Goal: Transaction & Acquisition: Book appointment/travel/reservation

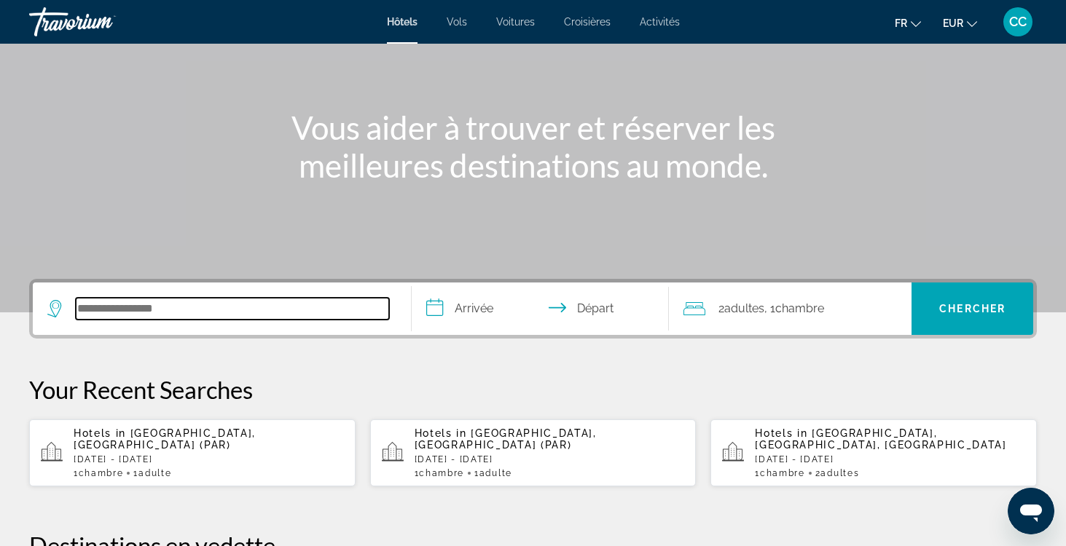
click at [189, 313] on input "Search hotel destination" at bounding box center [232, 309] width 313 height 22
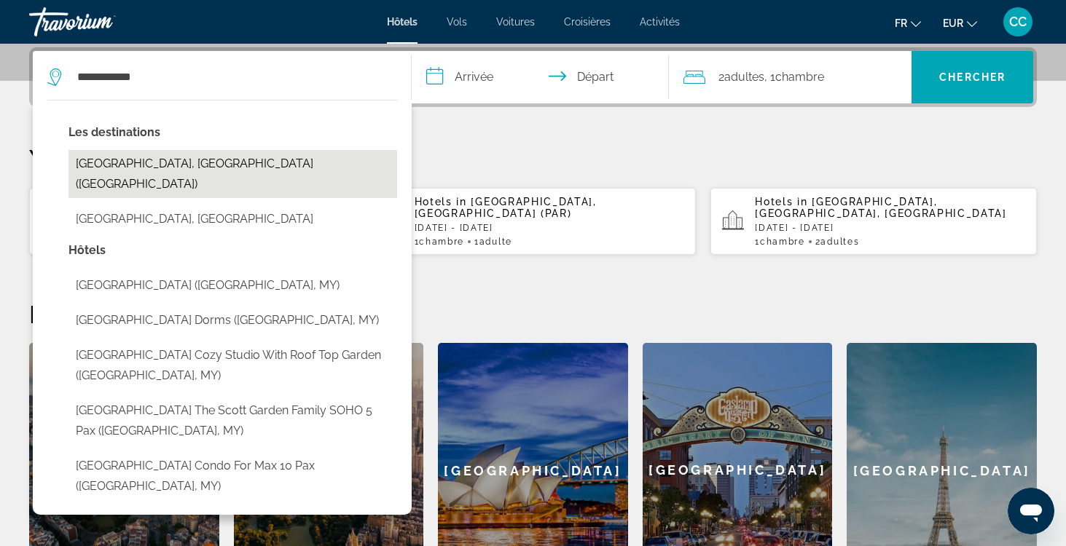
click at [157, 169] on button "[GEOGRAPHIC_DATA], [GEOGRAPHIC_DATA] ([GEOGRAPHIC_DATA])" at bounding box center [232, 174] width 329 height 48
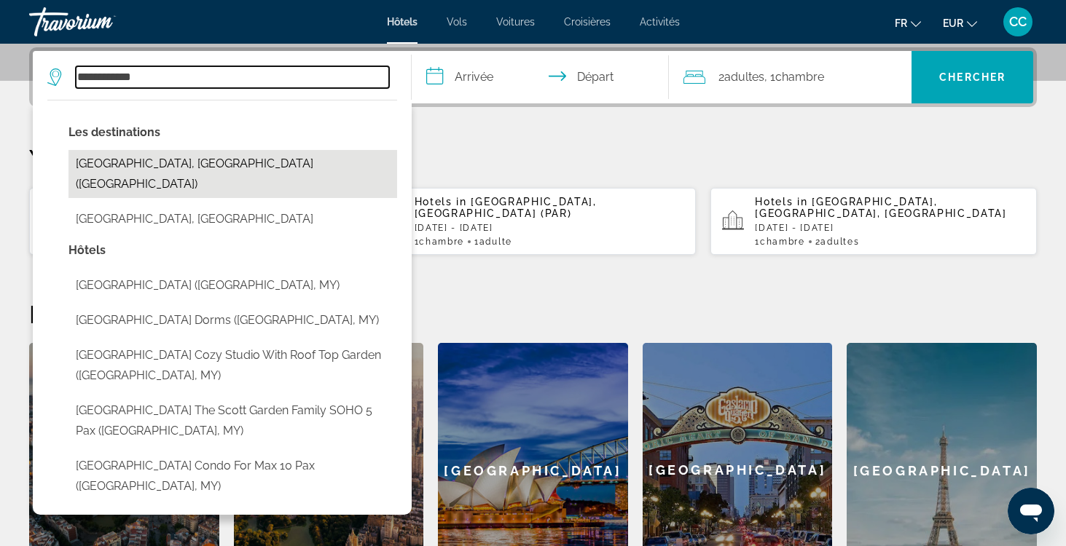
type input "**********"
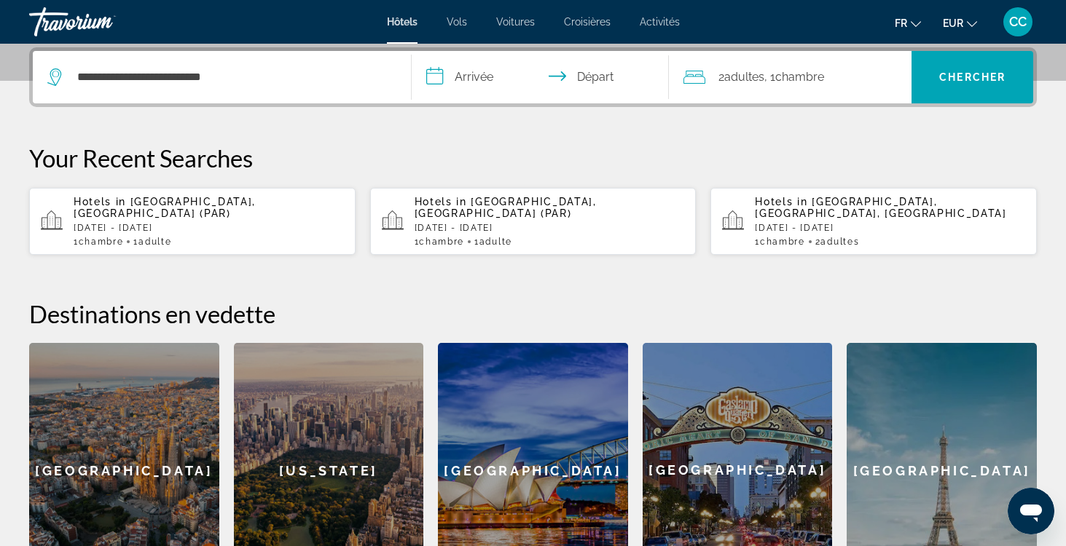
click at [486, 79] on input "**********" at bounding box center [543, 79] width 263 height 57
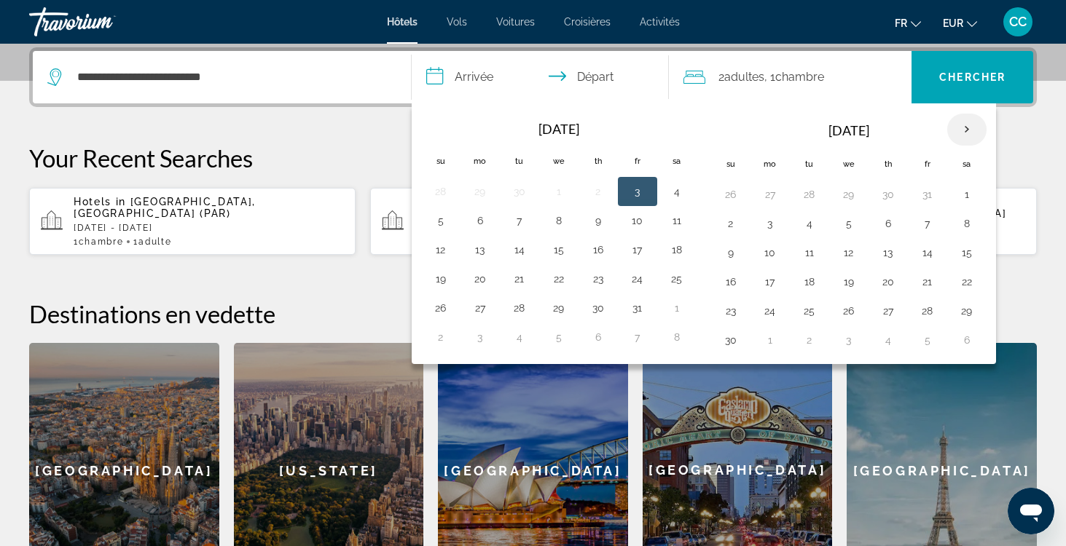
click at [971, 131] on th "Next month" at bounding box center [966, 130] width 39 height 32
click at [971, 132] on th "Next month" at bounding box center [966, 130] width 39 height 32
click at [519, 225] on button "6" at bounding box center [519, 223] width 23 height 20
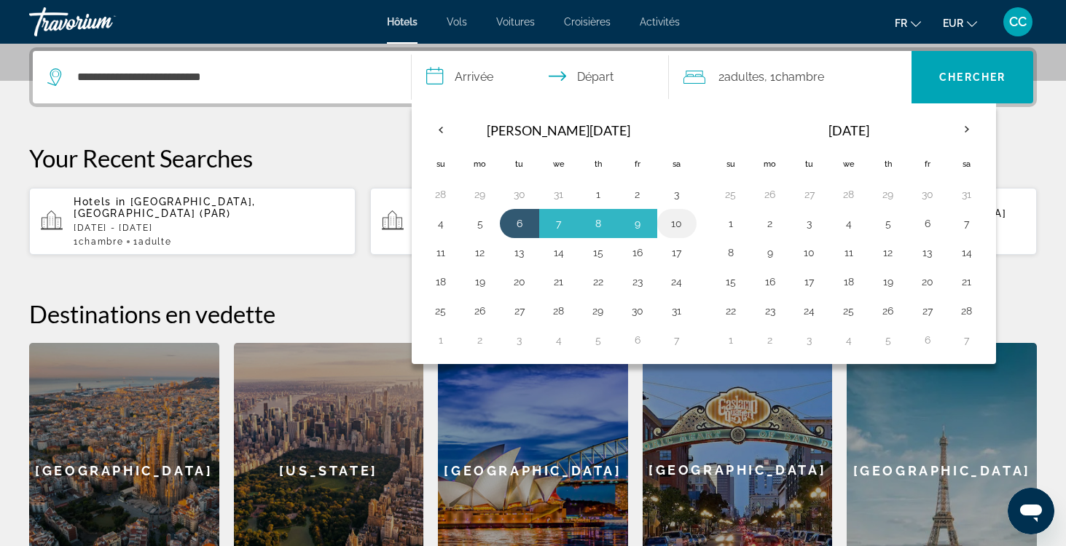
click at [675, 223] on button "10" at bounding box center [676, 223] width 23 height 20
type input "**********"
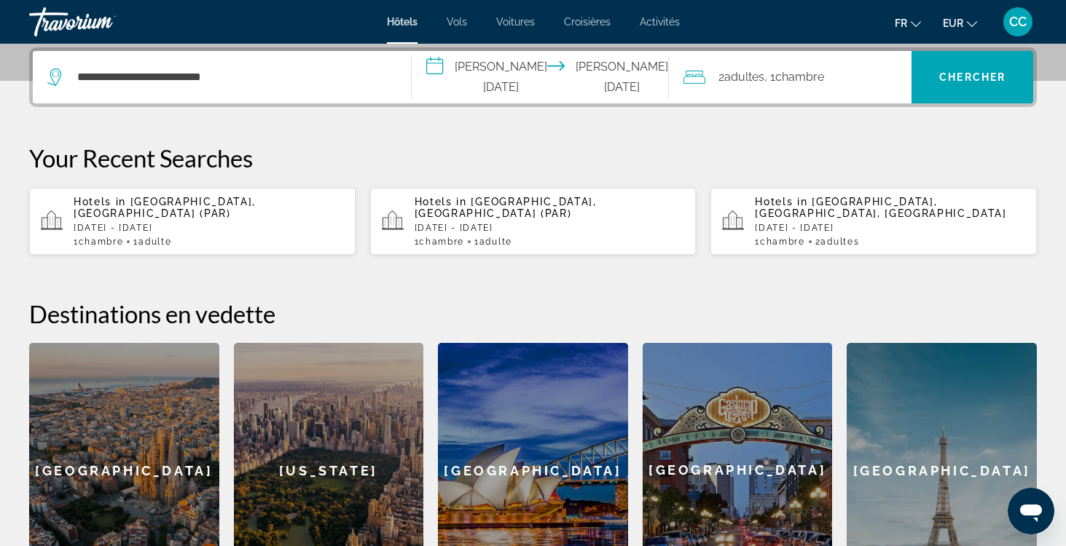
click at [747, 83] on span "Adultes" at bounding box center [744, 77] width 40 height 14
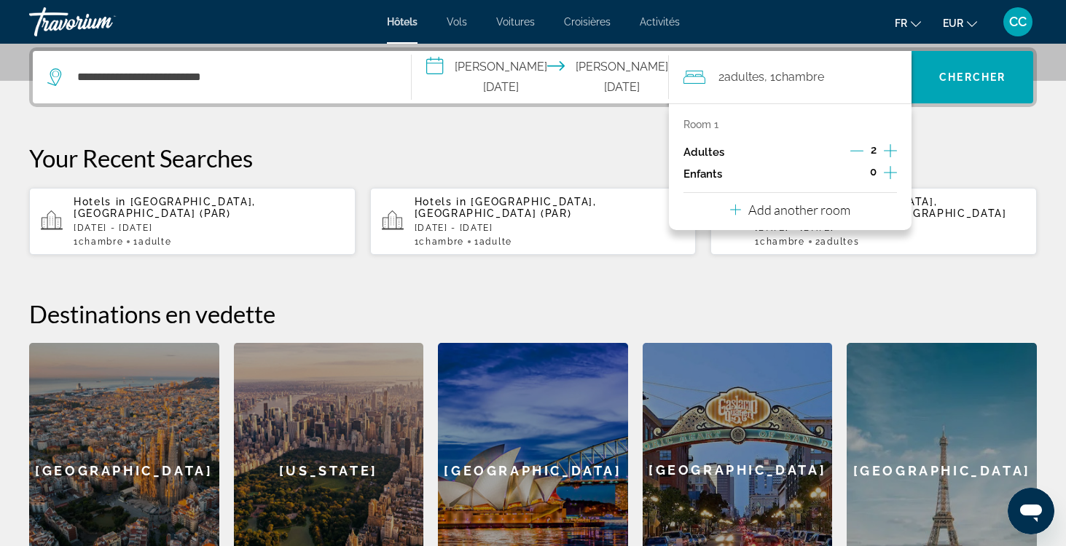
click at [857, 152] on icon "Decrement adults" at bounding box center [856, 151] width 13 height 1
click at [950, 79] on span "Chercher" at bounding box center [972, 77] width 66 height 12
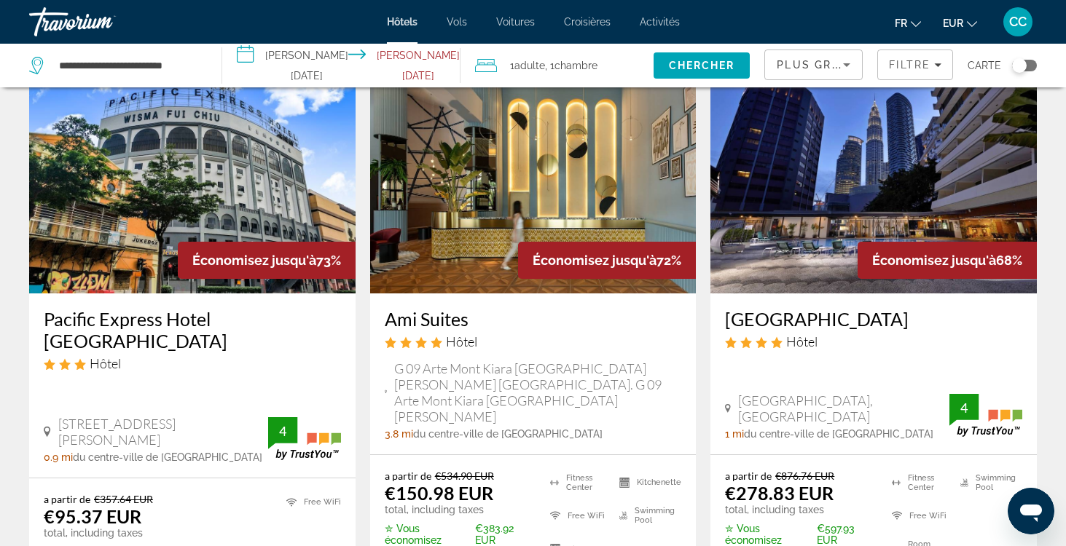
scroll to position [82, 0]
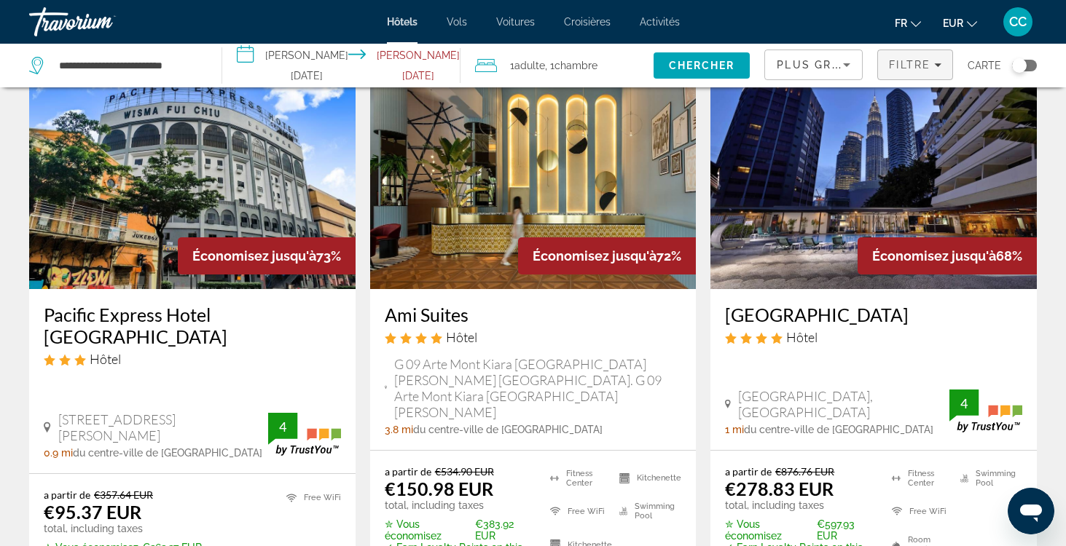
click at [936, 64] on icon "Filters" at bounding box center [937, 64] width 7 height 7
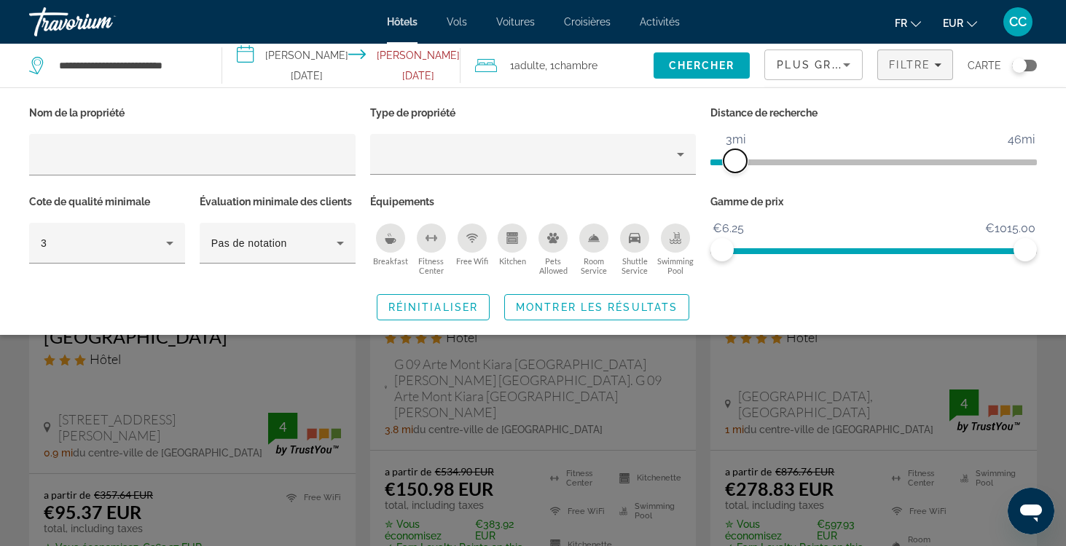
drag, startPoint x: 919, startPoint y: 159, endPoint x: 738, endPoint y: 169, distance: 181.0
click at [737, 168] on span "ngx-slider" at bounding box center [735, 160] width 23 height 23
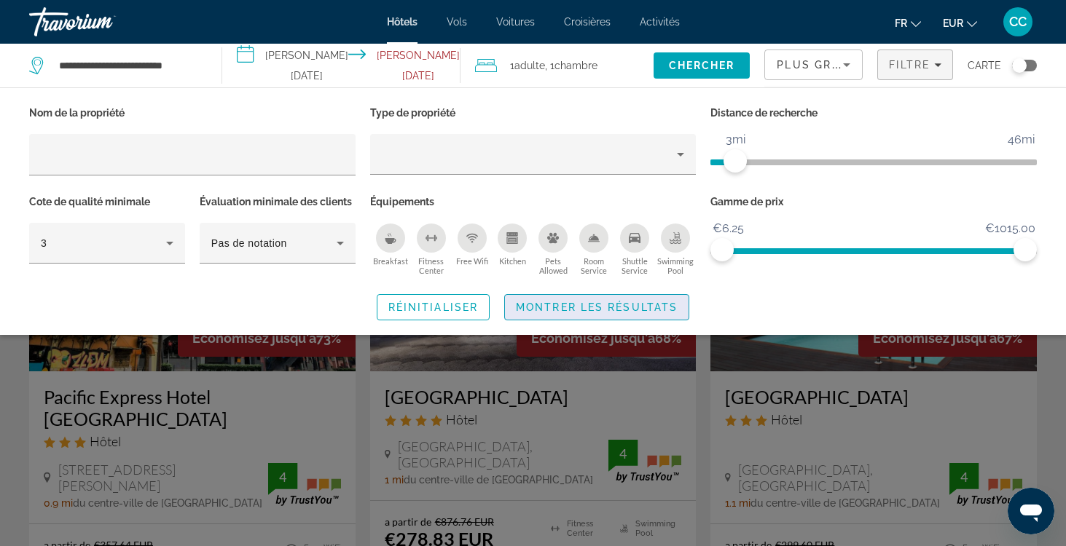
click at [639, 305] on span "Montrer les résultats" at bounding box center [597, 308] width 162 height 12
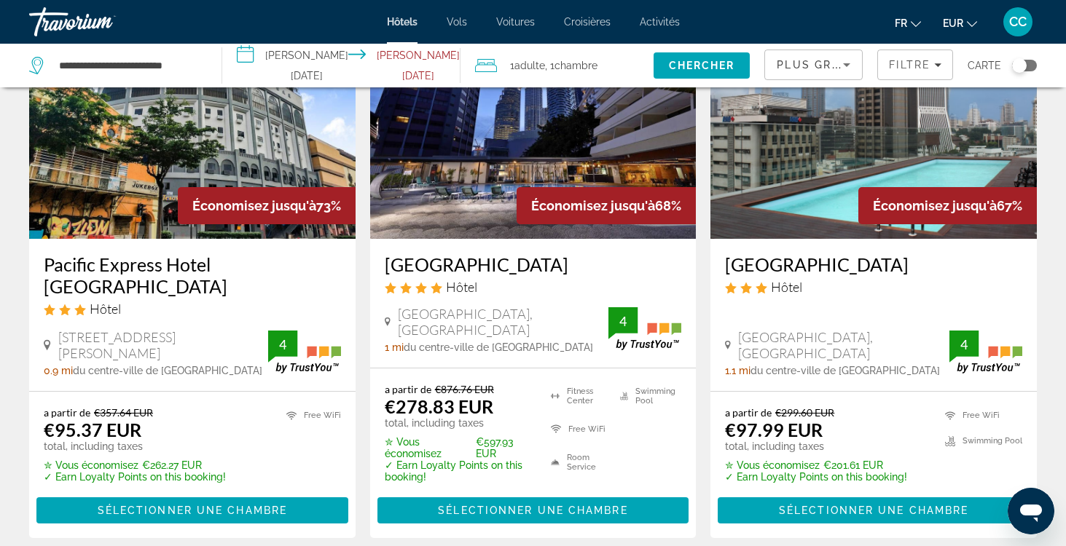
scroll to position [133, 0]
click at [800, 263] on h3 "[GEOGRAPHIC_DATA]" at bounding box center [873, 265] width 297 height 22
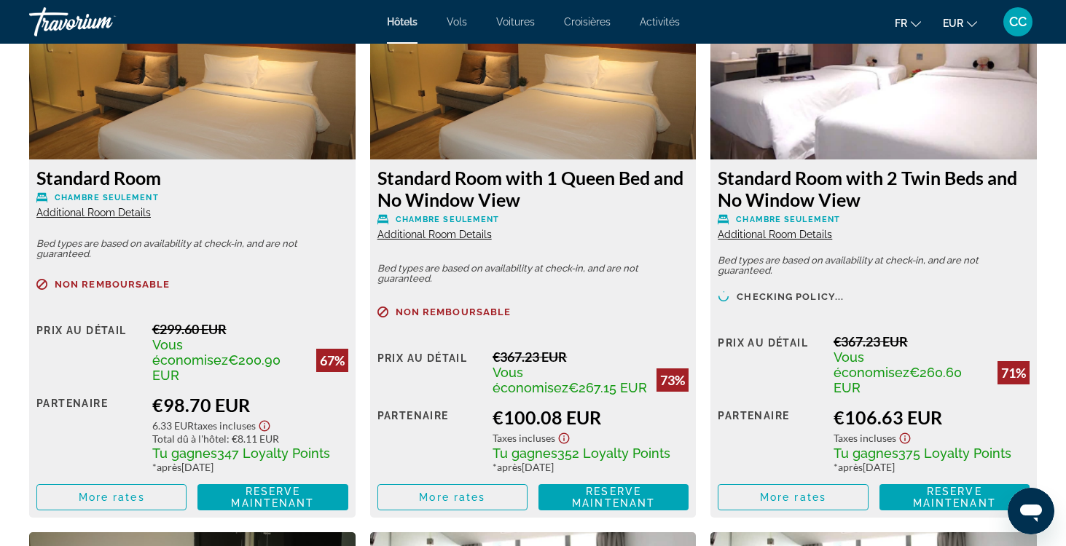
scroll to position [2077, 0]
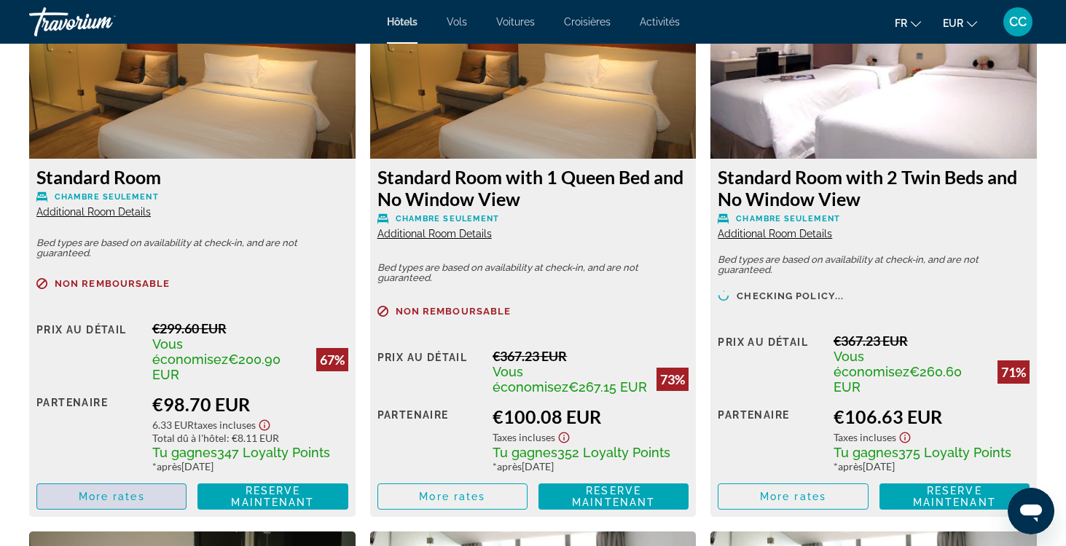
click at [141, 491] on span "More rates" at bounding box center [112, 497] width 66 height 12
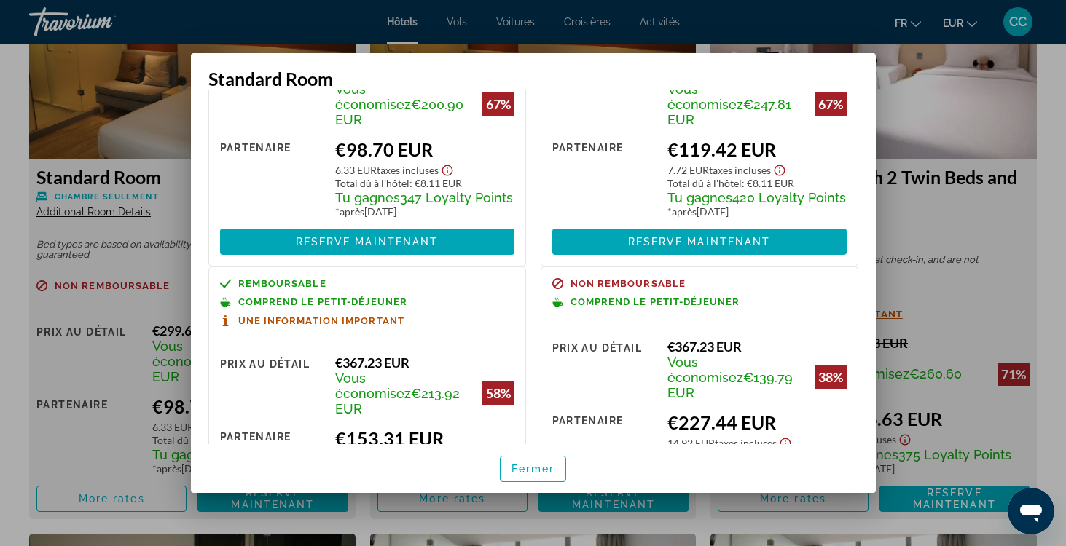
scroll to position [123, 0]
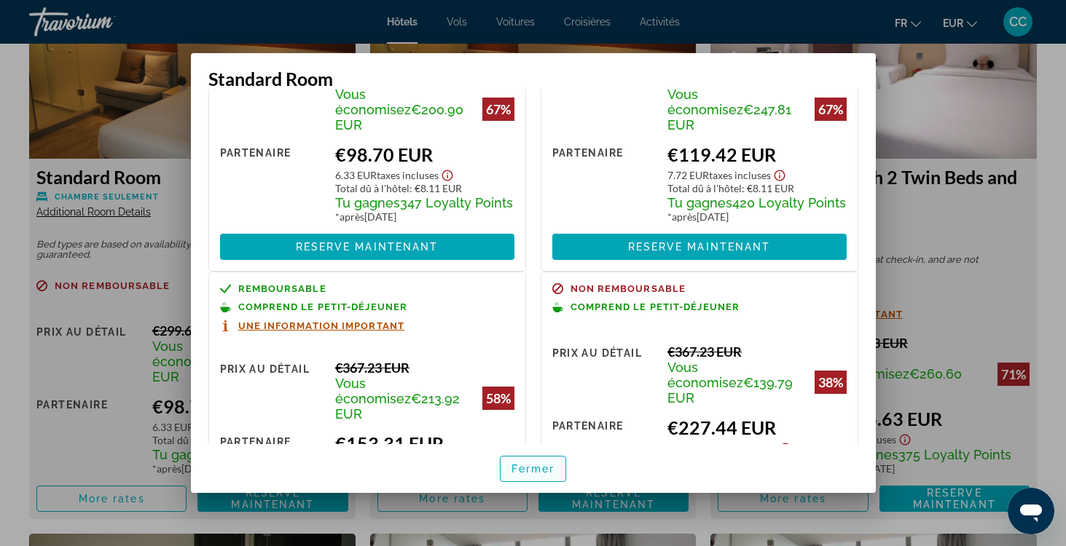
click at [514, 468] on span "Fermer" at bounding box center [533, 469] width 44 height 12
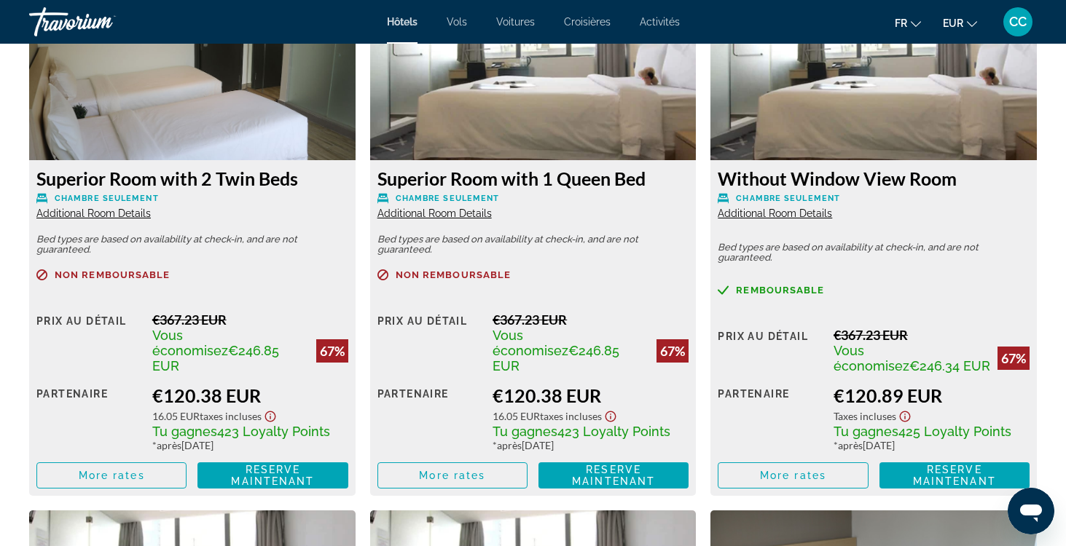
scroll to position [2646, 0]
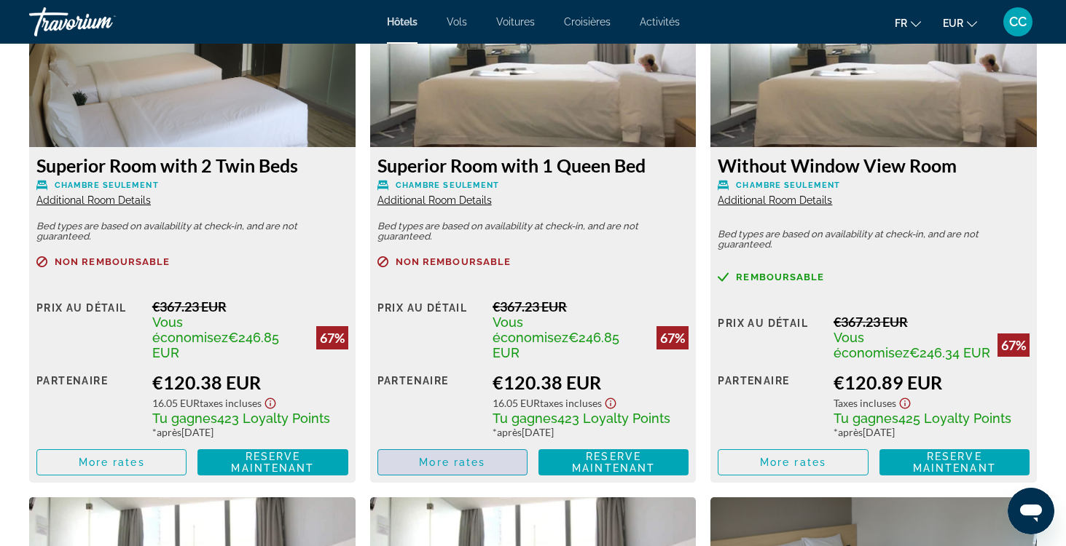
click at [412, 445] on span "Main content" at bounding box center [452, 462] width 149 height 35
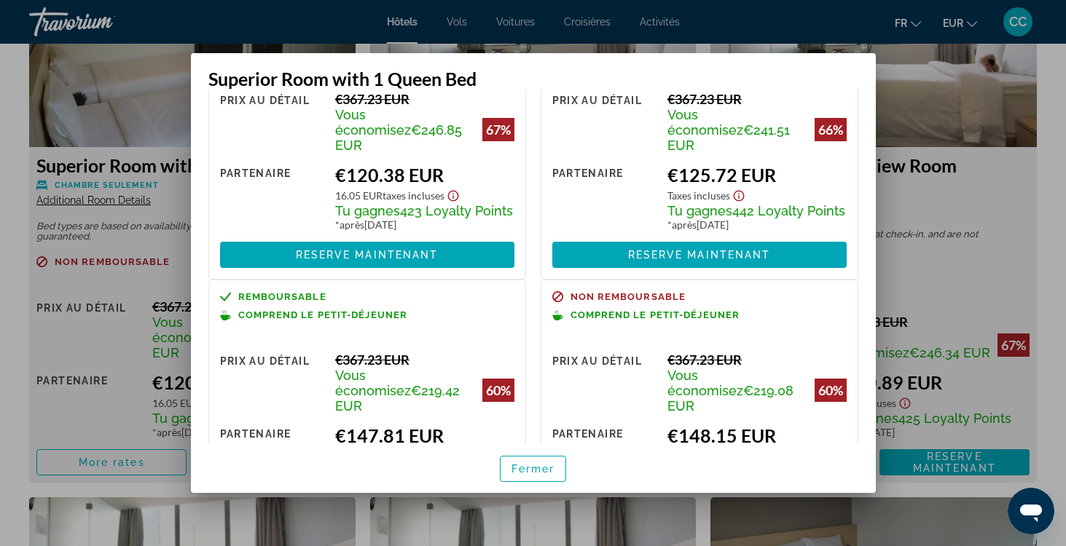
scroll to position [101, 0]
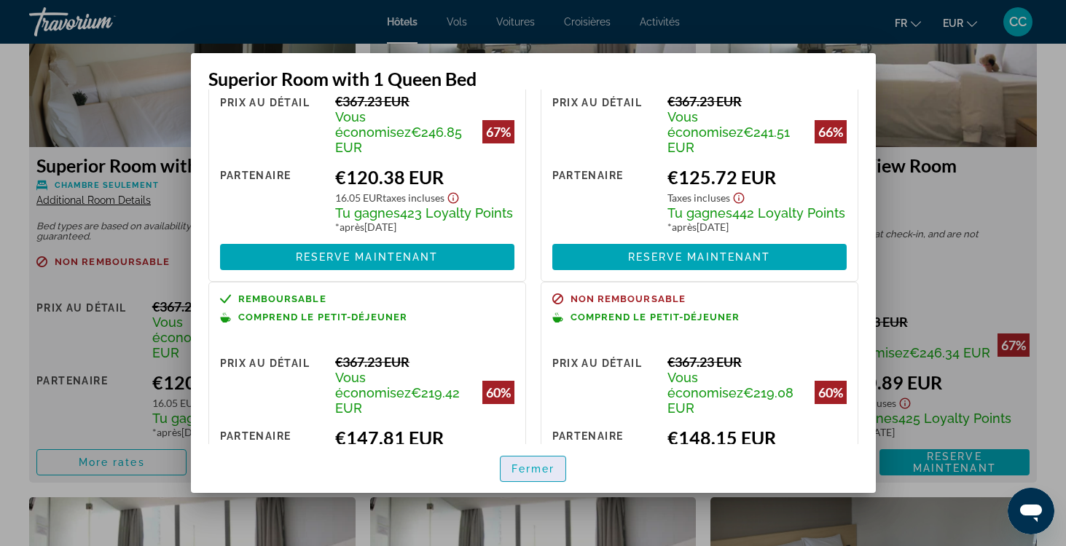
click at [517, 470] on span "Fermer" at bounding box center [533, 469] width 44 height 12
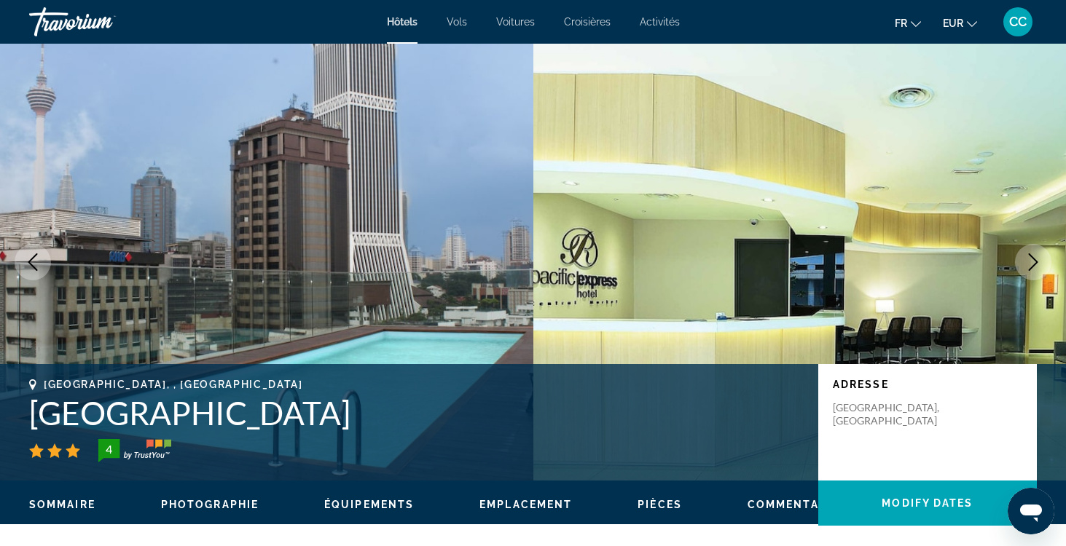
scroll to position [2646, 0]
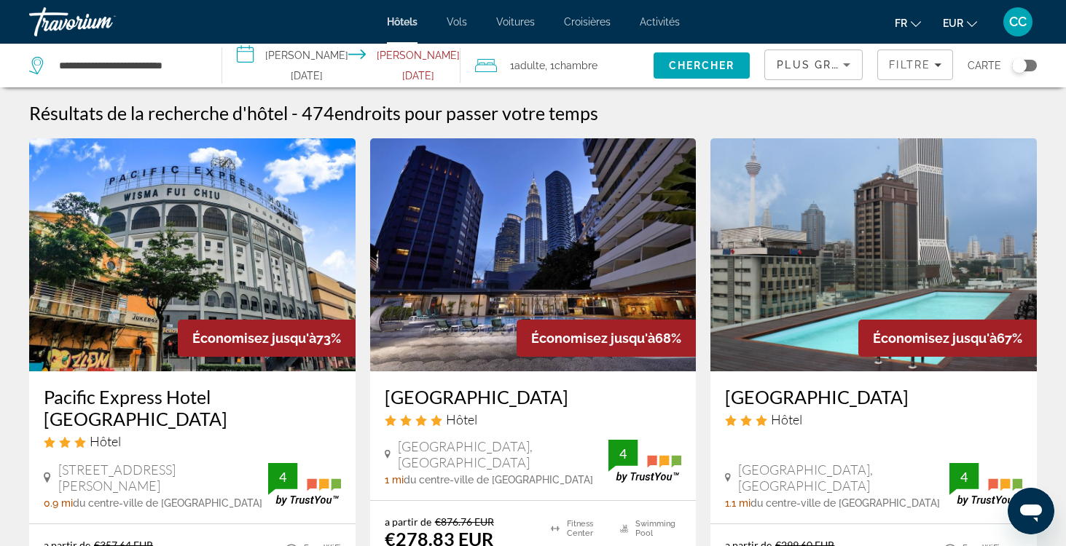
click at [252, 391] on h3 "Pacific Express Hotel [GEOGRAPHIC_DATA]" at bounding box center [192, 408] width 297 height 44
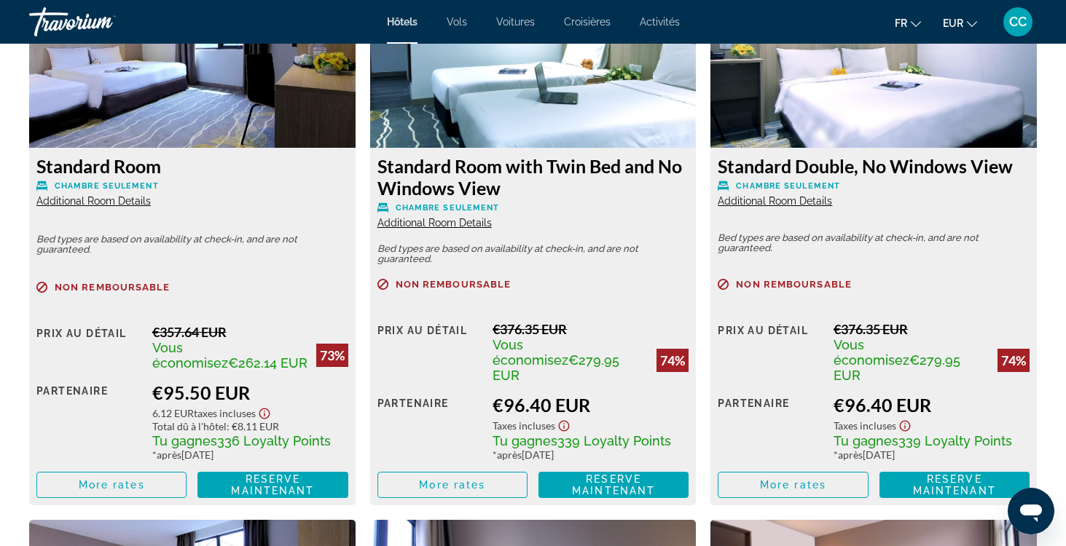
scroll to position [2100, 0]
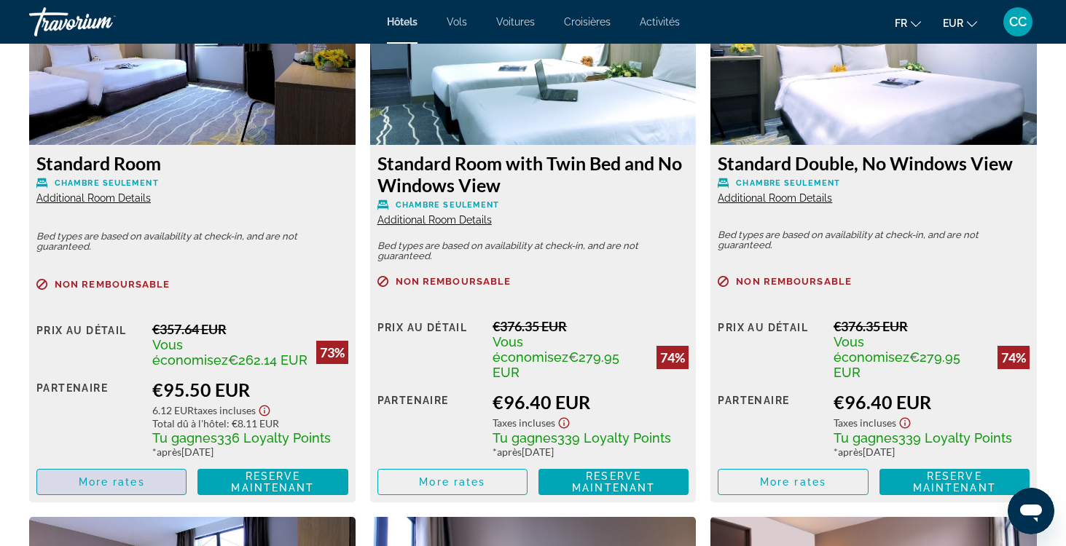
click at [128, 477] on span "More rates" at bounding box center [112, 483] width 66 height 12
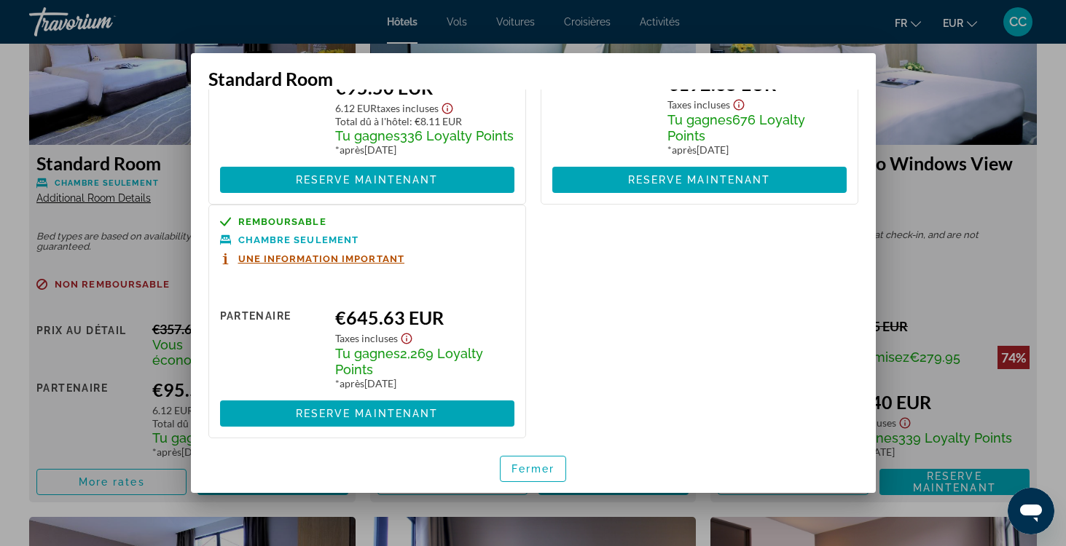
scroll to position [187, 0]
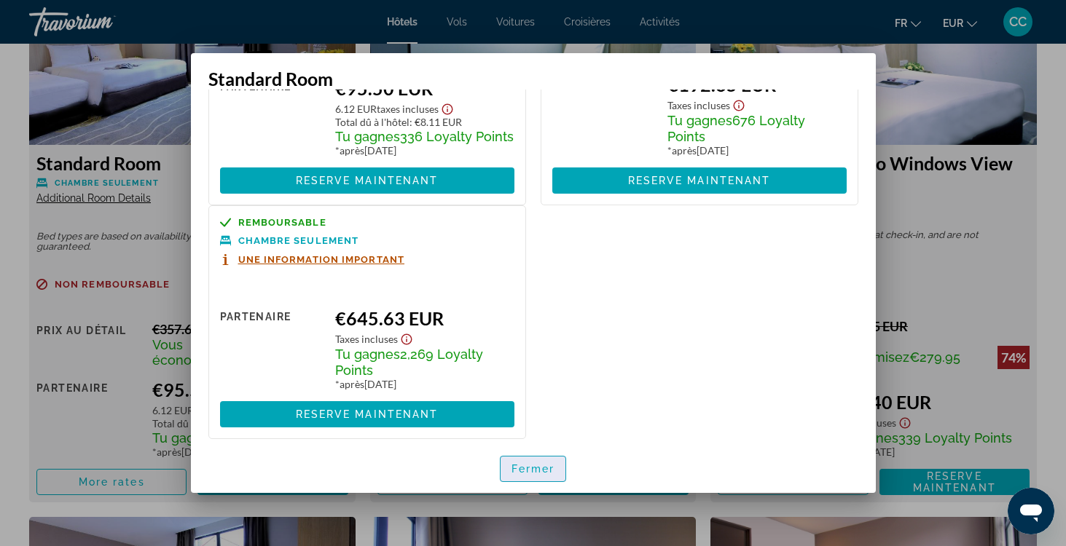
click at [520, 461] on span "button" at bounding box center [534, 469] width 66 height 35
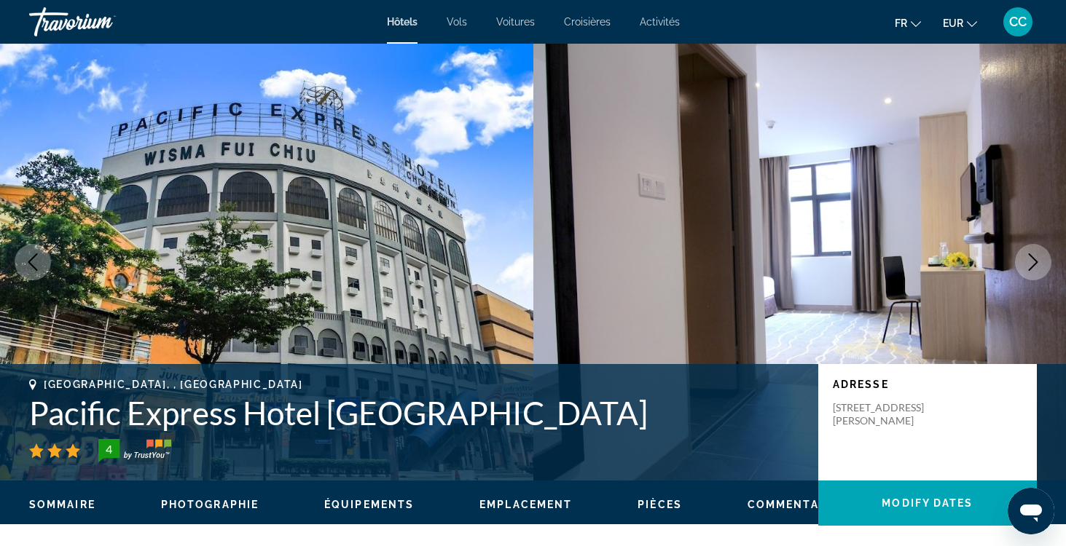
scroll to position [2100, 0]
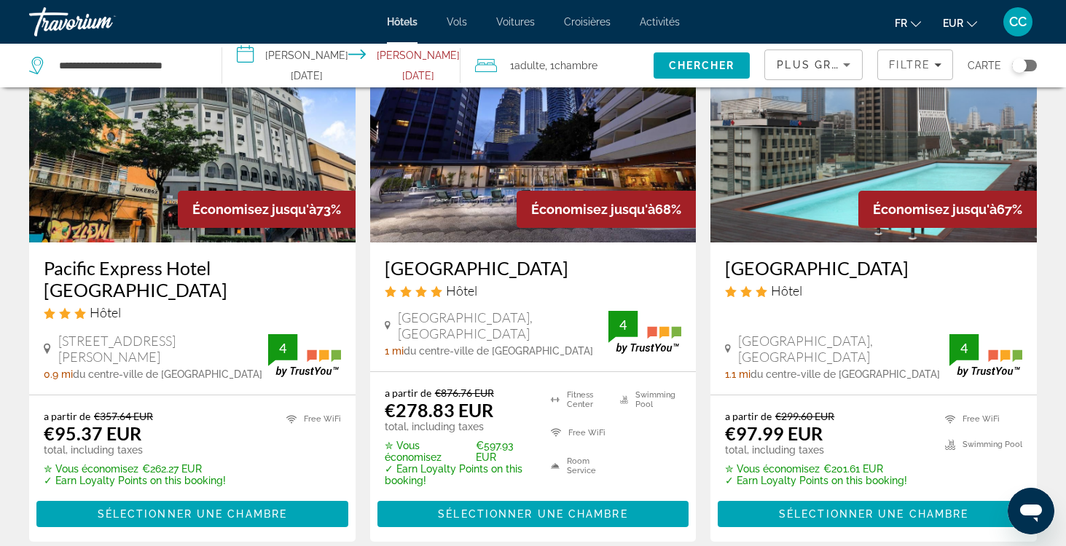
scroll to position [131, 0]
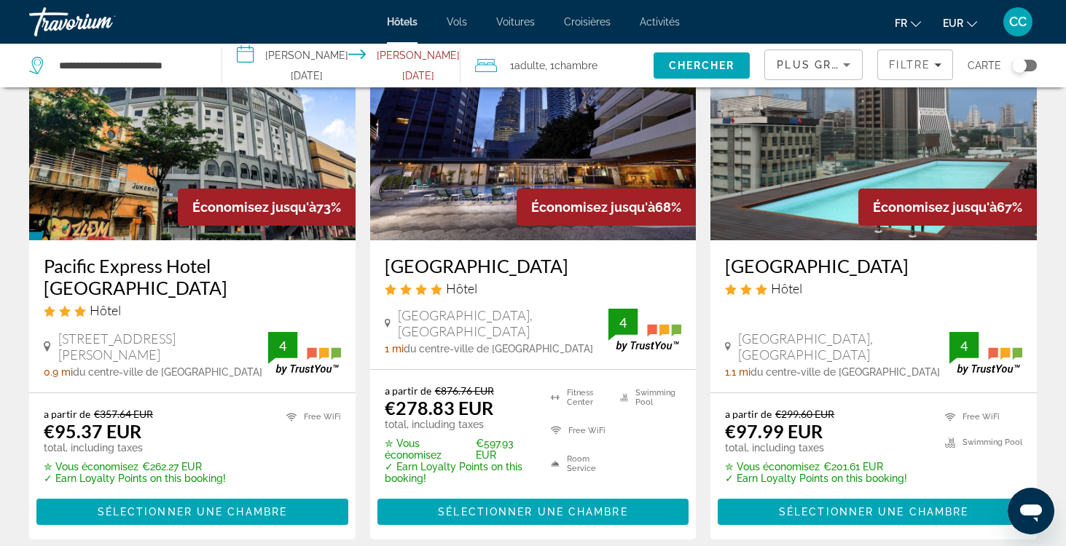
click at [463, 264] on h3 "[GEOGRAPHIC_DATA]" at bounding box center [533, 266] width 297 height 22
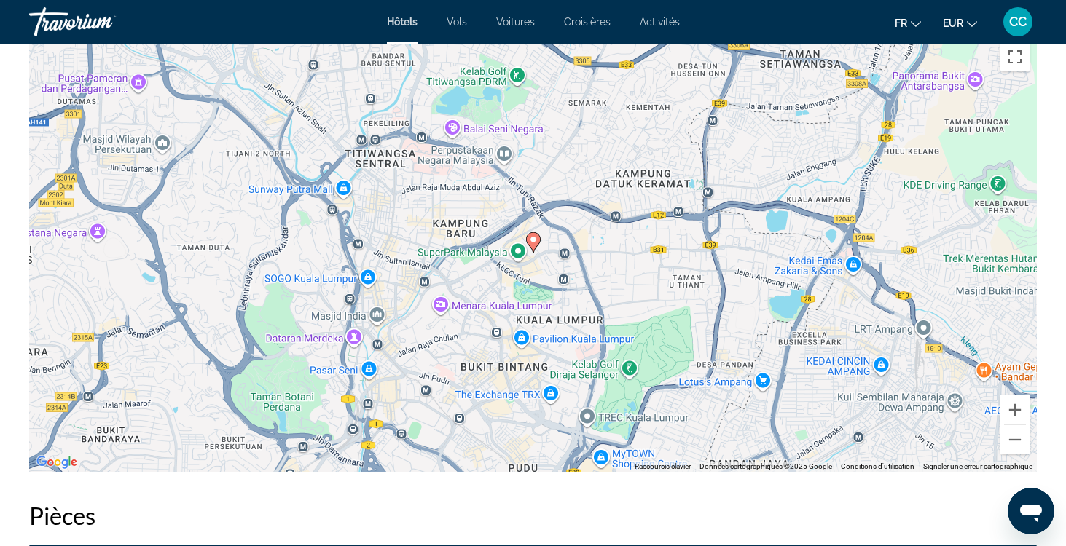
scroll to position [1435, 0]
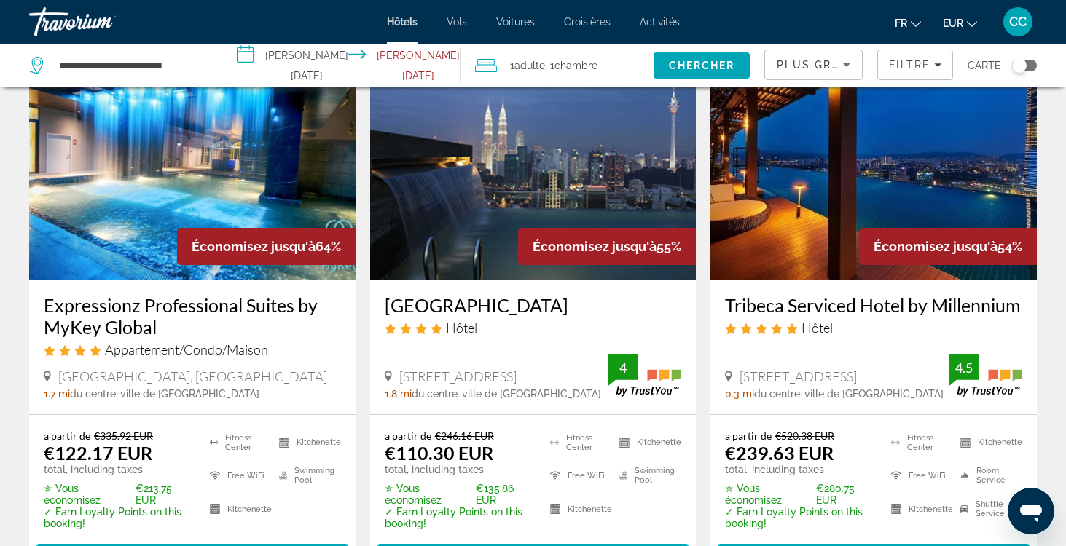
scroll to position [656, 0]
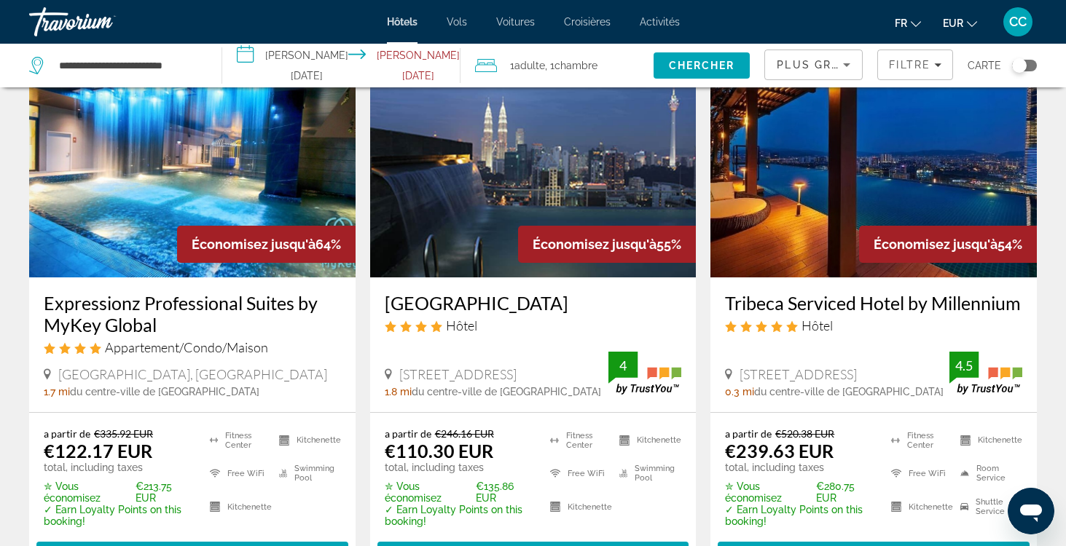
click at [196, 305] on h3 "Expressionz Professional Suites by MyKey Global" at bounding box center [192, 314] width 297 height 44
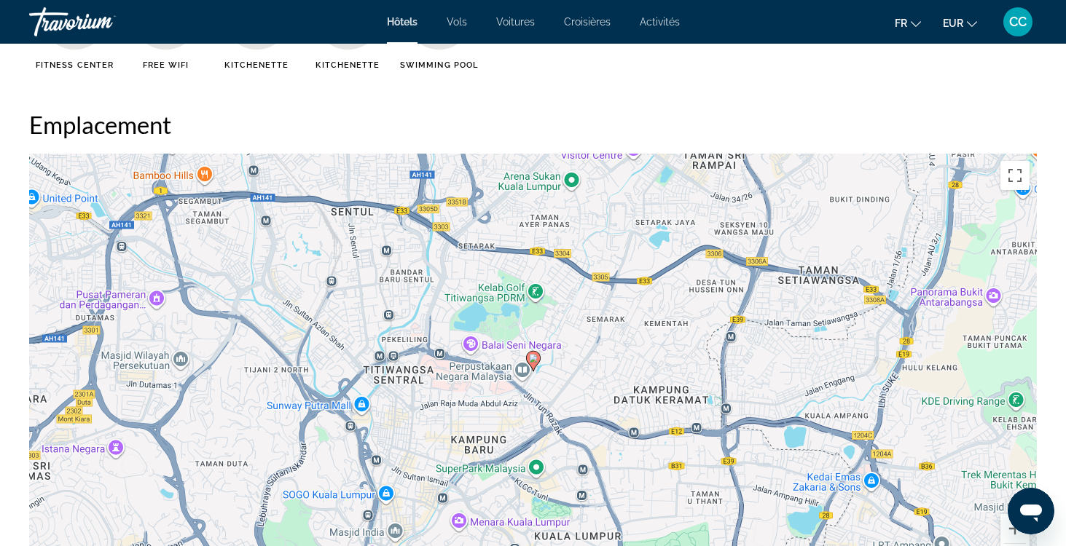
scroll to position [1312, 0]
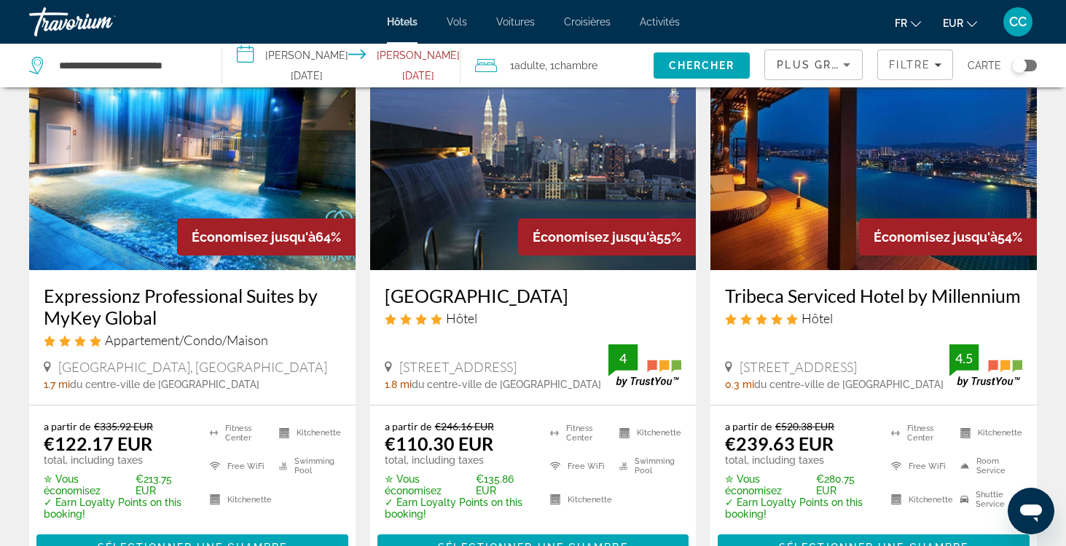
scroll to position [684, 0]
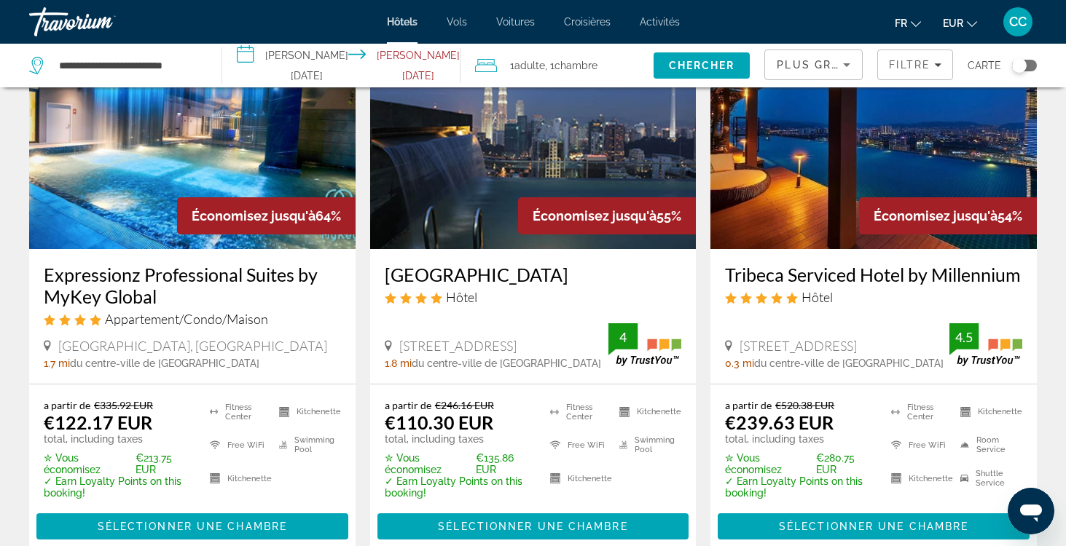
click at [489, 273] on h3 "[GEOGRAPHIC_DATA]" at bounding box center [533, 275] width 297 height 22
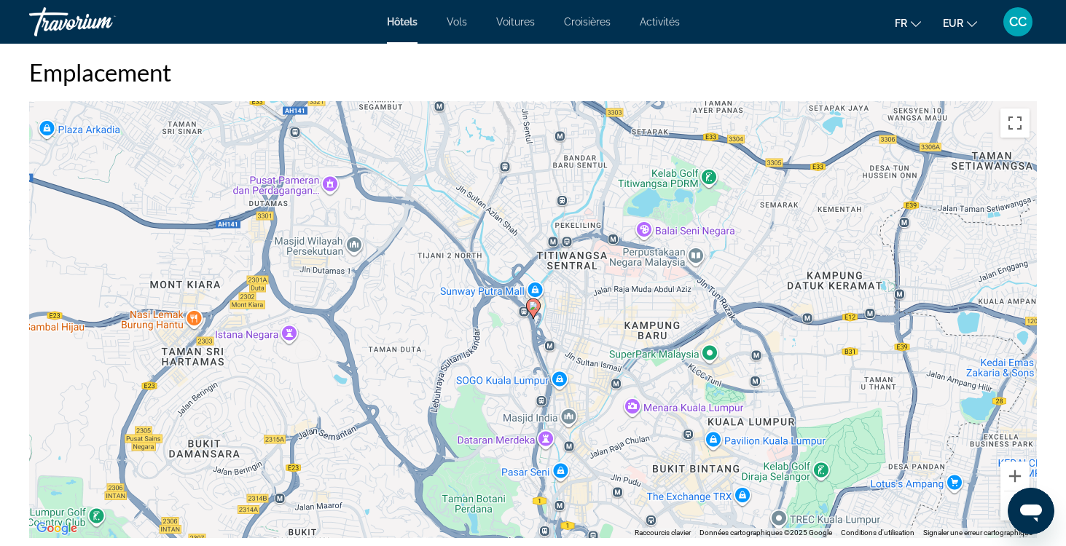
scroll to position [1366, 0]
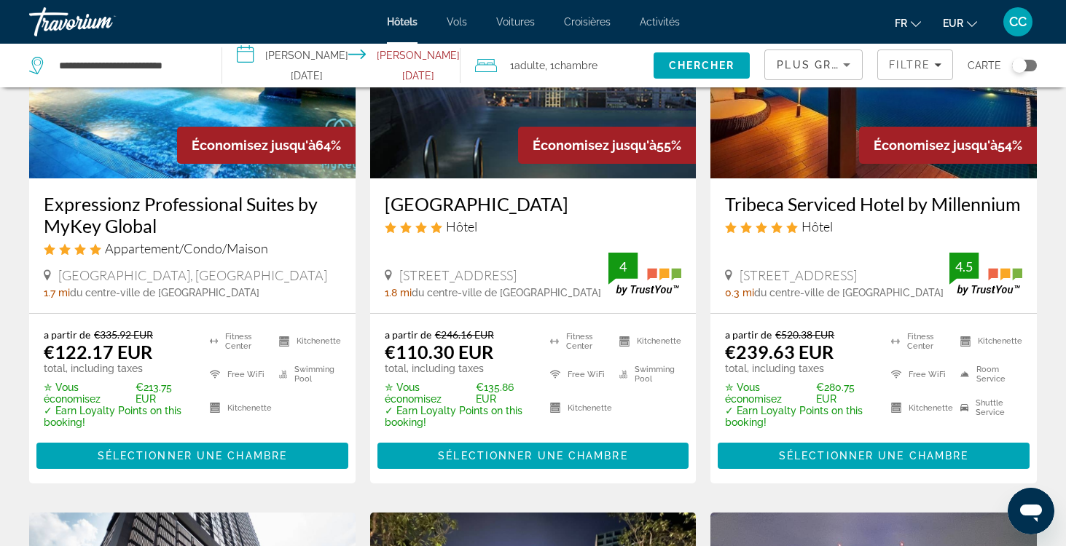
scroll to position [753, 0]
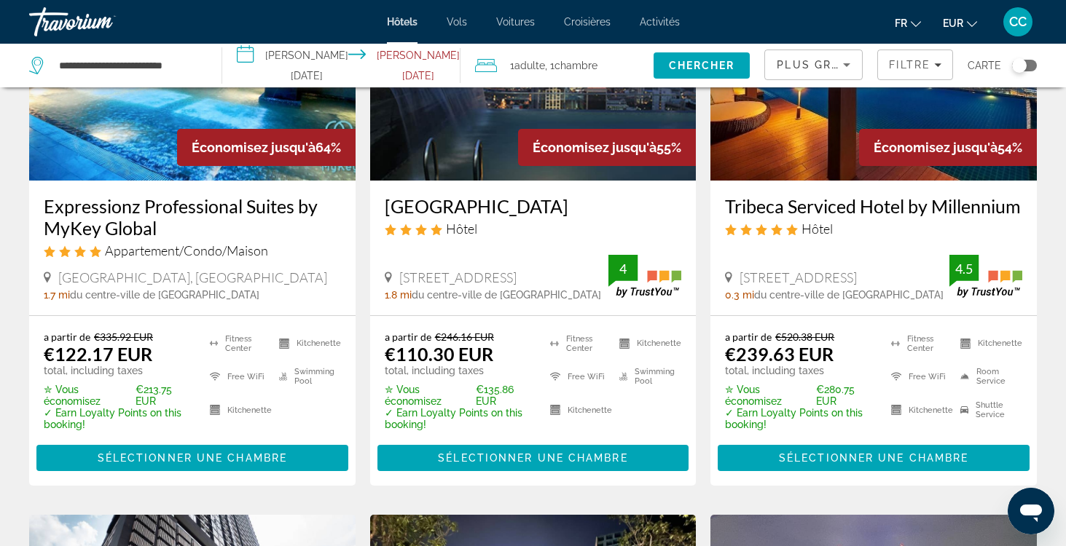
click at [785, 203] on h3 "Tribeca Serviced Hotel by Millennium" at bounding box center [873, 206] width 297 height 22
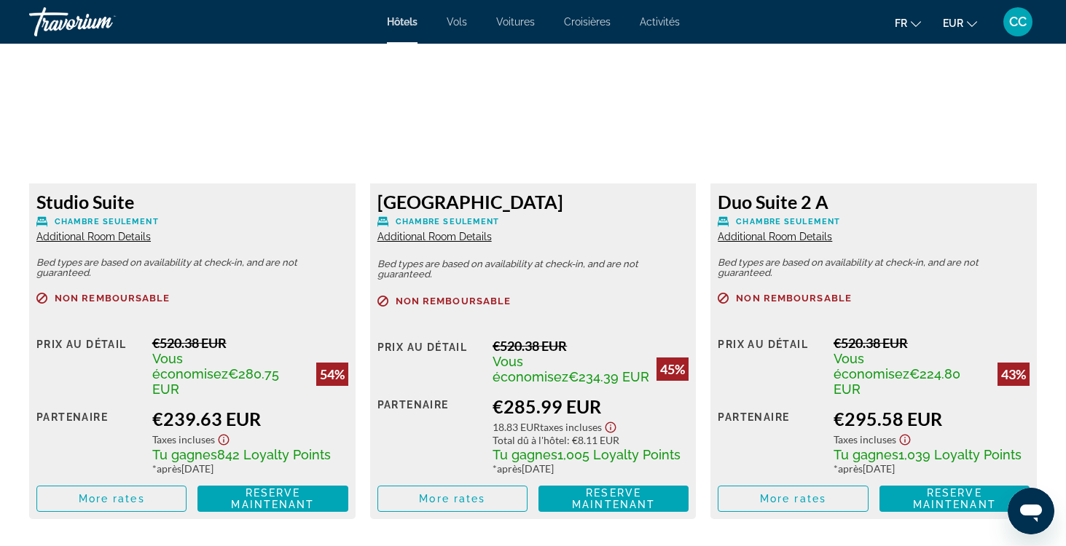
scroll to position [2061, 0]
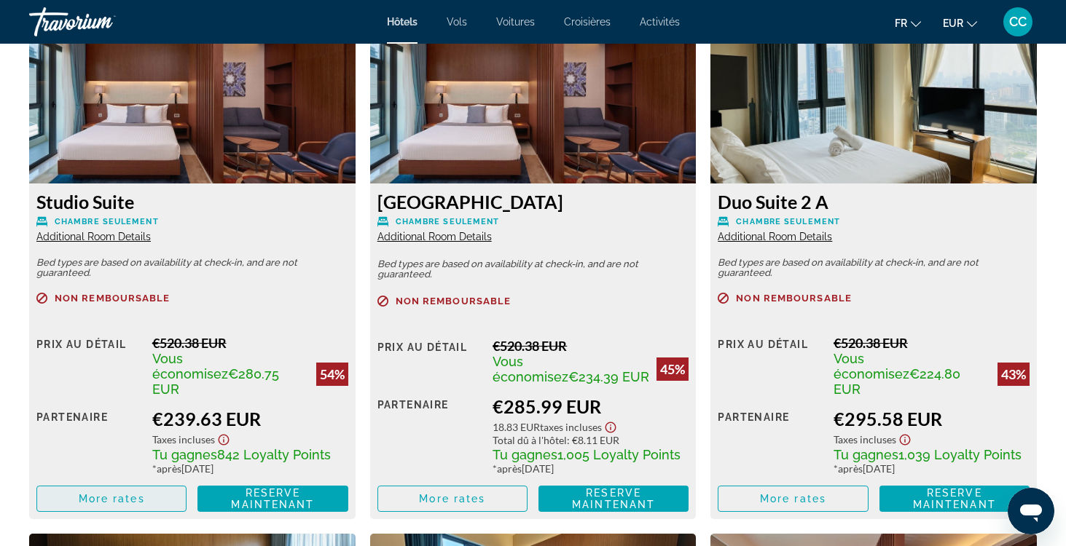
click at [114, 490] on span "Main content" at bounding box center [111, 499] width 149 height 35
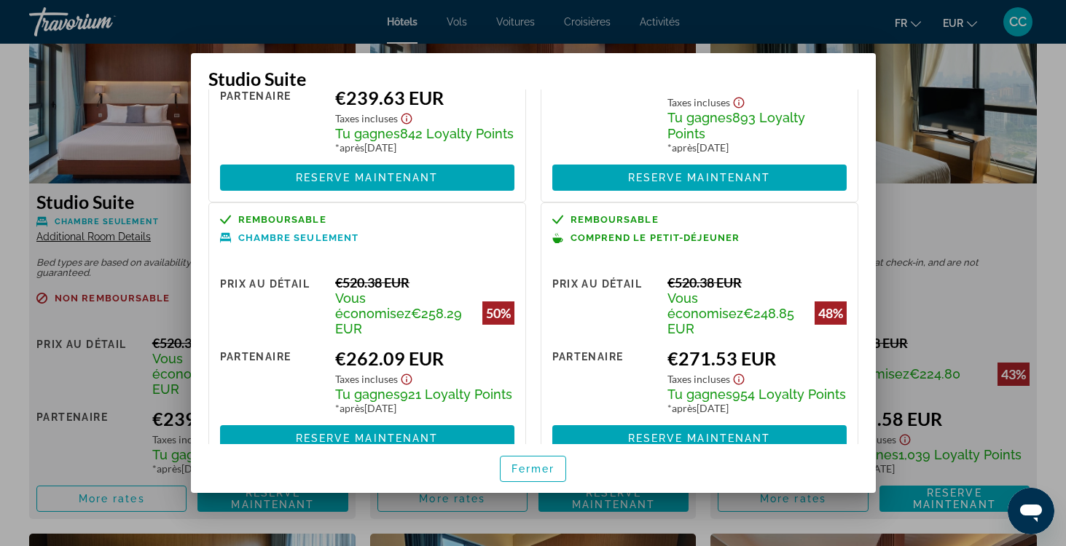
scroll to position [194, 0]
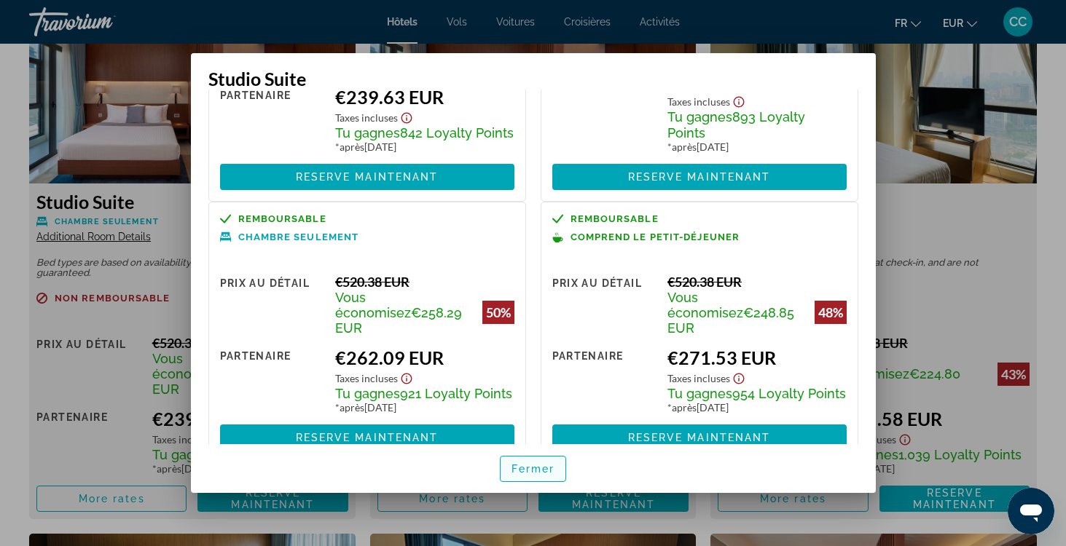
click at [534, 469] on span "Fermer" at bounding box center [533, 469] width 44 height 12
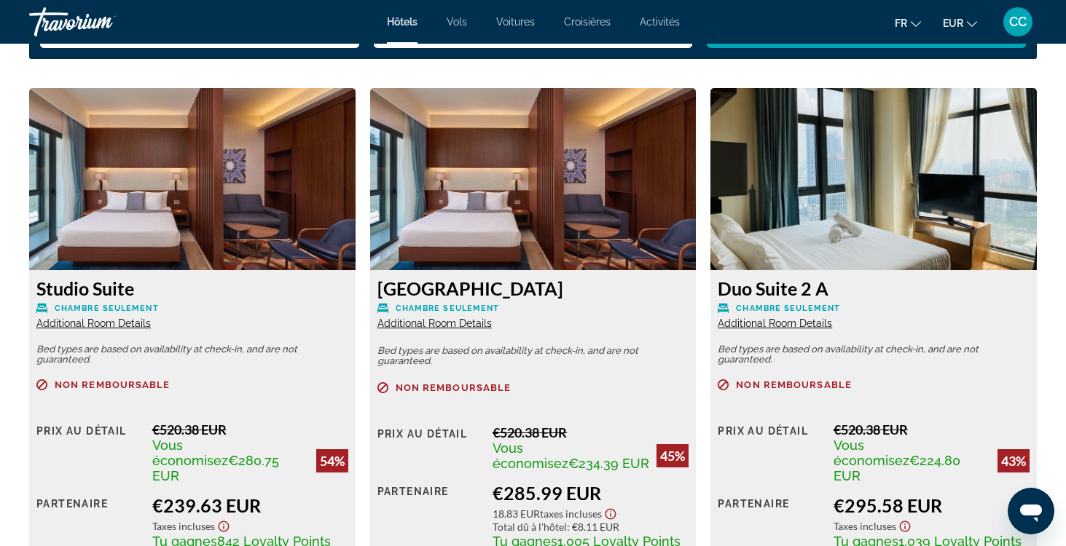
scroll to position [1977, 0]
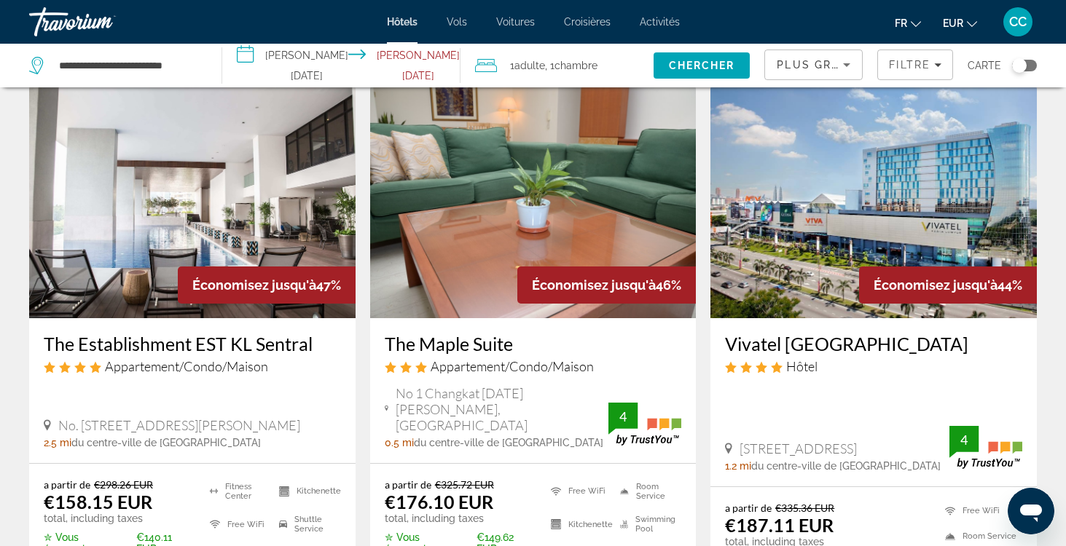
scroll to position [1763, 0]
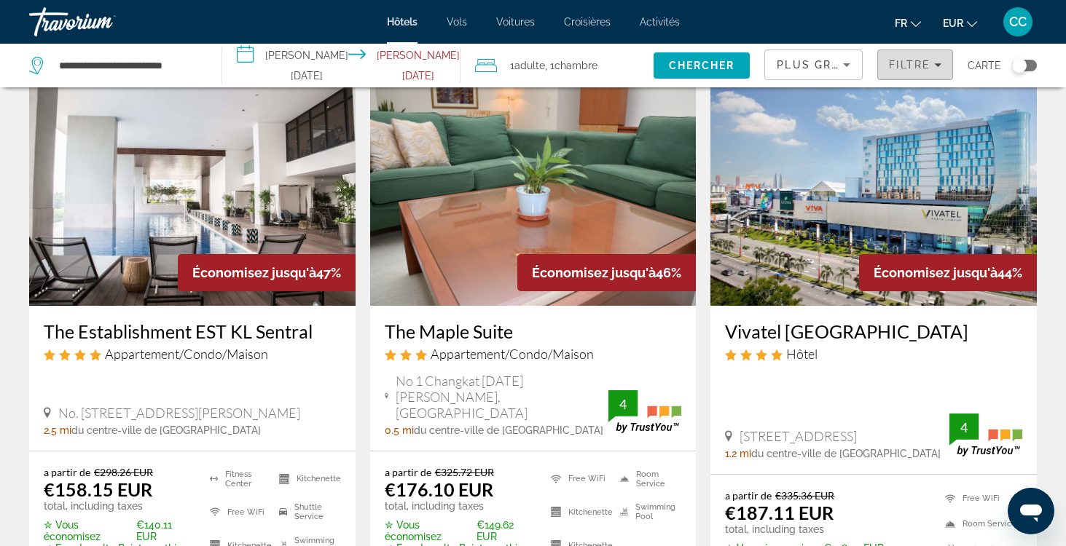
click at [937, 60] on div "Filtre" at bounding box center [915, 65] width 52 height 12
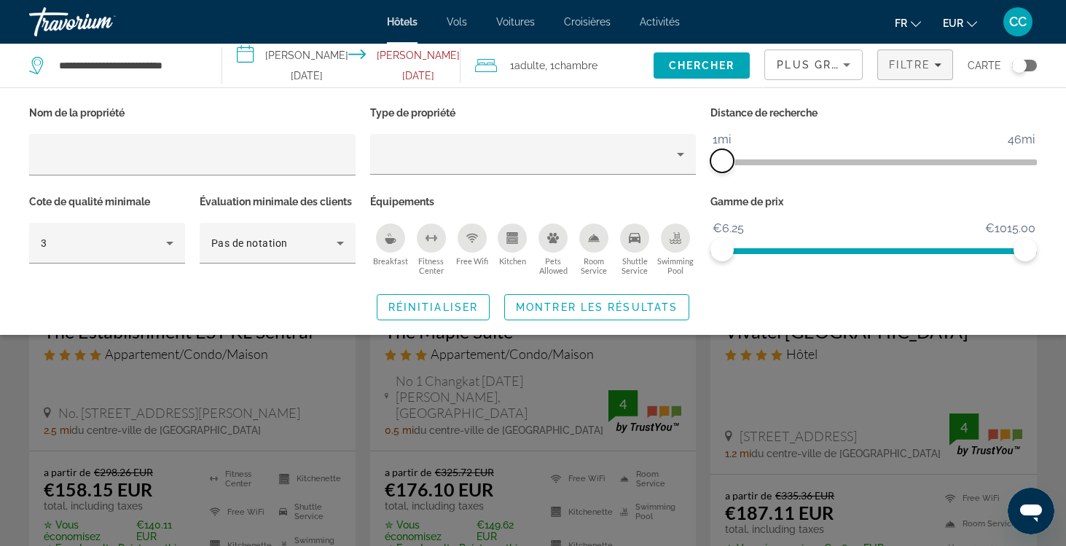
drag, startPoint x: 736, startPoint y: 160, endPoint x: 724, endPoint y: 161, distance: 12.5
click at [724, 161] on span "ngx-slider" at bounding box center [721, 160] width 23 height 23
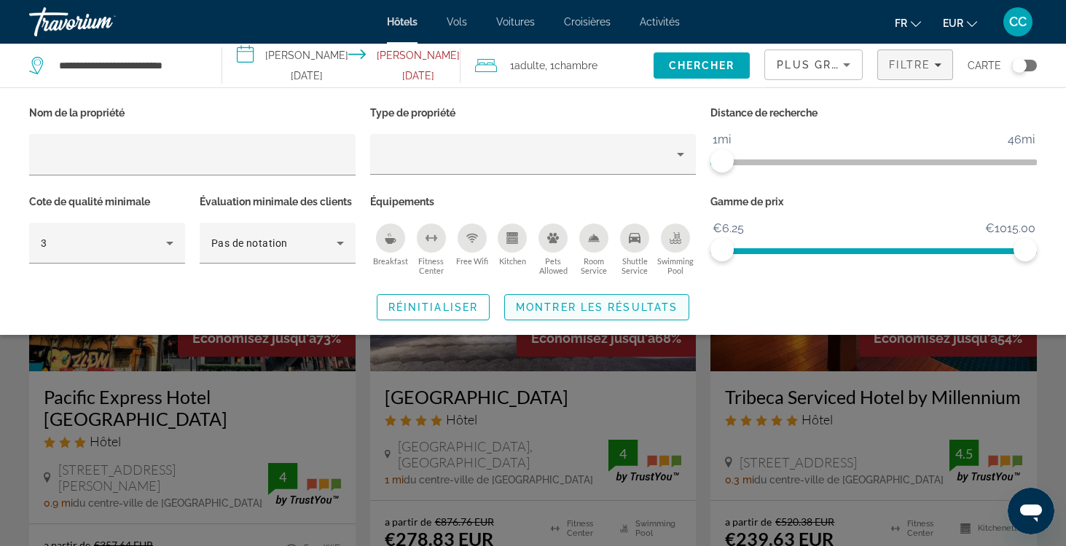
click at [638, 305] on span "Montrer les résultats" at bounding box center [597, 308] width 162 height 12
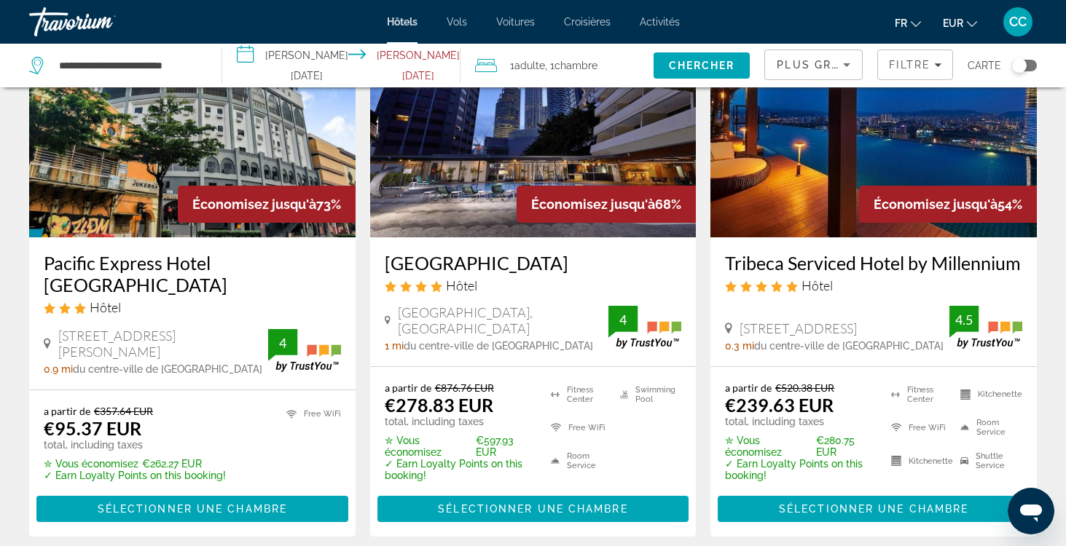
scroll to position [133, 0]
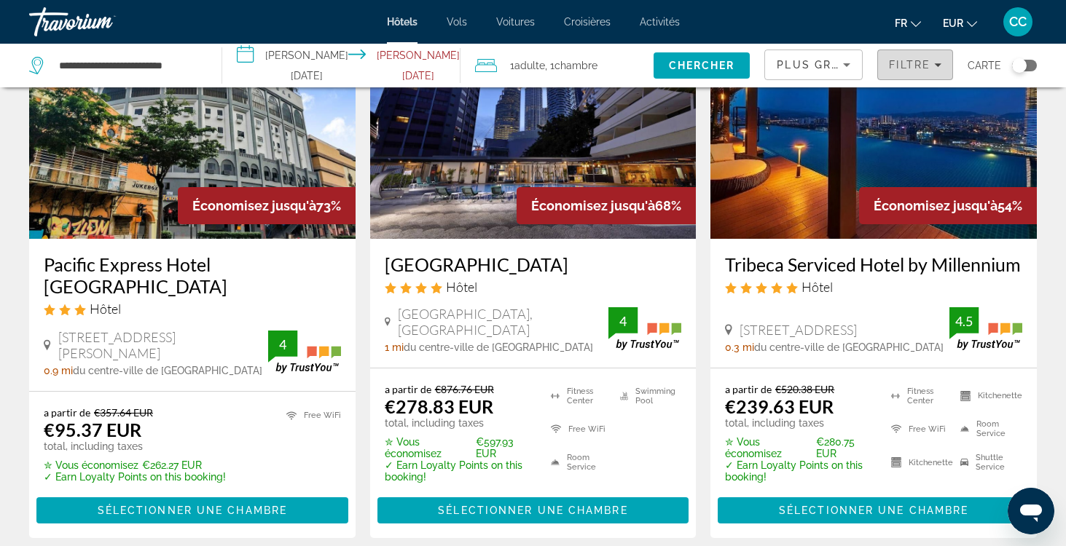
click at [925, 66] on span "Filtre" at bounding box center [910, 65] width 42 height 12
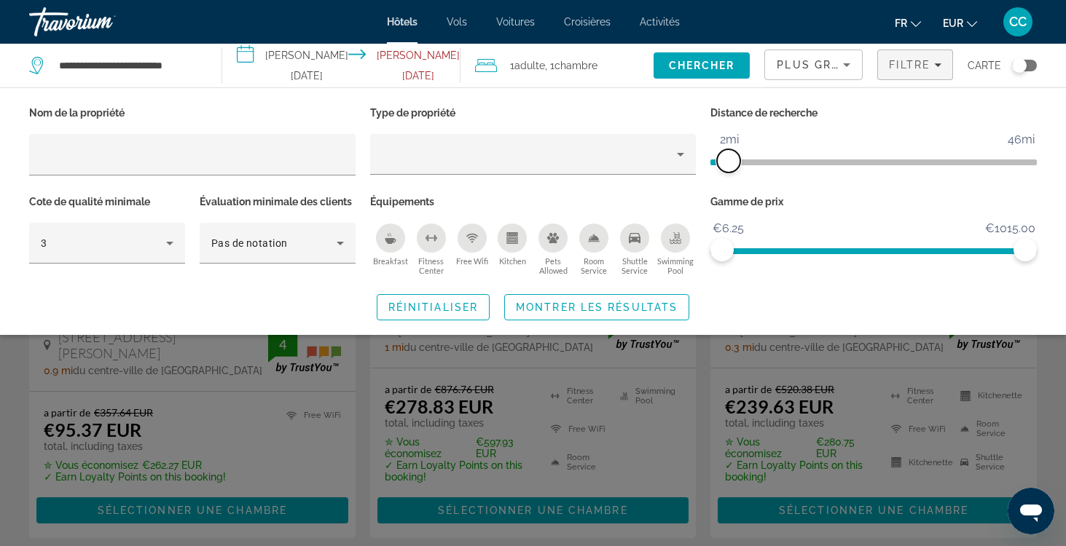
click at [728, 160] on span "ngx-slider" at bounding box center [728, 160] width 23 height 23
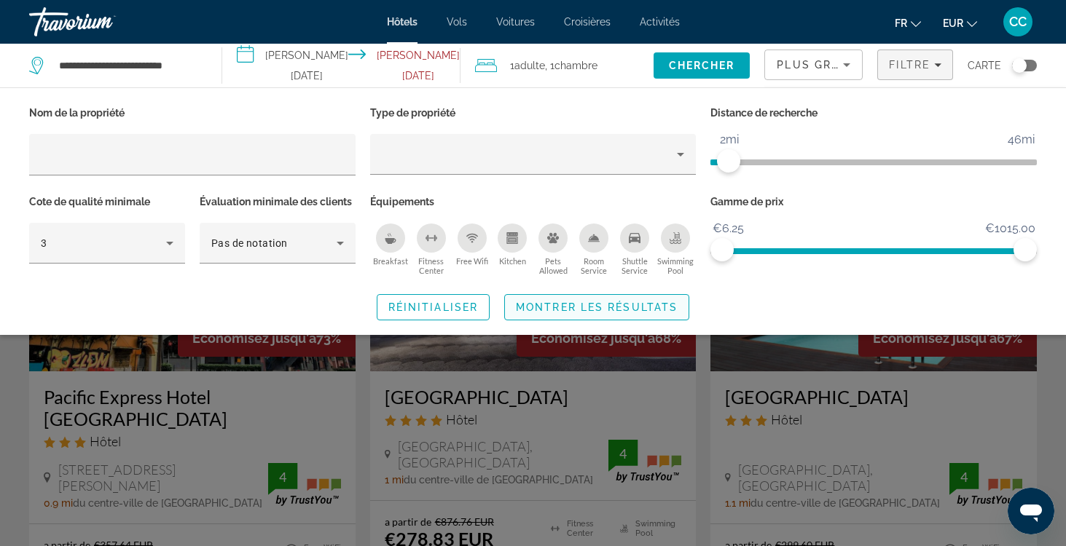
click at [640, 307] on span "Montrer les résultats" at bounding box center [597, 308] width 162 height 12
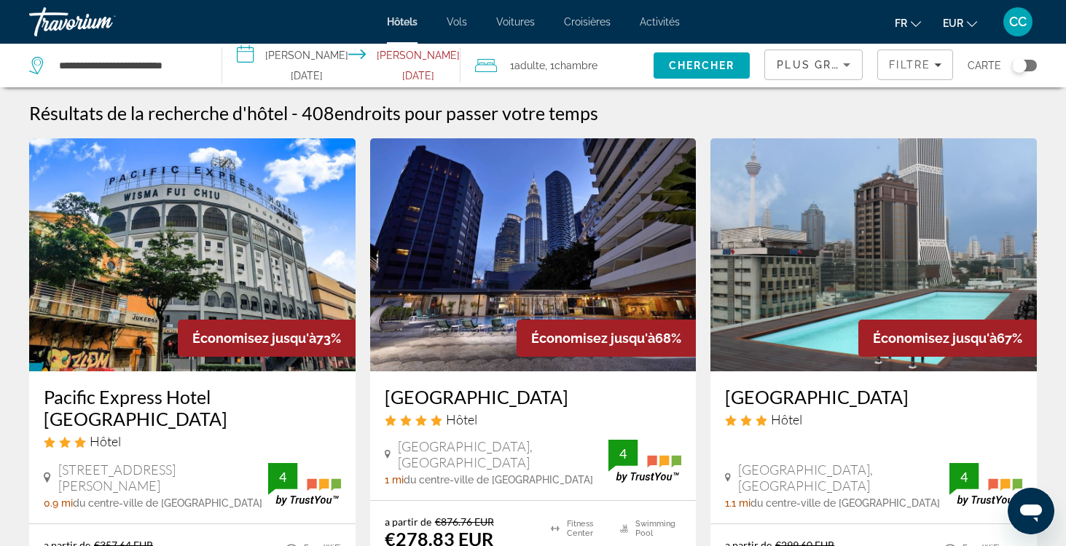
click at [1027, 66] on div "Toggle map" at bounding box center [1024, 66] width 25 height 12
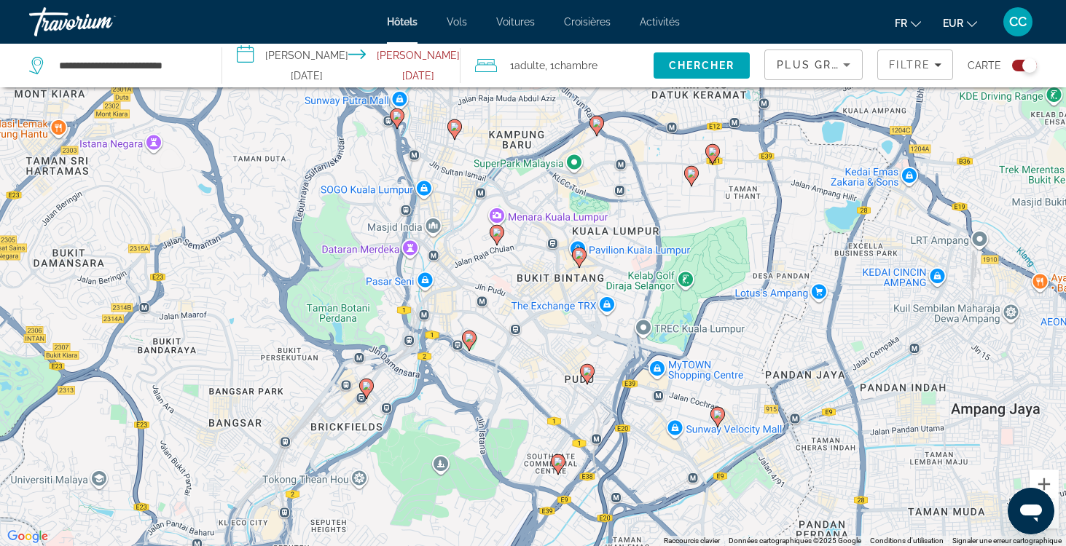
click at [580, 263] on icon "Main content" at bounding box center [578, 257] width 13 height 19
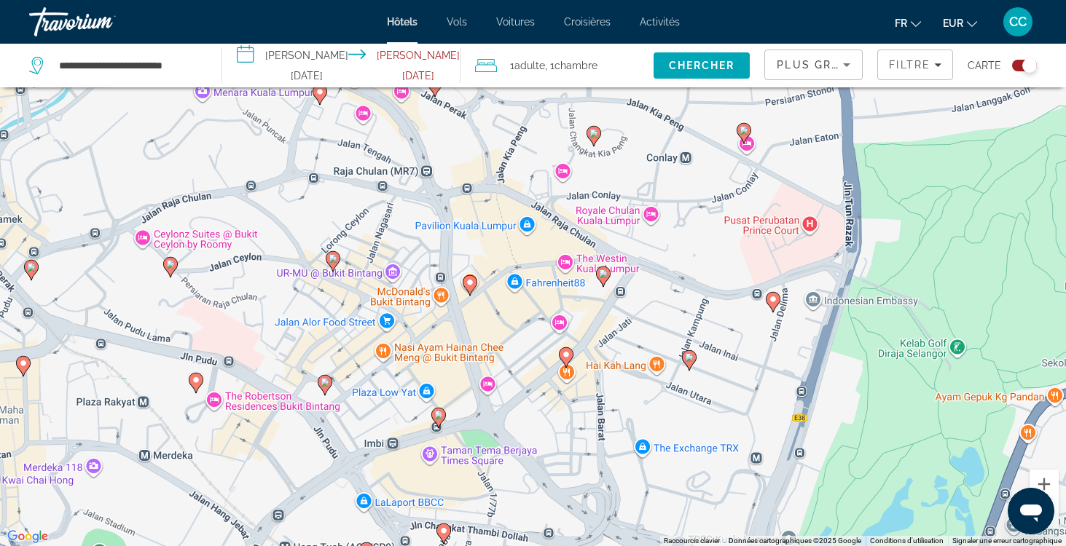
click at [604, 273] on image "Main content" at bounding box center [603, 274] width 9 height 9
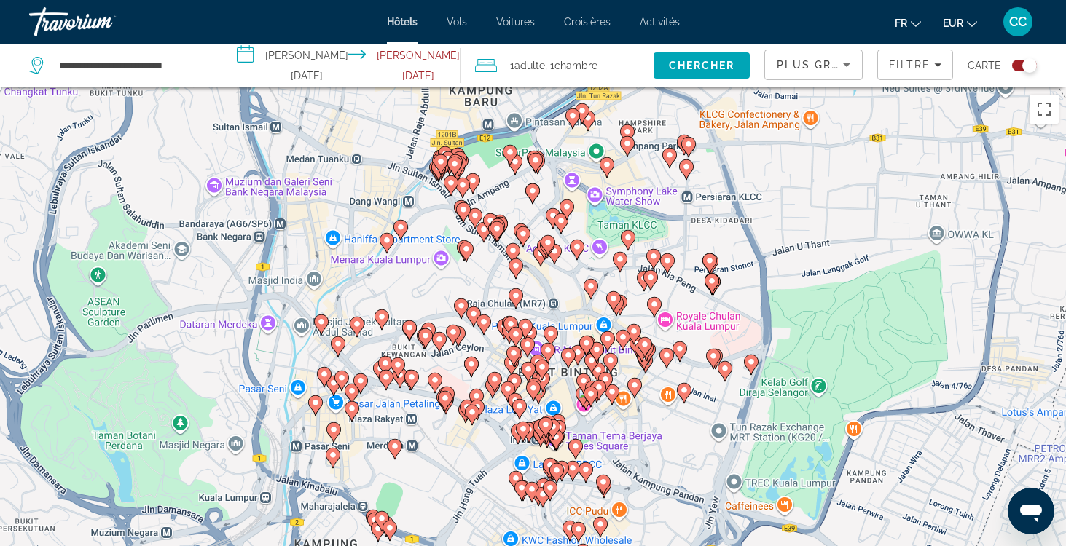
click at [1016, 62] on div "Toggle map" at bounding box center [1024, 66] width 25 height 12
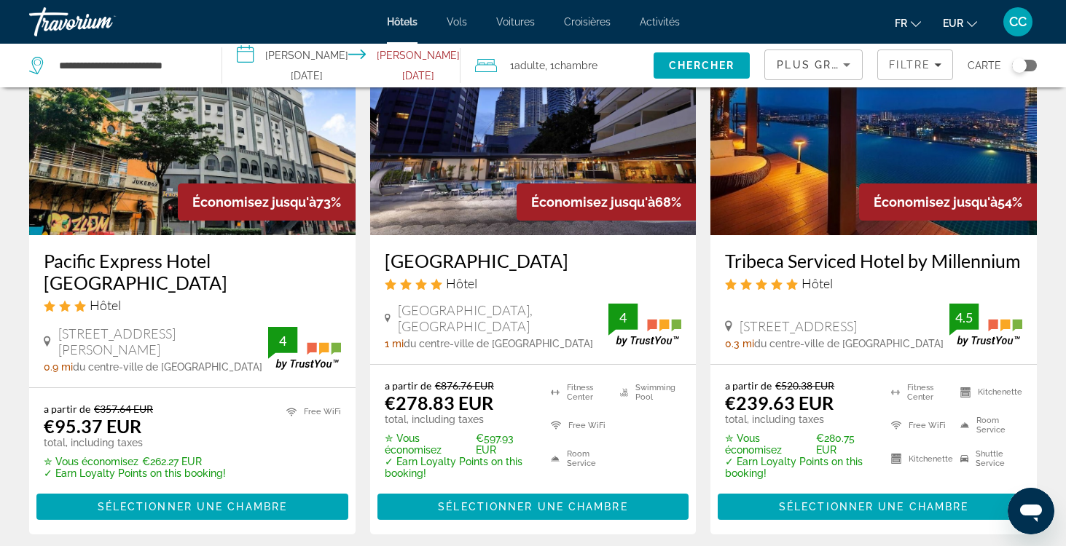
scroll to position [138, 0]
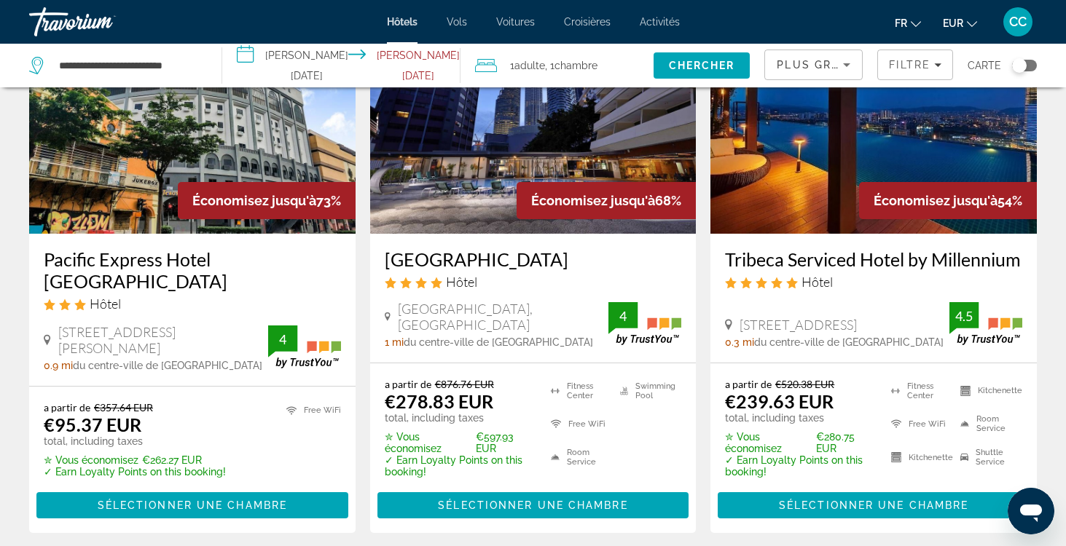
click at [783, 261] on h3 "Tribeca Serviced Hotel by Millennium" at bounding box center [873, 259] width 297 height 22
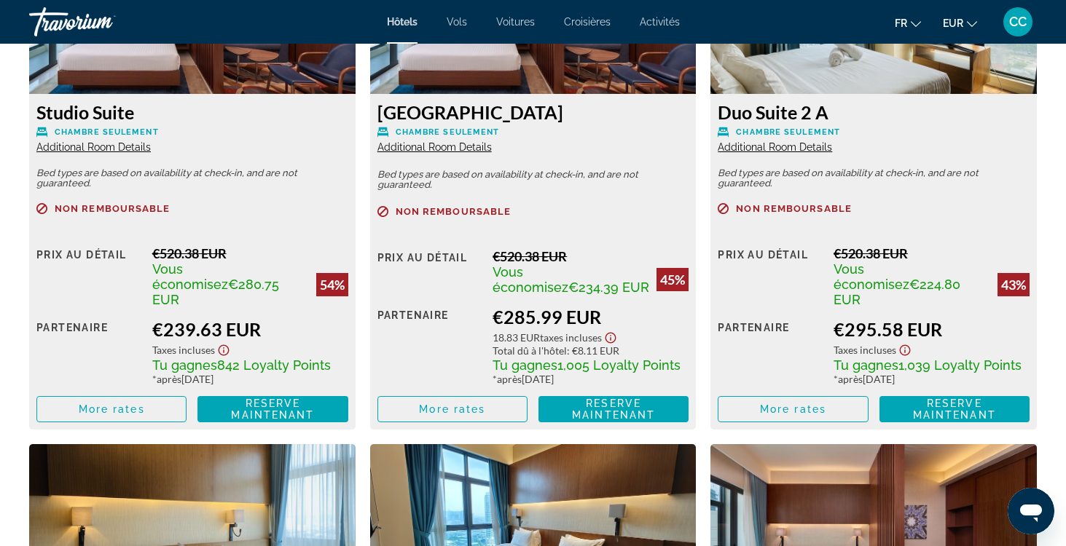
scroll to position [2152, 0]
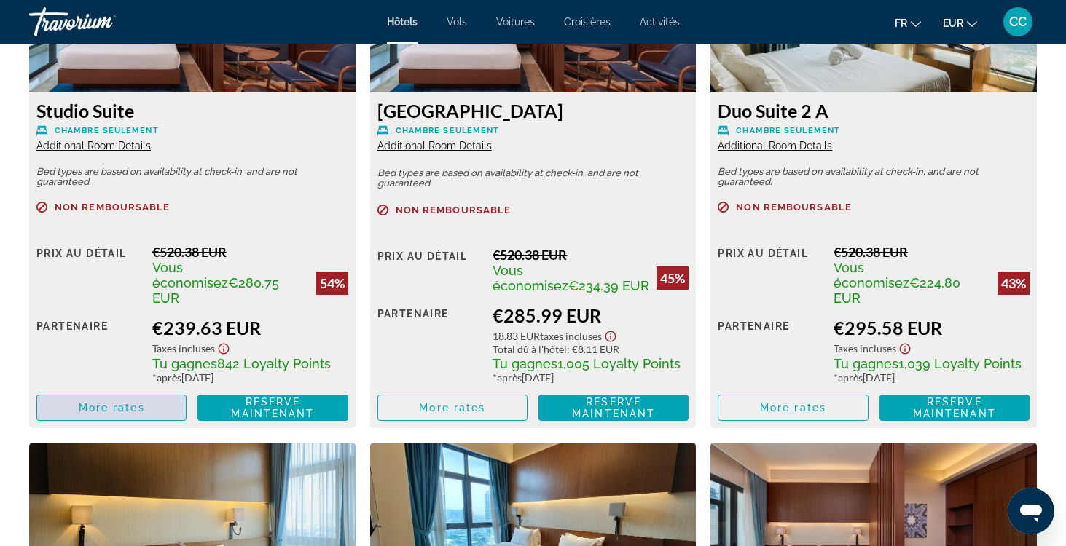
click at [143, 404] on span "More rates" at bounding box center [112, 408] width 66 height 12
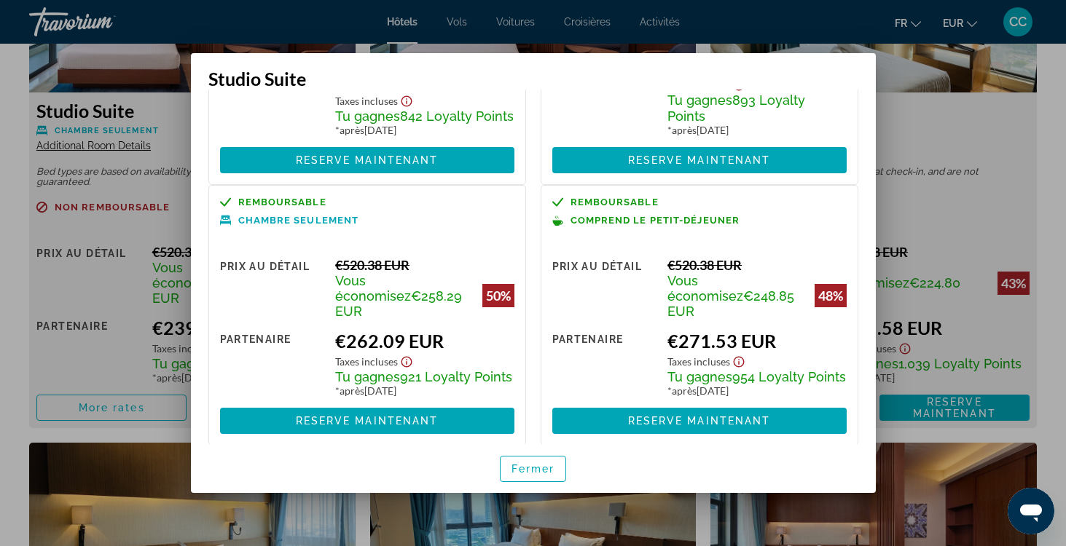
scroll to position [211, 0]
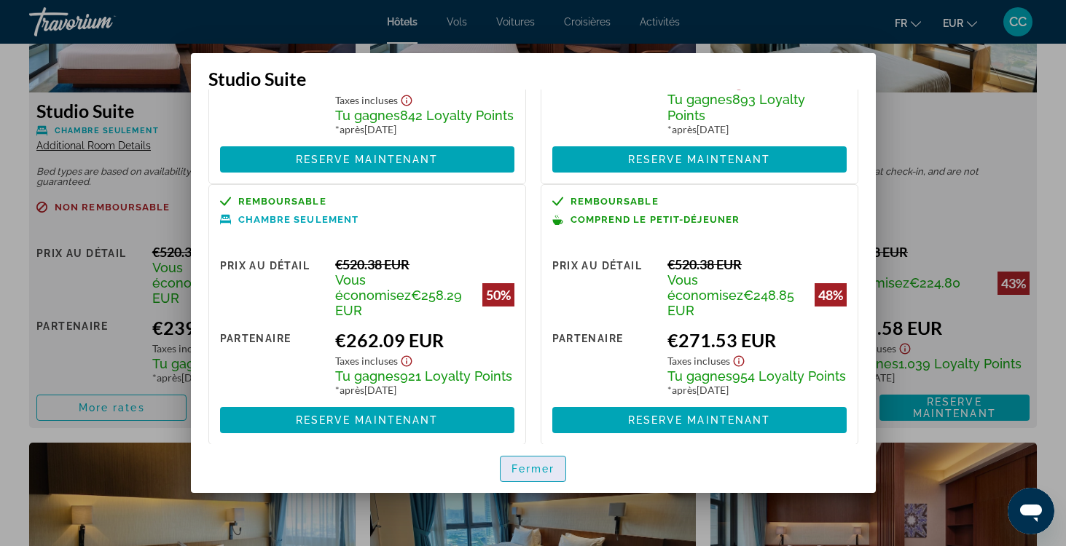
click at [528, 466] on span "Fermer" at bounding box center [533, 469] width 44 height 12
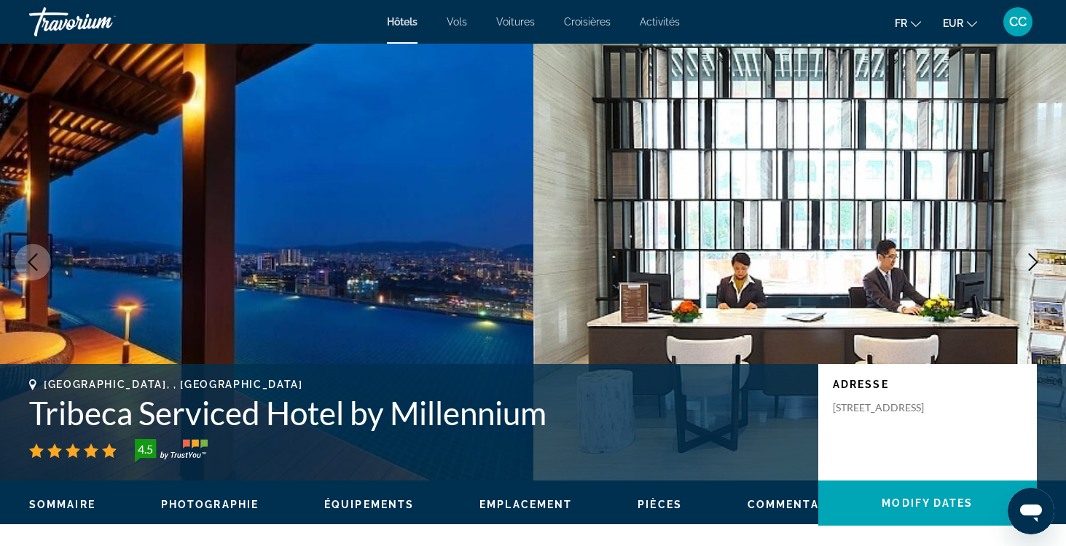
scroll to position [2152, 0]
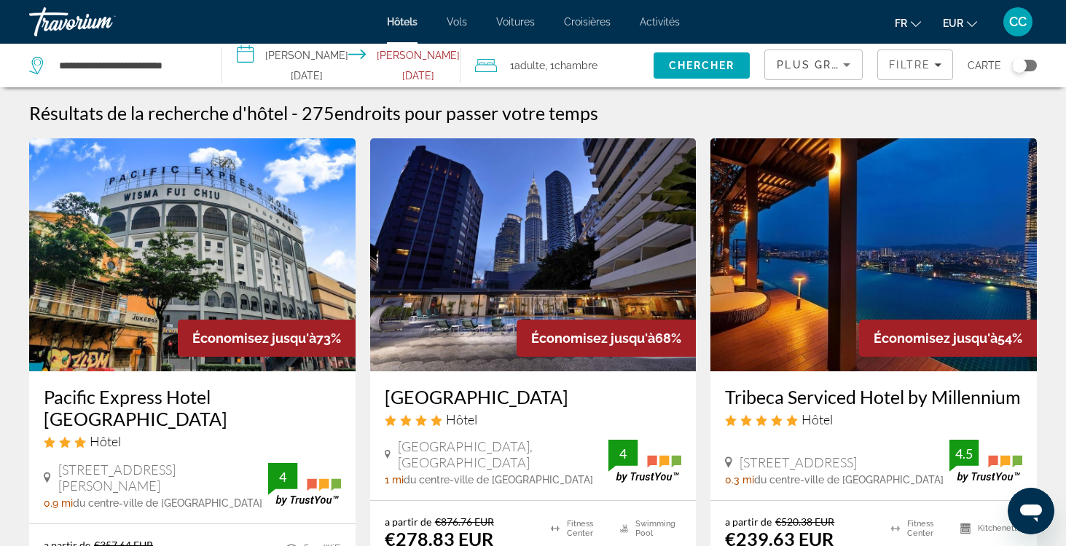
click at [828, 68] on span "Plus grandes économies" at bounding box center [864, 65] width 174 height 12
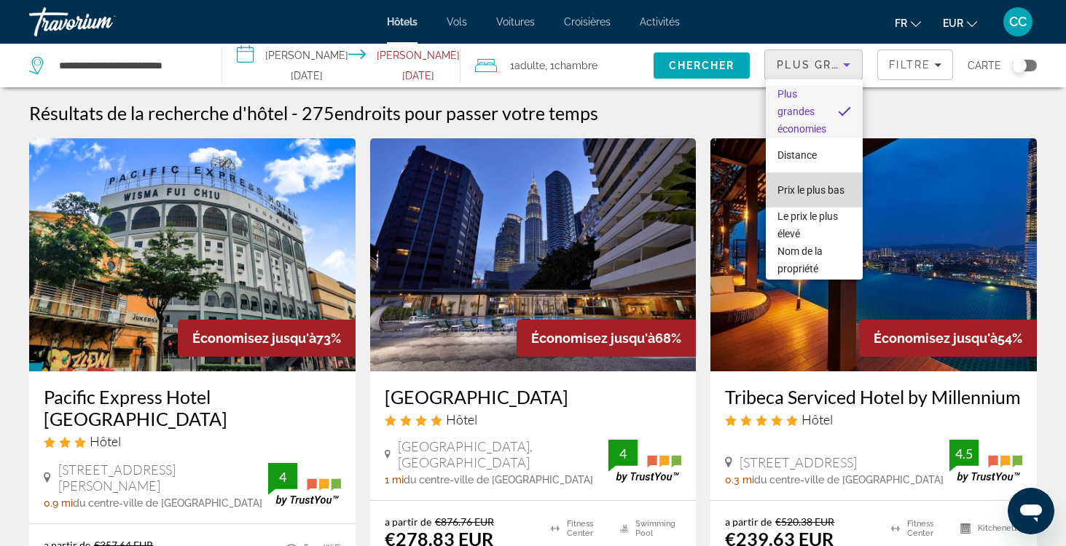
click at [828, 189] on span "Prix le plus bas" at bounding box center [810, 190] width 67 height 12
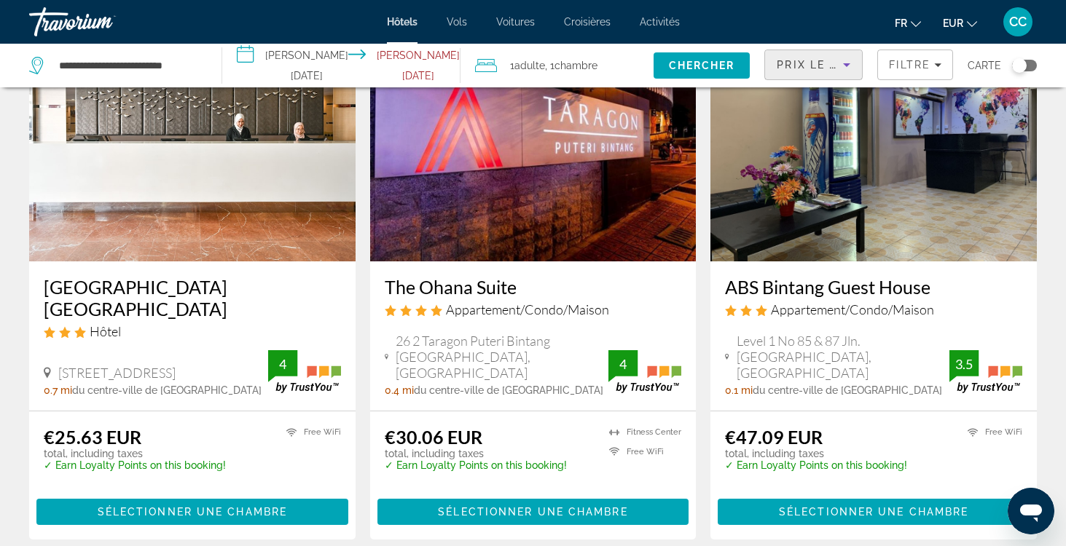
scroll to position [111, 0]
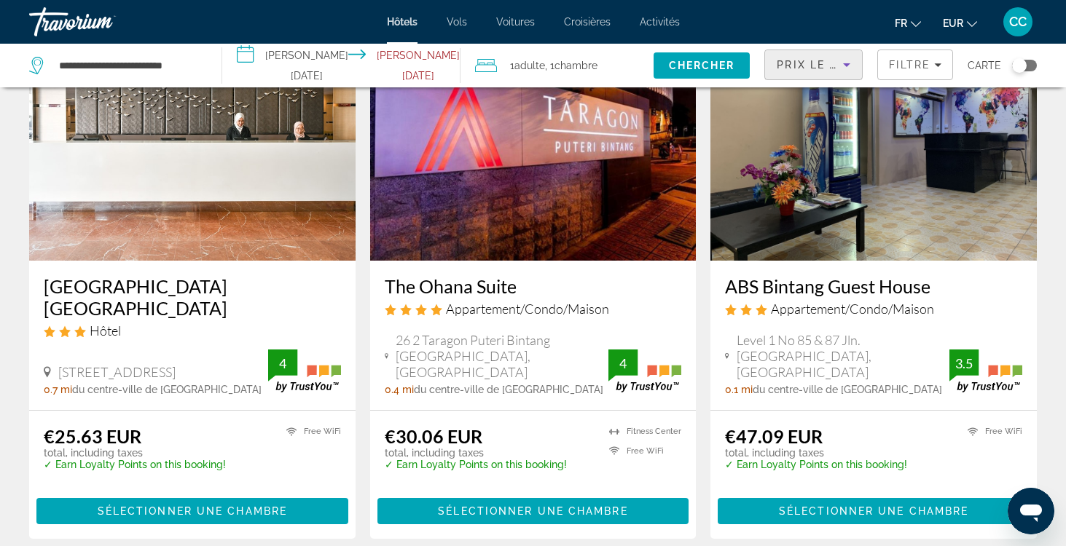
click at [469, 286] on h3 "The Ohana Suite" at bounding box center [533, 286] width 297 height 22
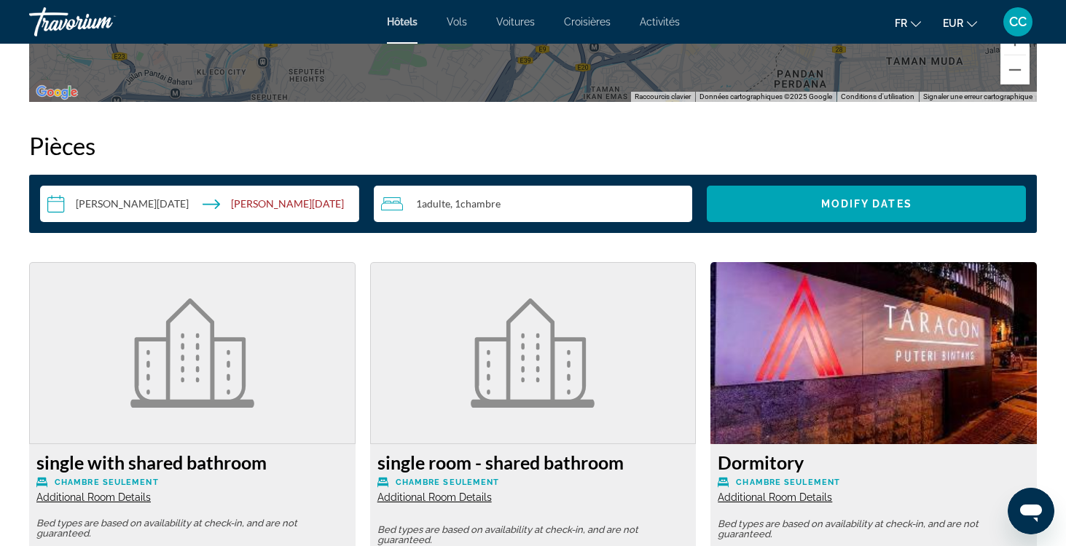
scroll to position [1804, 0]
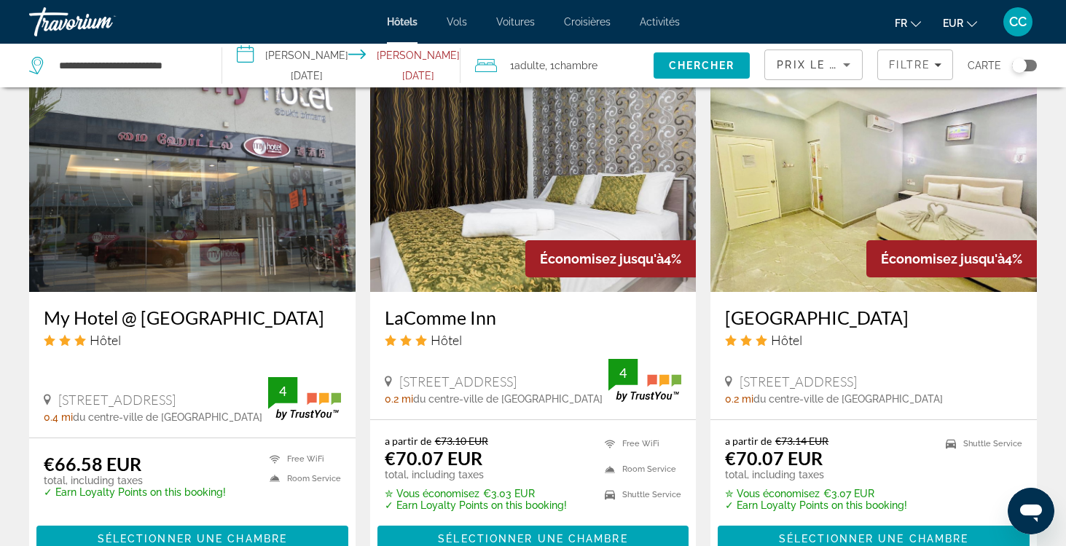
scroll to position [1721, 0]
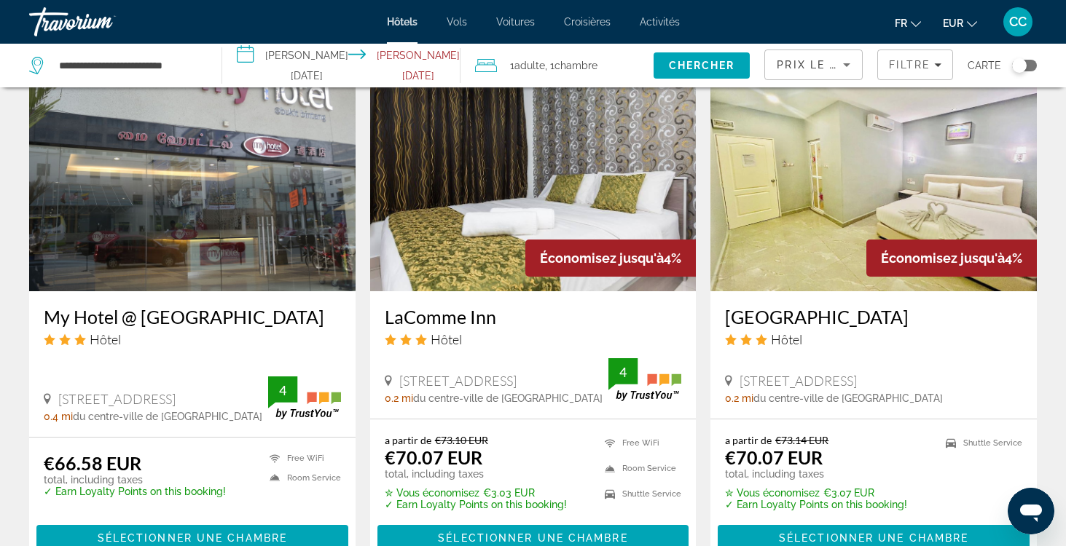
click at [444, 306] on h3 "LaComme Inn" at bounding box center [533, 317] width 297 height 22
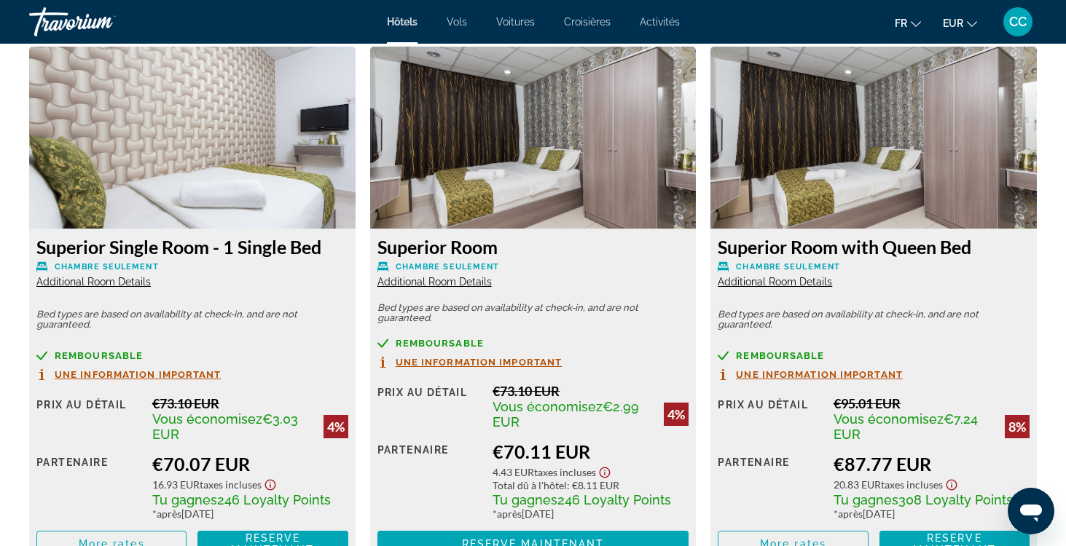
scroll to position [2018, 0]
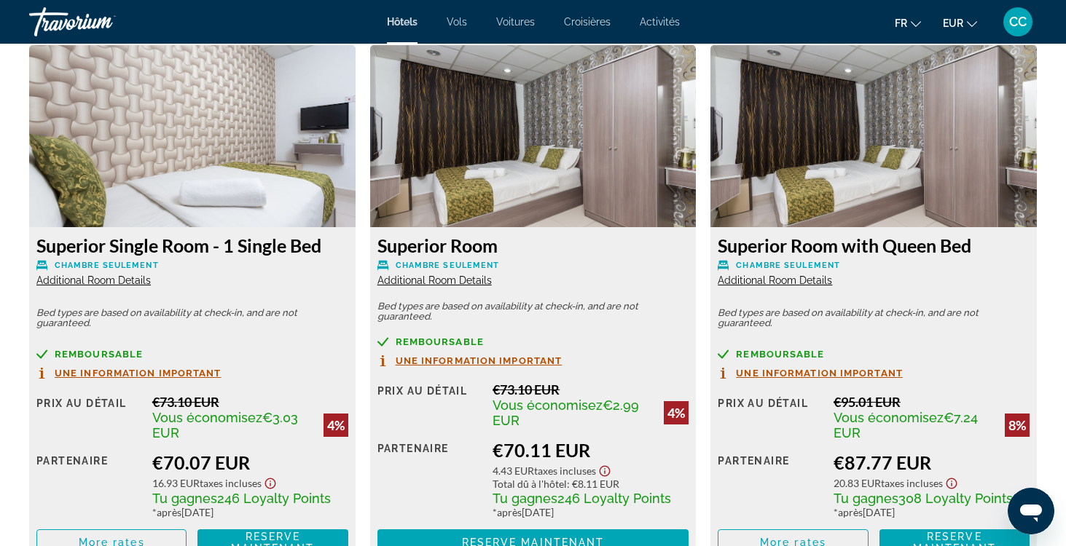
click at [125, 276] on span "Additional Room Details" at bounding box center [93, 281] width 114 height 12
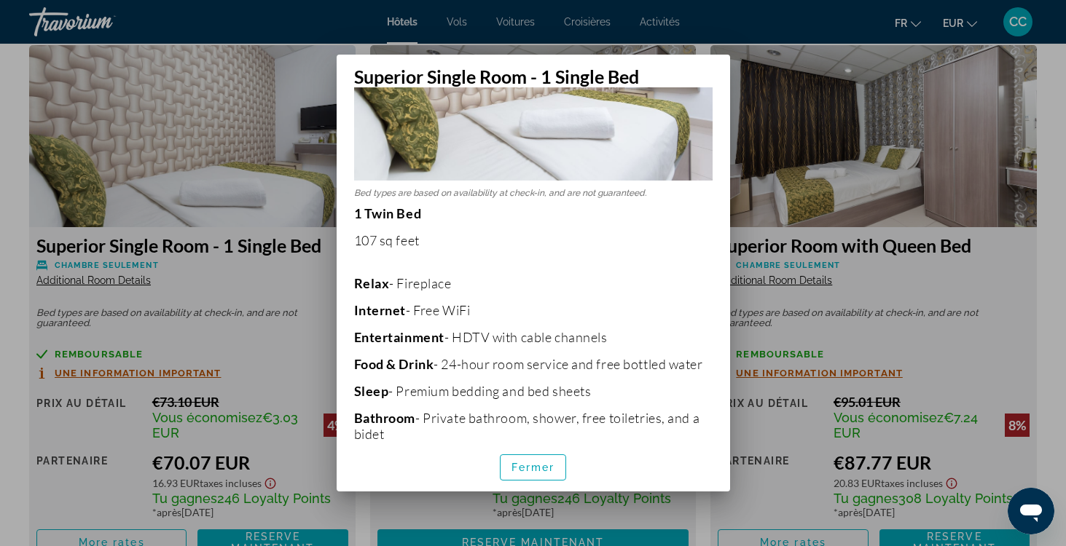
scroll to position [218, 0]
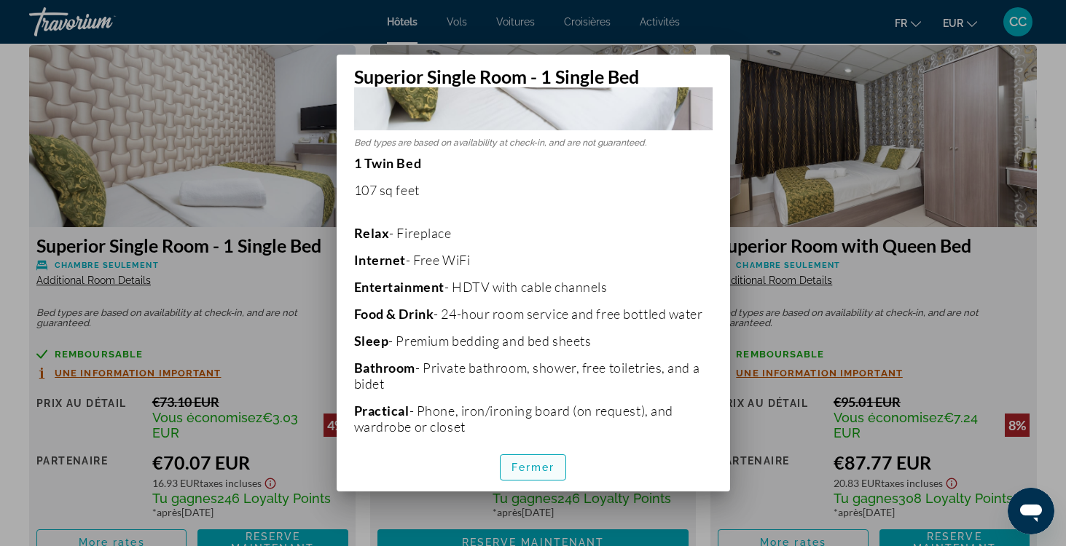
click at [517, 471] on span "Fermer" at bounding box center [533, 468] width 44 height 12
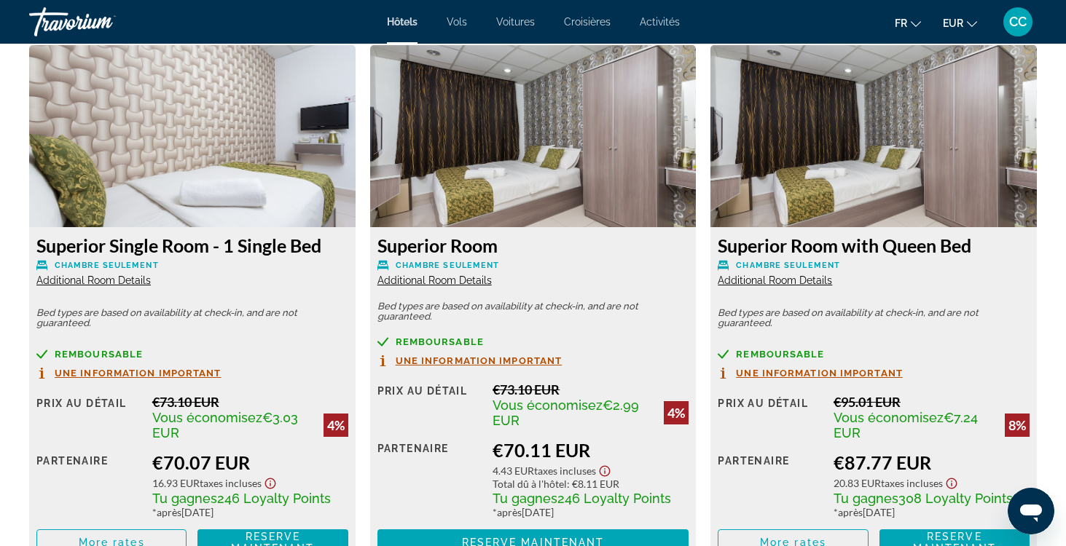
scroll to position [2018, 0]
click at [438, 281] on span "Additional Room Details" at bounding box center [434, 281] width 114 height 12
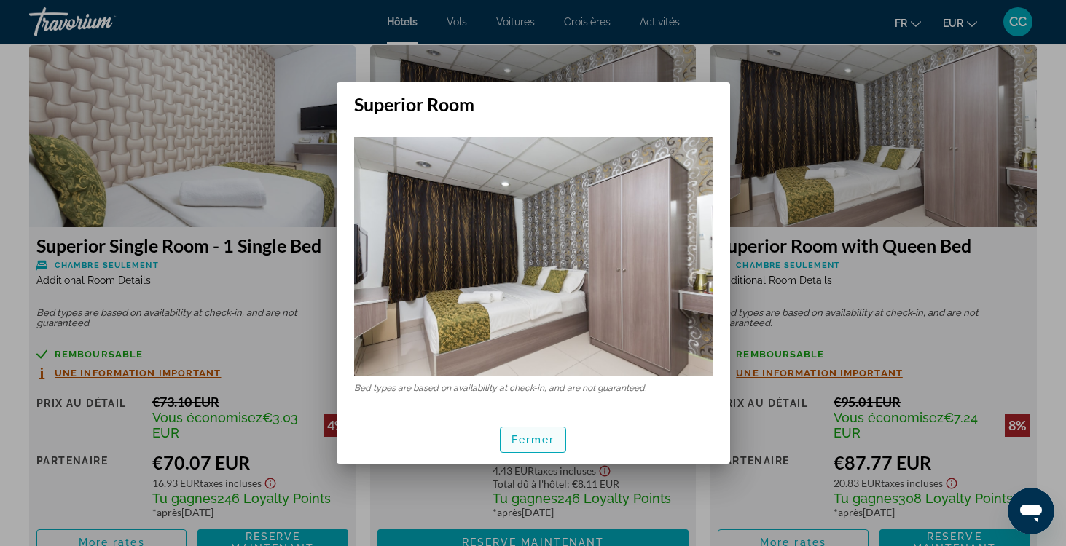
scroll to position [0, 0]
click at [521, 436] on span "Fermer" at bounding box center [533, 440] width 44 height 12
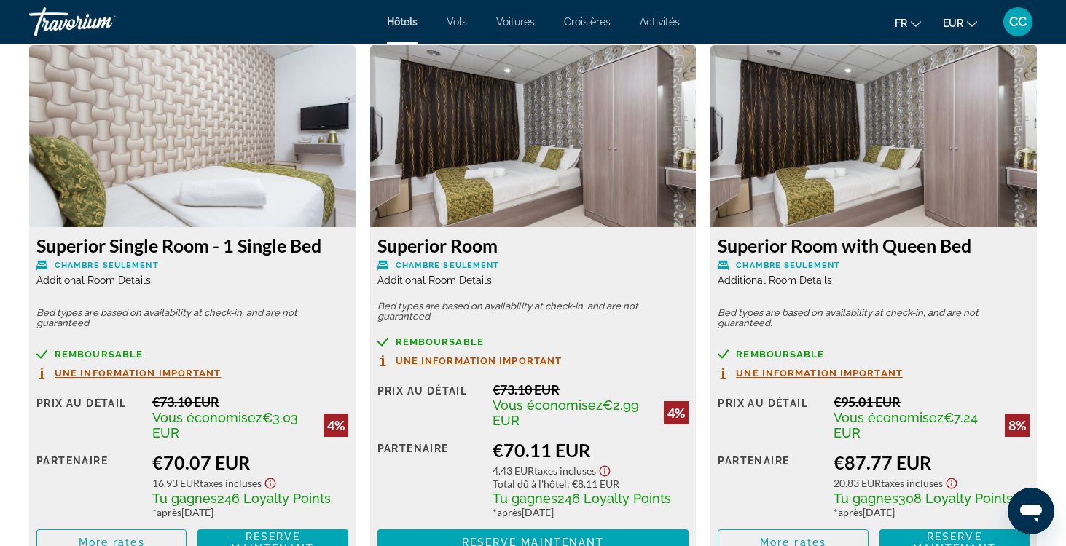
scroll to position [2018, 0]
click at [788, 279] on span "Additional Room Details" at bounding box center [775, 281] width 114 height 12
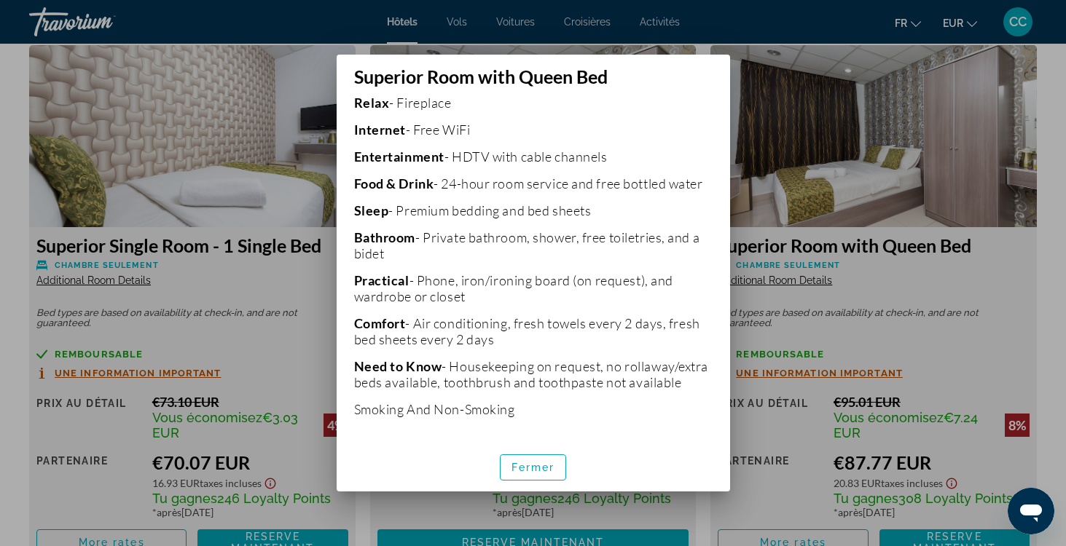
scroll to position [364, 0]
click at [546, 469] on span "Fermer" at bounding box center [533, 468] width 44 height 12
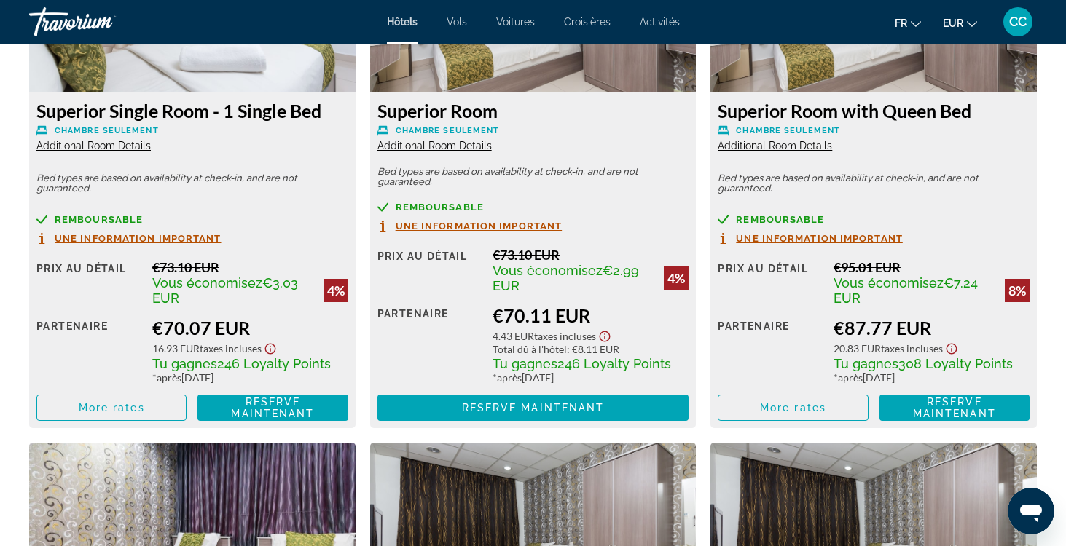
scroll to position [2154, 0]
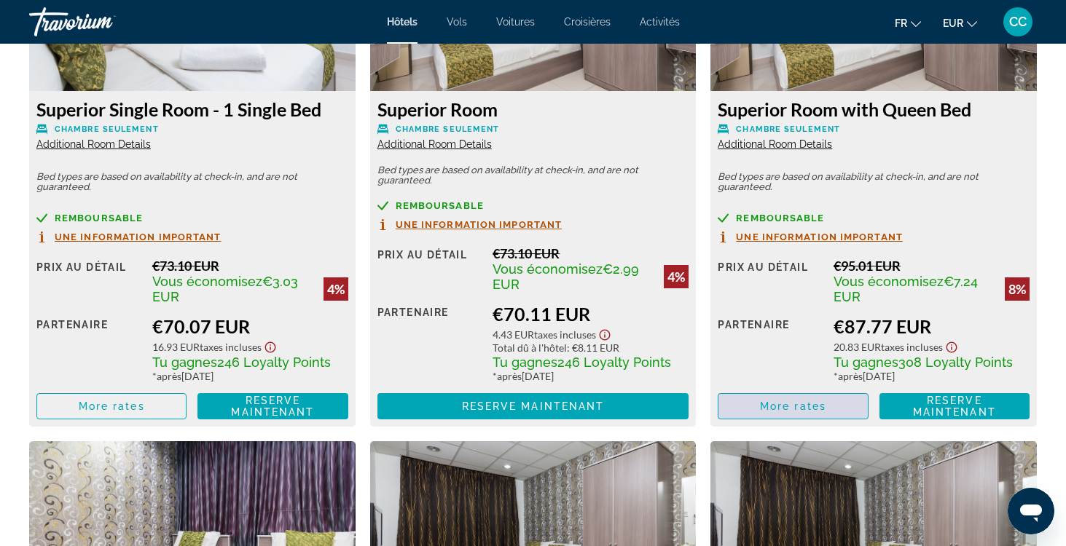
click at [772, 409] on span "More rates" at bounding box center [793, 407] width 66 height 12
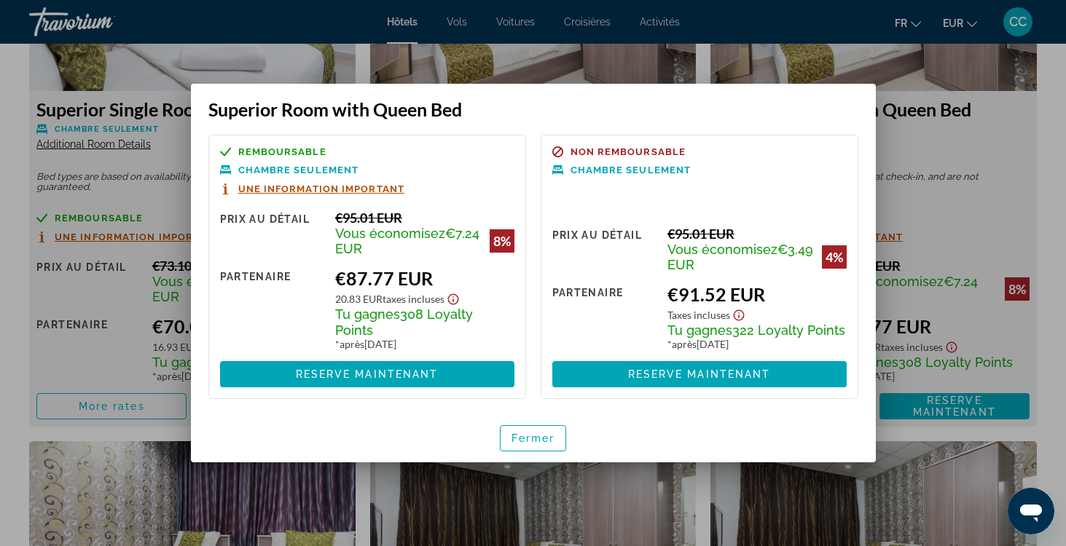
scroll to position [0, 0]
click at [543, 442] on span "Fermer" at bounding box center [533, 439] width 44 height 12
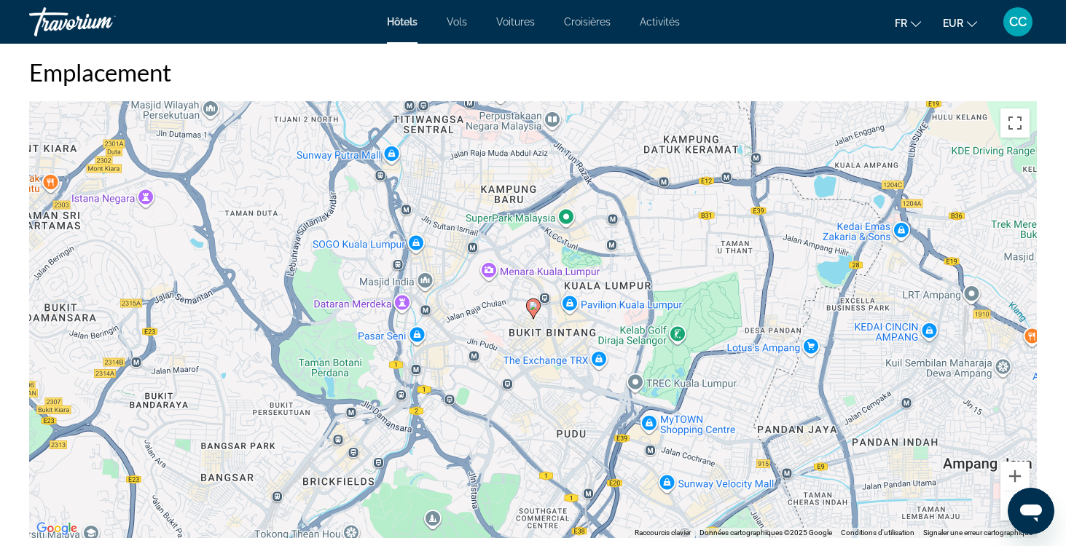
scroll to position [1364, 0]
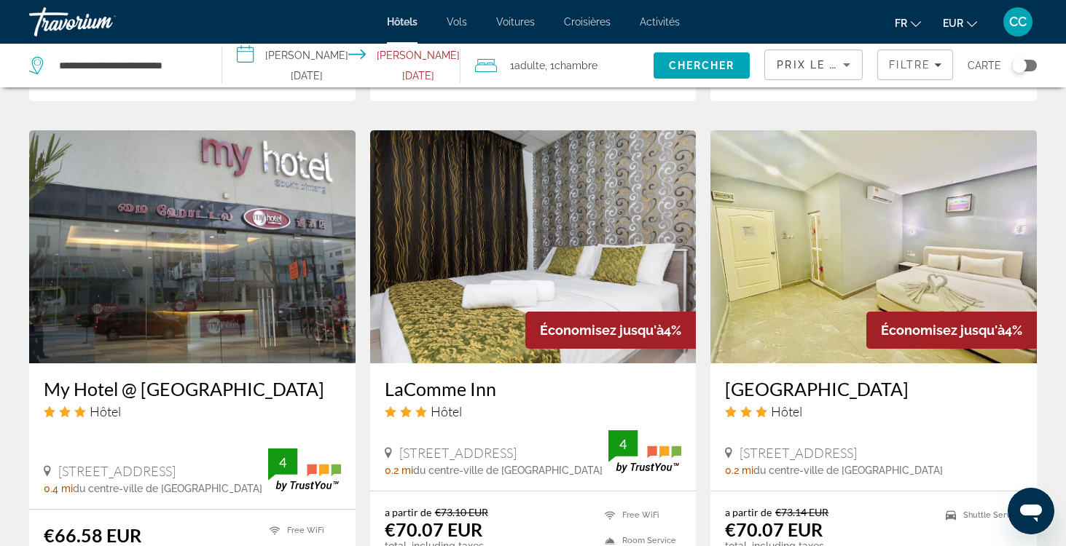
scroll to position [1651, 0]
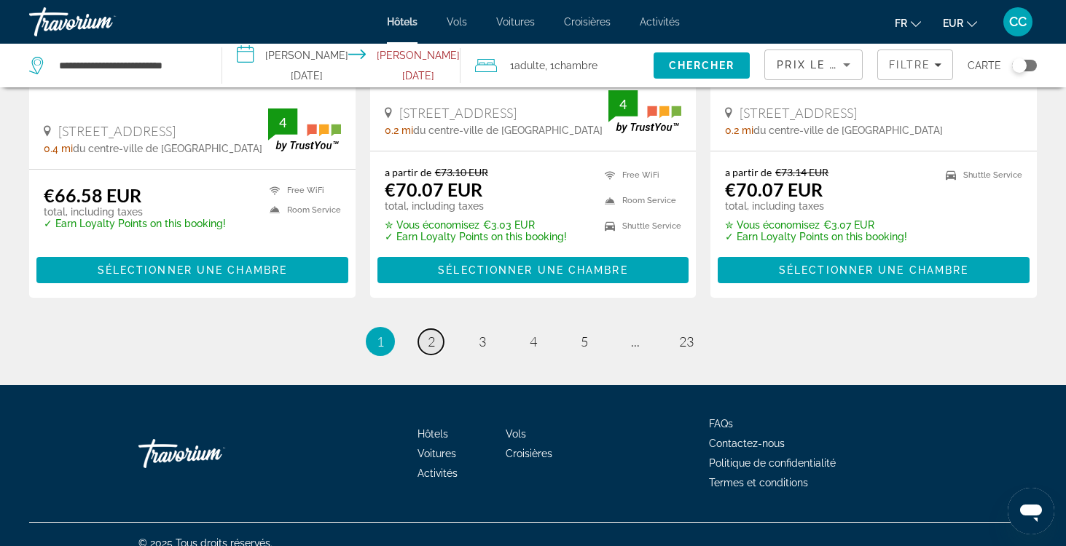
click at [428, 334] on span "2" at bounding box center [431, 342] width 7 height 16
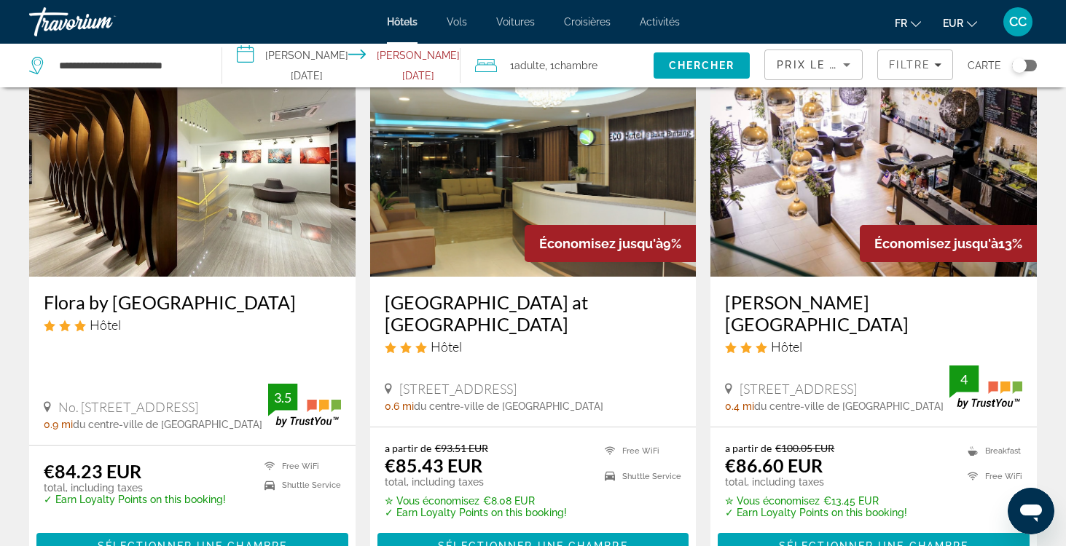
scroll to position [637, 0]
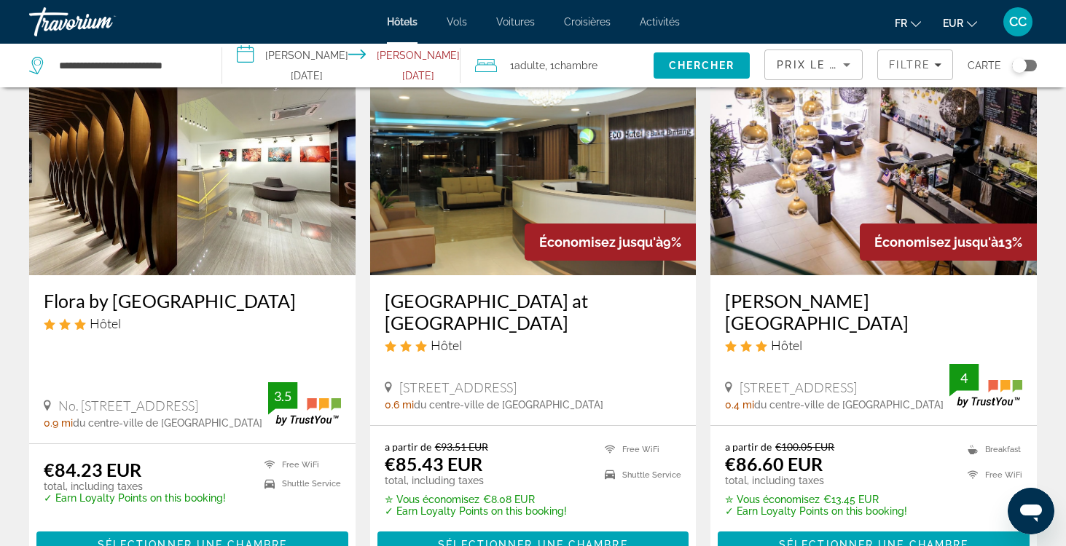
click at [847, 305] on h3 "[PERSON_NAME][GEOGRAPHIC_DATA]" at bounding box center [873, 312] width 297 height 44
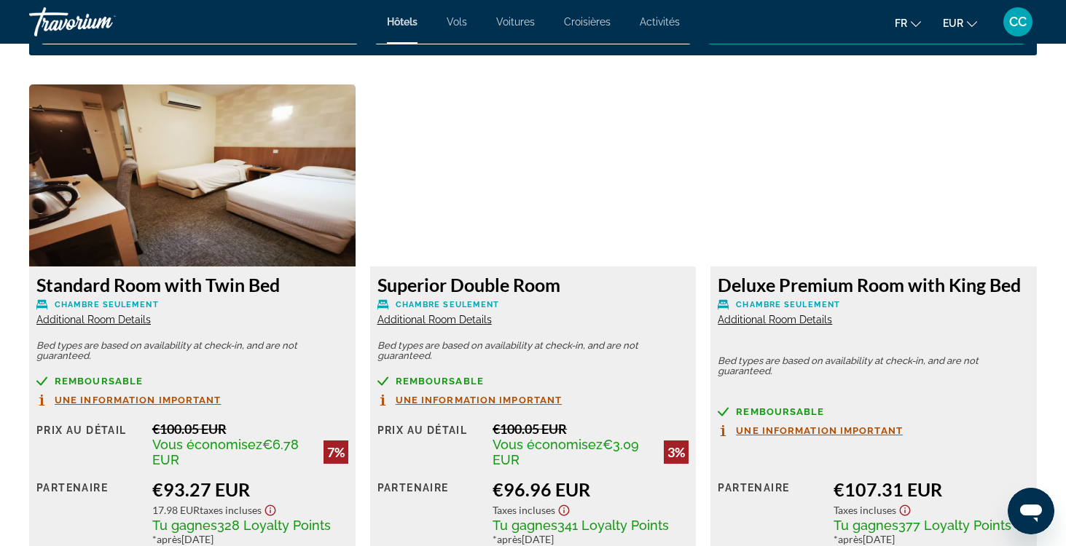
scroll to position [1988, 0]
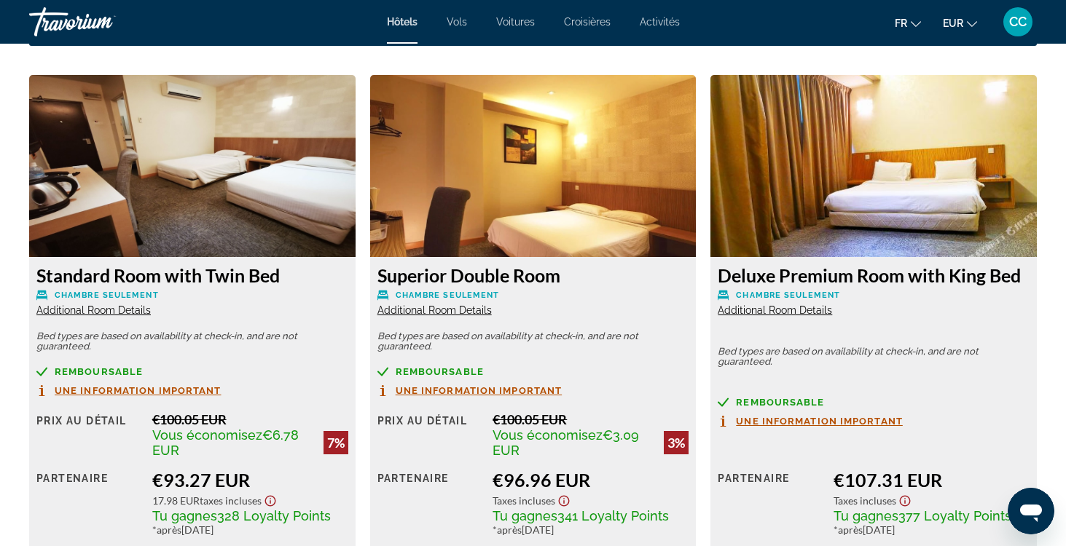
click at [115, 304] on div "Standard Room with Twin Bed Chambre seulement Additional Room Details" at bounding box center [192, 290] width 312 height 52
click at [114, 310] on span "Additional Room Details" at bounding box center [93, 311] width 114 height 12
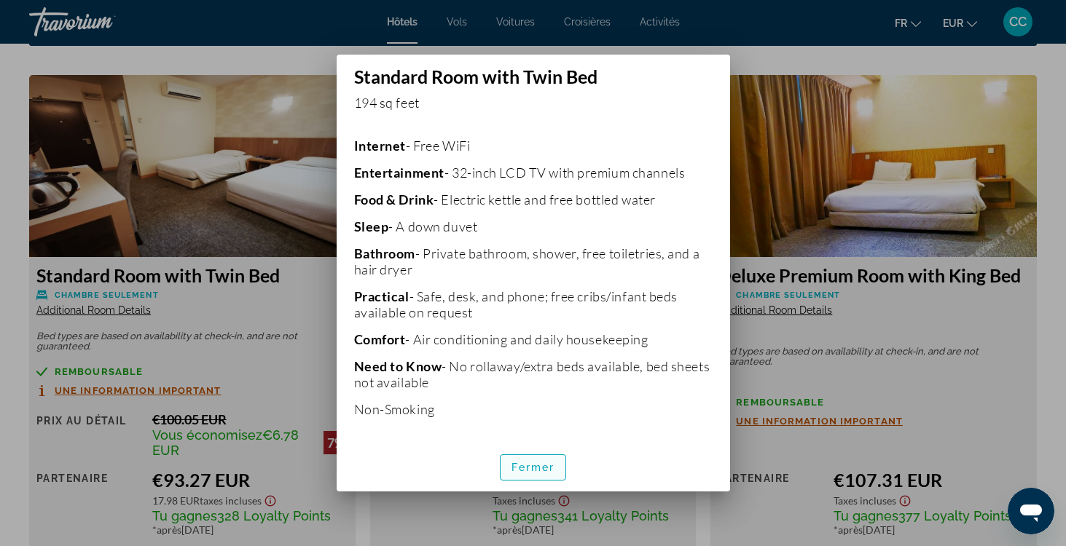
scroll to position [263, 0]
click at [518, 466] on span "Fermer" at bounding box center [533, 468] width 44 height 12
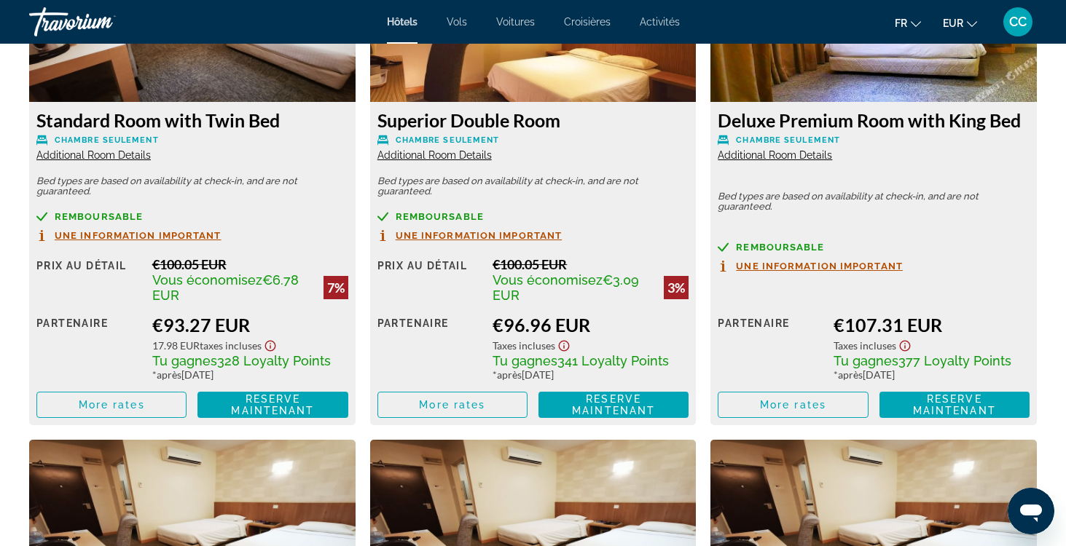
scroll to position [2143, 0]
click at [430, 409] on span "More rates" at bounding box center [452, 405] width 66 height 12
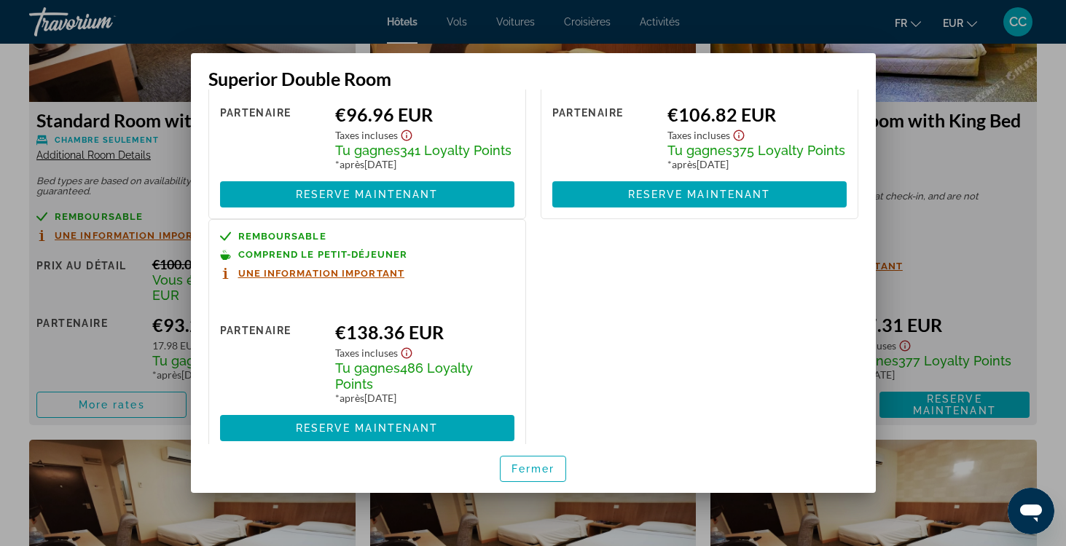
scroll to position [154, 0]
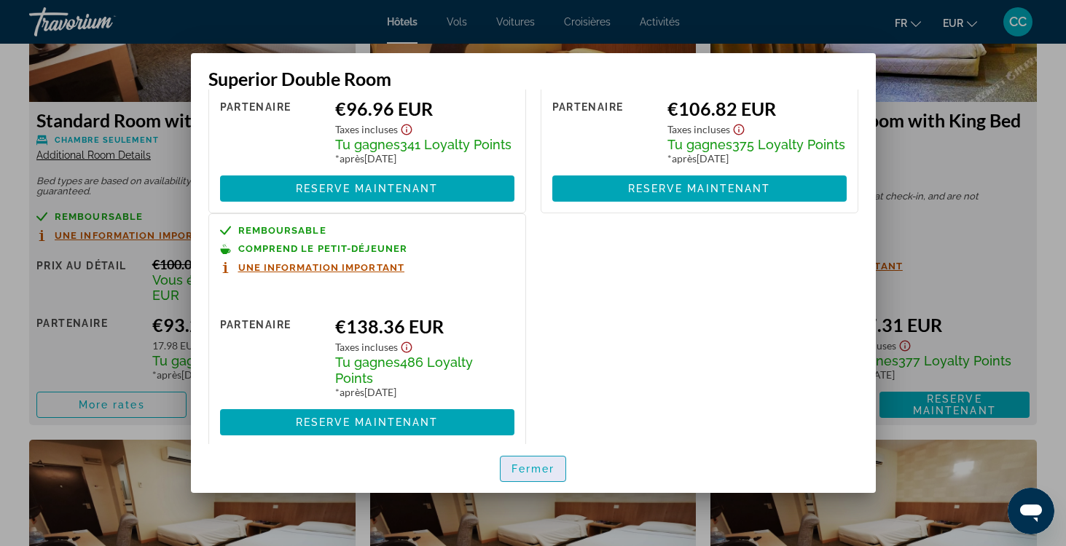
click at [523, 468] on span "Fermer" at bounding box center [533, 469] width 44 height 12
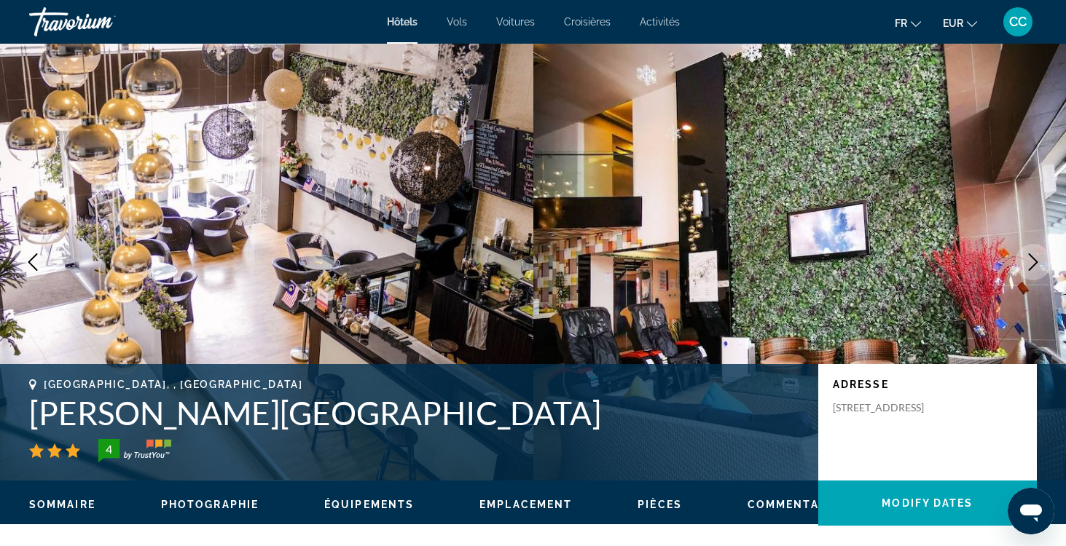
scroll to position [2143, 0]
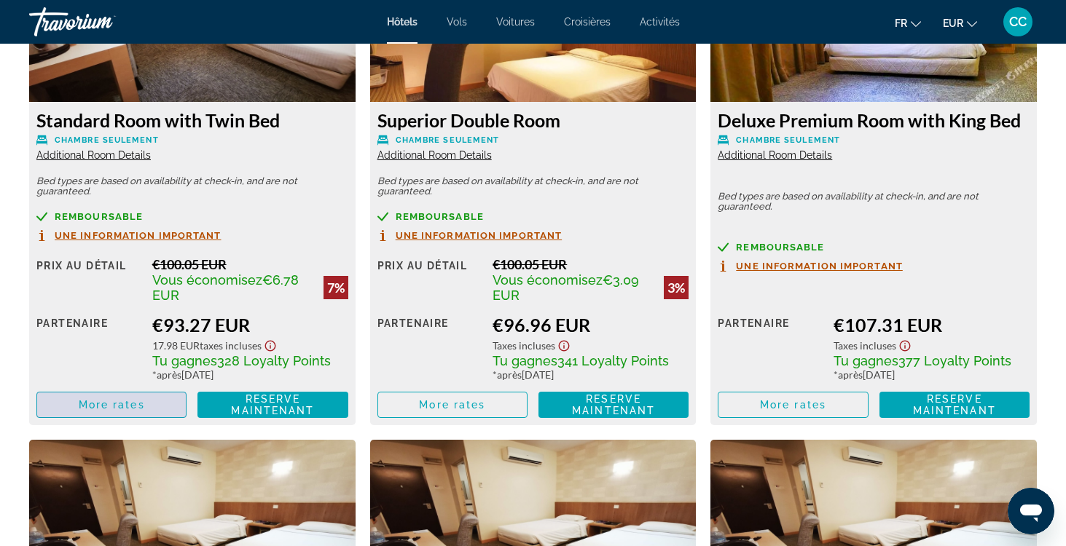
click at [144, 409] on span "More rates" at bounding box center [112, 405] width 66 height 12
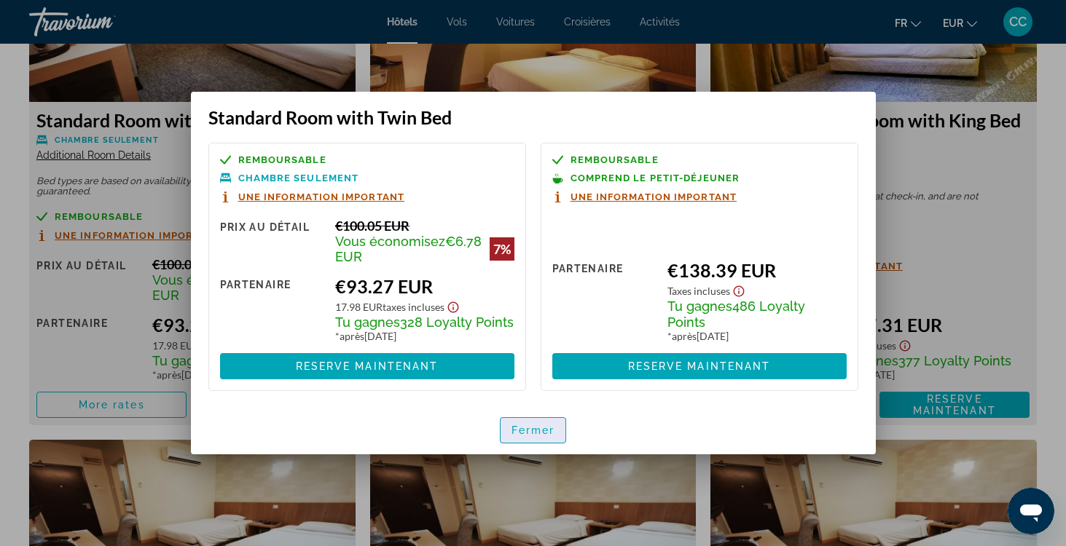
click at [519, 434] on span "Fermer" at bounding box center [533, 431] width 44 height 12
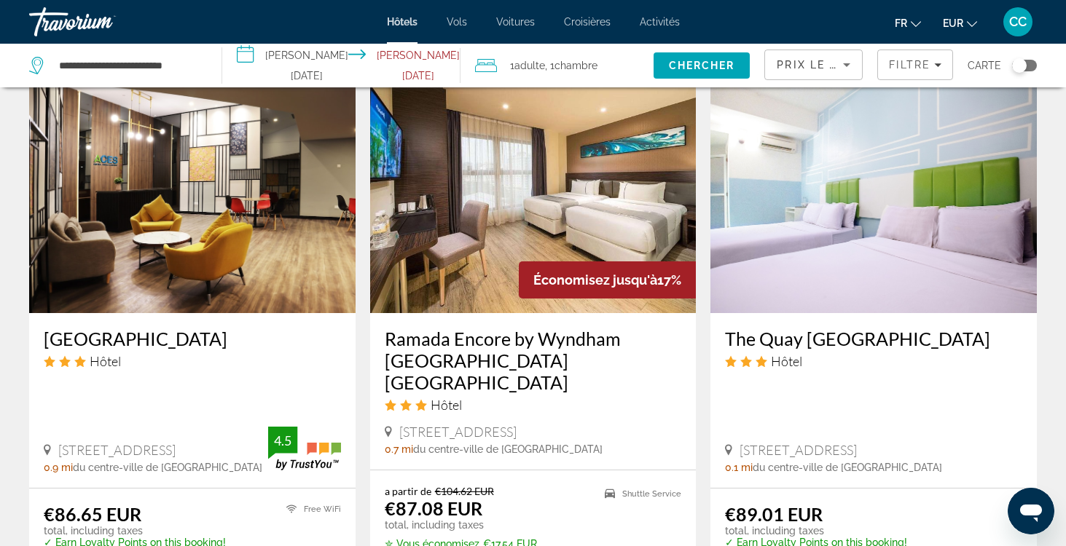
scroll to position [1151, 0]
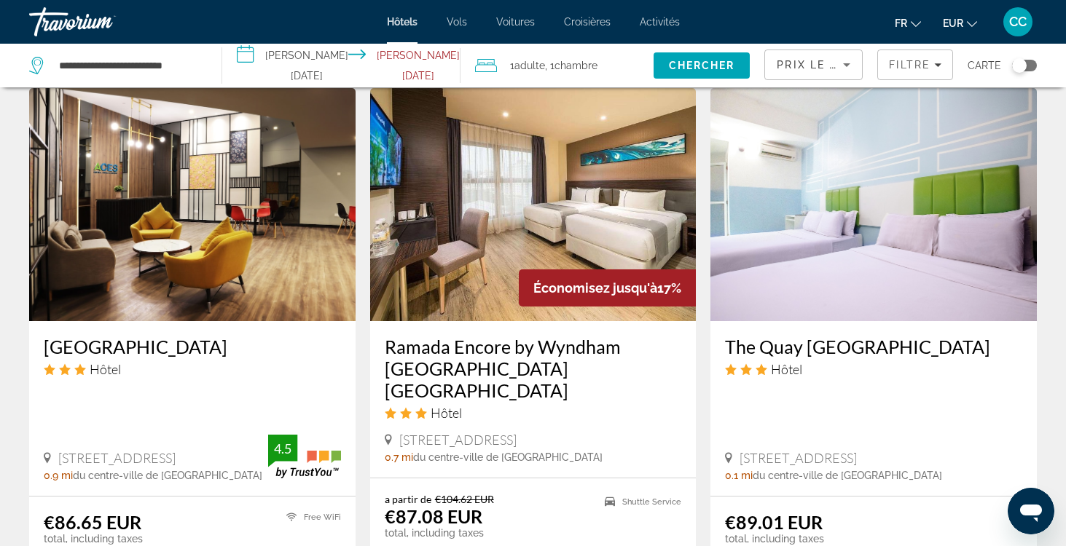
click at [166, 336] on h3 "[GEOGRAPHIC_DATA]" at bounding box center [192, 347] width 297 height 22
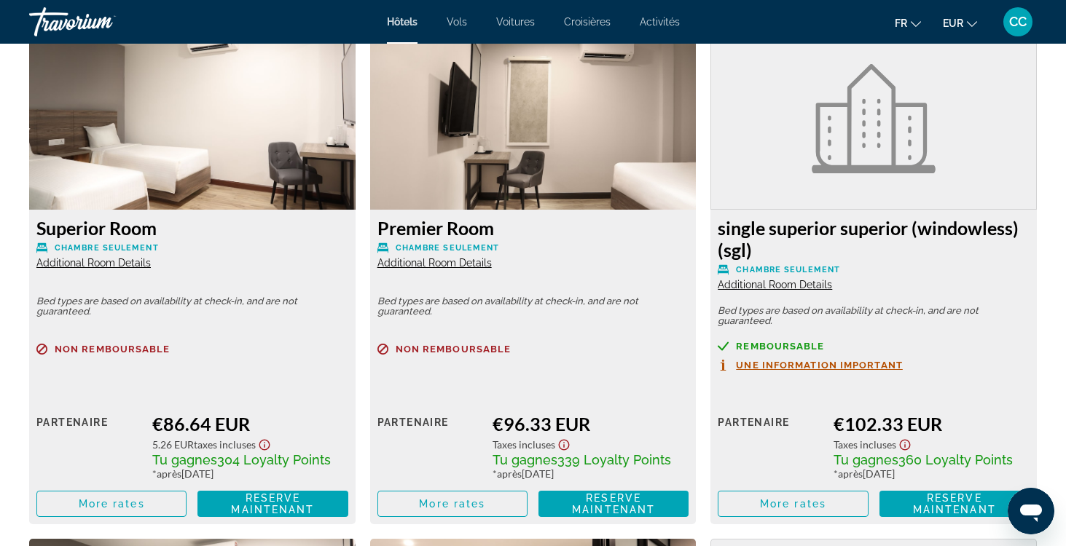
scroll to position [2031, 0]
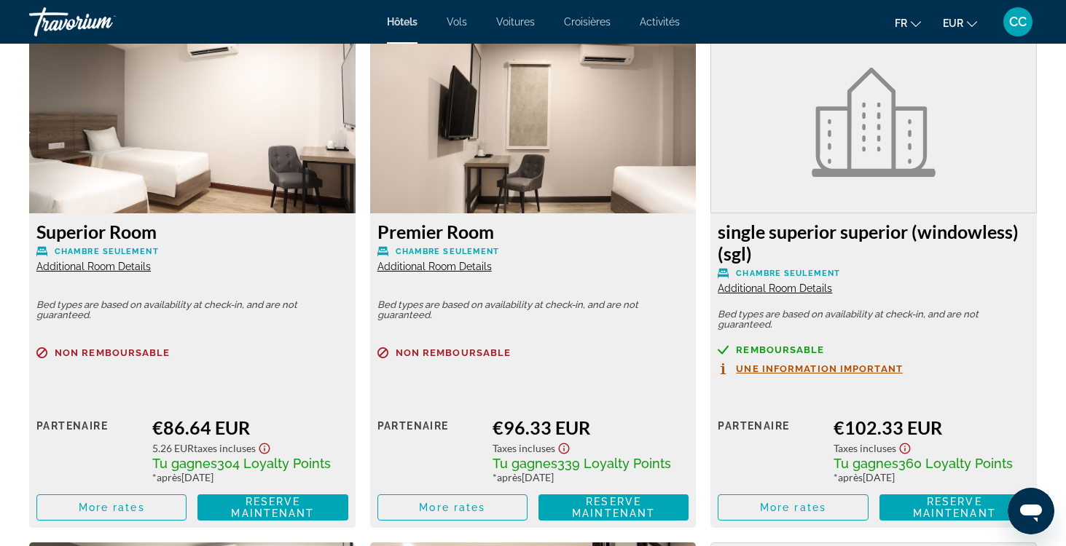
click at [126, 264] on span "Additional Room Details" at bounding box center [93, 267] width 114 height 12
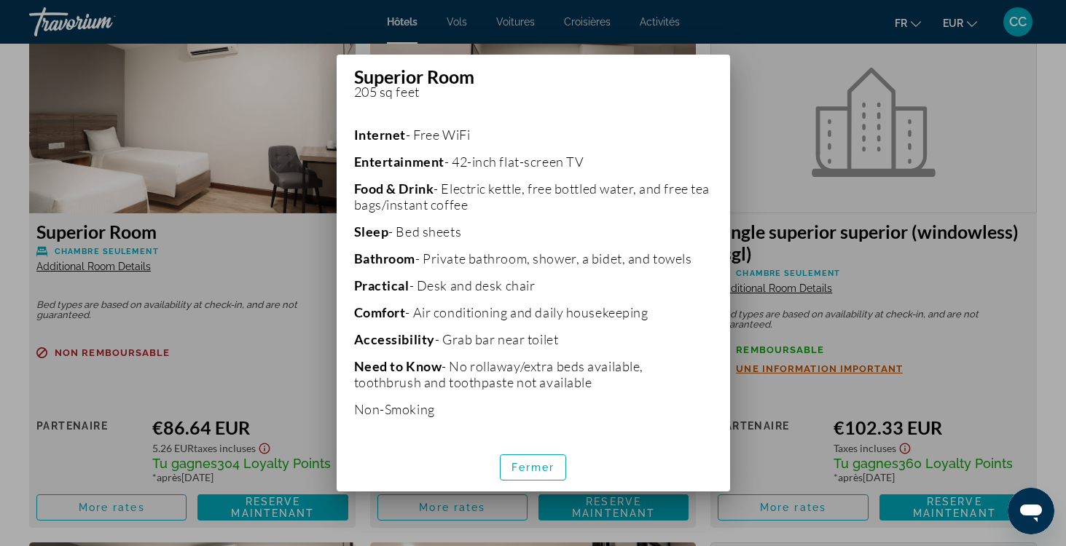
scroll to position [316, 0]
click at [528, 470] on span "Fermer" at bounding box center [533, 468] width 44 height 12
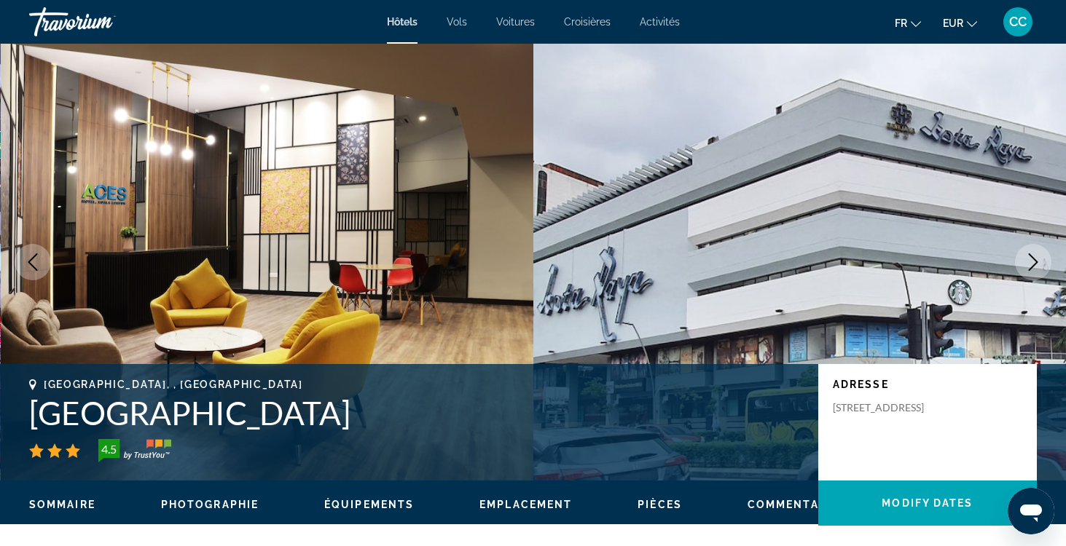
scroll to position [2031, 0]
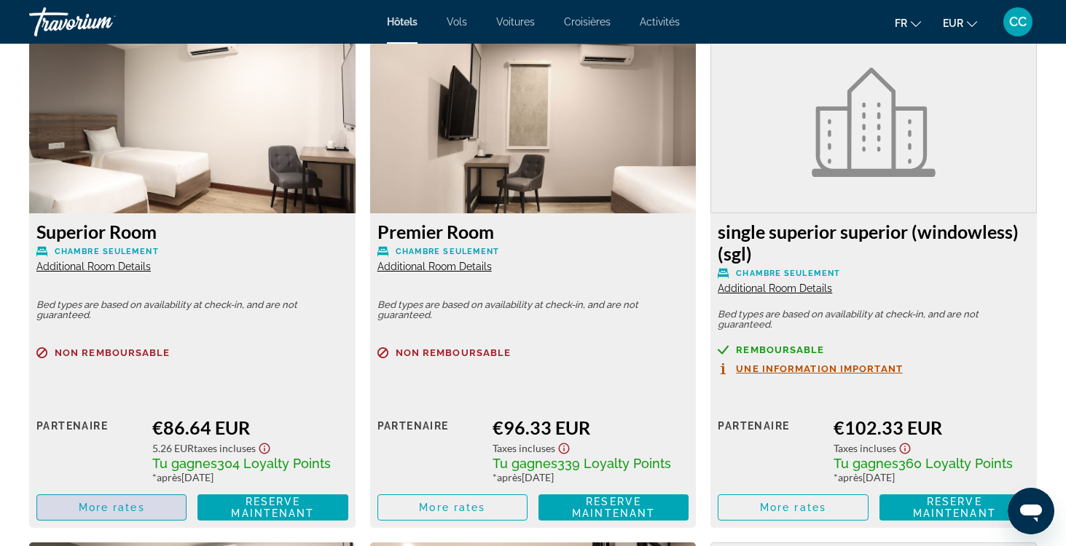
click at [101, 514] on span "More rates" at bounding box center [112, 508] width 66 height 12
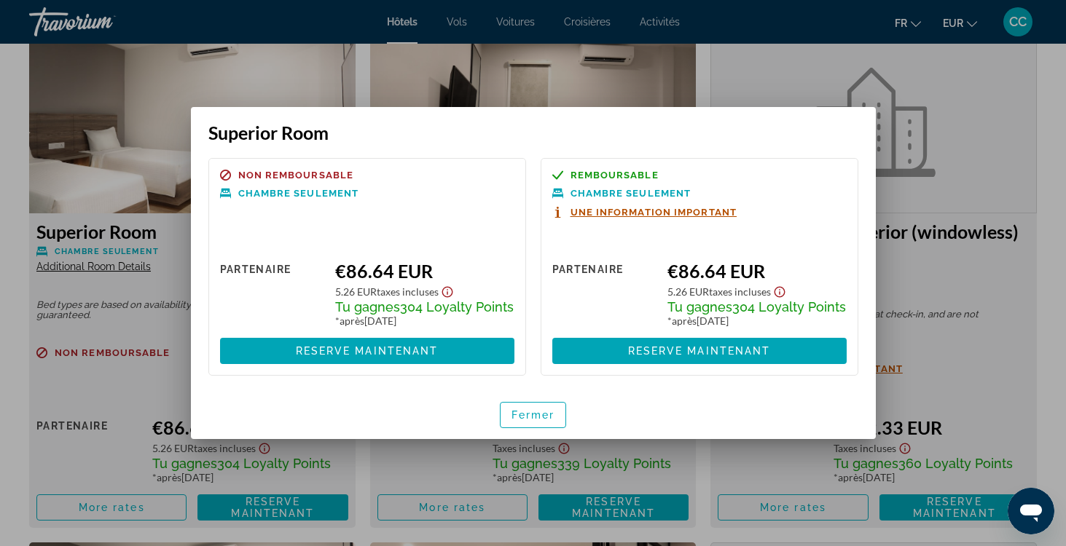
scroll to position [0, 0]
click at [532, 421] on span "Fermer" at bounding box center [533, 415] width 44 height 12
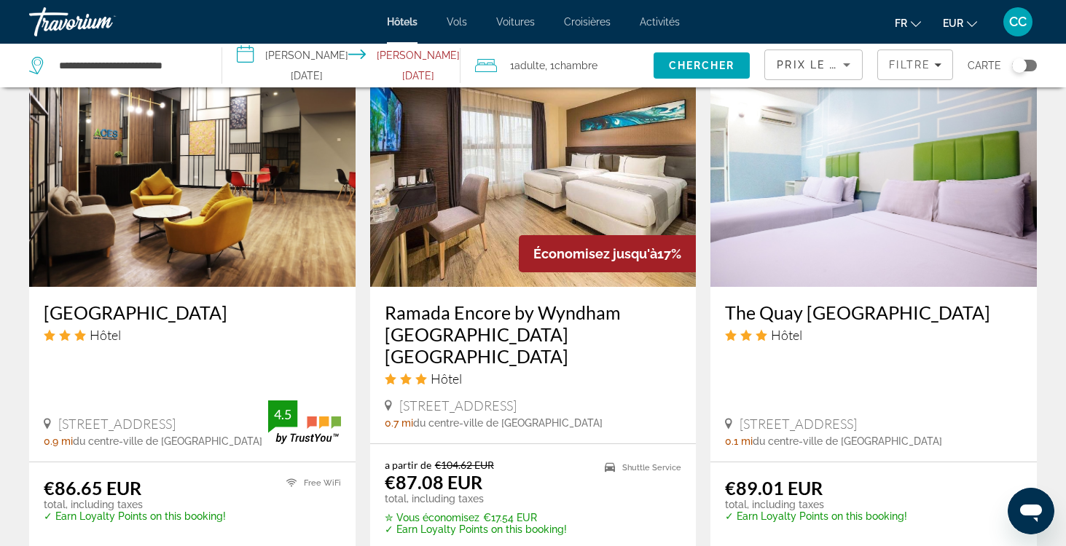
scroll to position [1188, 0]
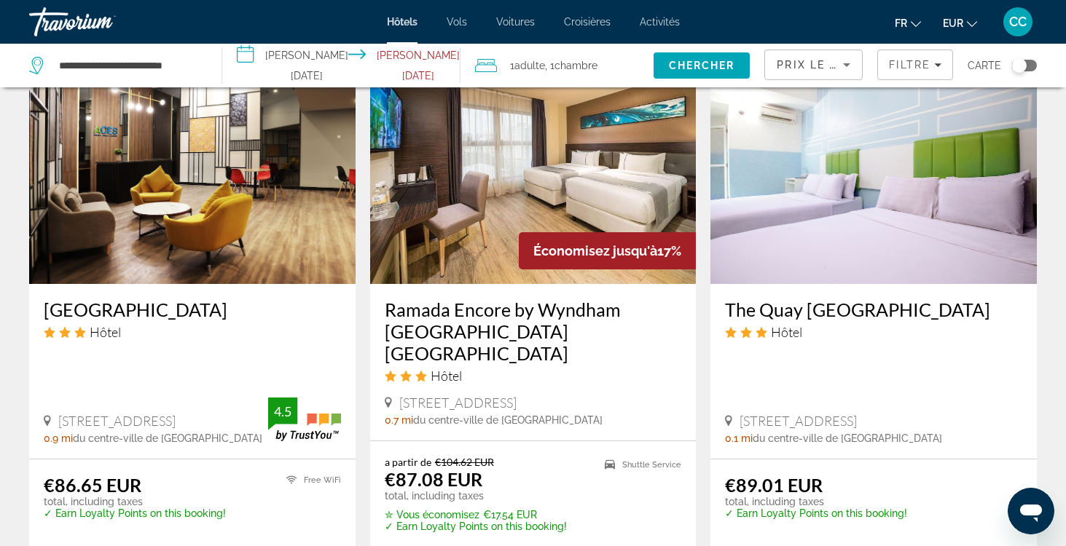
click at [450, 309] on h3 "Ramada Encore by Wyndham [GEOGRAPHIC_DATA] [GEOGRAPHIC_DATA]" at bounding box center [533, 332] width 297 height 66
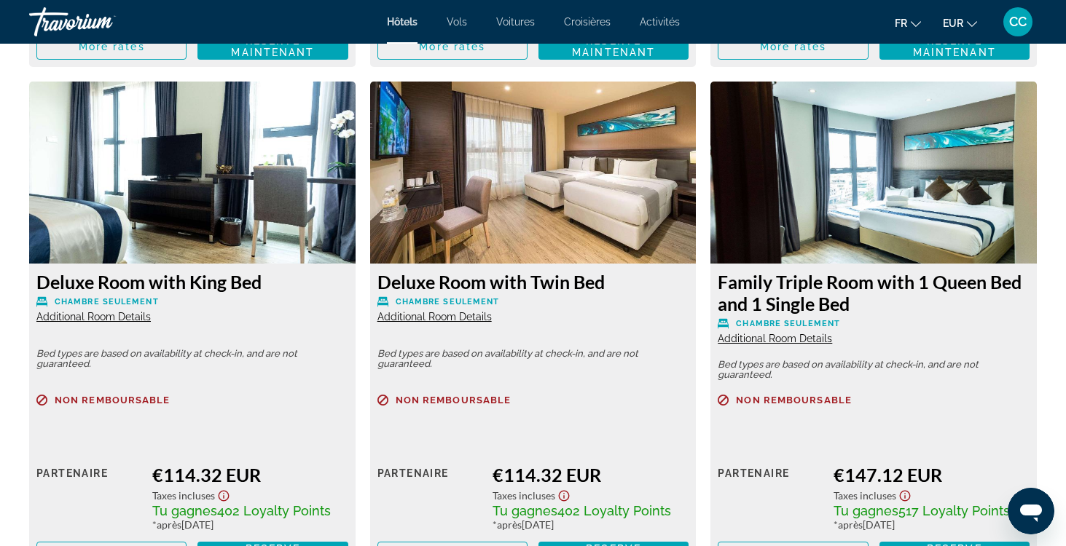
scroll to position [2522, 0]
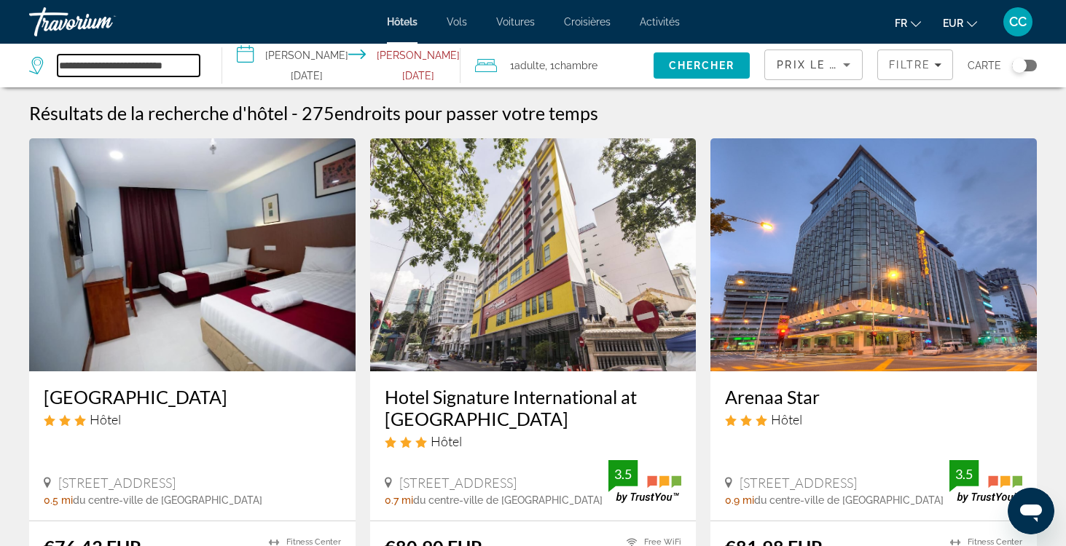
drag, startPoint x: 58, startPoint y: 67, endPoint x: 198, endPoint y: 73, distance: 140.0
click at [198, 74] on input "**********" at bounding box center [129, 66] width 142 height 22
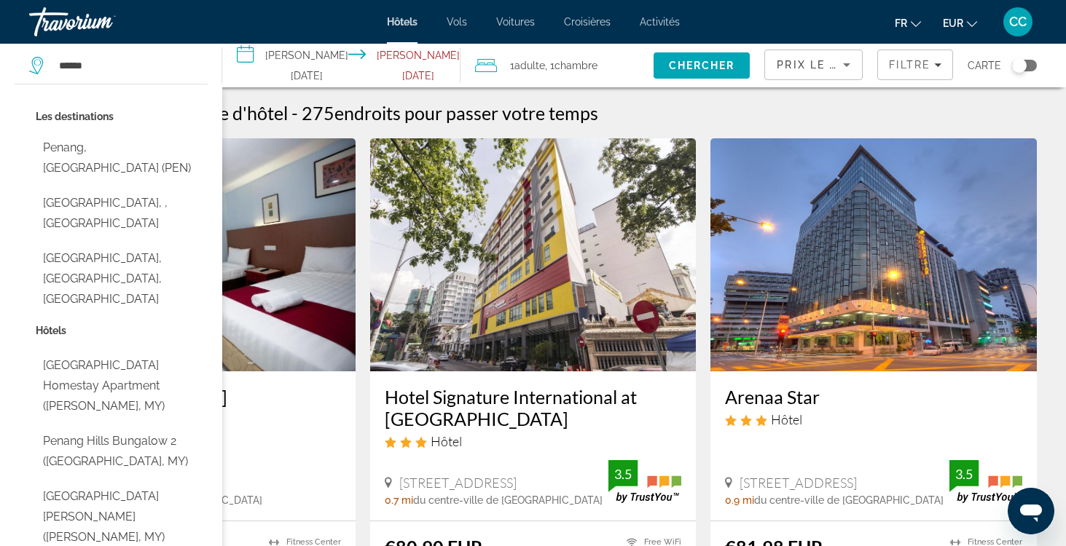
click at [148, 142] on button "Penang, [GEOGRAPHIC_DATA] (PEN)" at bounding box center [122, 158] width 172 height 48
type input "**********"
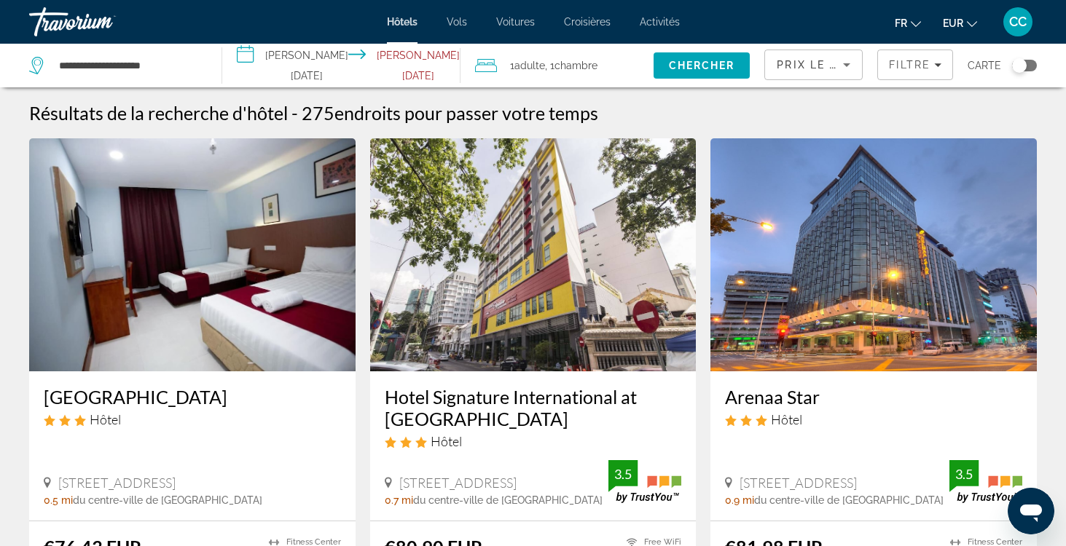
click at [291, 63] on input "**********" at bounding box center [344, 68] width 244 height 48
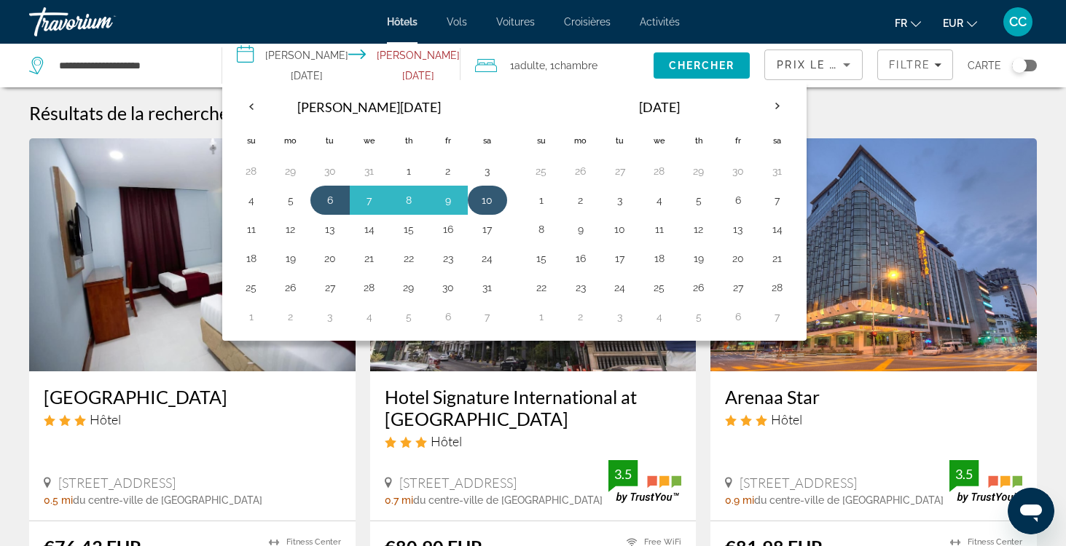
click at [495, 199] on button "10" at bounding box center [487, 200] width 23 height 20
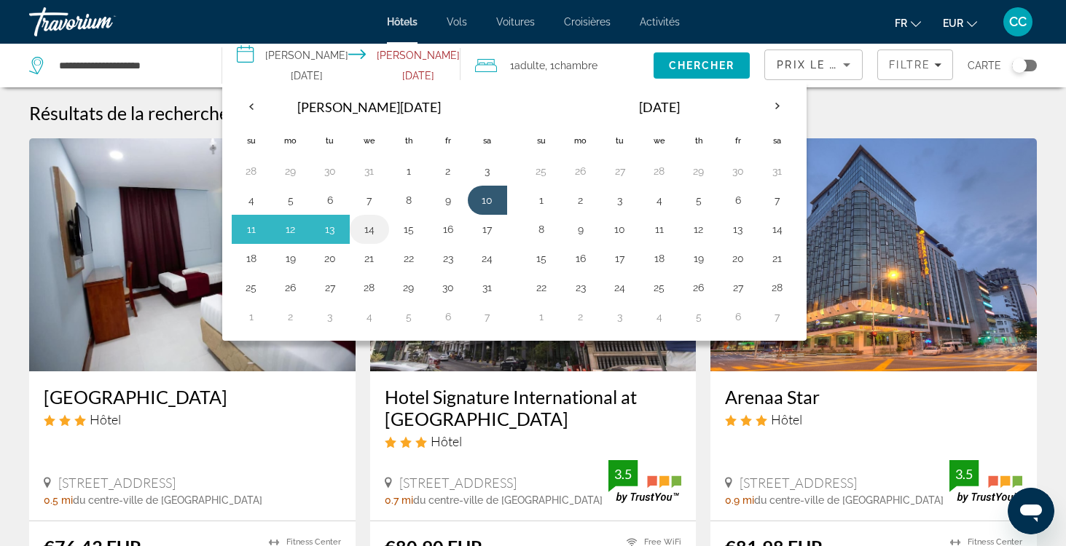
click at [381, 226] on button "14" at bounding box center [369, 229] width 23 height 20
type input "**********"
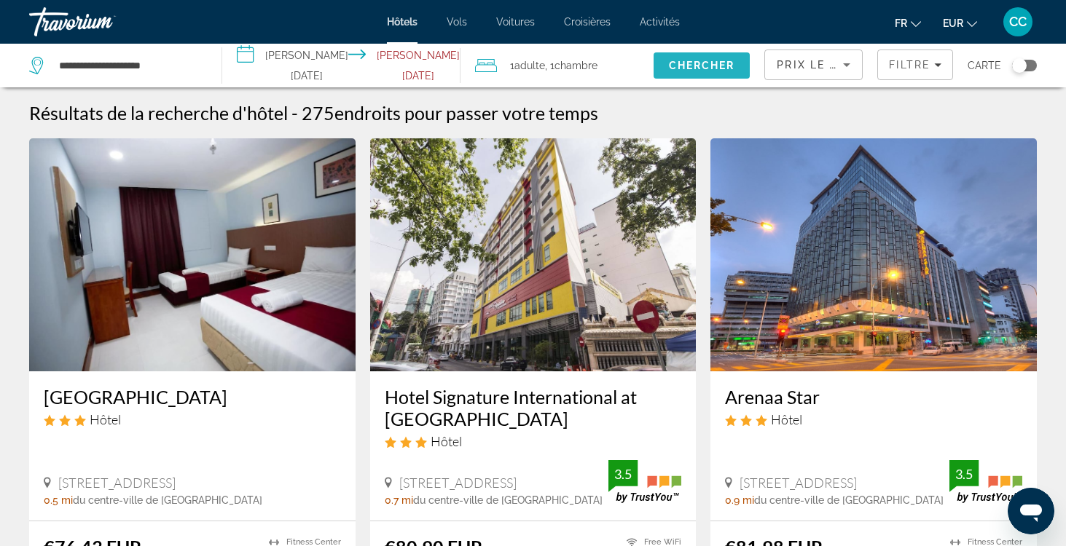
click at [712, 63] on span "Chercher" at bounding box center [702, 66] width 66 height 12
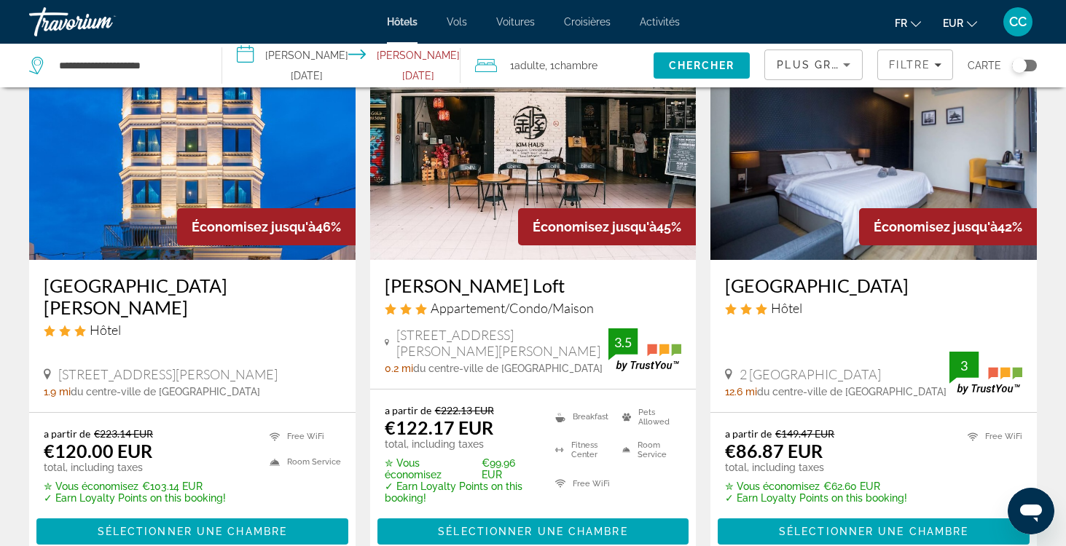
scroll to position [119, 0]
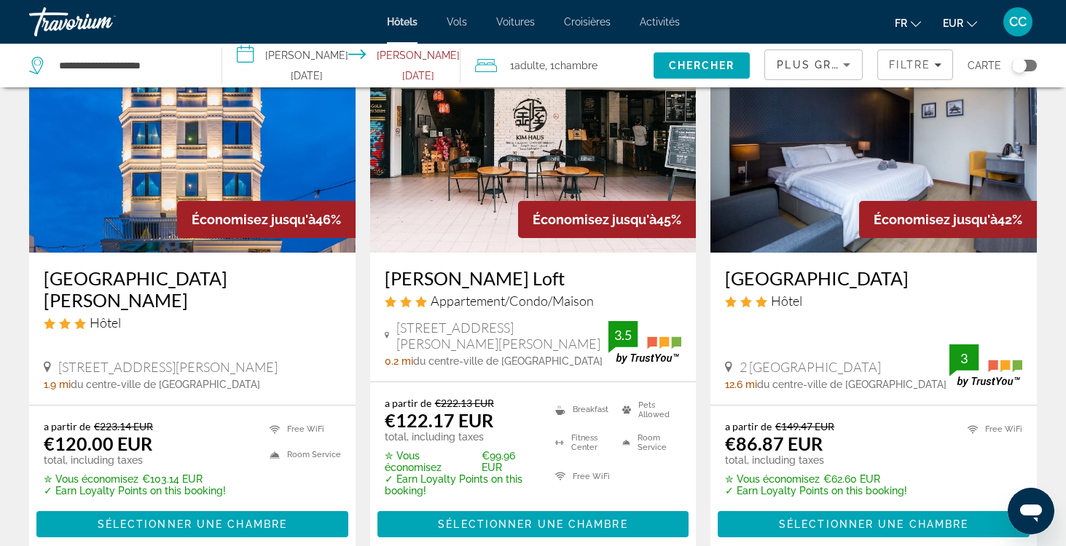
click at [210, 279] on h3 "[GEOGRAPHIC_DATA][PERSON_NAME]" at bounding box center [192, 289] width 297 height 44
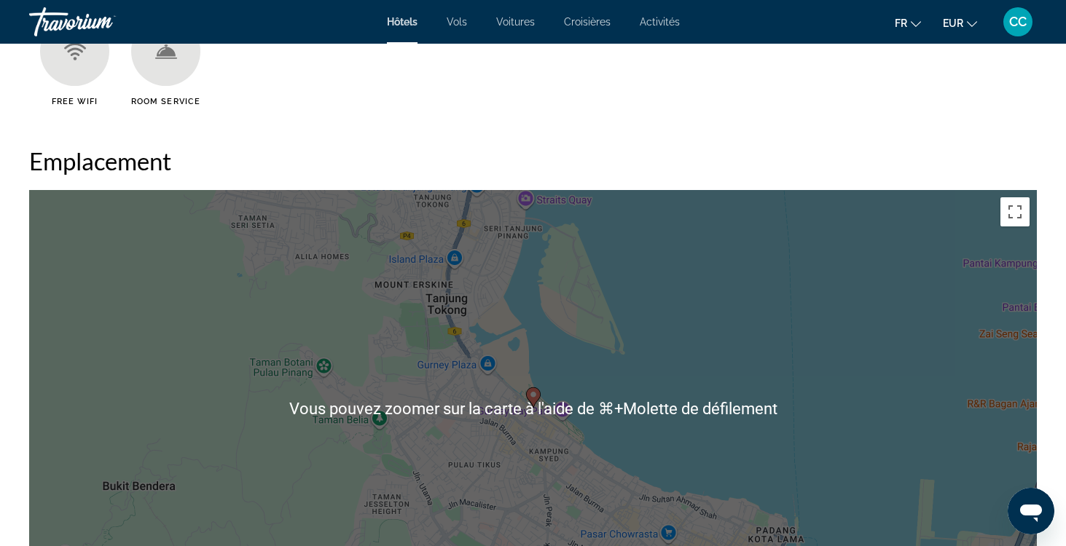
scroll to position [1191, 0]
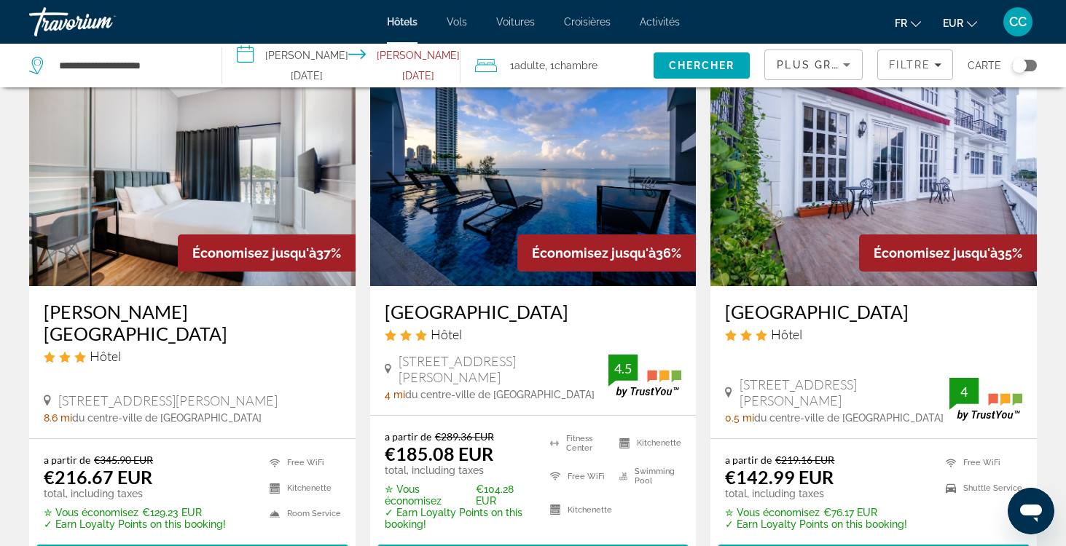
scroll to position [646, 0]
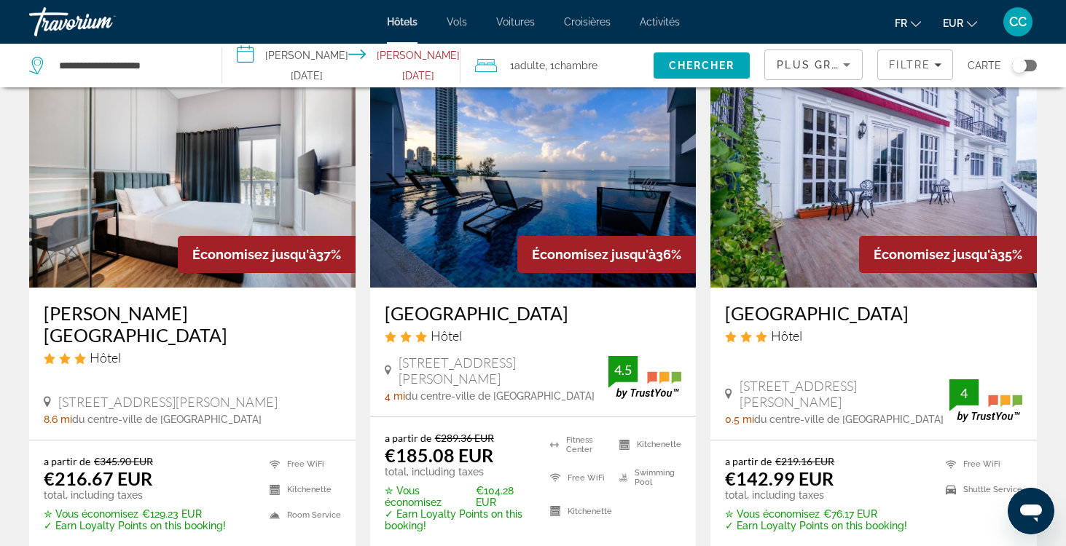
click at [503, 313] on h3 "[GEOGRAPHIC_DATA]" at bounding box center [533, 313] width 297 height 22
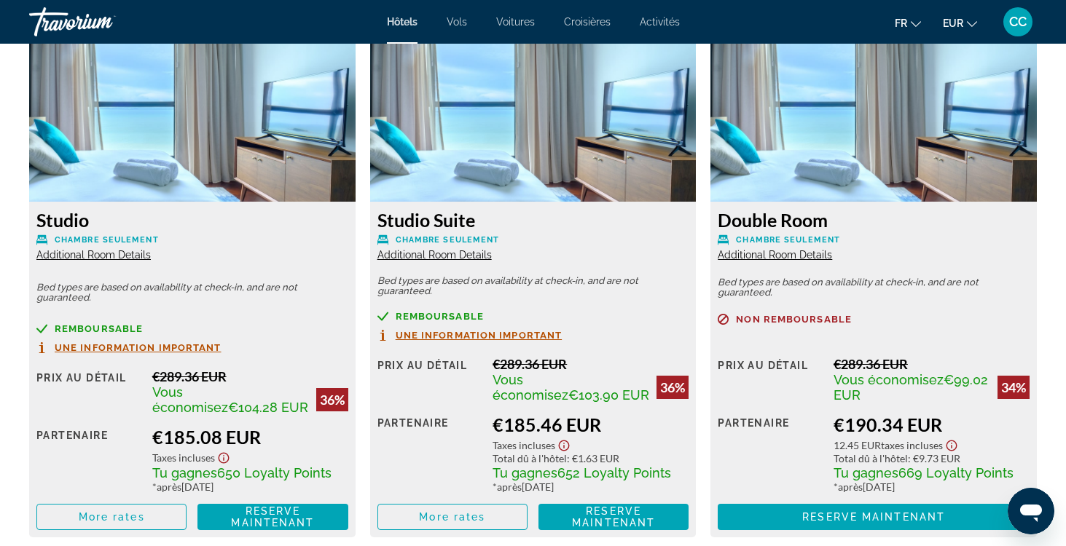
scroll to position [2050, 0]
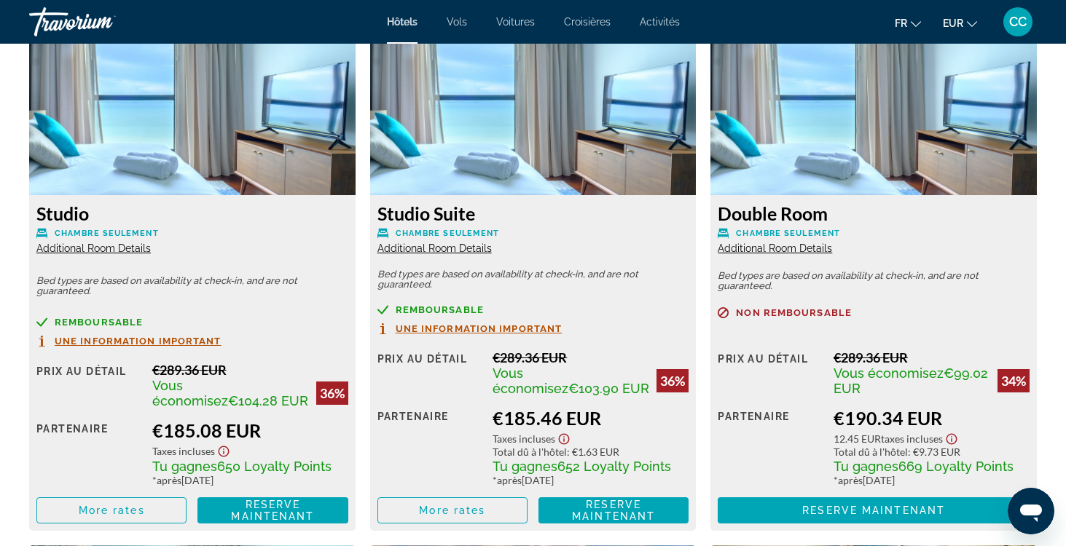
click at [133, 247] on span "Additional Room Details" at bounding box center [93, 249] width 114 height 12
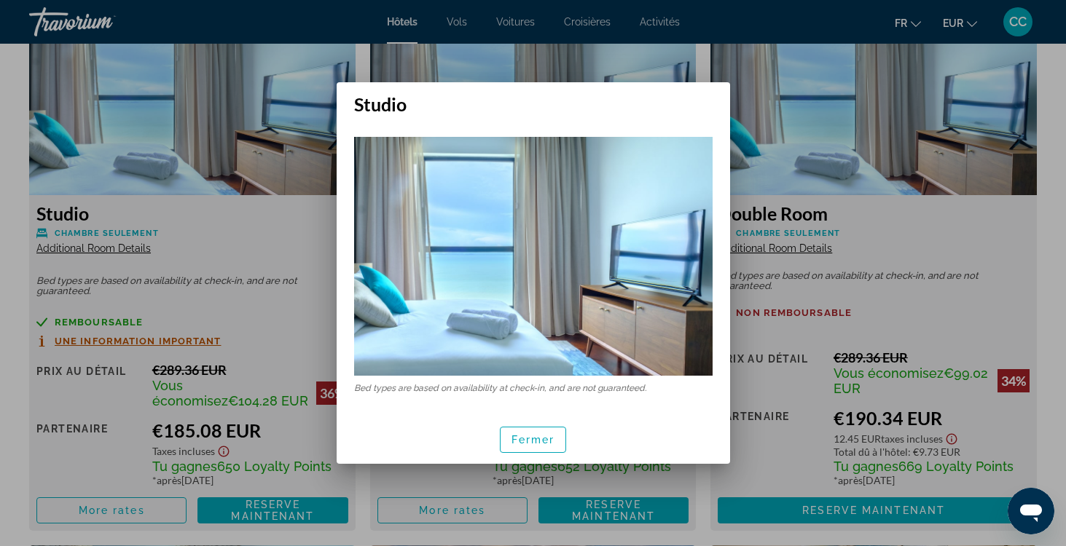
scroll to position [0, 0]
click at [523, 429] on span "button" at bounding box center [534, 440] width 66 height 35
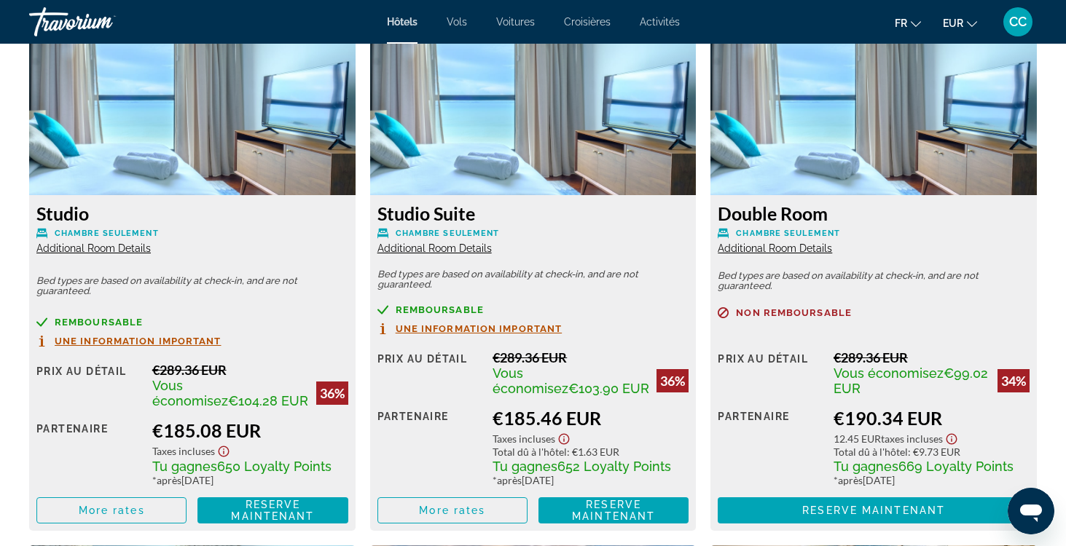
scroll to position [2050, 0]
click at [455, 252] on span "Additional Room Details" at bounding box center [434, 249] width 114 height 12
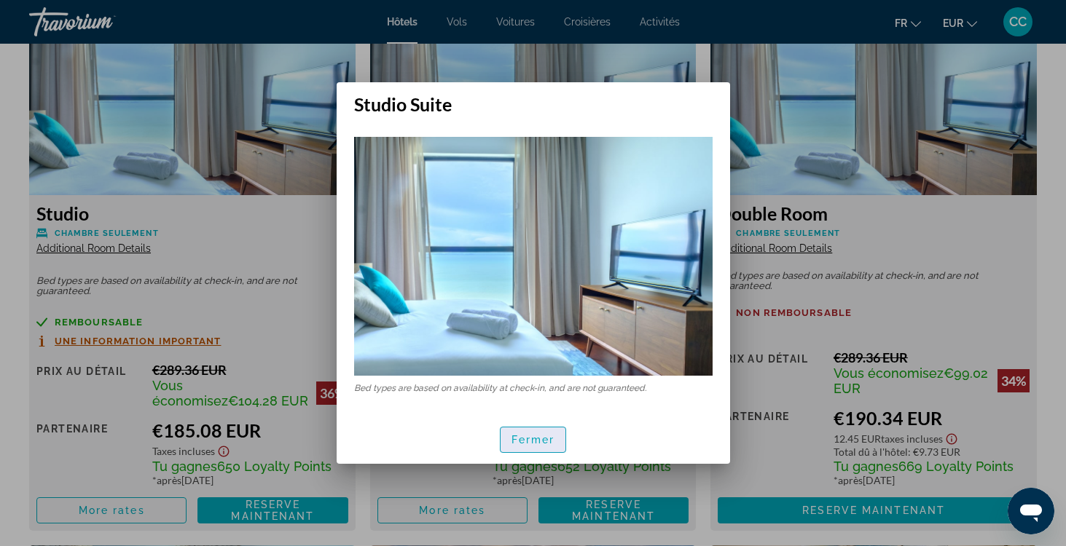
click at [528, 438] on span "Fermer" at bounding box center [533, 440] width 44 height 12
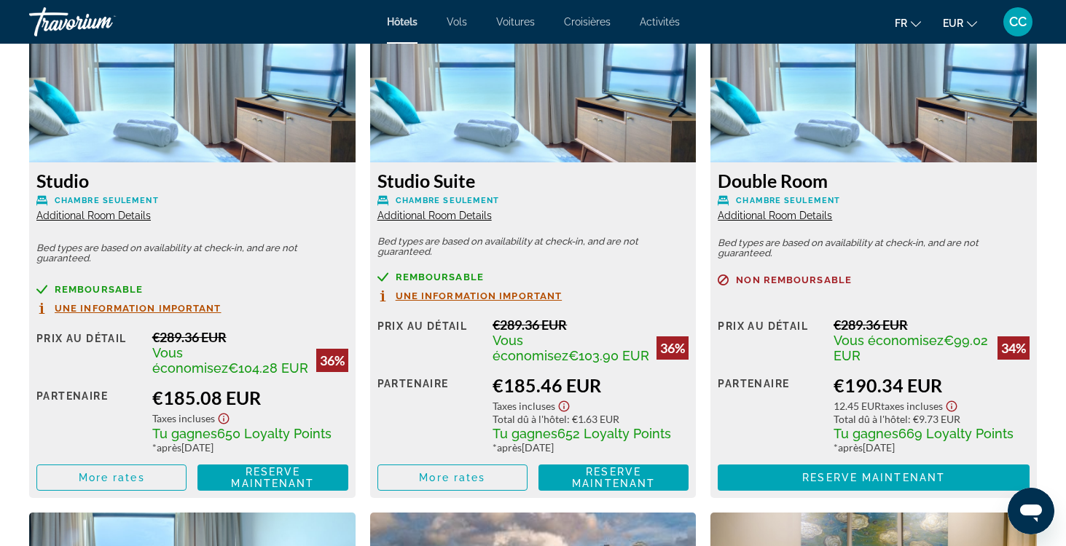
scroll to position [2085, 0]
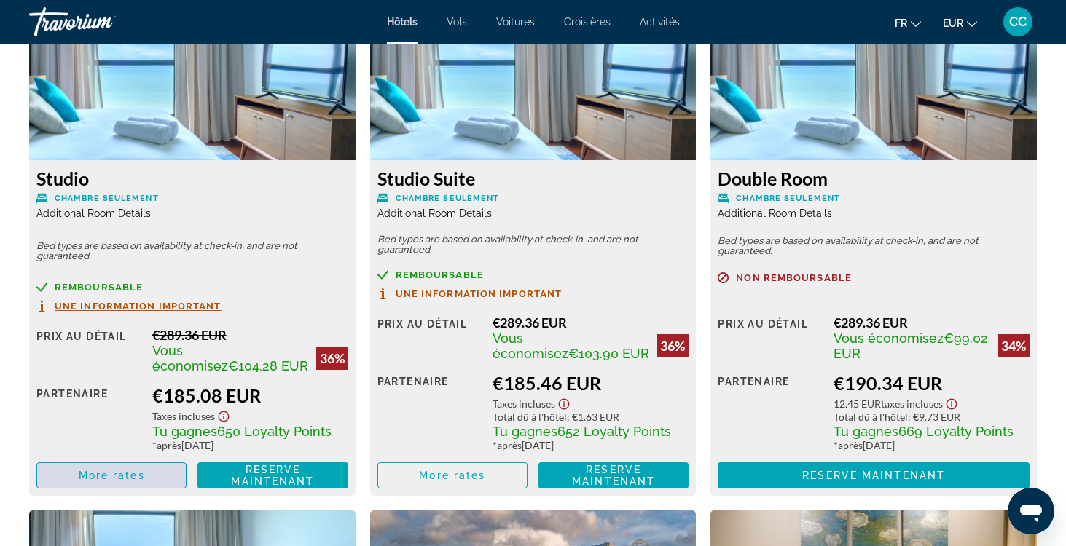
click at [118, 481] on span "More rates" at bounding box center [112, 476] width 66 height 12
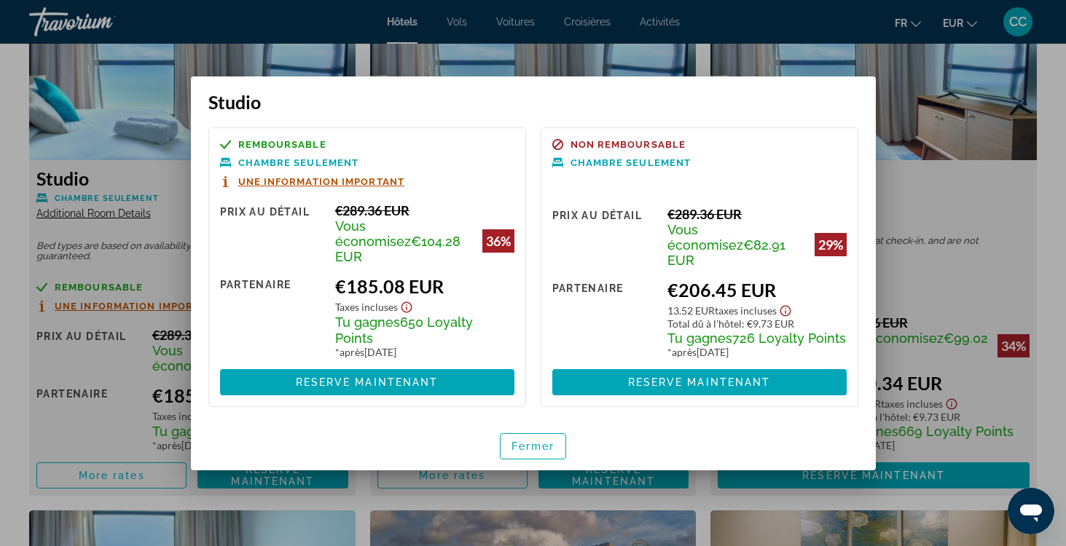
scroll to position [0, 0]
click at [528, 444] on span "Fermer" at bounding box center [533, 447] width 44 height 12
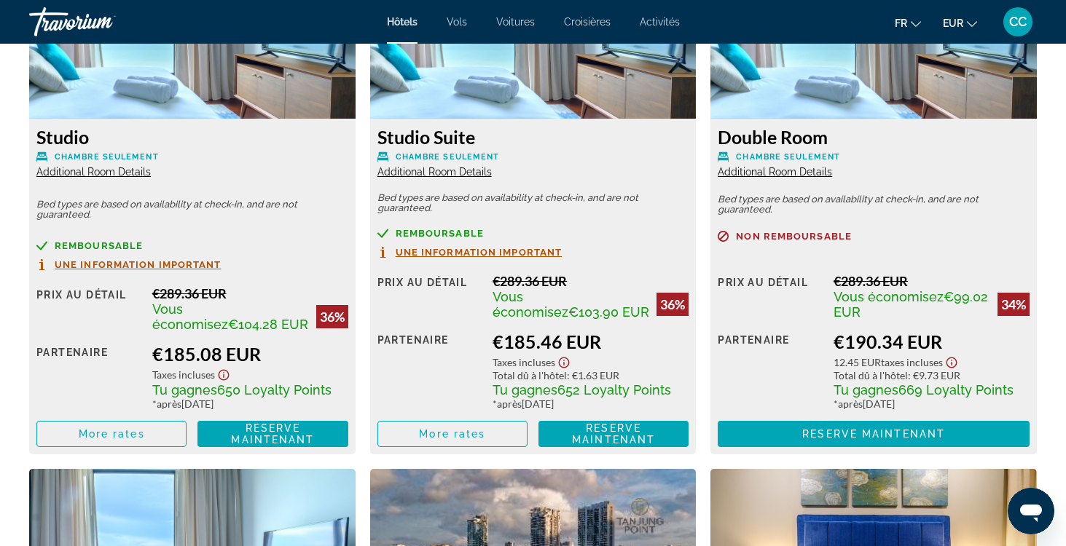
scroll to position [2118, 0]
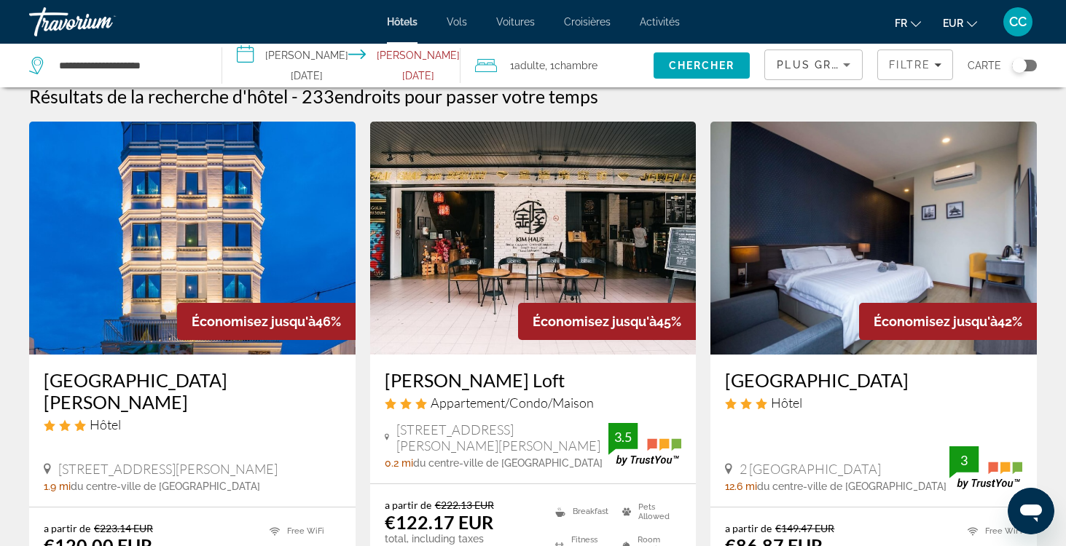
scroll to position [7, 0]
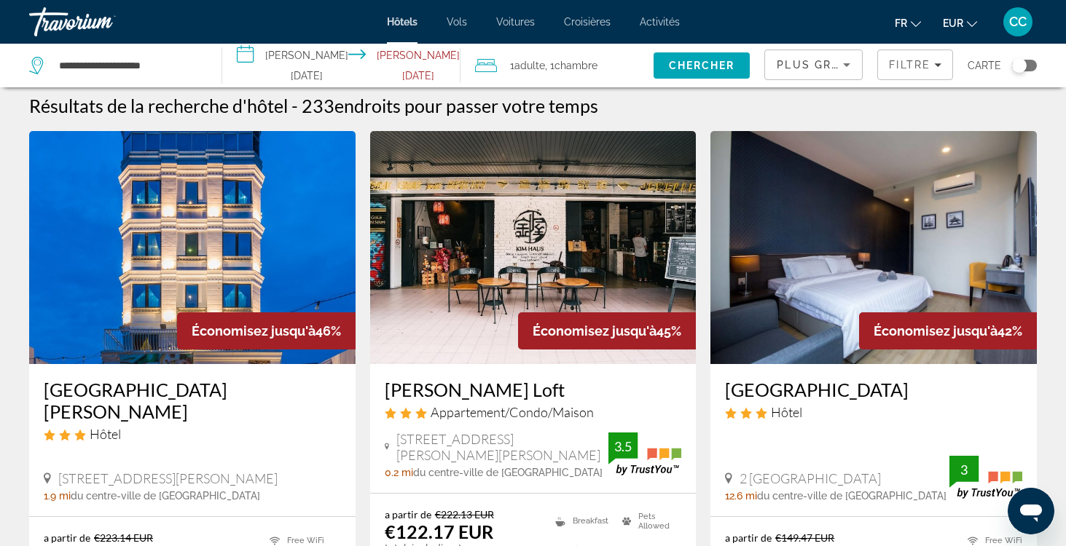
click at [218, 386] on h3 "[GEOGRAPHIC_DATA][PERSON_NAME]" at bounding box center [192, 401] width 297 height 44
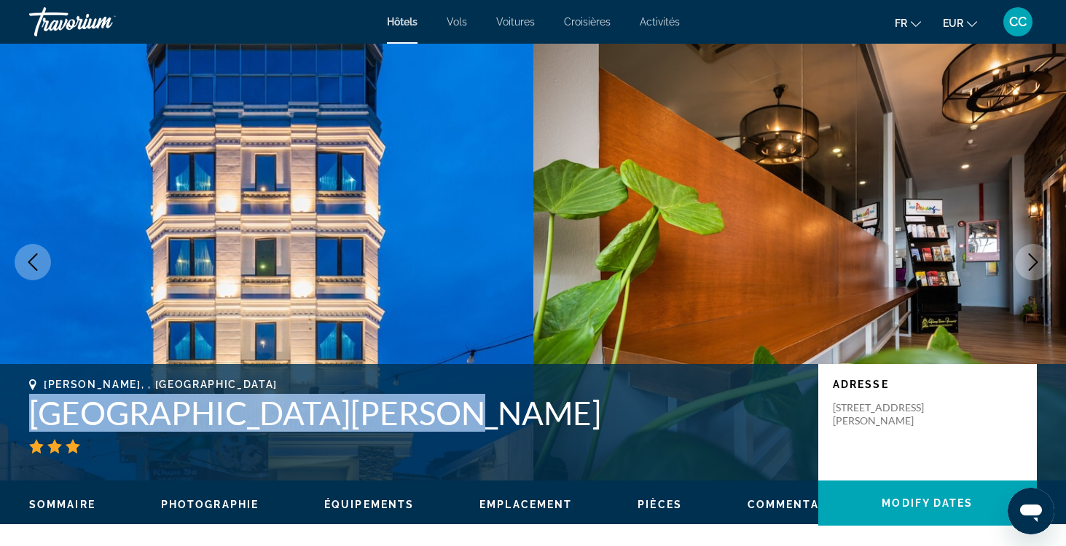
drag, startPoint x: 432, startPoint y: 411, endPoint x: 12, endPoint y: 401, distance: 419.8
click at [12, 401] on div "[PERSON_NAME], , [GEOGRAPHIC_DATA] [GEOGRAPHIC_DATA][PERSON_NAME] Adresse [STRE…" at bounding box center [533, 422] width 1066 height 87
copy h1 "[GEOGRAPHIC_DATA][PERSON_NAME]"
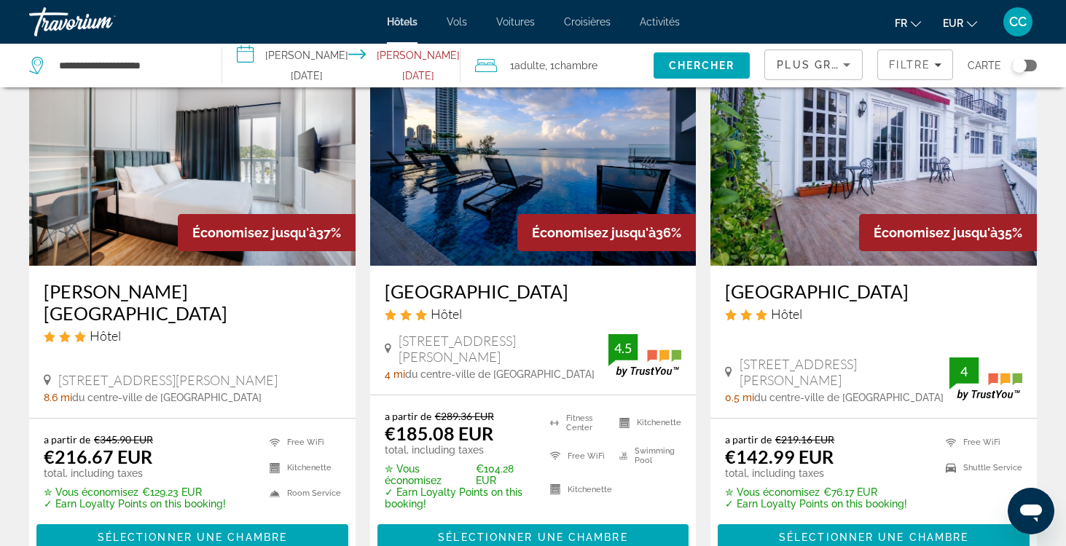
scroll to position [668, 0]
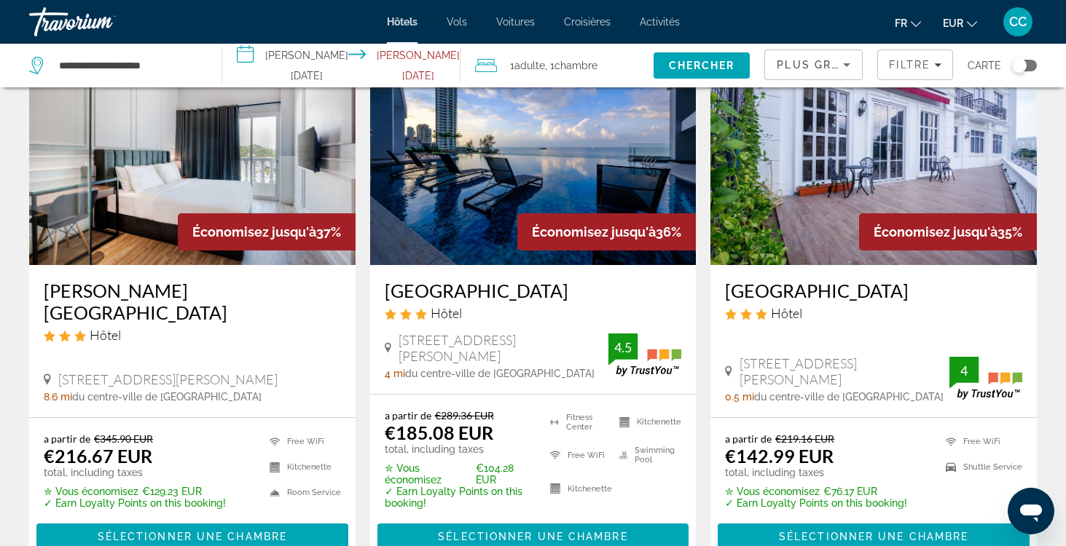
click at [456, 291] on h3 "[GEOGRAPHIC_DATA]" at bounding box center [533, 291] width 297 height 22
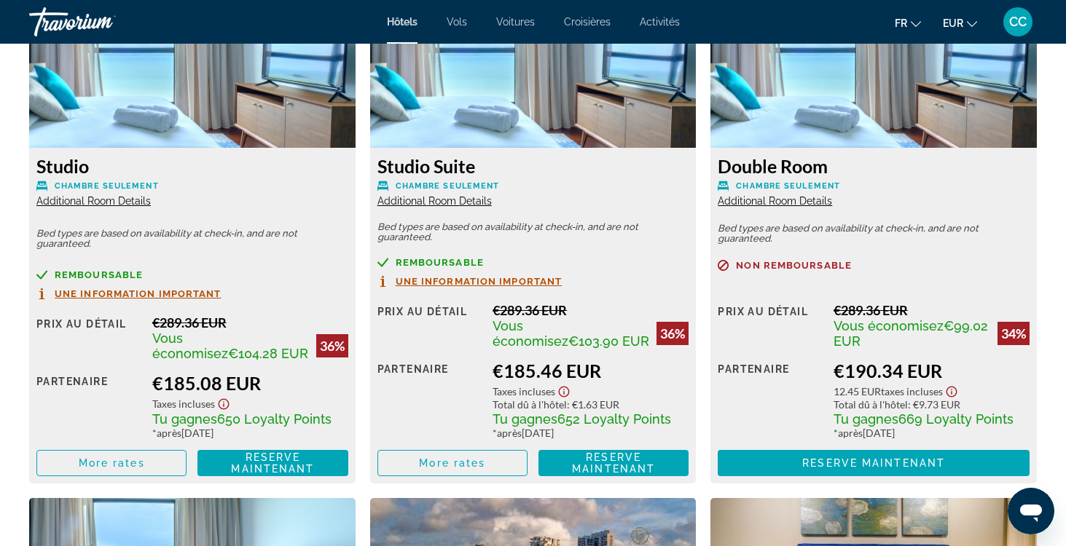
scroll to position [2101, 0]
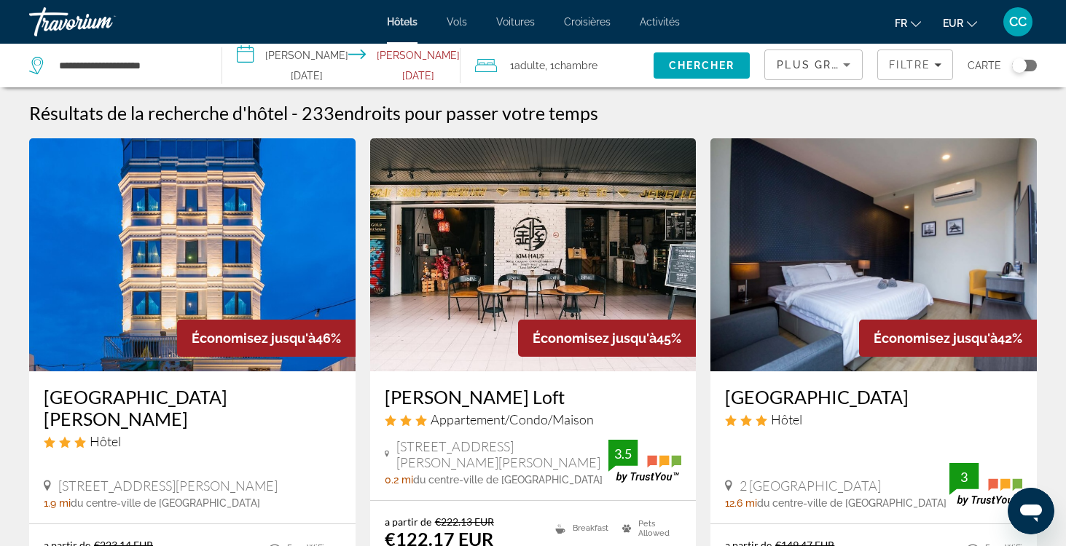
click at [836, 69] on span "Plus grandes économies" at bounding box center [864, 65] width 174 height 12
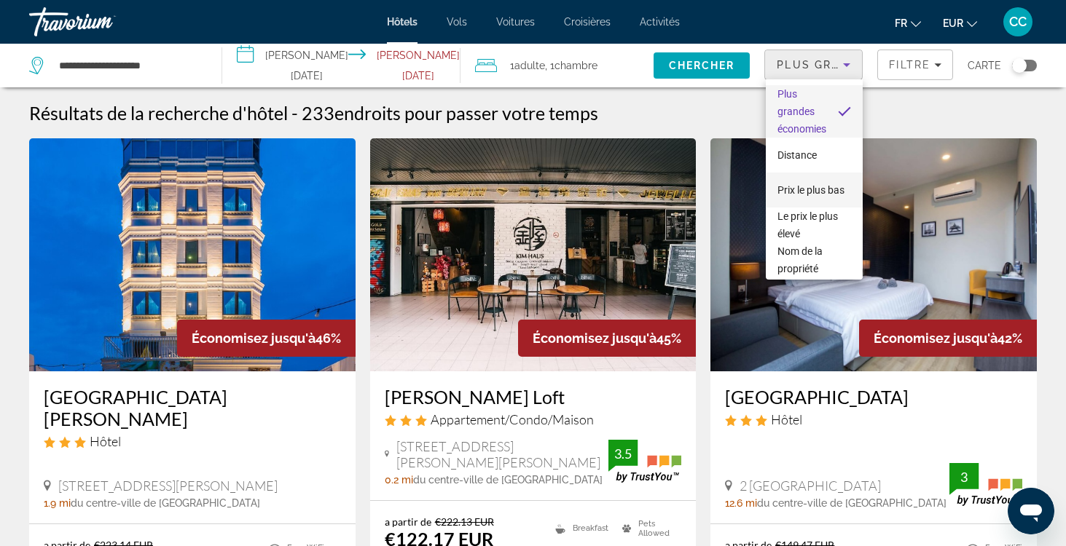
click at [818, 188] on span "Prix le plus bas" at bounding box center [810, 190] width 67 height 12
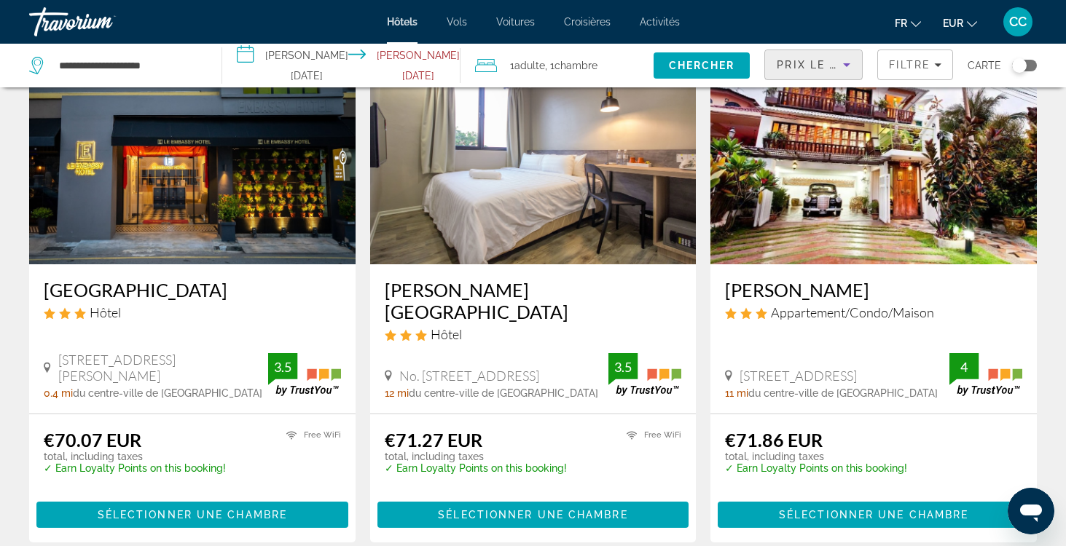
scroll to position [107, 0]
click at [753, 291] on h3 "[PERSON_NAME]" at bounding box center [873, 290] width 297 height 22
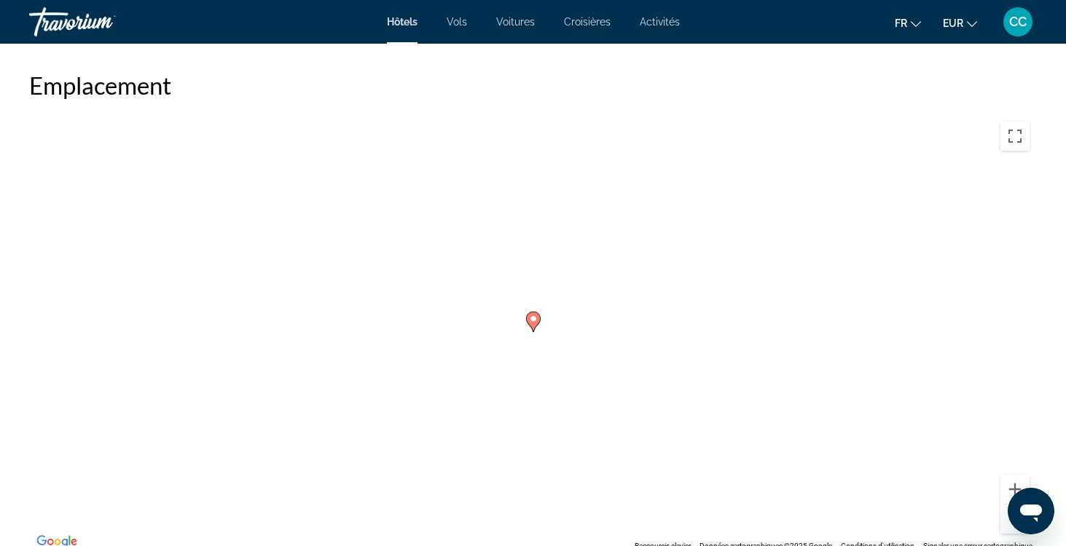
scroll to position [1267, 0]
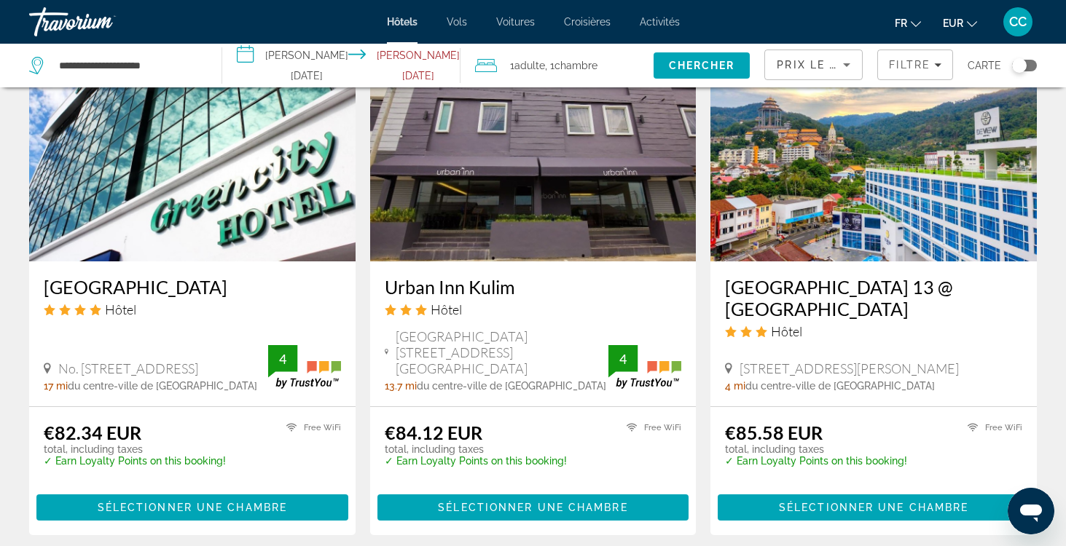
scroll to position [1186, 0]
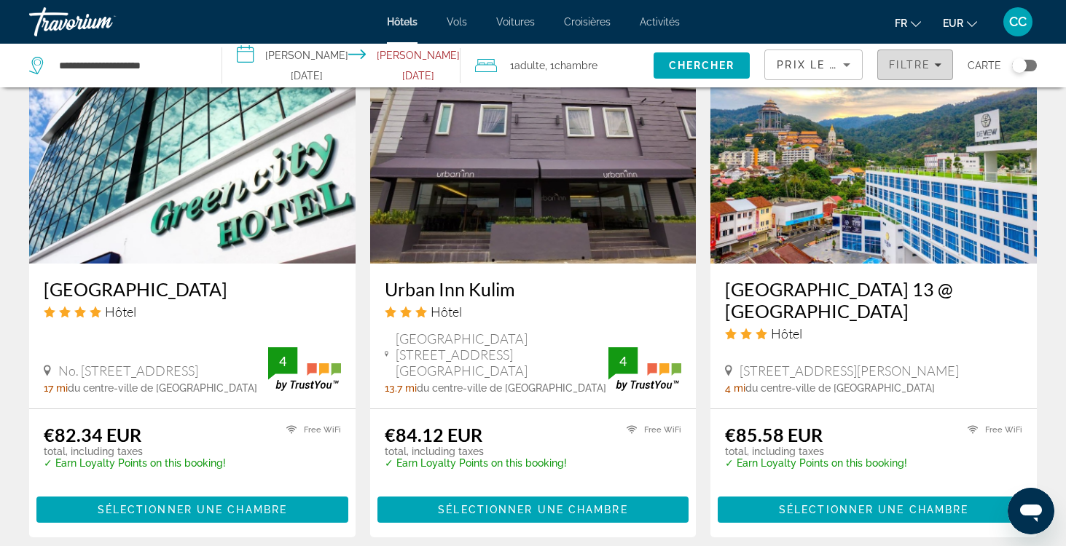
click at [905, 69] on span "Filtre" at bounding box center [910, 65] width 42 height 12
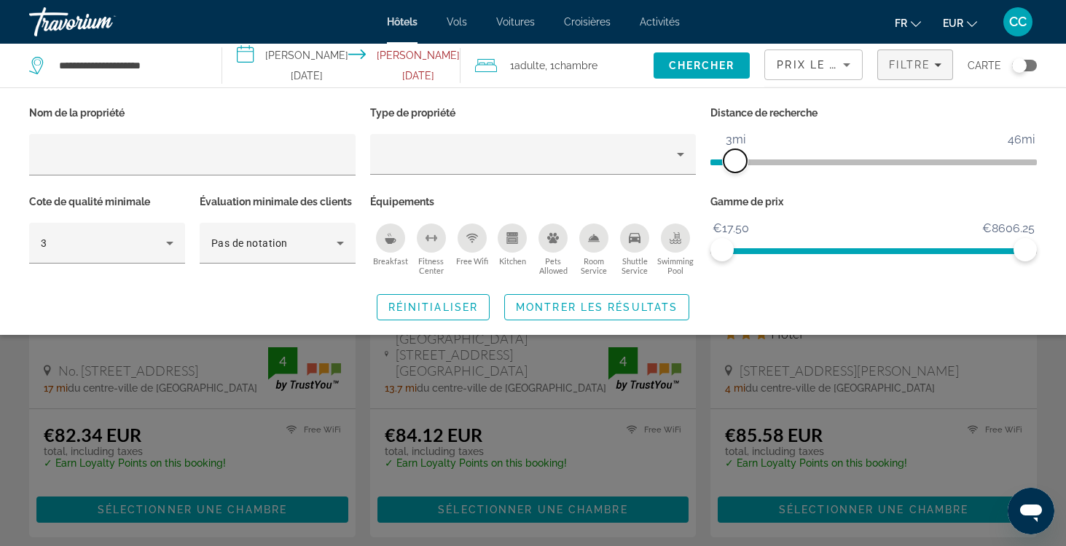
drag, startPoint x: 922, startPoint y: 162, endPoint x: 739, endPoint y: 161, distance: 182.9
click at [737, 160] on span "ngx-slider" at bounding box center [735, 160] width 23 height 23
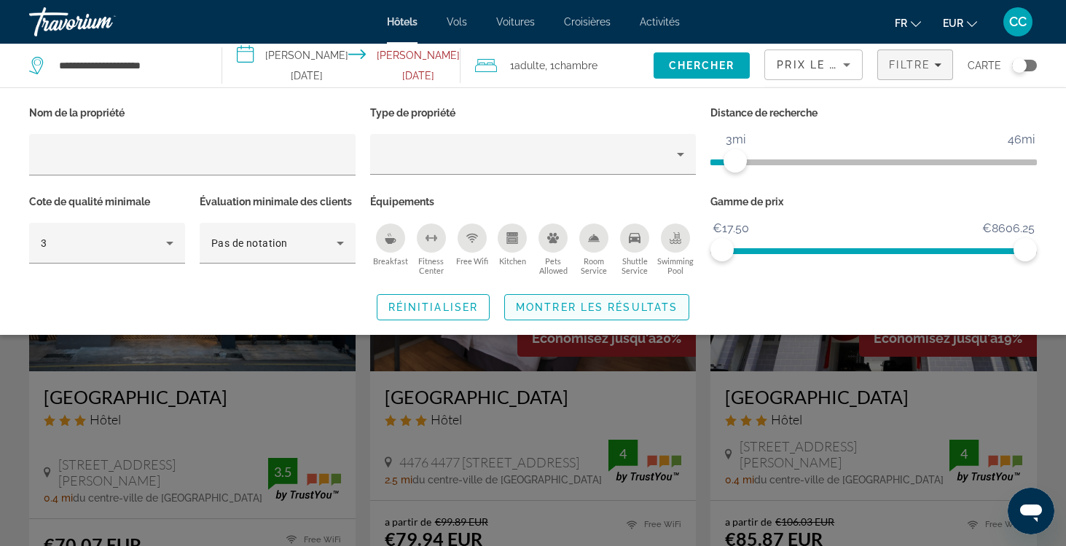
click at [616, 304] on span "Montrer les résultats" at bounding box center [597, 308] width 162 height 12
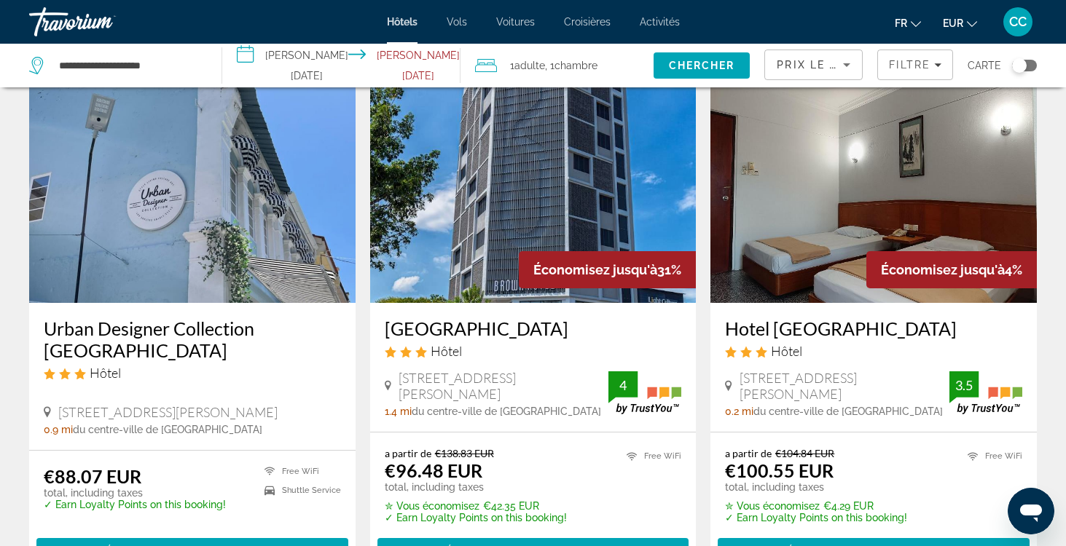
scroll to position [616, 0]
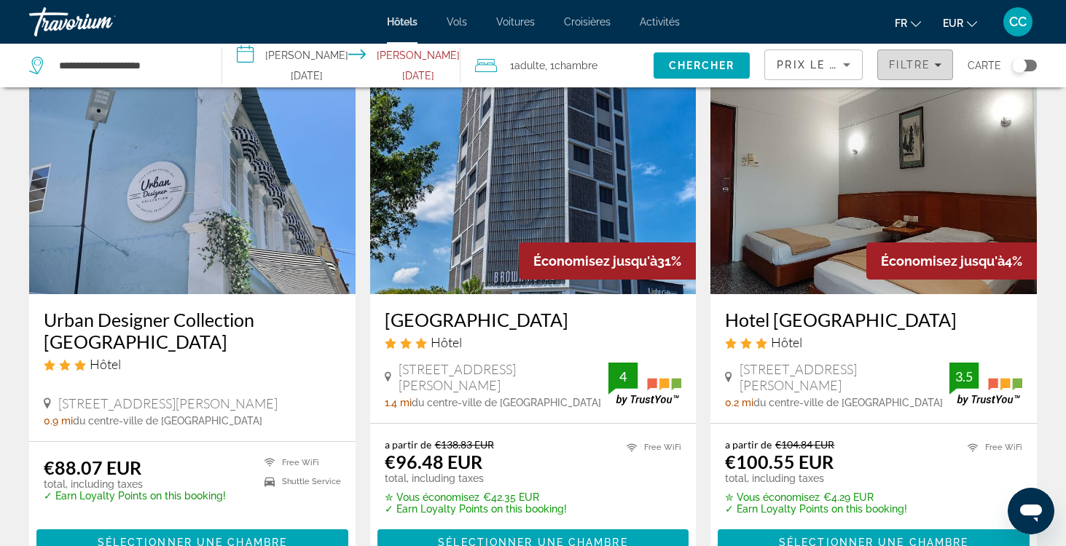
click at [920, 63] on span "Filtre" at bounding box center [910, 65] width 42 height 12
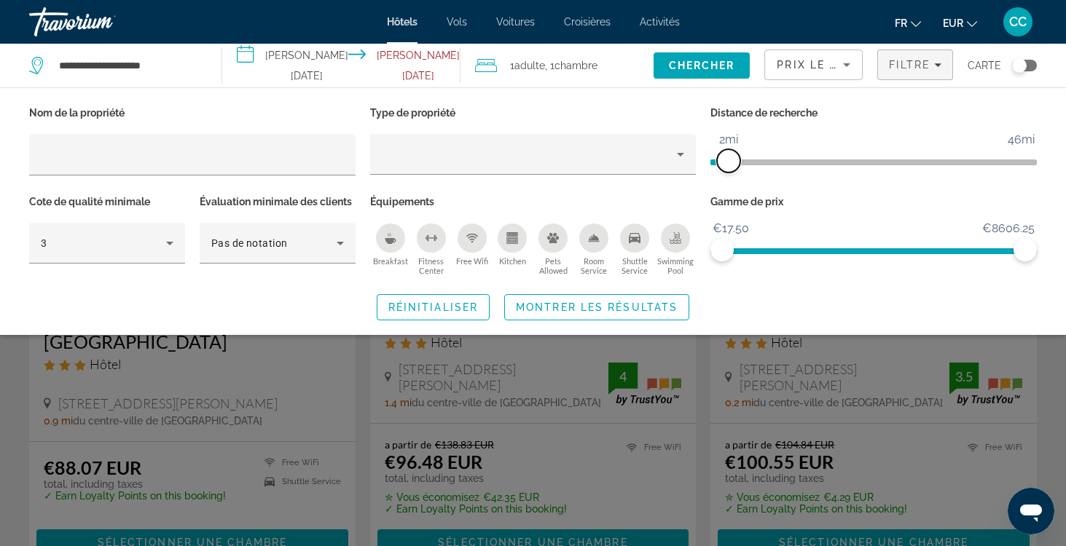
drag, startPoint x: 736, startPoint y: 156, endPoint x: 727, endPoint y: 157, distance: 8.8
click at [727, 157] on span "ngx-slider" at bounding box center [728, 160] width 23 height 23
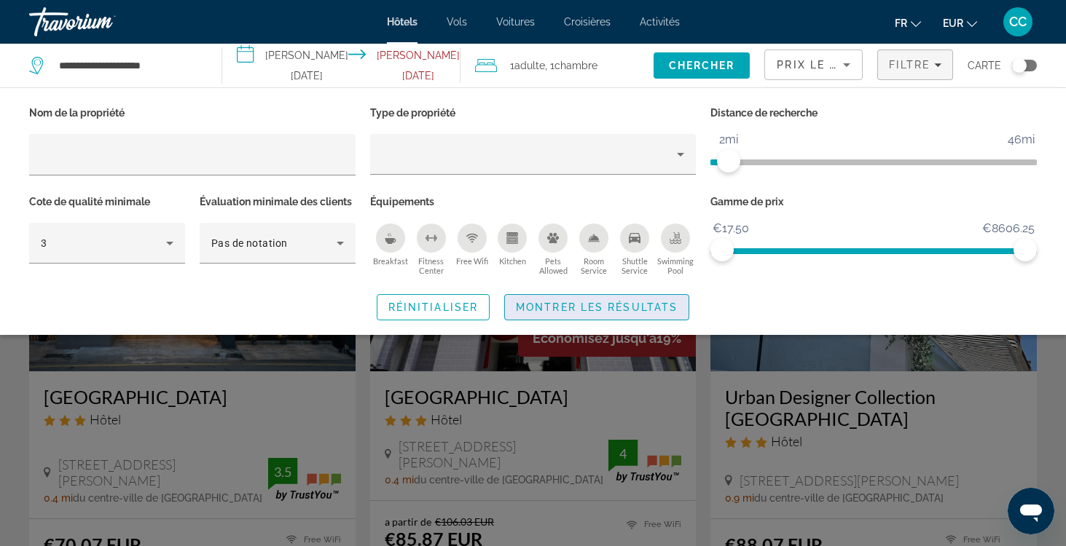
click at [575, 300] on span "Search widget" at bounding box center [597, 307] width 184 height 35
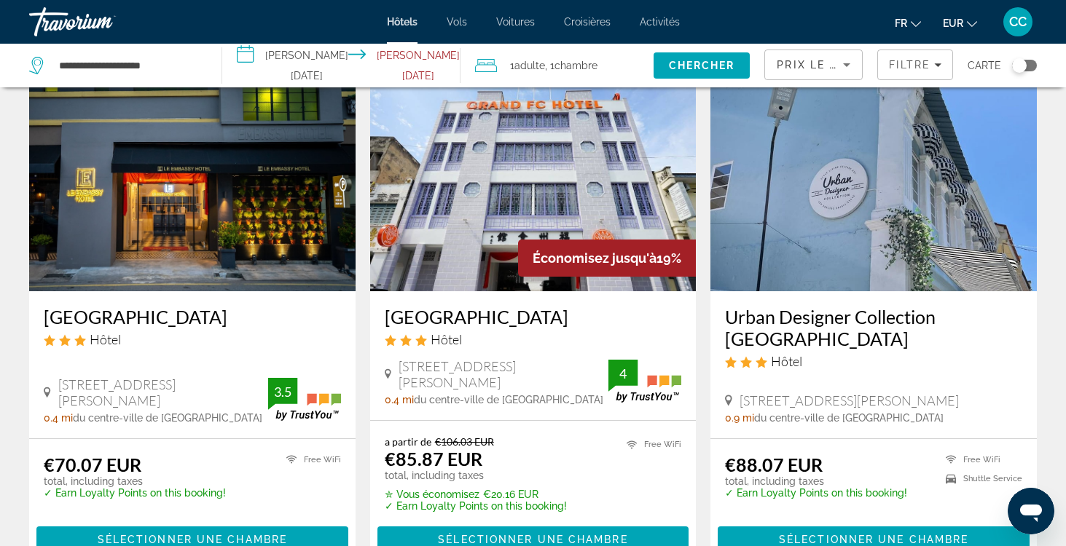
scroll to position [86, 0]
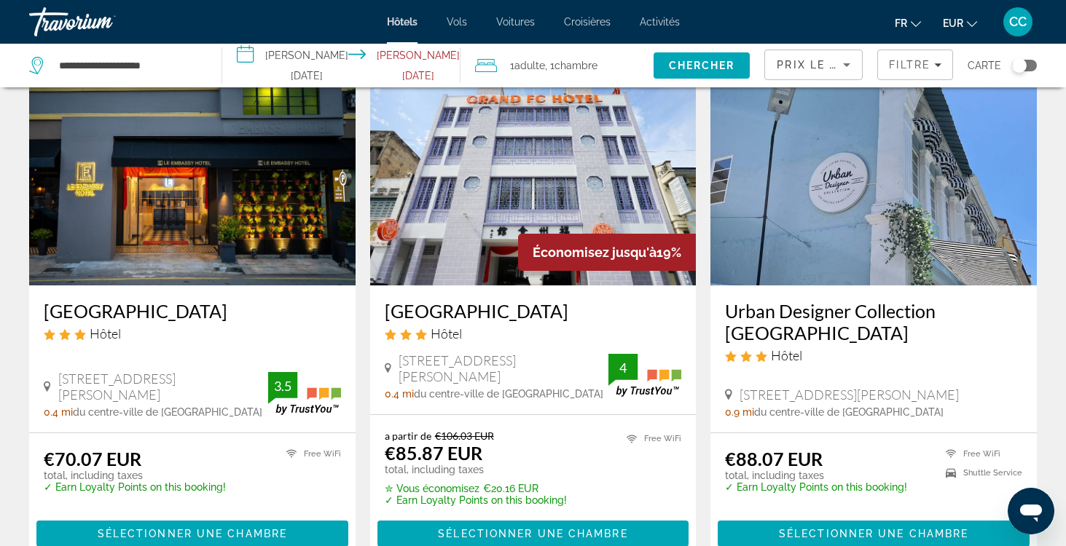
click at [465, 310] on h3 "[GEOGRAPHIC_DATA]" at bounding box center [533, 311] width 297 height 22
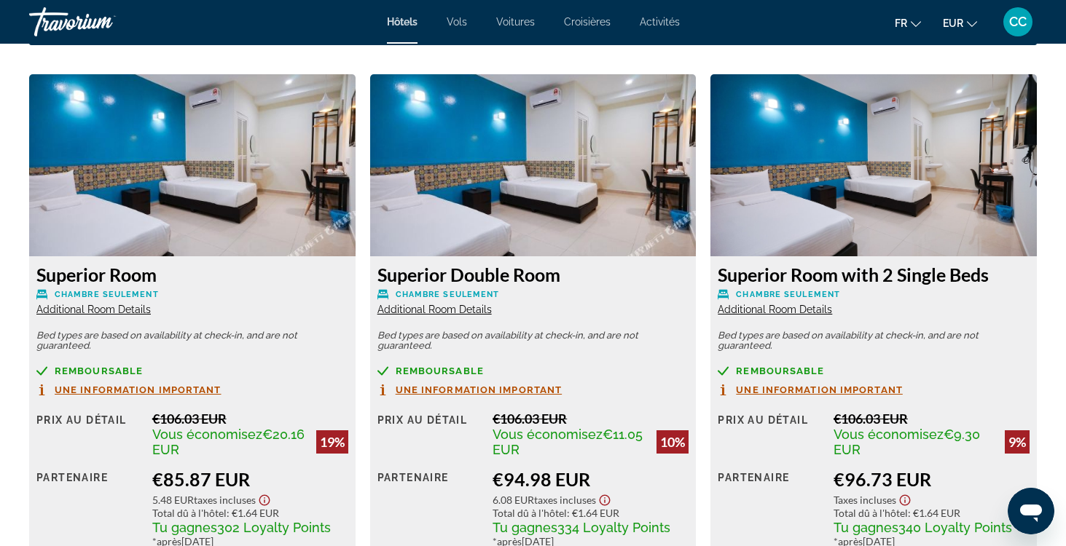
scroll to position [2004, 0]
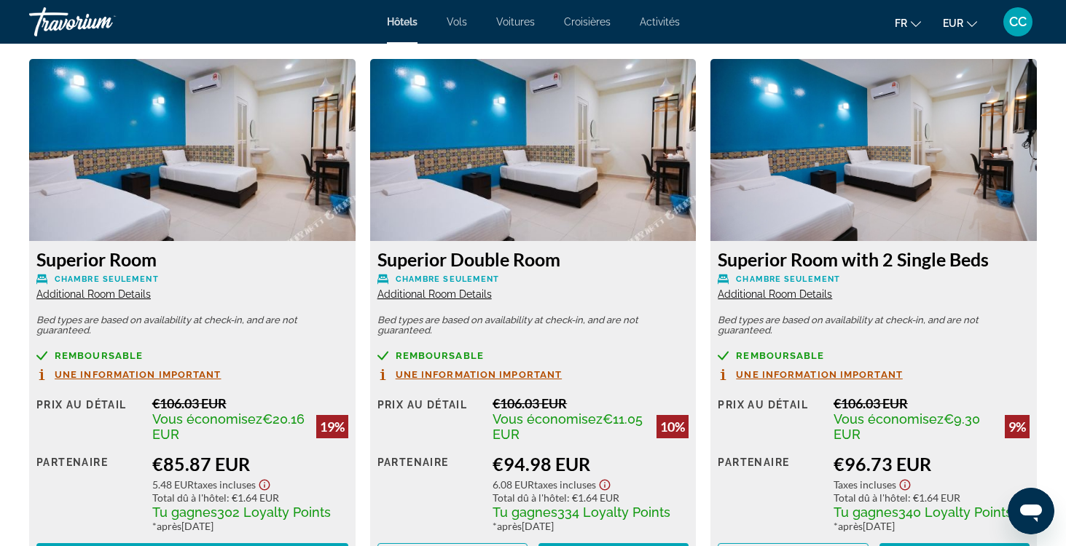
click at [113, 292] on span "Additional Room Details" at bounding box center [93, 295] width 114 height 12
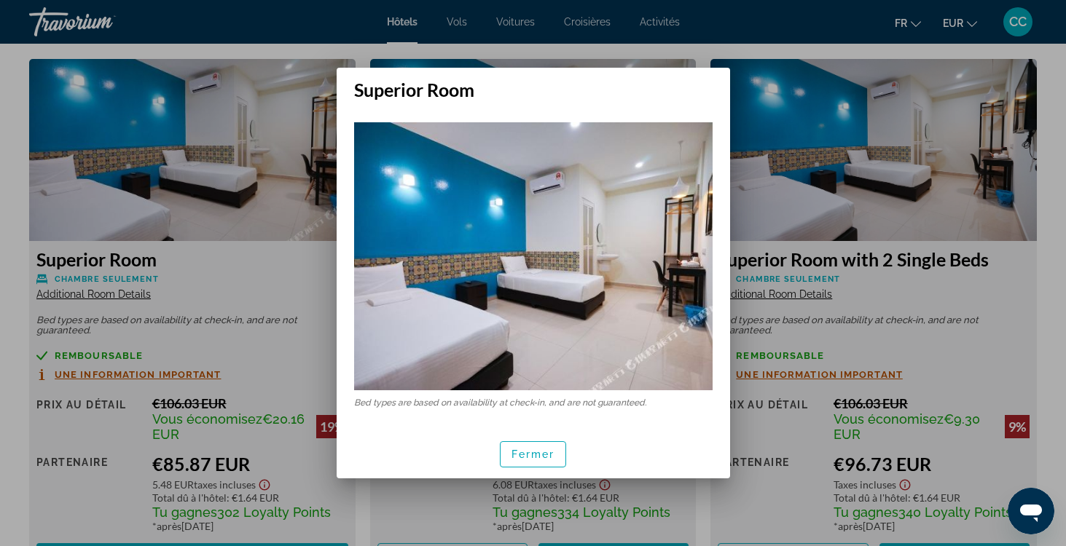
scroll to position [0, 0]
click at [527, 454] on span "Fermer" at bounding box center [533, 455] width 44 height 12
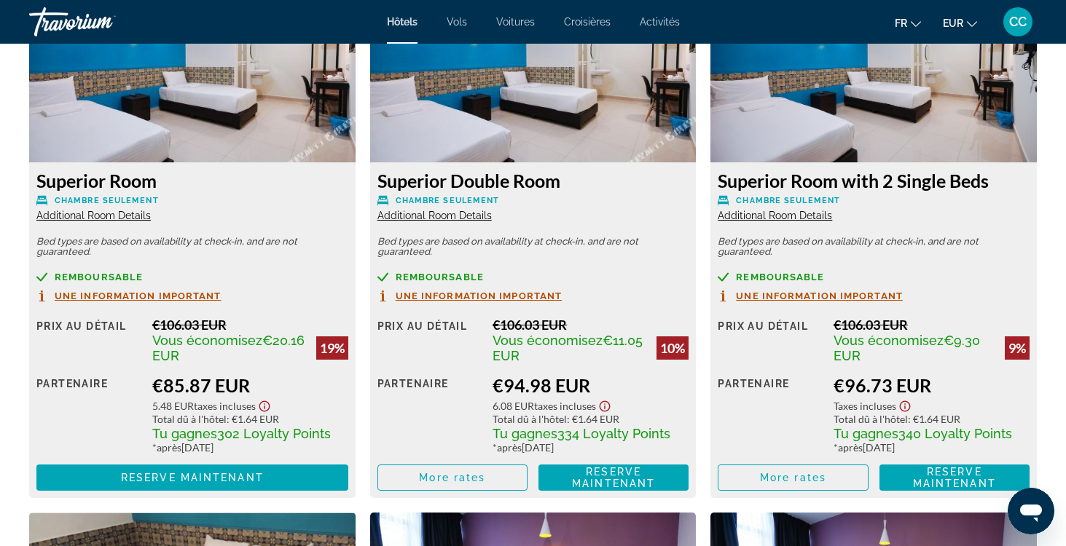
scroll to position [2087, 0]
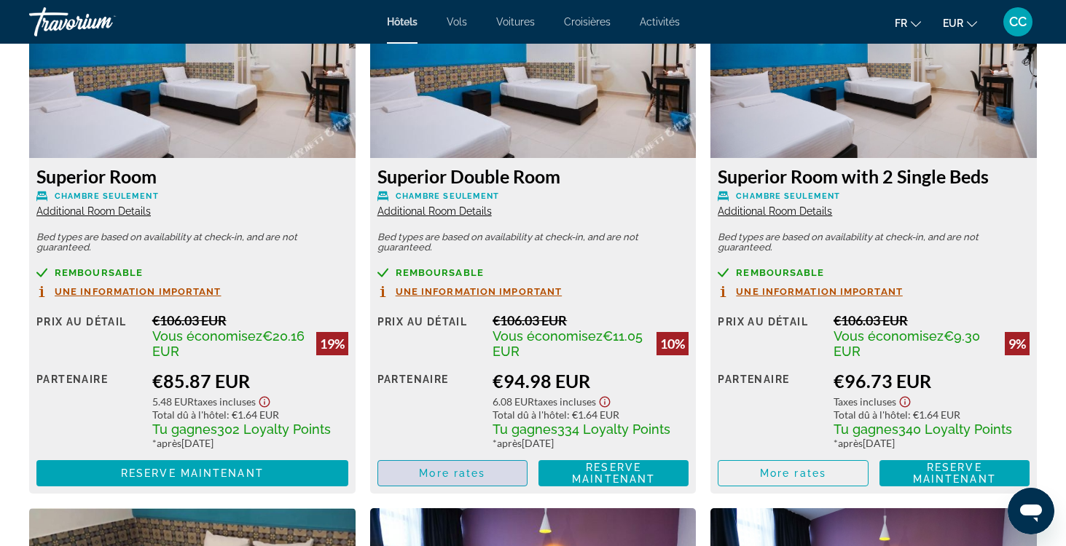
click at [439, 474] on span "More rates" at bounding box center [452, 474] width 66 height 12
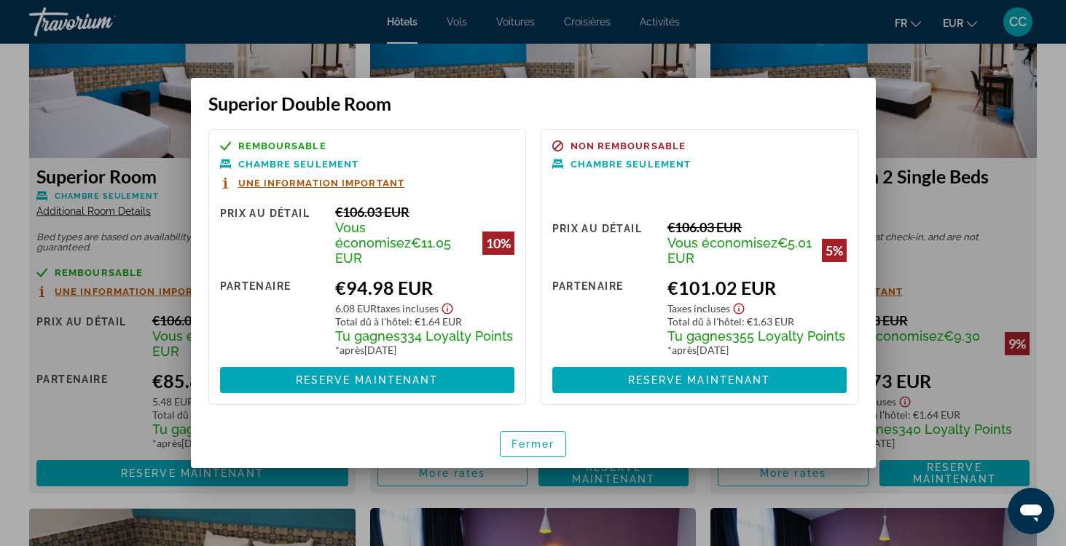
scroll to position [0, 0]
click at [519, 439] on span "Fermer" at bounding box center [533, 445] width 44 height 12
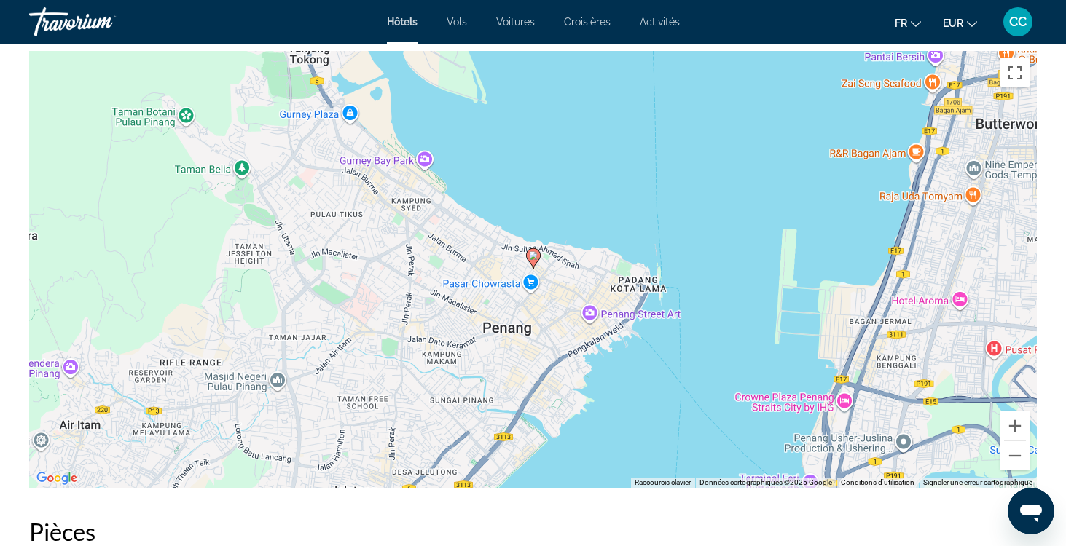
scroll to position [1416, 0]
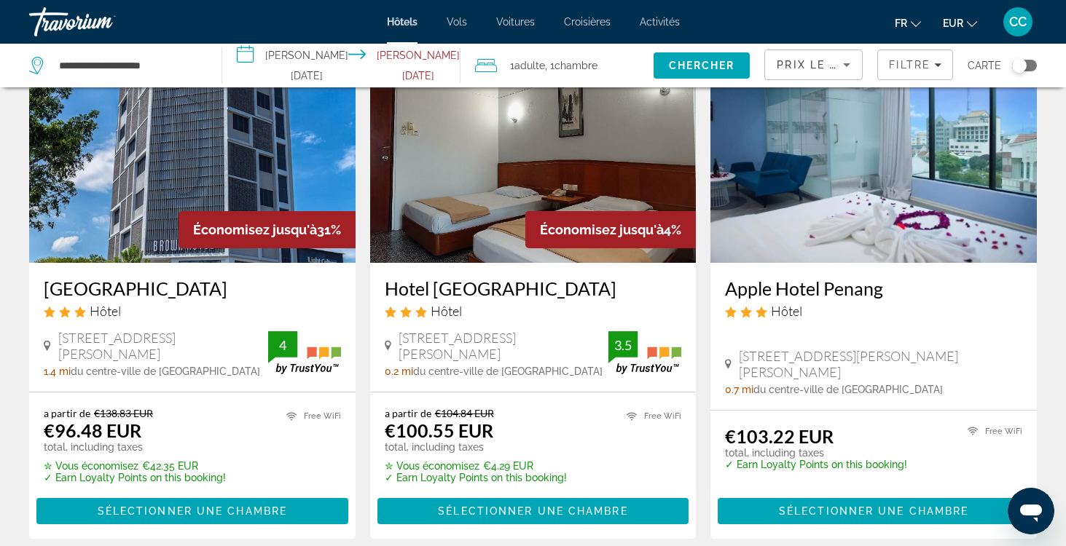
scroll to position [649, 0]
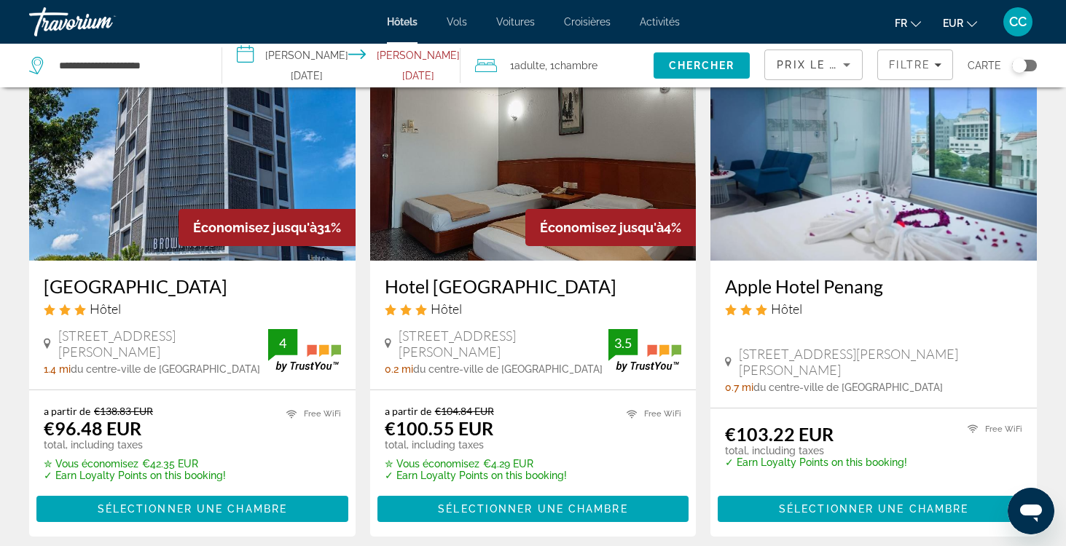
click at [98, 282] on h3 "[GEOGRAPHIC_DATA]" at bounding box center [192, 286] width 297 height 22
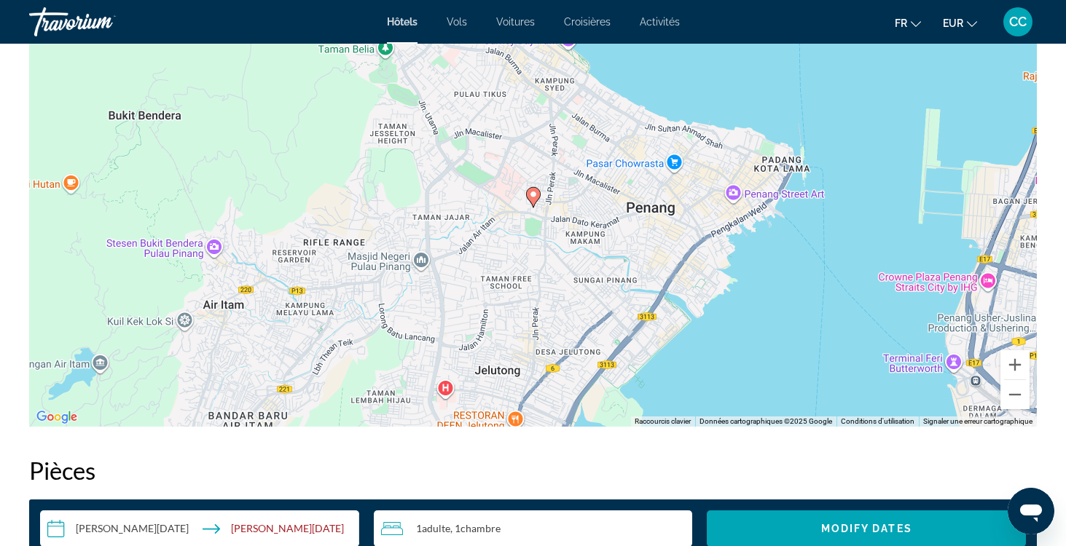
scroll to position [1476, 0]
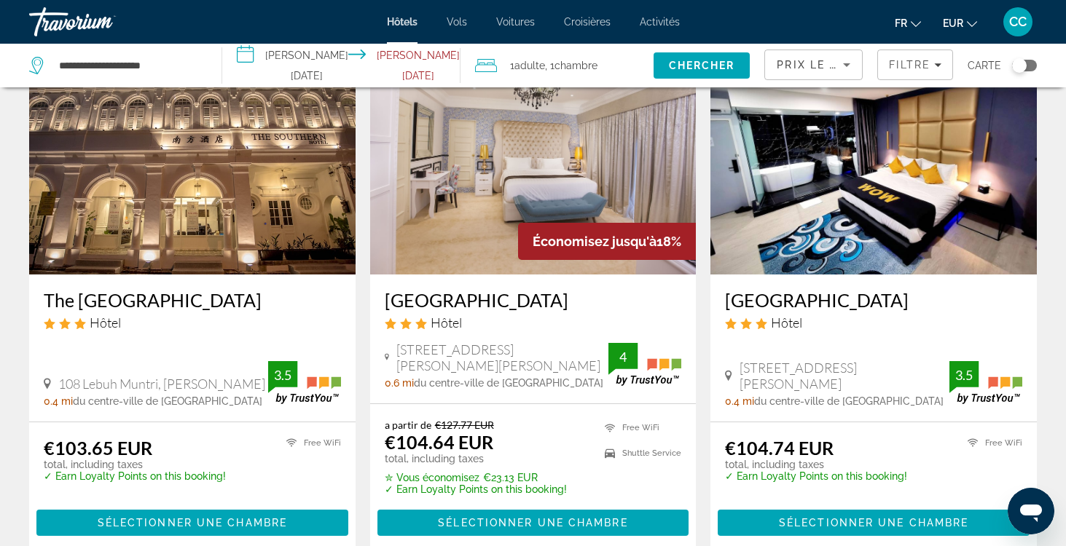
scroll to position [1177, 0]
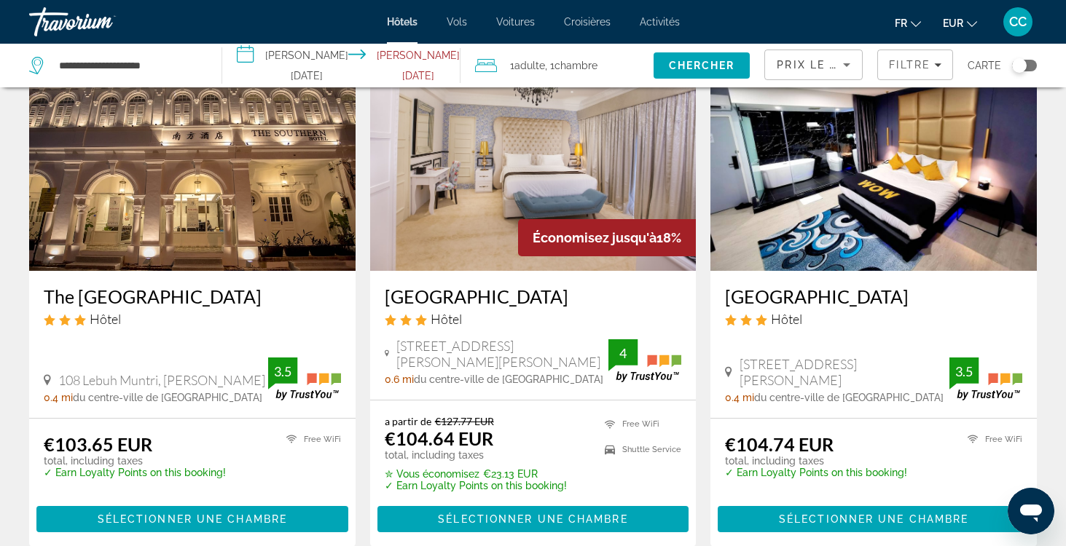
click at [460, 294] on h3 "[GEOGRAPHIC_DATA]" at bounding box center [533, 297] width 297 height 22
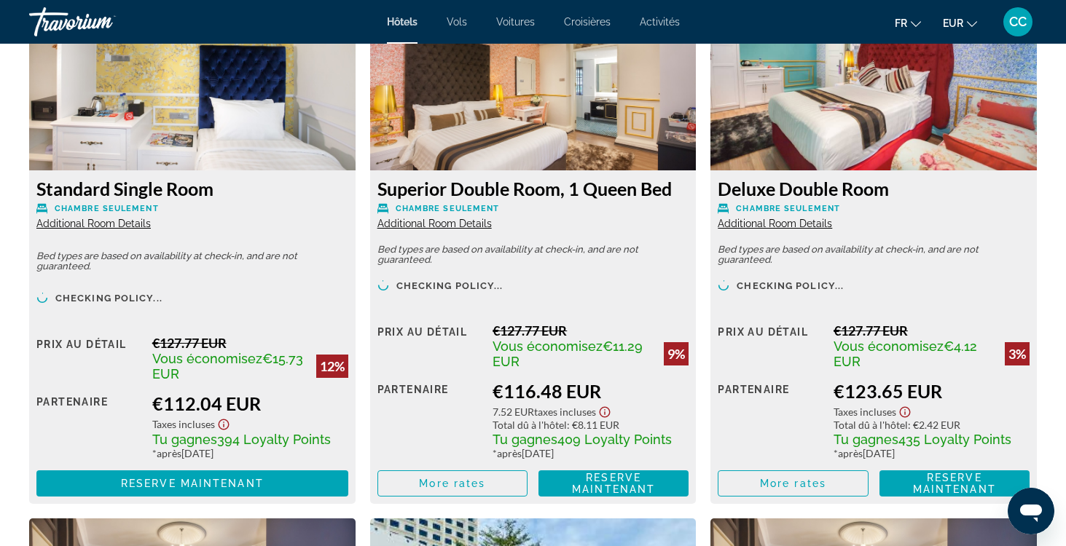
scroll to position [2610, 0]
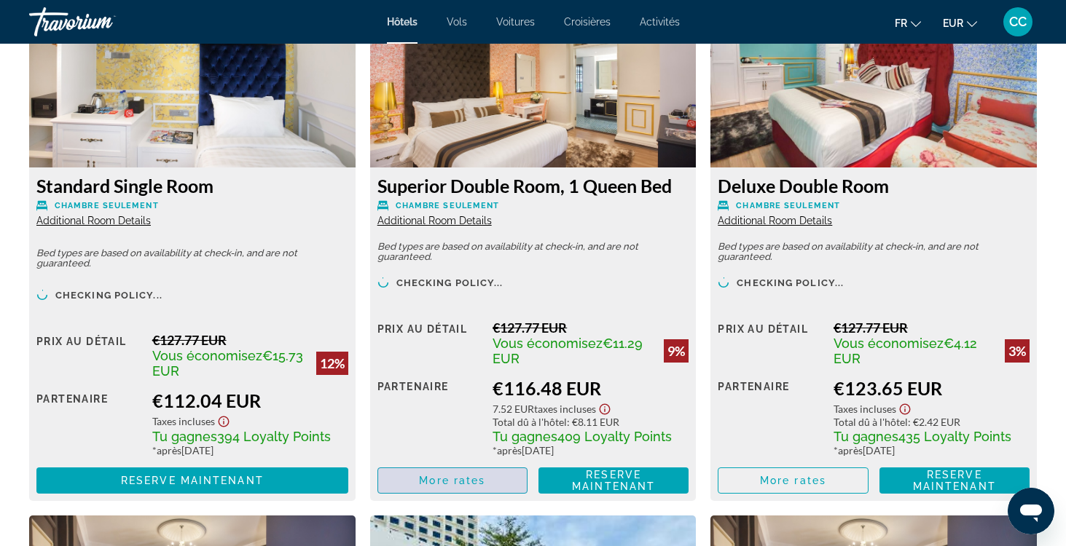
click at [445, 482] on span "More rates" at bounding box center [452, 481] width 66 height 12
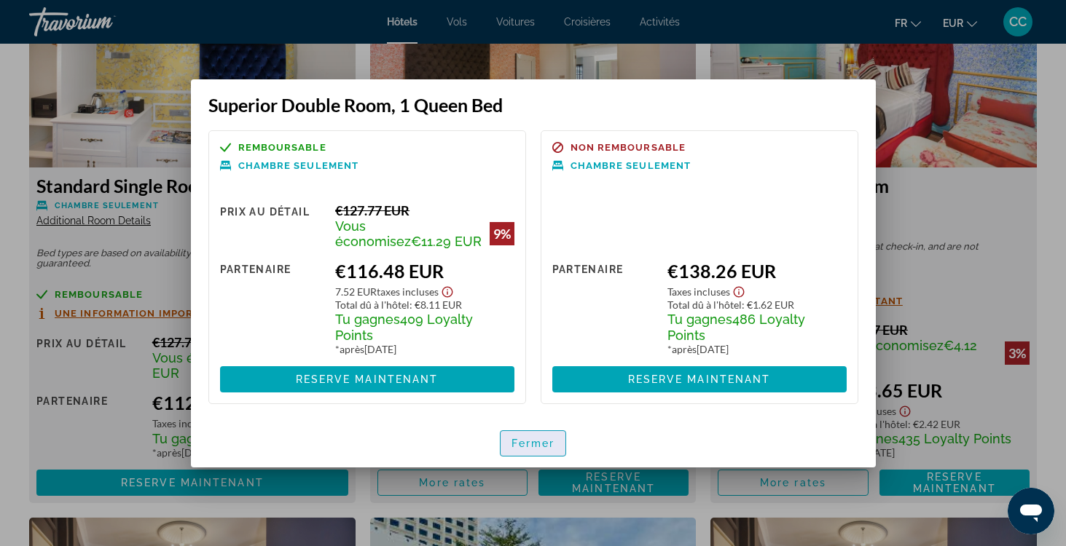
click at [522, 440] on span "Fermer" at bounding box center [533, 444] width 44 height 12
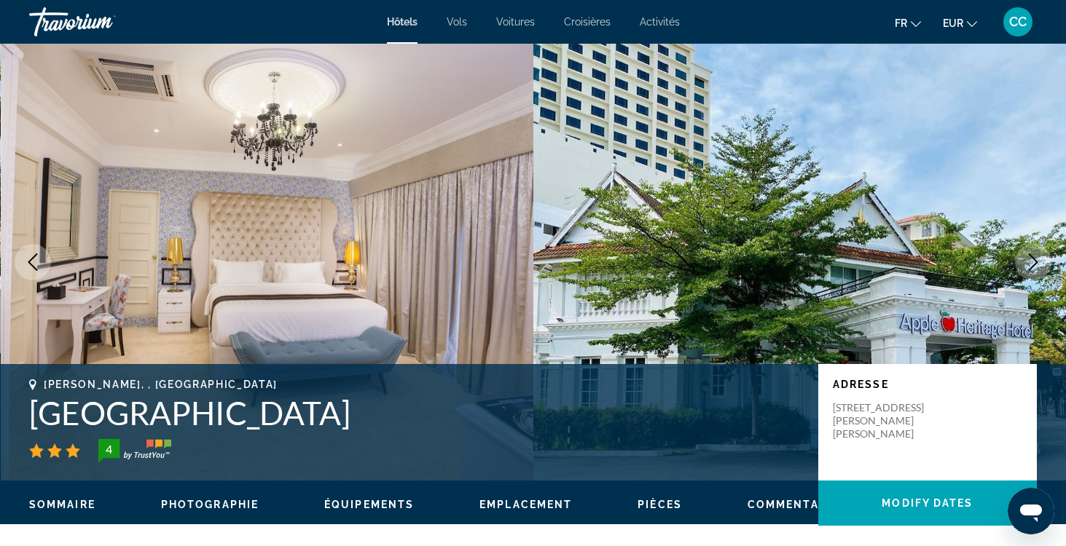
scroll to position [2610, 0]
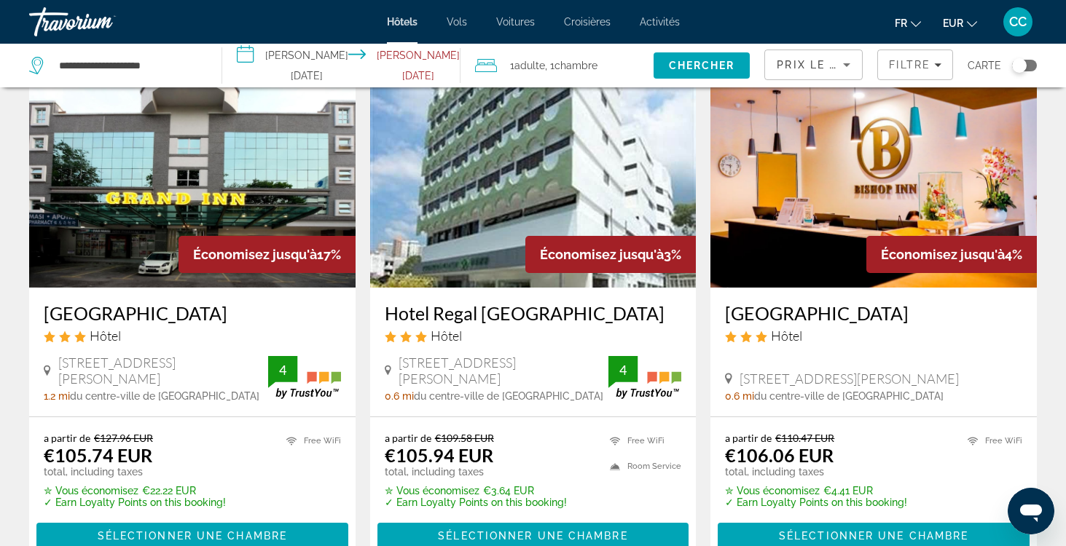
scroll to position [1705, 0]
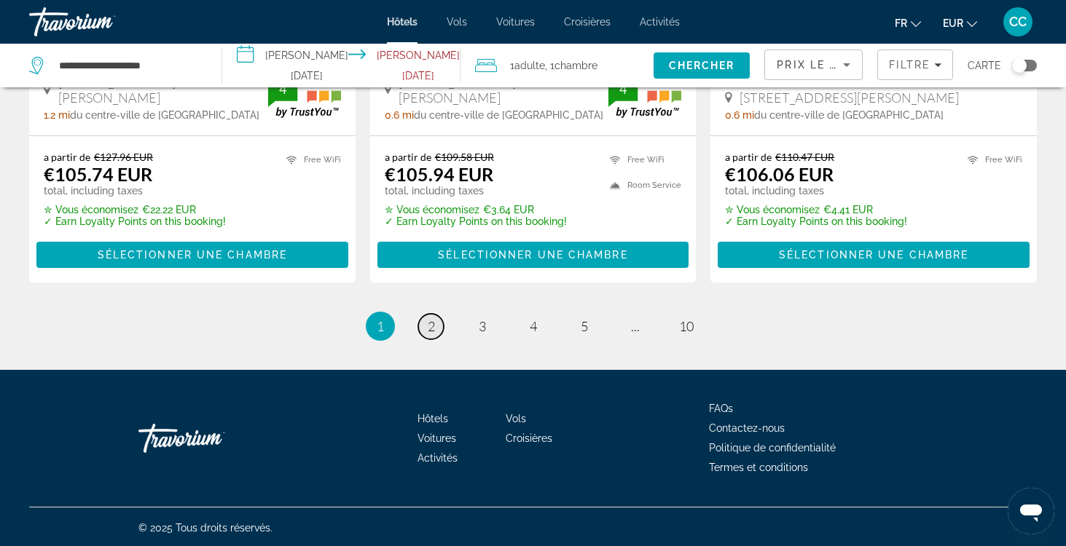
click at [434, 318] on span "2" at bounding box center [431, 326] width 7 height 16
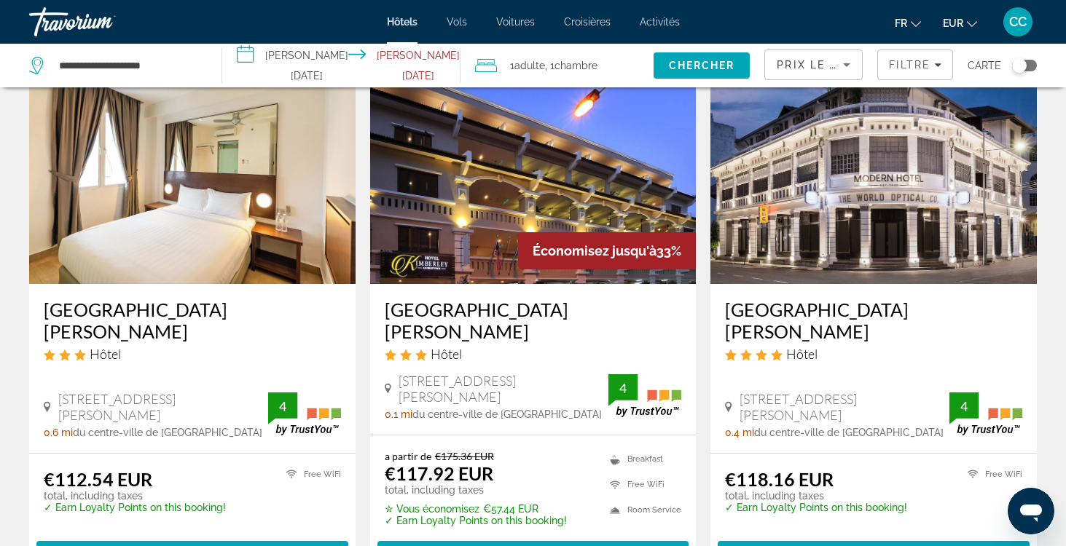
scroll to position [624, 0]
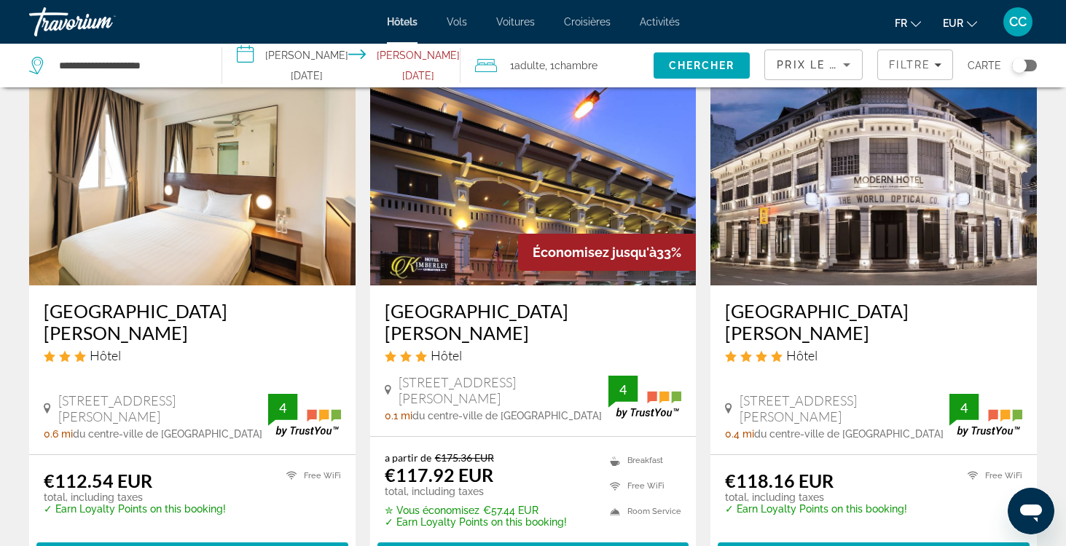
click at [793, 314] on h3 "[GEOGRAPHIC_DATA][PERSON_NAME]" at bounding box center [873, 322] width 297 height 44
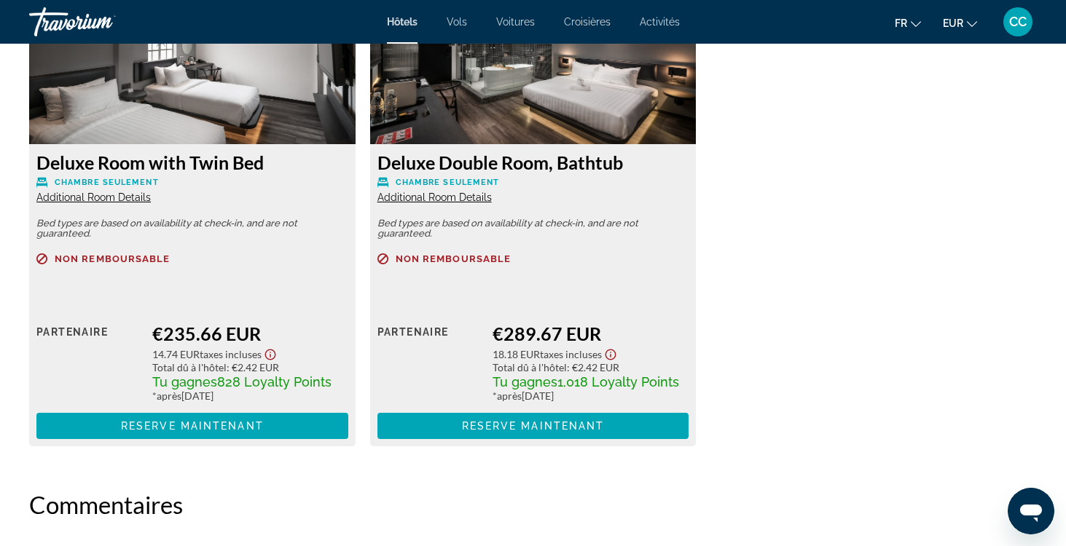
scroll to position [2613, 0]
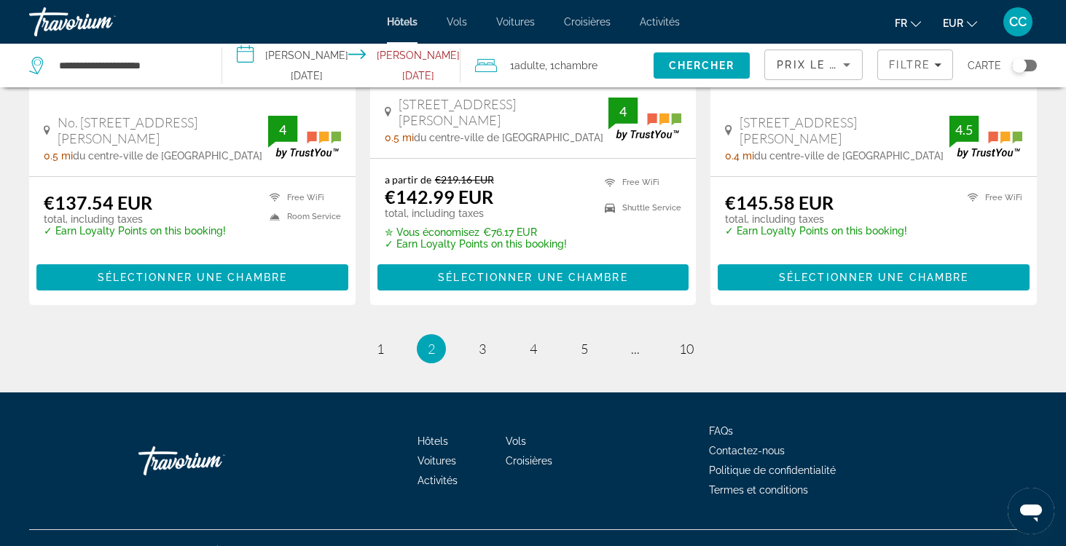
scroll to position [2002, 0]
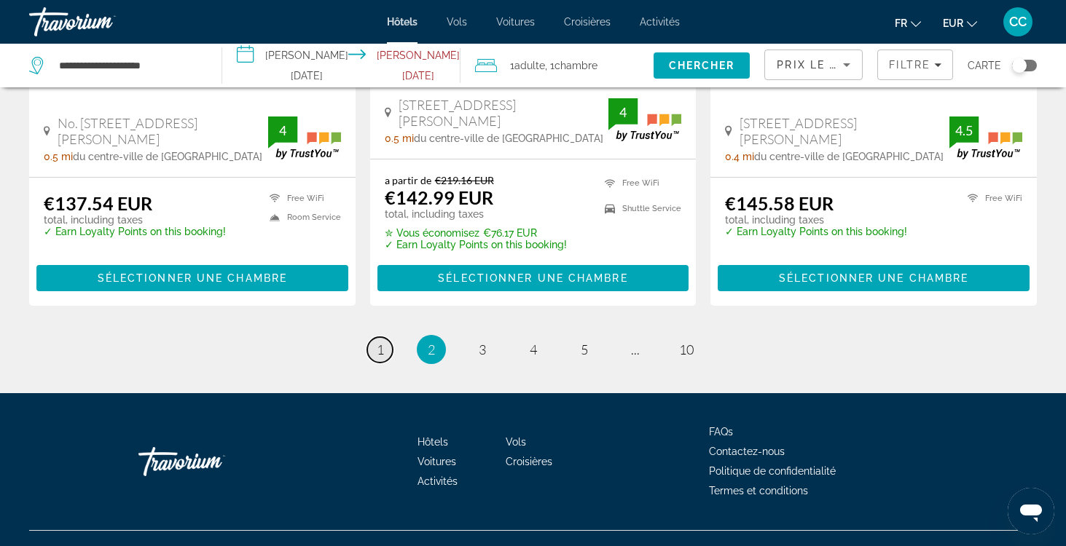
click at [380, 342] on span "1" at bounding box center [380, 350] width 7 height 16
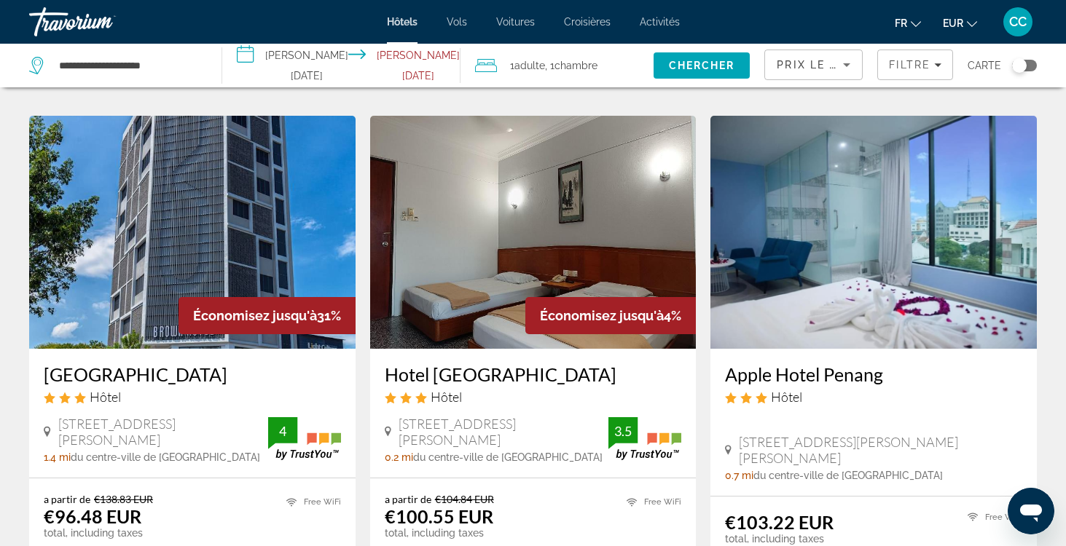
scroll to position [549, 0]
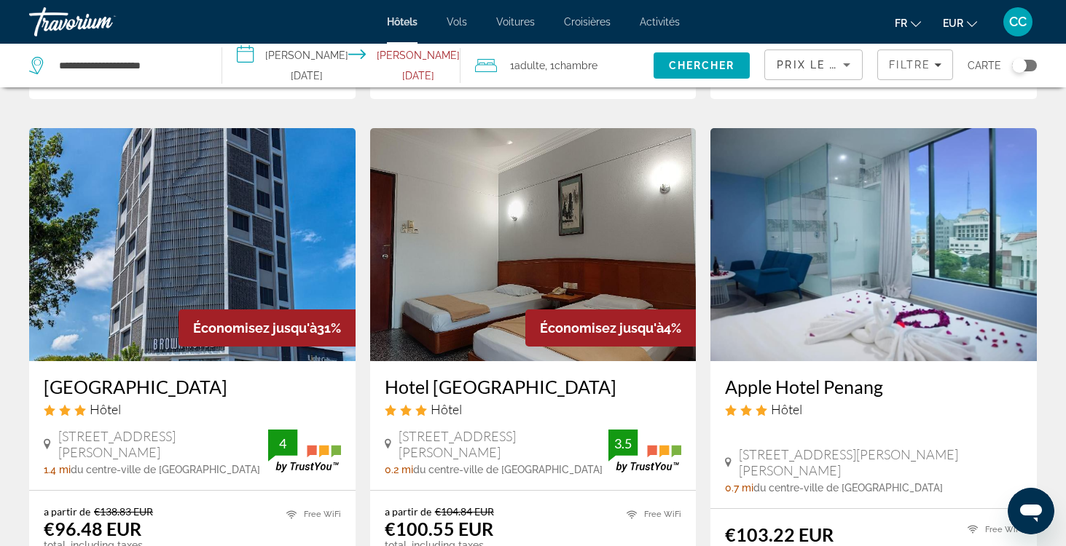
click at [119, 383] on h3 "[GEOGRAPHIC_DATA]" at bounding box center [192, 387] width 297 height 22
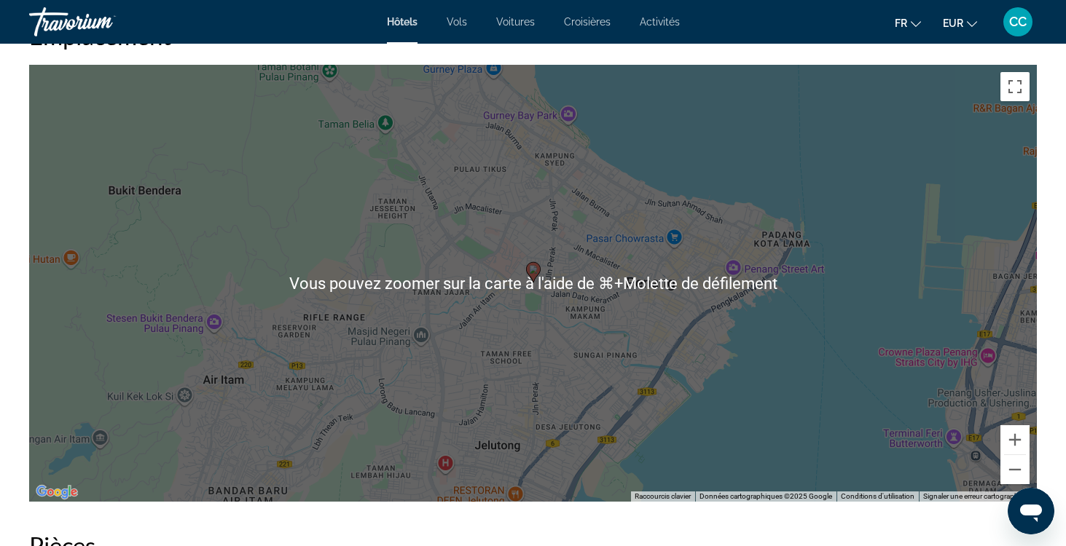
scroll to position [1403, 0]
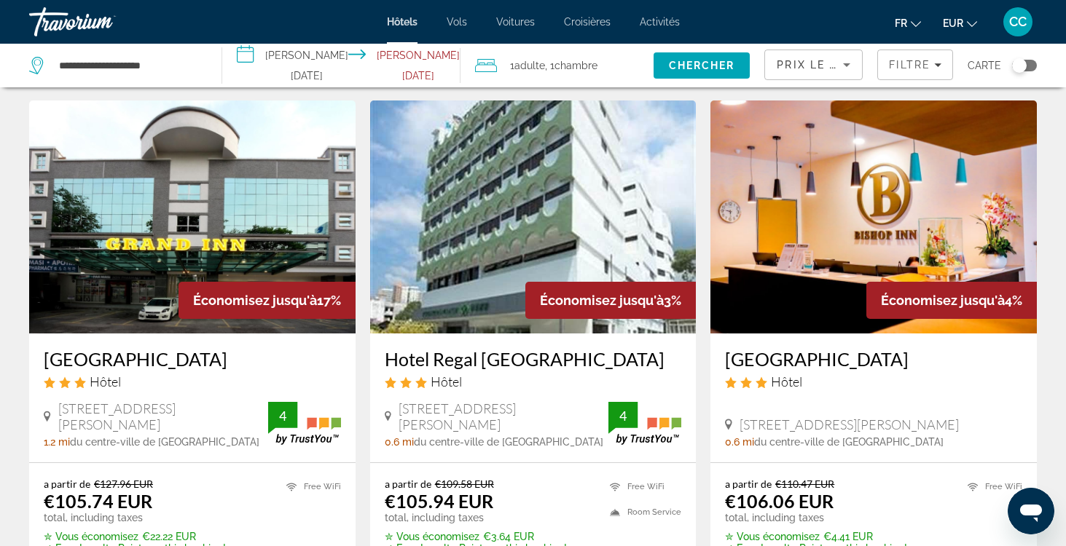
scroll to position [1663, 0]
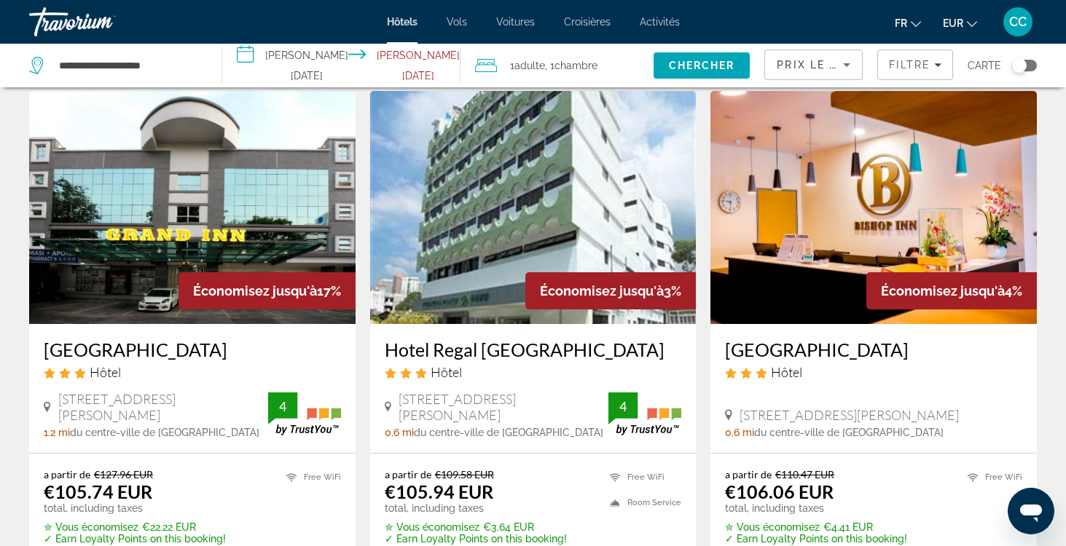
click at [442, 345] on h3 "Hotel Regal [GEOGRAPHIC_DATA]" at bounding box center [533, 350] width 297 height 22
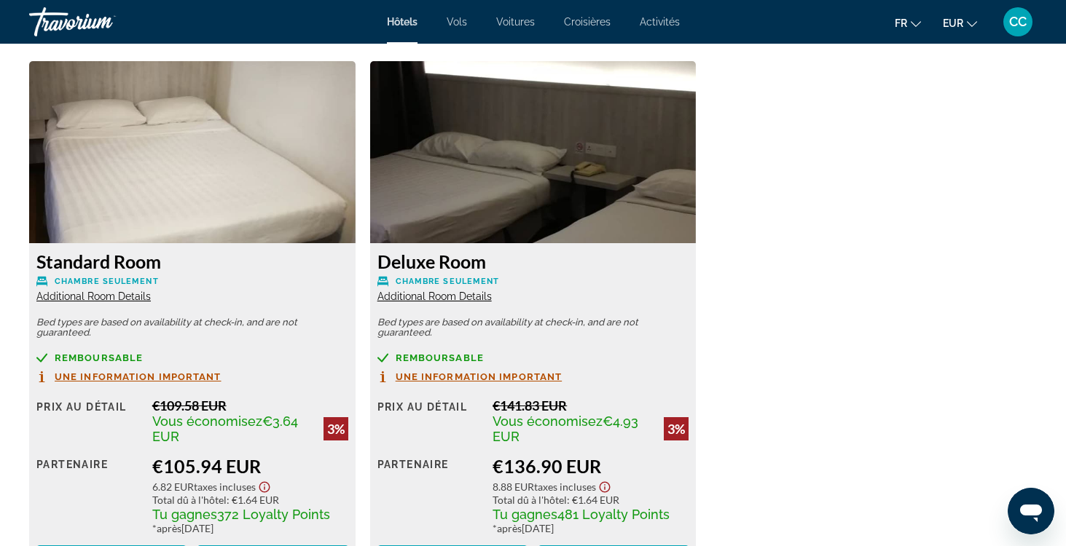
scroll to position [2006, 0]
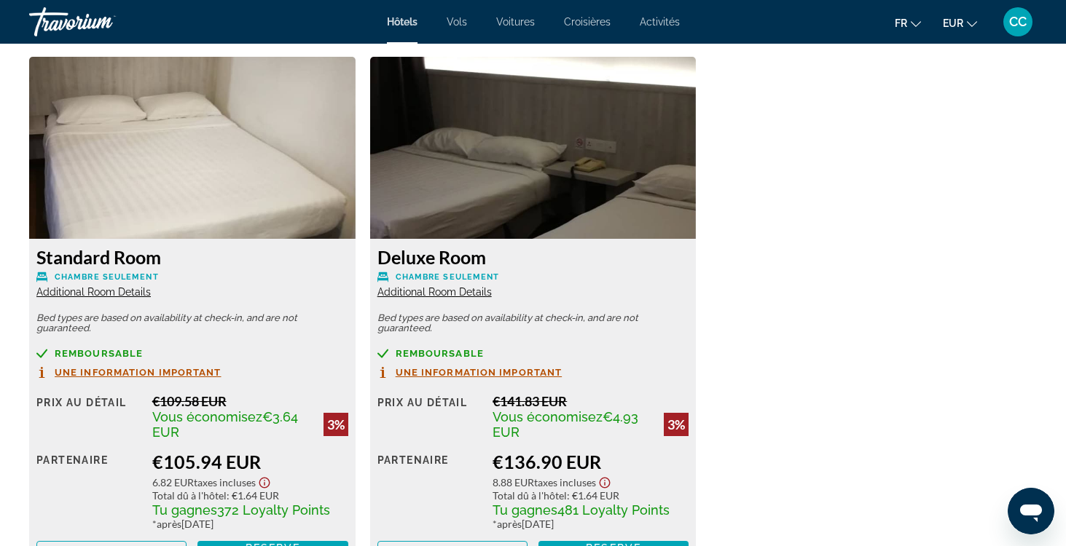
click at [127, 291] on span "Additional Room Details" at bounding box center [93, 292] width 114 height 12
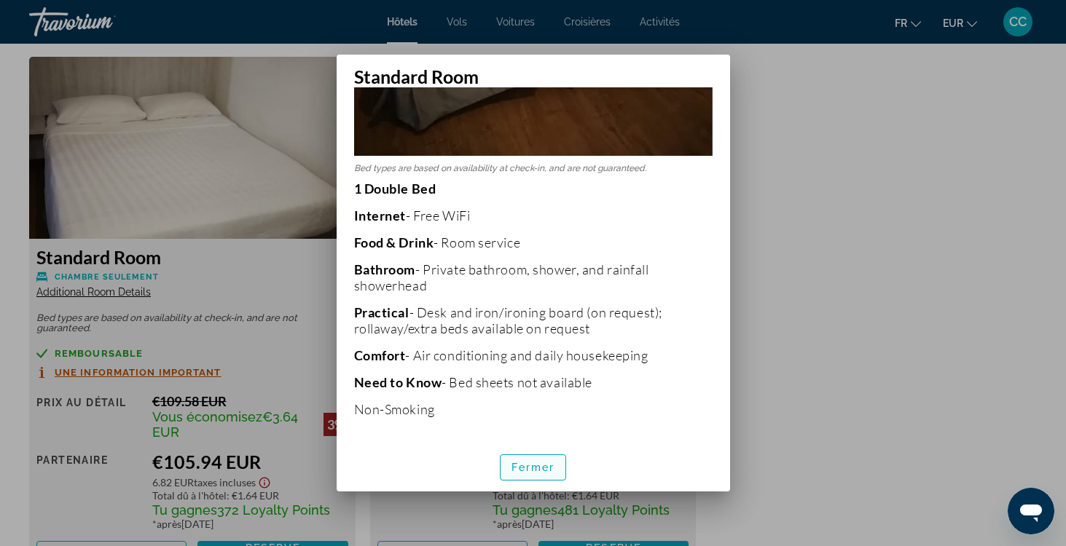
scroll to position [431, 0]
click at [521, 472] on span "Fermer" at bounding box center [533, 468] width 44 height 12
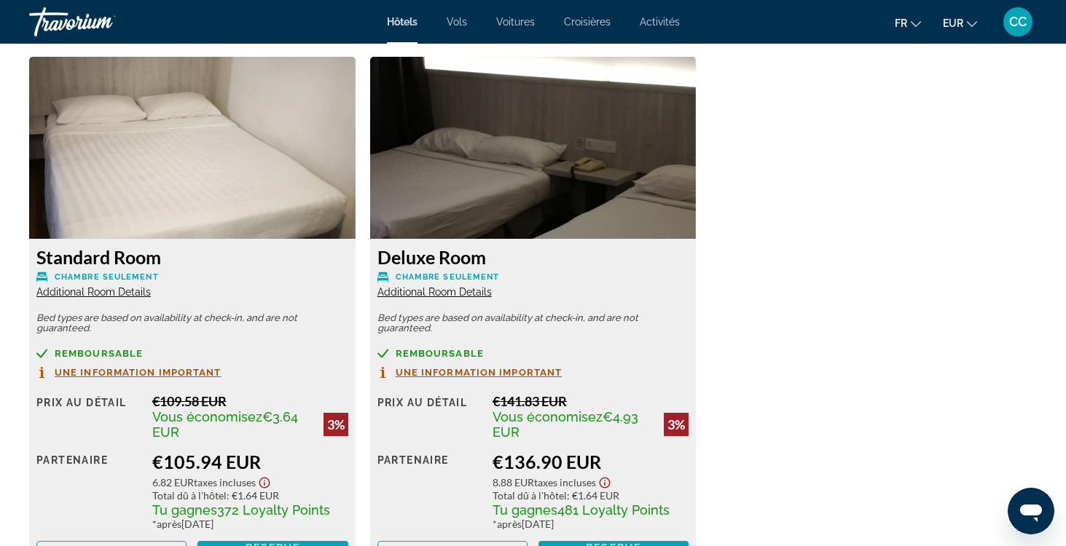
scroll to position [2006, 0]
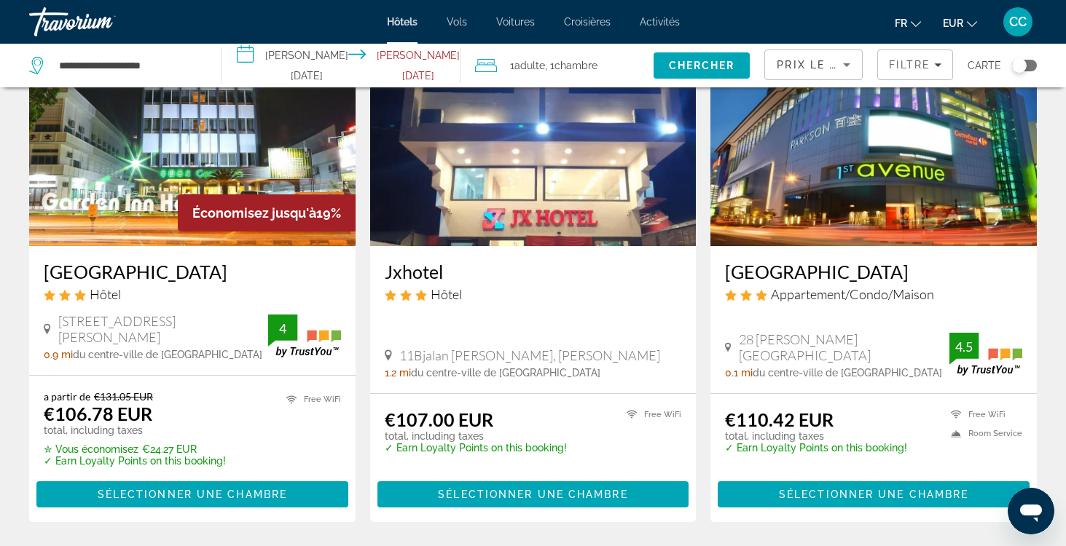
scroll to position [121, 0]
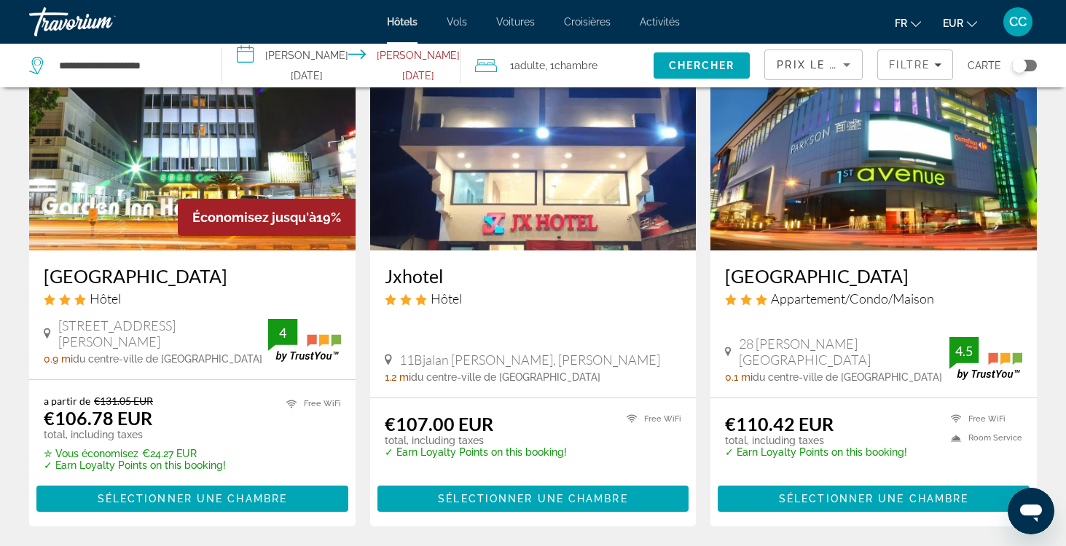
click at [764, 275] on h3 "[GEOGRAPHIC_DATA]" at bounding box center [873, 276] width 297 height 22
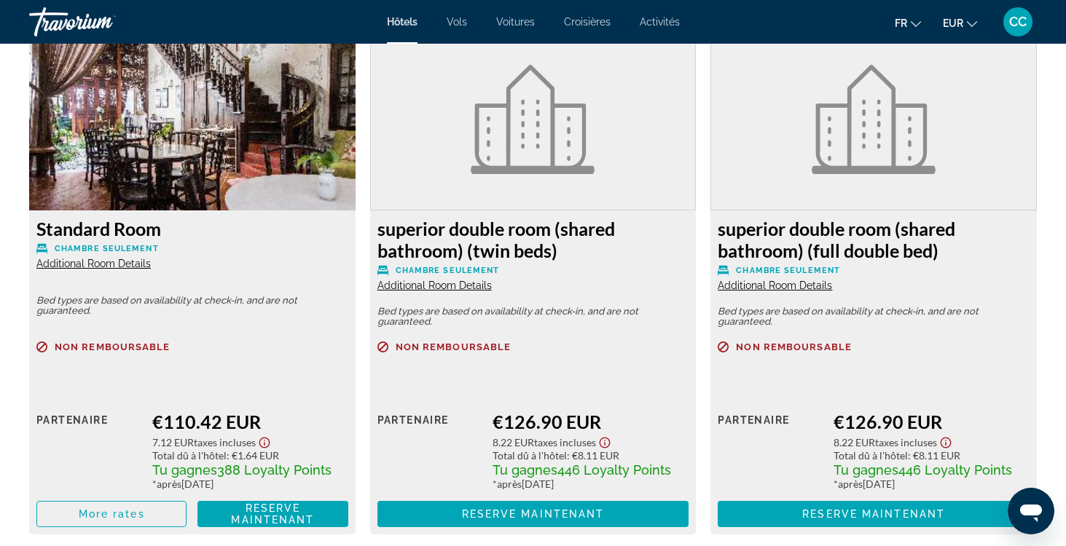
scroll to position [1994, 0]
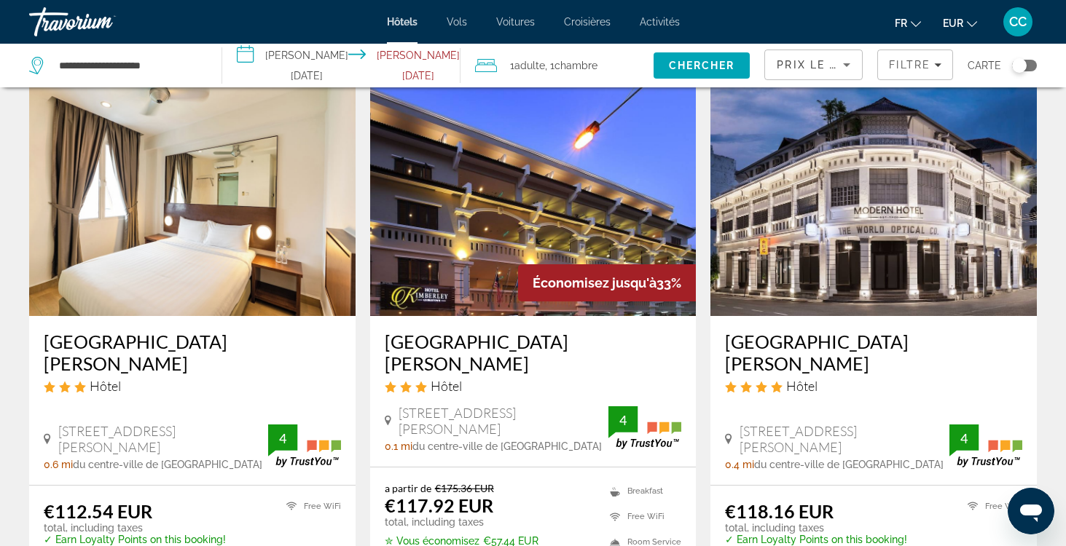
scroll to position [596, 0]
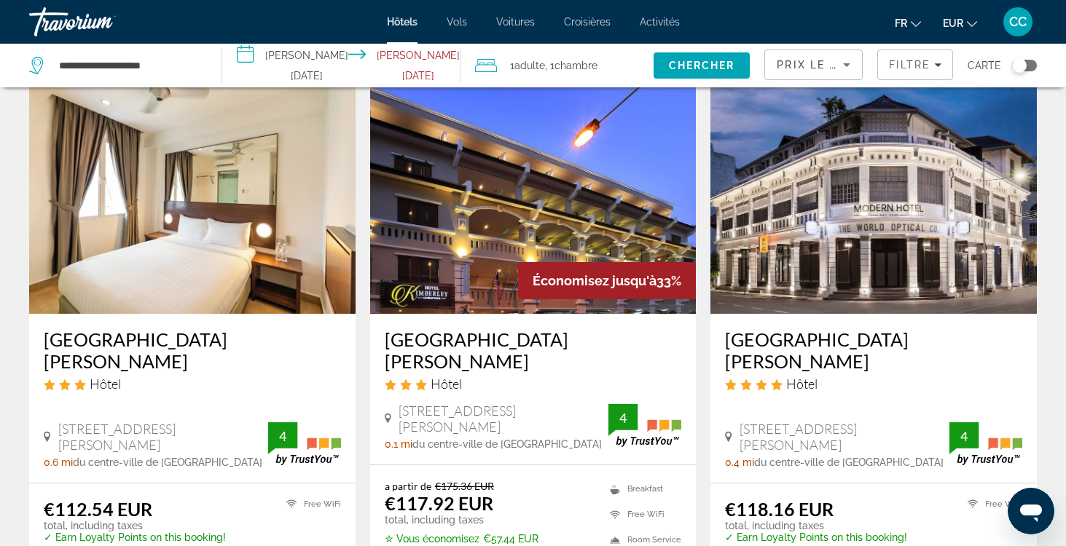
click at [197, 338] on h3 "[GEOGRAPHIC_DATA][PERSON_NAME]" at bounding box center [192, 351] width 297 height 44
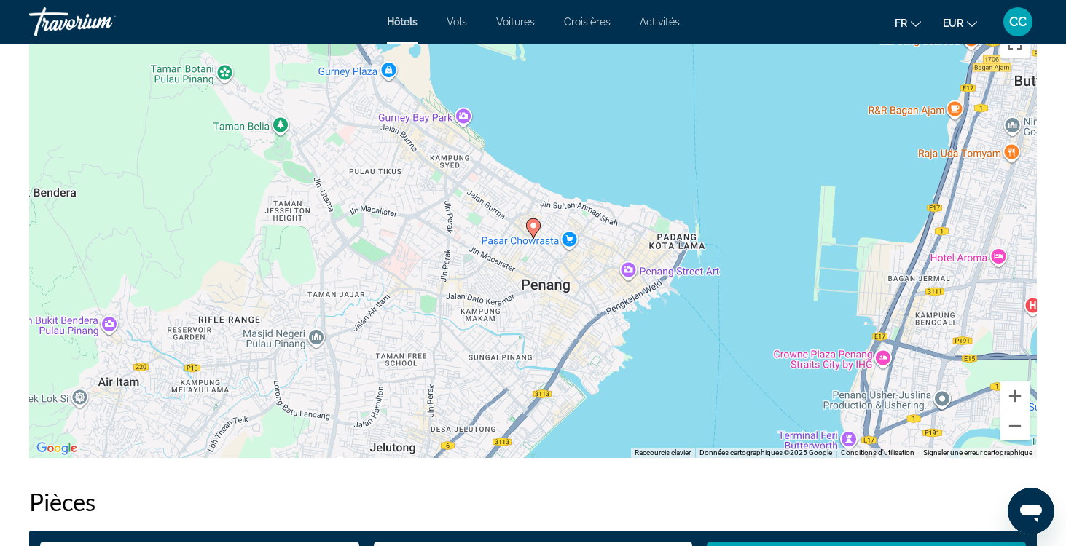
scroll to position [1446, 0]
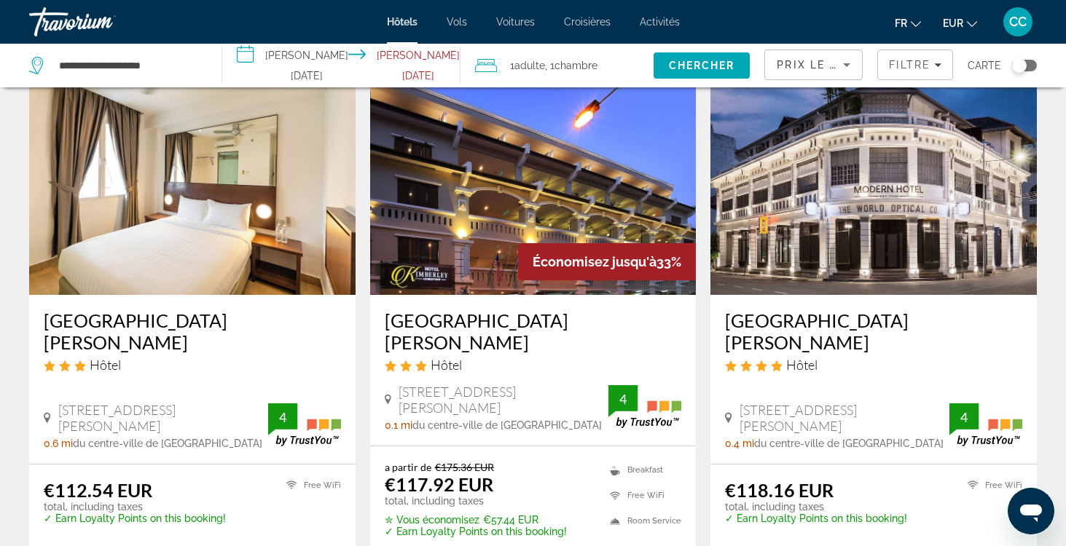
scroll to position [619, 0]
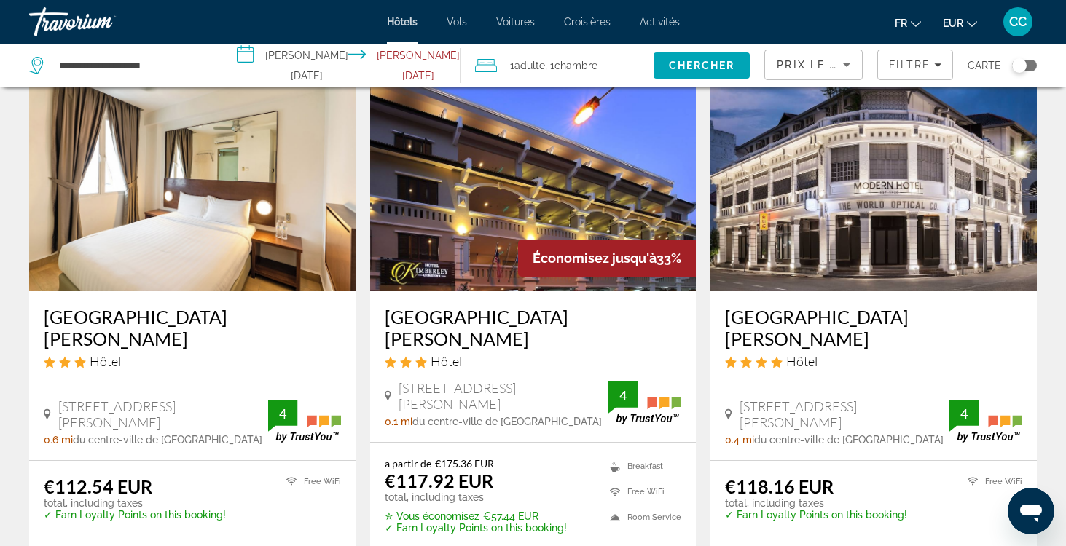
click at [509, 319] on h3 "[GEOGRAPHIC_DATA][PERSON_NAME]" at bounding box center [533, 328] width 297 height 44
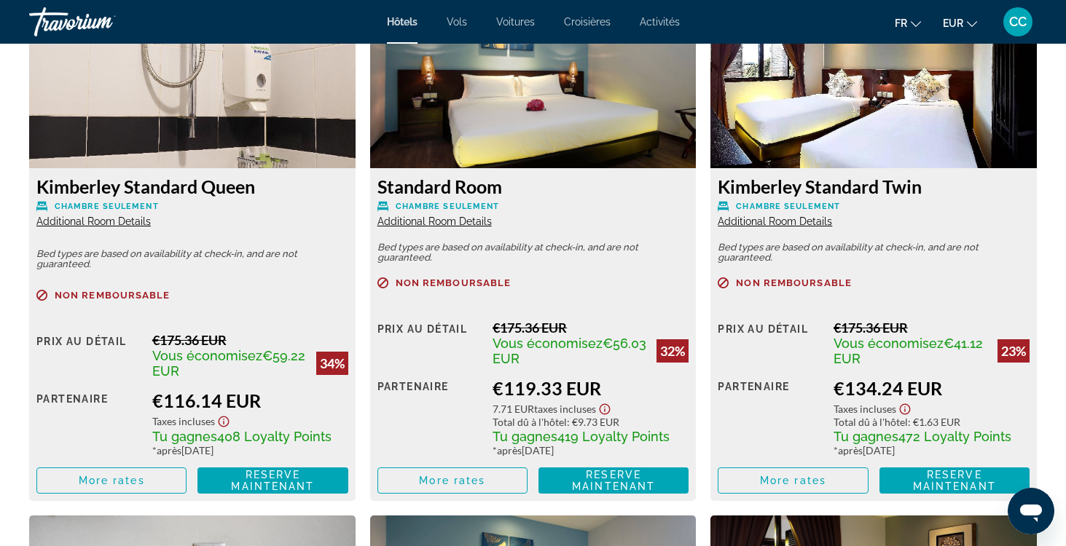
scroll to position [2077, 0]
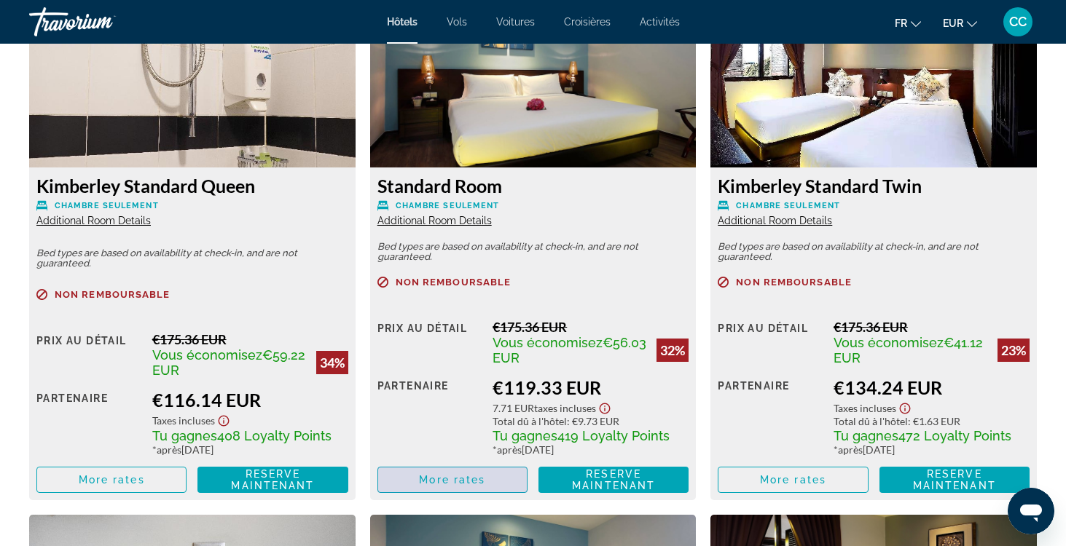
click at [427, 479] on span "More rates" at bounding box center [452, 480] width 66 height 12
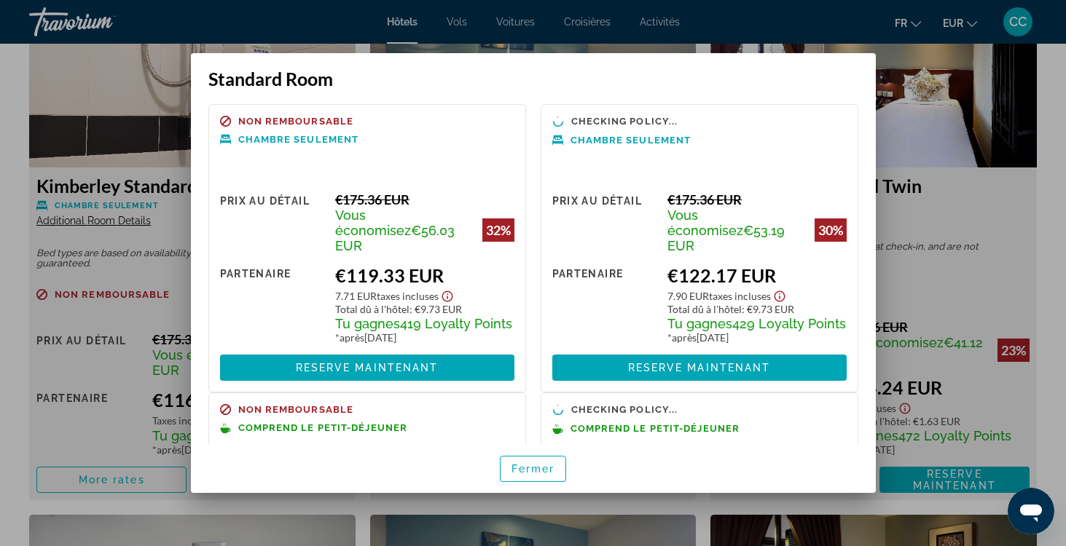
scroll to position [0, 0]
click at [527, 470] on span "Fermer" at bounding box center [533, 469] width 44 height 12
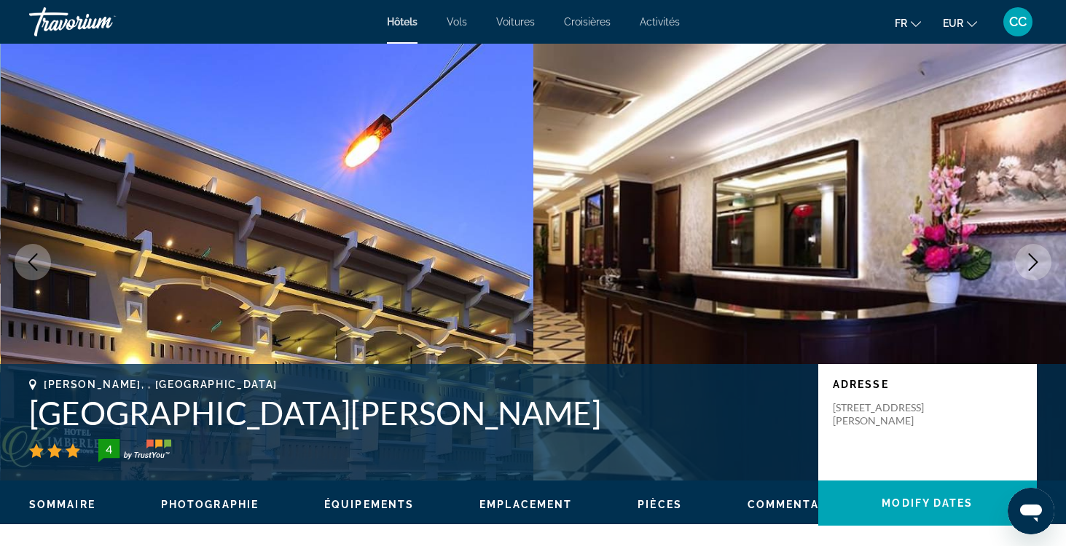
scroll to position [2077, 0]
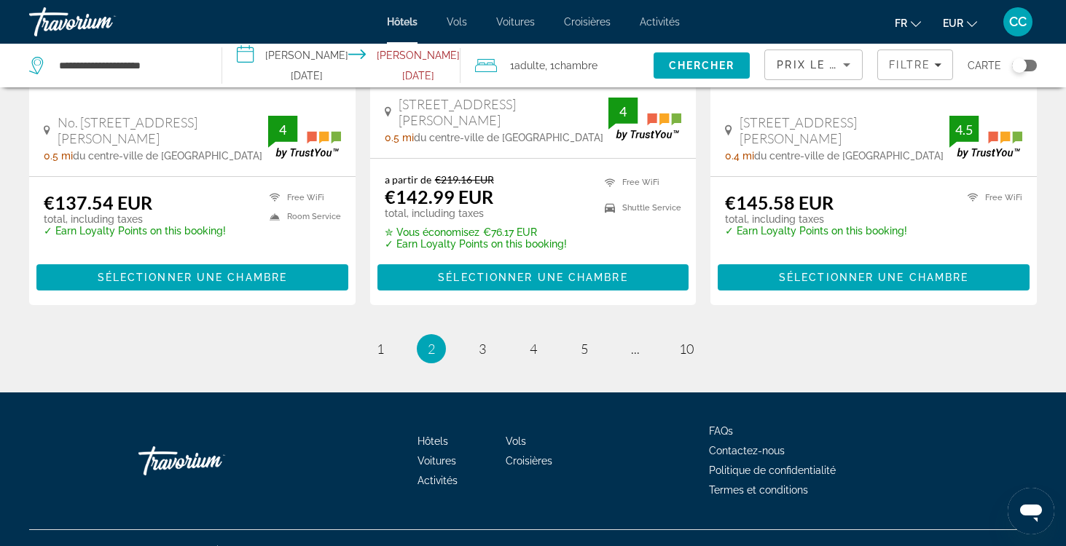
scroll to position [2002, 0]
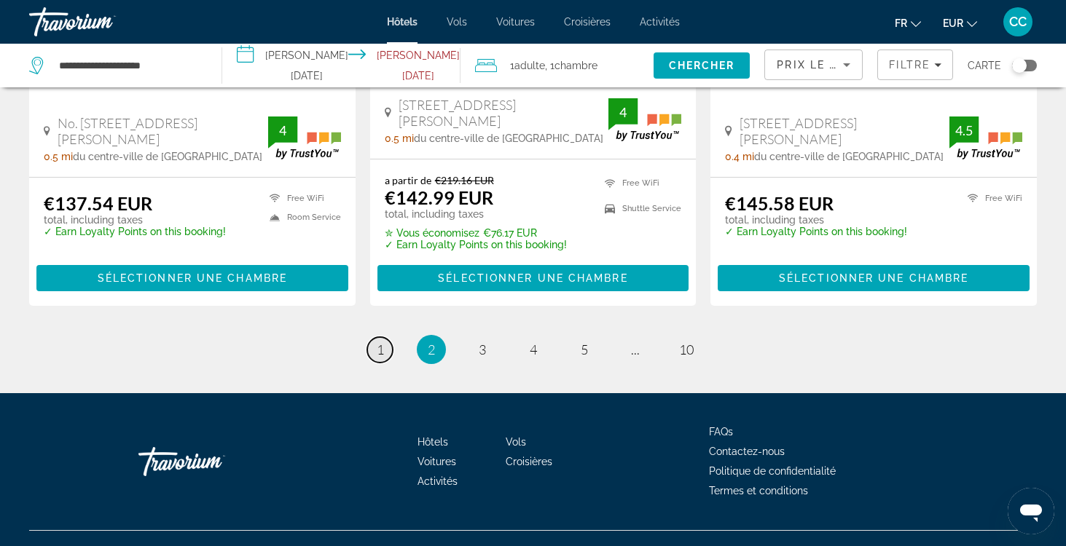
click at [380, 342] on span "1" at bounding box center [380, 350] width 7 height 16
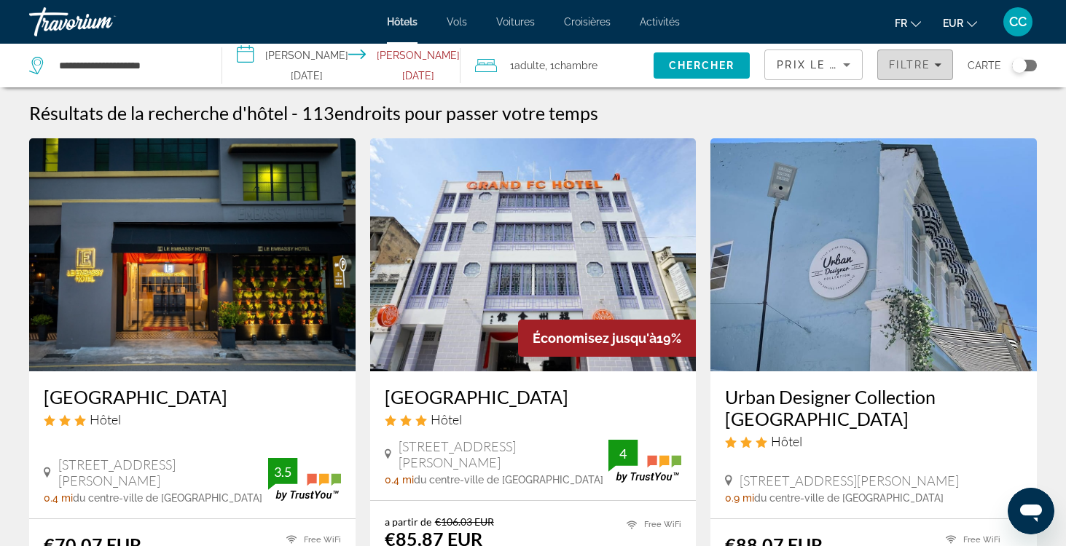
click at [919, 68] on span "Filtre" at bounding box center [910, 65] width 42 height 12
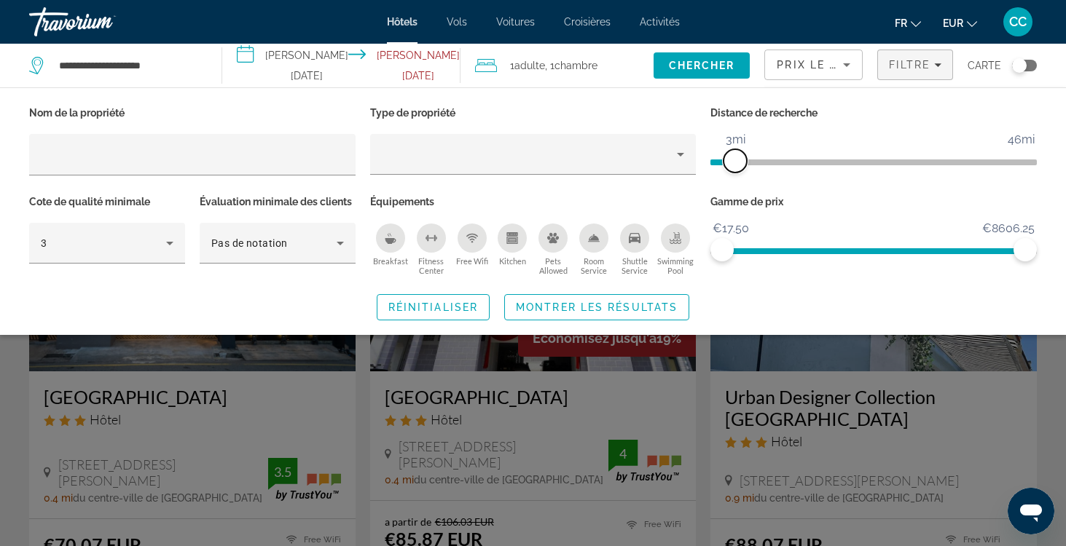
click at [738, 157] on span "ngx-slider" at bounding box center [735, 160] width 23 height 23
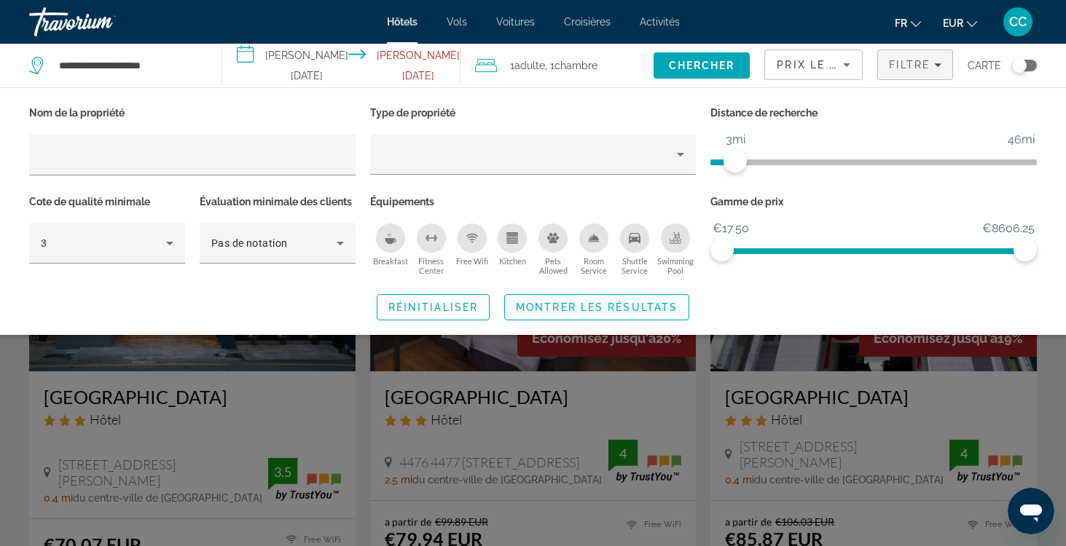
click at [630, 307] on span "Montrer les résultats" at bounding box center [597, 308] width 162 height 12
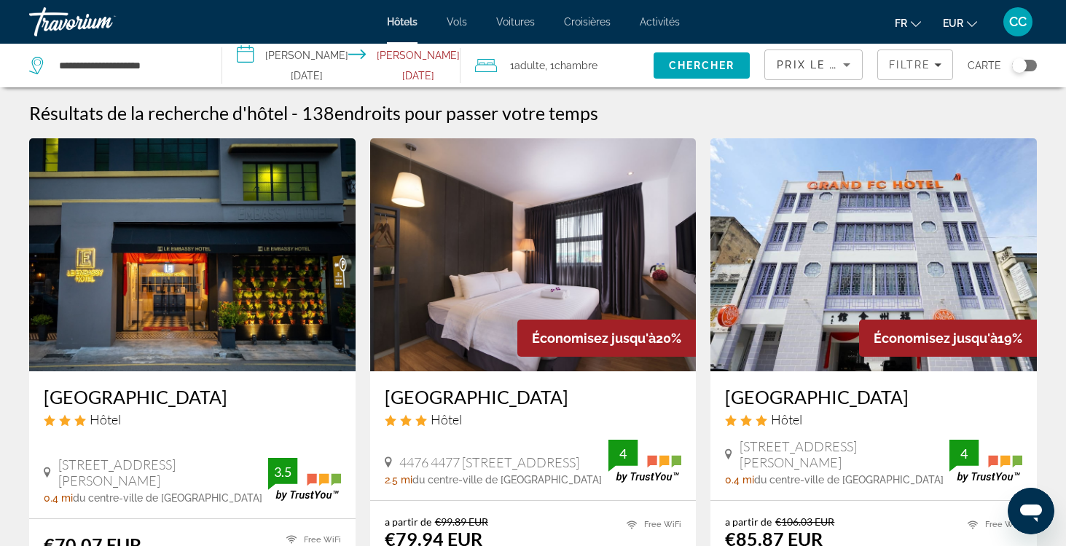
click at [1027, 65] on div "Toggle map" at bounding box center [1024, 66] width 25 height 12
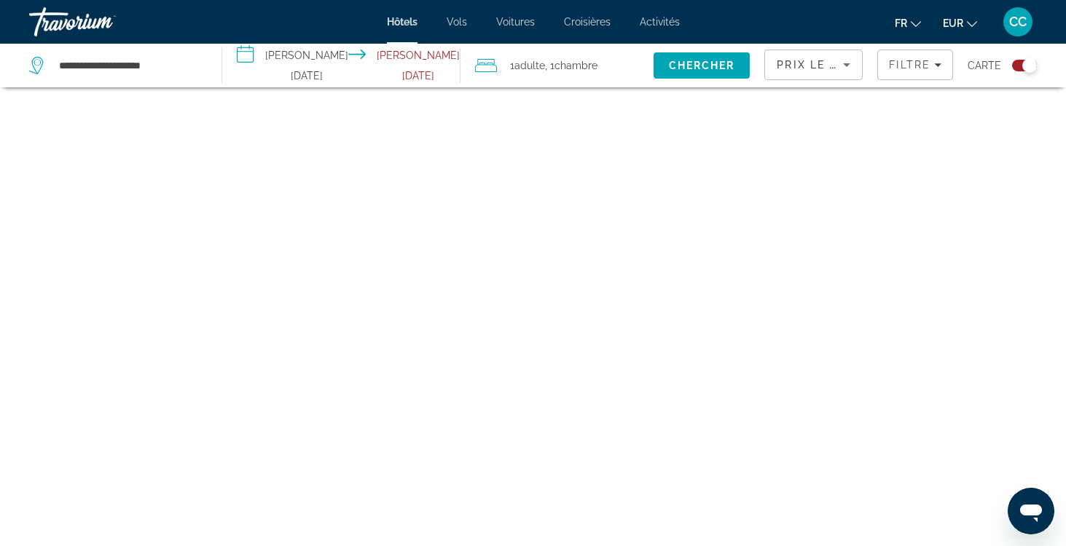
scroll to position [87, 0]
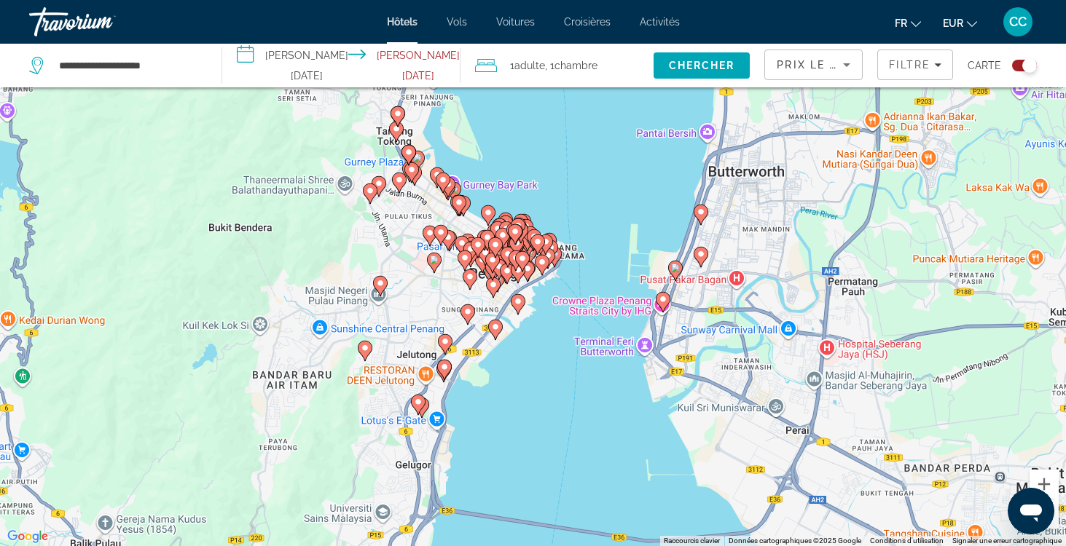
click at [1012, 65] on div "Toggle map" at bounding box center [1024, 66] width 25 height 12
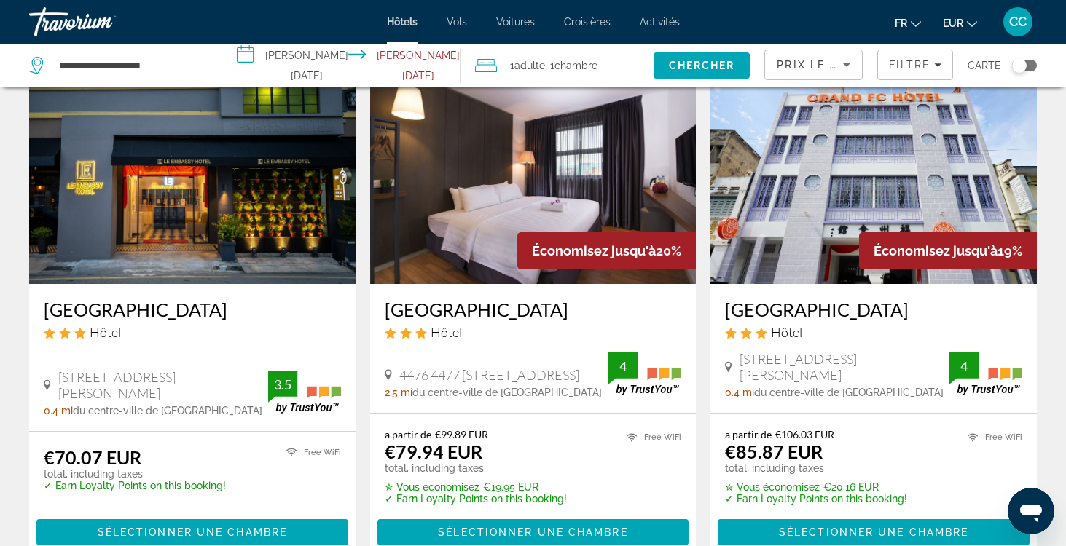
click at [767, 311] on h3 "[GEOGRAPHIC_DATA]" at bounding box center [873, 310] width 297 height 22
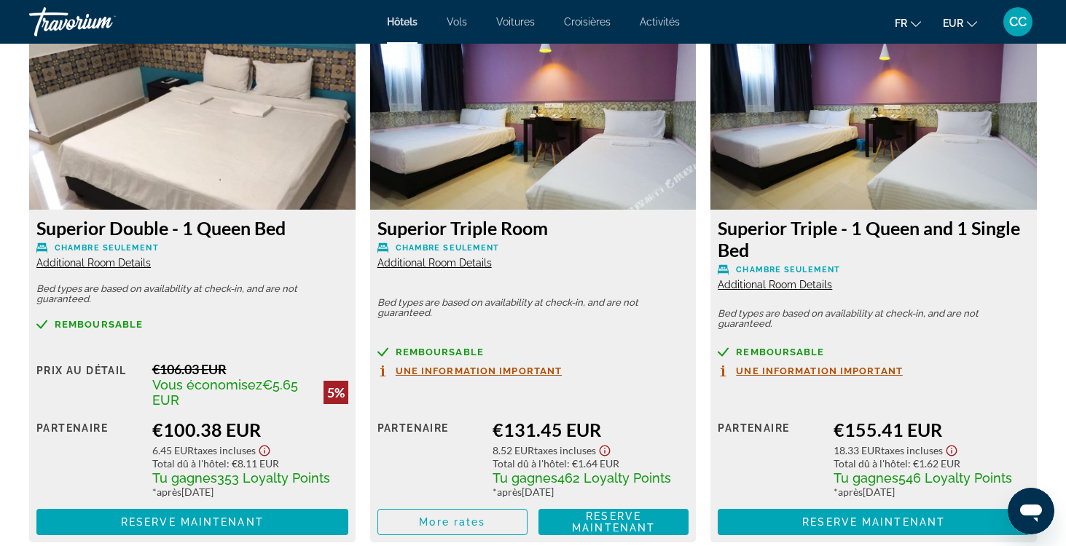
scroll to position [2578, 0]
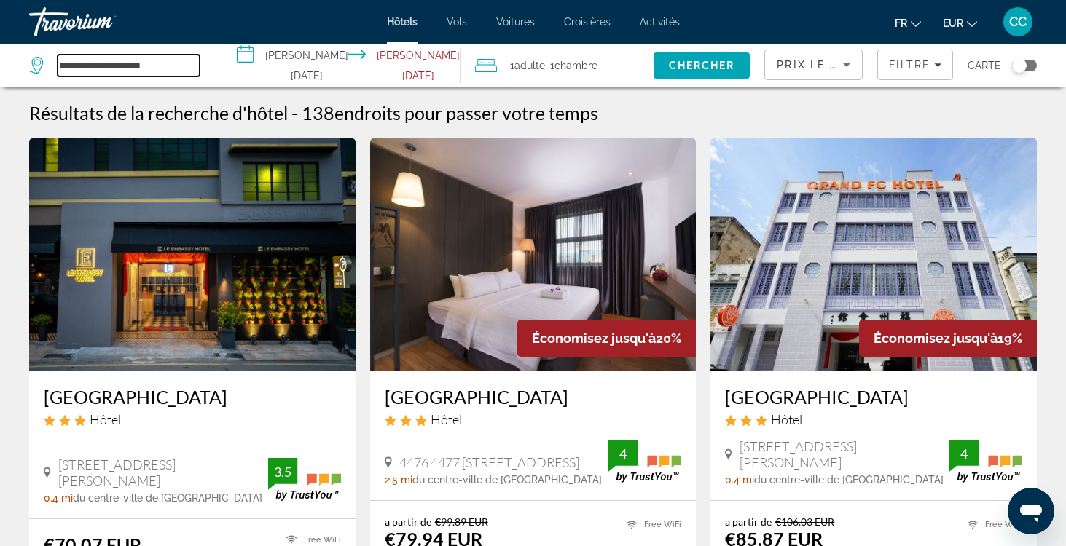
drag, startPoint x: 181, startPoint y: 68, endPoint x: 43, endPoint y: 73, distance: 138.5
click at [43, 73] on div "**********" at bounding box center [114, 66] width 170 height 22
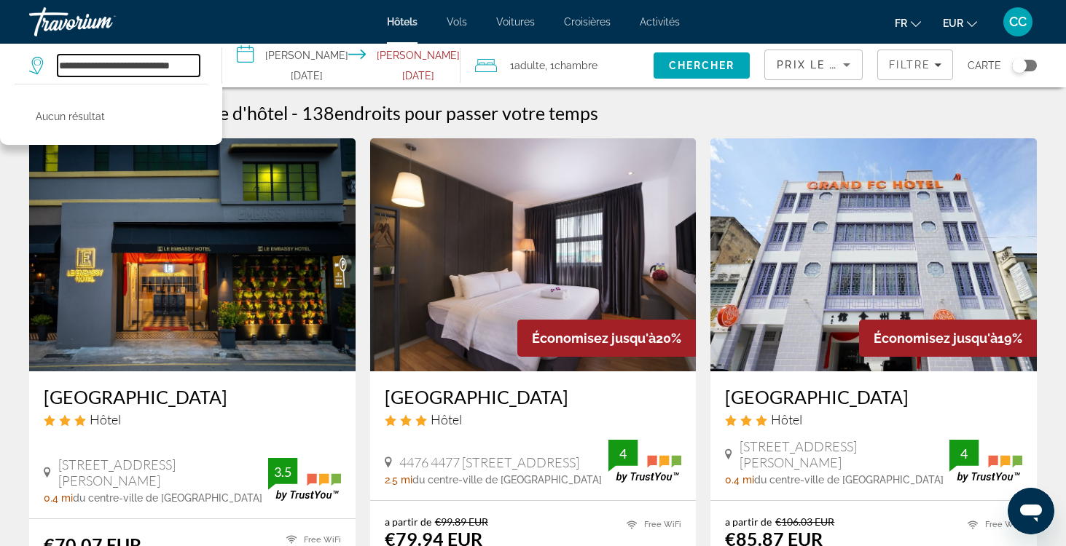
drag, startPoint x: 162, startPoint y: 66, endPoint x: 49, endPoint y: 64, distance: 113.7
click at [49, 64] on div "**********" at bounding box center [114, 66] width 170 height 22
click at [61, 66] on input "*********" at bounding box center [129, 66] width 142 height 22
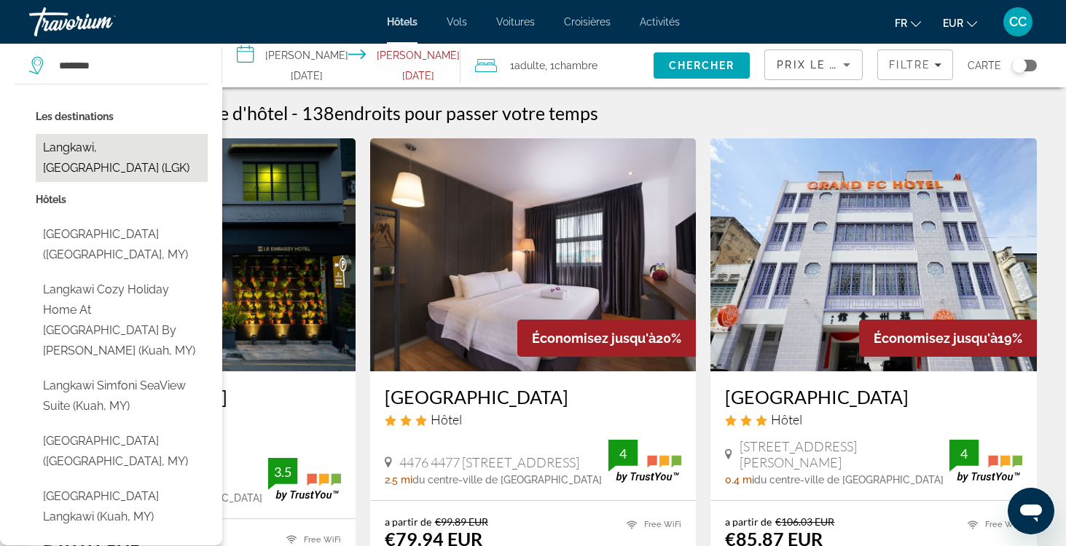
click at [128, 146] on button "Langkawi, [GEOGRAPHIC_DATA] (LGK)" at bounding box center [122, 158] width 172 height 48
type input "**********"
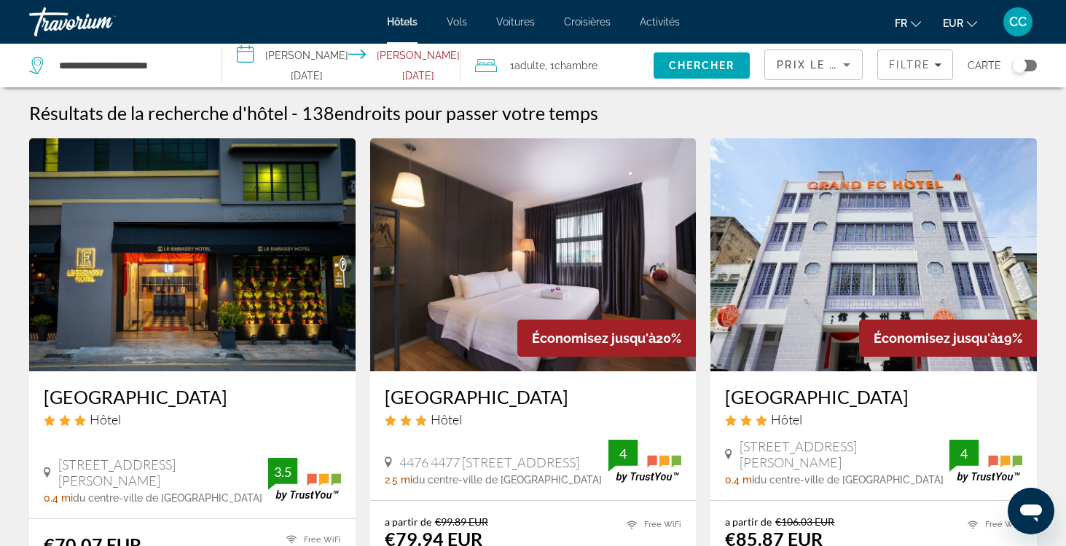
click at [327, 66] on input "**********" at bounding box center [344, 68] width 244 height 48
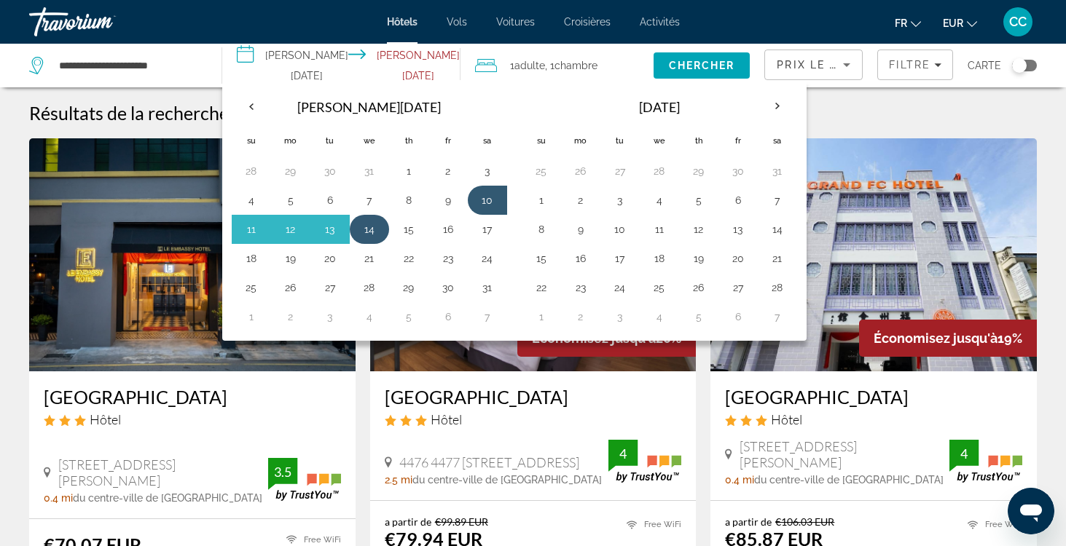
click at [381, 230] on button "14" at bounding box center [369, 229] width 23 height 20
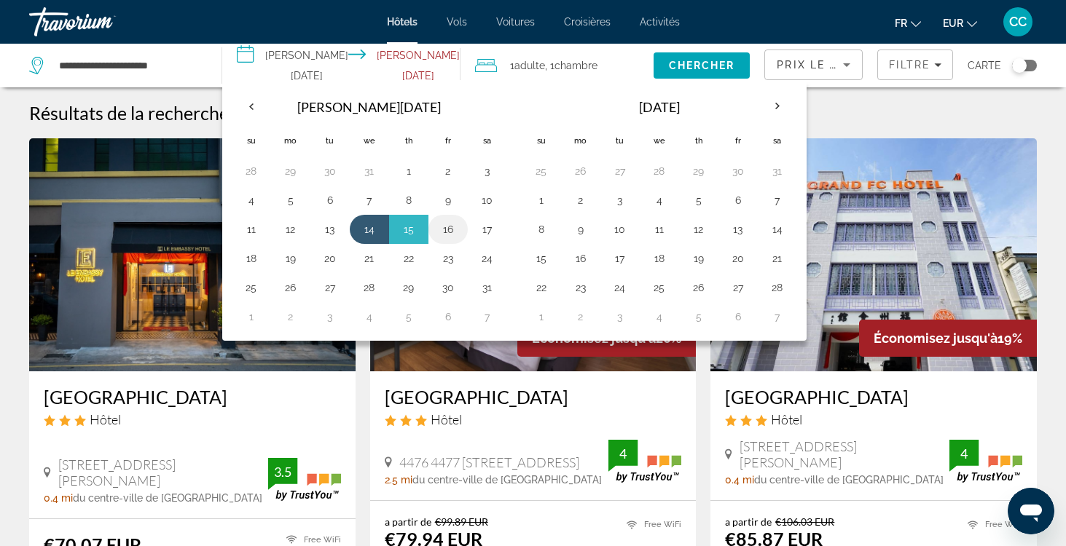
click at [454, 230] on button "16" at bounding box center [447, 229] width 23 height 20
type input "**********"
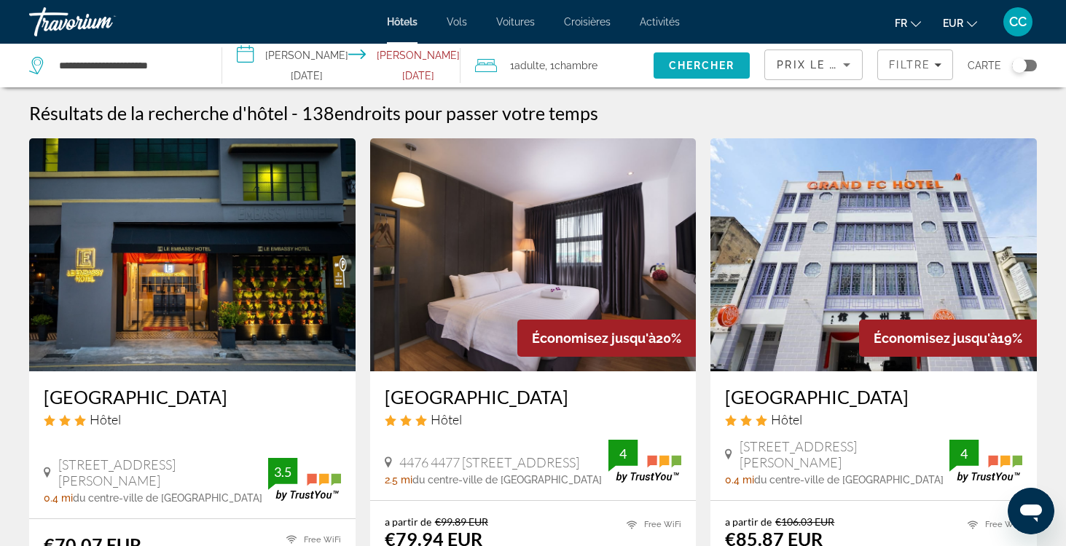
click at [697, 63] on span "Chercher" at bounding box center [702, 66] width 66 height 12
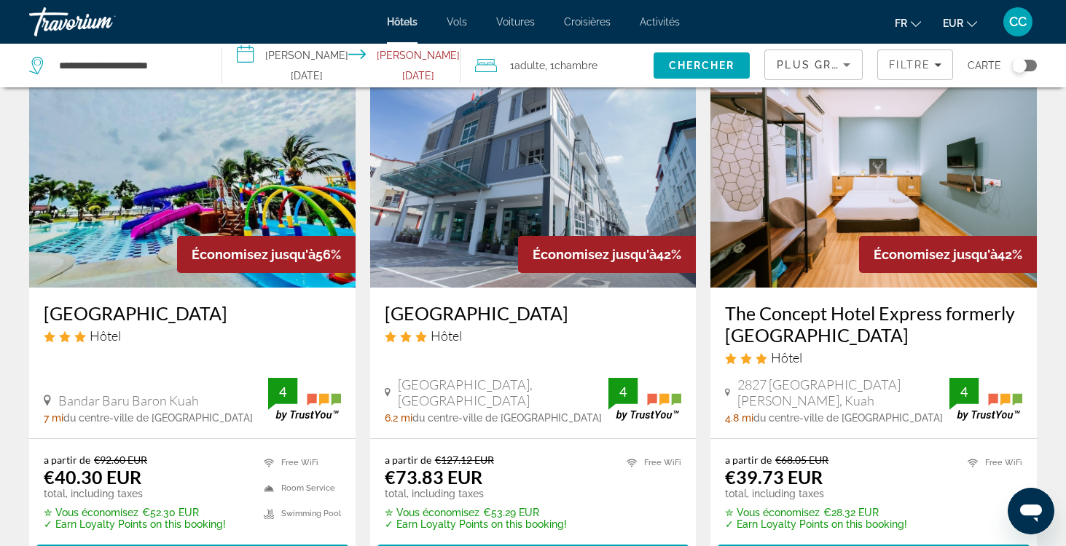
scroll to position [116, 0]
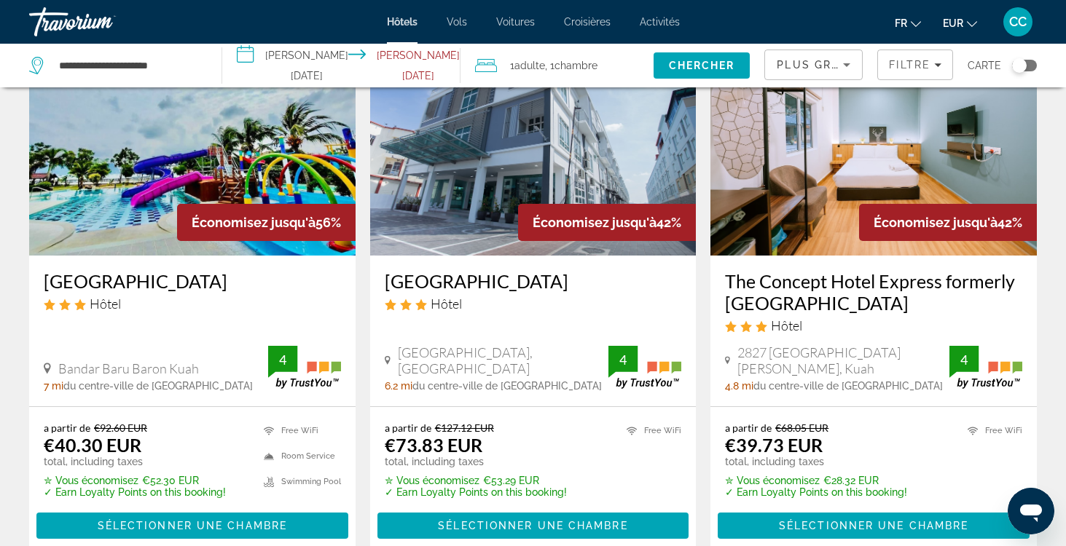
click at [150, 286] on h3 "[GEOGRAPHIC_DATA]" at bounding box center [192, 281] width 297 height 22
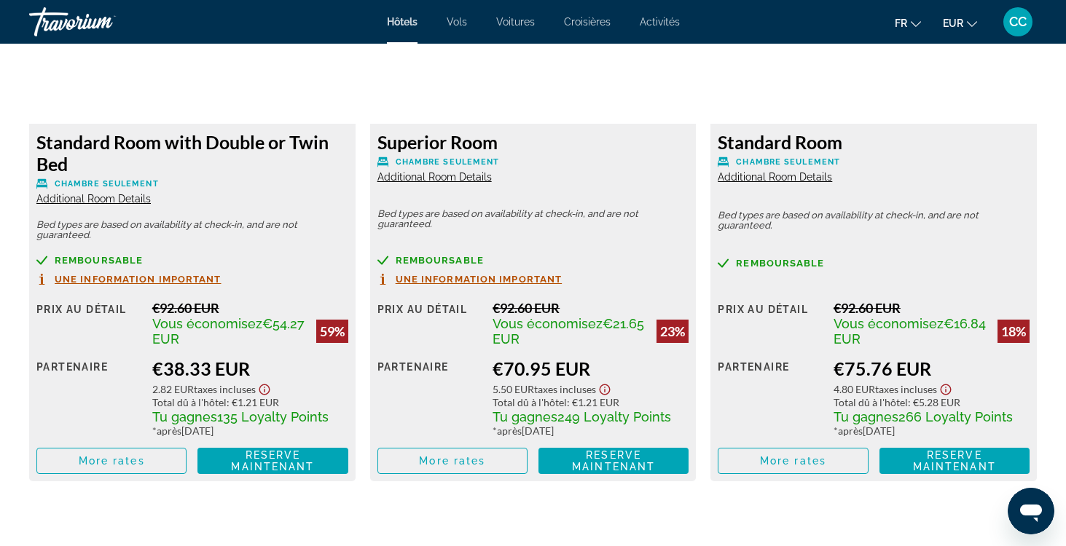
scroll to position [2131, 0]
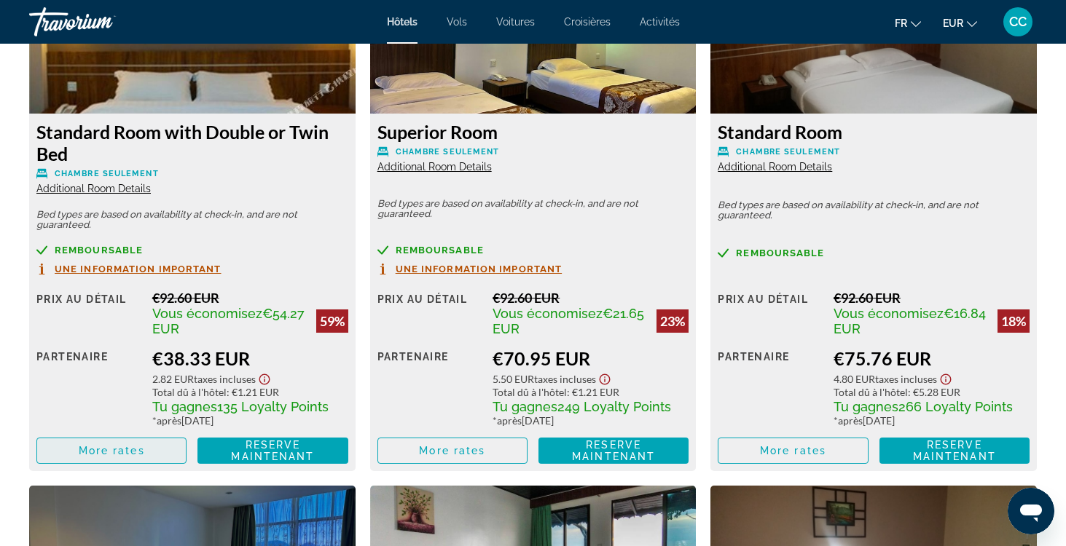
click at [122, 452] on span "More rates" at bounding box center [112, 451] width 66 height 12
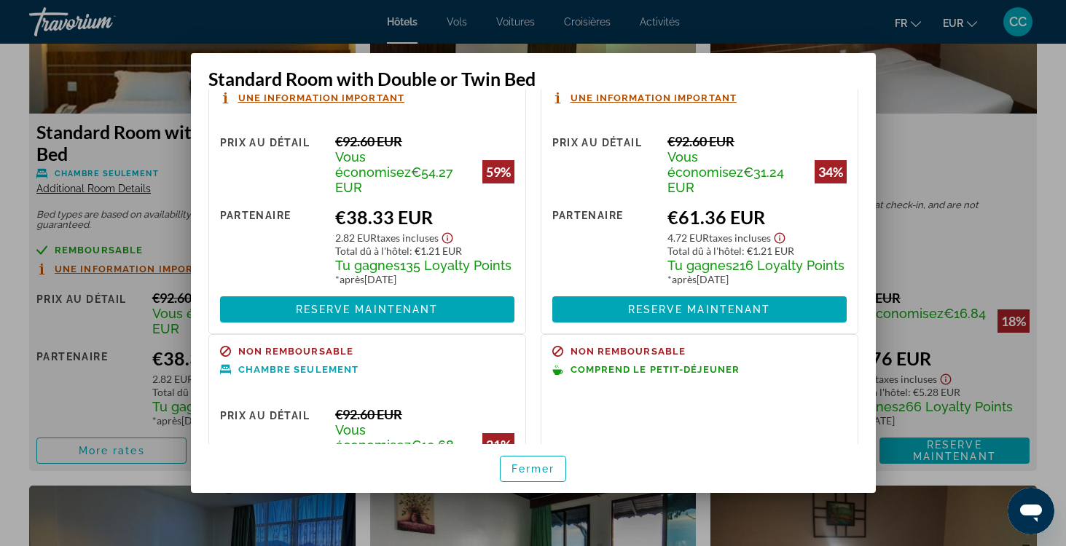
scroll to position [88, 0]
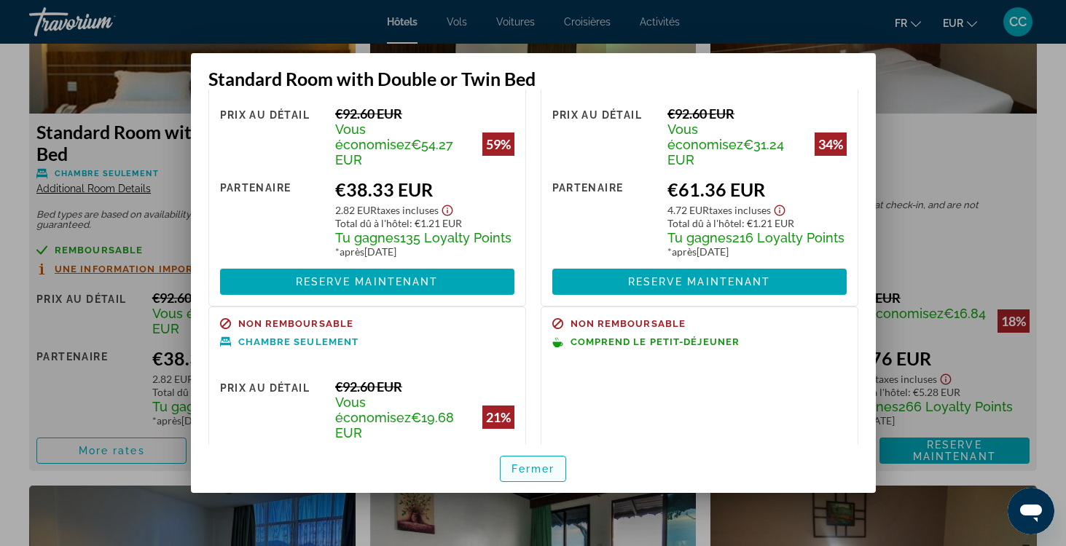
click at [516, 466] on span "Fermer" at bounding box center [533, 469] width 44 height 12
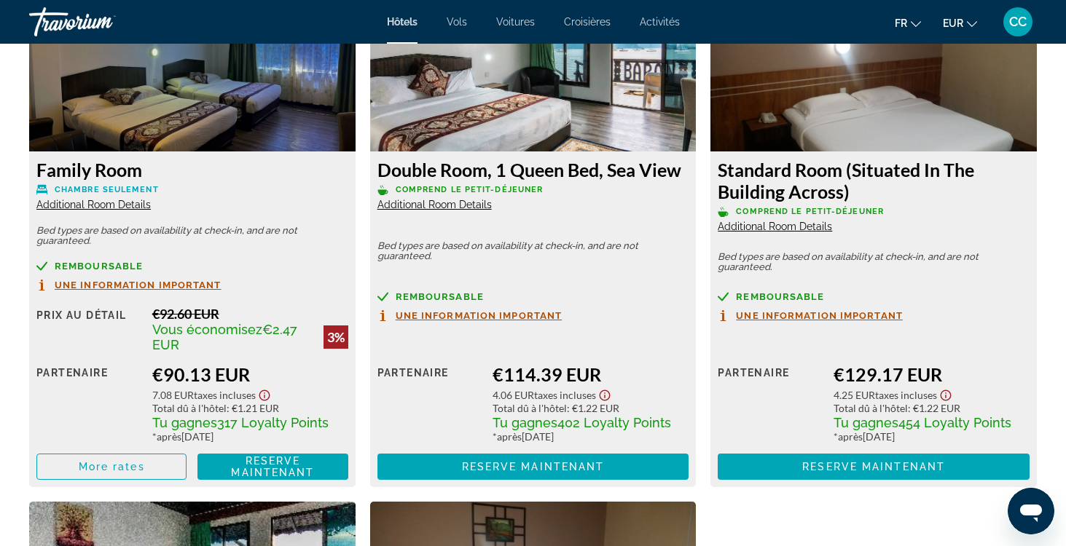
scroll to position [2649, 0]
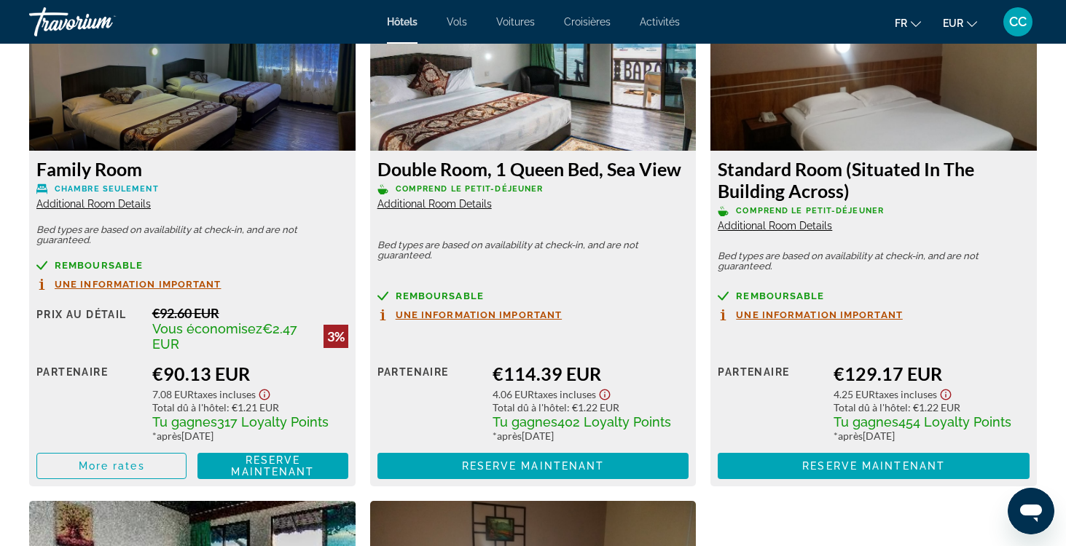
click at [442, 210] on span "Additional Room Details" at bounding box center [434, 204] width 114 height 12
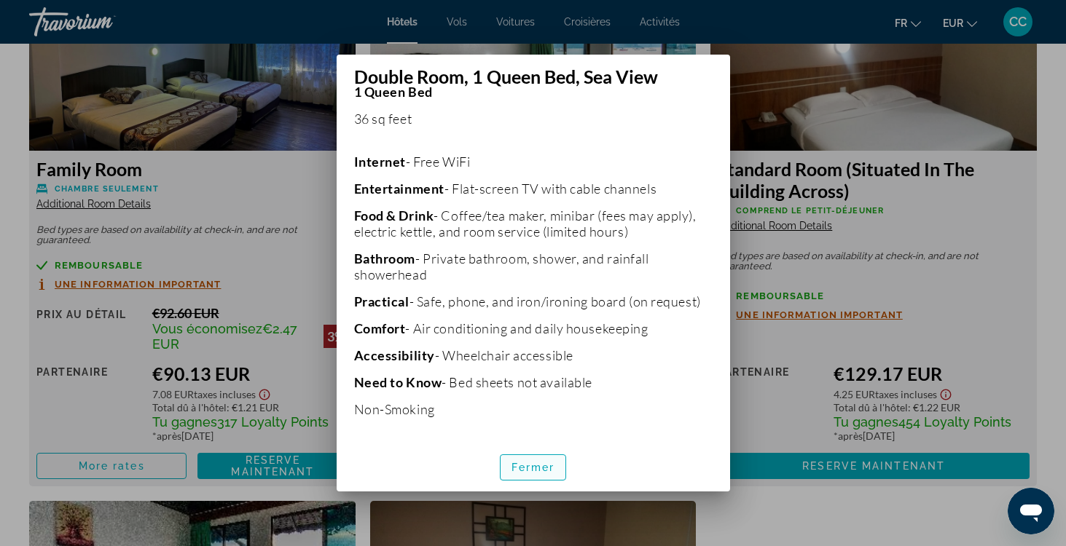
scroll to position [289, 0]
click at [522, 477] on span "button" at bounding box center [534, 467] width 66 height 35
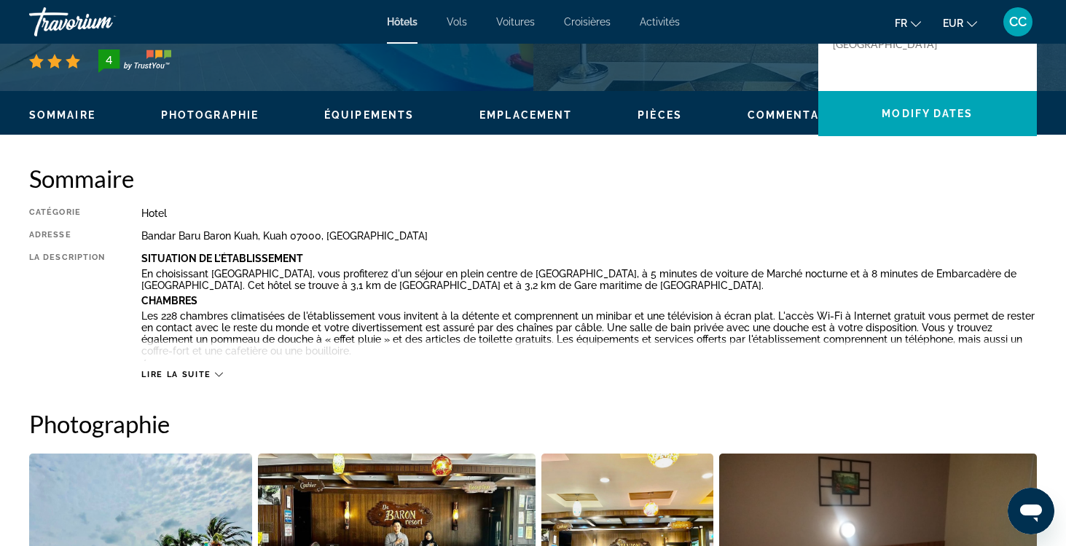
scroll to position [379, 0]
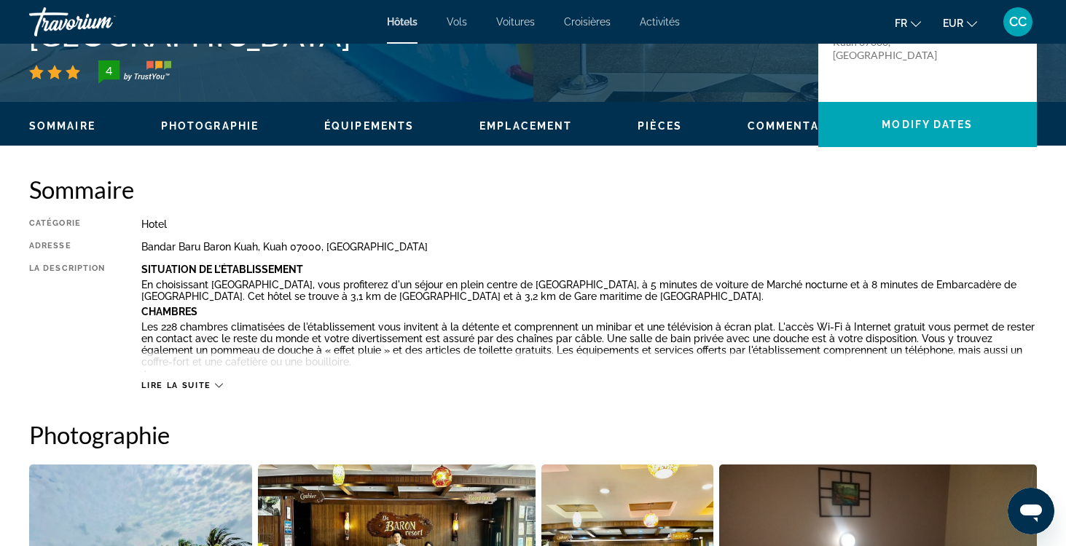
click at [200, 381] on span "Lire la suite" at bounding box center [175, 385] width 69 height 9
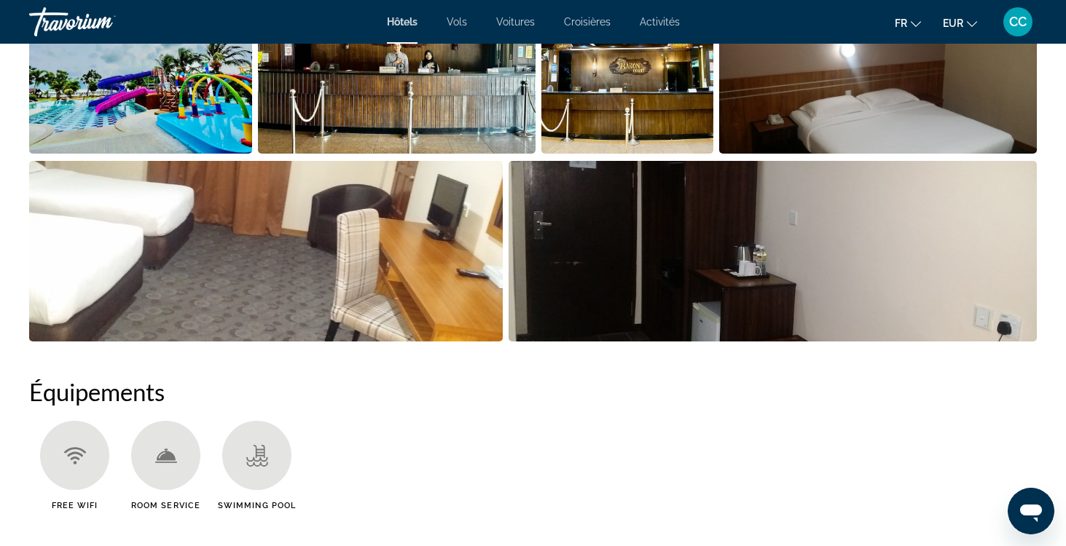
scroll to position [997, 0]
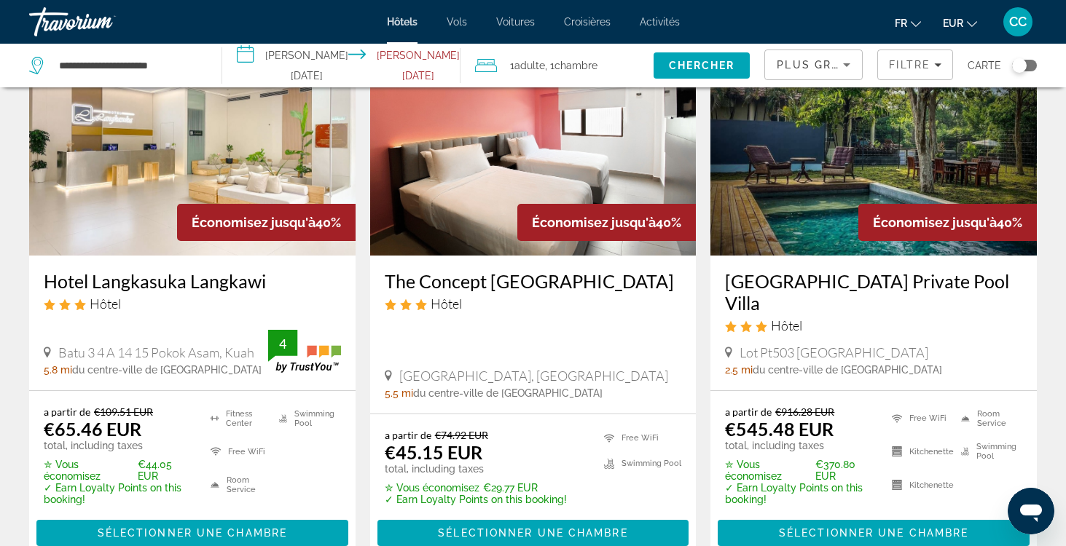
scroll to position [709, 0]
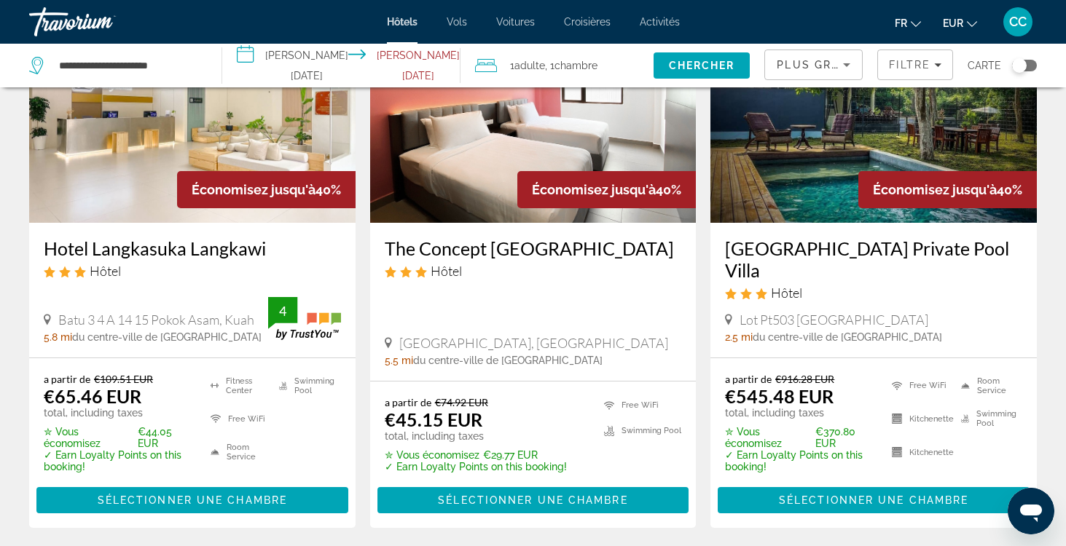
click at [207, 246] on h3 "Hotel Langkasuka Langkawi" at bounding box center [192, 249] width 297 height 22
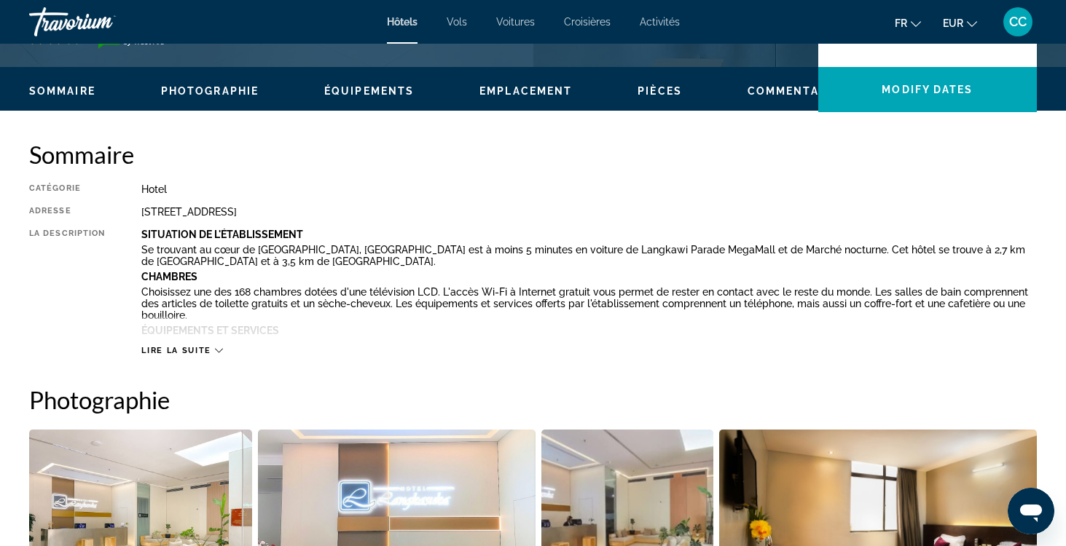
scroll to position [425, 0]
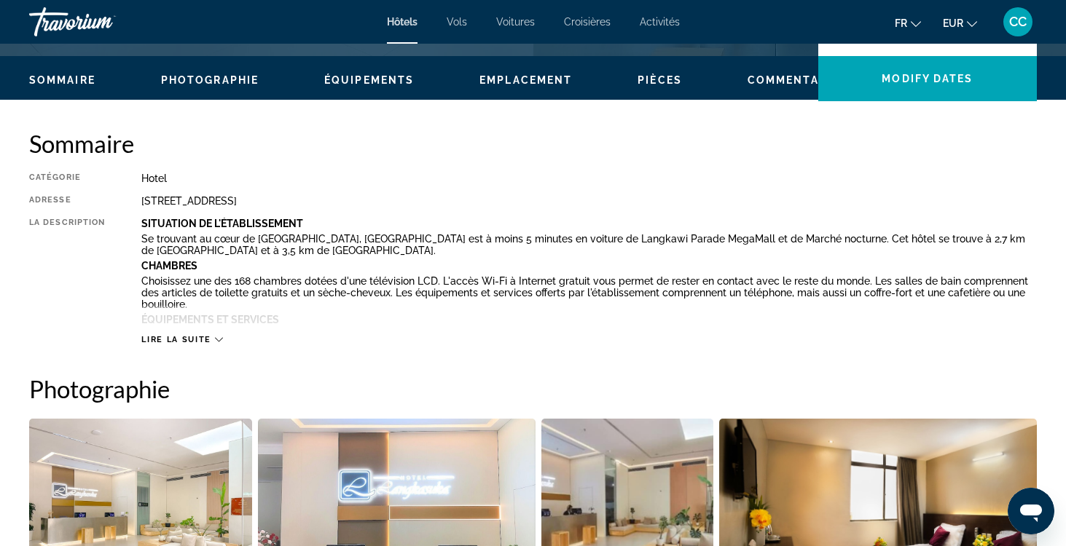
click at [184, 341] on span "Lire la suite" at bounding box center [175, 339] width 69 height 9
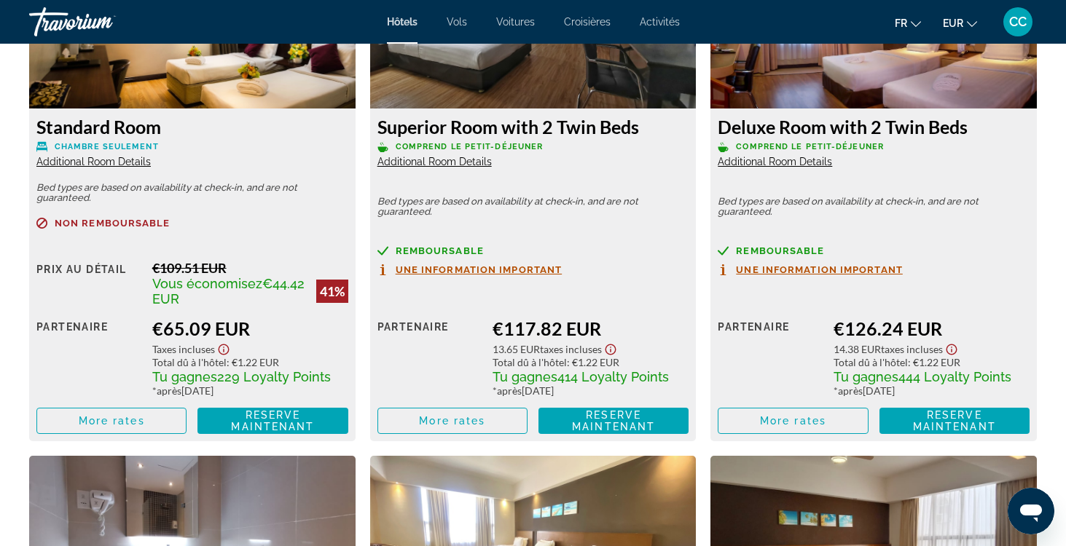
scroll to position [2244, 0]
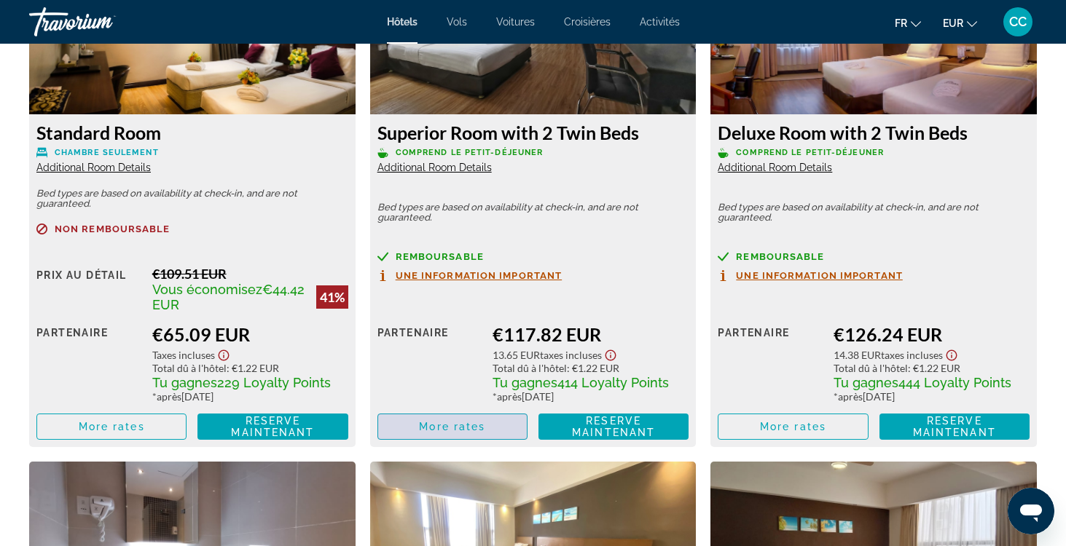
click at [427, 427] on span "More rates" at bounding box center [452, 427] width 66 height 12
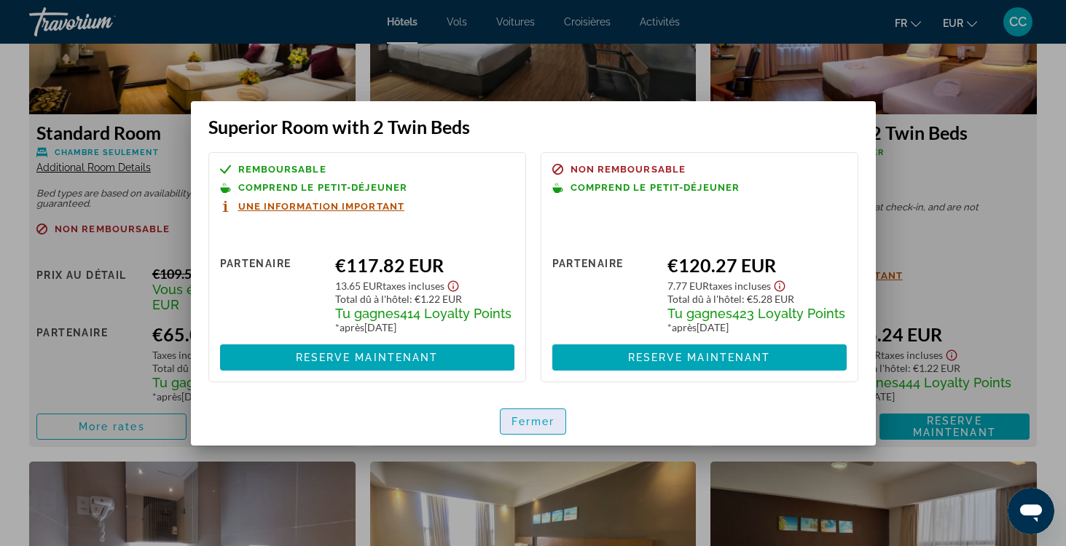
click at [530, 424] on span "Fermer" at bounding box center [533, 422] width 44 height 12
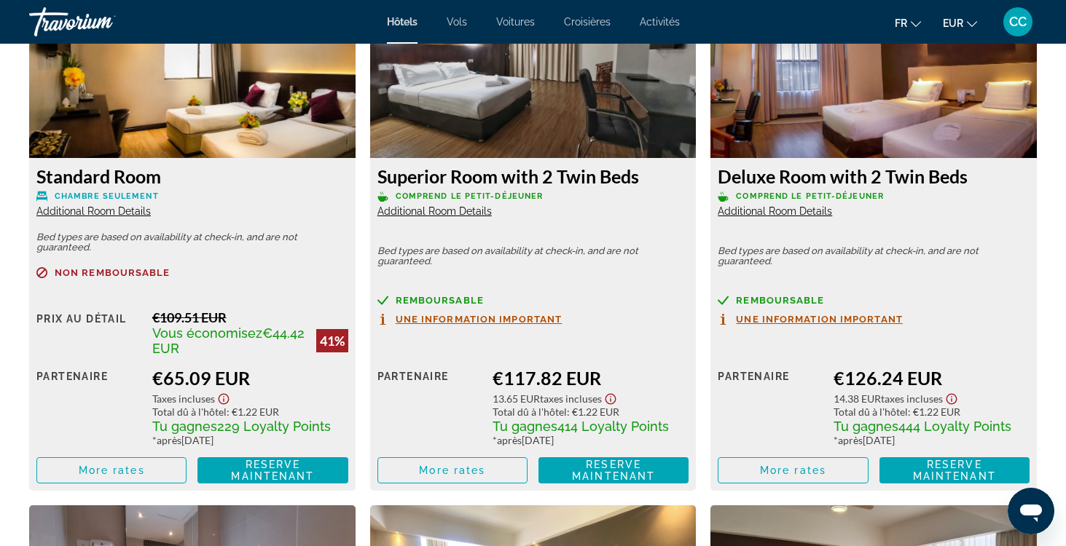
scroll to position [2197, 0]
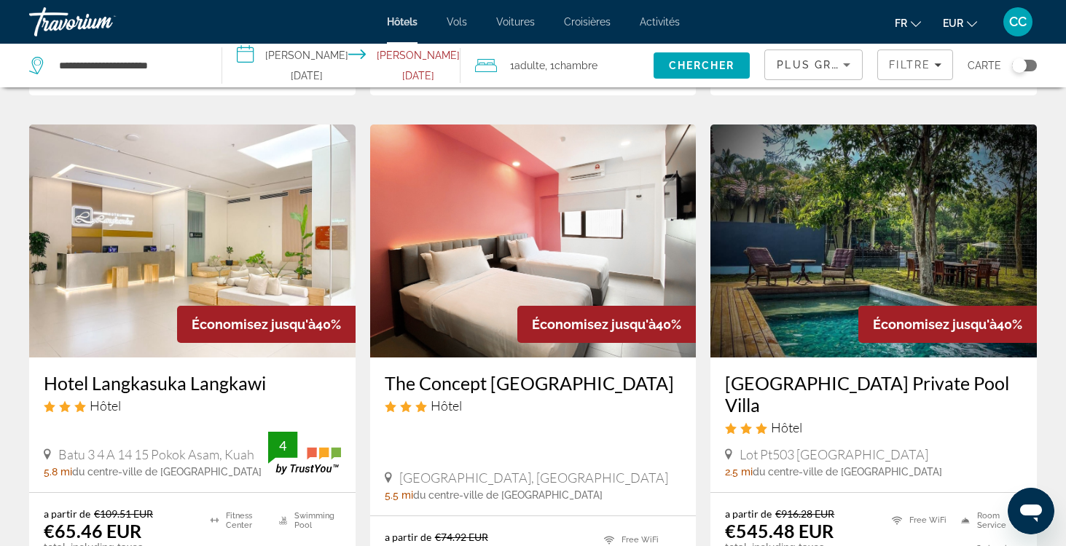
scroll to position [576, 0]
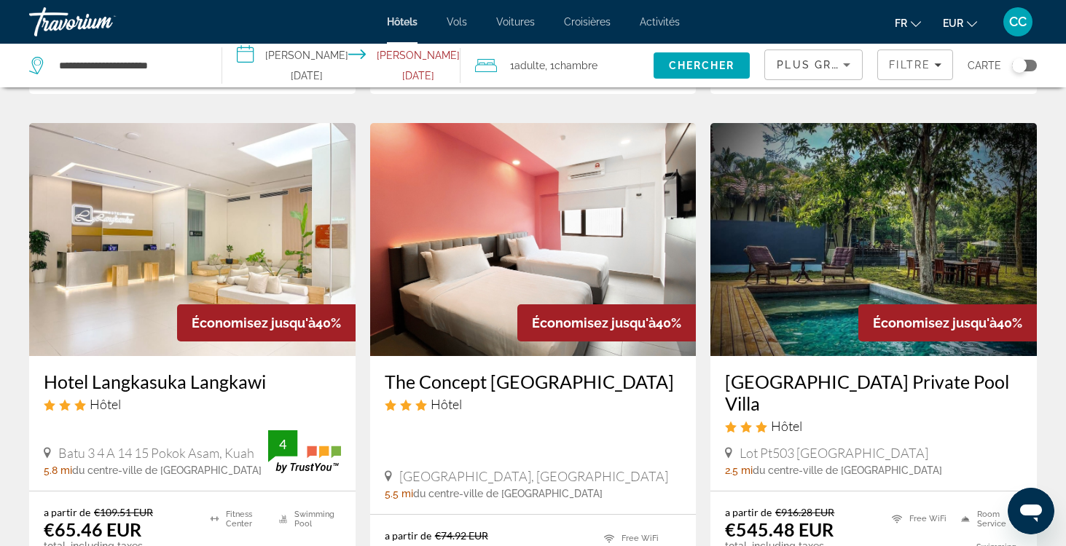
click at [1030, 66] on div "Toggle map" at bounding box center [1024, 66] width 25 height 12
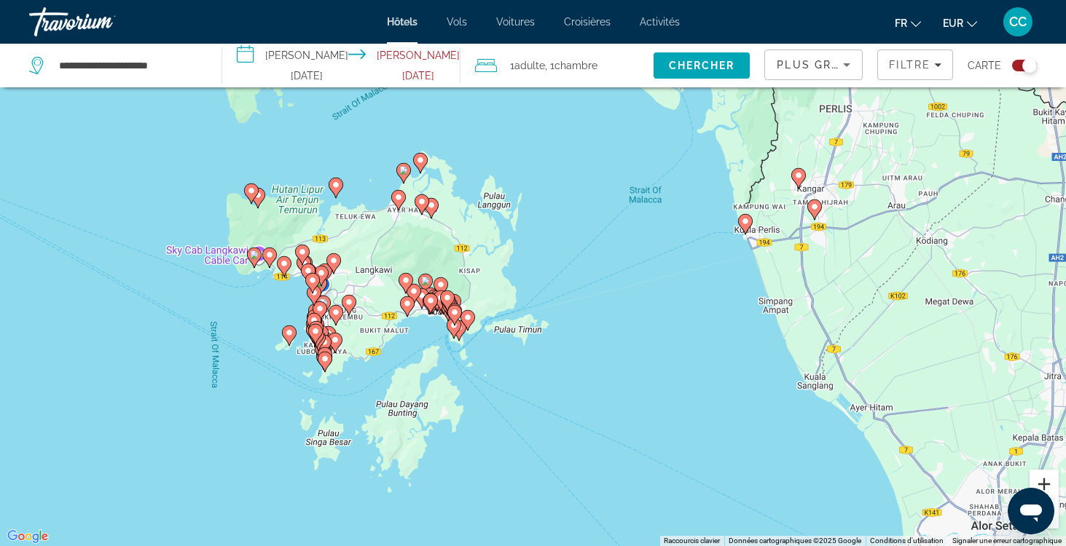
click at [1038, 483] on button "Zoom avant" at bounding box center [1044, 484] width 29 height 29
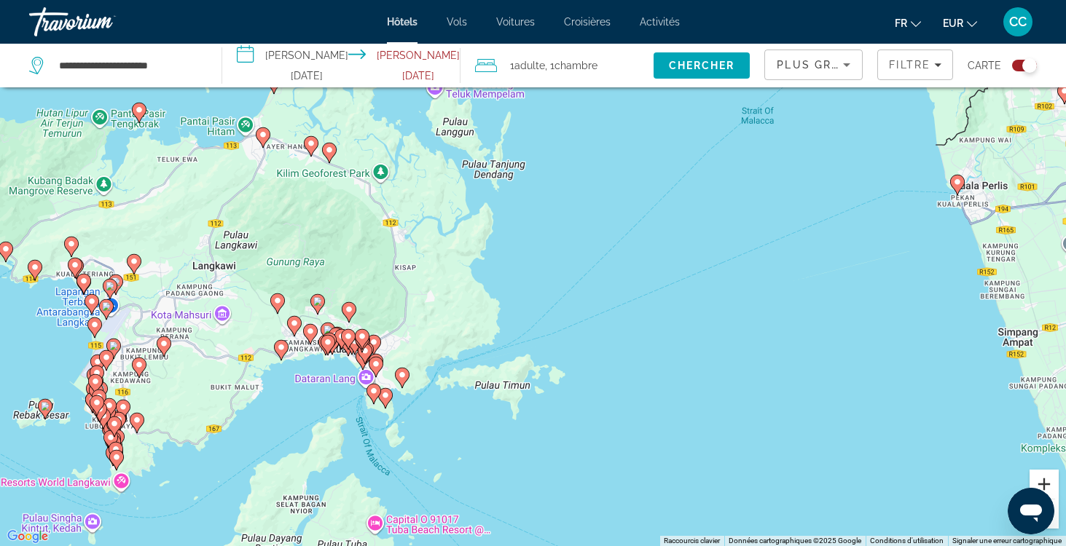
click at [1038, 483] on button "Zoom avant" at bounding box center [1044, 484] width 29 height 29
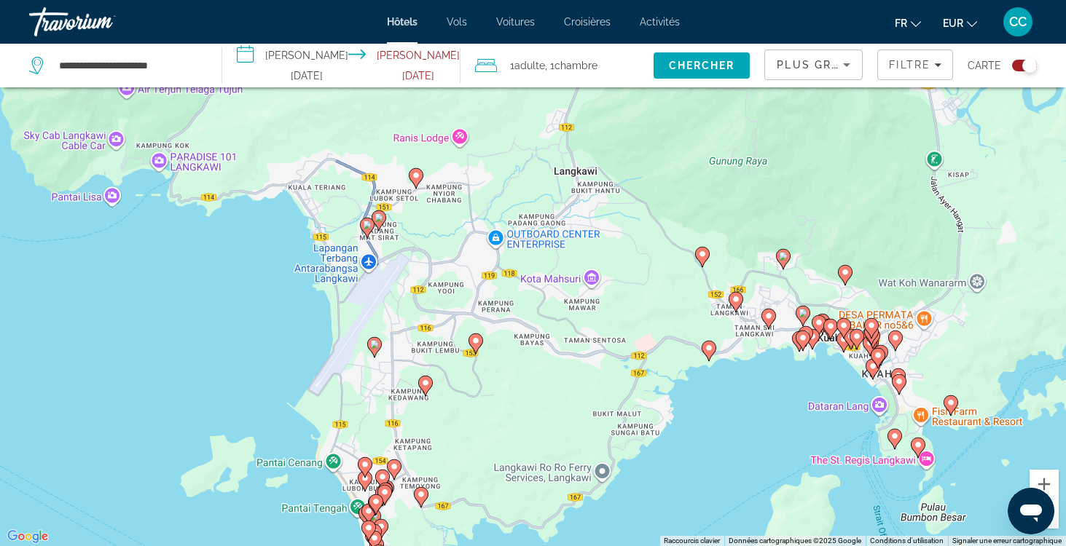
drag, startPoint x: 90, startPoint y: 296, endPoint x: 773, endPoint y: 205, distance: 688.7
click at [773, 205] on div "Pour activer le glissement avec le clavier, appuyez sur Alt+Entrée. Une fois ce…" at bounding box center [533, 273] width 1066 height 546
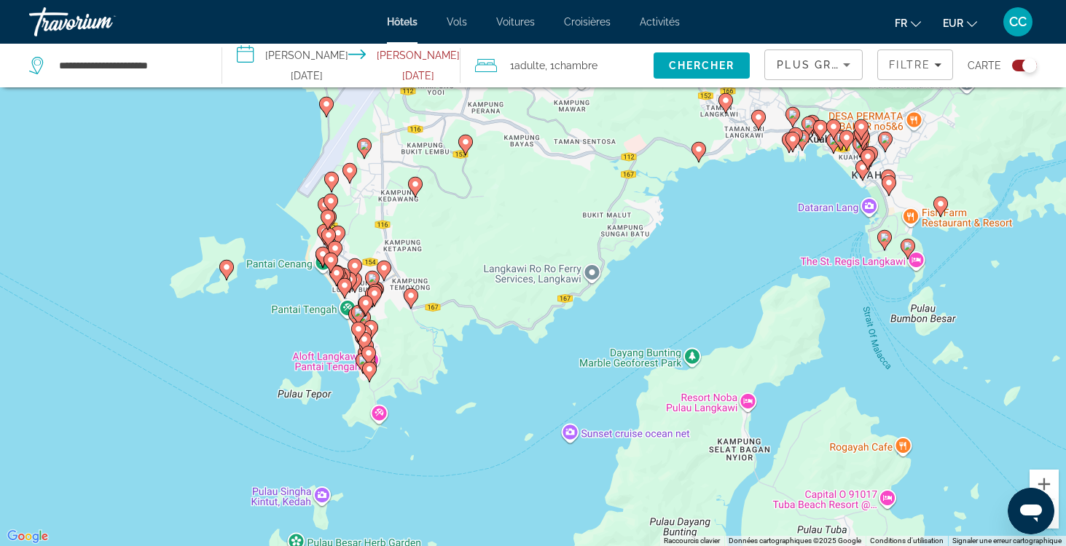
drag, startPoint x: 308, startPoint y: 477, endPoint x: 295, endPoint y: 278, distance: 198.6
click at [296, 278] on div "Pour activer le glissement avec le clavier, appuyez sur Alt+Entrée. Une fois ce…" at bounding box center [533, 273] width 1066 height 546
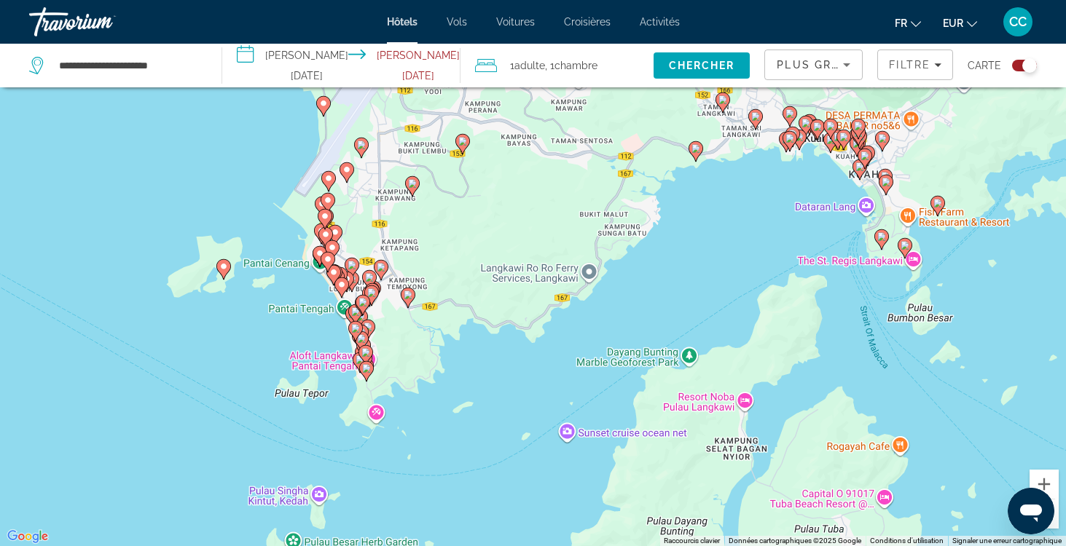
click at [226, 270] on image "Main content" at bounding box center [223, 266] width 9 height 9
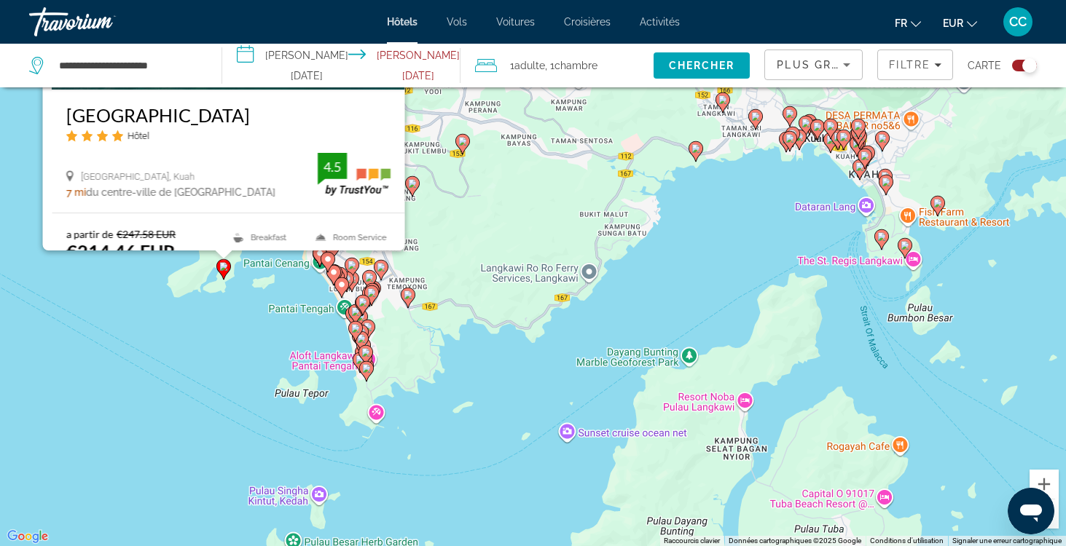
scroll to position [0, 0]
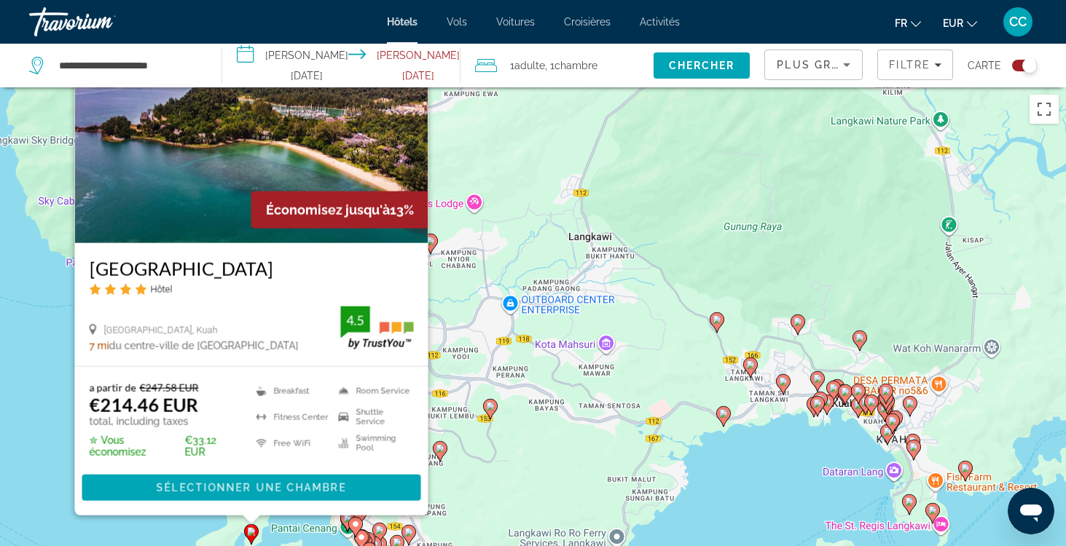
drag, startPoint x: 40, startPoint y: 449, endPoint x: 68, endPoint y: 364, distance: 88.9
click at [68, 364] on div "Pour activer le glissement avec le clavier, appuyez sur Alt+Entrée. Une fois ce…" at bounding box center [533, 360] width 1066 height 546
click at [278, 264] on h3 "[GEOGRAPHIC_DATA]" at bounding box center [251, 269] width 324 height 22
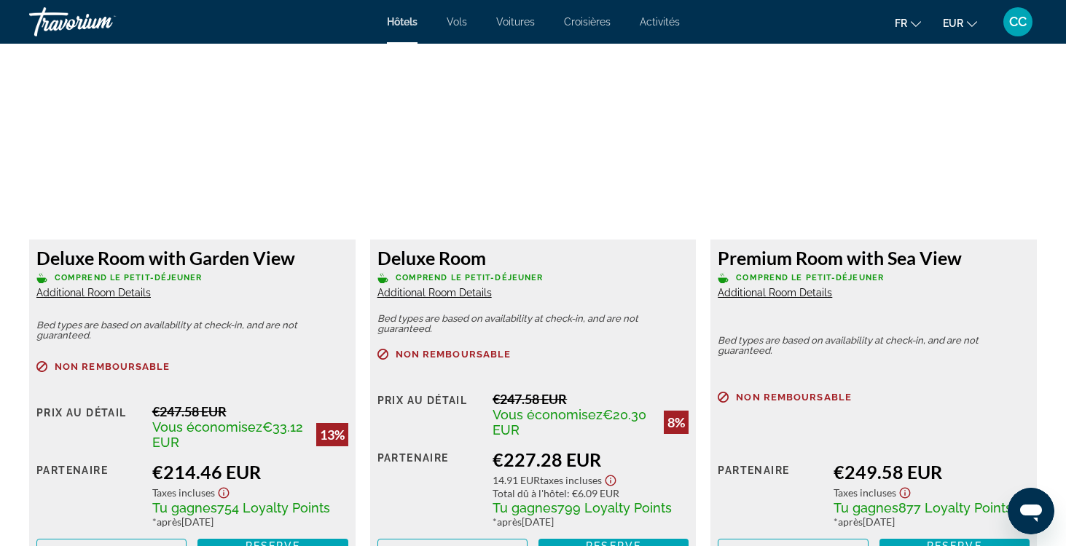
scroll to position [1982, 0]
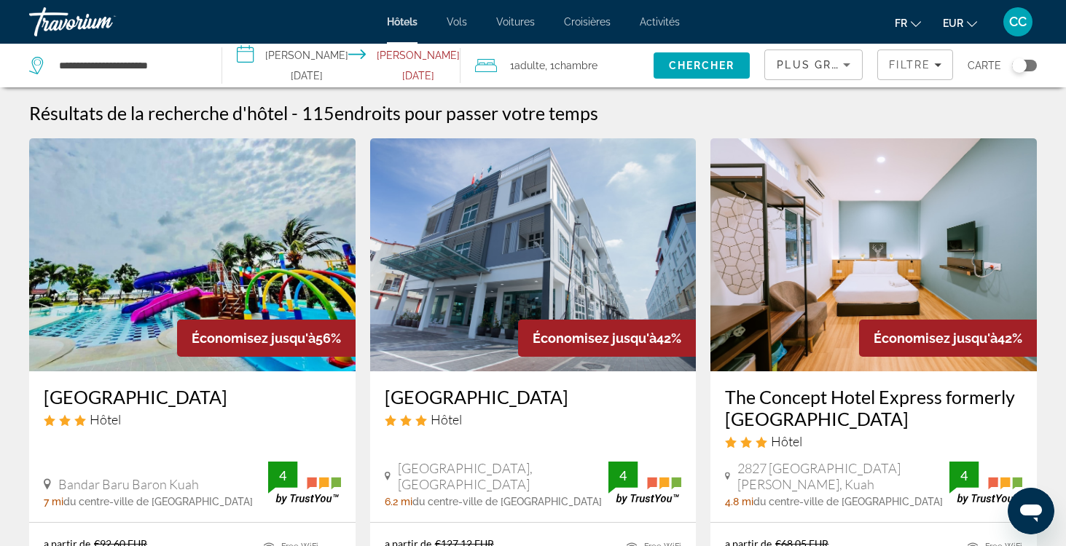
click at [1030, 63] on div "Toggle map" at bounding box center [1024, 66] width 25 height 12
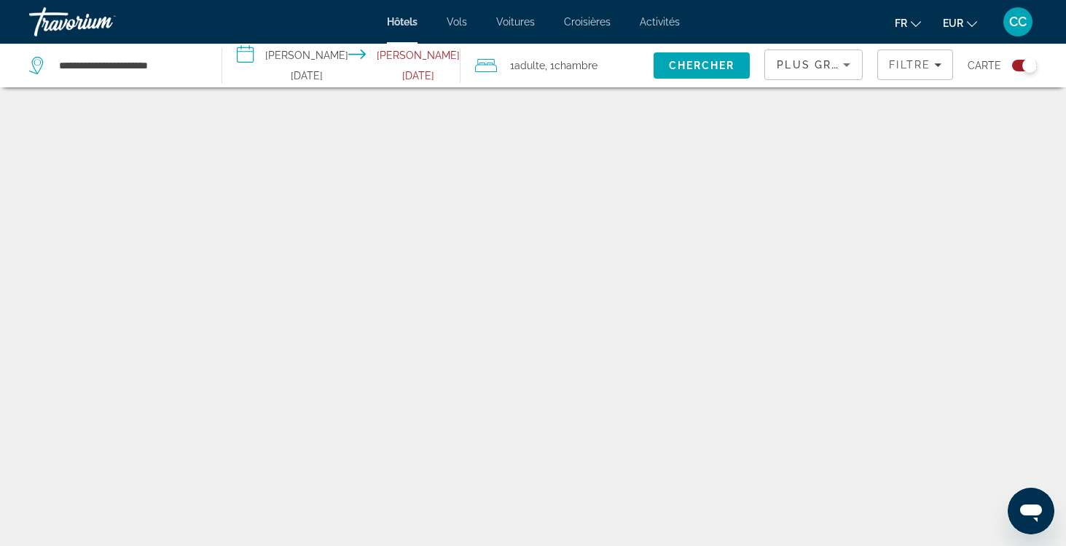
scroll to position [87, 0]
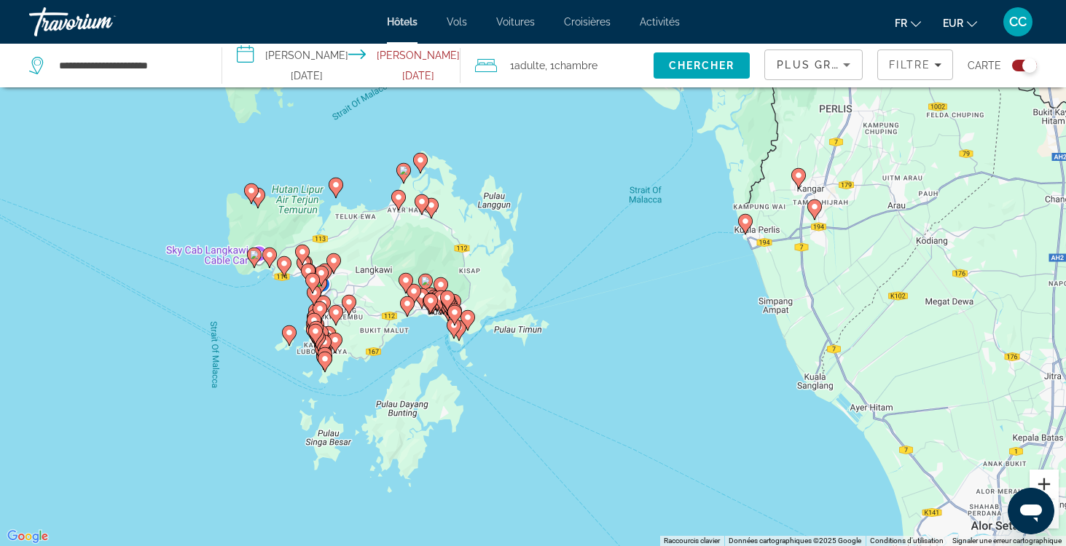
click at [1043, 482] on button "Zoom avant" at bounding box center [1044, 484] width 29 height 29
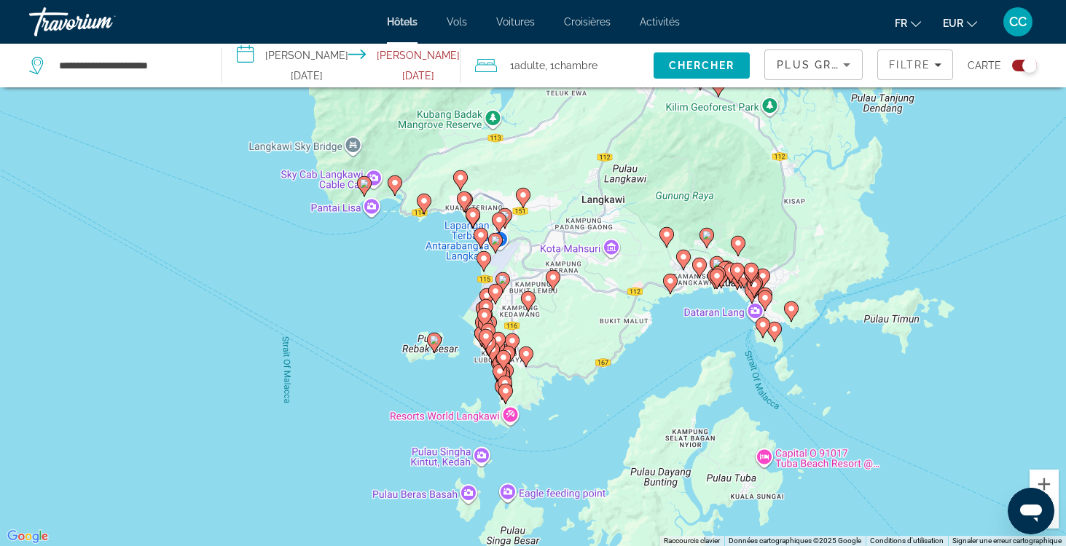
drag, startPoint x: 305, startPoint y: 402, endPoint x: 697, endPoint y: 334, distance: 397.8
click at [697, 334] on div "Pour activer le glissement avec le clavier, appuyez sur Alt+Entrée. Une fois ce…" at bounding box center [533, 273] width 1066 height 546
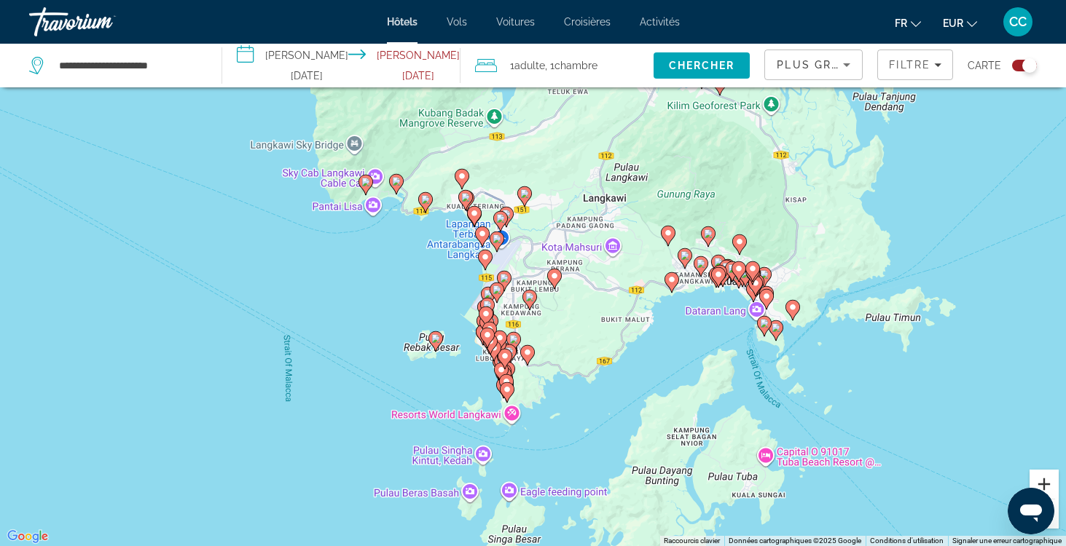
click at [1043, 481] on button "Zoom avant" at bounding box center [1044, 484] width 29 height 29
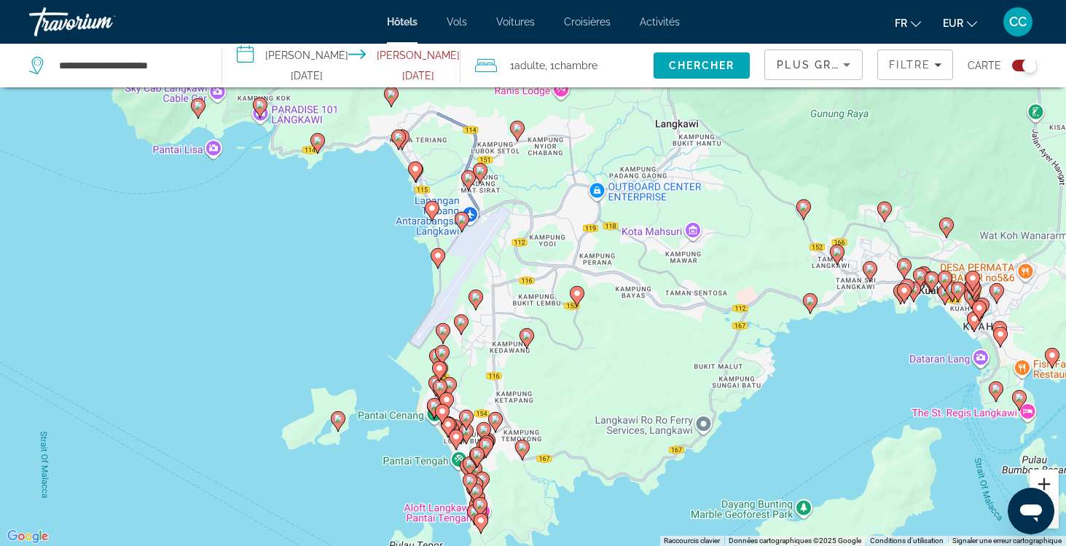
click at [1043, 481] on button "Zoom avant" at bounding box center [1044, 484] width 29 height 29
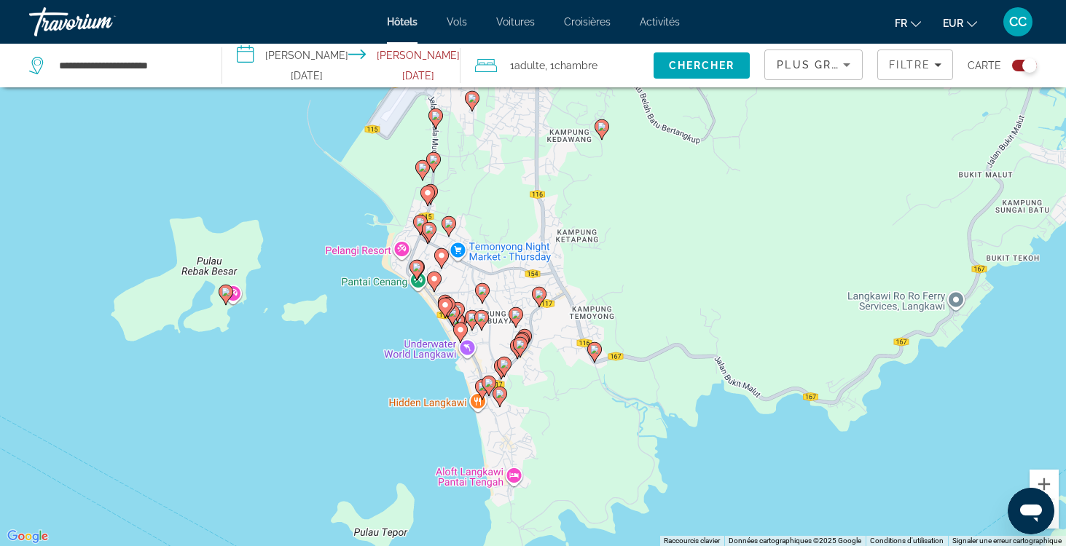
drag, startPoint x: 584, startPoint y: 483, endPoint x: 666, endPoint y: 196, distance: 298.7
click at [666, 196] on div "Pour activer le glissement avec le clavier, appuyez sur Alt+Entrée. Une fois ce…" at bounding box center [533, 273] width 1066 height 546
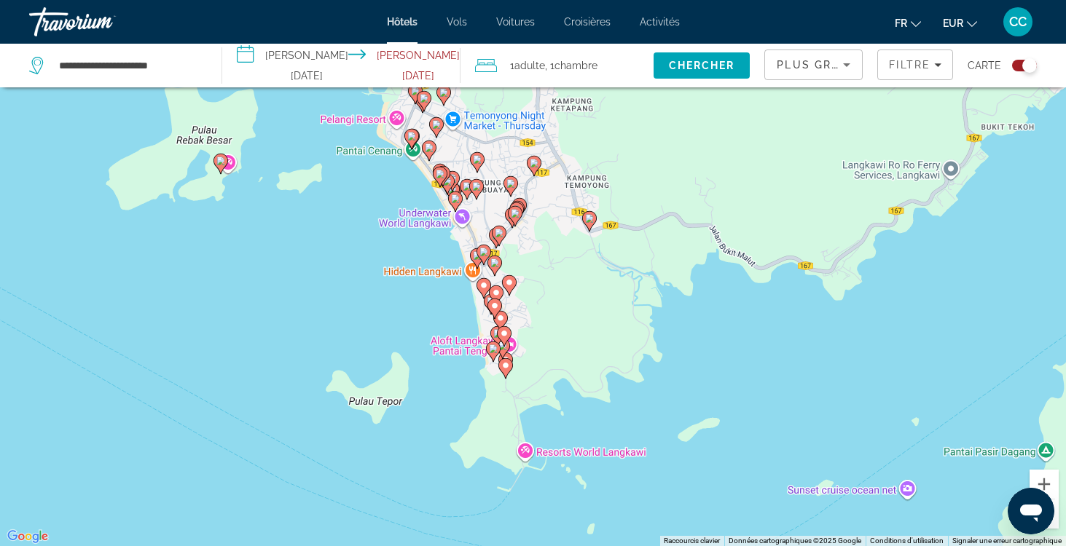
drag, startPoint x: 447, startPoint y: 451, endPoint x: 442, endPoint y: 317, distance: 134.2
click at [442, 317] on div "Pour activer le glissement avec le clavier, appuyez sur Alt+Entrée. Une fois ce…" at bounding box center [533, 273] width 1066 height 546
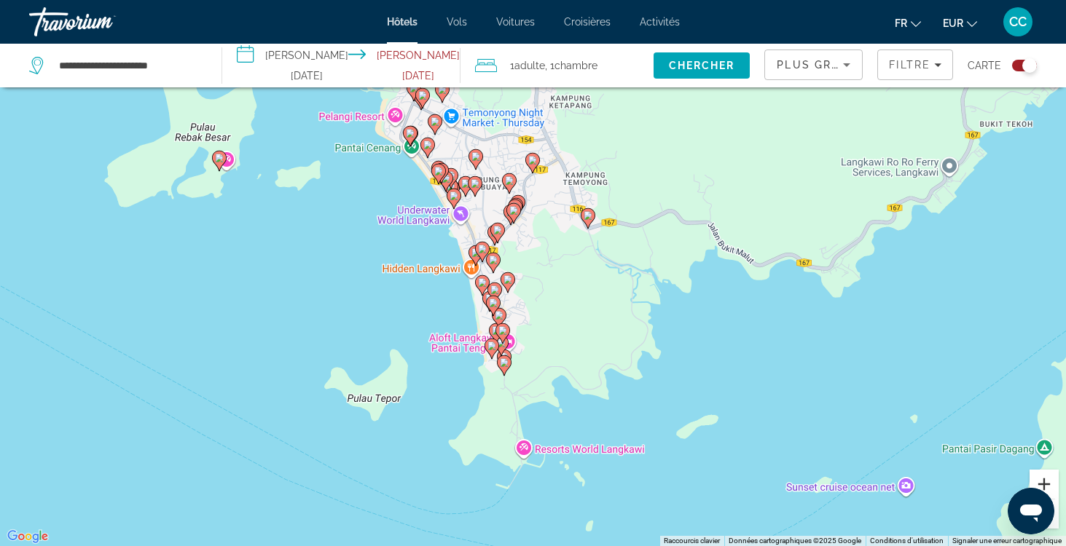
click at [1040, 477] on button "Zoom avant" at bounding box center [1044, 484] width 29 height 29
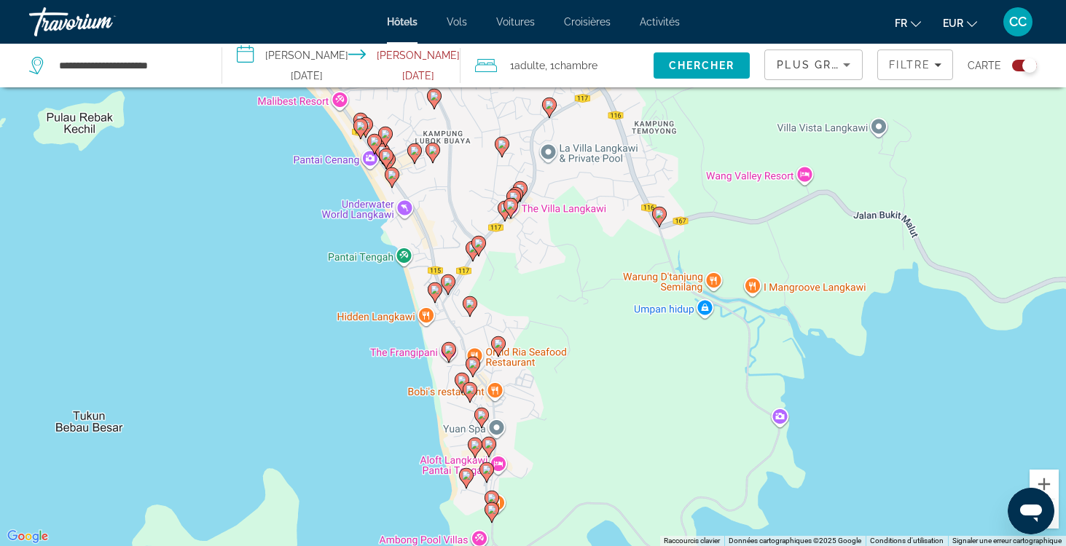
drag, startPoint x: 568, startPoint y: 248, endPoint x: 583, endPoint y: 294, distance: 47.5
click at [584, 294] on div "Pour activer le glissement avec le clavier, appuyez sur Alt+Entrée. Une fois ce…" at bounding box center [533, 273] width 1066 height 546
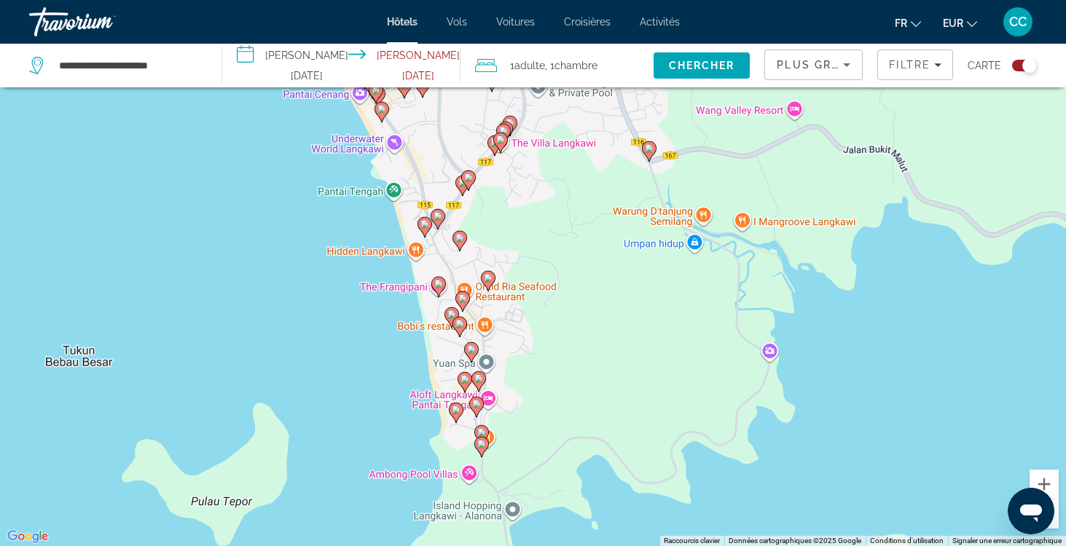
drag, startPoint x: 376, startPoint y: 424, endPoint x: 367, endPoint y: 358, distance: 66.2
click at [367, 358] on div "Pour activer le glissement avec le clavier, appuyez sur Alt+Entrée. Une fois ce…" at bounding box center [533, 273] width 1066 height 546
click at [439, 286] on image "Main content" at bounding box center [438, 284] width 9 height 9
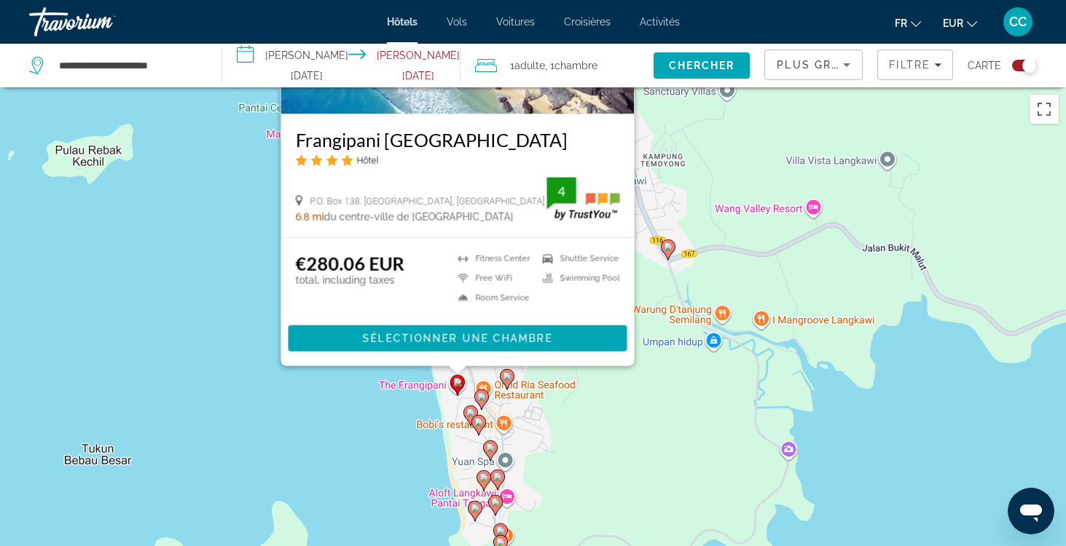
drag, startPoint x: 240, startPoint y: 460, endPoint x: 259, endPoint y: 235, distance: 226.7
click at [259, 235] on div "Pour activer le glissement avec le clavier, appuyez sur Alt+Entrée. Une fois ce…" at bounding box center [533, 360] width 1066 height 546
click at [471, 409] on image "Main content" at bounding box center [470, 412] width 9 height 9
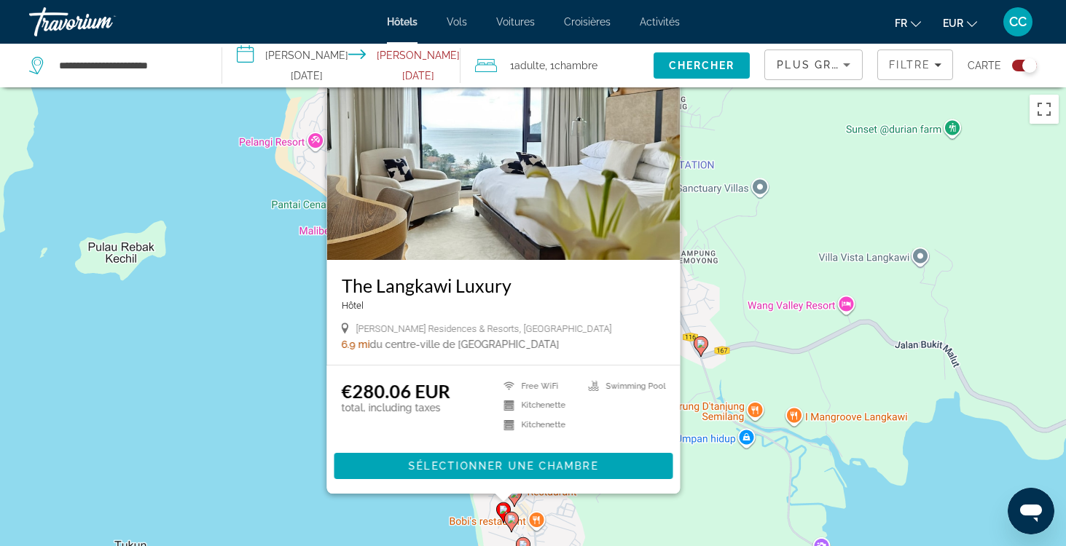
drag, startPoint x: 256, startPoint y: 468, endPoint x: 344, endPoint y: 179, distance: 301.7
click at [344, 179] on div "Pour activer le glissement avec le clavier, appuyez sur Alt+Entrée. Une fois ce…" at bounding box center [533, 360] width 1066 height 546
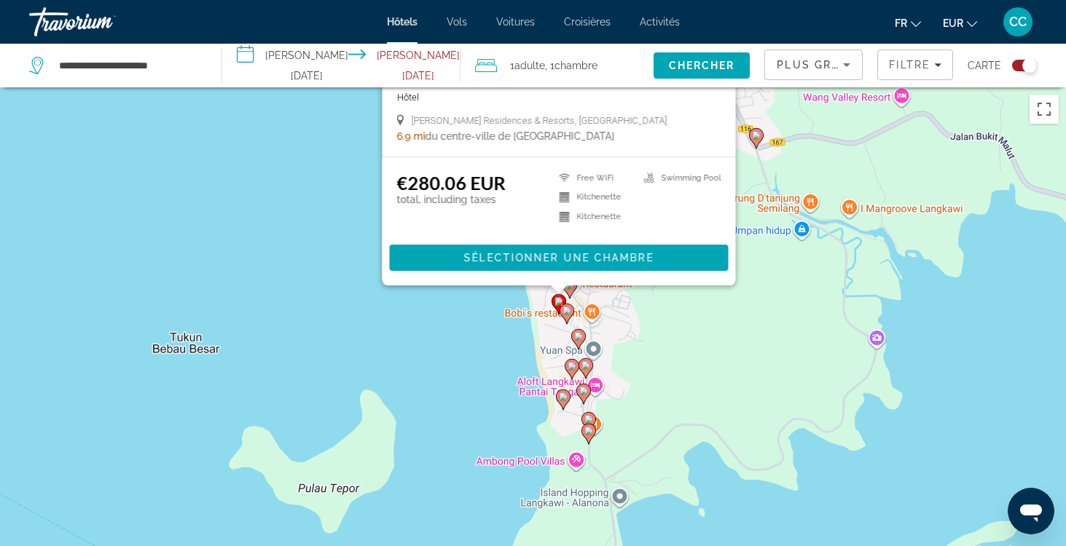
click at [1022, 67] on div "Toggle map" at bounding box center [1024, 66] width 25 height 12
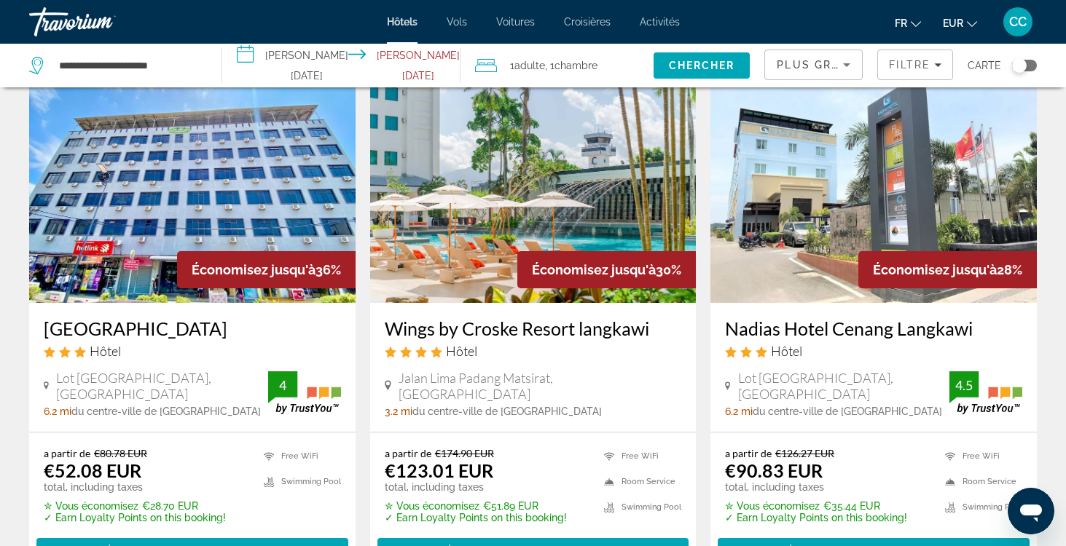
scroll to position [1195, 0]
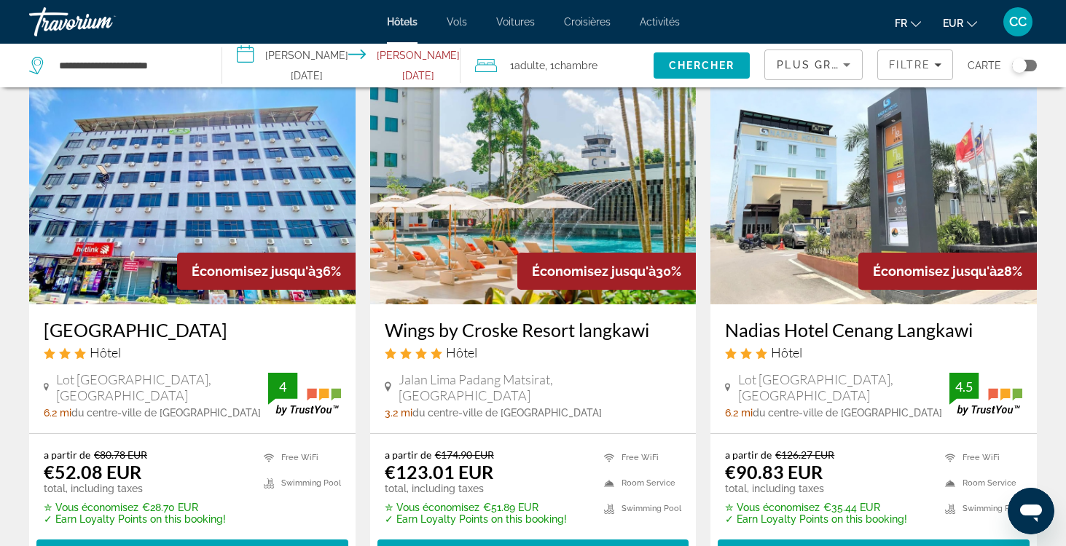
click at [556, 333] on h3 "Wings by Croske Resort langkawi" at bounding box center [533, 330] width 297 height 22
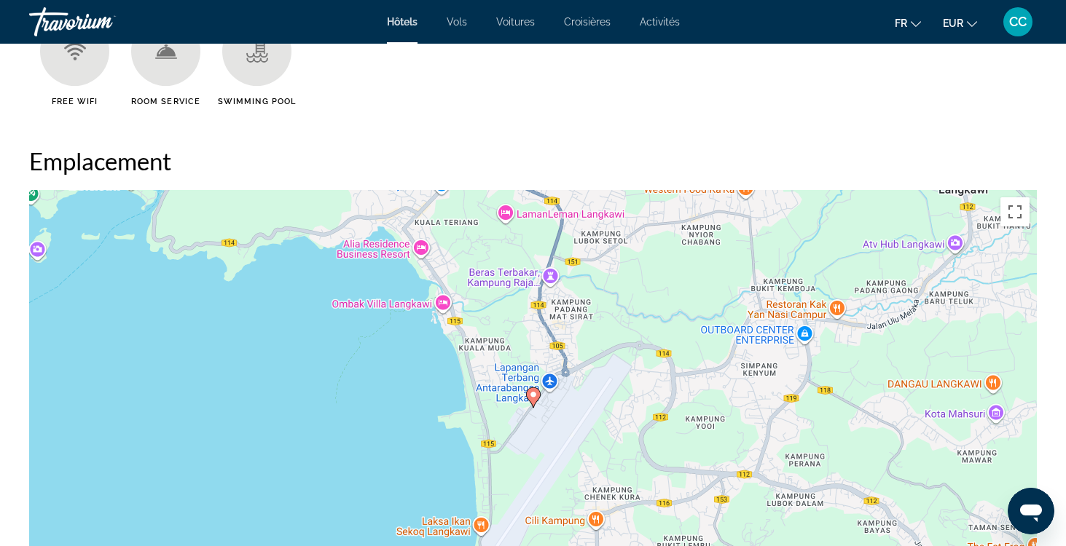
scroll to position [1196, 0]
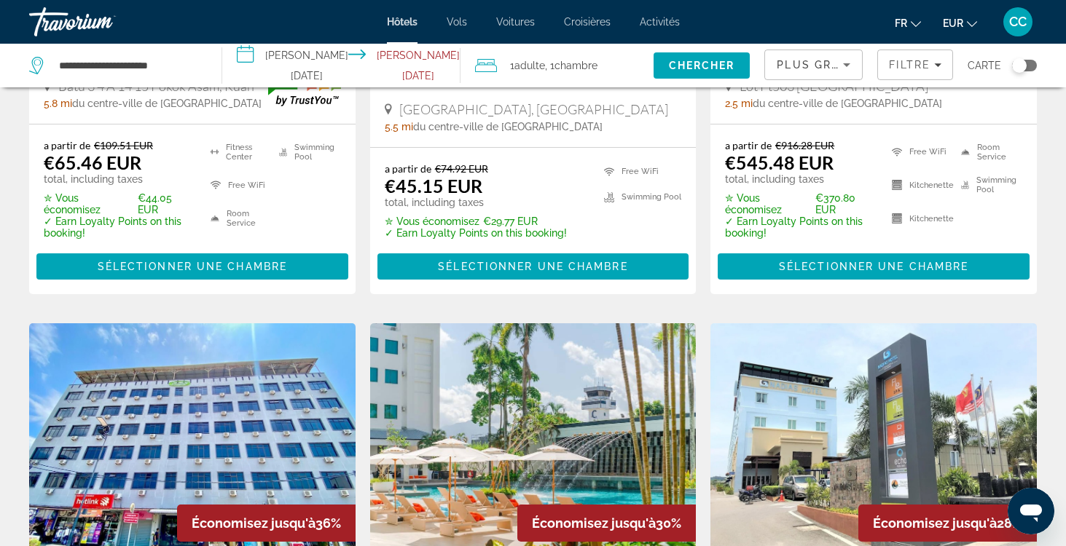
scroll to position [1062, 0]
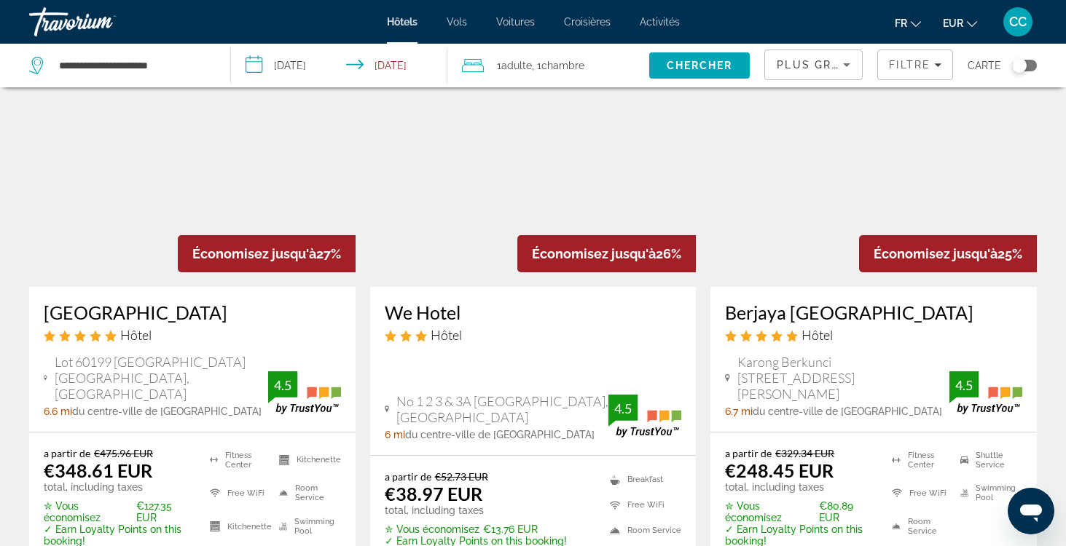
scroll to position [1752, 0]
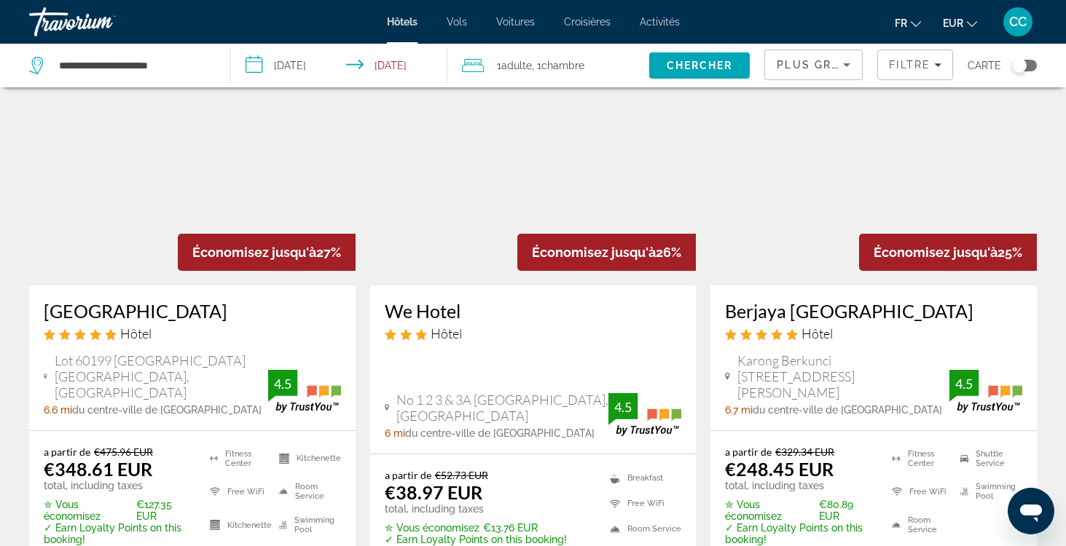
click at [212, 309] on h3 "[GEOGRAPHIC_DATA]" at bounding box center [192, 311] width 297 height 22
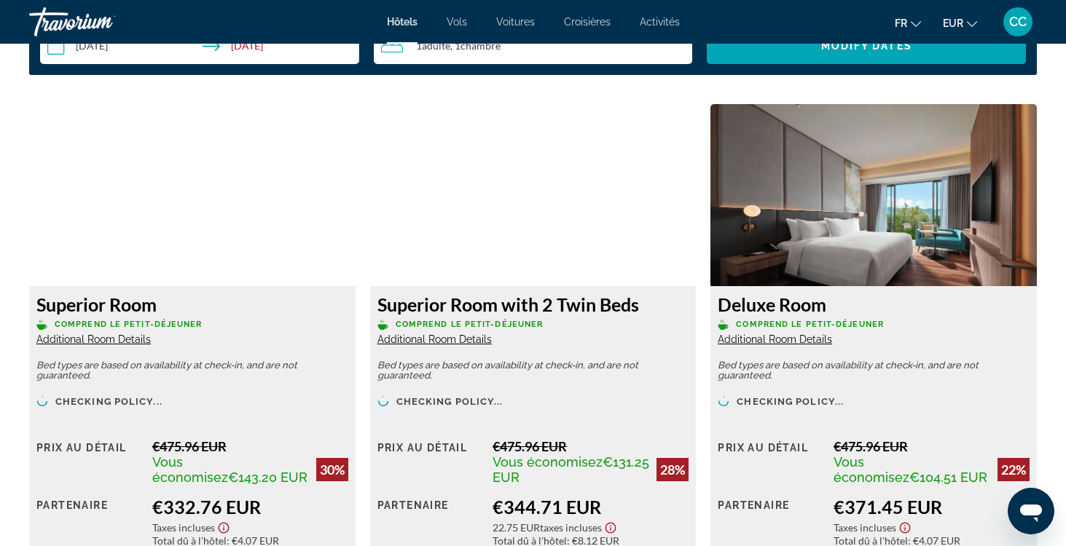
scroll to position [1977, 0]
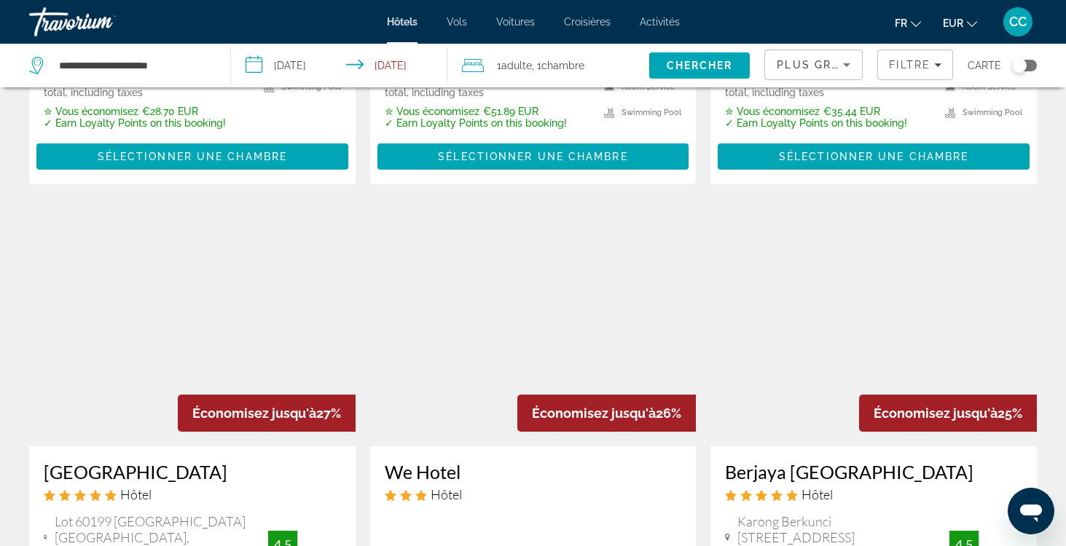
scroll to position [1723, 0]
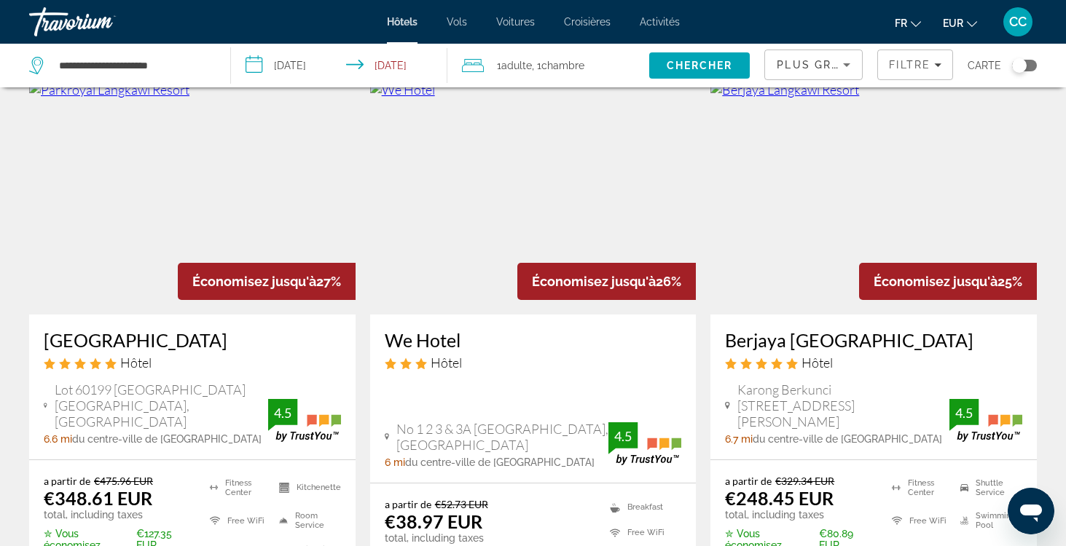
click at [407, 336] on h3 "We Hotel" at bounding box center [533, 340] width 297 height 22
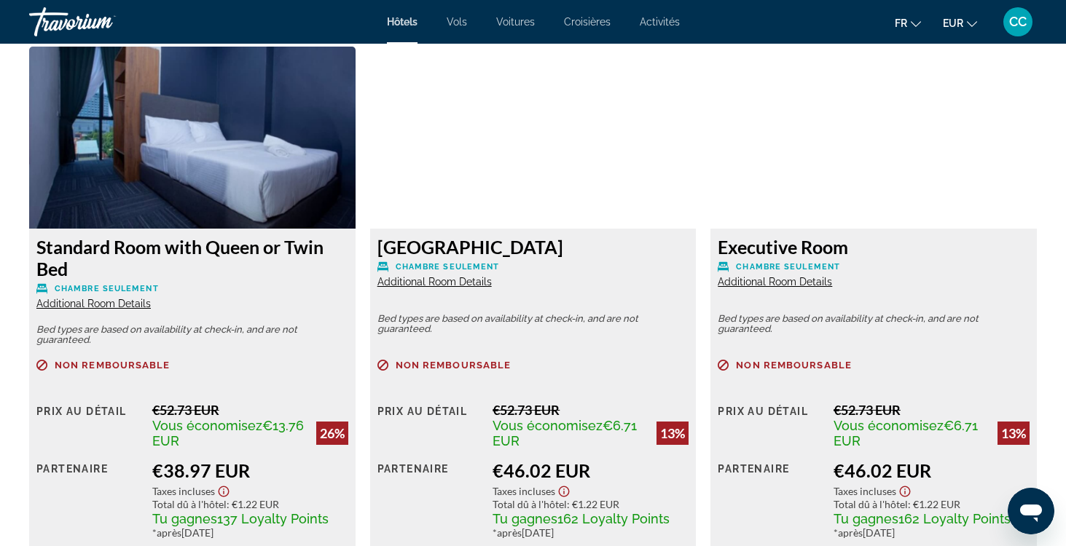
scroll to position [1991, 0]
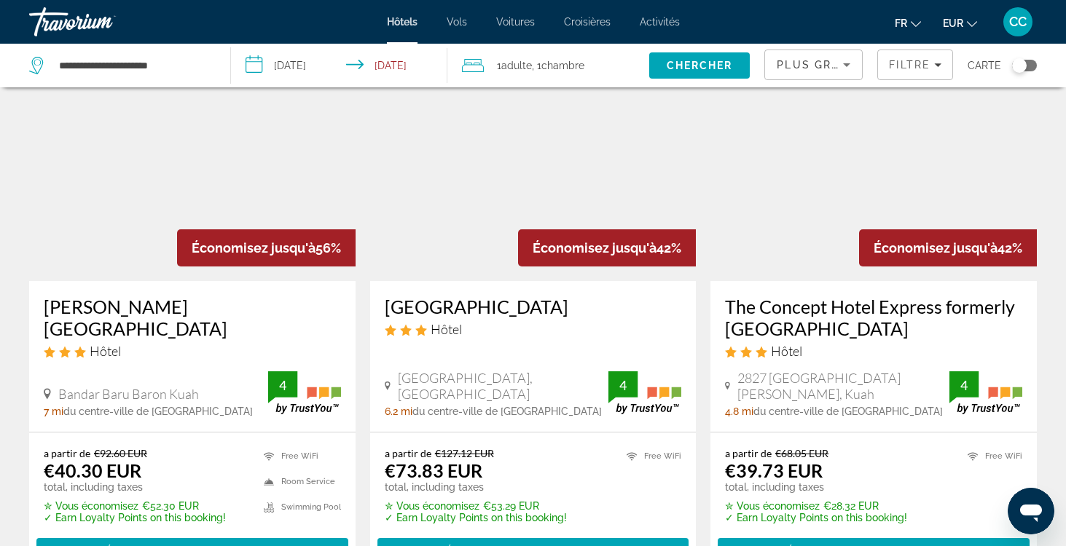
scroll to position [99, 0]
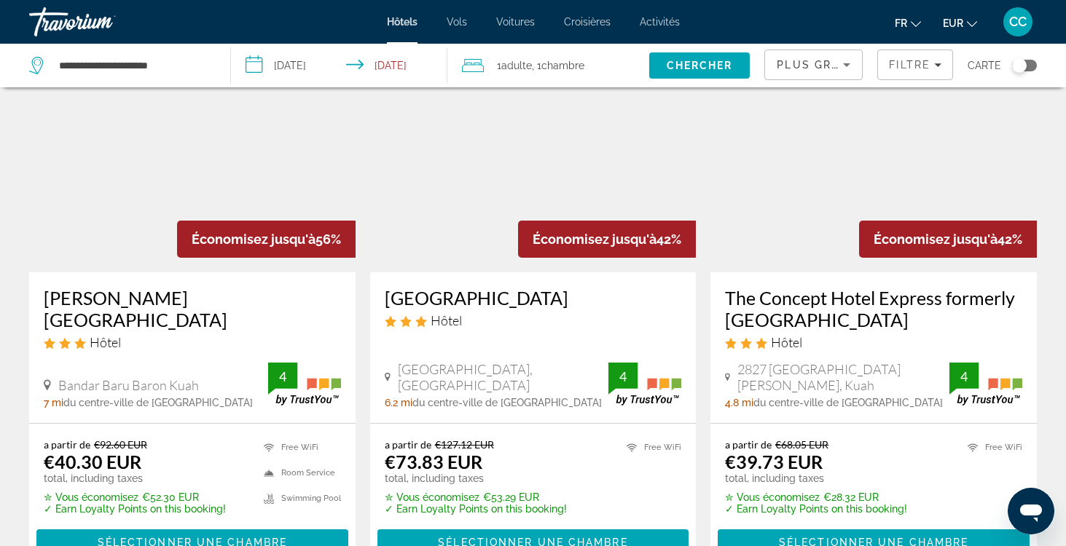
click at [449, 297] on h3 "[GEOGRAPHIC_DATA]" at bounding box center [533, 298] width 297 height 22
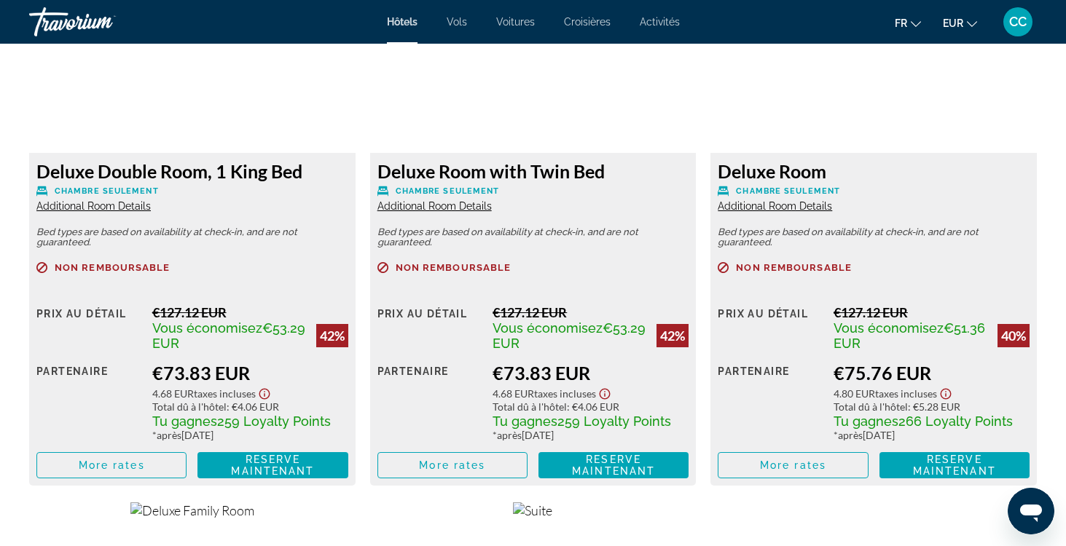
scroll to position [2088, 0]
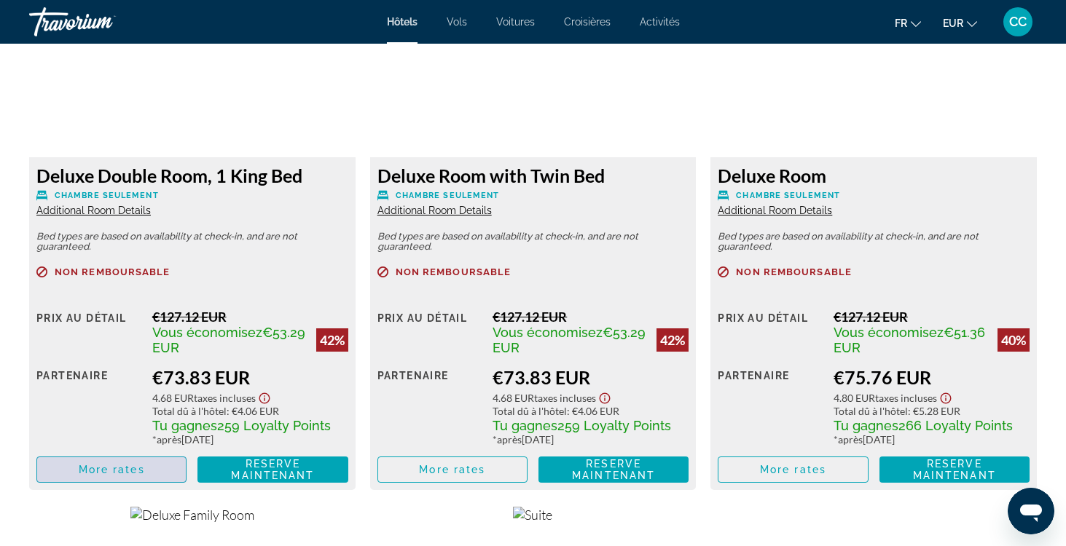
click at [137, 472] on span "More rates" at bounding box center [112, 470] width 66 height 12
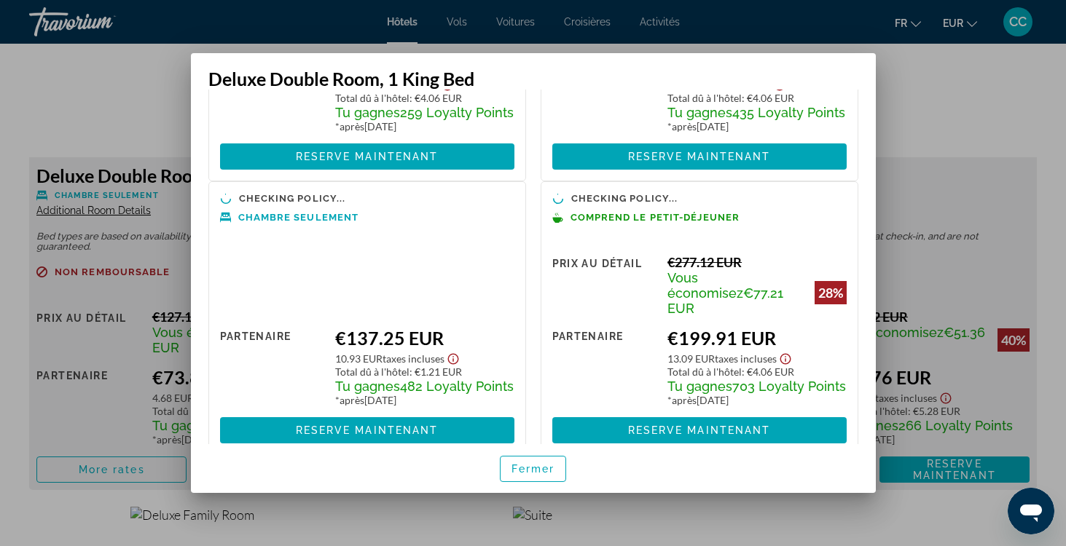
scroll to position [209, 0]
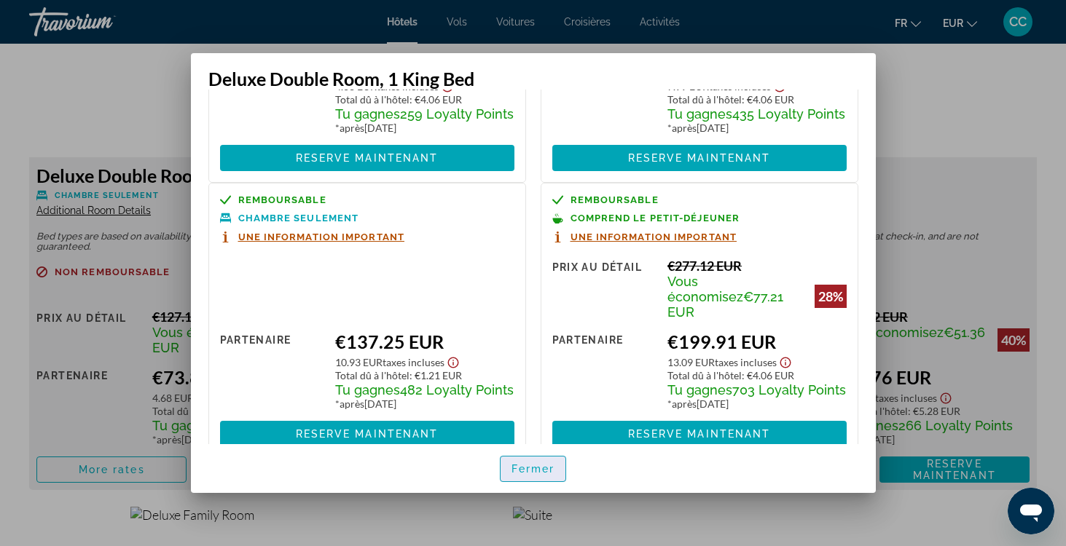
click at [539, 469] on span "Fermer" at bounding box center [533, 469] width 44 height 12
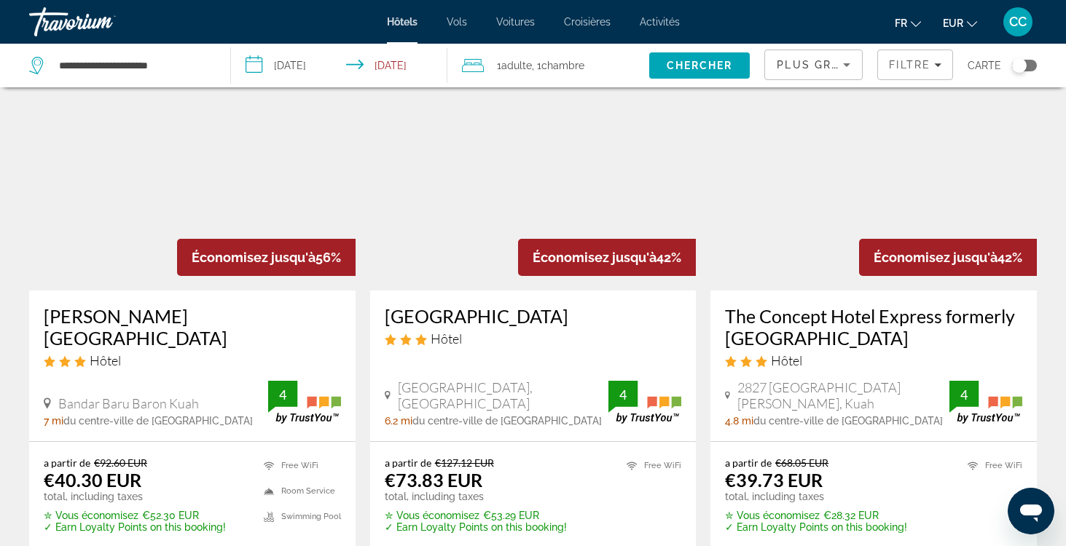
scroll to position [90, 0]
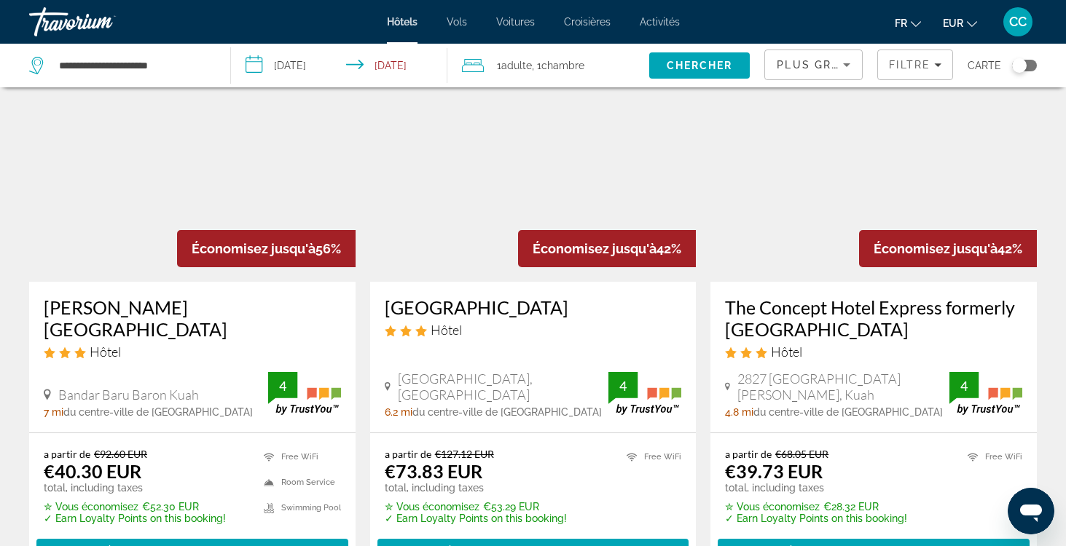
click at [136, 307] on h3 "[GEOGRAPHIC_DATA]" at bounding box center [192, 319] width 297 height 44
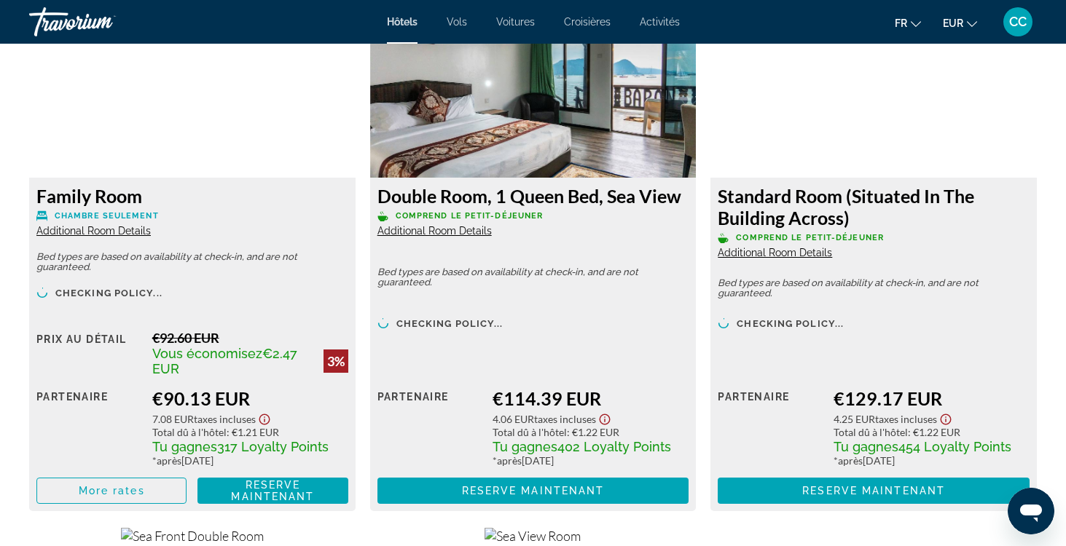
scroll to position [2625, 0]
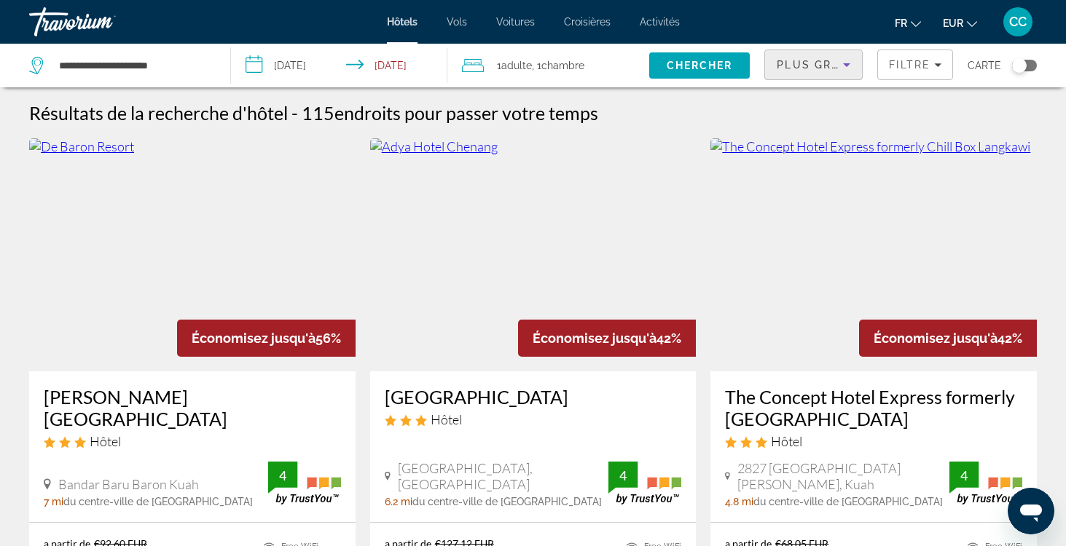
click at [834, 71] on div "Plus grandes économies" at bounding box center [810, 64] width 66 height 17
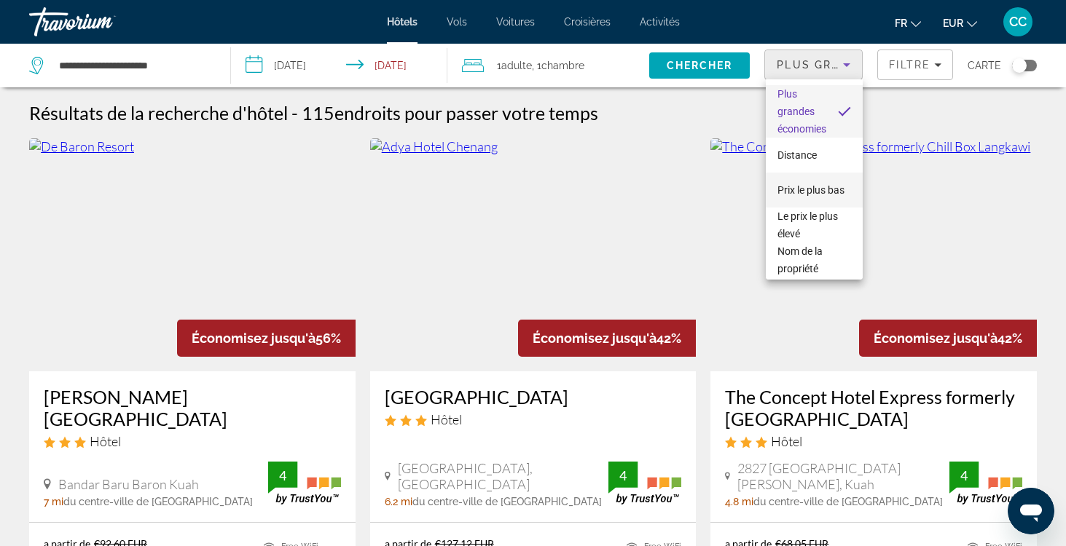
click at [820, 189] on span "Prix le plus bas" at bounding box center [810, 190] width 67 height 12
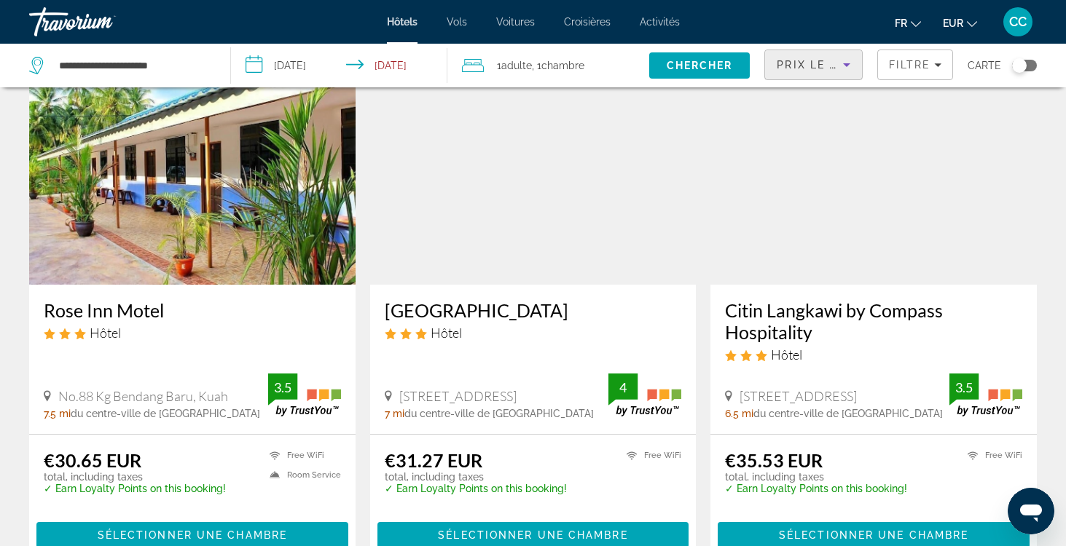
scroll to position [89, 0]
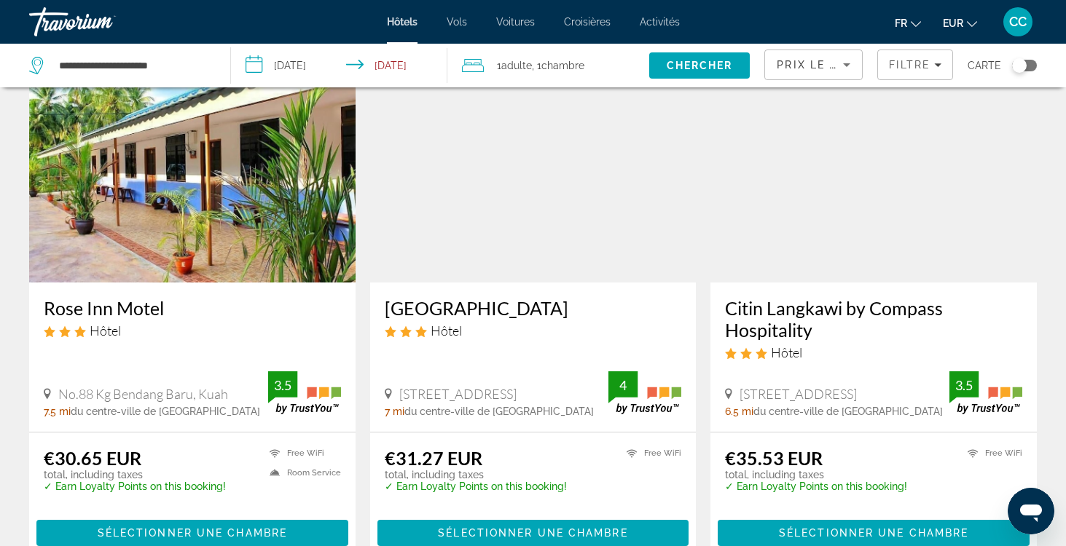
click at [444, 311] on h3 "Baron Hotel" at bounding box center [533, 308] width 297 height 22
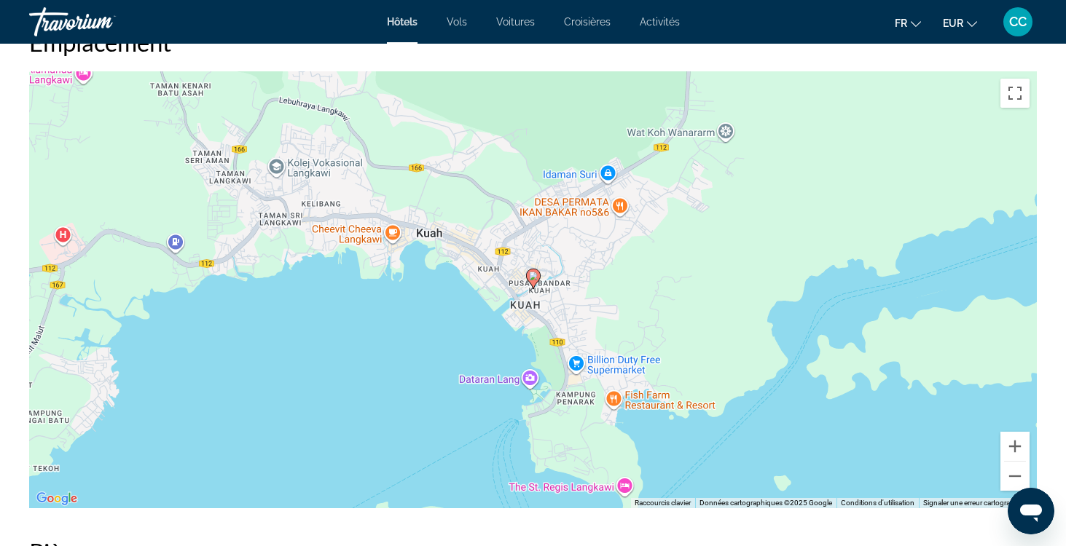
scroll to position [1395, 0]
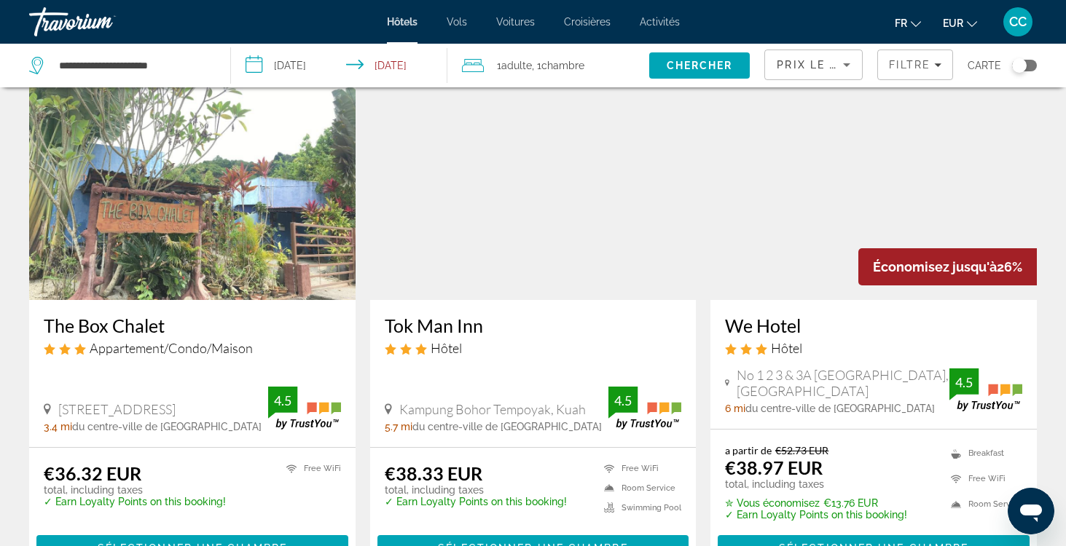
scroll to position [617, 0]
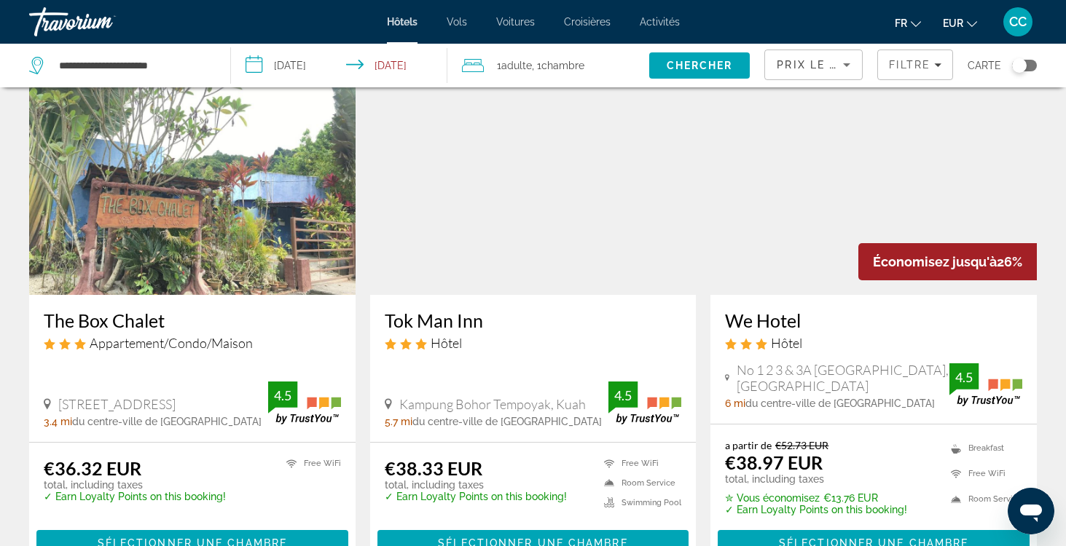
click at [138, 320] on h3 "The Box Chalet" at bounding box center [192, 321] width 297 height 22
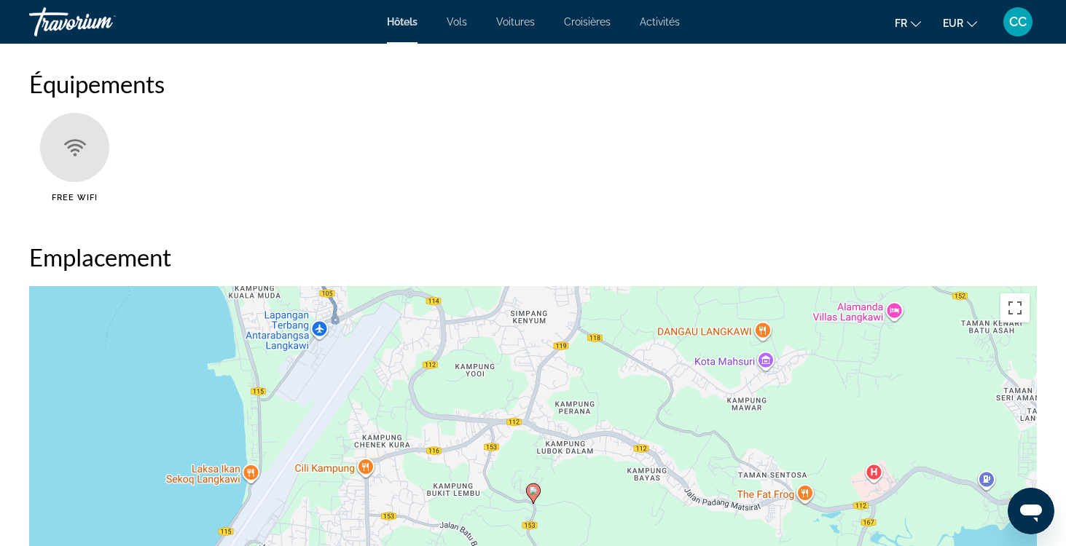
scroll to position [1181, 0]
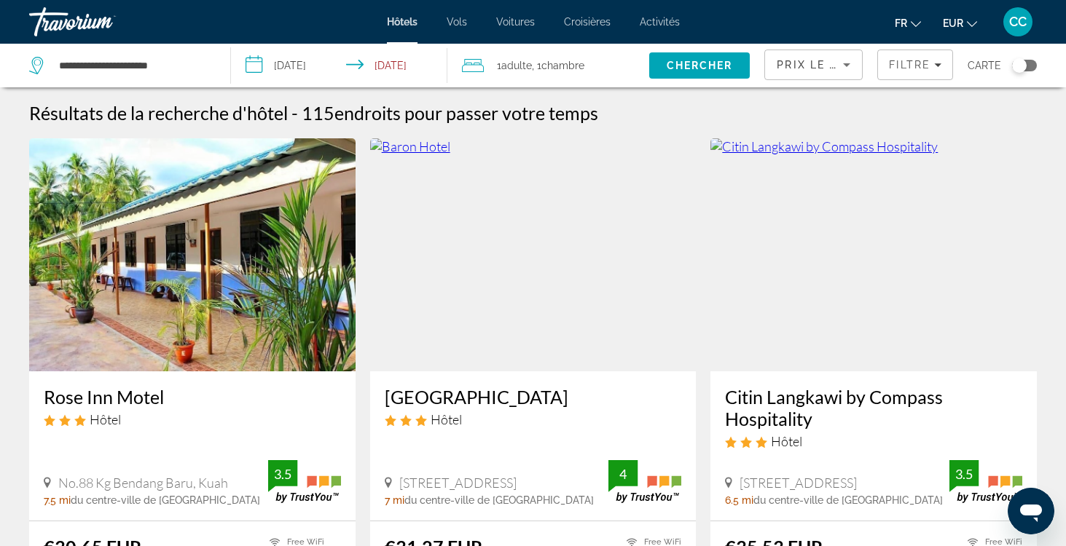
click at [329, 373] on div "Rose Inn Motel Hôtel No.88 Kg Bendang Baru, Kuah 7.5 mi du centre-ville de Lang…" at bounding box center [192, 446] width 326 height 149
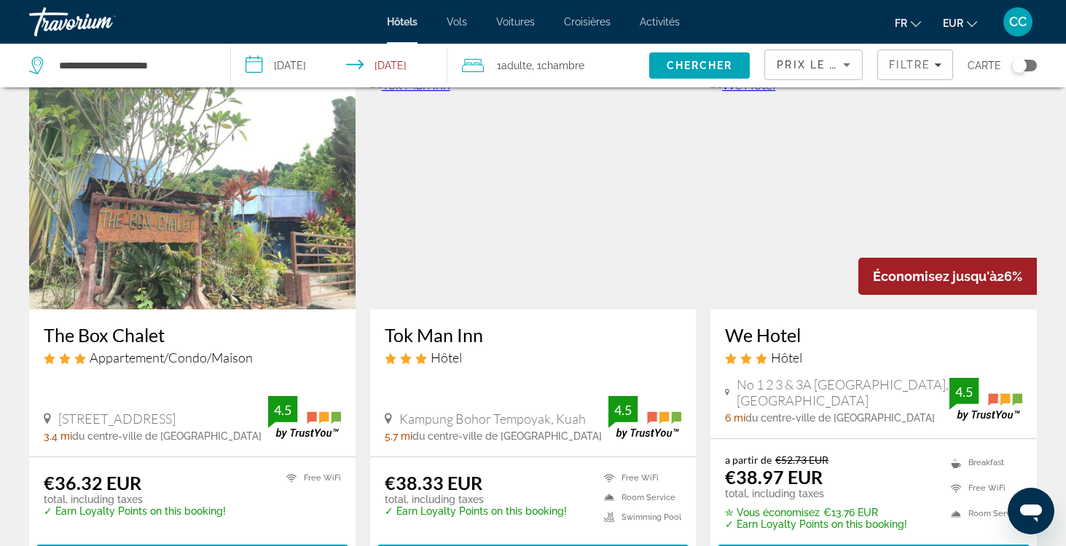
scroll to position [616, 0]
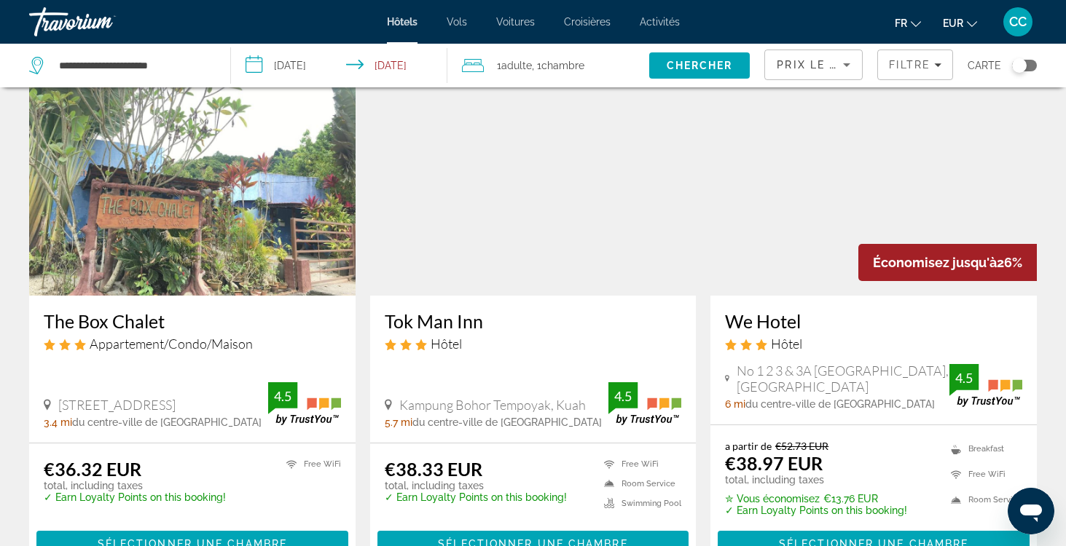
click at [439, 322] on h3 "Tok Man Inn" at bounding box center [533, 321] width 297 height 22
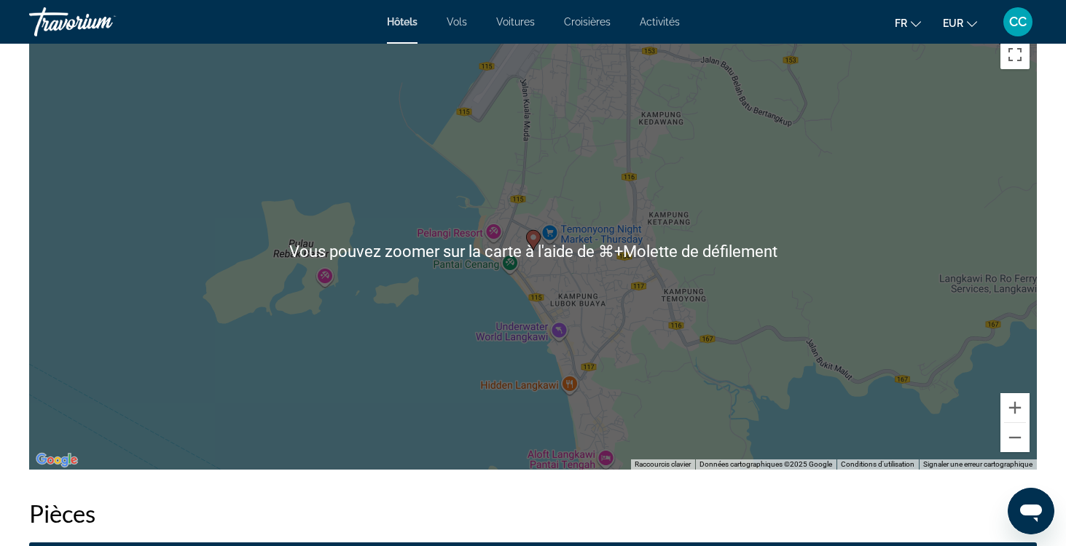
scroll to position [1435, 0]
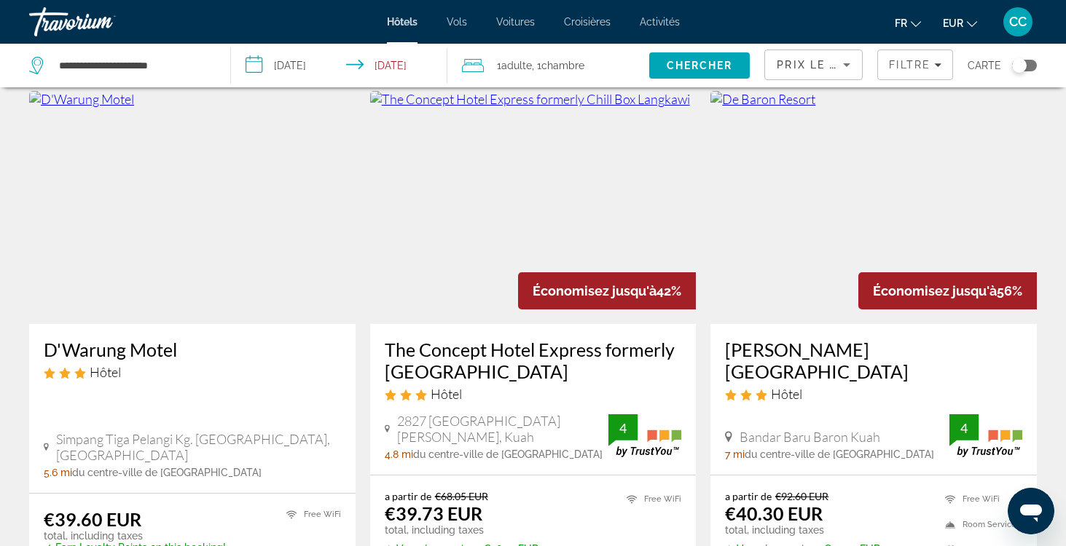
scroll to position [1132, 0]
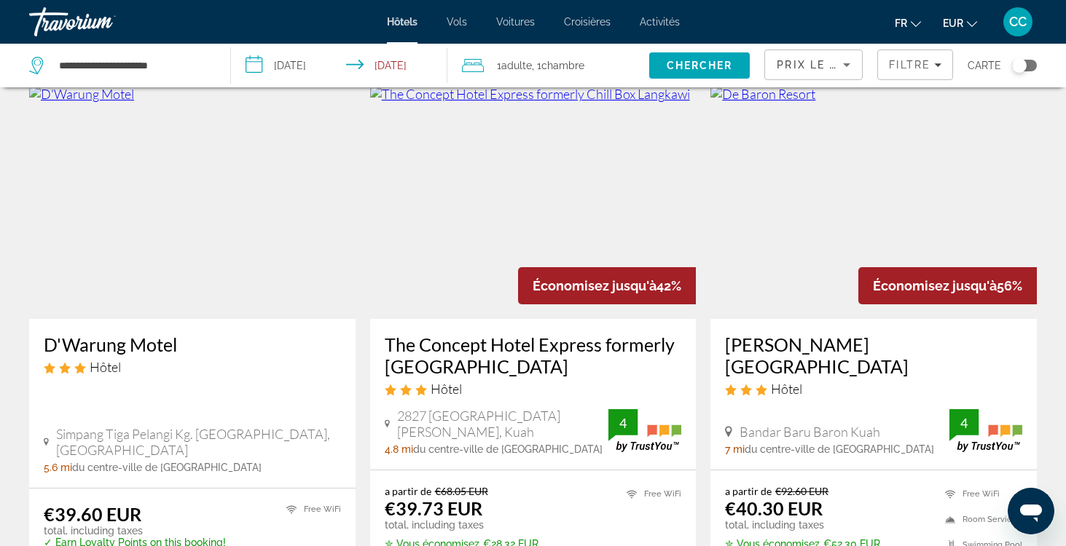
click at [461, 354] on h3 "The Concept Hotel Express formerly [GEOGRAPHIC_DATA]" at bounding box center [533, 356] width 297 height 44
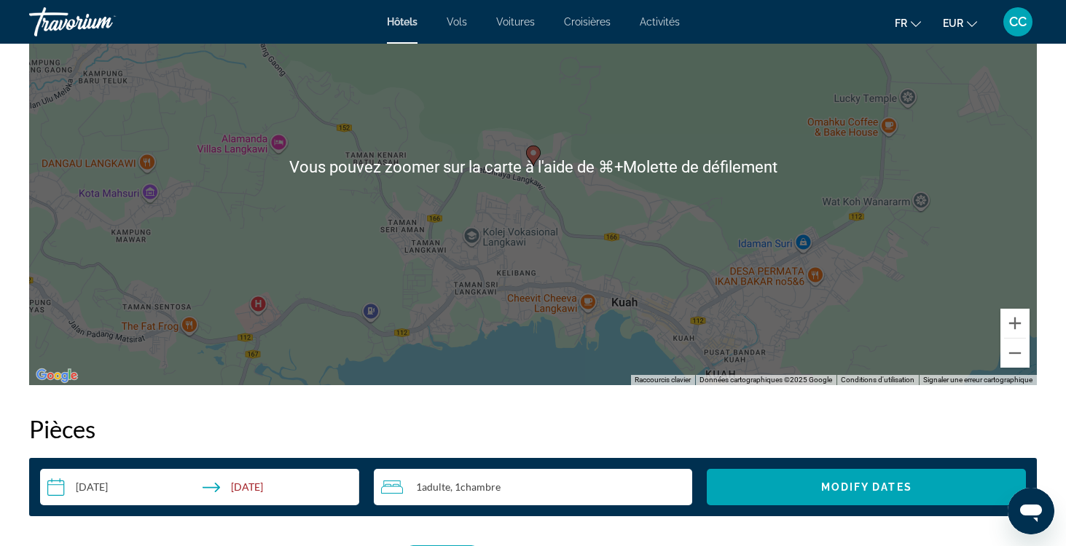
scroll to position [1528, 0]
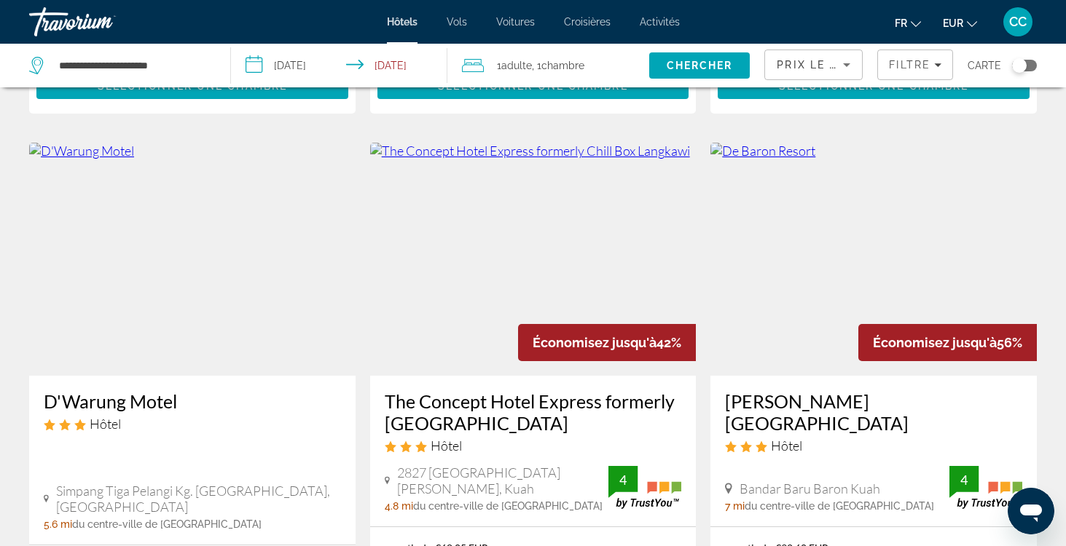
scroll to position [1088, 0]
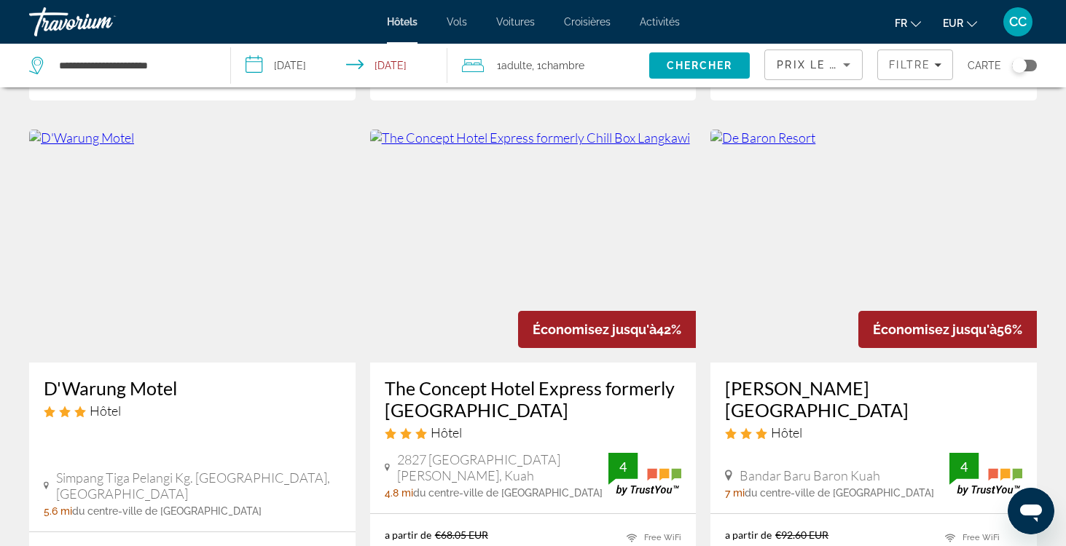
click at [755, 385] on h3 "[GEOGRAPHIC_DATA]" at bounding box center [873, 399] width 297 height 44
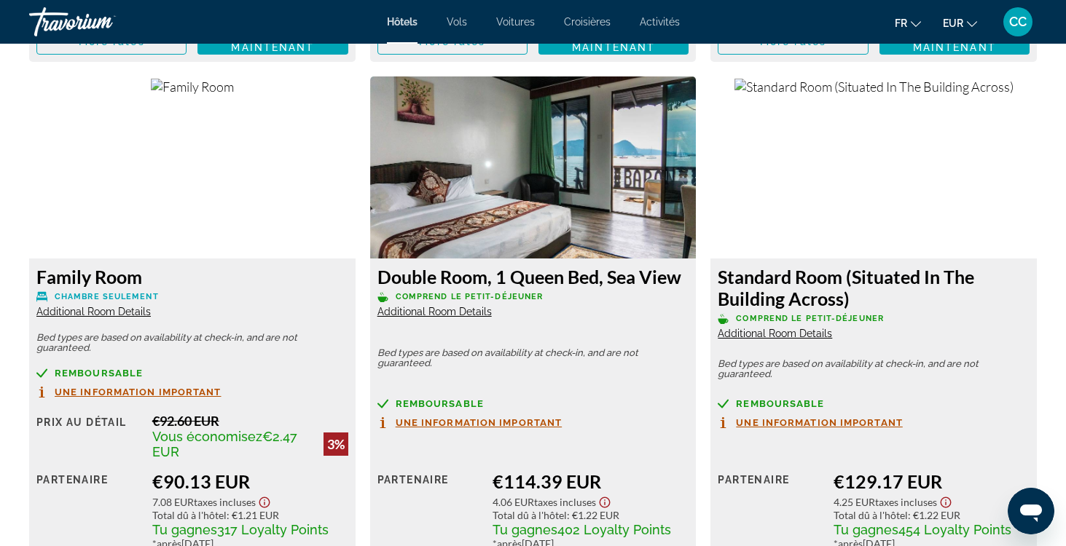
scroll to position [2544, 0]
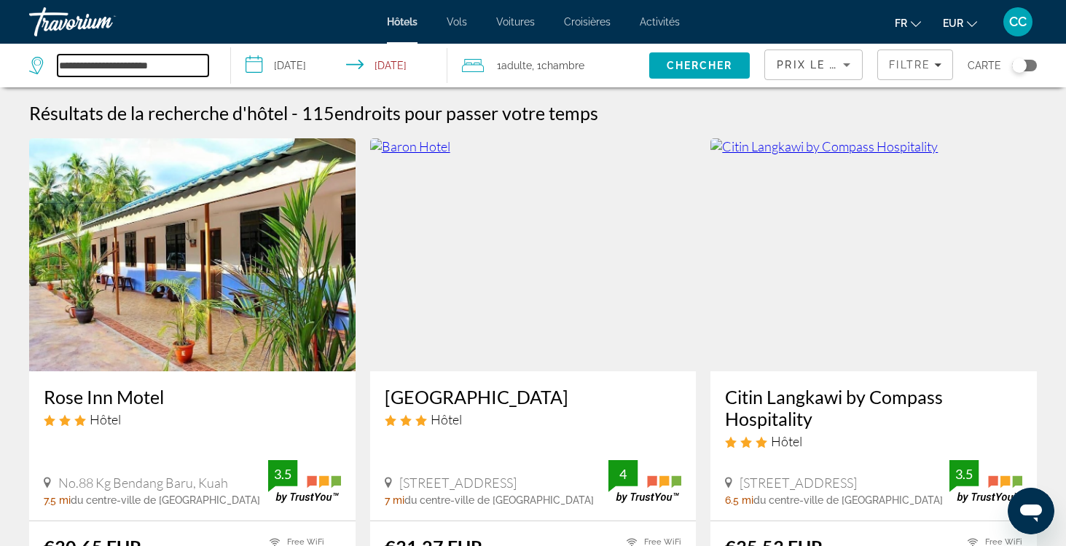
drag, startPoint x: 200, startPoint y: 65, endPoint x: 53, endPoint y: 62, distance: 147.2
click at [53, 62] on div "**********" at bounding box center [118, 66] width 179 height 22
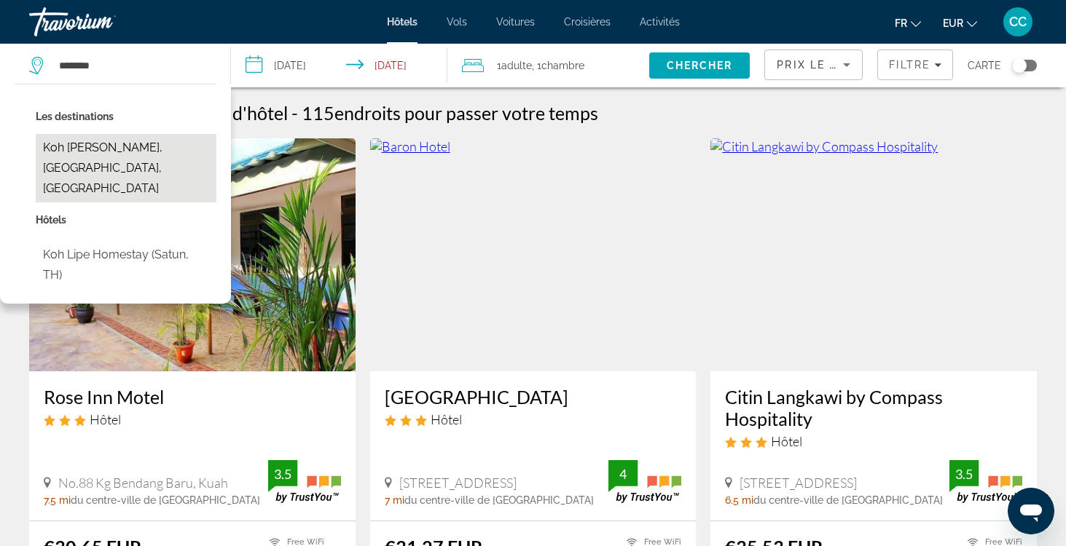
drag, startPoint x: 53, startPoint y: 62, endPoint x: 79, endPoint y: 152, distance: 93.4
click at [79, 152] on button "Koh Lipe, Satun, Thailand" at bounding box center [126, 168] width 181 height 68
type input "**********"
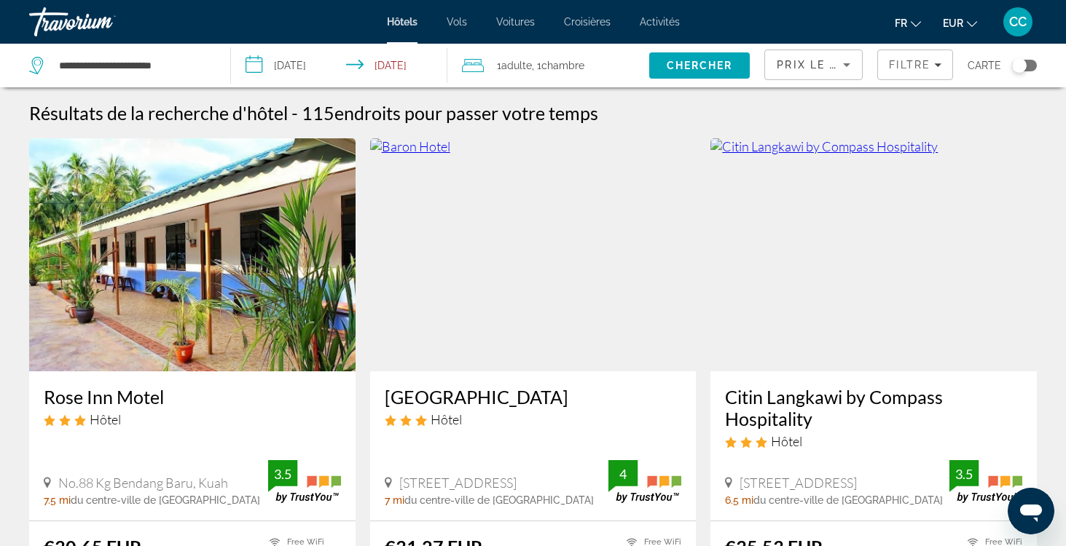
click at [314, 71] on input "**********" at bounding box center [342, 68] width 222 height 48
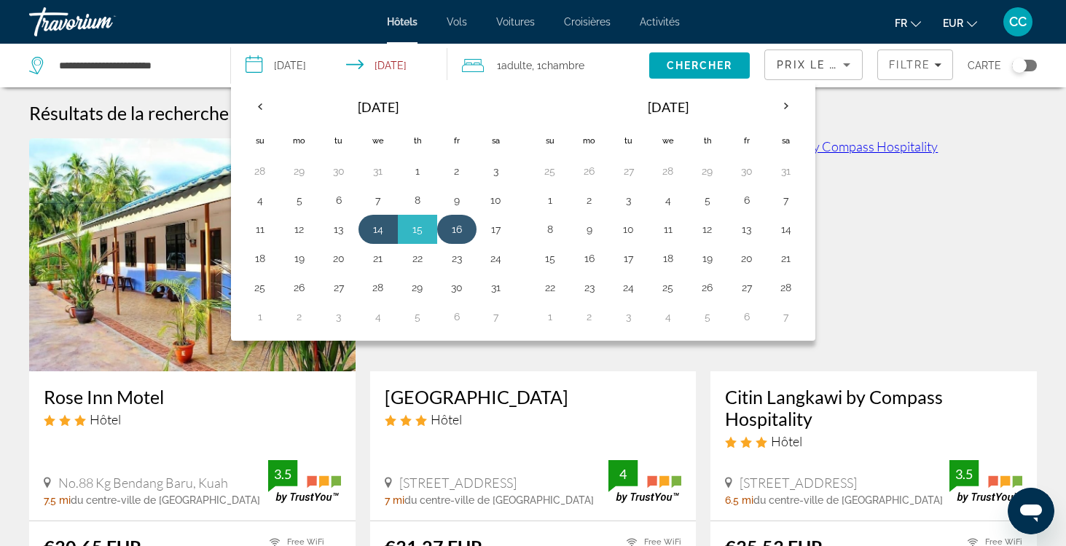
click at [459, 228] on button "16" at bounding box center [456, 229] width 23 height 20
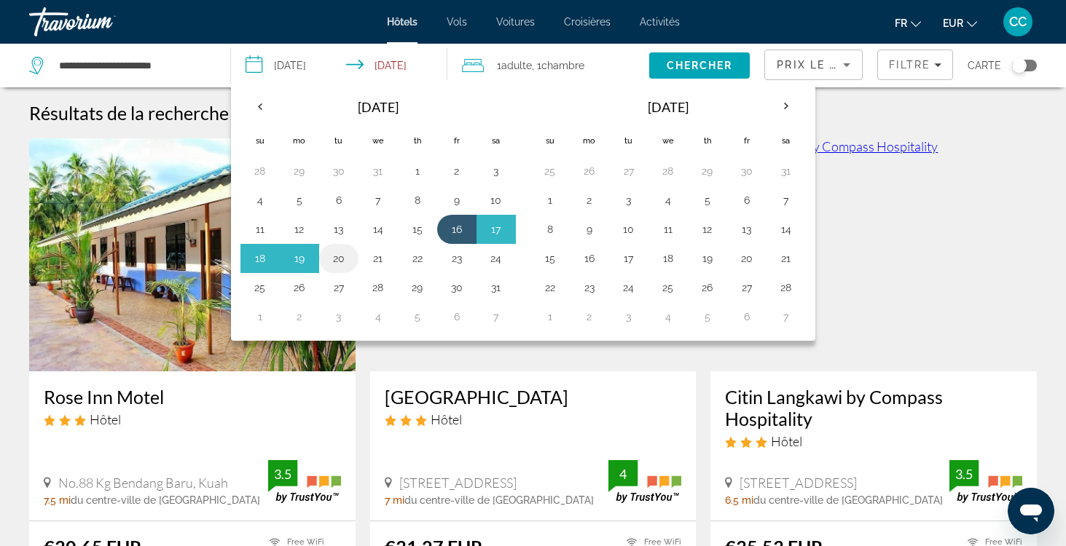
click at [344, 256] on button "20" at bounding box center [338, 258] width 23 height 20
type input "**********"
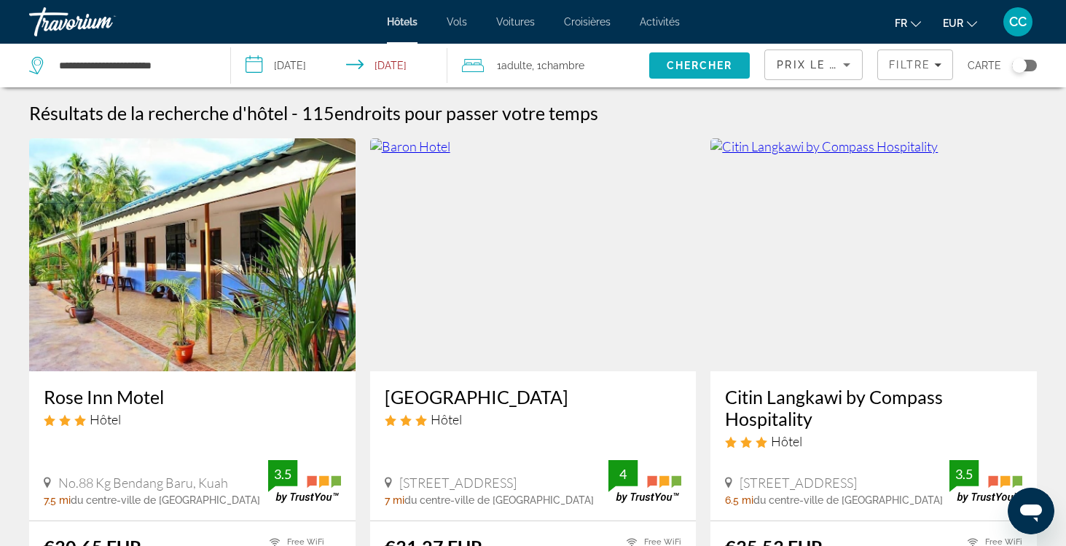
click at [702, 63] on span "Chercher" at bounding box center [700, 66] width 66 height 12
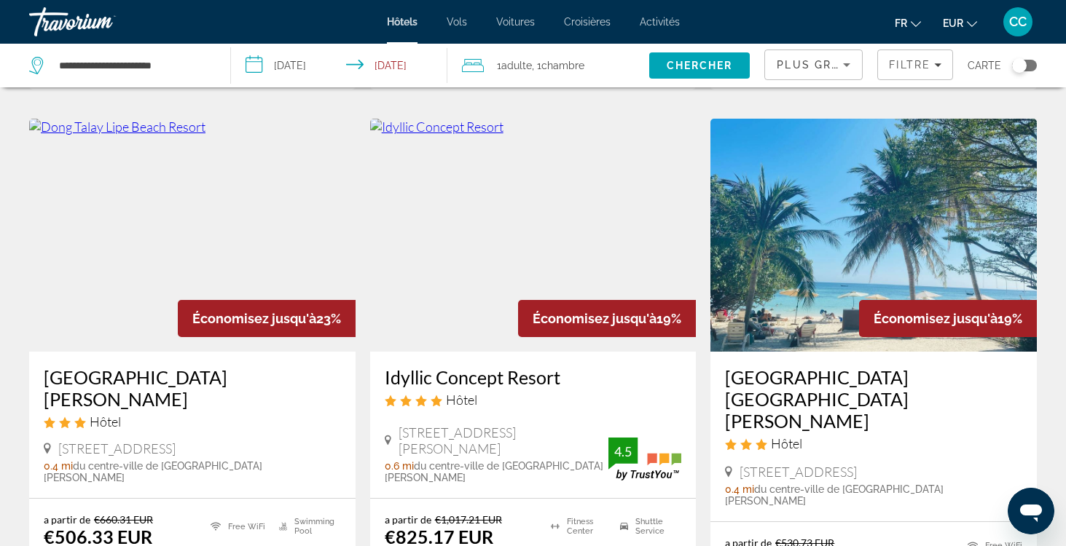
scroll to position [663, 0]
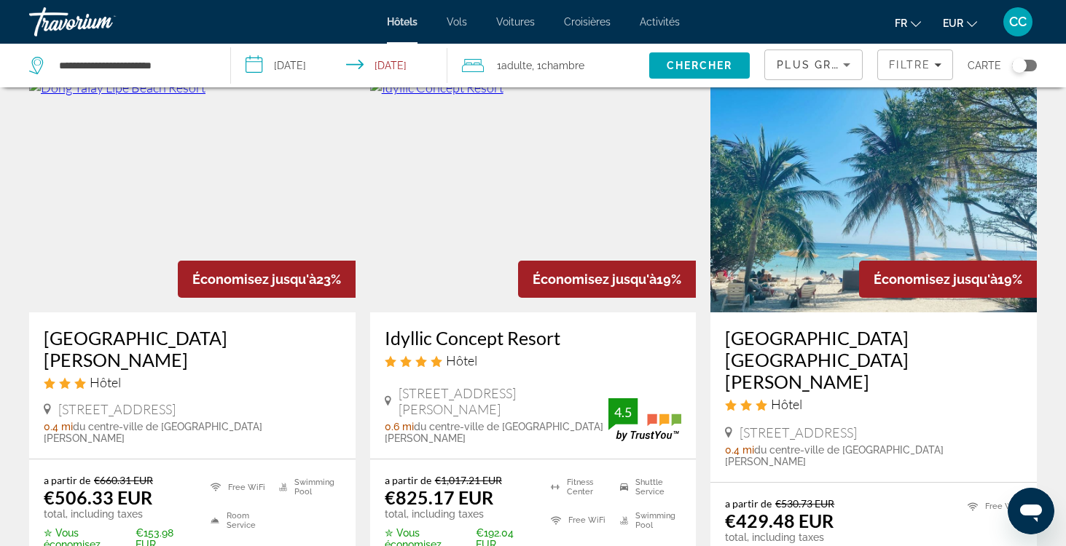
click at [226, 327] on h3 "Dong Talay Lipe Beach Resort" at bounding box center [192, 349] width 297 height 44
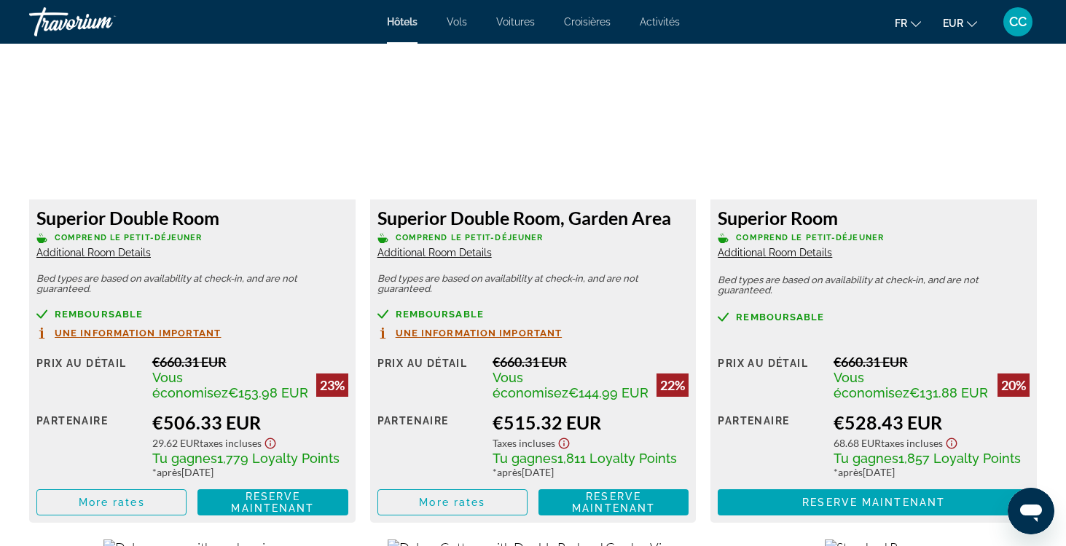
scroll to position [2045, 0]
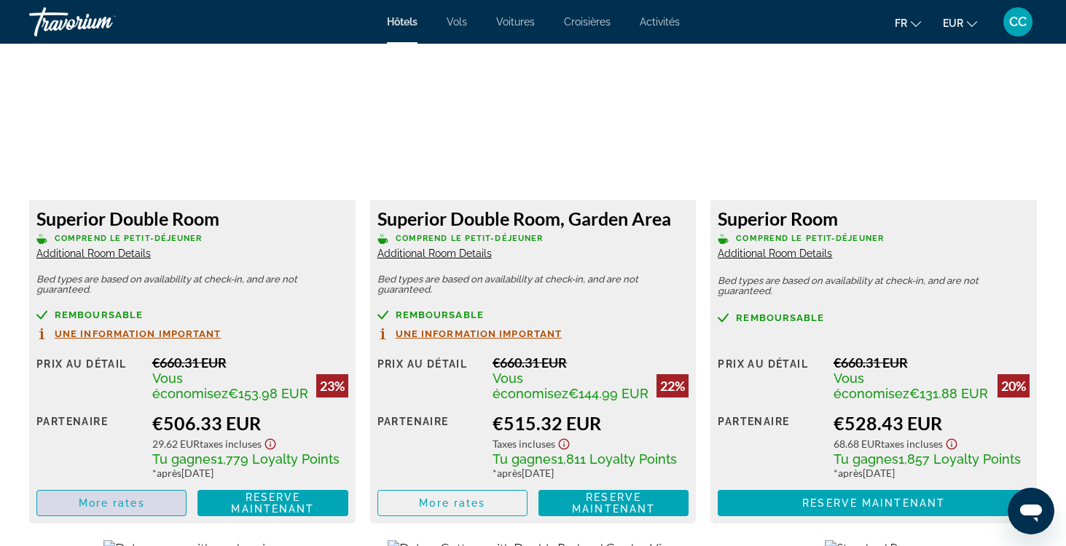
click at [144, 507] on span "More rates" at bounding box center [112, 504] width 66 height 12
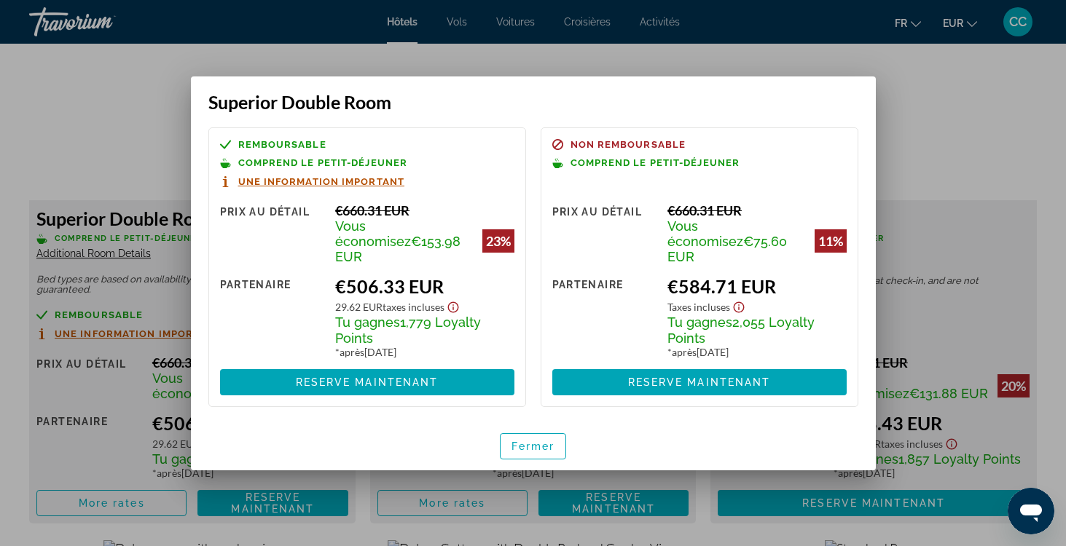
scroll to position [0, 0]
click at [533, 441] on span "Fermer" at bounding box center [533, 447] width 44 height 12
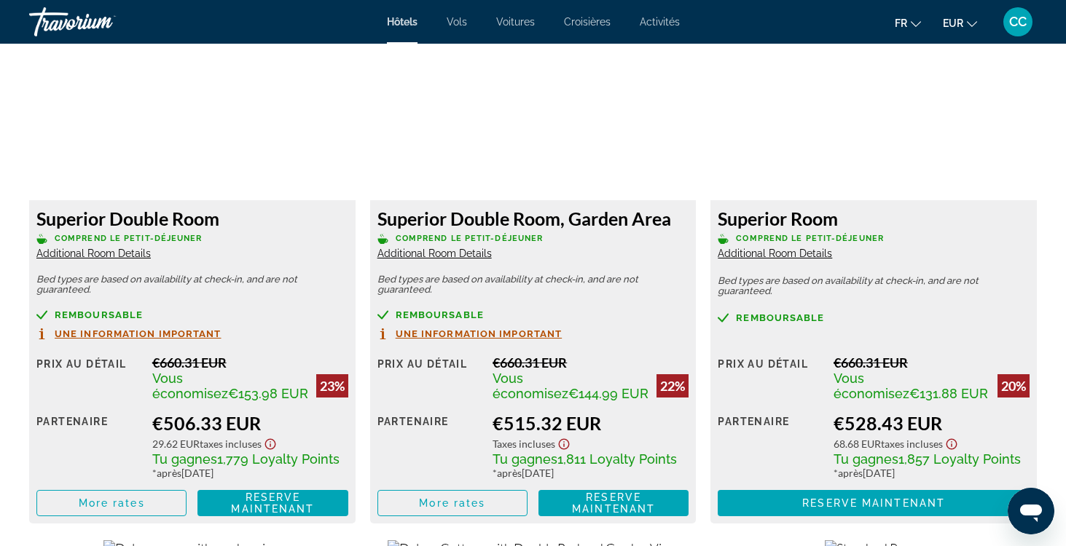
scroll to position [2045, 0]
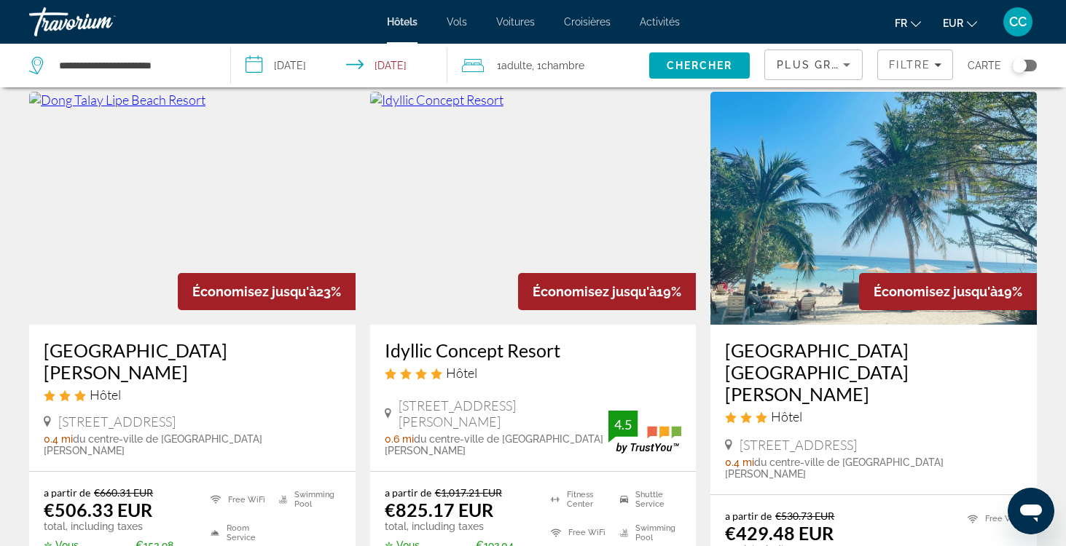
scroll to position [648, 0]
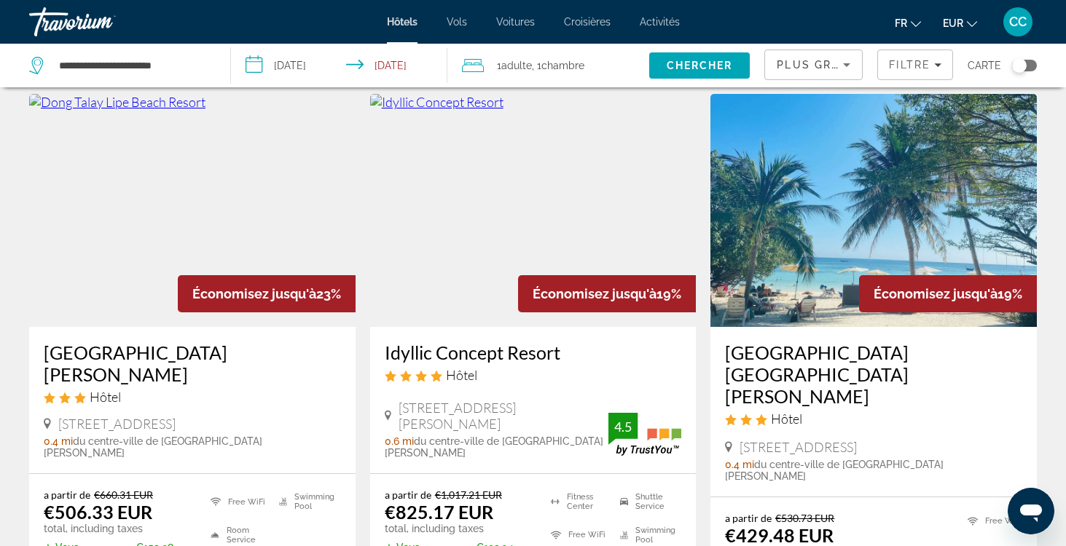
click at [807, 342] on h3 "Bella Vista Beach Resort Koh Lipe" at bounding box center [873, 375] width 297 height 66
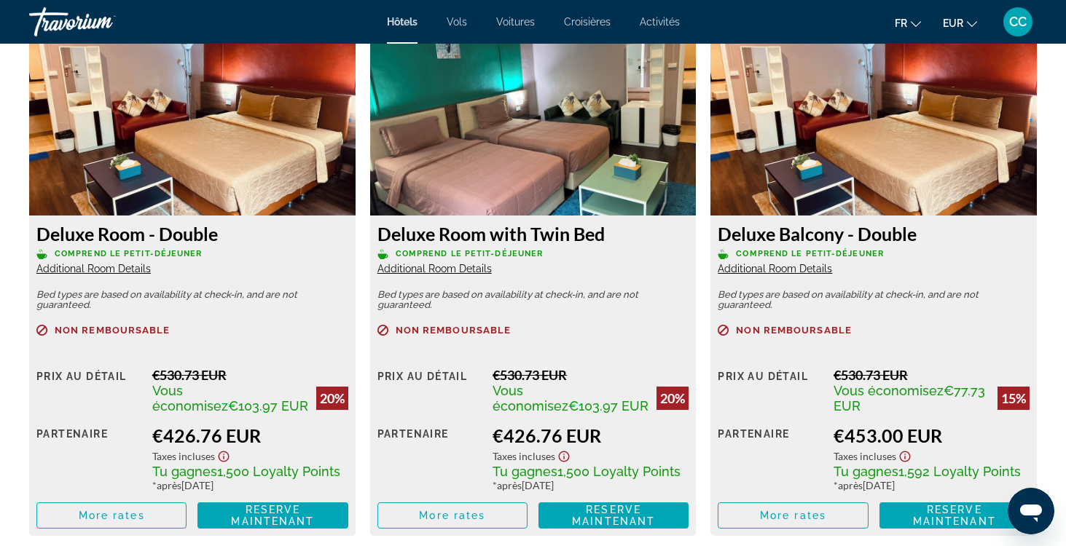
scroll to position [1952, 0]
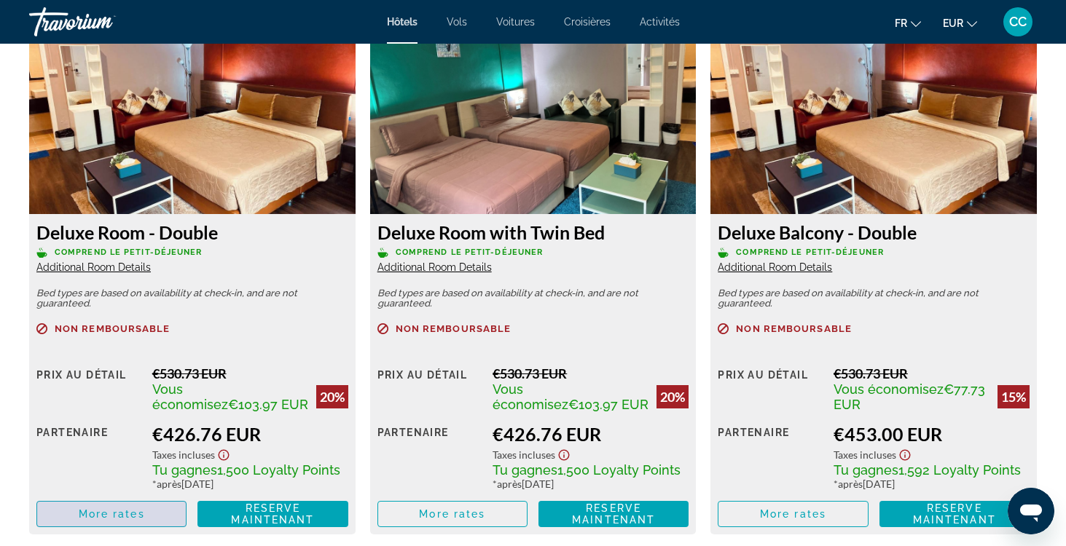
click at [136, 509] on span "More rates" at bounding box center [112, 515] width 66 height 12
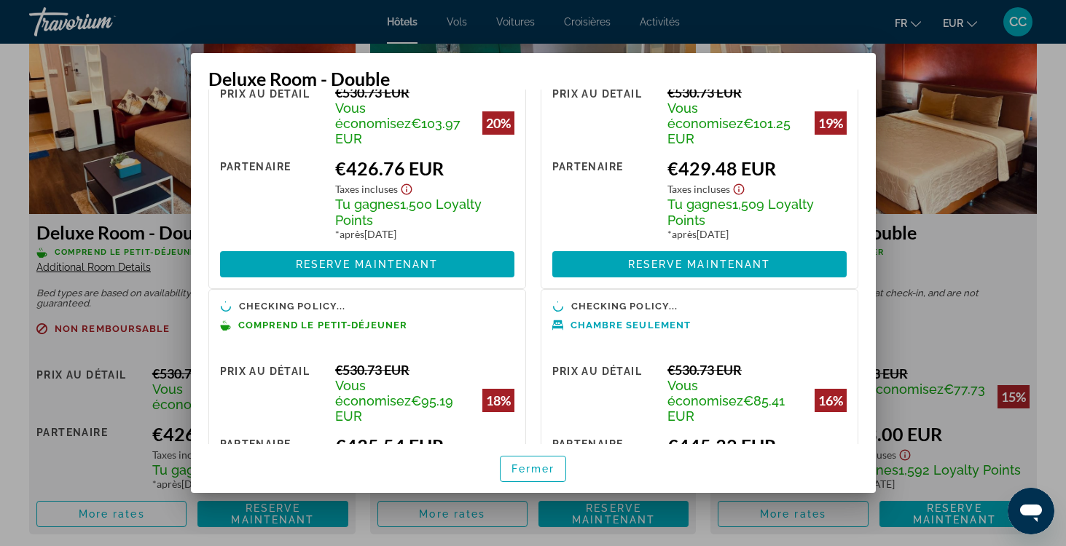
scroll to position [110, 0]
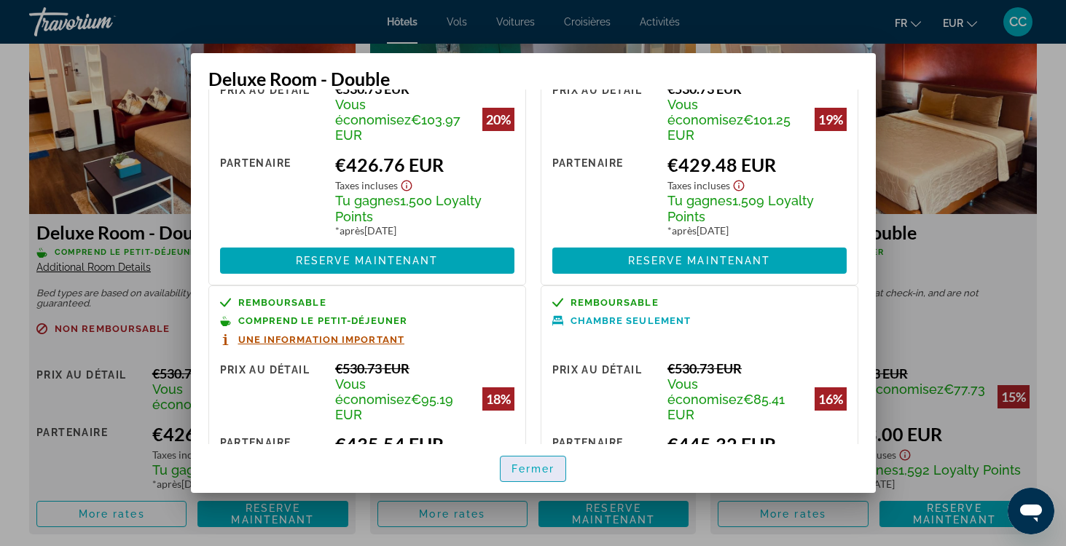
click at [541, 467] on span "Fermer" at bounding box center [533, 469] width 44 height 12
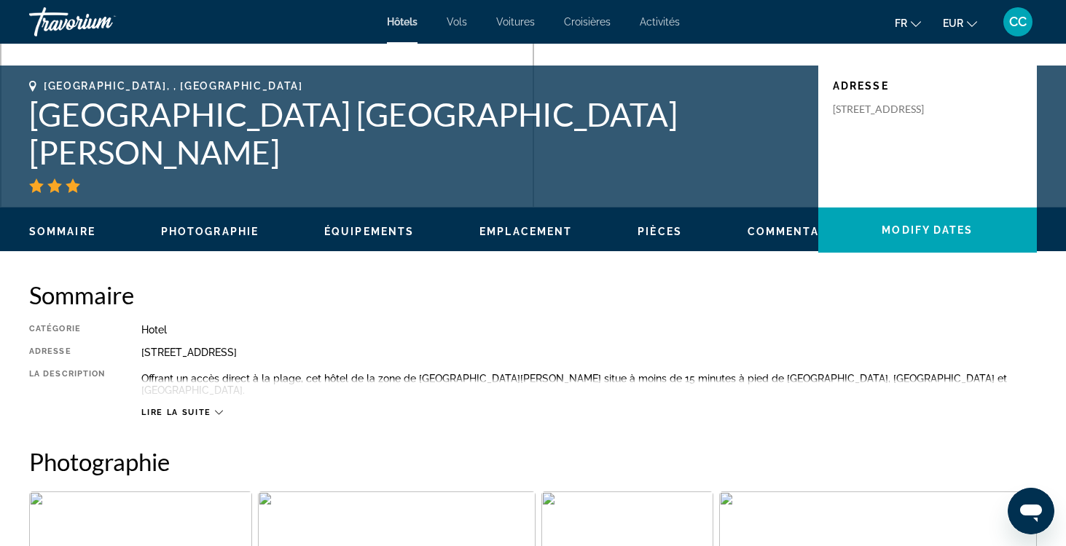
scroll to position [273, 0]
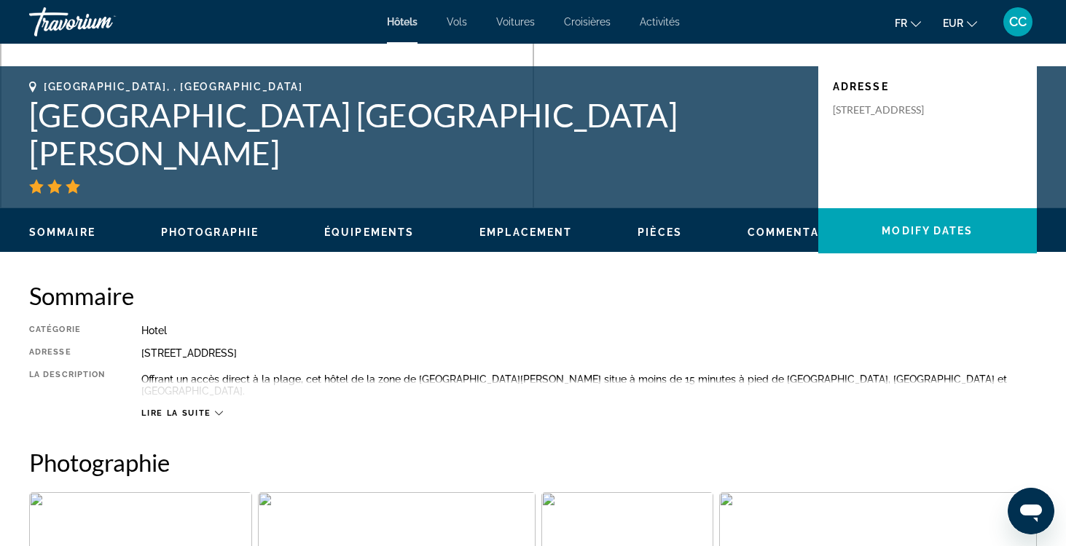
click at [200, 409] on span "Lire la suite" at bounding box center [175, 413] width 69 height 9
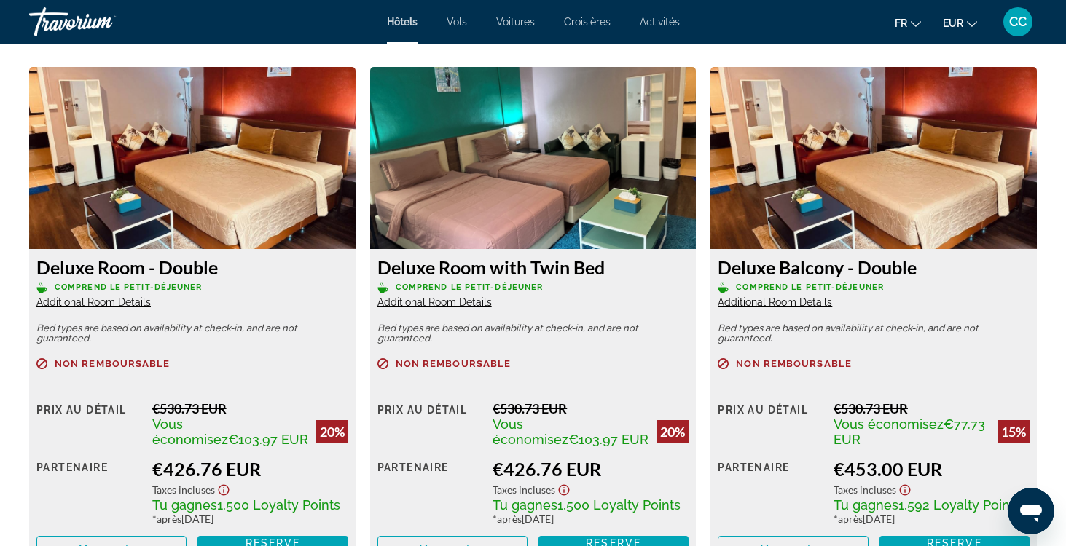
scroll to position [1921, 0]
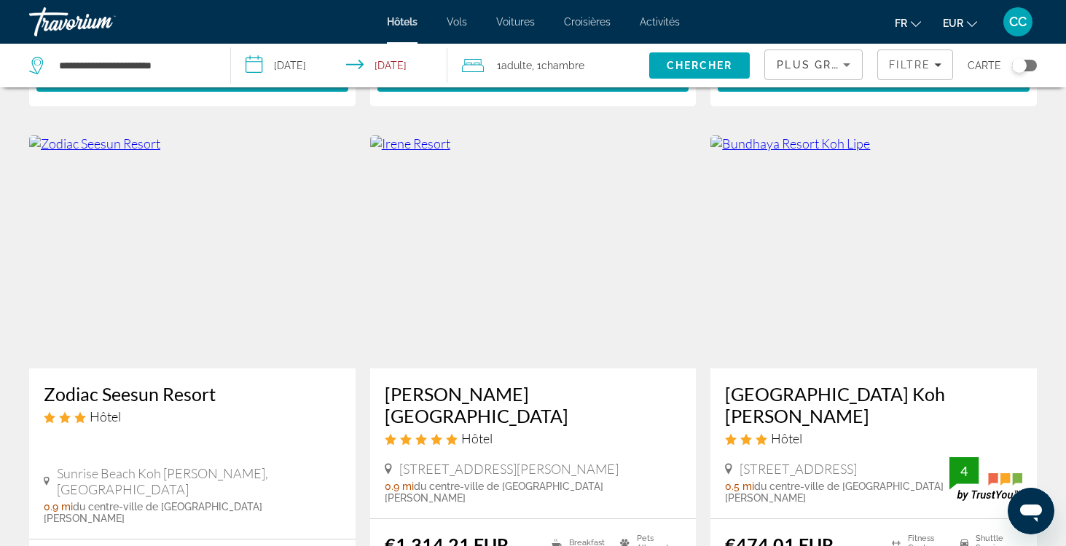
scroll to position [1752, 0]
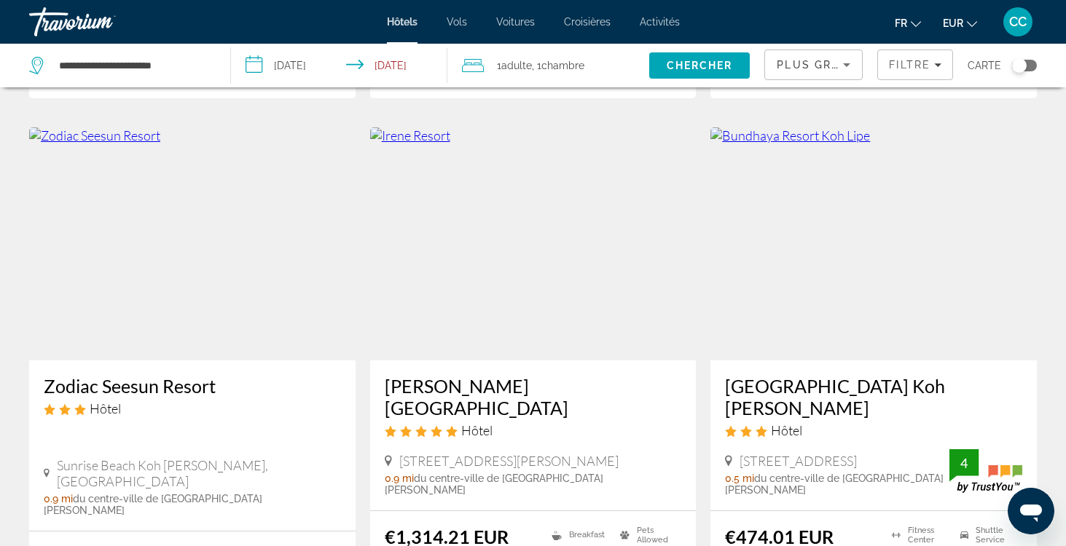
click at [155, 375] on h3 "Zodiac Seesun Resort" at bounding box center [192, 386] width 297 height 22
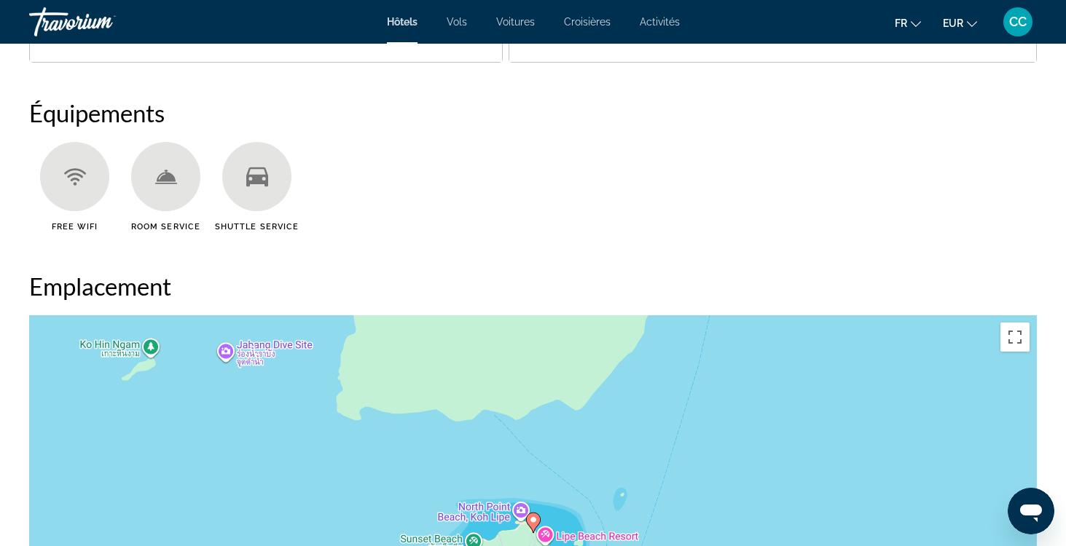
scroll to position [1143, 0]
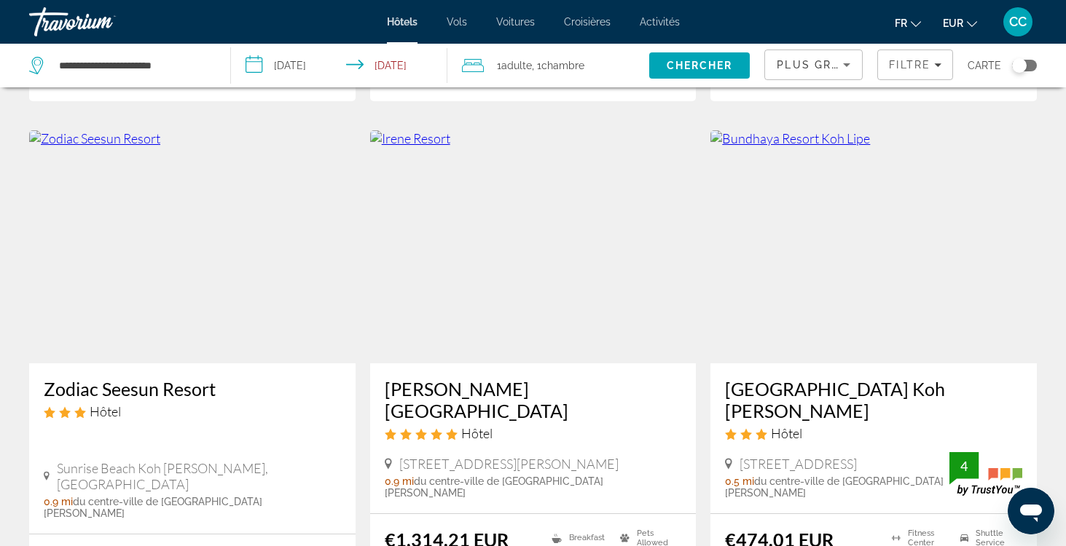
scroll to position [1746, 0]
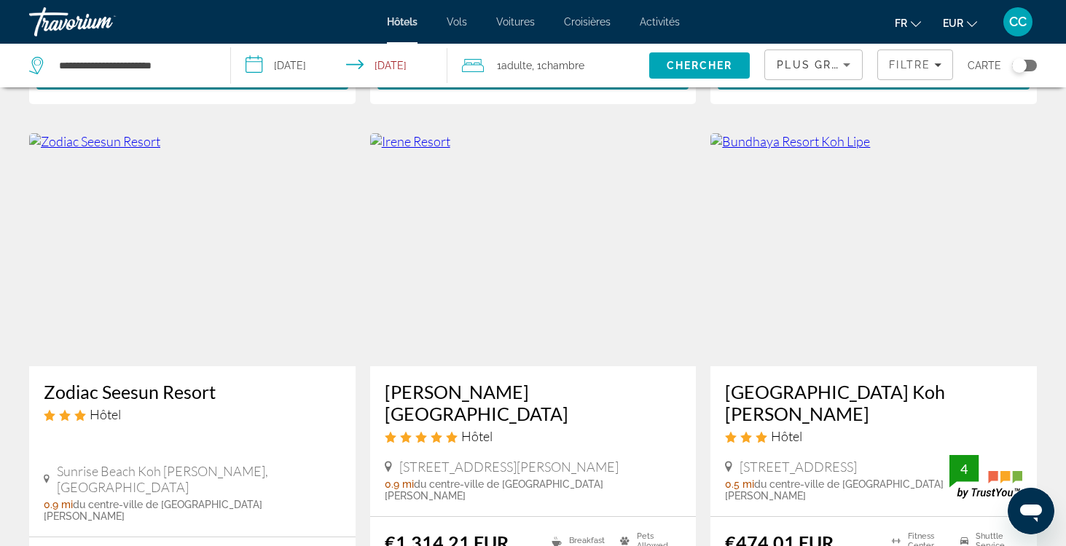
click at [802, 381] on h3 "Bundhaya Resort Koh Lipe" at bounding box center [873, 403] width 297 height 44
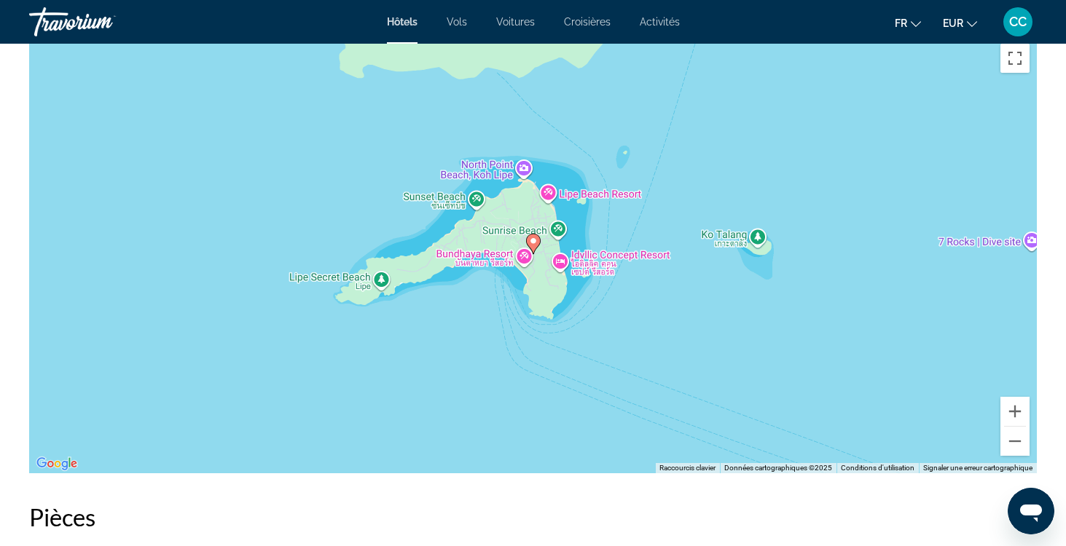
scroll to position [1431, 0]
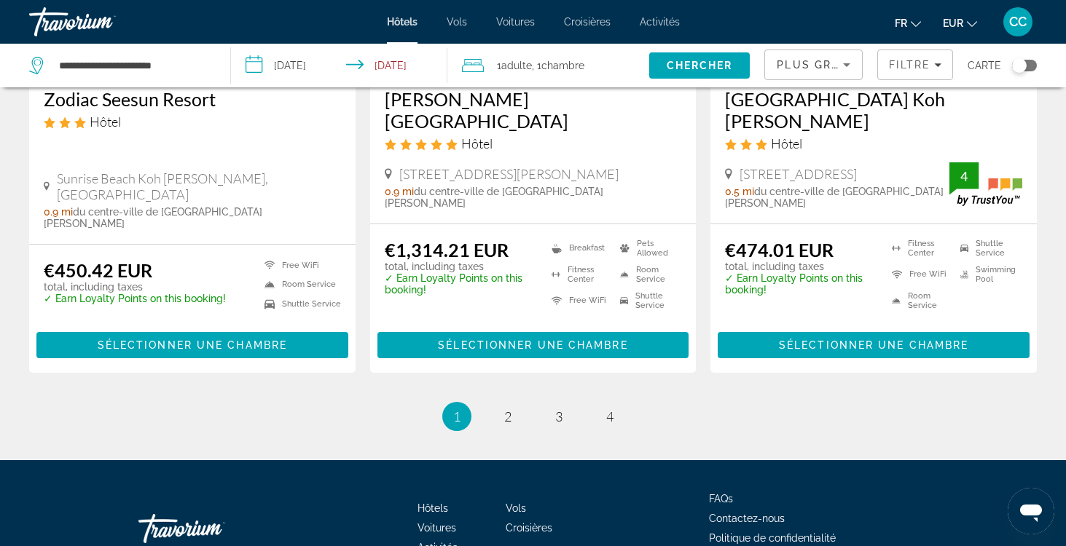
scroll to position [2038, 0]
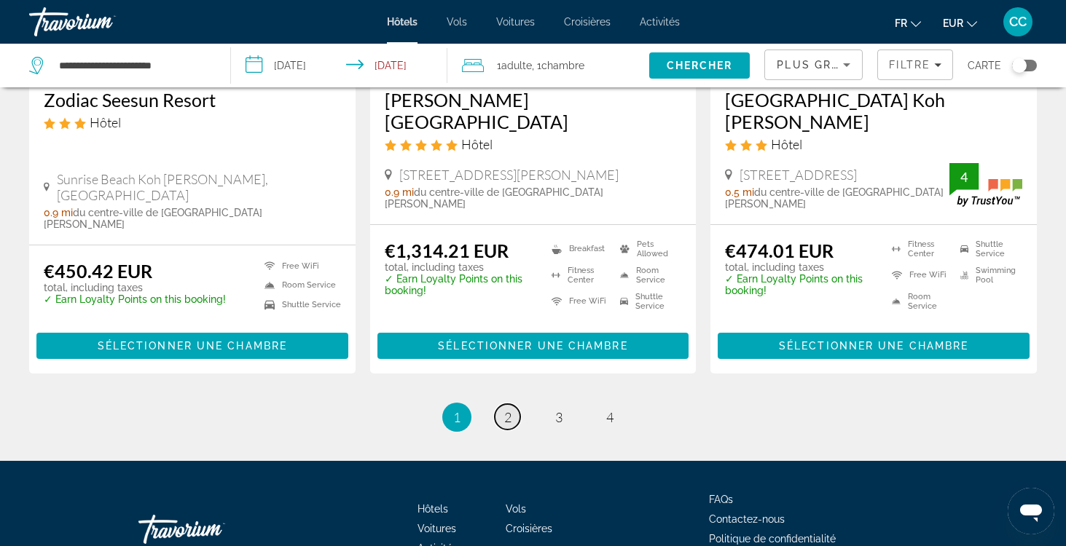
click at [504, 409] on span "2" at bounding box center [507, 417] width 7 height 16
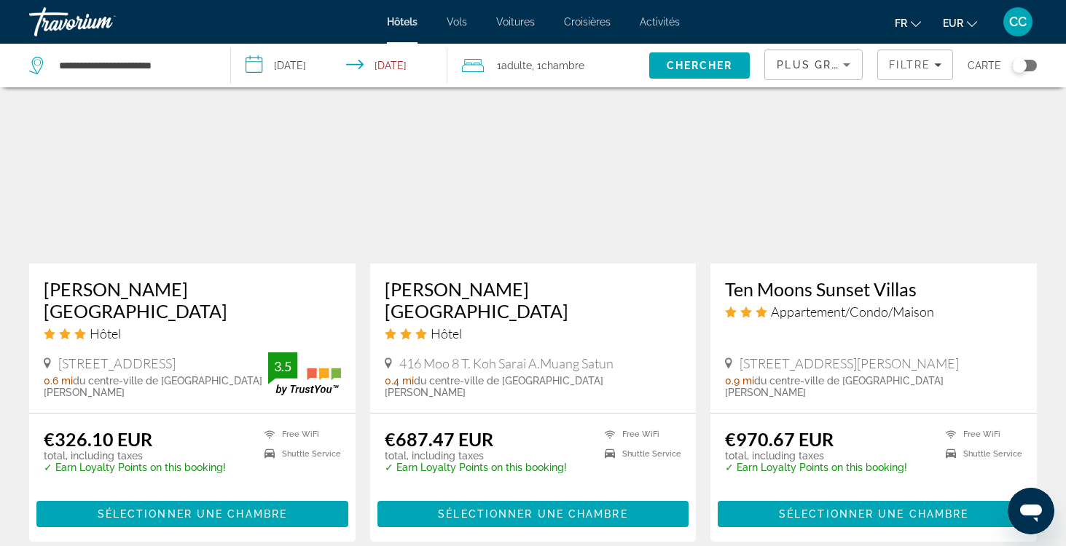
scroll to position [1823, 0]
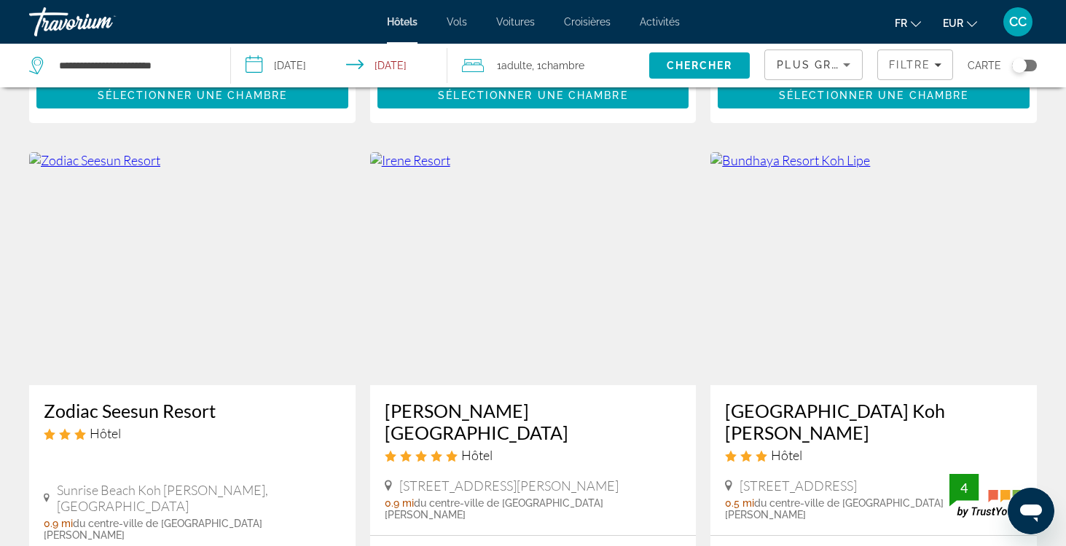
scroll to position [1739, 0]
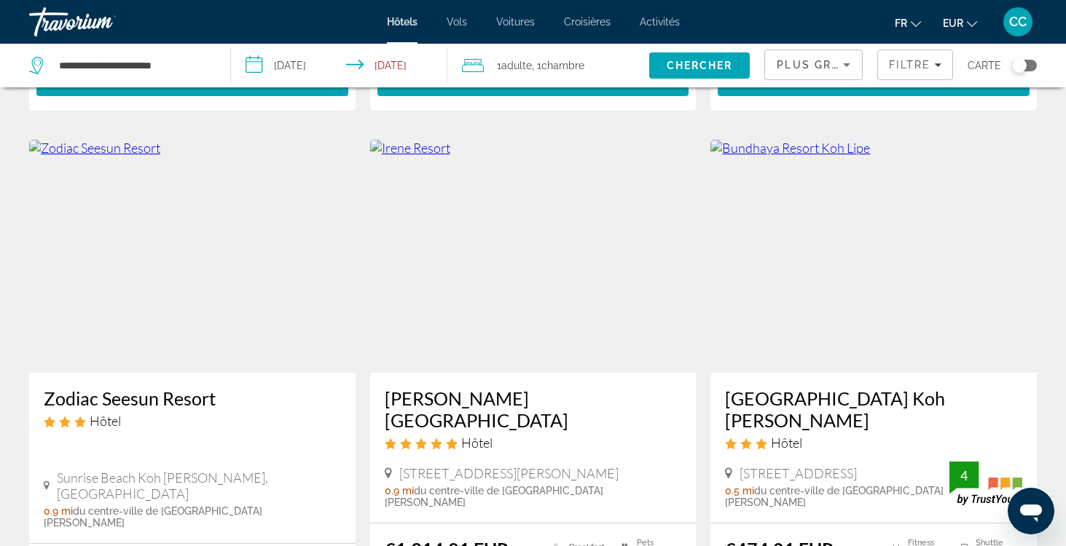
click at [185, 388] on h3 "Zodiac Seesun Resort" at bounding box center [192, 399] width 297 height 22
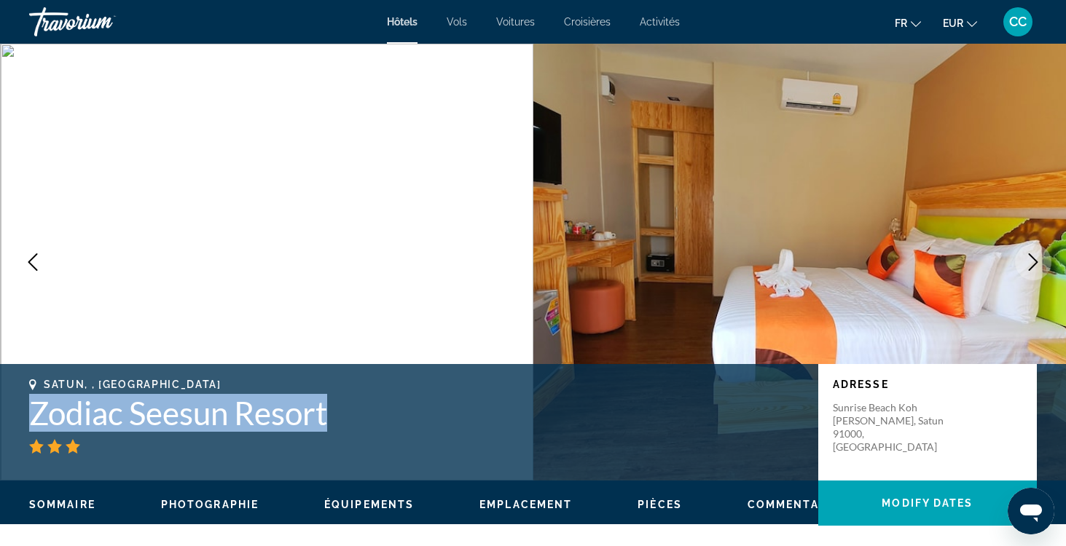
drag, startPoint x: 350, startPoint y: 419, endPoint x: 26, endPoint y: 414, distance: 324.3
click at [26, 414] on div "Satun, , Thailand Zodiac Seesun Resort Adresse Sunrise Beach Koh Lipe Muang, Sa…" at bounding box center [533, 422] width 1066 height 87
copy h1 "Zodiac Seesun Resort"
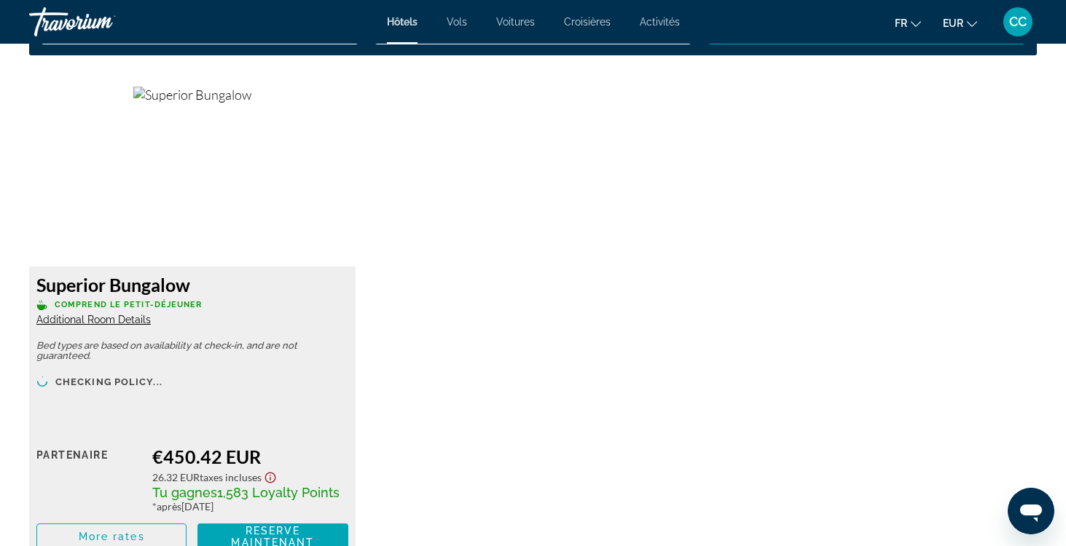
scroll to position [2017, 0]
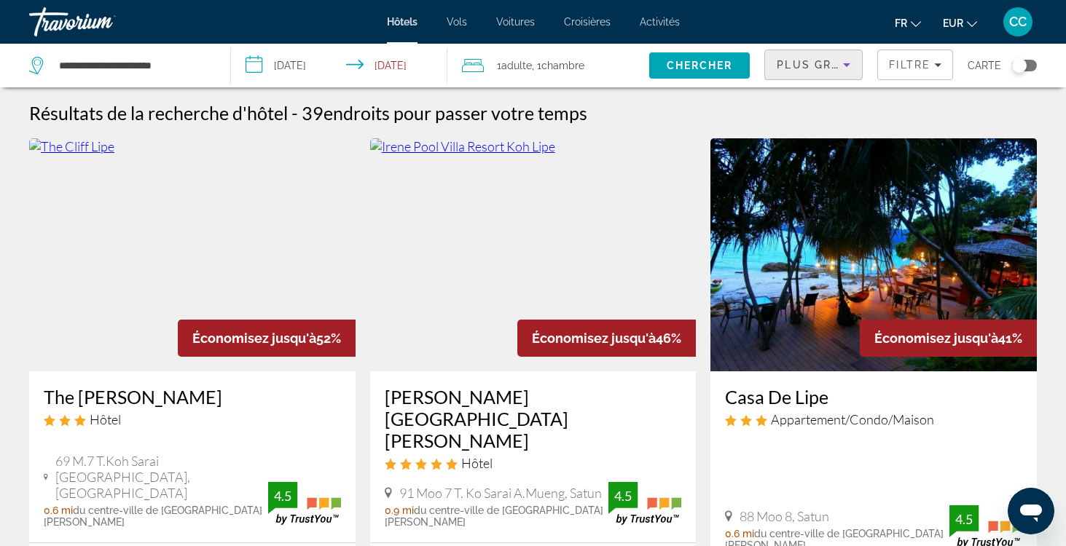
click at [844, 69] on icon "Sort by" at bounding box center [846, 64] width 17 height 17
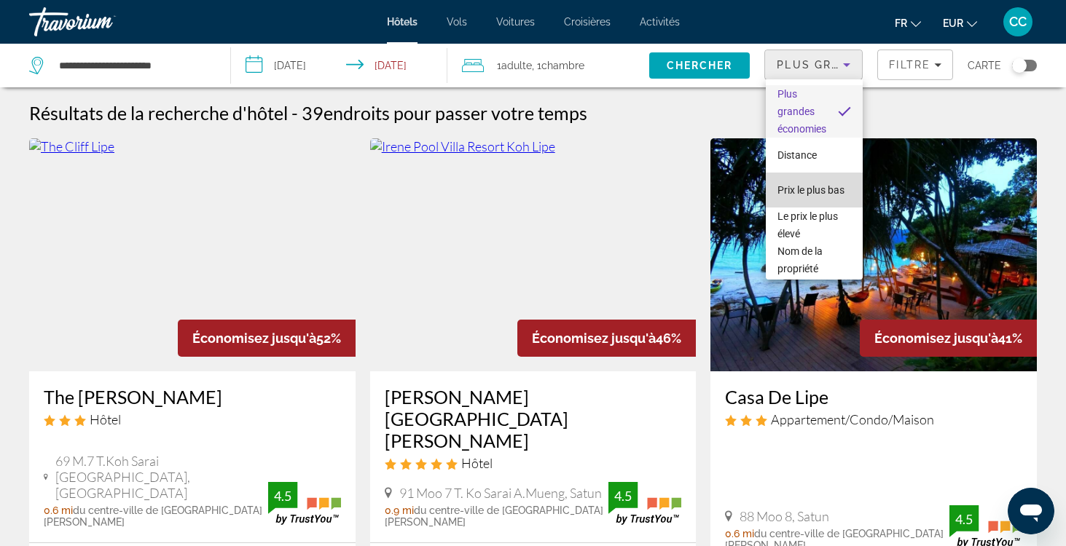
click at [810, 190] on span "Prix le plus bas" at bounding box center [810, 190] width 67 height 12
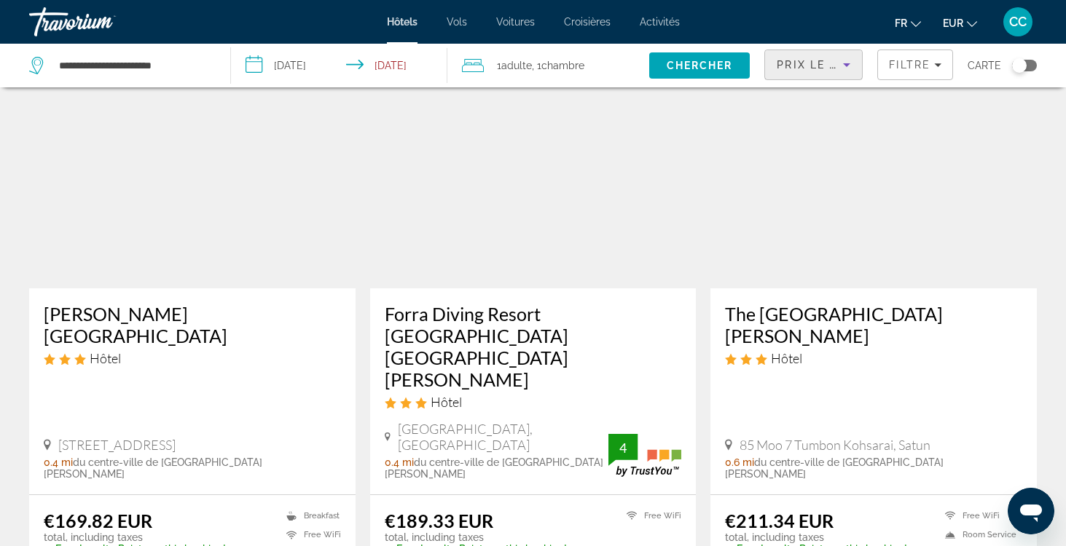
scroll to position [95, 0]
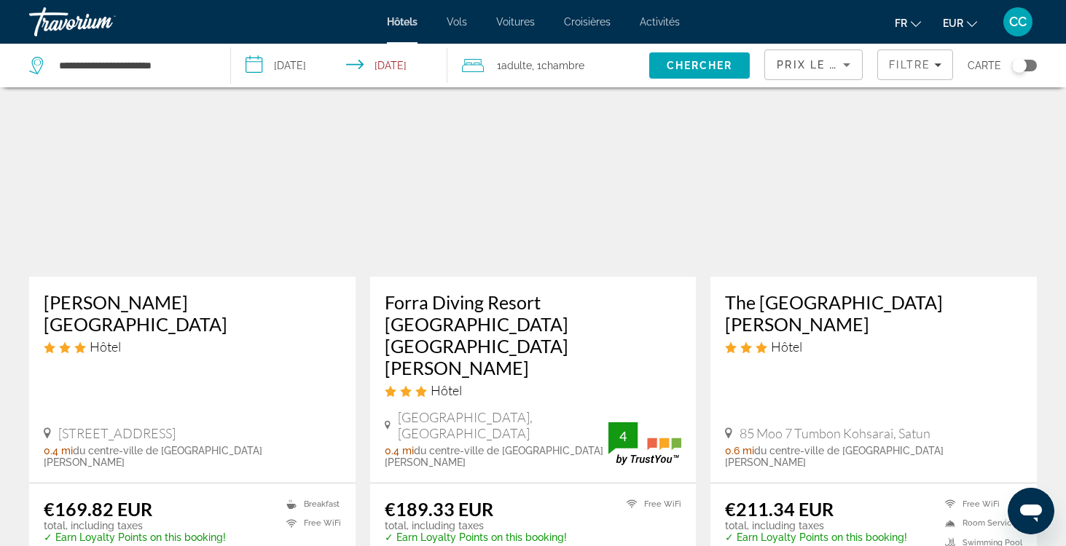
click at [136, 302] on h3 "Varin Beach Resort" at bounding box center [192, 313] width 297 height 44
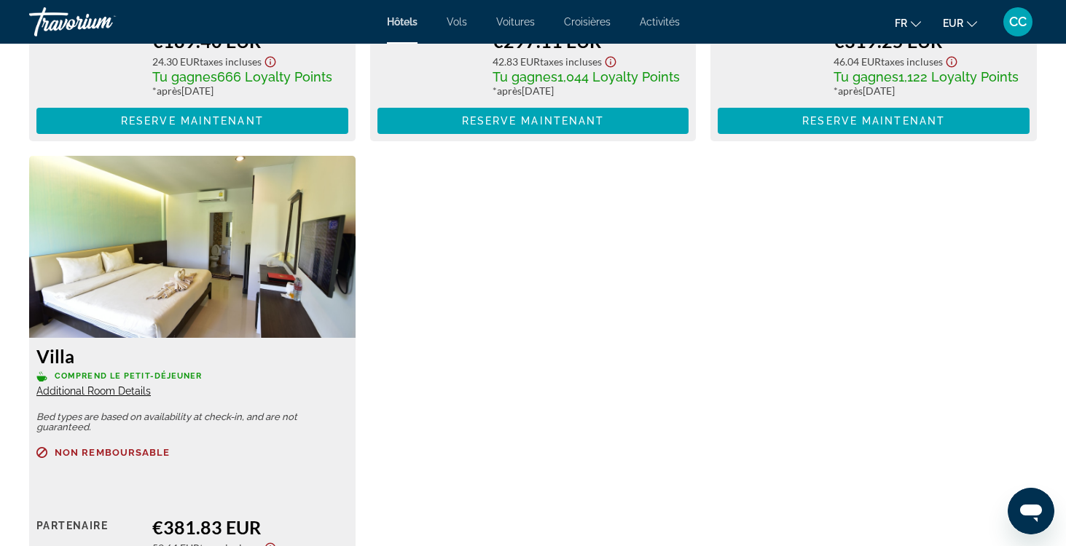
scroll to position [2917, 0]
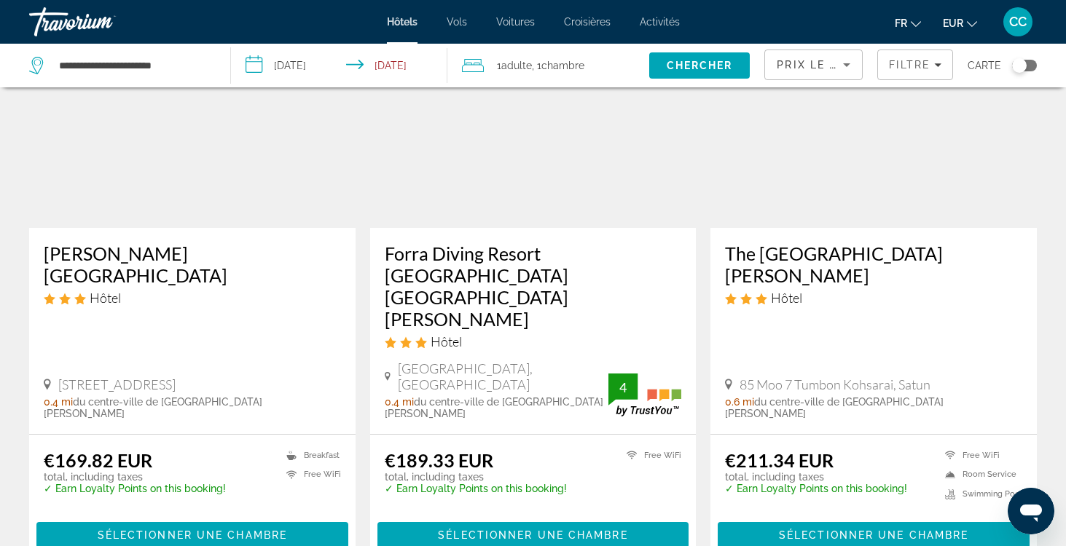
scroll to position [145, 0]
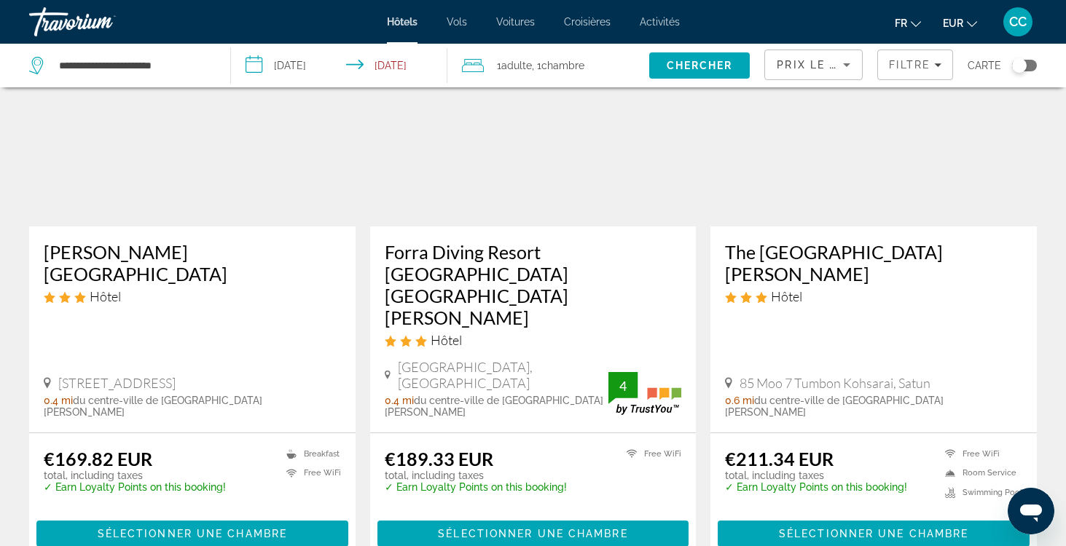
click at [476, 250] on h3 "Forra Diving Resort Pattaya Beach Koh Lipe" at bounding box center [533, 284] width 297 height 87
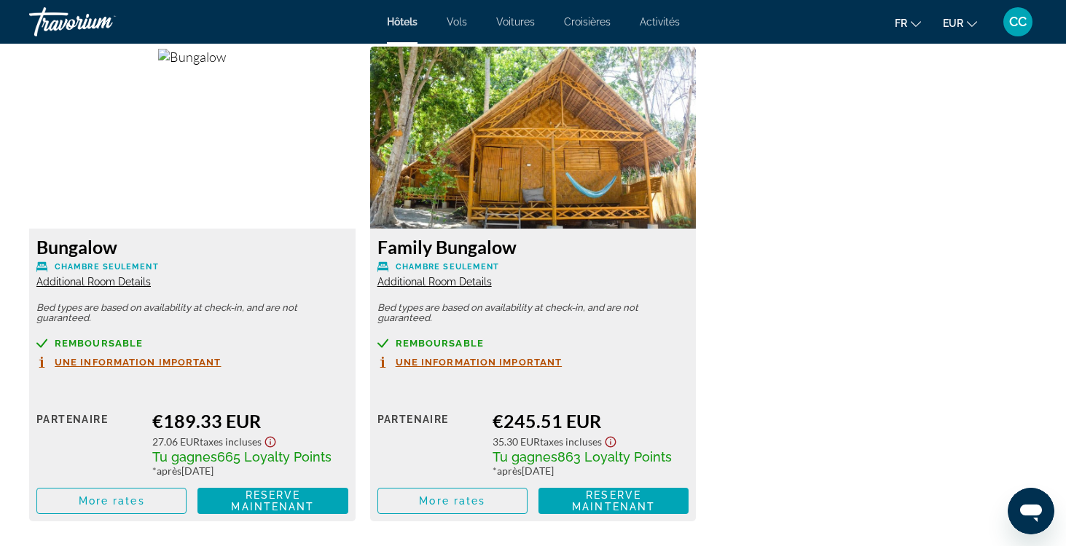
scroll to position [2025, 0]
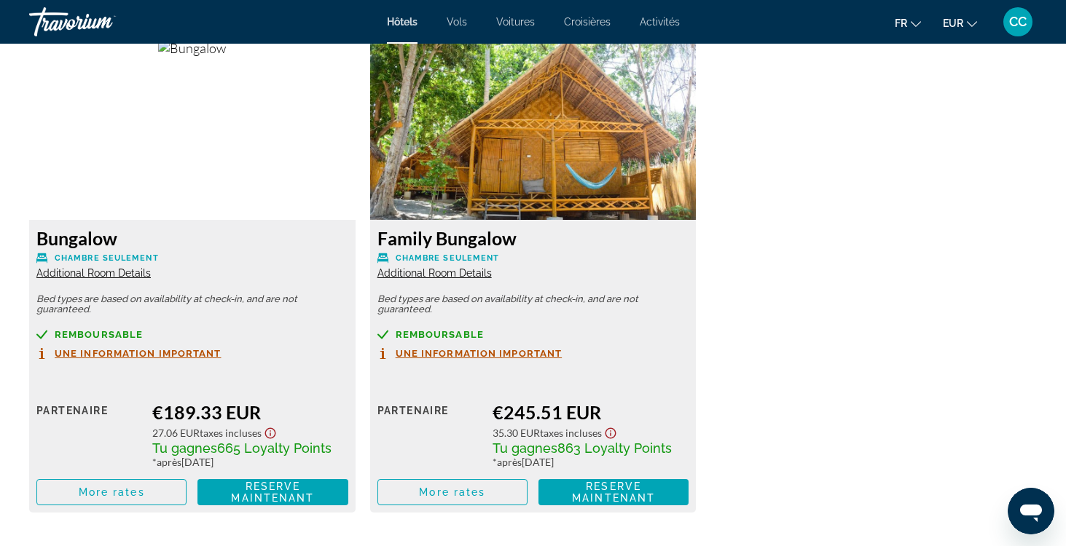
click at [106, 275] on span "Additional Room Details" at bounding box center [93, 273] width 114 height 12
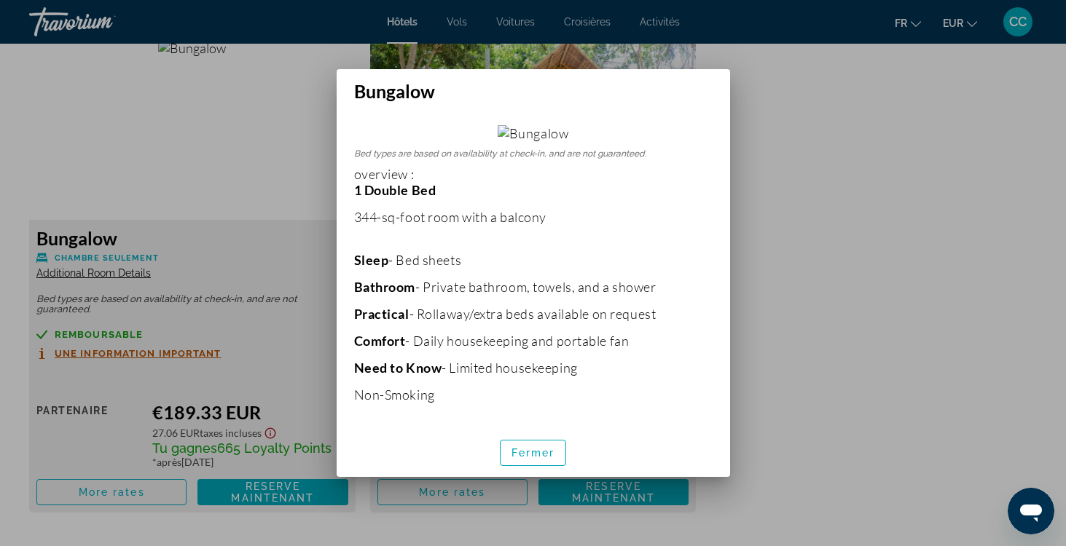
scroll to position [190, 0]
click at [554, 459] on span "Fermer" at bounding box center [533, 453] width 44 height 12
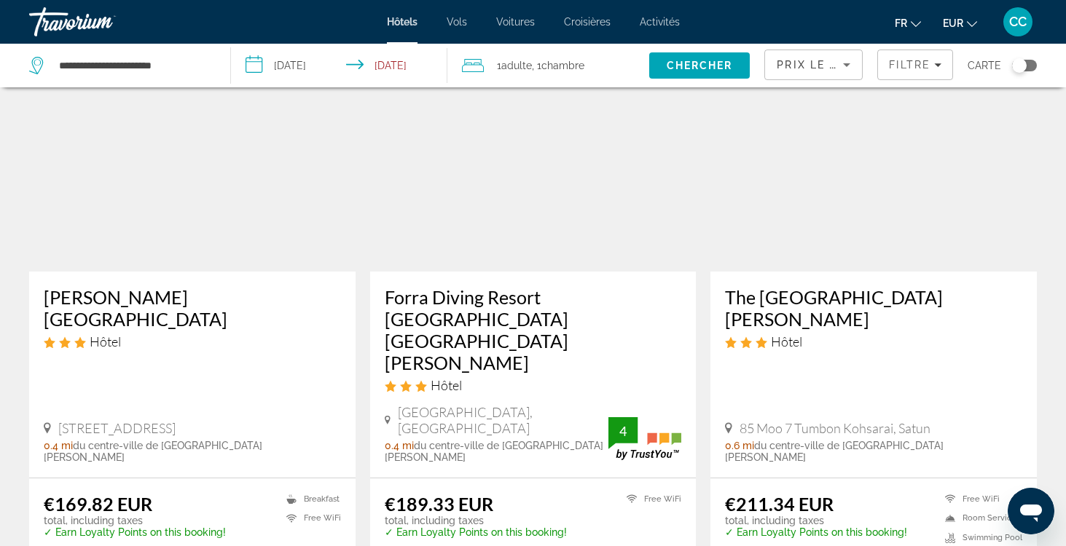
scroll to position [103, 0]
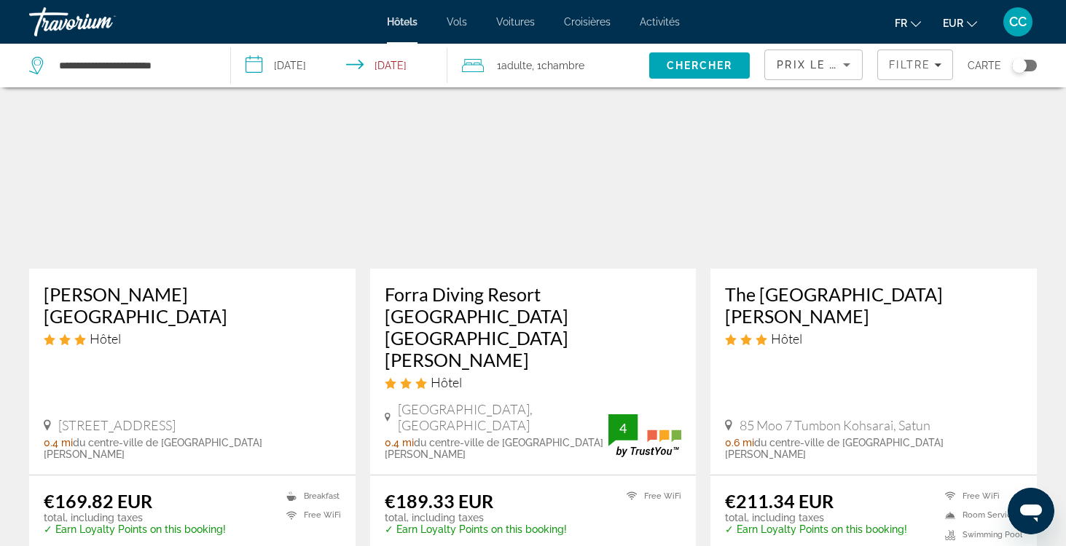
click at [814, 294] on h3 "The Green Hotel Koh Lipe" at bounding box center [873, 305] width 297 height 44
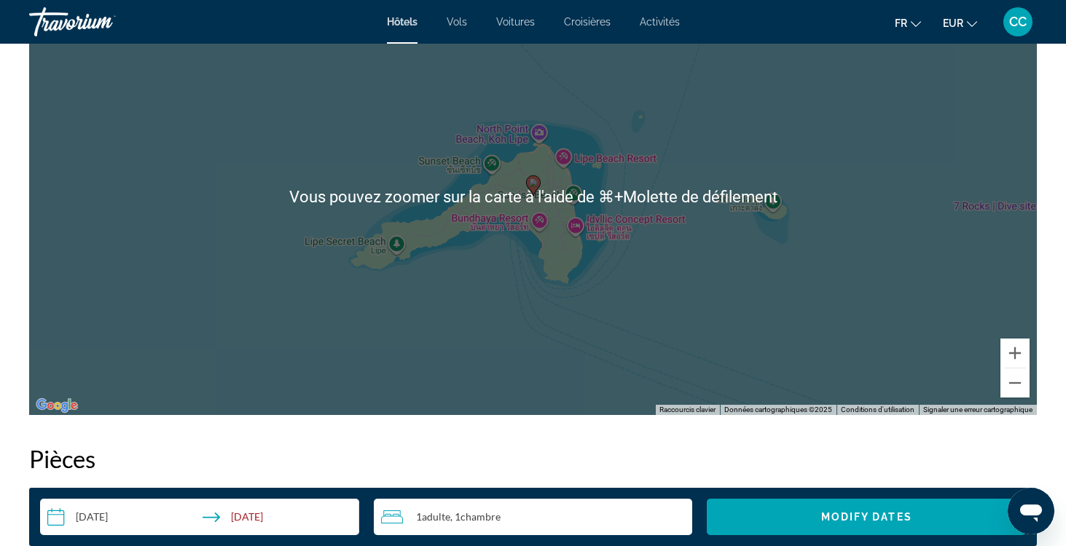
scroll to position [1502, 0]
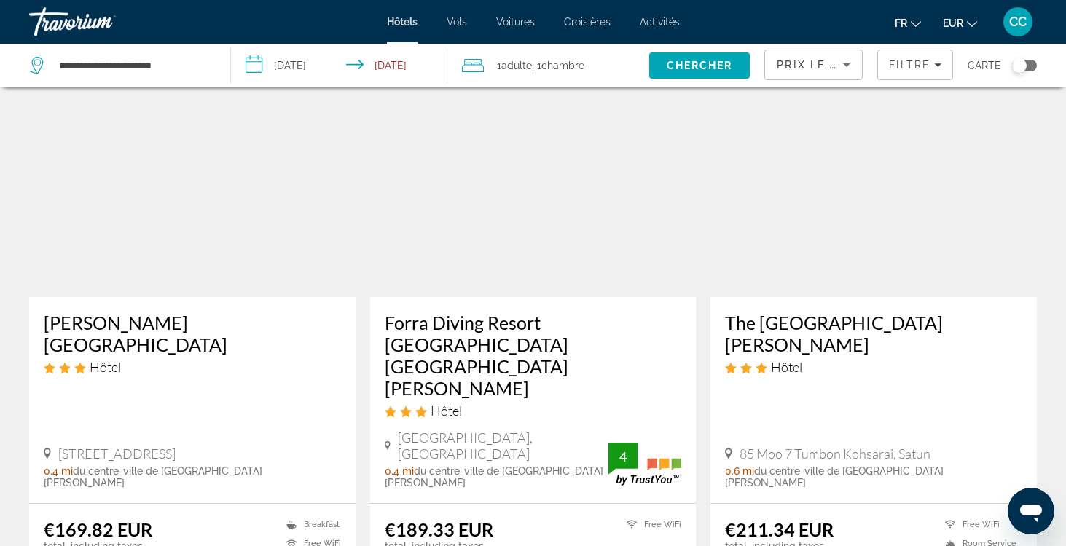
scroll to position [78, 0]
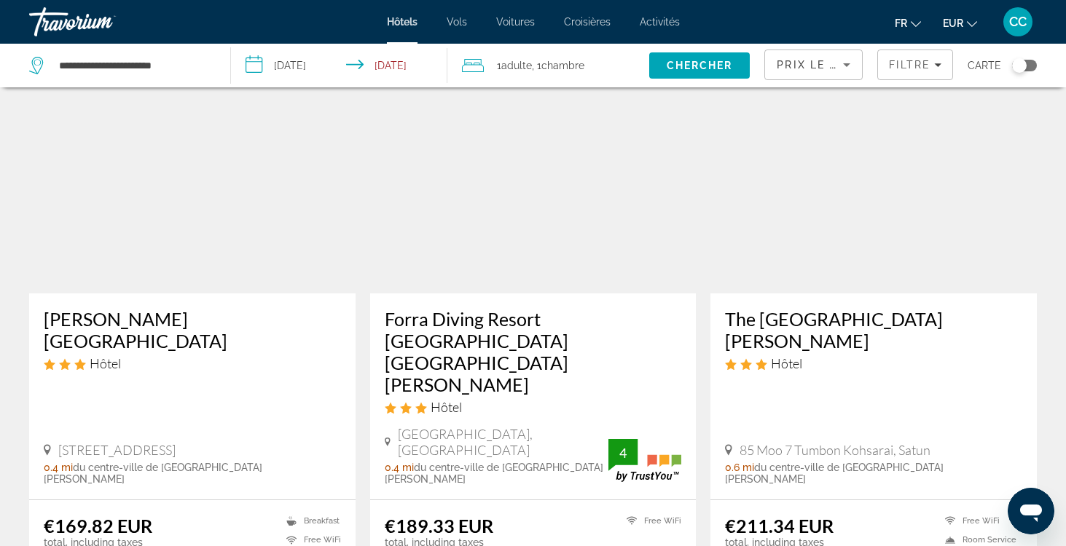
click at [409, 324] on h3 "Forra Diving Resort Pattaya Beach Koh Lipe" at bounding box center [533, 351] width 297 height 87
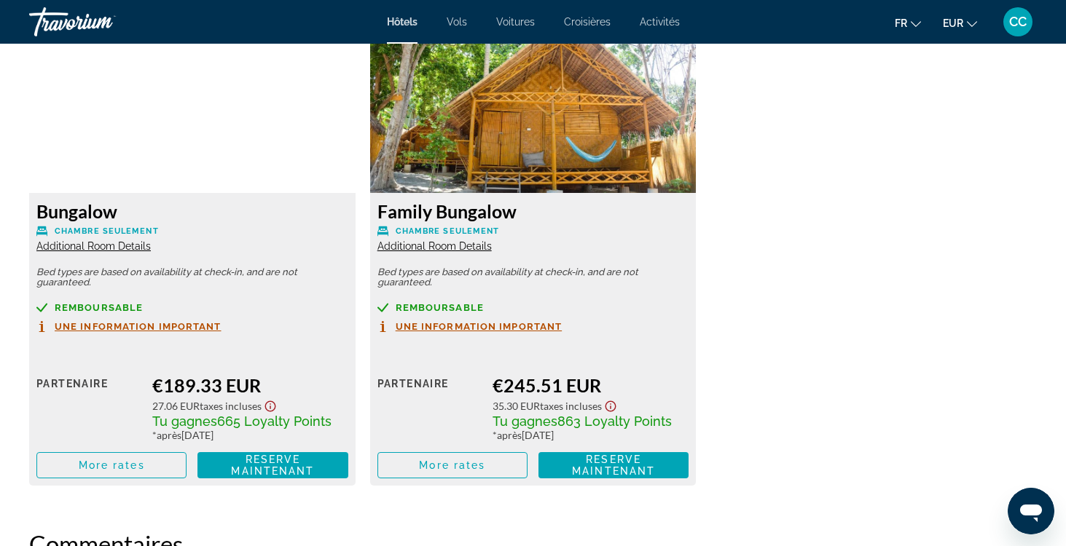
scroll to position [2049, 0]
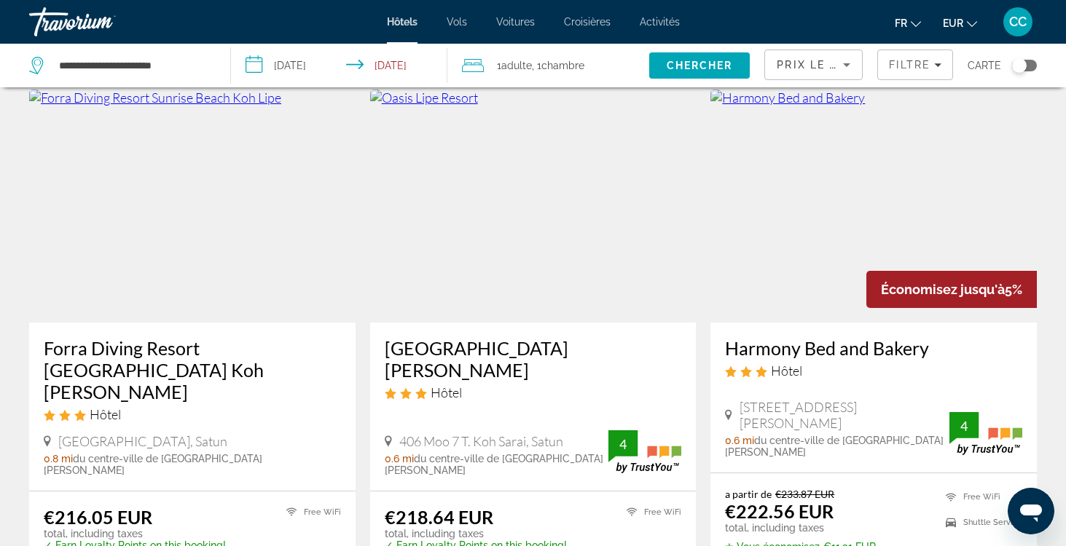
scroll to position [647, 0]
click at [823, 337] on h3 "Harmony Bed and Bakery" at bounding box center [873, 348] width 297 height 22
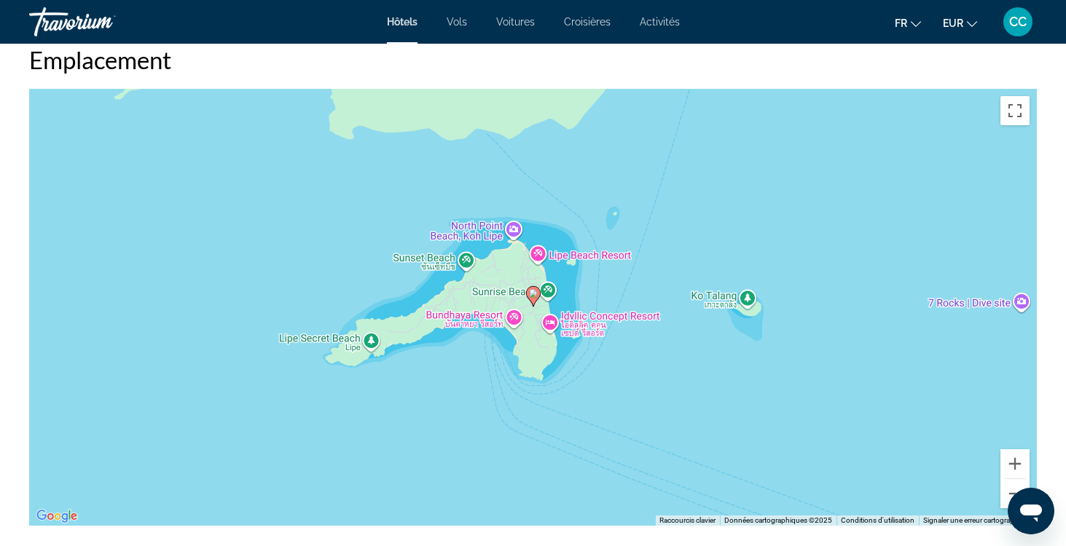
scroll to position [1378, 0]
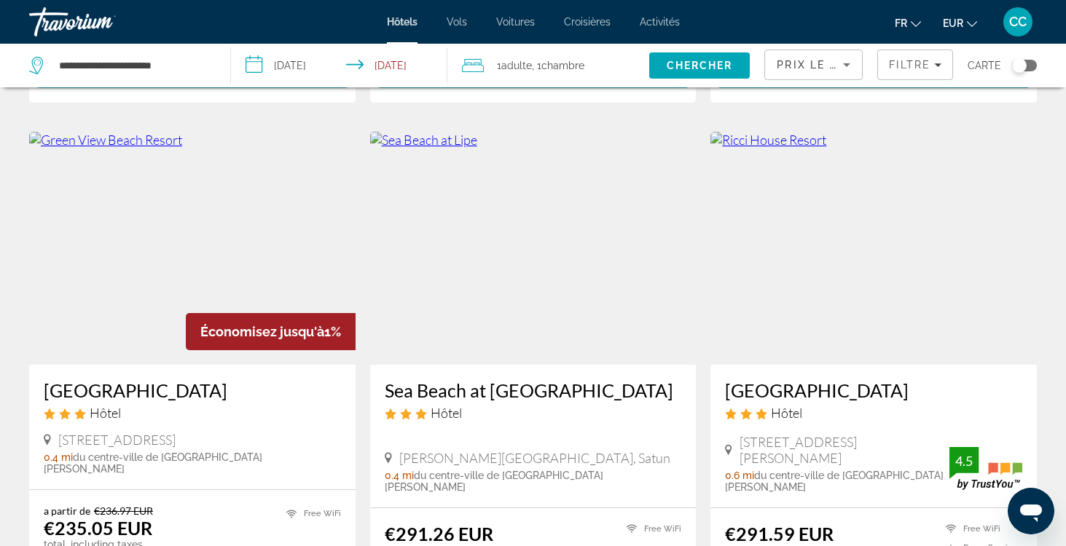
scroll to position [1161, 0]
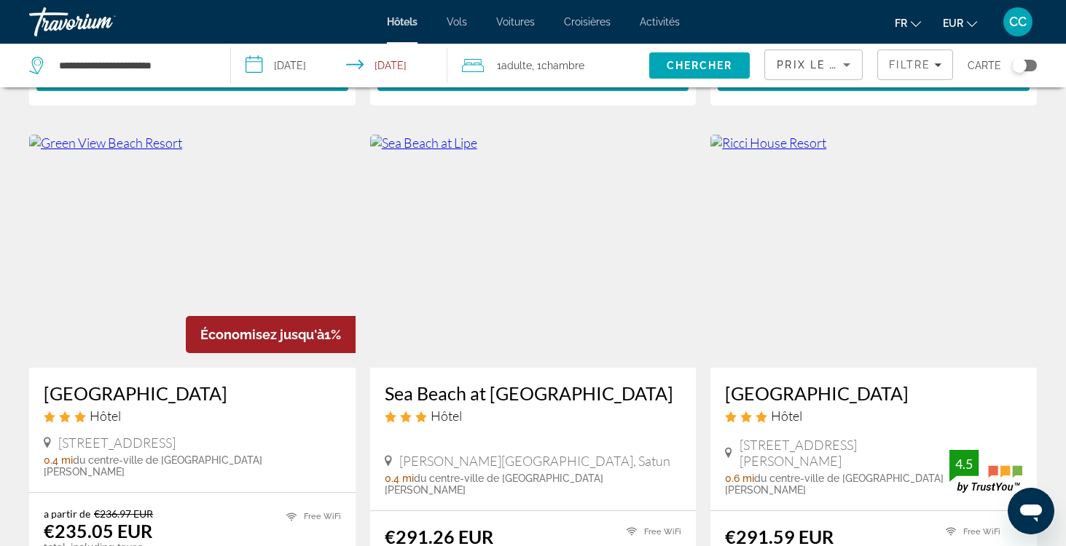
click at [441, 383] on h3 "Sea Beach at Lipe" at bounding box center [533, 394] width 297 height 22
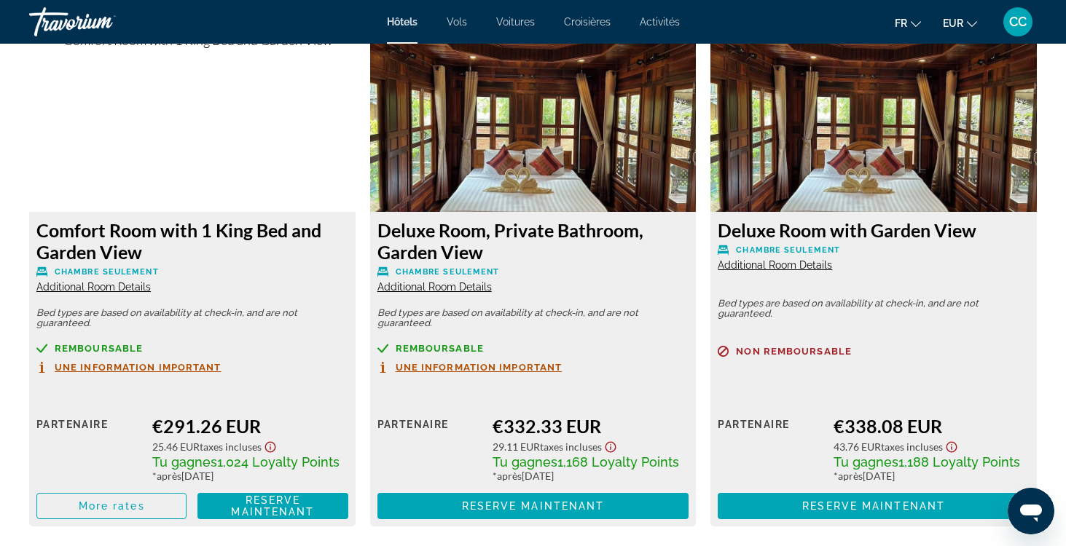
scroll to position [2034, 0]
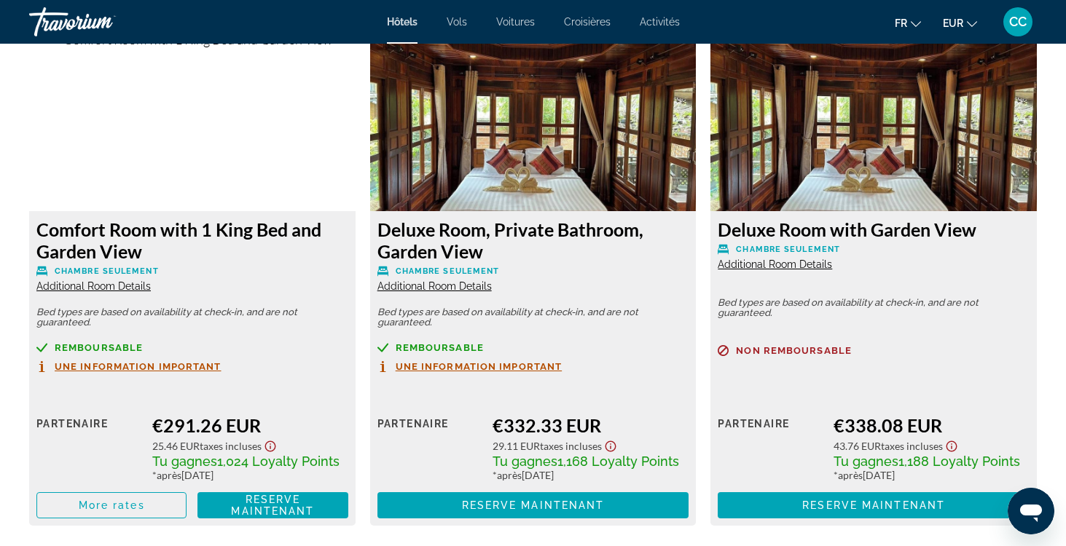
click at [129, 287] on span "Additional Room Details" at bounding box center [93, 287] width 114 height 12
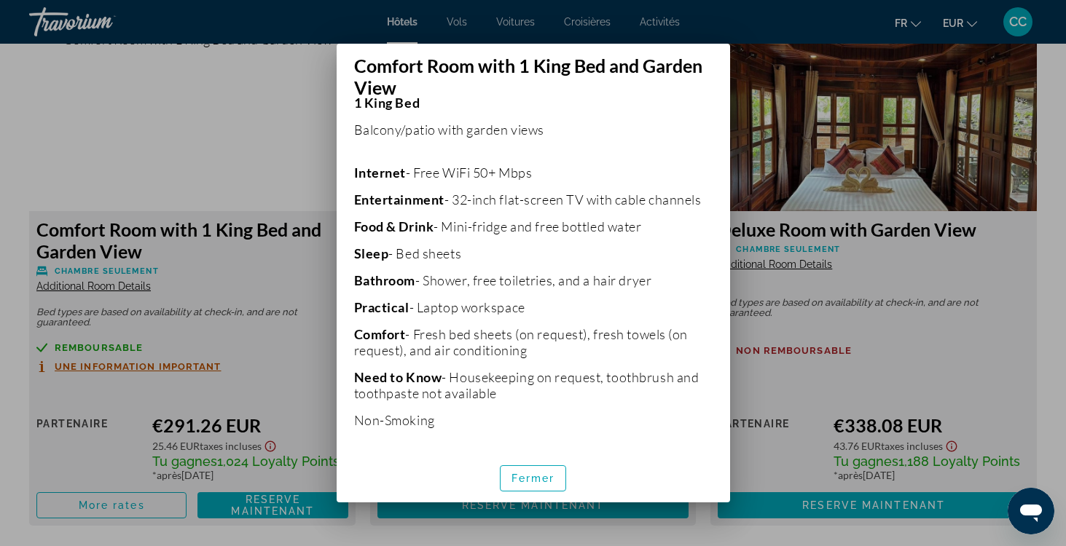
scroll to position [528, 0]
click at [530, 479] on span "Fermer" at bounding box center [533, 479] width 44 height 12
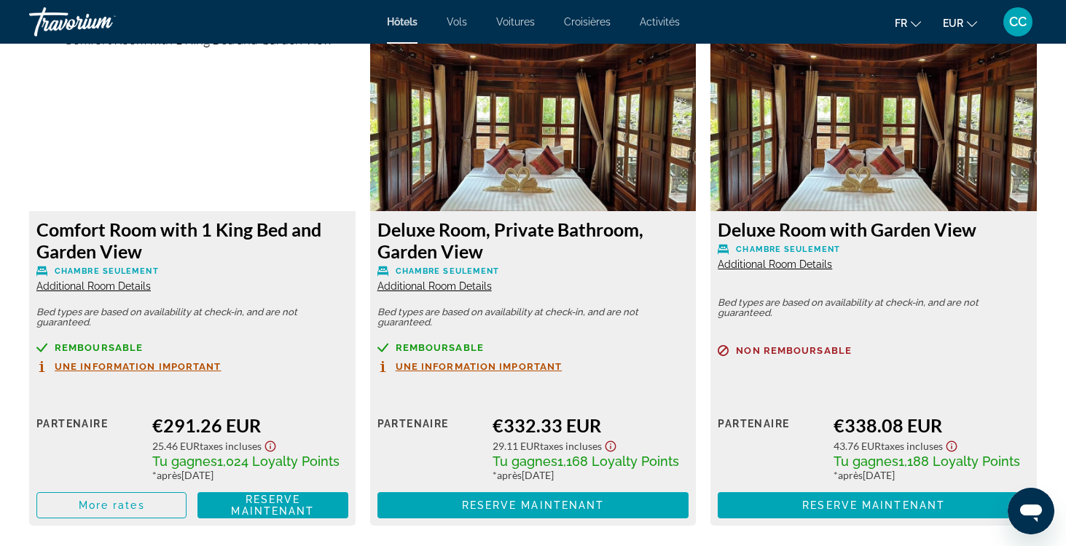
scroll to position [2034, 0]
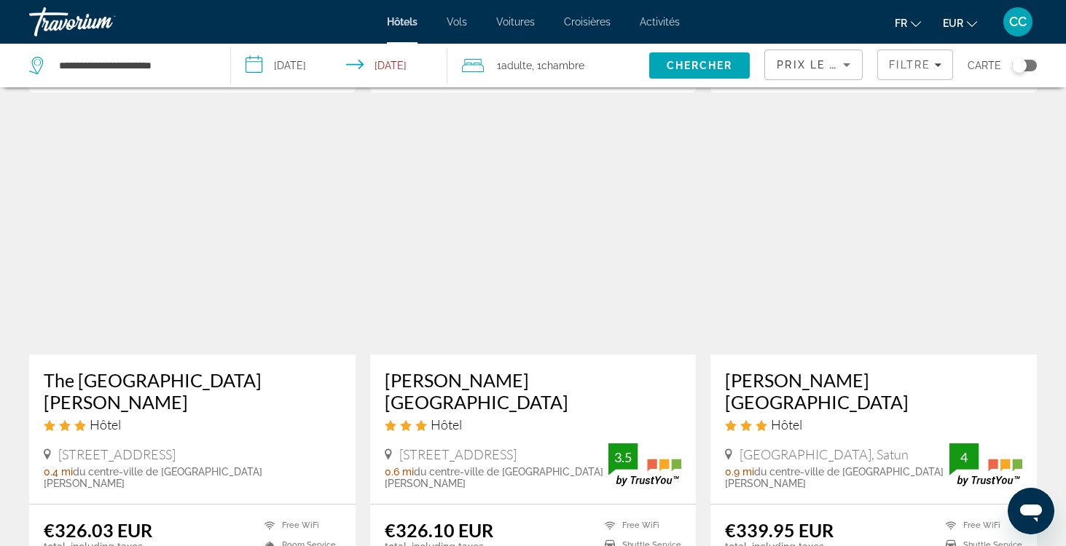
scroll to position [1711, 0]
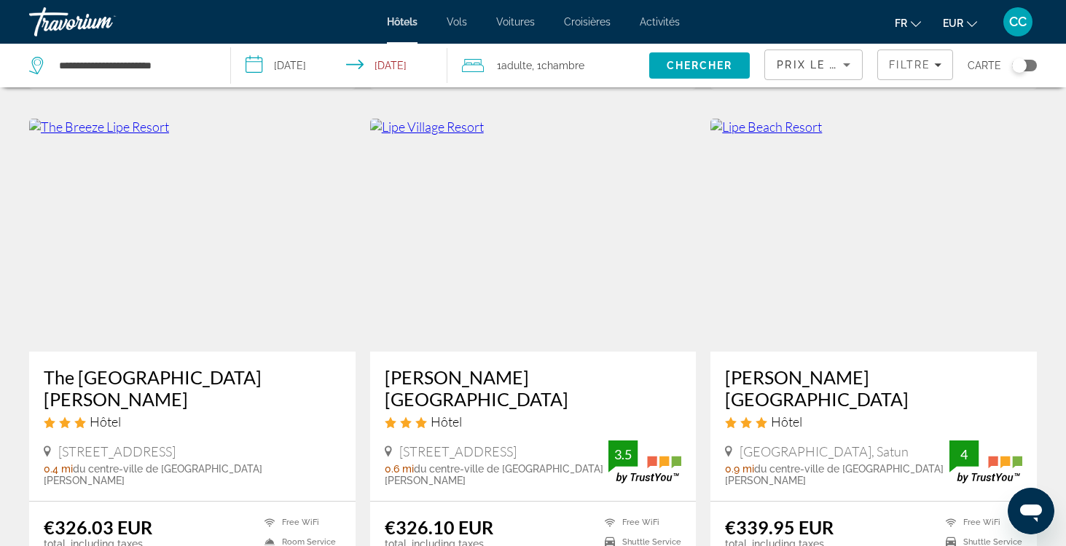
click at [814, 366] on h3 "Lipe Beach Resort" at bounding box center [873, 388] width 297 height 44
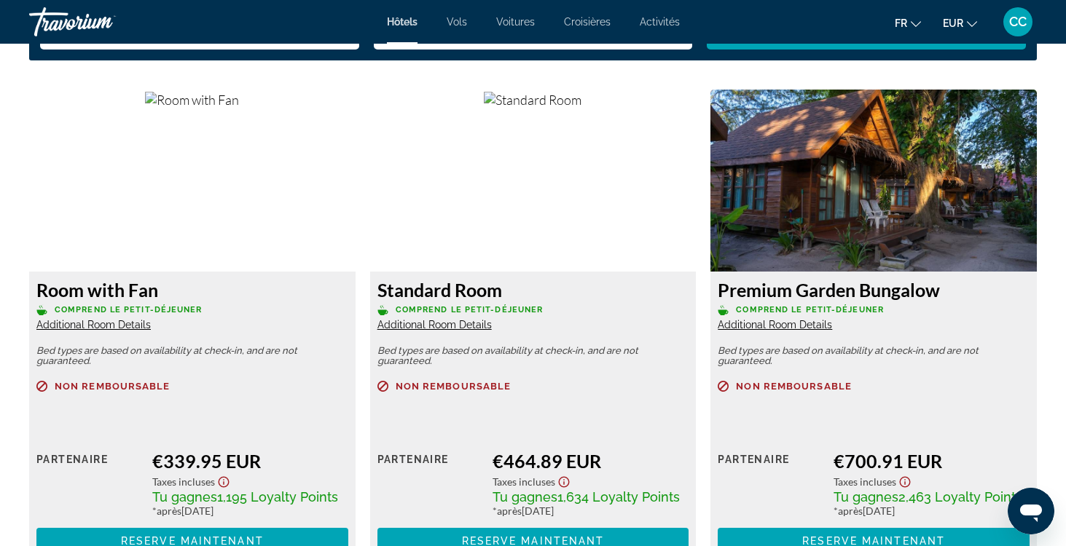
scroll to position [1974, 0]
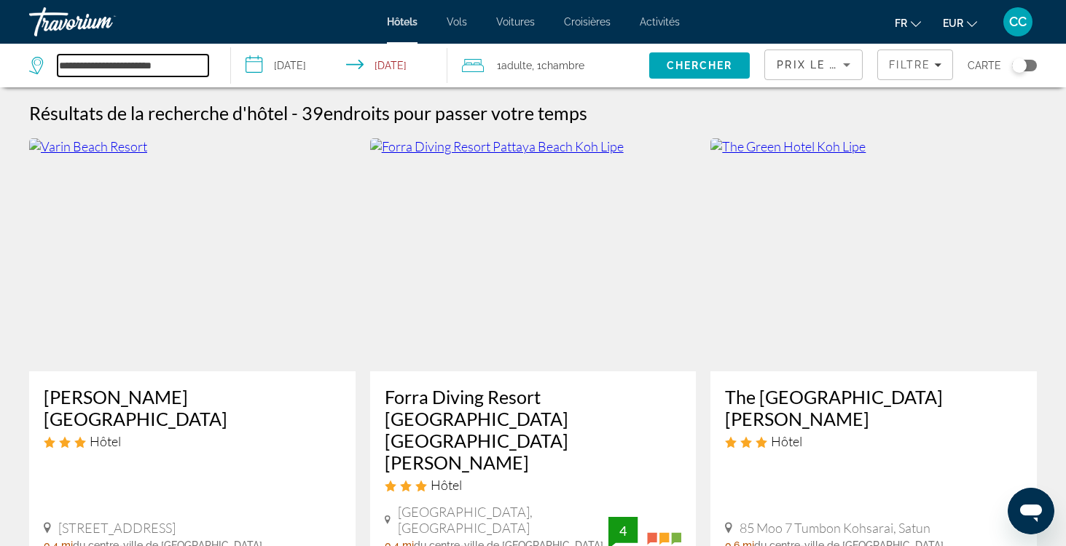
drag, startPoint x: 185, startPoint y: 63, endPoint x: 48, endPoint y: 60, distance: 137.0
click at [48, 60] on div "**********" at bounding box center [118, 66] width 179 height 22
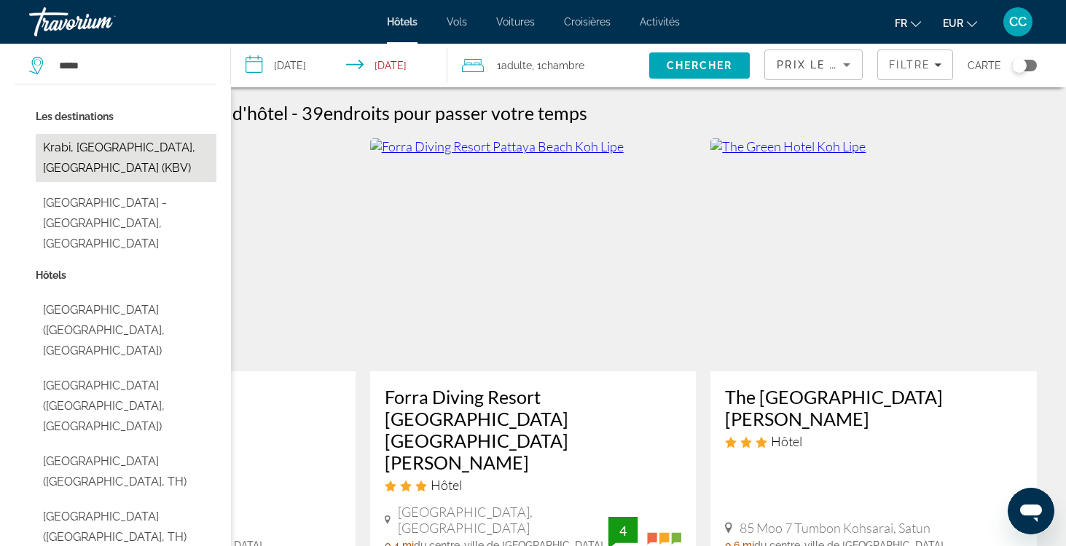
click at [65, 147] on button "Krabi, Krabi - Trang, Thailand (KBV)" at bounding box center [126, 158] width 181 height 48
type input "**********"
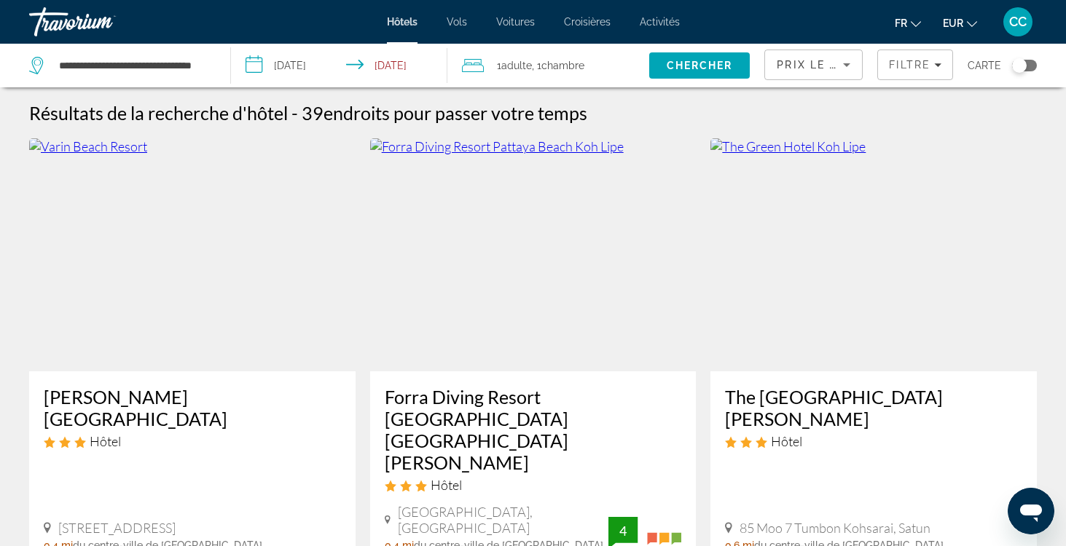
click at [333, 61] on input "**********" at bounding box center [342, 68] width 222 height 48
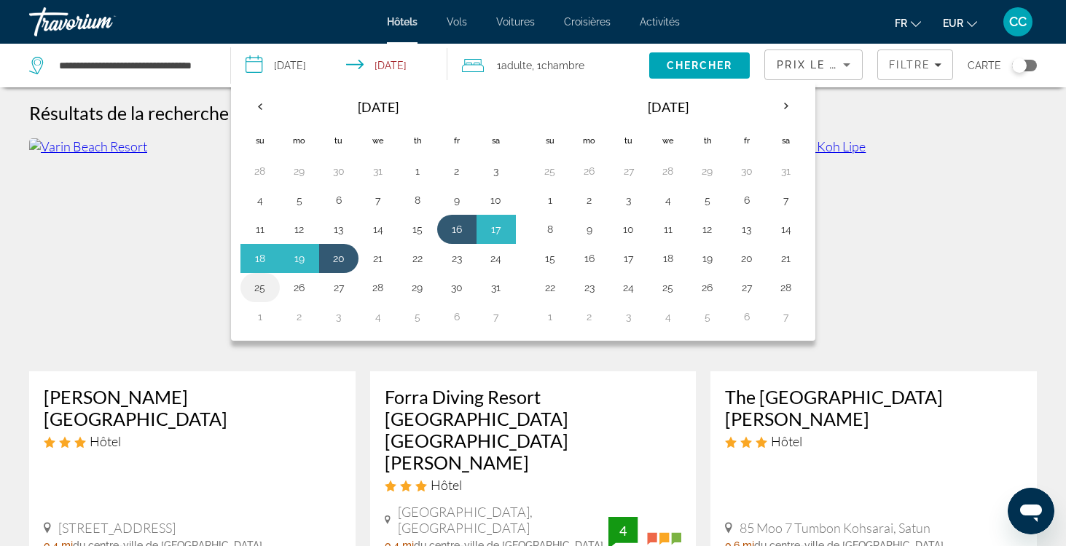
click at [261, 289] on button "25" at bounding box center [259, 288] width 23 height 20
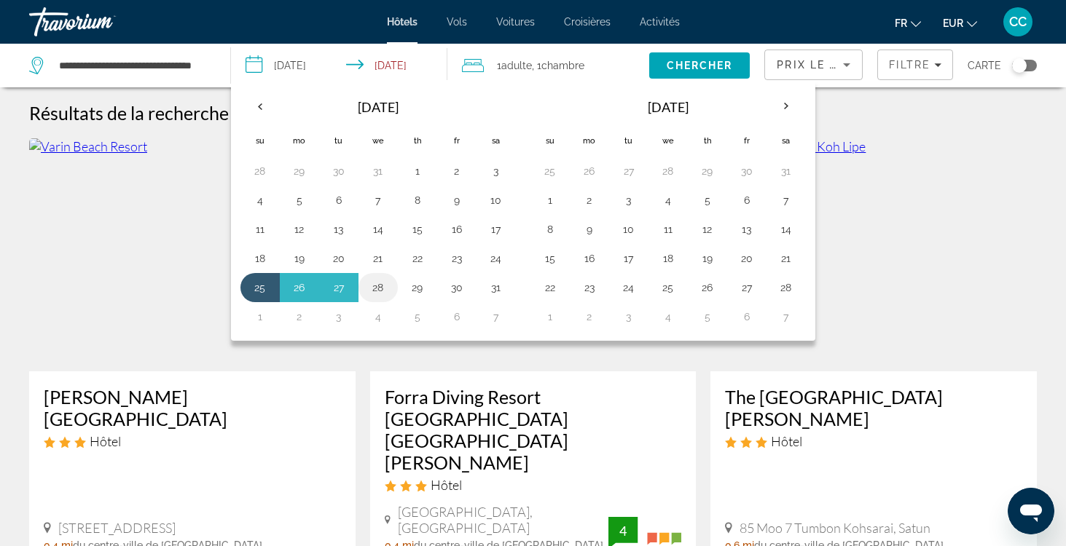
click at [378, 286] on button "28" at bounding box center [377, 288] width 23 height 20
type input "**********"
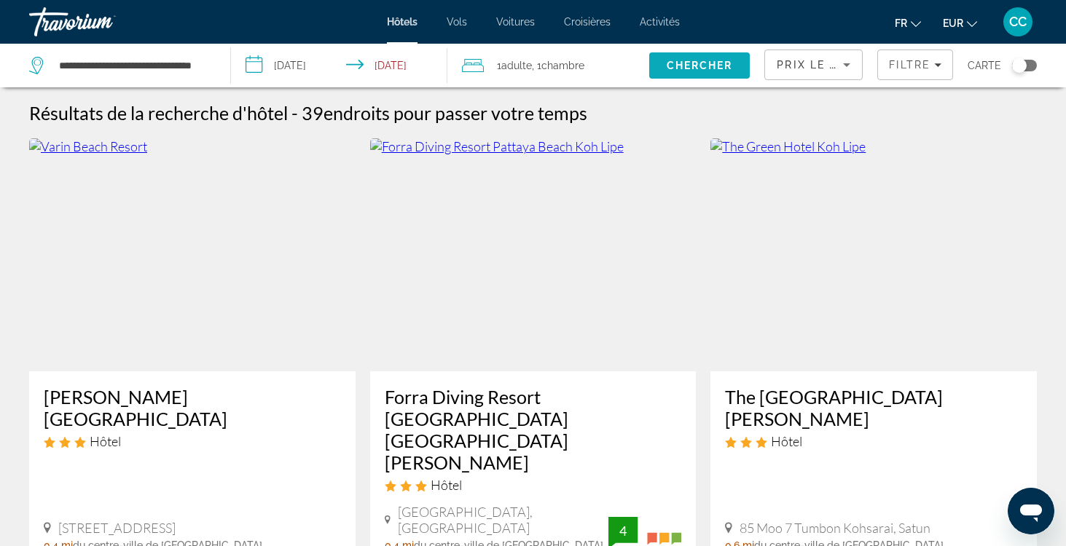
click at [719, 62] on span "Chercher" at bounding box center [700, 66] width 66 height 12
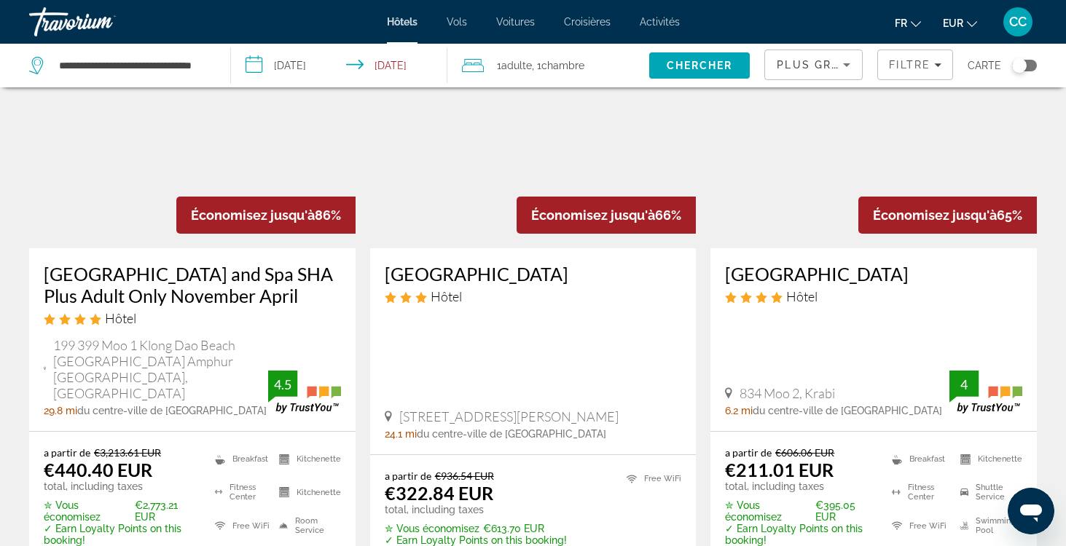
scroll to position [122, 0]
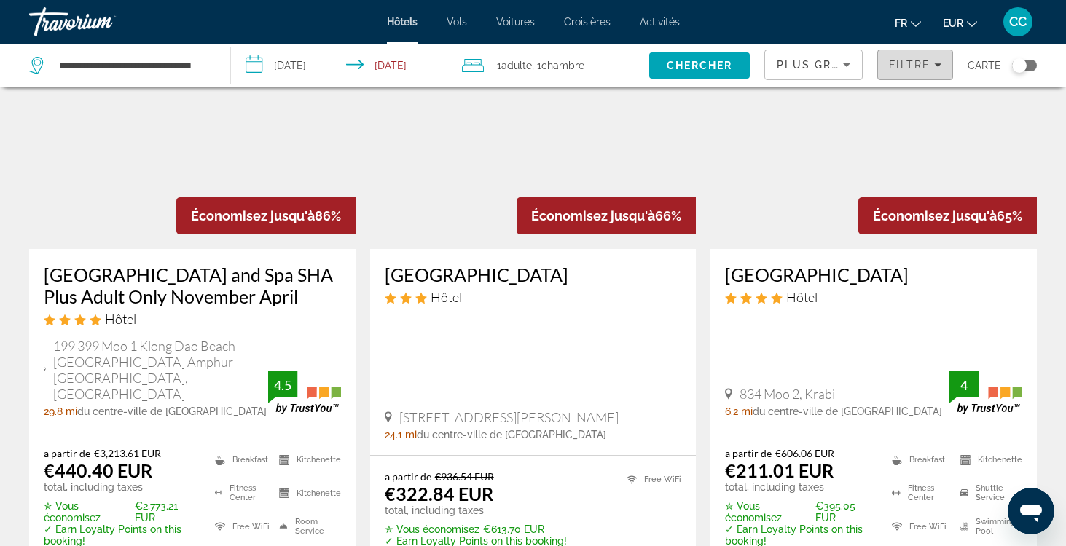
click at [915, 69] on span "Filtre" at bounding box center [910, 65] width 42 height 12
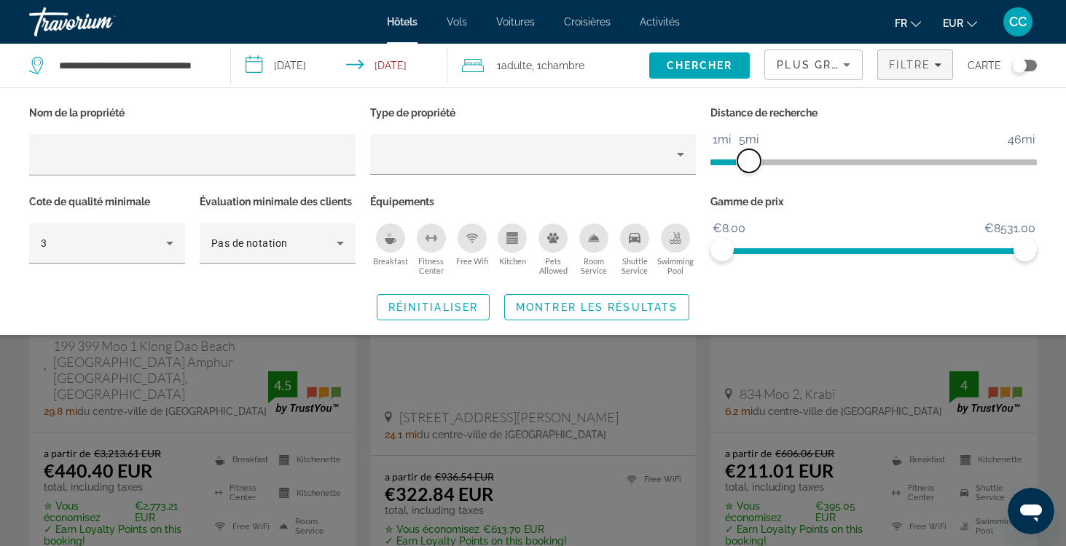
drag, startPoint x: 918, startPoint y: 161, endPoint x: 747, endPoint y: 170, distance: 171.5
click at [747, 170] on span "ngx-slider" at bounding box center [748, 160] width 23 height 23
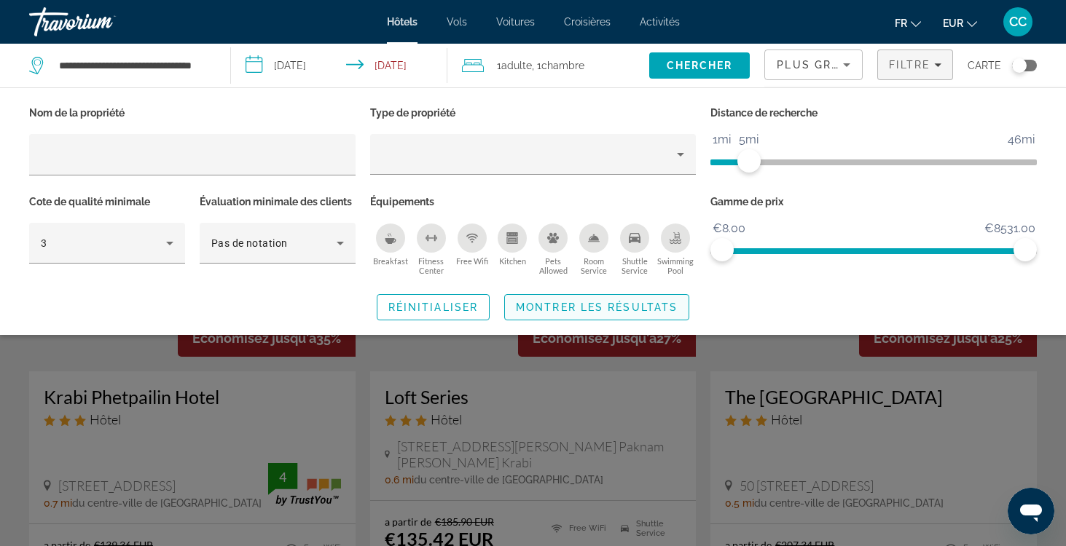
click at [648, 302] on span "Montrer les résultats" at bounding box center [597, 308] width 162 height 12
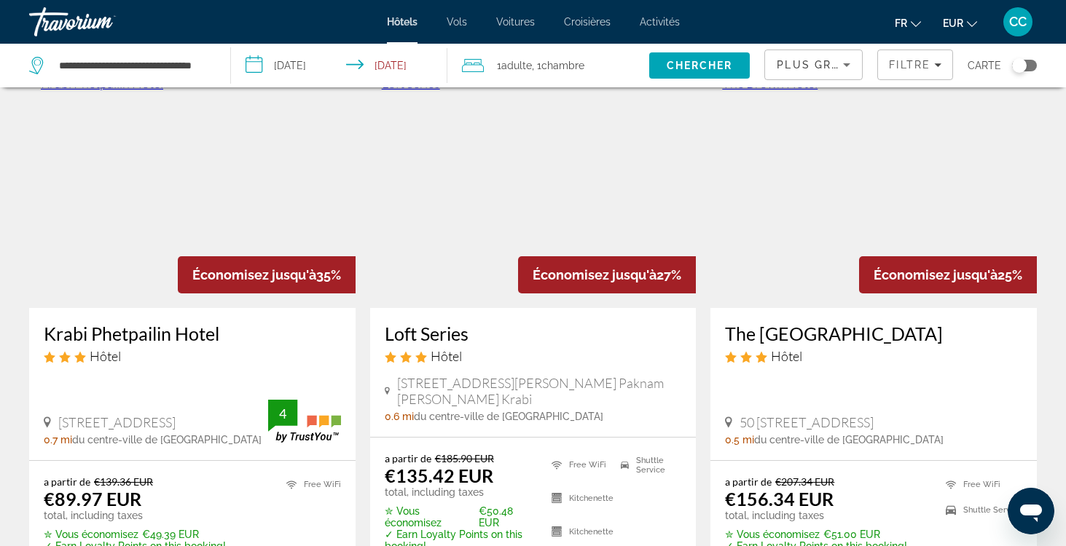
scroll to position [62, 0]
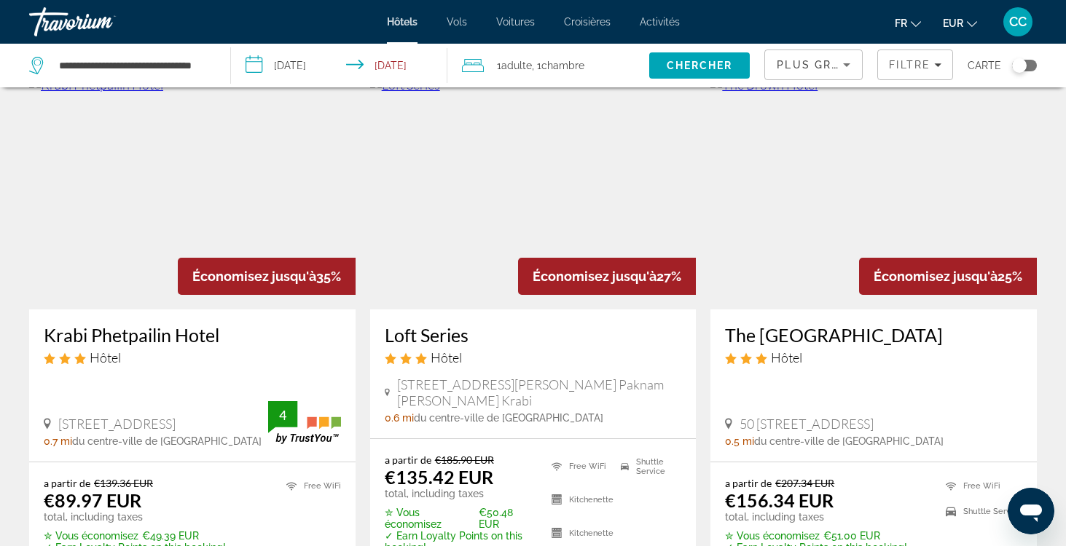
click at [194, 333] on h3 "Krabi Phetpailin Hotel" at bounding box center [192, 335] width 297 height 22
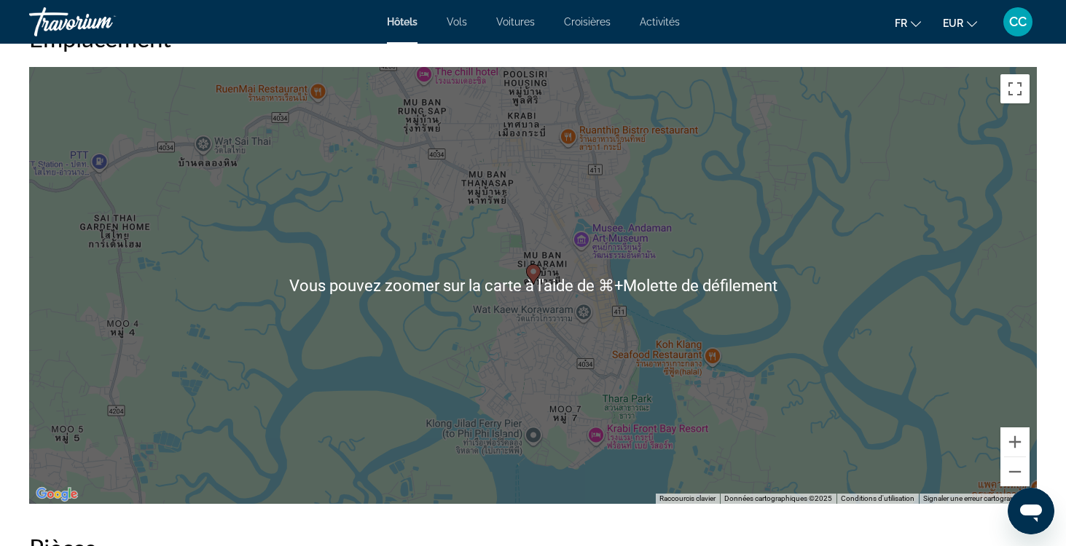
scroll to position [1399, 0]
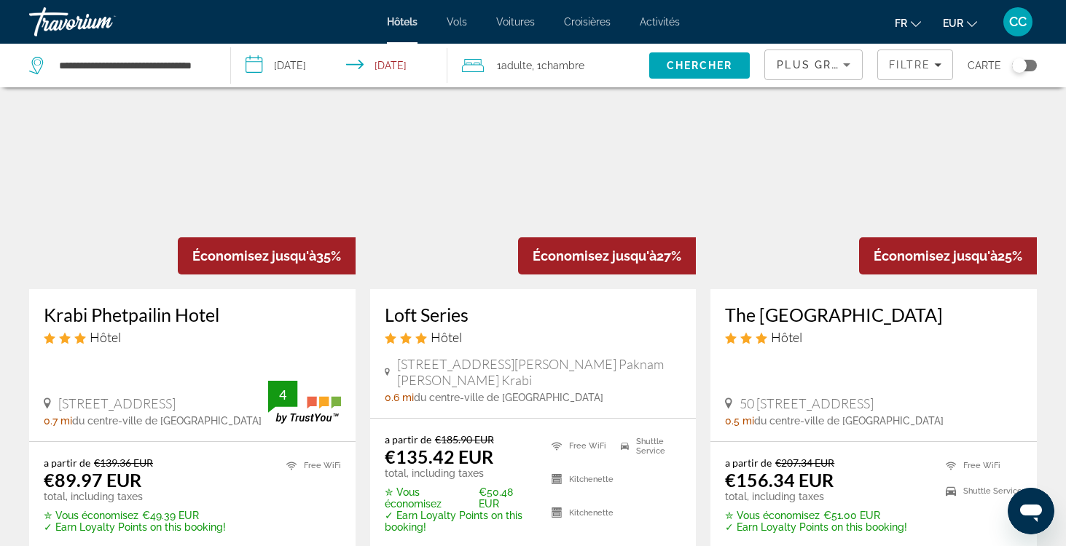
scroll to position [87, 0]
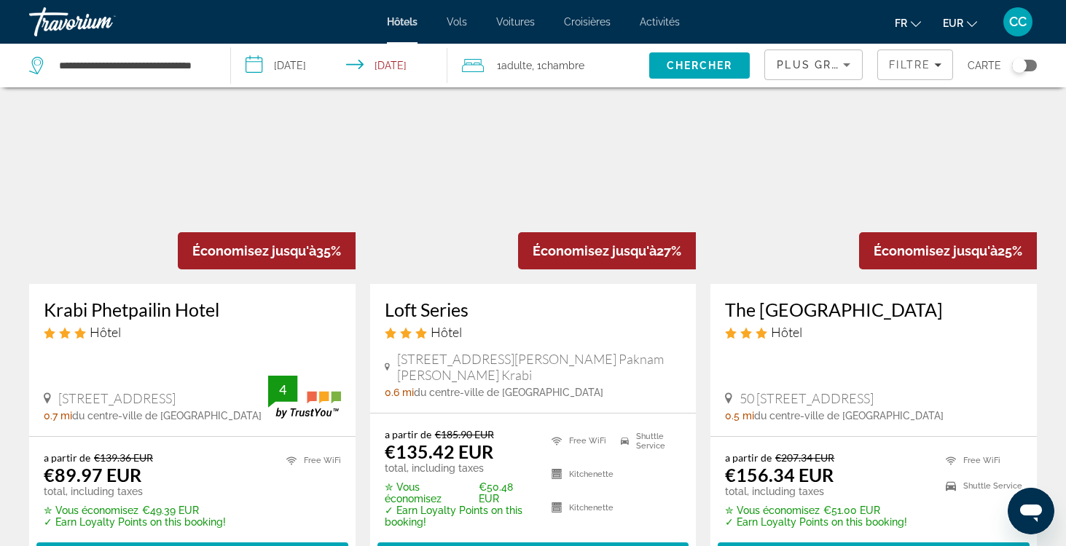
click at [418, 310] on h3 "Loft Series" at bounding box center [533, 310] width 297 height 22
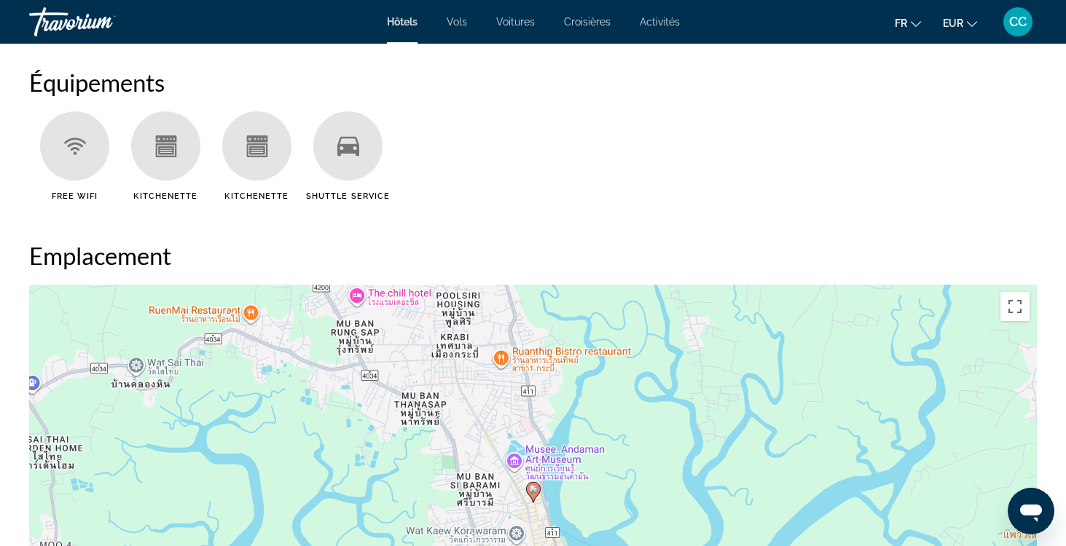
scroll to position [1181, 0]
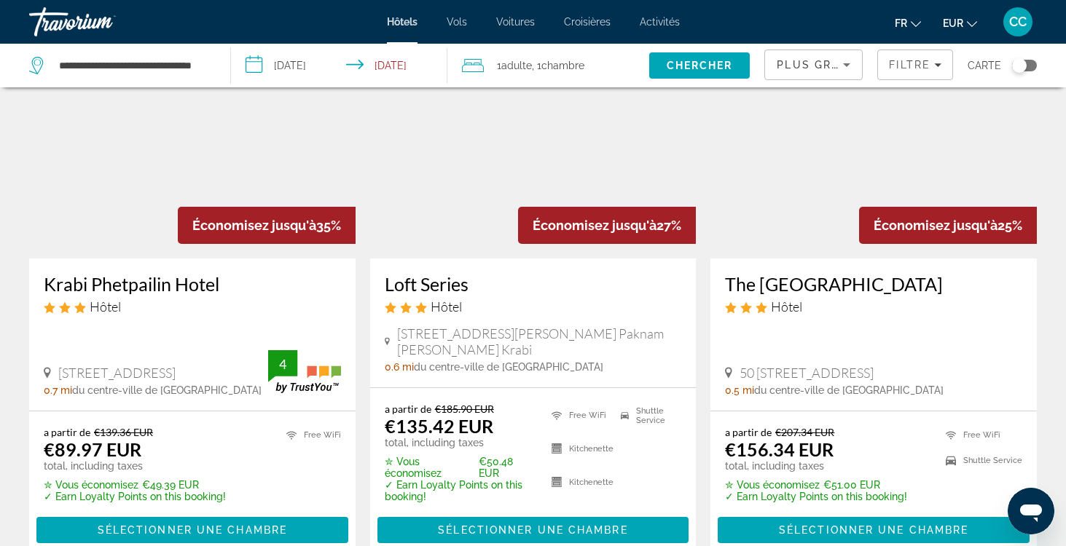
scroll to position [114, 0]
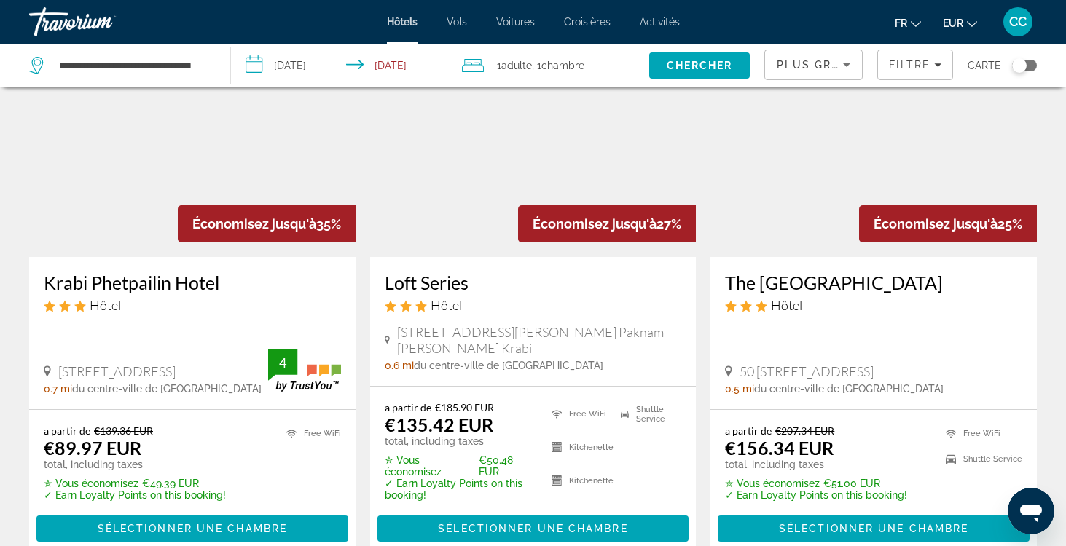
click at [758, 283] on h3 "The Brown Hotel" at bounding box center [873, 283] width 297 height 22
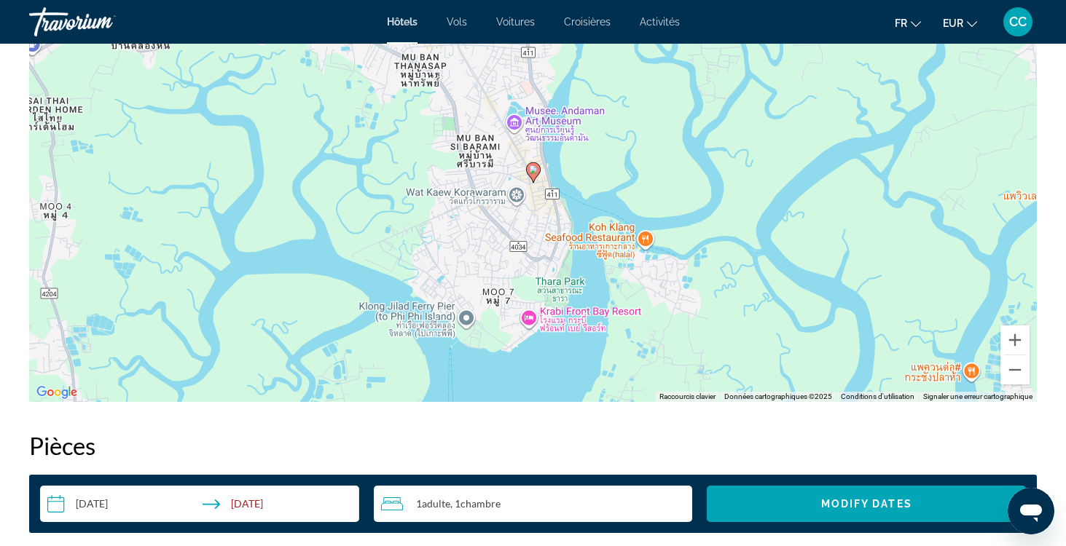
scroll to position [1502, 0]
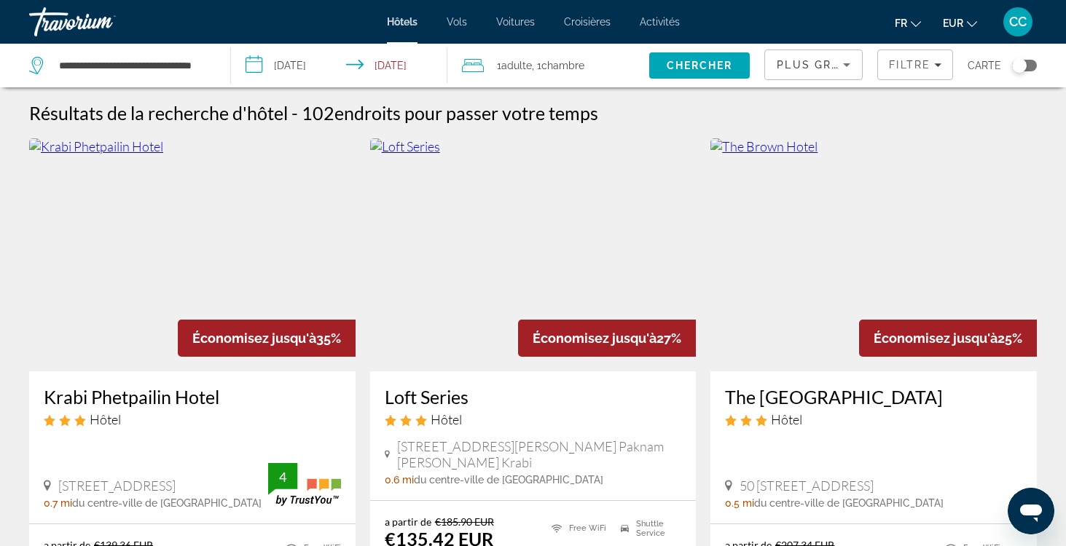
click at [1030, 63] on div "Toggle map" at bounding box center [1024, 66] width 25 height 12
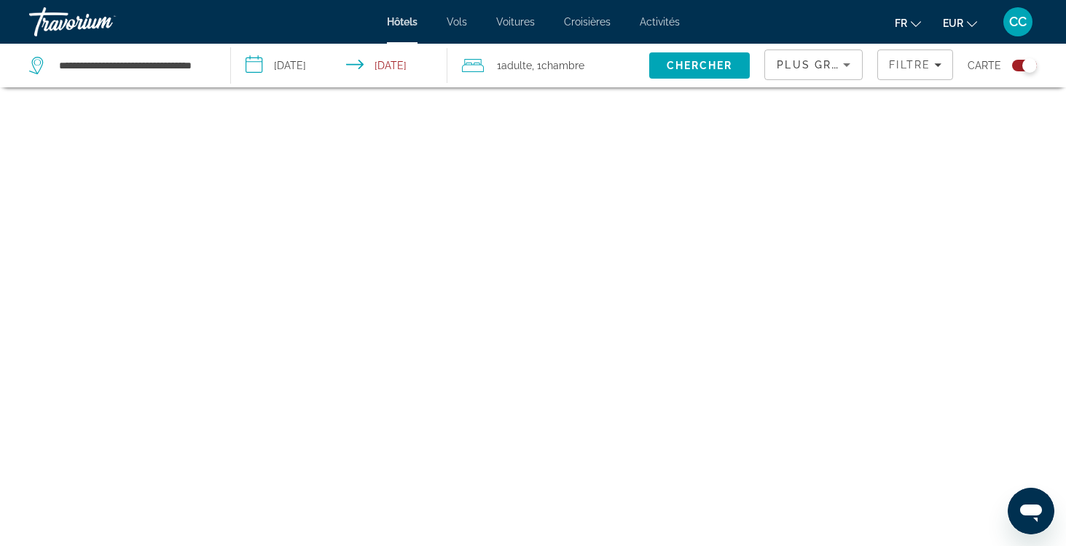
scroll to position [87, 0]
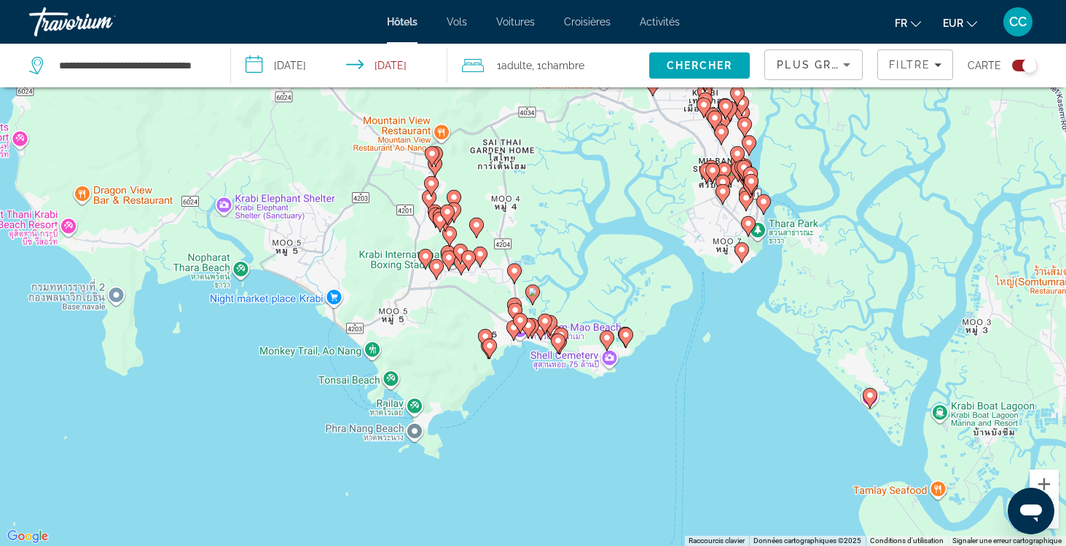
drag, startPoint x: 506, startPoint y: 477, endPoint x: 621, endPoint y: 409, distance: 134.0
click at [622, 409] on div "Pour activer le glissement avec le clavier, appuyez sur Alt+Entrée. Une fois ce…" at bounding box center [533, 273] width 1066 height 546
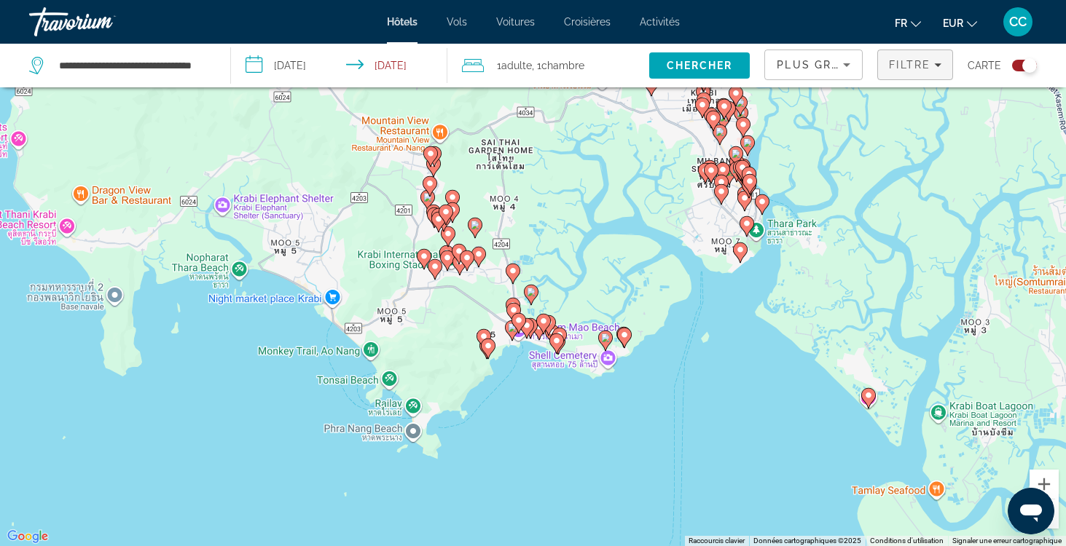
click at [901, 68] on span "Filtre" at bounding box center [910, 65] width 42 height 12
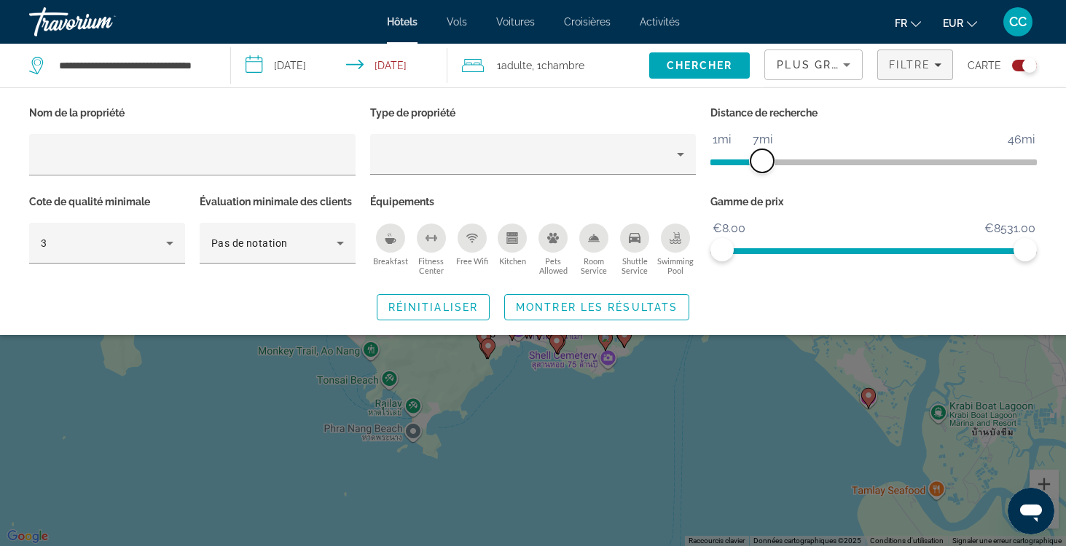
drag, startPoint x: 751, startPoint y: 155, endPoint x: 761, endPoint y: 154, distance: 9.5
click at [761, 154] on span "ngx-slider" at bounding box center [761, 160] width 23 height 23
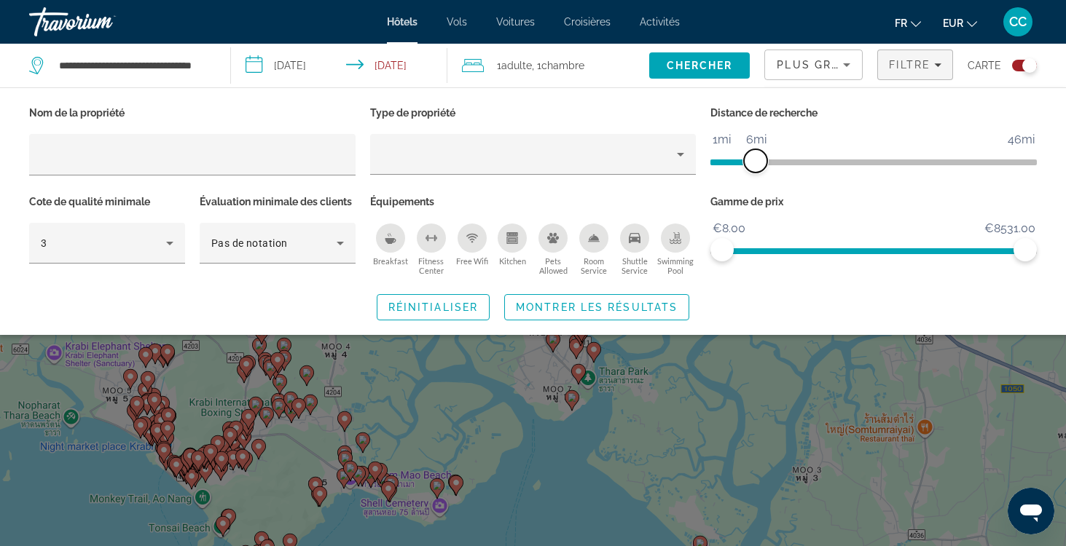
click at [753, 165] on span "ngx-slider" at bounding box center [755, 160] width 23 height 23
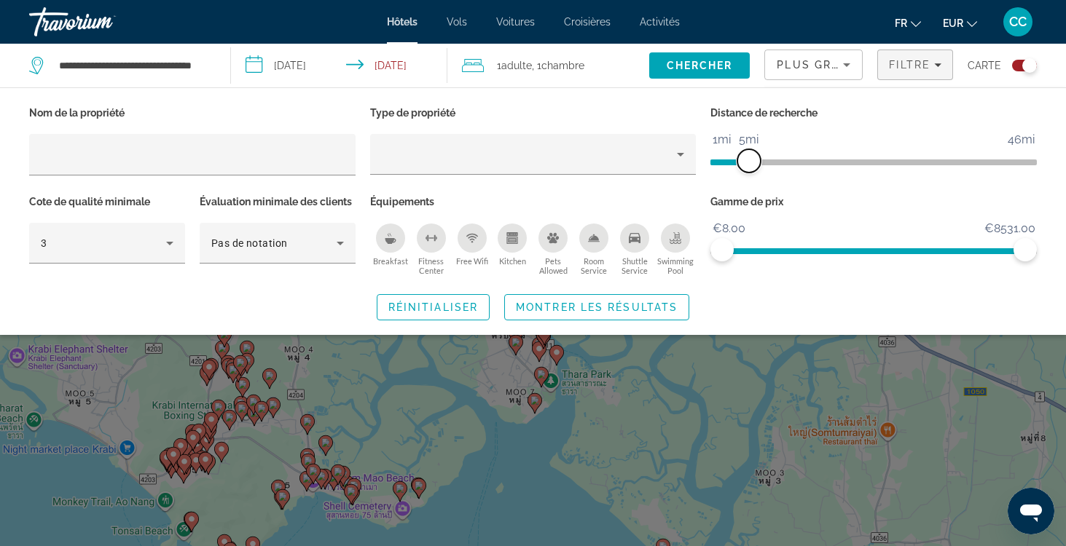
click at [749, 165] on span "ngx-slider" at bounding box center [748, 160] width 23 height 23
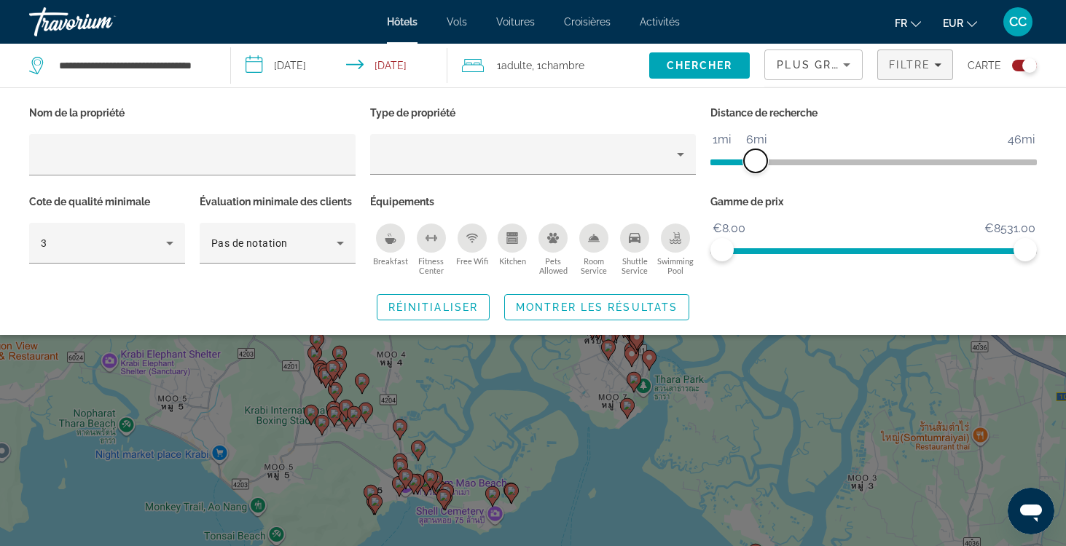
drag, startPoint x: 749, startPoint y: 165, endPoint x: 756, endPoint y: 165, distance: 7.3
click at [756, 165] on span "ngx-slider" at bounding box center [755, 160] width 23 height 23
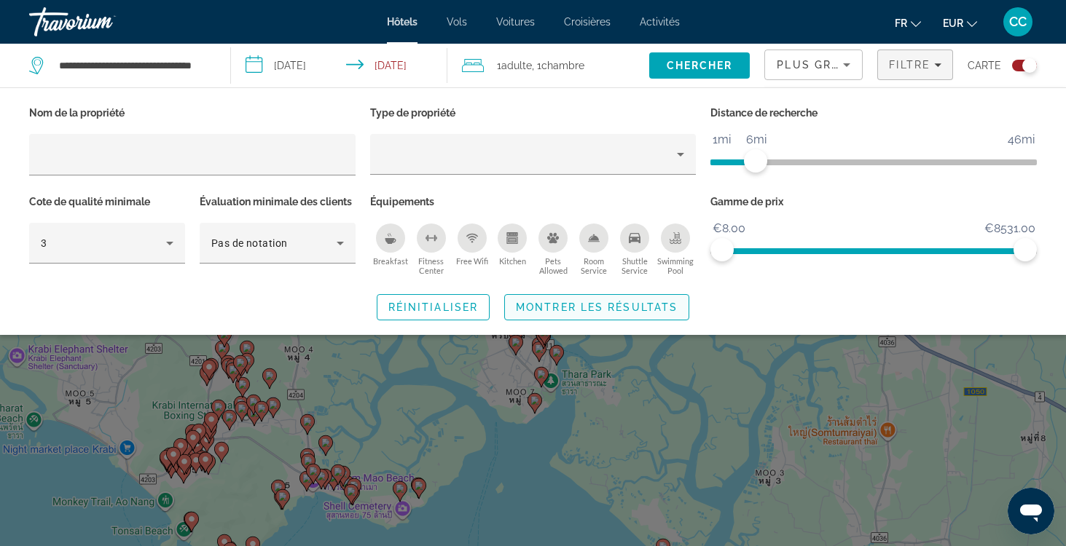
click at [651, 302] on span "Montrer les résultats" at bounding box center [597, 308] width 162 height 12
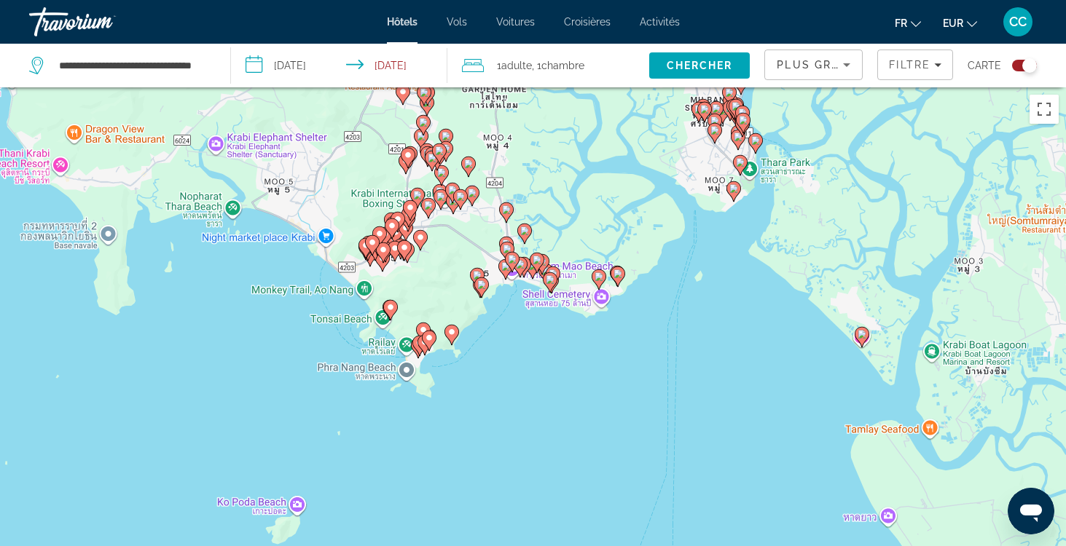
drag, startPoint x: 493, startPoint y: 492, endPoint x: 693, endPoint y: 278, distance: 292.8
click at [693, 278] on div "Pour activer le glissement avec le clavier, appuyez sur Alt+Entrée. Une fois ce…" at bounding box center [533, 360] width 1066 height 546
click at [455, 338] on icon "Main content" at bounding box center [450, 335] width 13 height 19
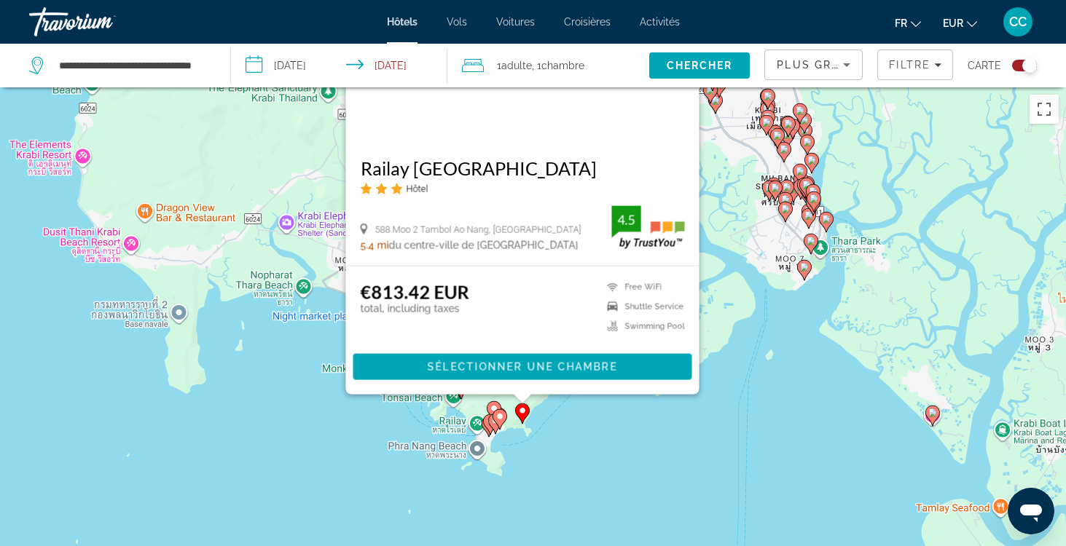
drag, startPoint x: 233, startPoint y: 526, endPoint x: 310, endPoint y: 302, distance: 236.6
click at [310, 302] on div "Pour activer le glissement avec le clavier, appuyez sur Alt+Entrée. Une fois ce…" at bounding box center [533, 360] width 1066 height 546
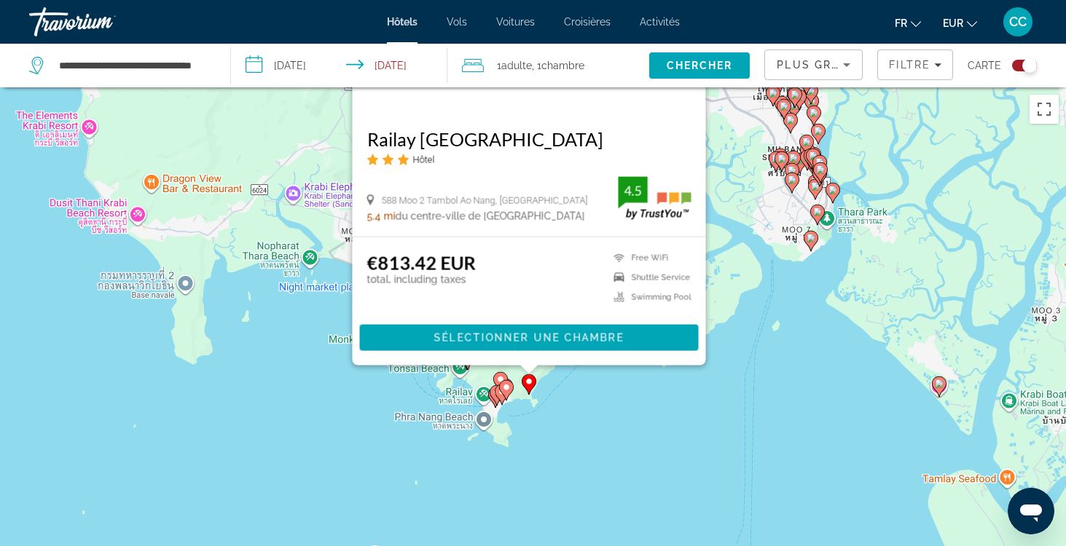
click at [510, 387] on image "Main content" at bounding box center [506, 387] width 9 height 9
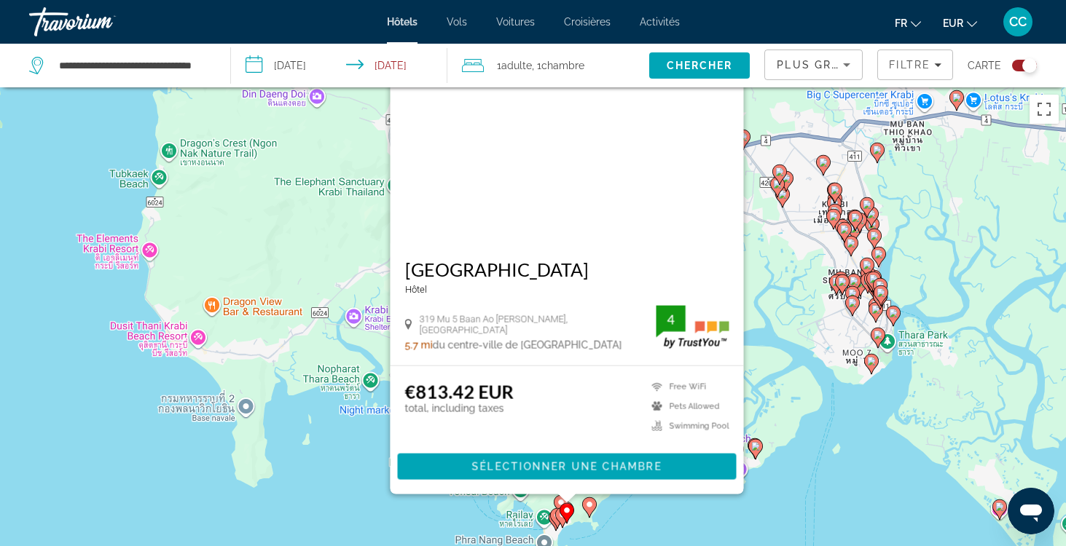
drag, startPoint x: 291, startPoint y: 529, endPoint x: 364, endPoint y: 387, distance: 159.7
click at [364, 387] on div "Pour activer le glissement avec le clavier, appuyez sur Alt+Entrée. Une fois ce…" at bounding box center [533, 360] width 1066 height 546
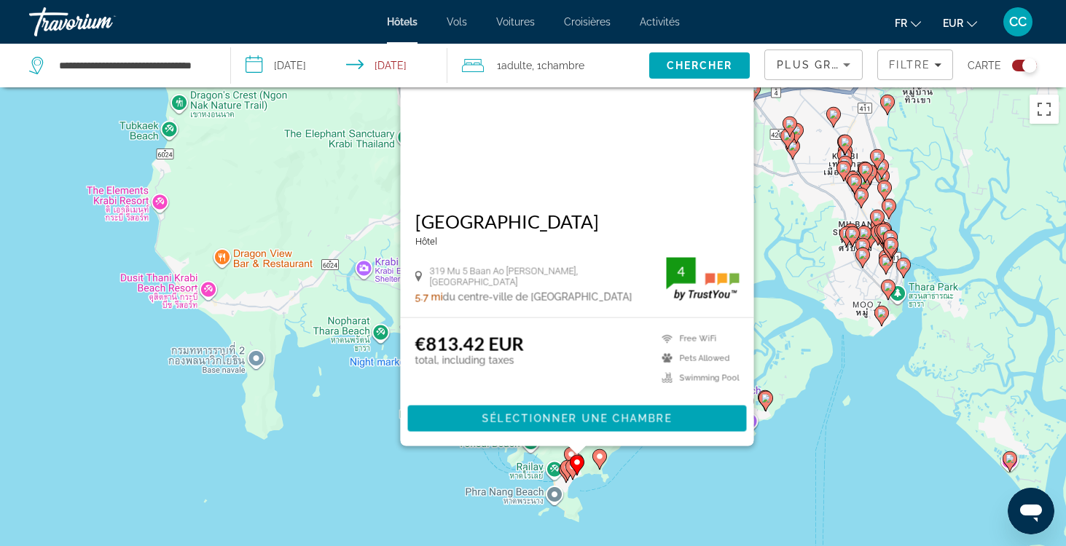
click at [1011, 65] on button "Toggle map" at bounding box center [1019, 65] width 36 height 13
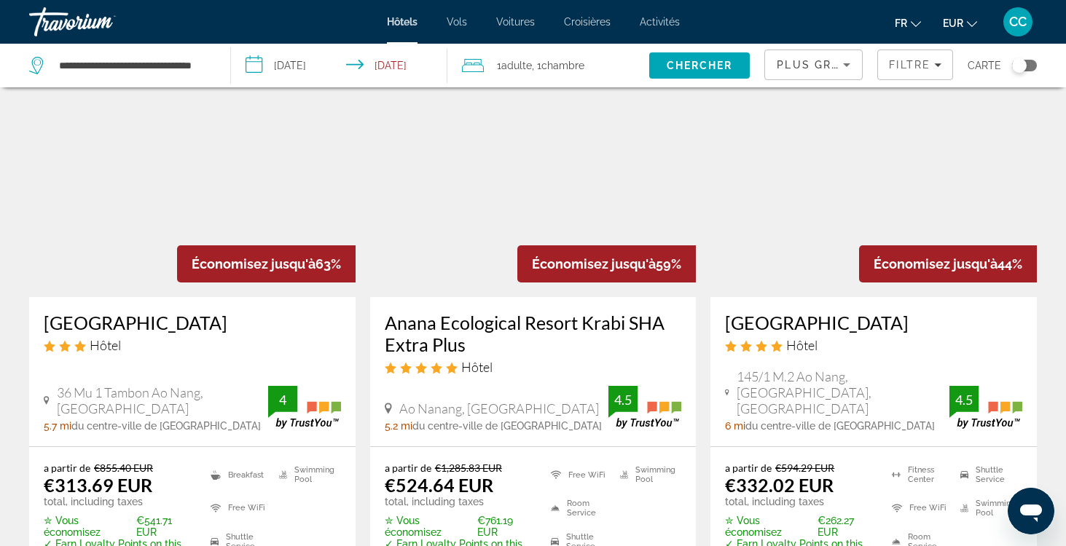
scroll to position [78, 0]
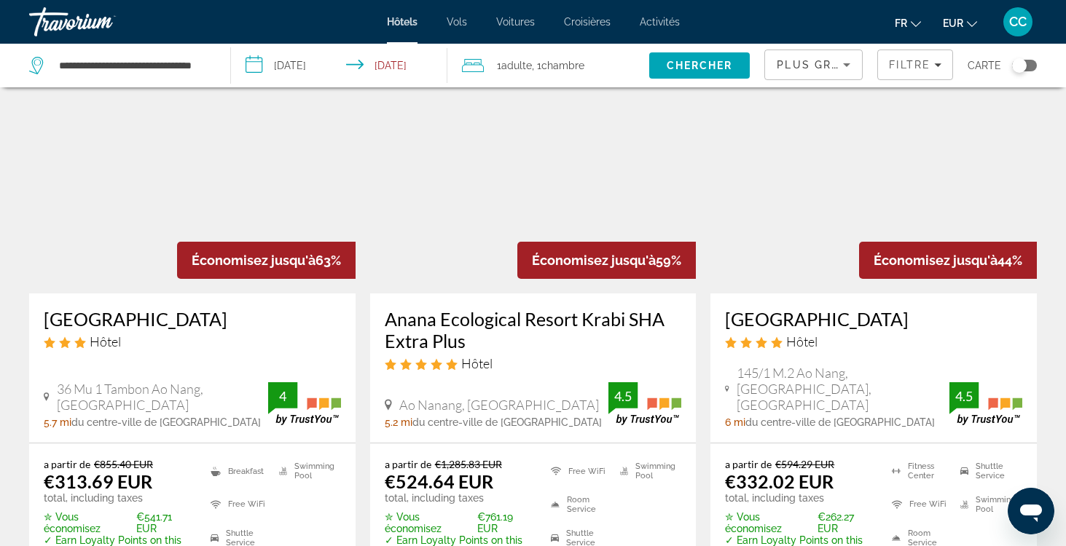
click at [174, 320] on h3 "Diamond Cave Resort" at bounding box center [192, 319] width 297 height 22
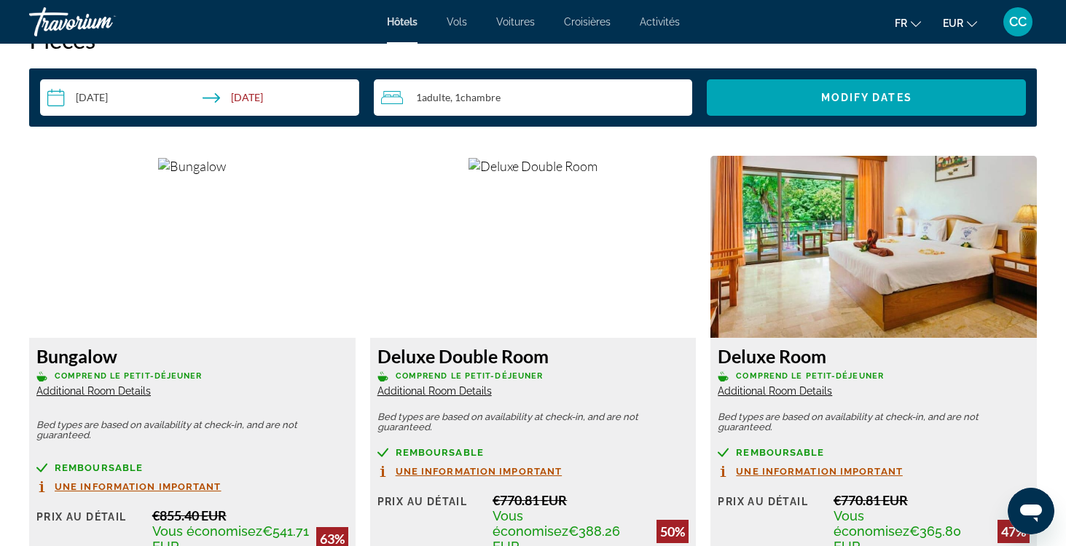
scroll to position [1907, 0]
click at [129, 394] on span "Additional Room Details" at bounding box center [93, 391] width 114 height 12
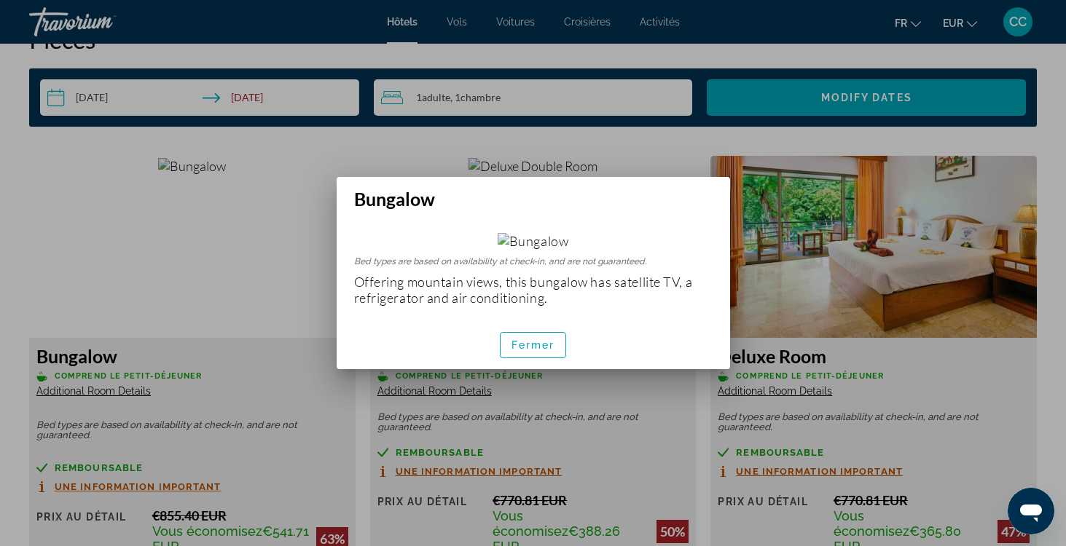
scroll to position [7, 0]
click at [538, 351] on span "Fermer" at bounding box center [533, 346] width 44 height 12
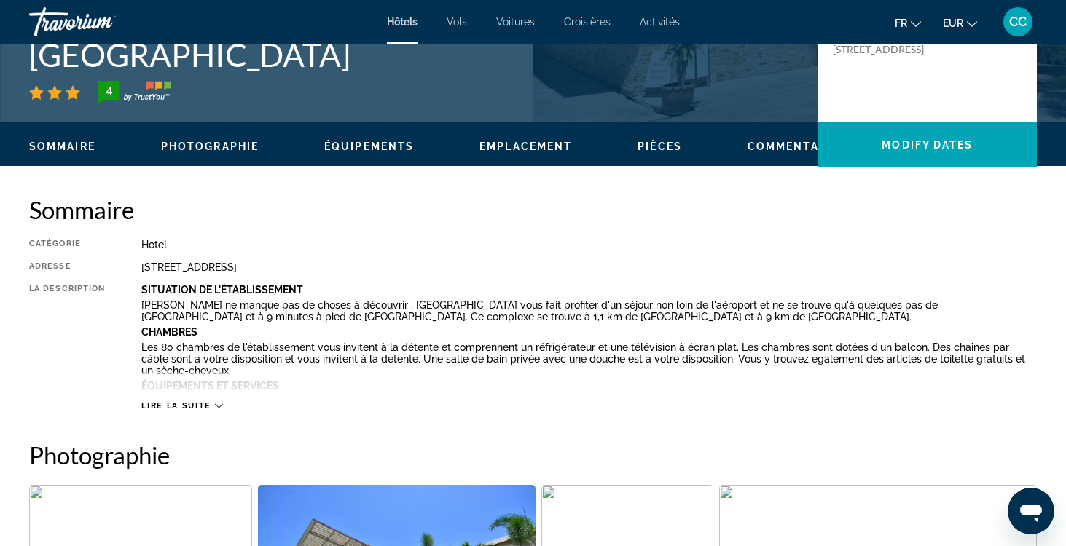
scroll to position [358, 0]
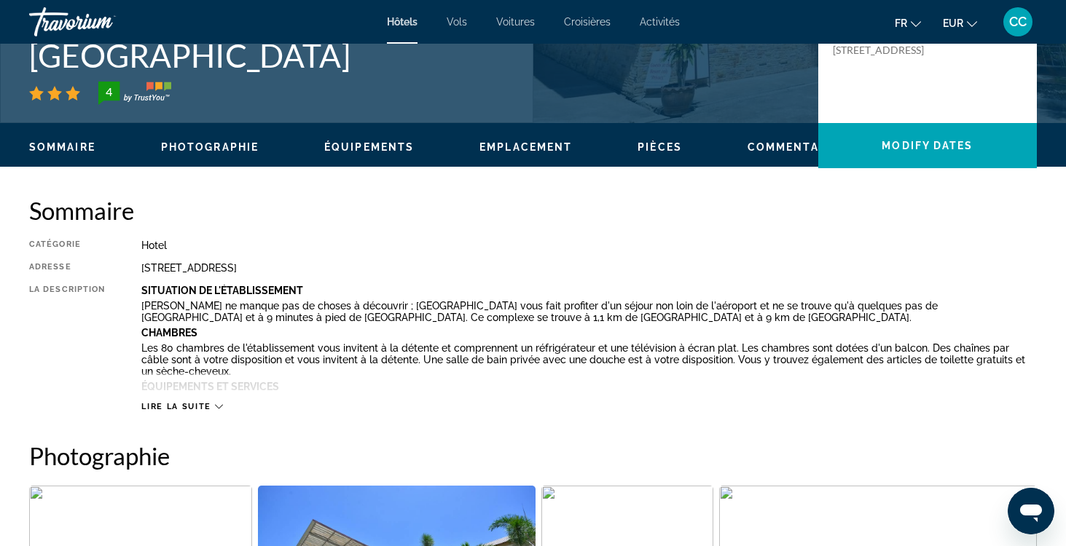
click at [200, 405] on span "Lire la suite" at bounding box center [175, 406] width 69 height 9
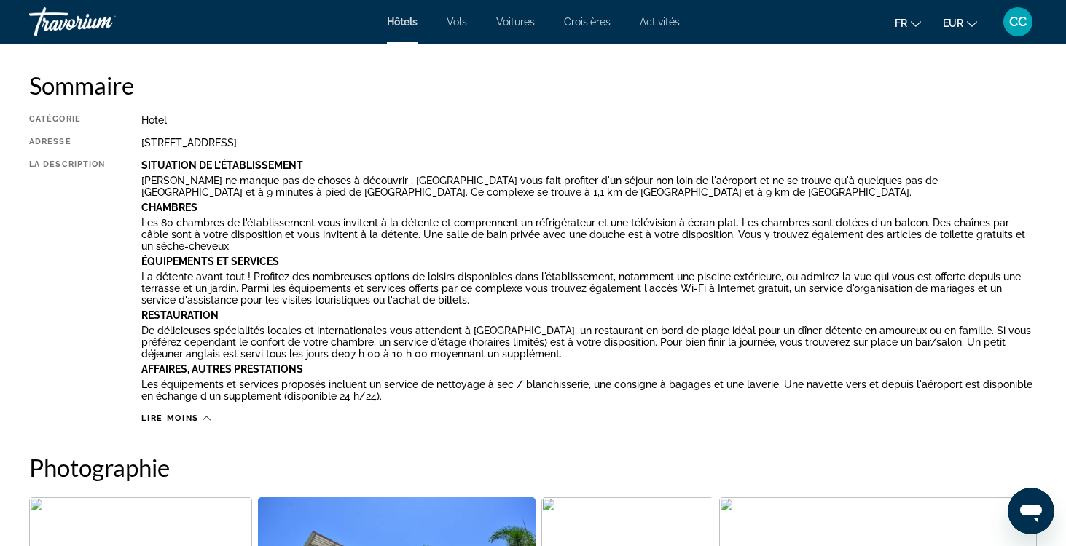
scroll to position [490, 0]
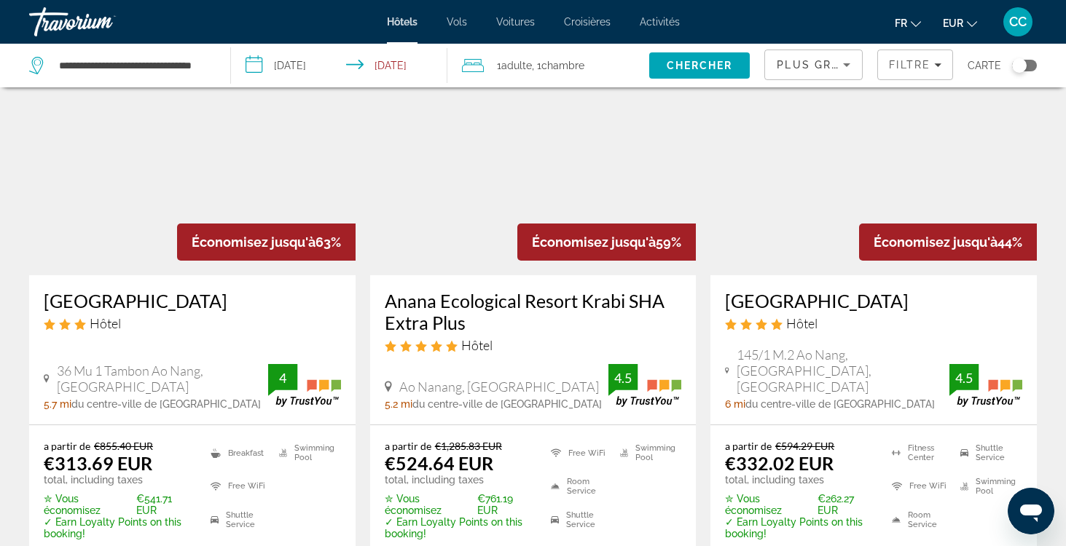
scroll to position [97, 0]
click at [838, 302] on h3 "Railay Princess Resort & Spa" at bounding box center [873, 300] width 297 height 22
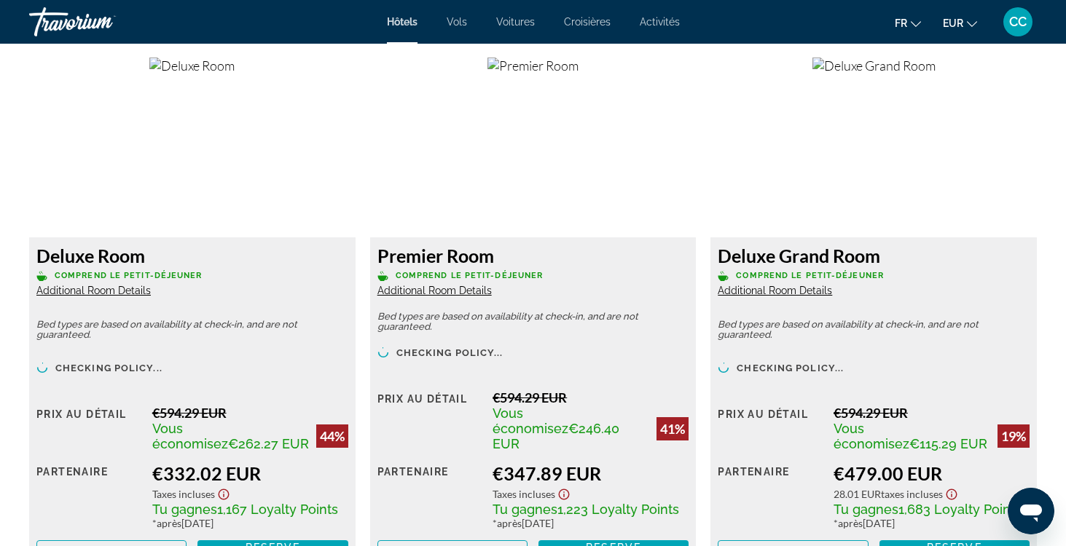
scroll to position [2007, 0]
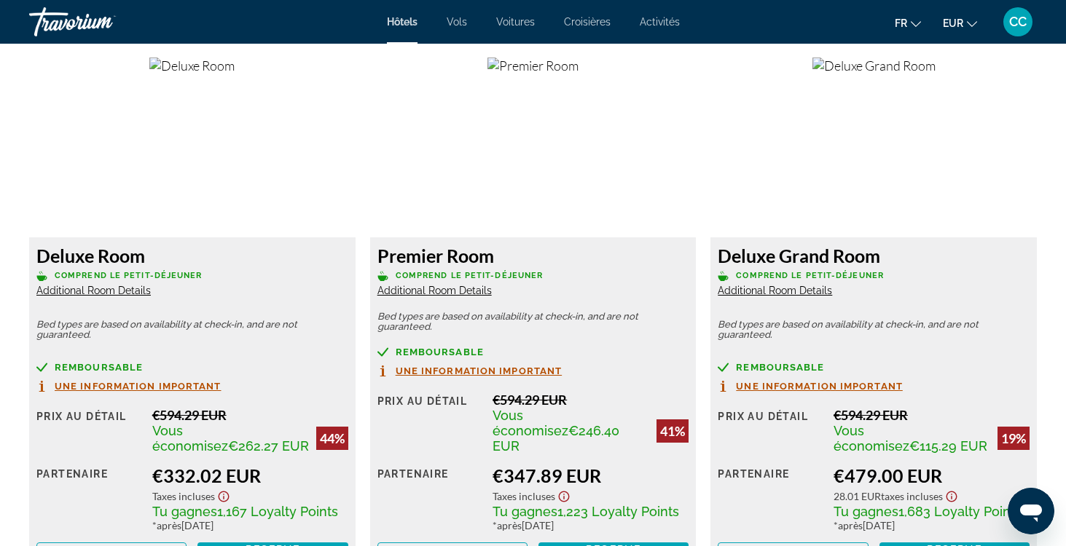
click at [127, 292] on span "Additional Room Details" at bounding box center [93, 291] width 114 height 12
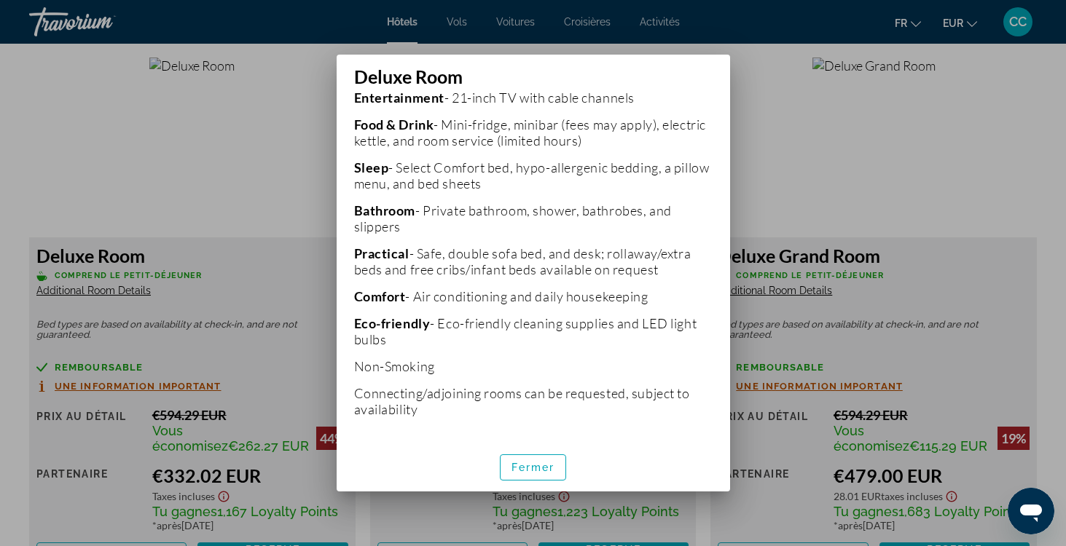
scroll to position [380, 0]
click at [533, 472] on span "Fermer" at bounding box center [533, 468] width 44 height 12
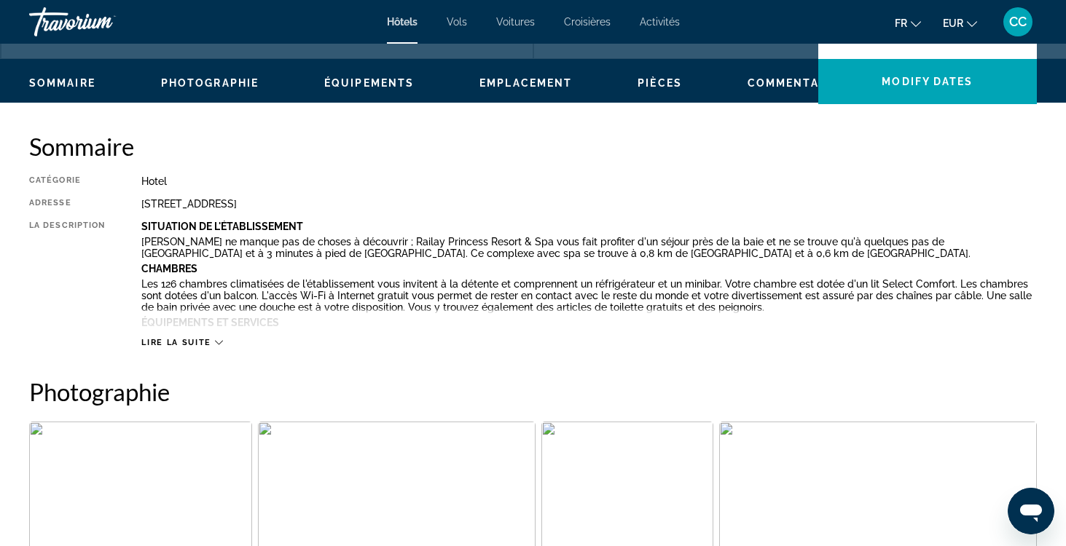
scroll to position [420, 0]
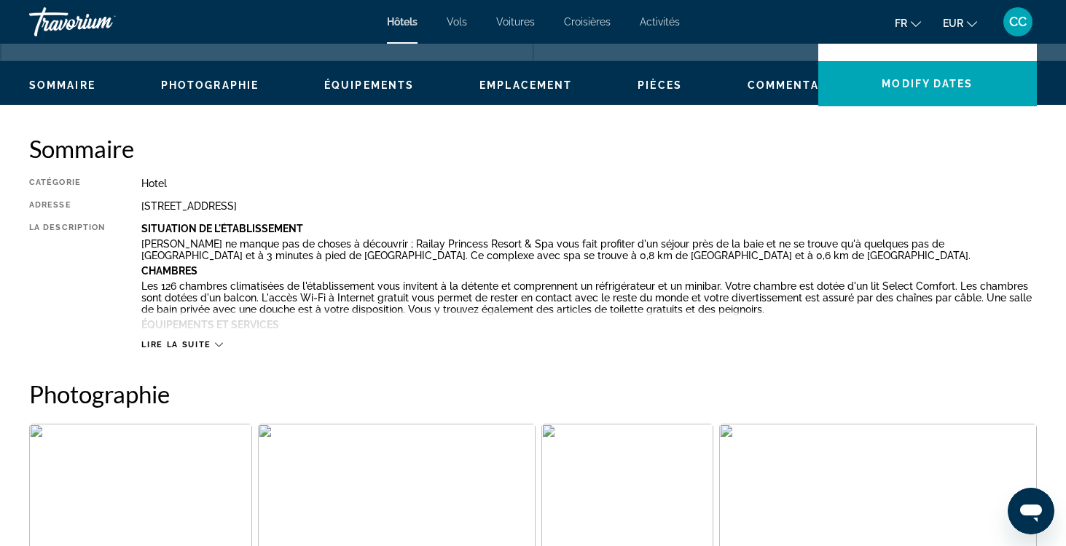
click at [189, 340] on span "Lire la suite" at bounding box center [175, 344] width 69 height 9
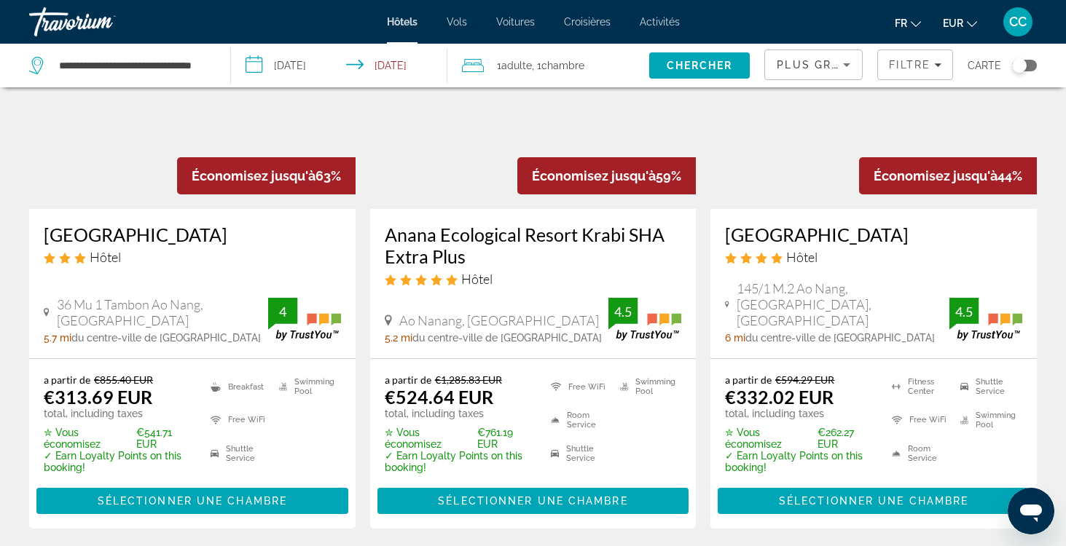
scroll to position [178, 0]
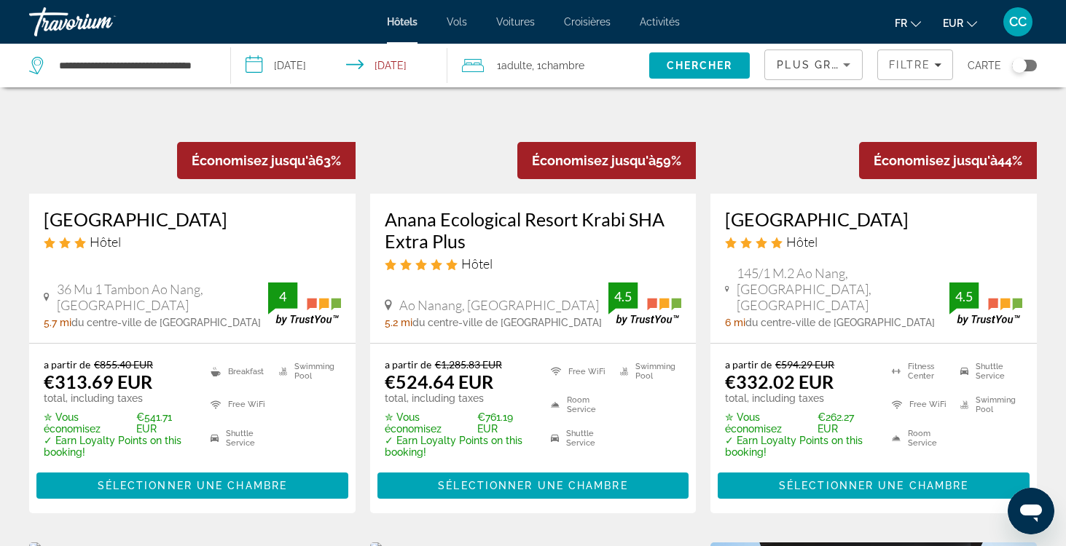
click at [846, 67] on icon "Sort by" at bounding box center [846, 64] width 17 height 17
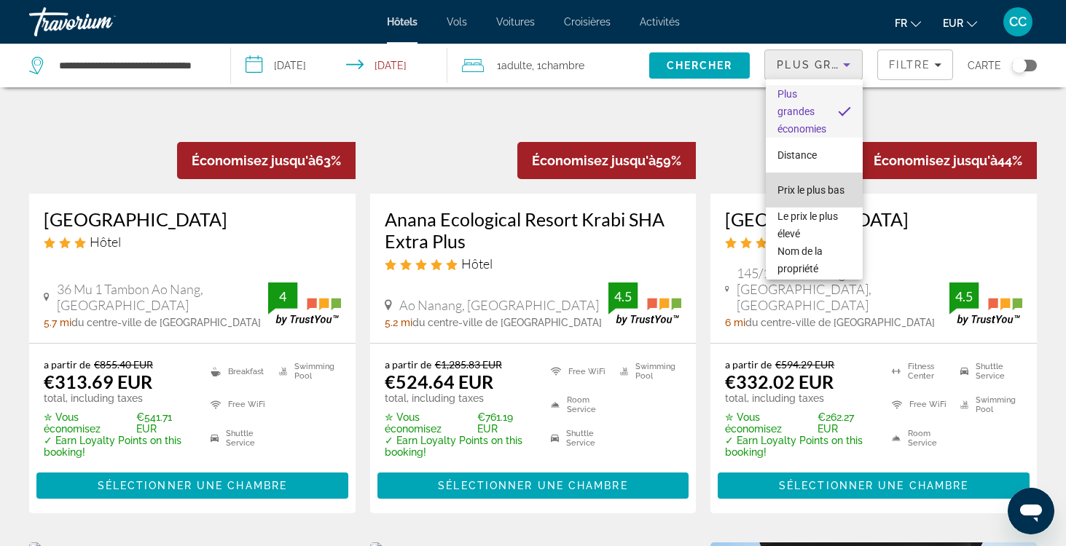
click at [812, 188] on span "Prix le plus bas" at bounding box center [810, 190] width 67 height 12
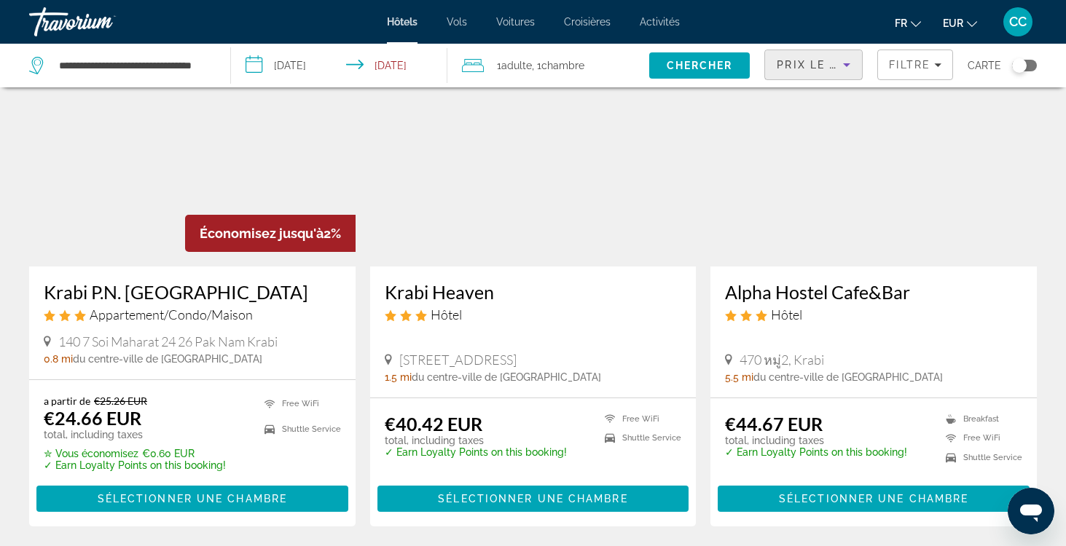
scroll to position [114, 0]
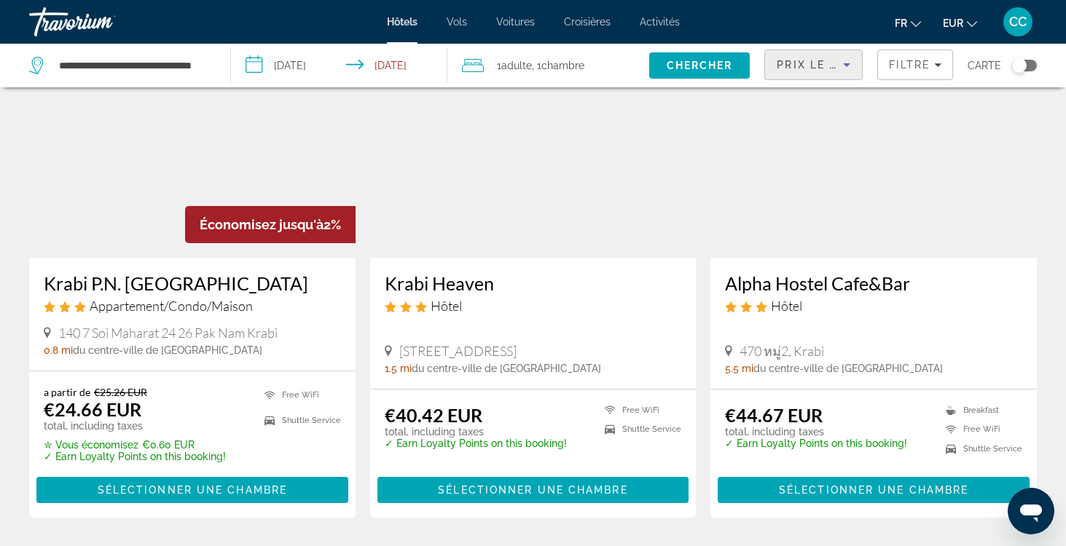
click at [430, 287] on h3 "Krabi Heaven" at bounding box center [533, 284] width 297 height 22
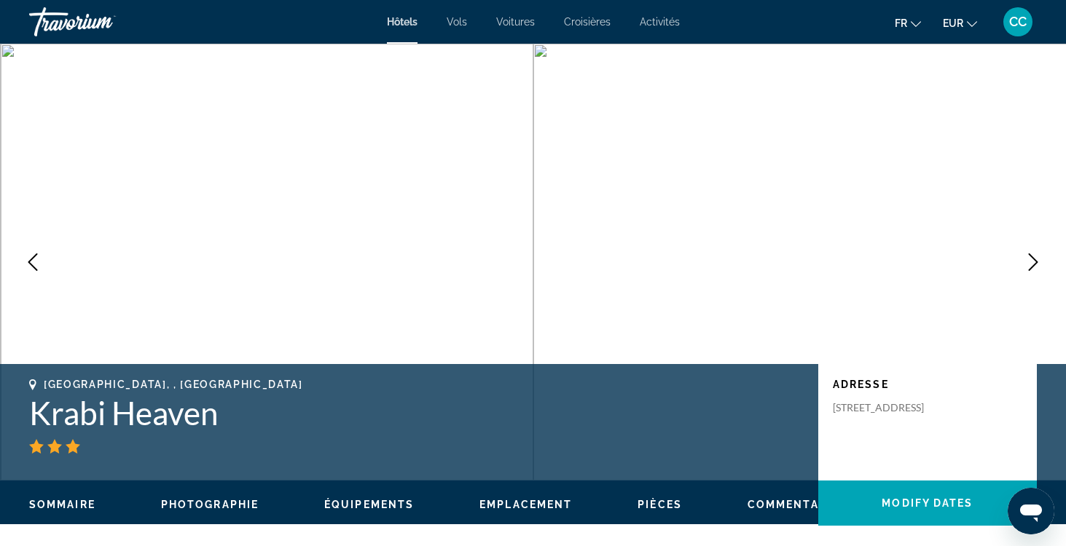
click at [417, 200] on img "Main content" at bounding box center [267, 262] width 533 height 437
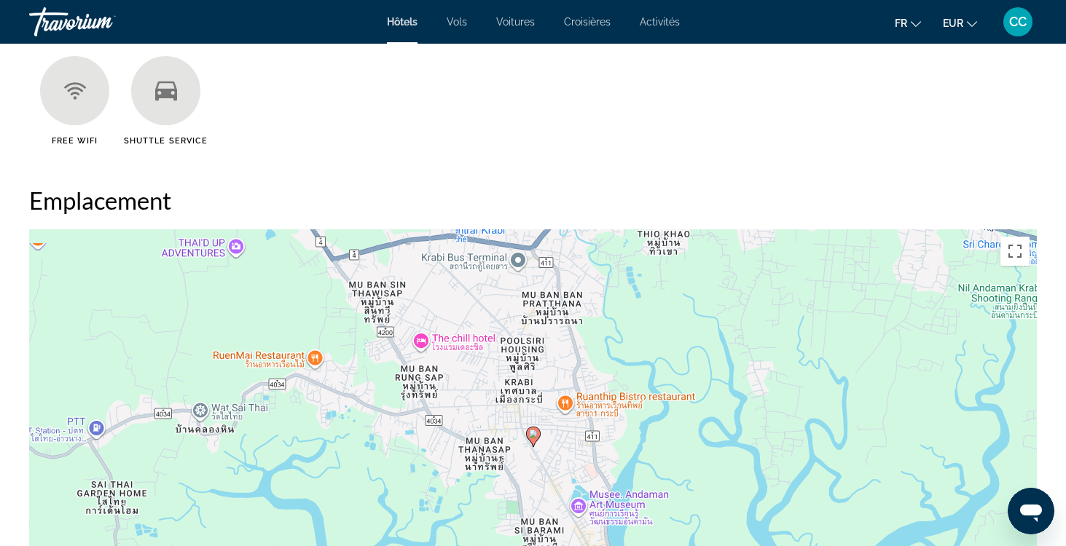
scroll to position [1236, 0]
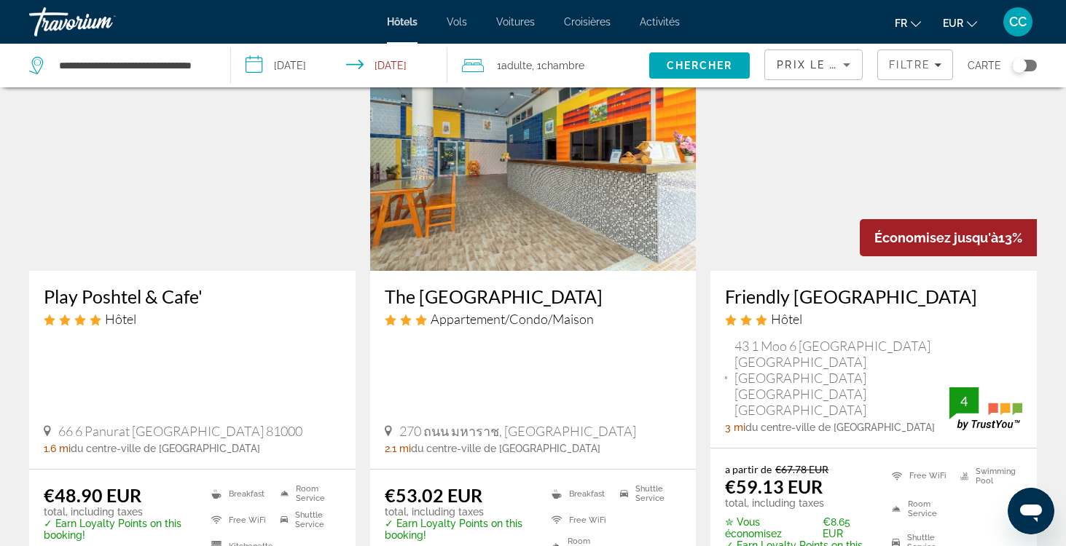
scroll to position [627, 0]
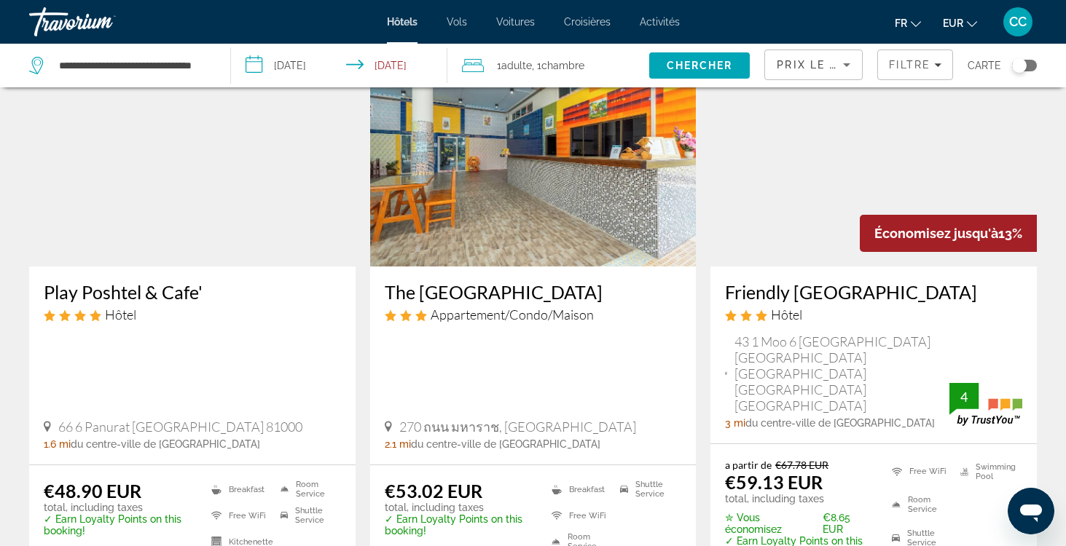
click at [179, 297] on h3 "Play Poshtel & Cafe'" at bounding box center [192, 292] width 297 height 22
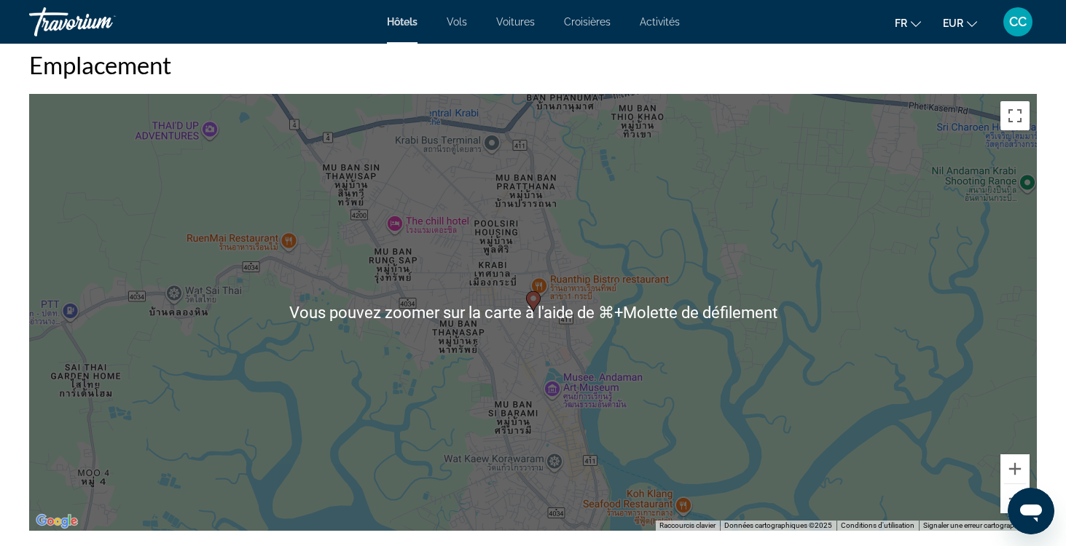
scroll to position [1391, 0]
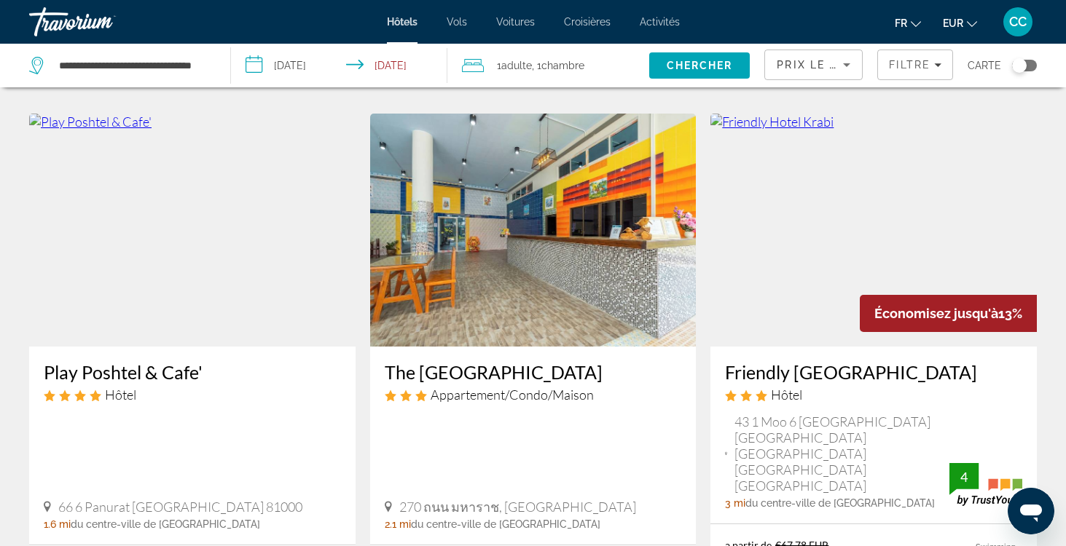
scroll to position [553, 0]
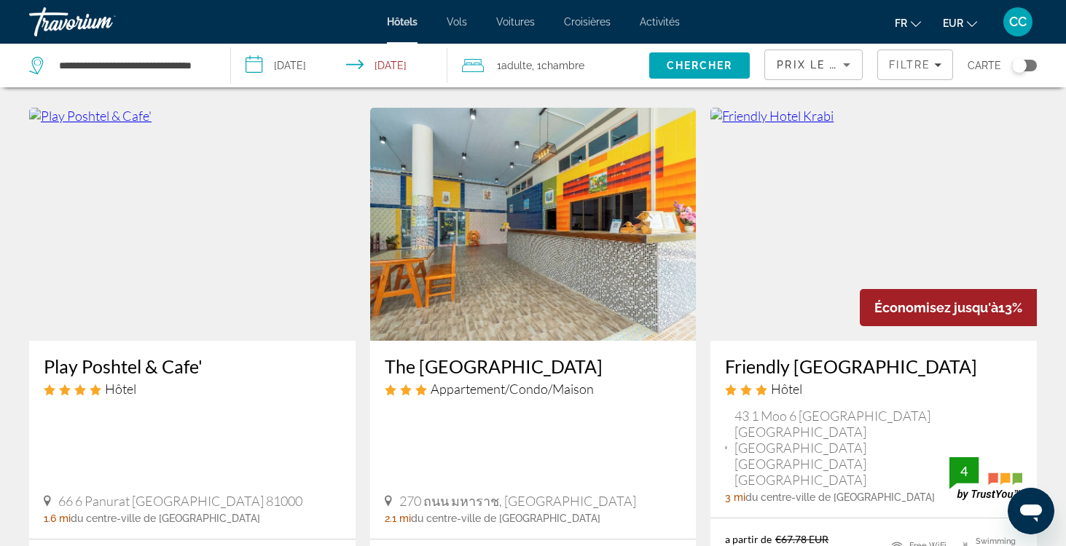
click at [784, 366] on h3 "Friendly Hotel Krabi" at bounding box center [873, 367] width 297 height 22
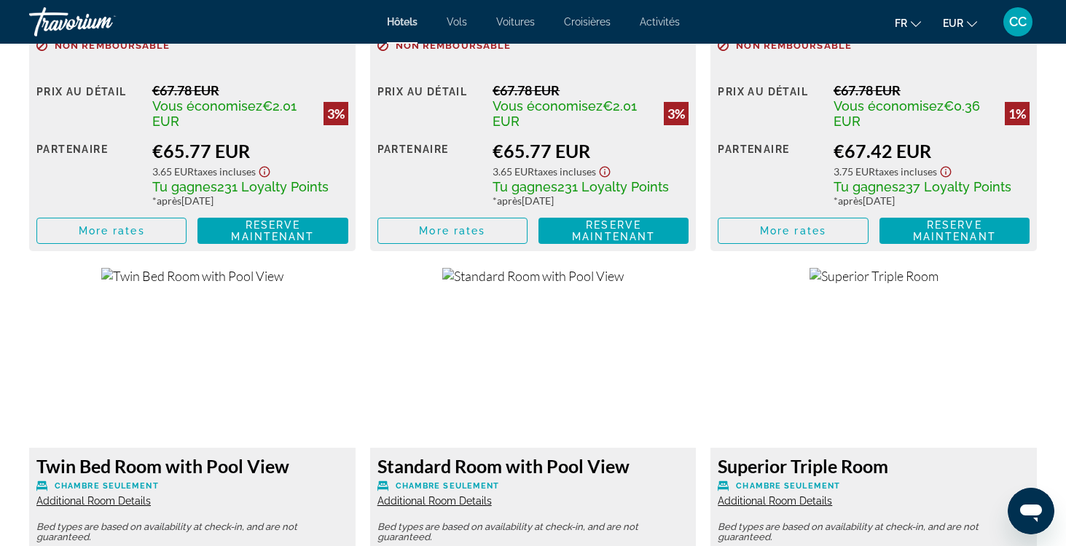
scroll to position [2872, 0]
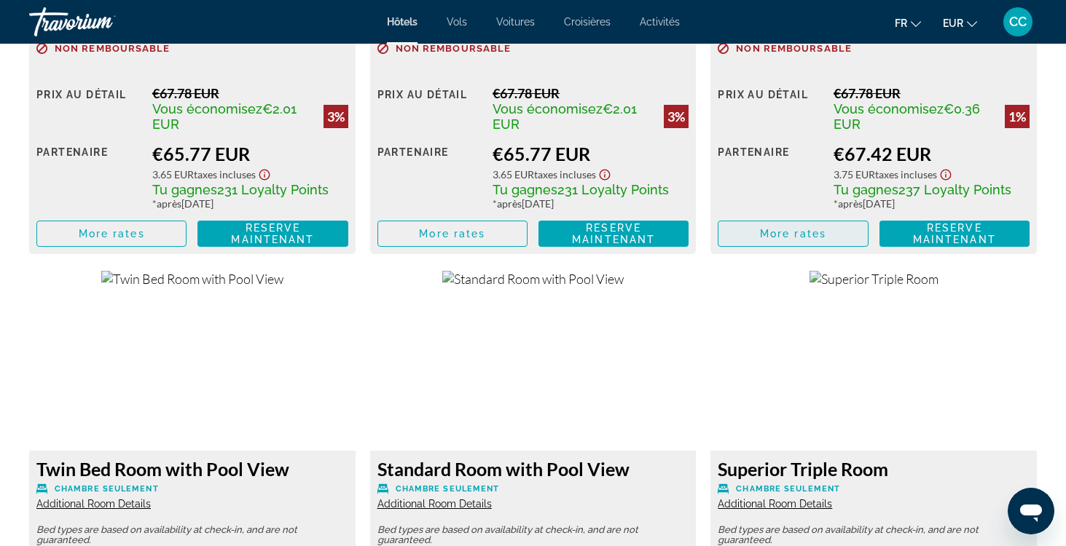
click at [780, 238] on span "More rates" at bounding box center [793, 234] width 66 height 12
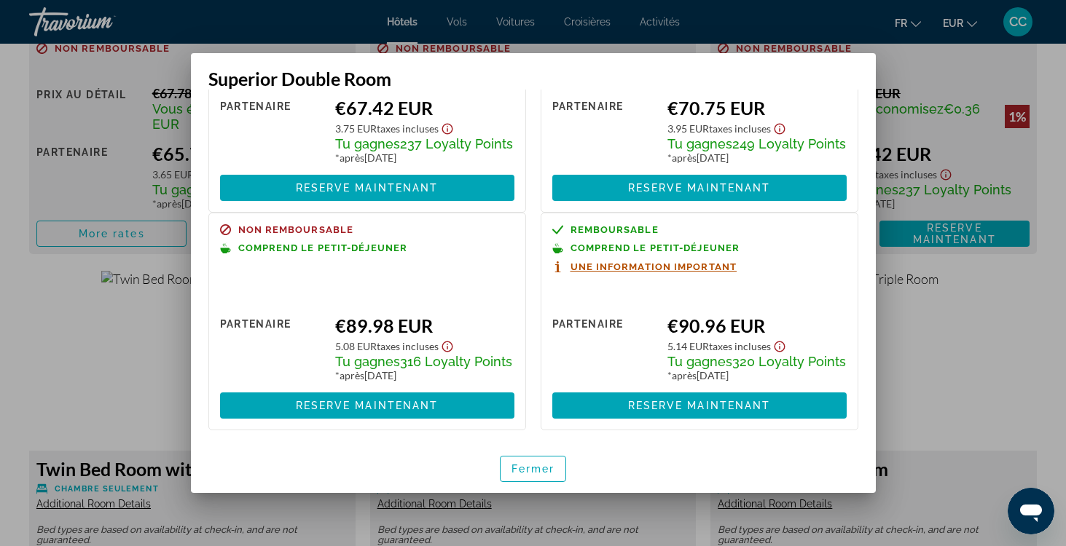
scroll to position [158, 0]
click at [522, 471] on span "Fermer" at bounding box center [533, 469] width 44 height 12
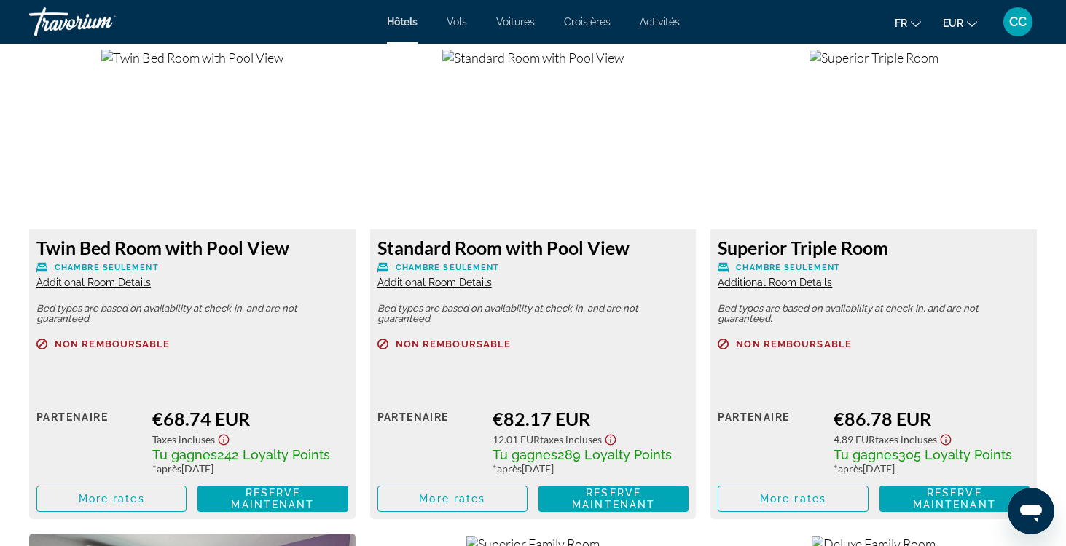
scroll to position [3097, 0]
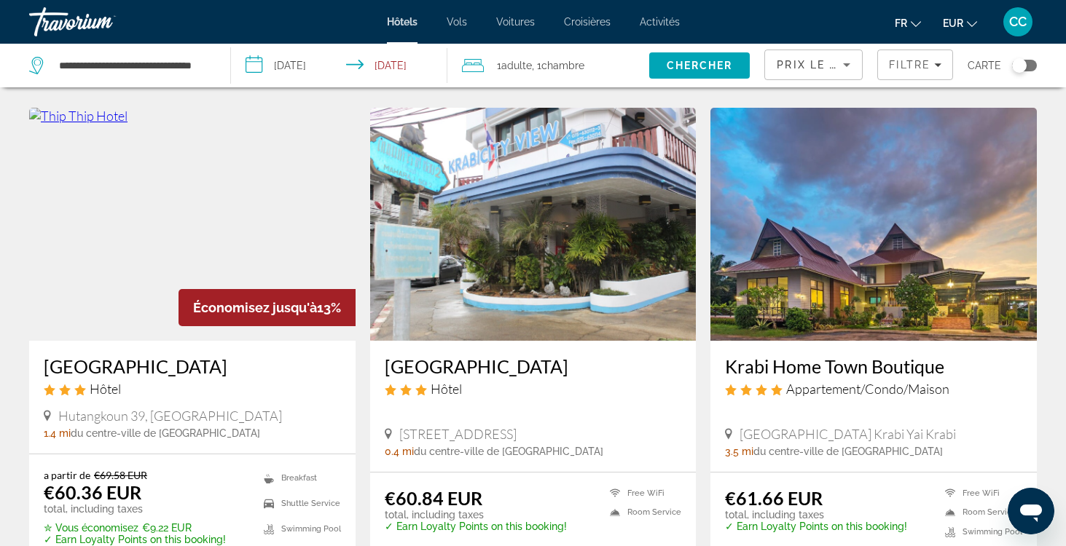
scroll to position [1172, 0]
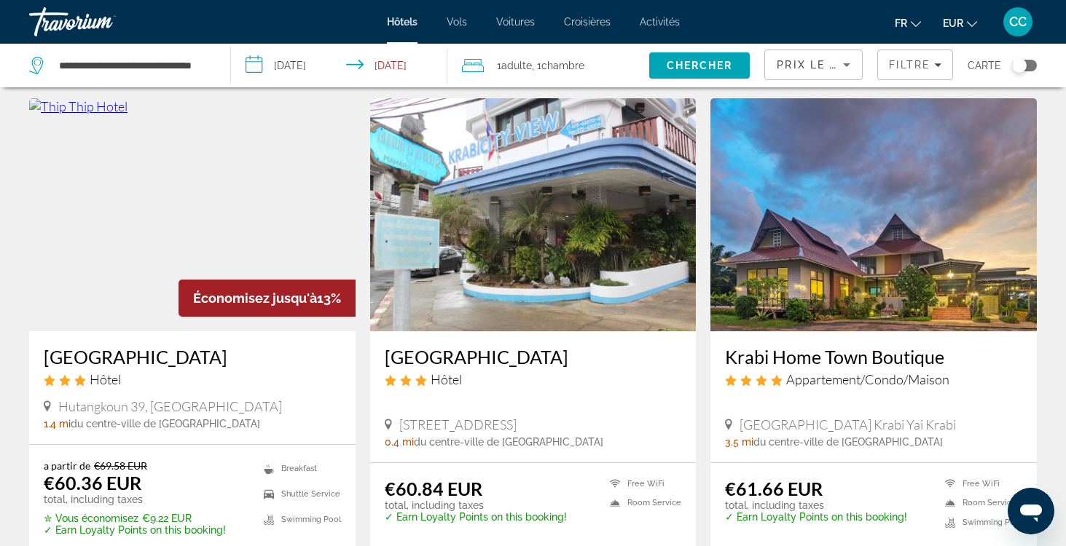
click at [460, 346] on h3 "Krabi City View Hotel" at bounding box center [533, 357] width 297 height 22
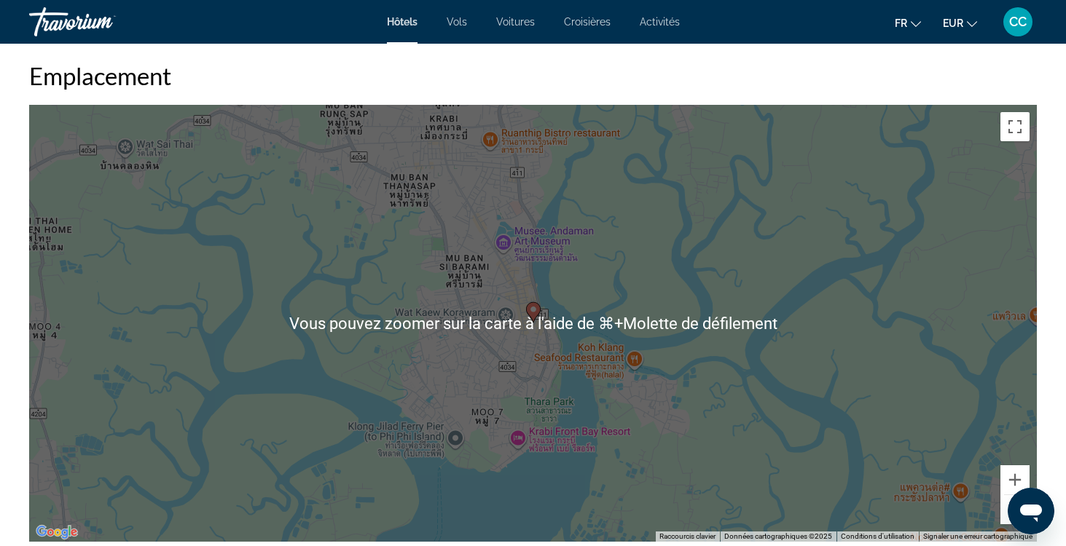
scroll to position [1363, 0]
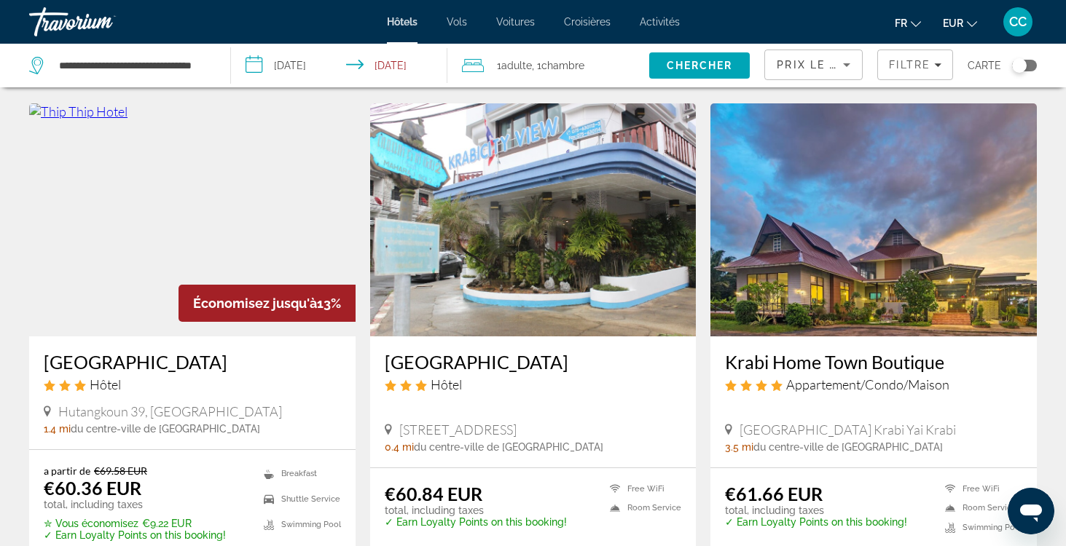
scroll to position [1168, 0]
click at [767, 350] on h3 "Krabi Home Town Boutique" at bounding box center [873, 361] width 297 height 22
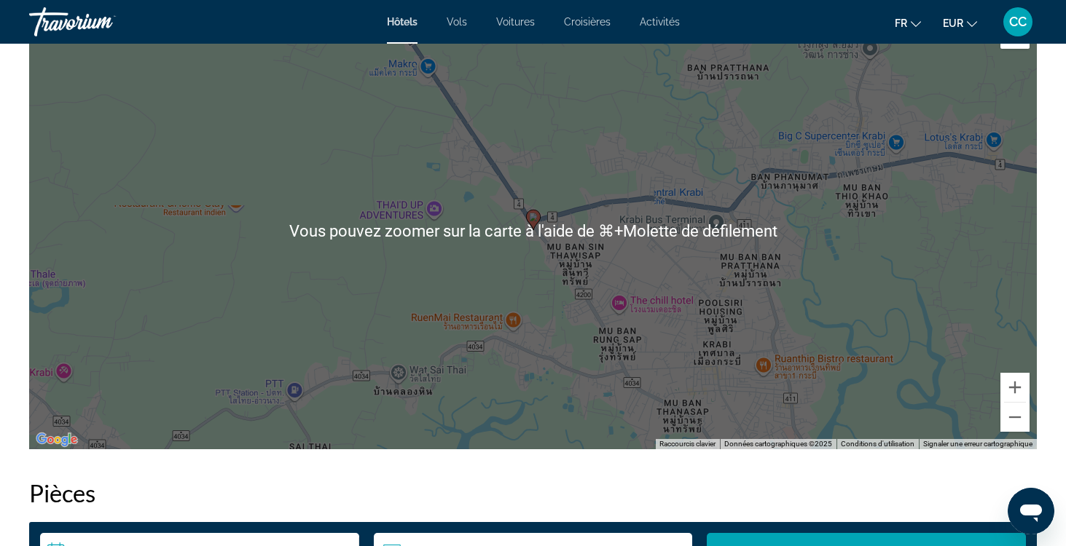
scroll to position [1464, 0]
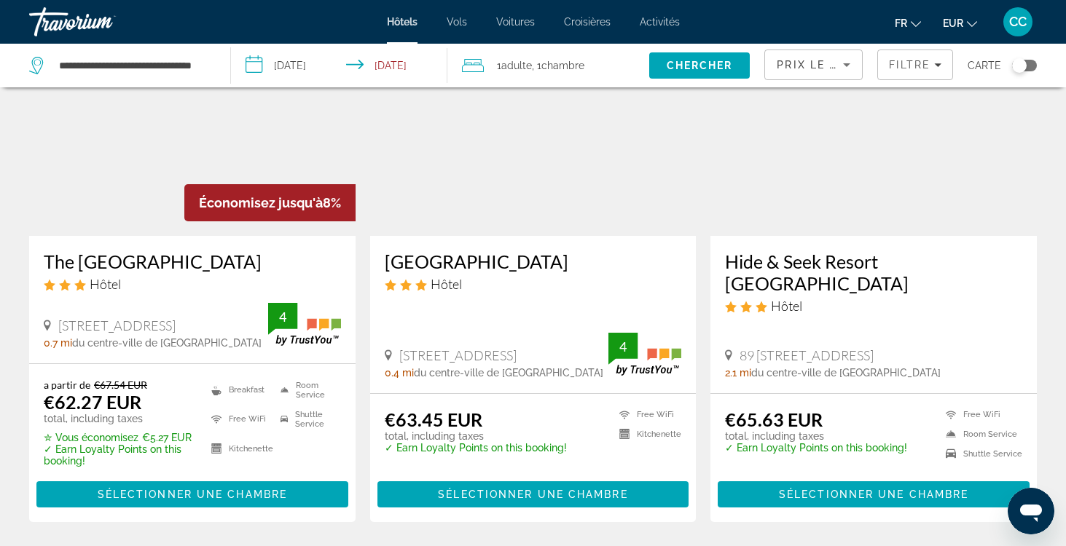
scroll to position [1773, 0]
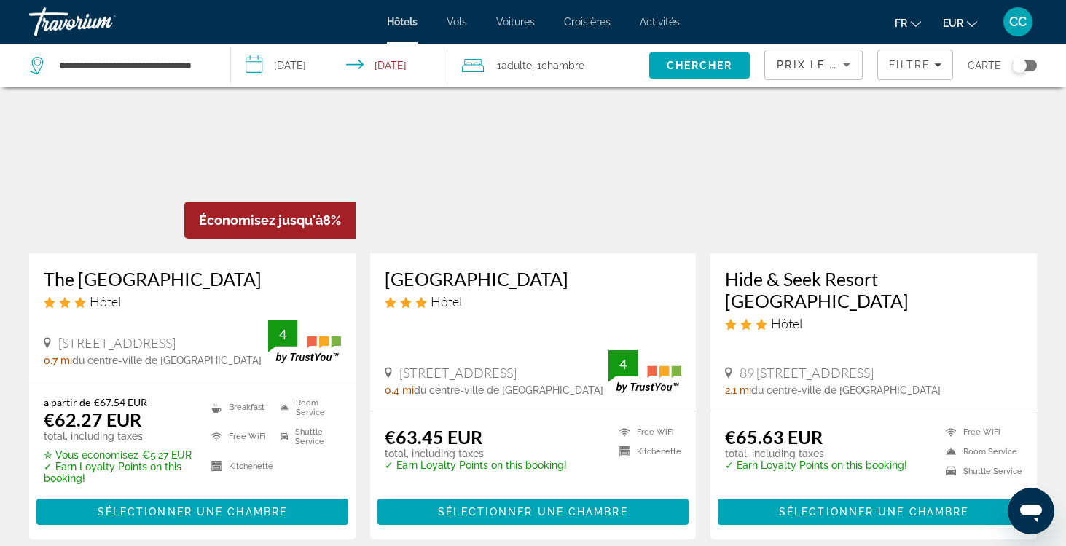
click at [761, 268] on h3 "Hide & Seek Resort Krabi" at bounding box center [873, 290] width 297 height 44
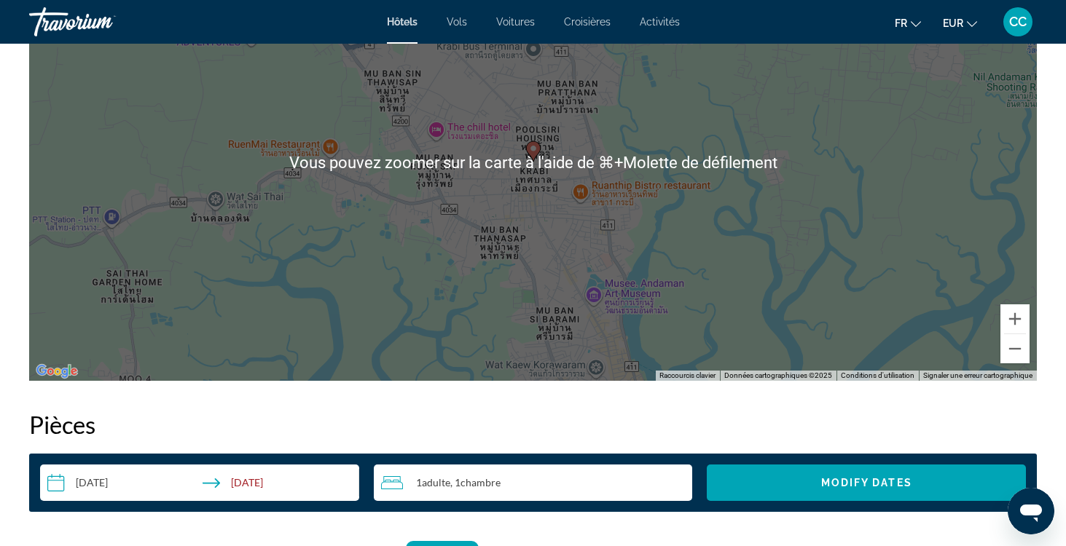
scroll to position [1522, 0]
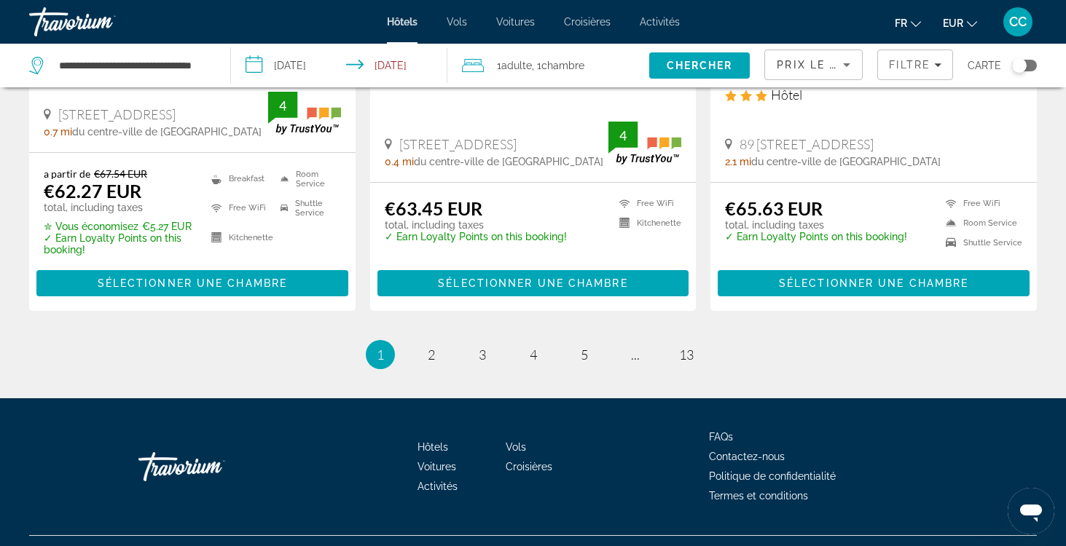
scroll to position [2001, 0]
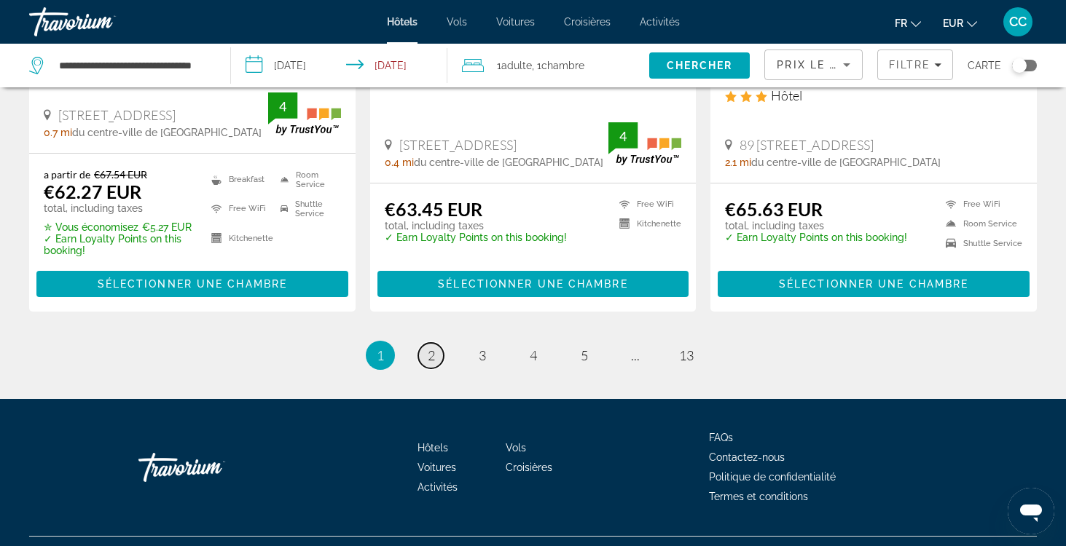
click at [431, 348] on span "2" at bounding box center [431, 356] width 7 height 16
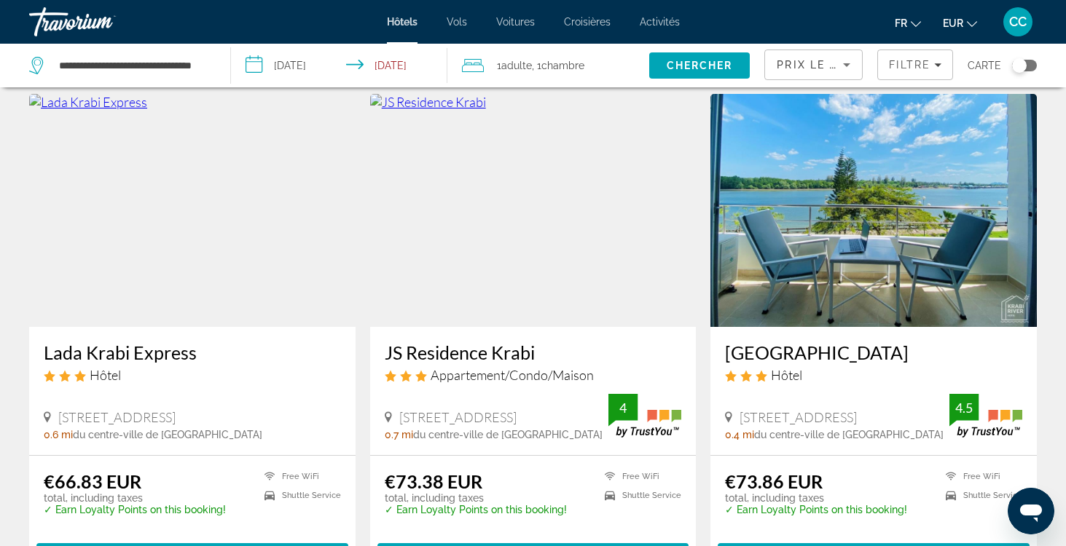
scroll to position [585, 0]
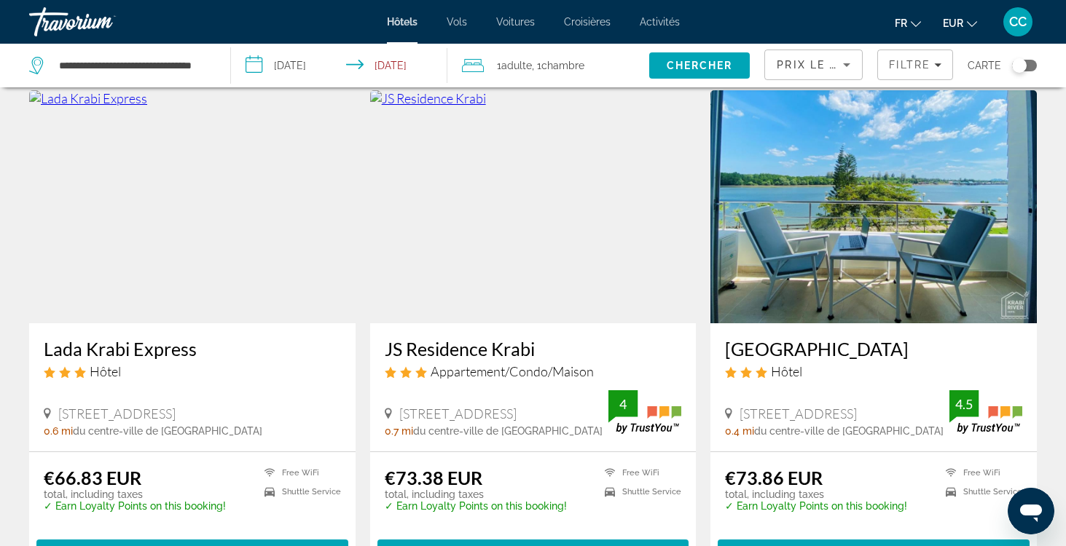
click at [778, 349] on h3 "Krabi River Hotel" at bounding box center [873, 349] width 297 height 22
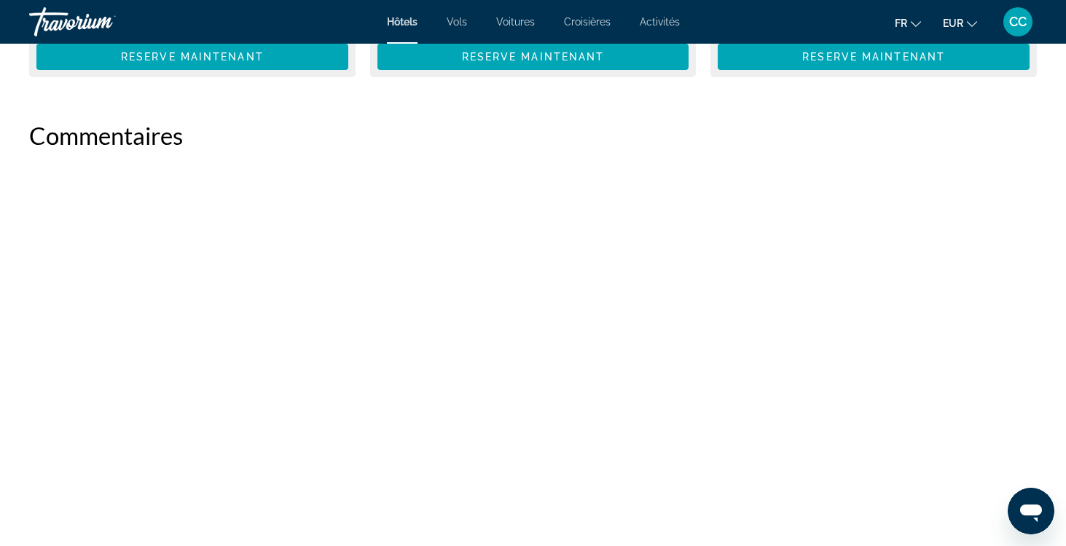
scroll to position [2483, 0]
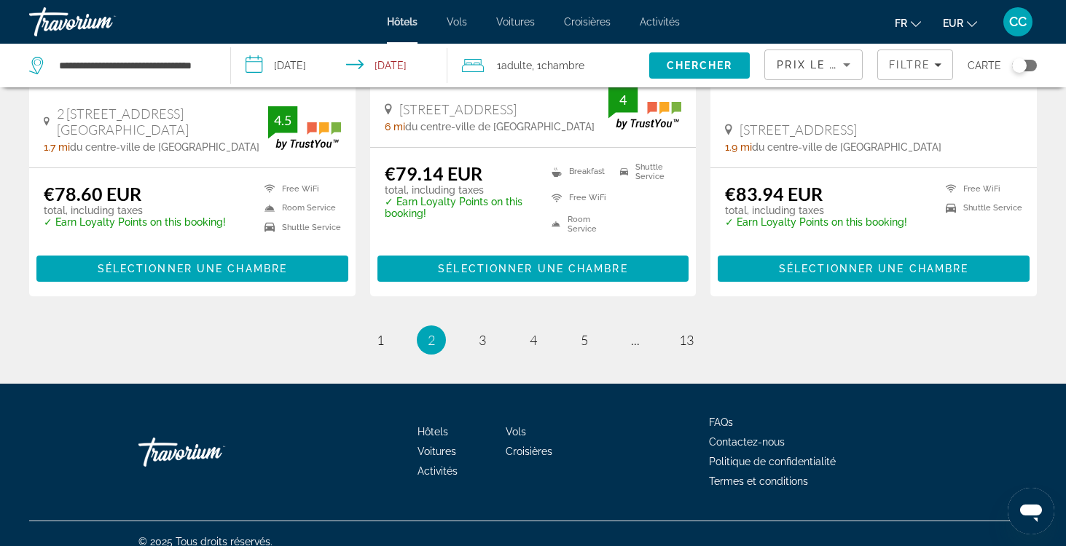
scroll to position [1949, 0]
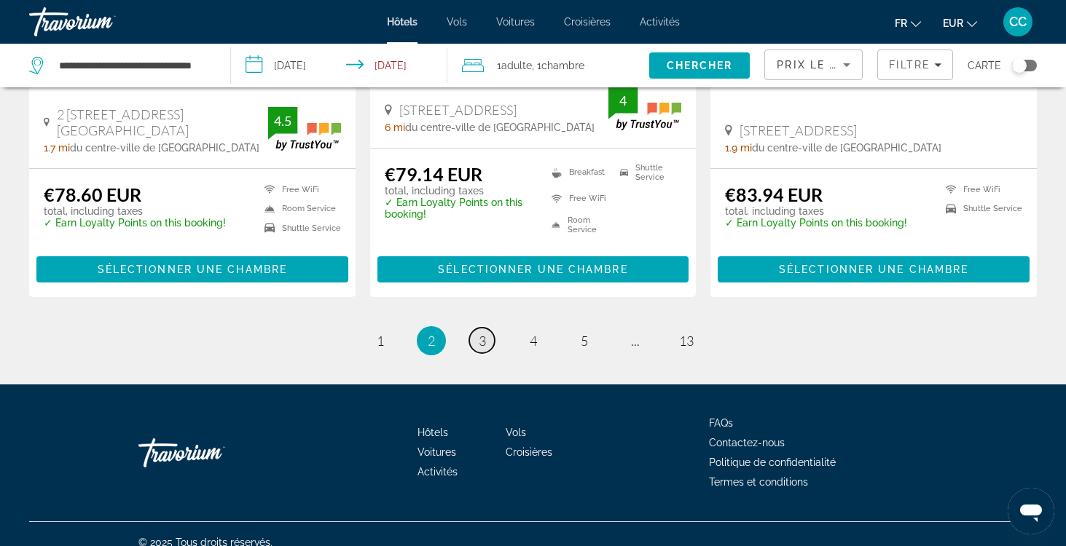
click at [479, 333] on span "3" at bounding box center [482, 341] width 7 height 16
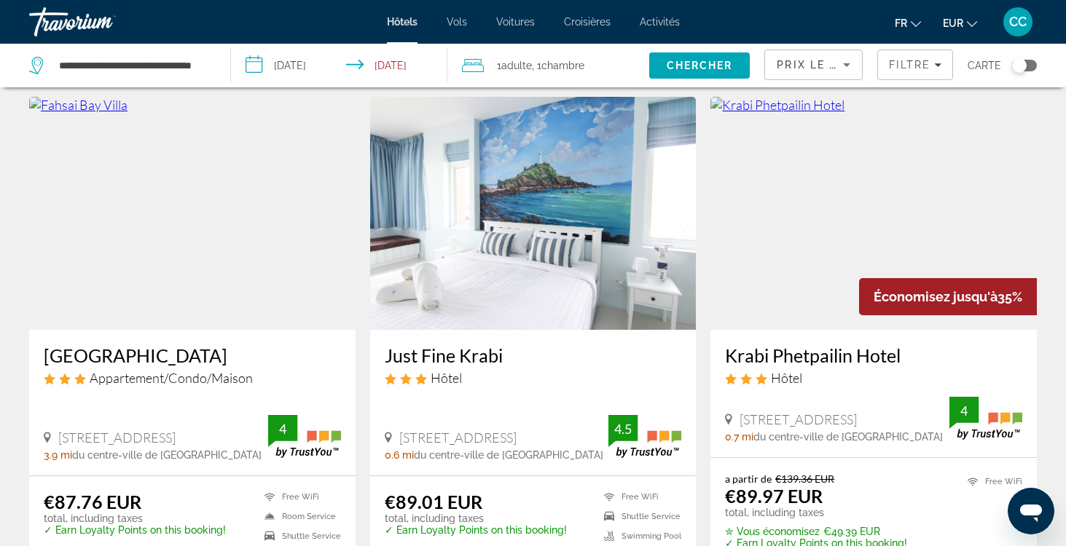
scroll to position [578, 0]
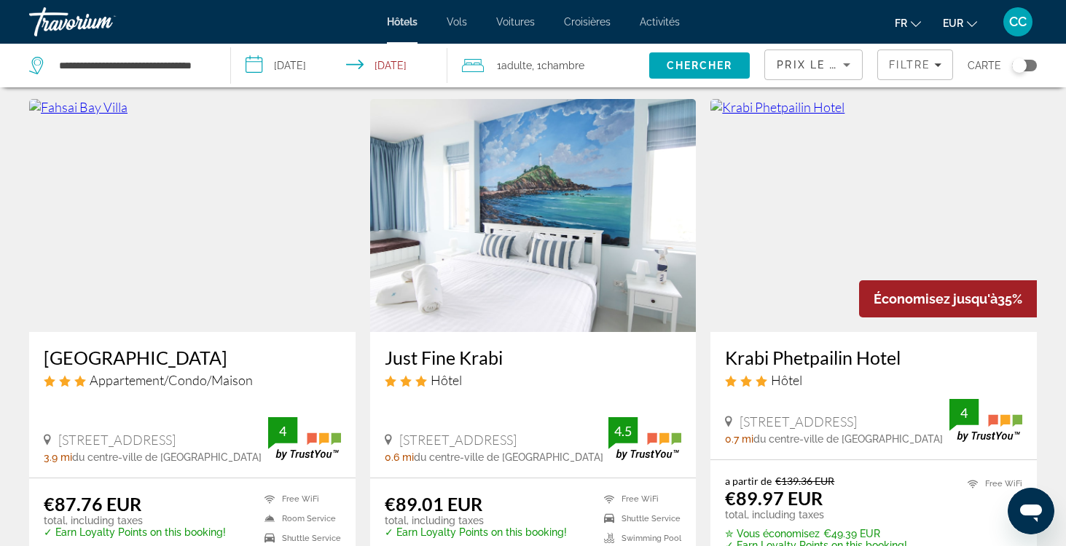
click at [457, 347] on h3 "Just Fine Krabi" at bounding box center [533, 358] width 297 height 22
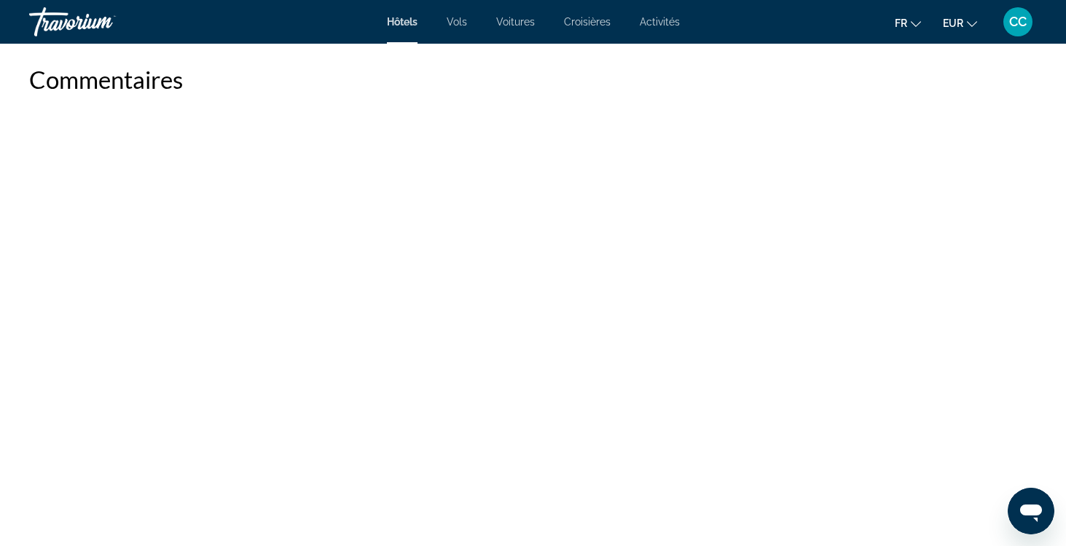
scroll to position [2521, 0]
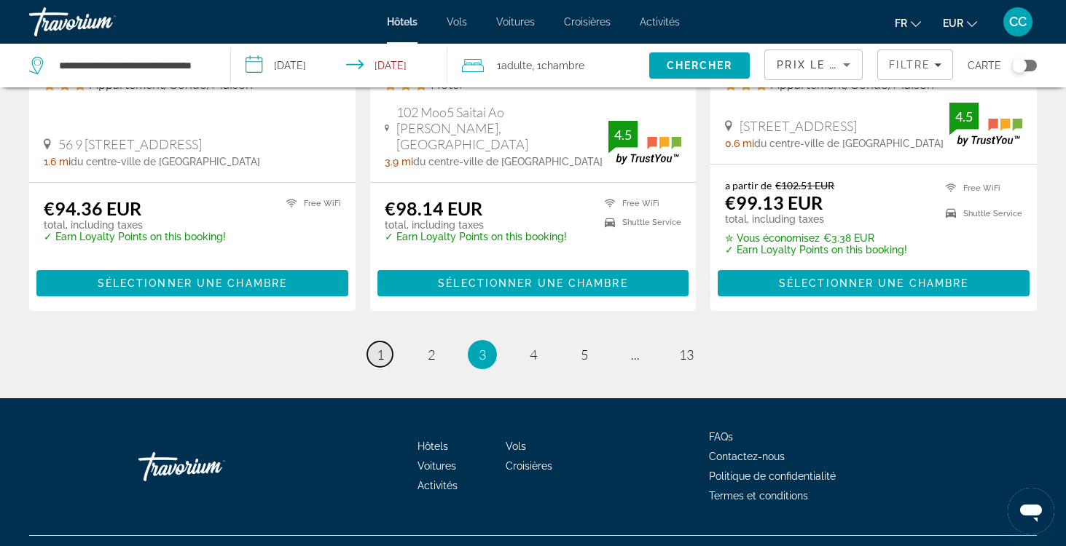
click at [375, 342] on link "page 1" at bounding box center [380, 355] width 26 height 26
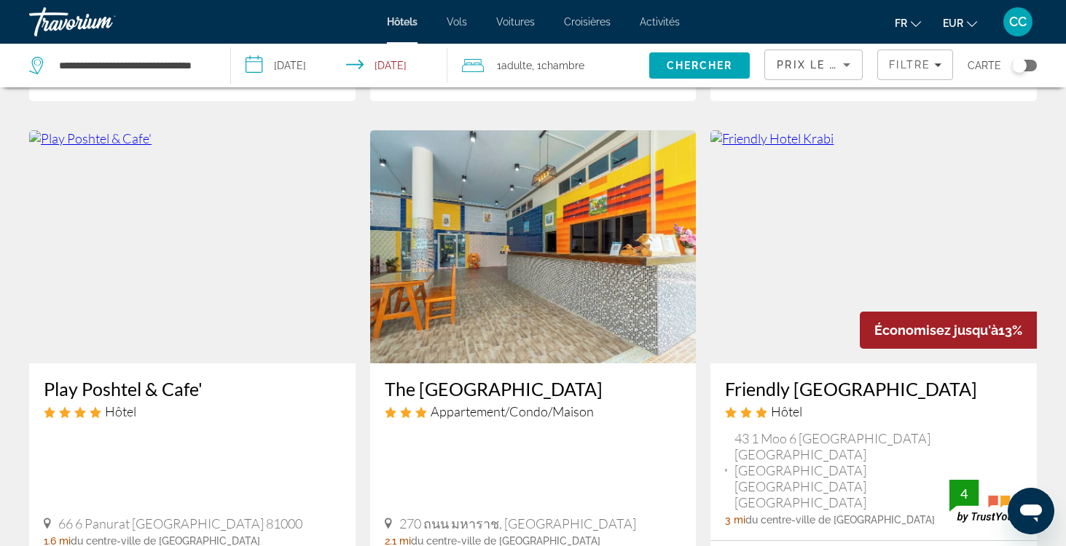
scroll to position [544, 0]
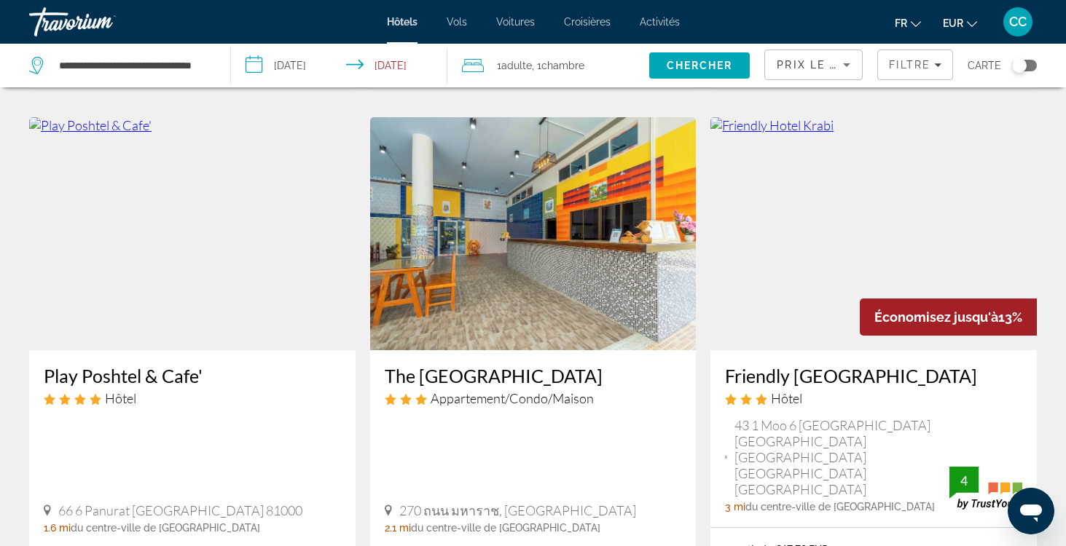
click at [799, 379] on h3 "Friendly Hotel Krabi" at bounding box center [873, 376] width 297 height 22
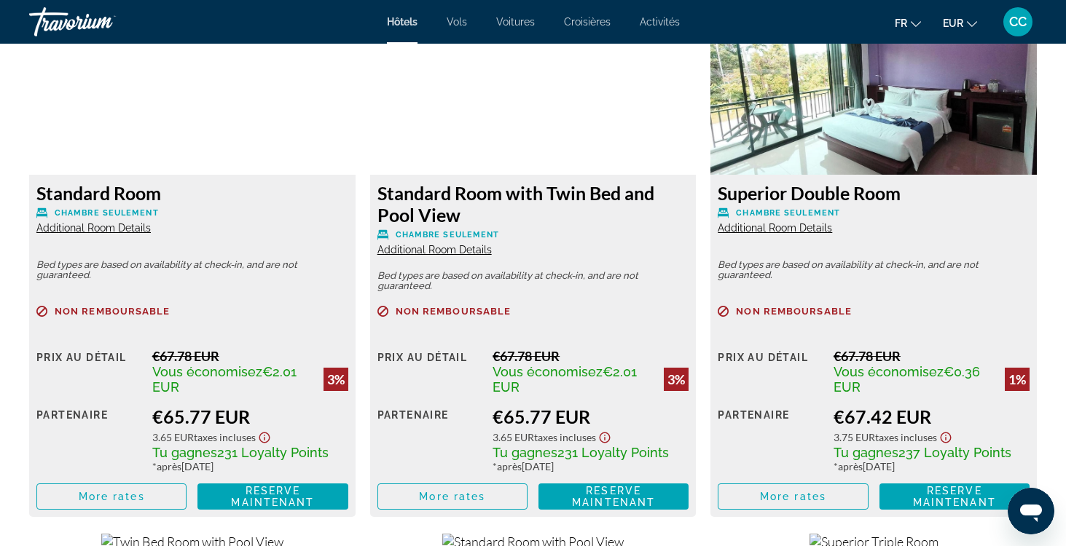
scroll to position [2611, 0]
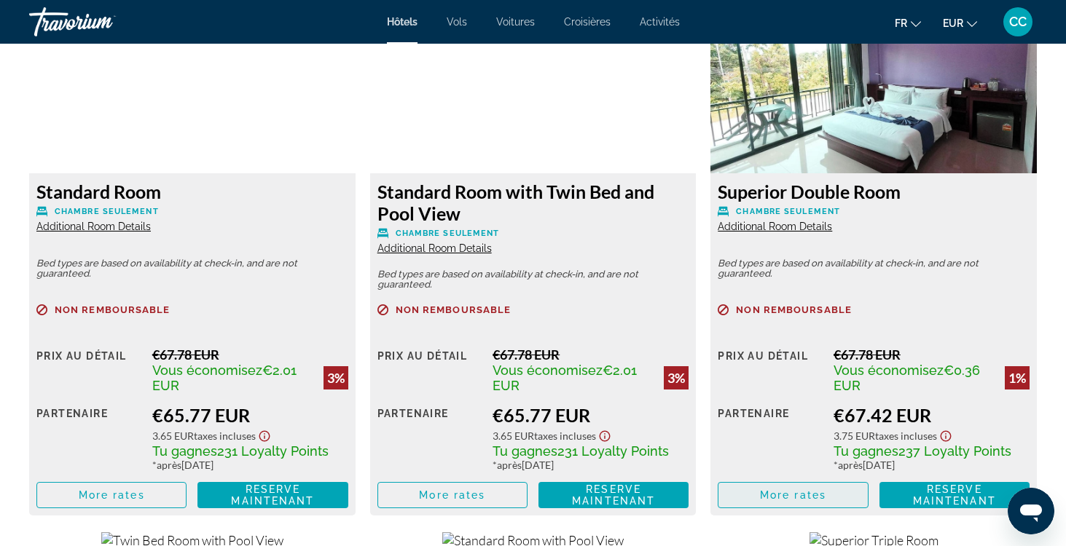
click at [752, 500] on span "Main content" at bounding box center [792, 495] width 149 height 35
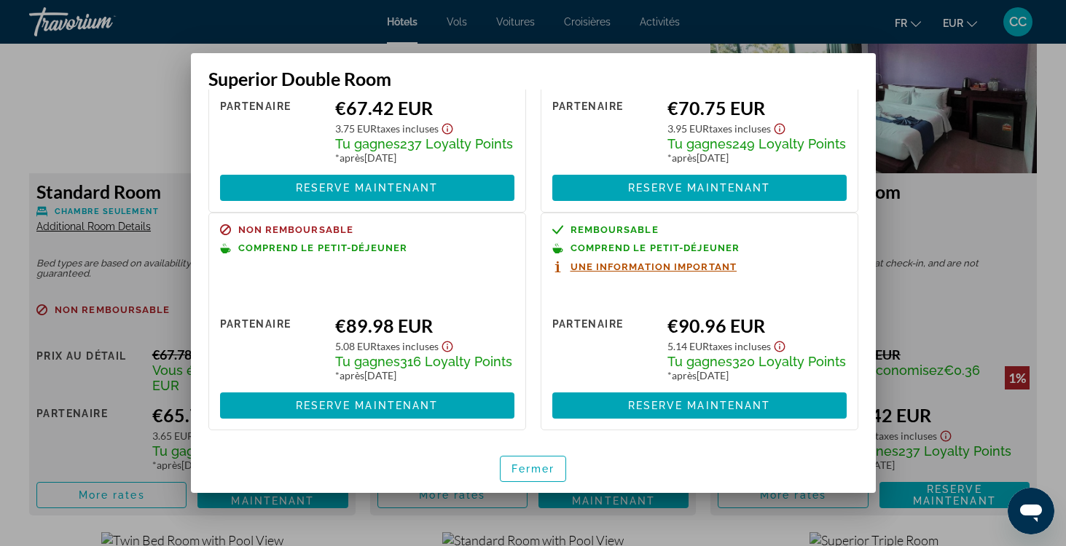
scroll to position [158, 0]
click at [522, 467] on span "Fermer" at bounding box center [533, 469] width 44 height 12
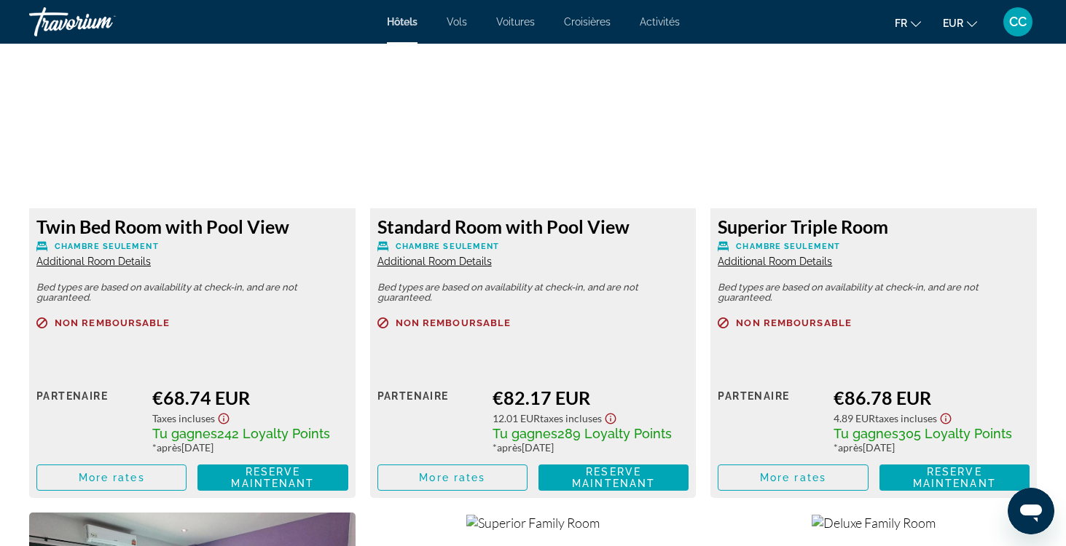
scroll to position [3124, 0]
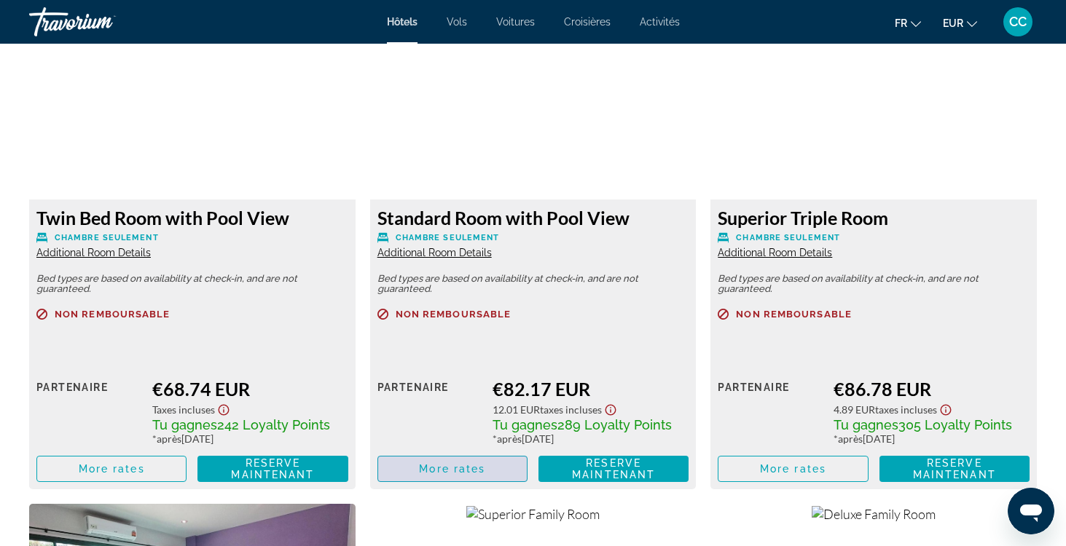
click at [443, 475] on span "More rates" at bounding box center [452, 469] width 66 height 12
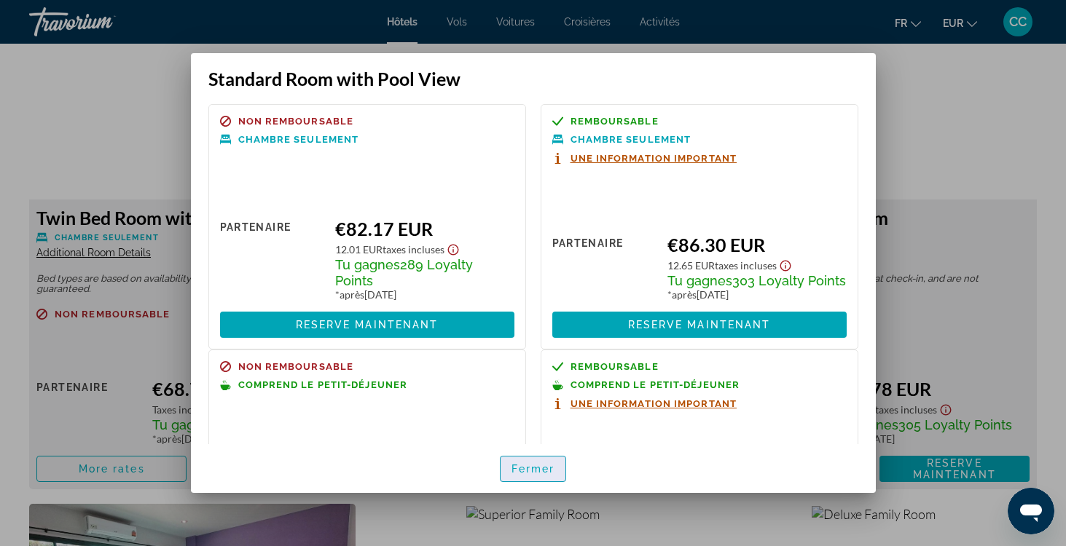
click at [531, 470] on span "Fermer" at bounding box center [533, 469] width 44 height 12
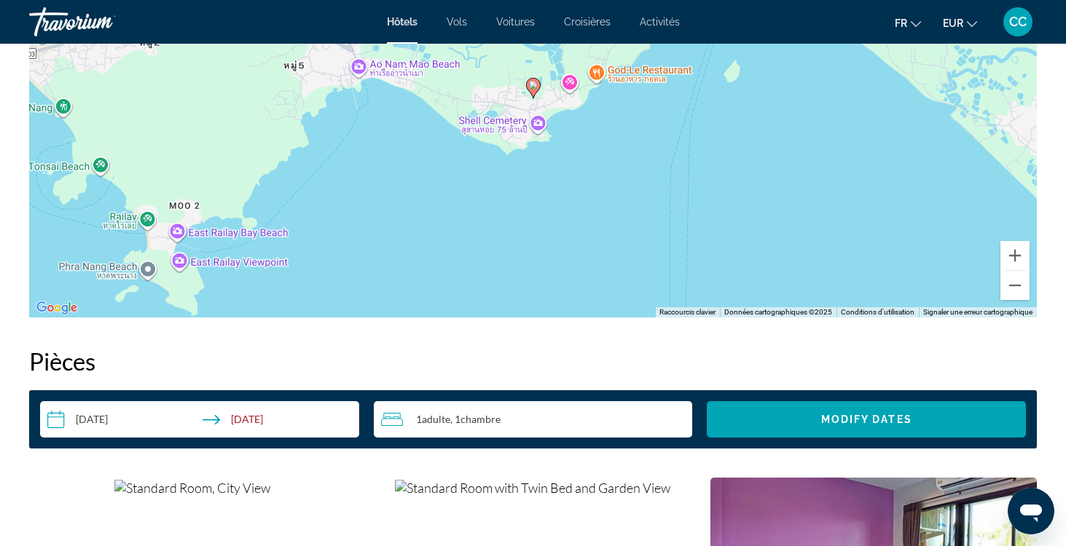
scroll to position [1583, 0]
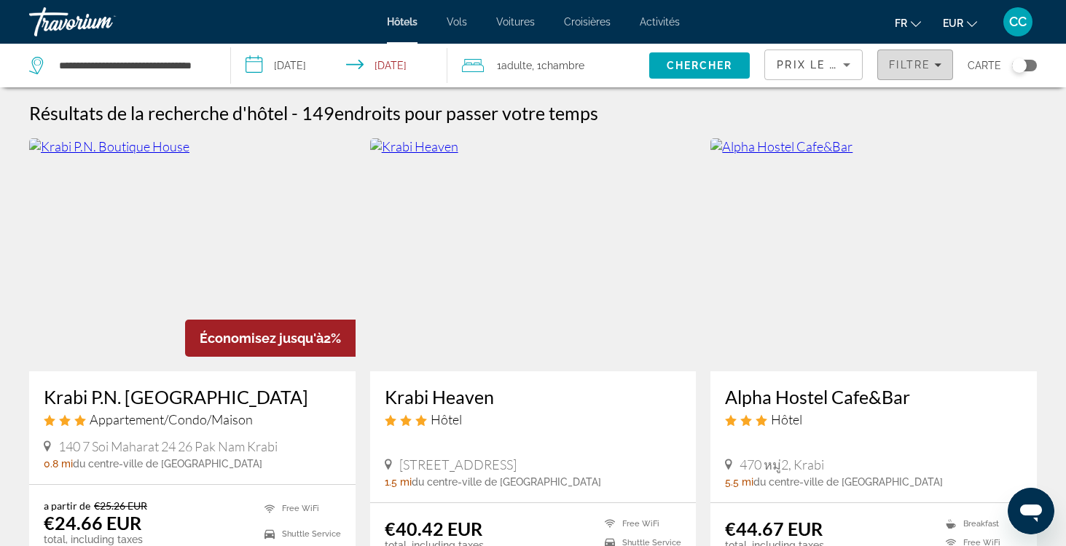
click at [922, 68] on span "Filtre" at bounding box center [910, 65] width 42 height 12
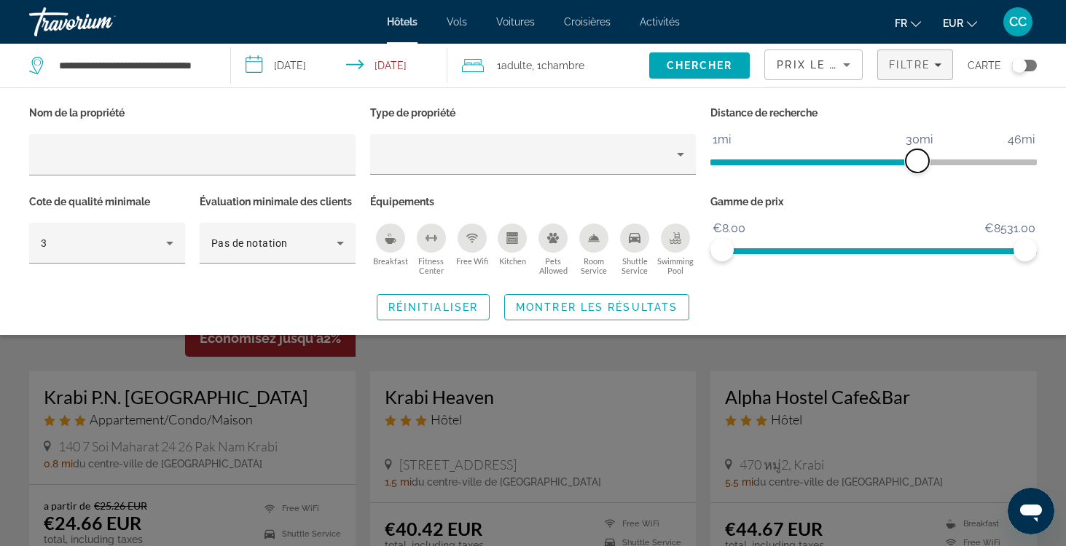
drag, startPoint x: 754, startPoint y: 160, endPoint x: 913, endPoint y: 163, distance: 158.9
click at [914, 163] on span "ngx-slider" at bounding box center [917, 160] width 23 height 23
click at [648, 305] on span "Montrer les résultats" at bounding box center [597, 308] width 162 height 12
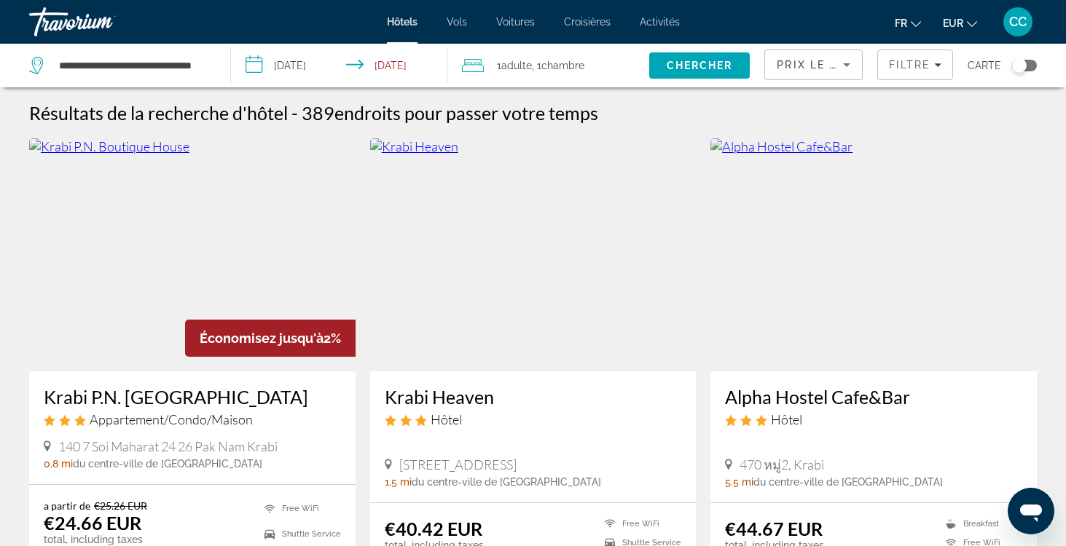
click at [831, 66] on span "Prix le plus bas" at bounding box center [834, 65] width 114 height 12
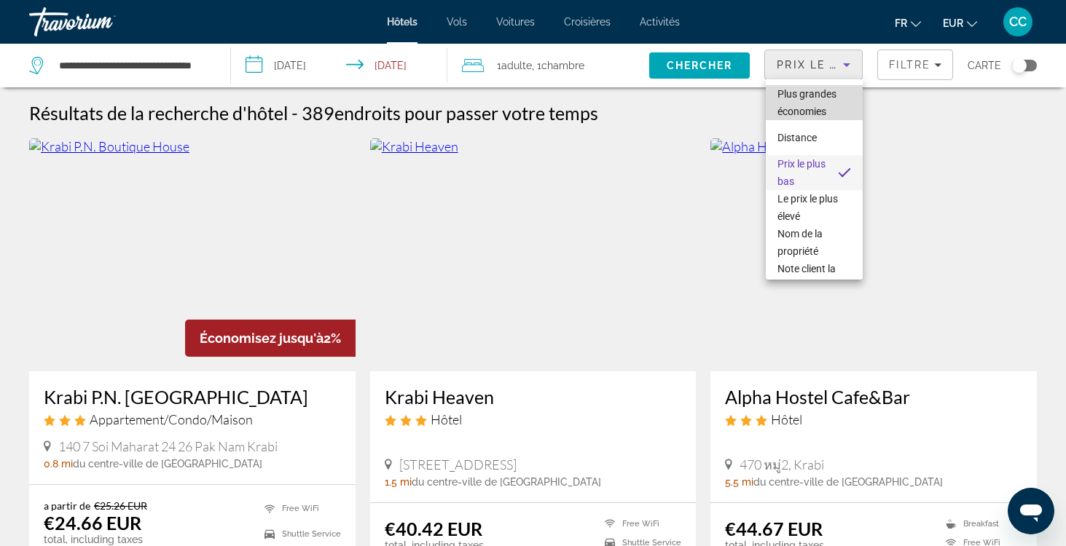
click at [817, 106] on span "Plus grandes économies" at bounding box center [806, 102] width 59 height 29
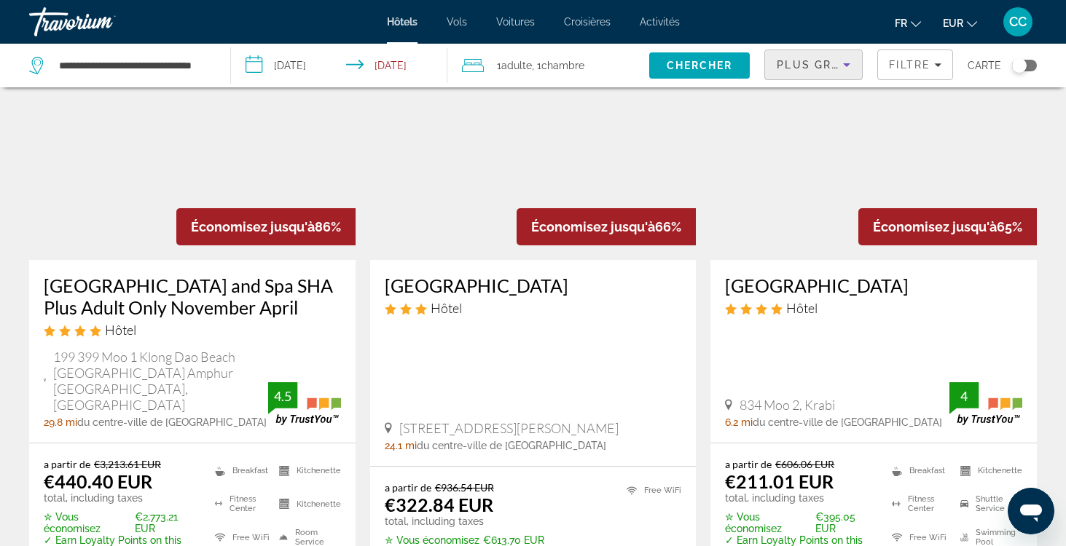
scroll to position [110, 0]
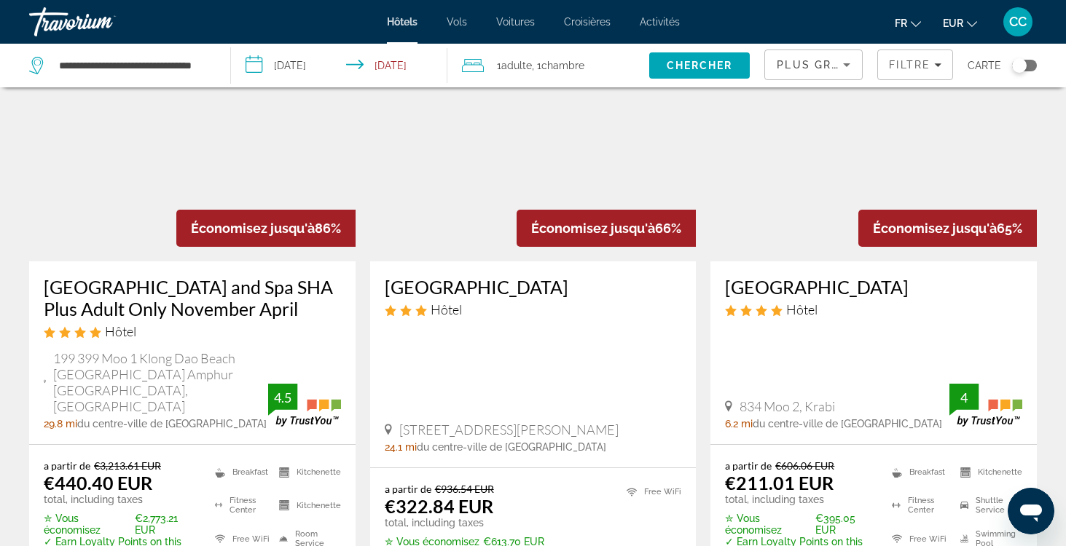
click at [456, 288] on h3 "Chaokoh Phi Phi Hotel & Resort" at bounding box center [533, 287] width 297 height 22
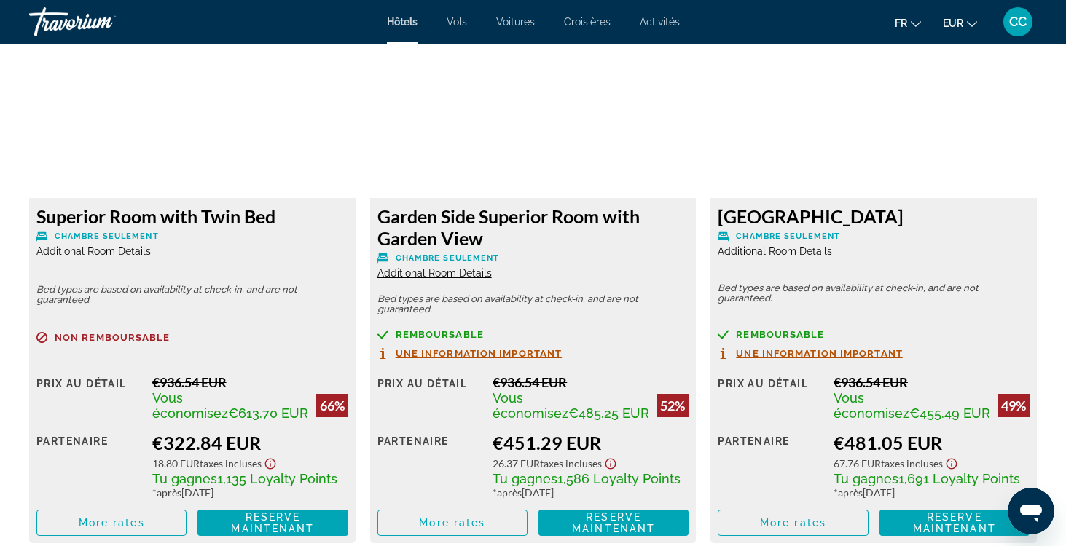
scroll to position [2075, 0]
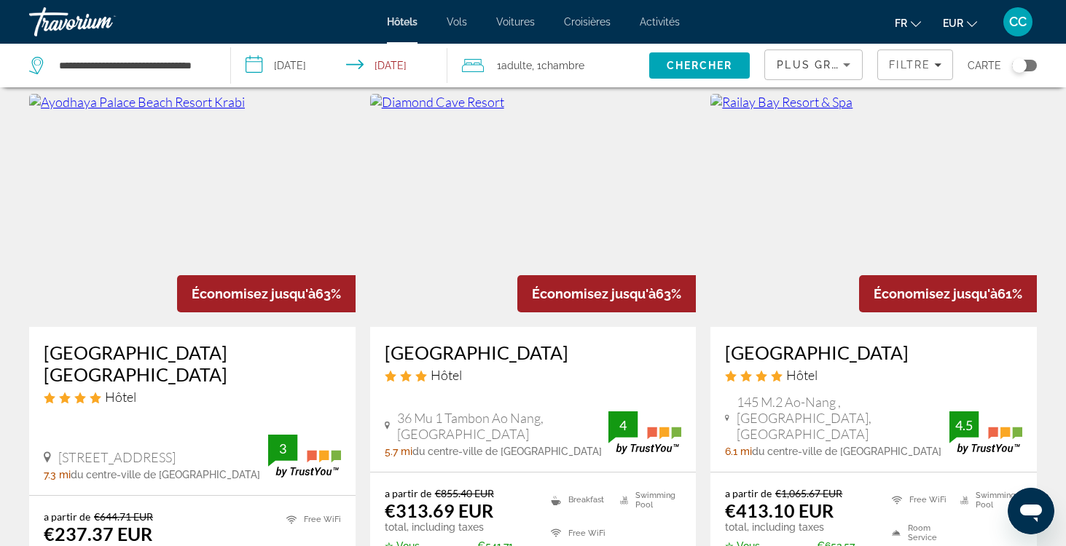
scroll to position [663, 0]
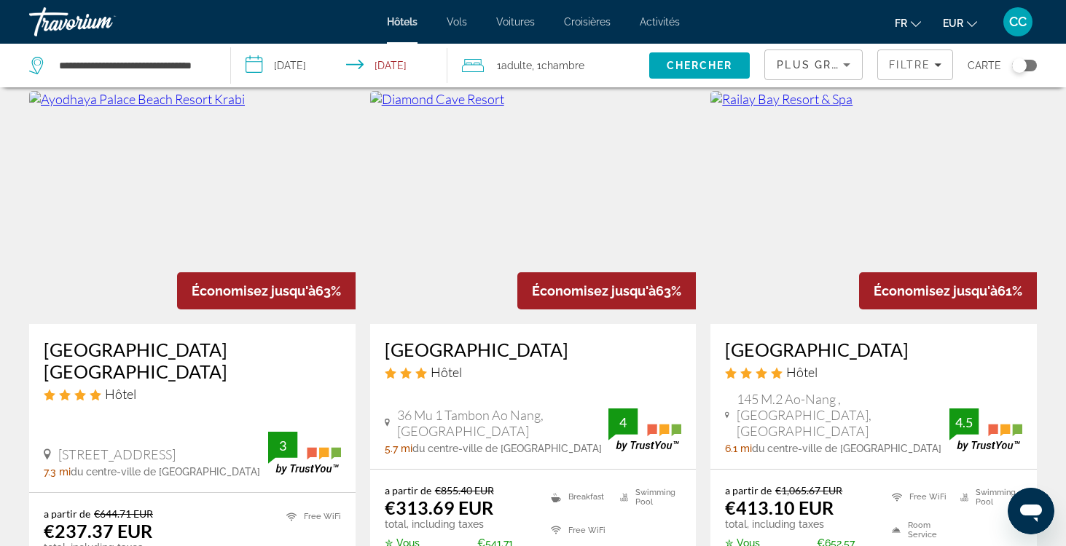
click at [173, 339] on h3 "Ayodhaya Palace Beach Resort Krabi" at bounding box center [192, 361] width 297 height 44
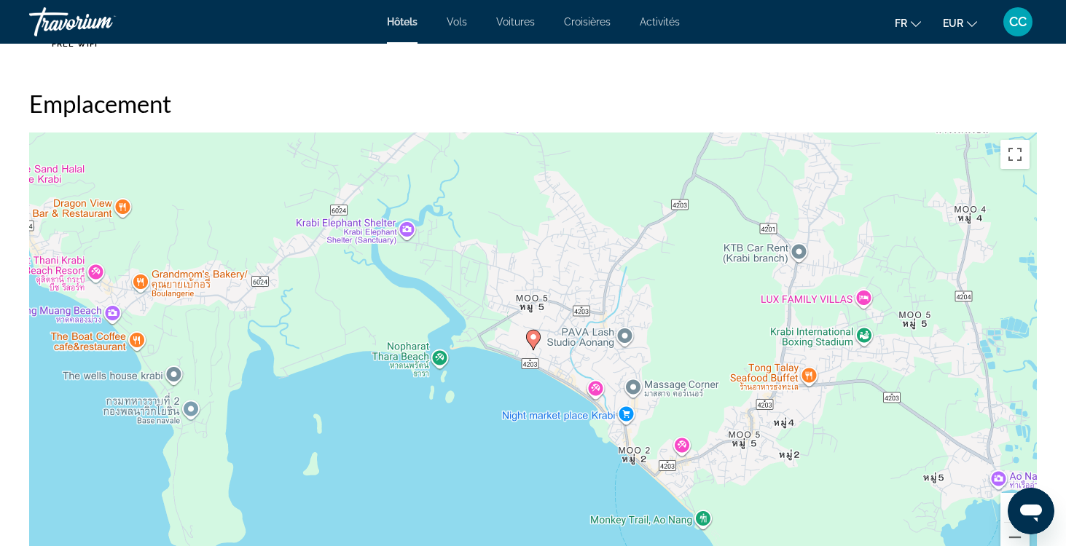
scroll to position [1333, 0]
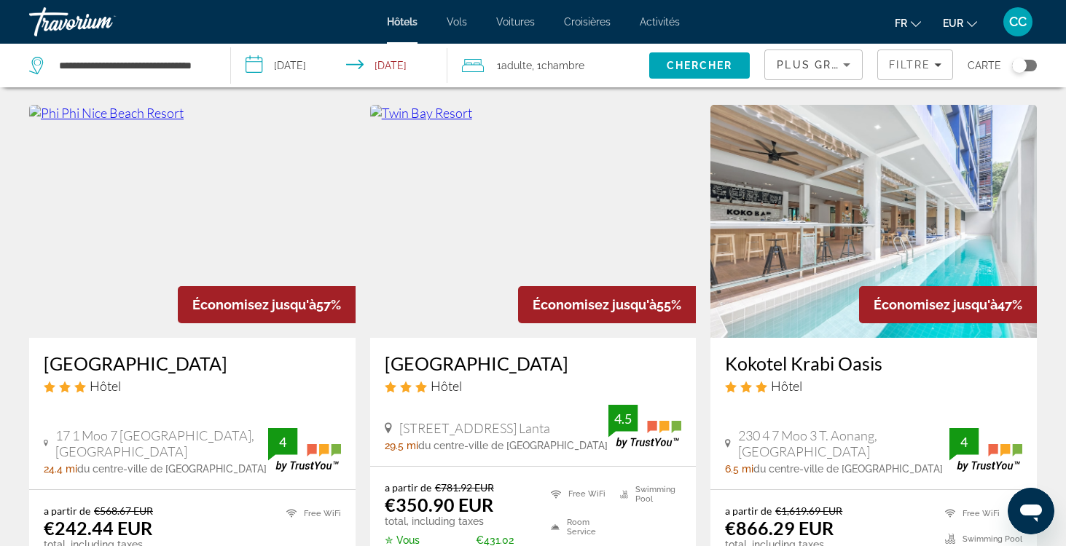
scroll to position [1815, 0]
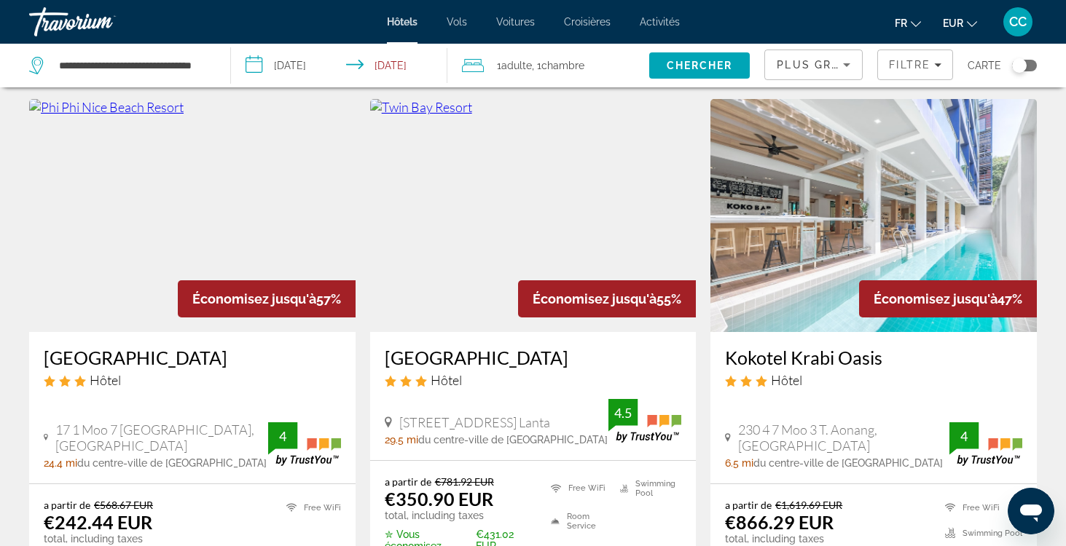
click at [172, 347] on h3 "Phi Phi Nice Beach Resort" at bounding box center [192, 358] width 297 height 22
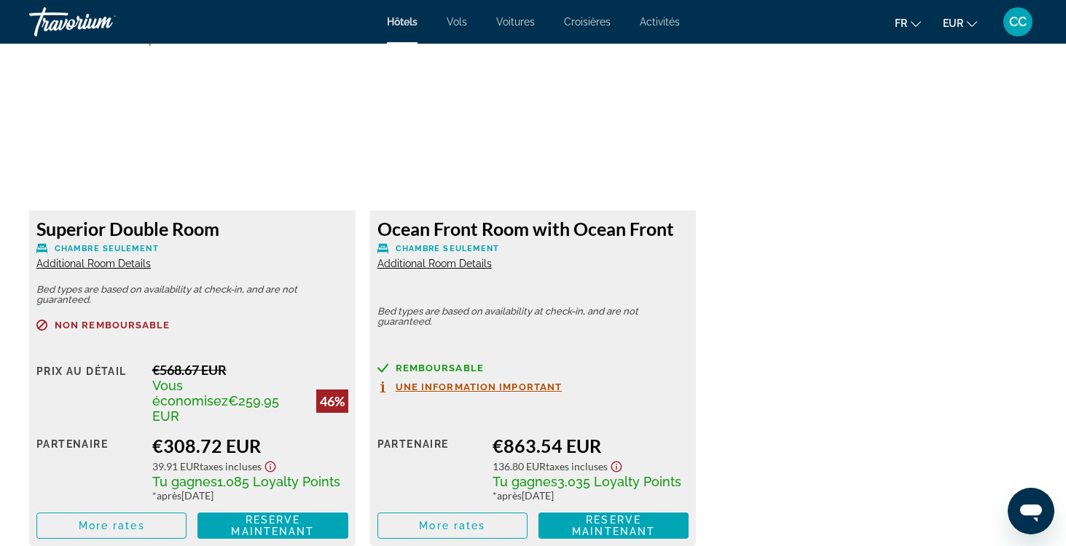
scroll to position [2603, 0]
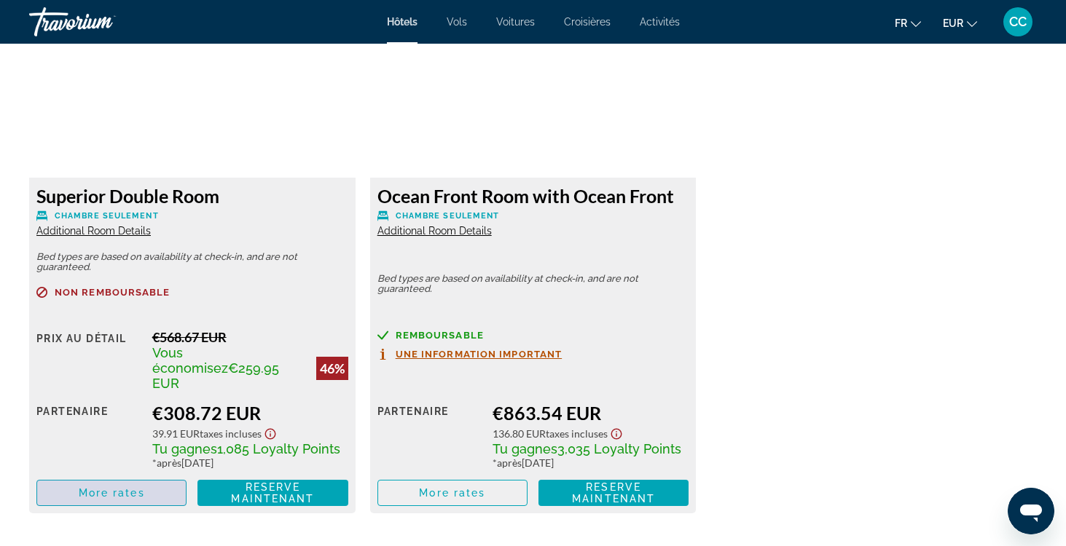
click at [113, 476] on span "Main content" at bounding box center [111, 493] width 149 height 35
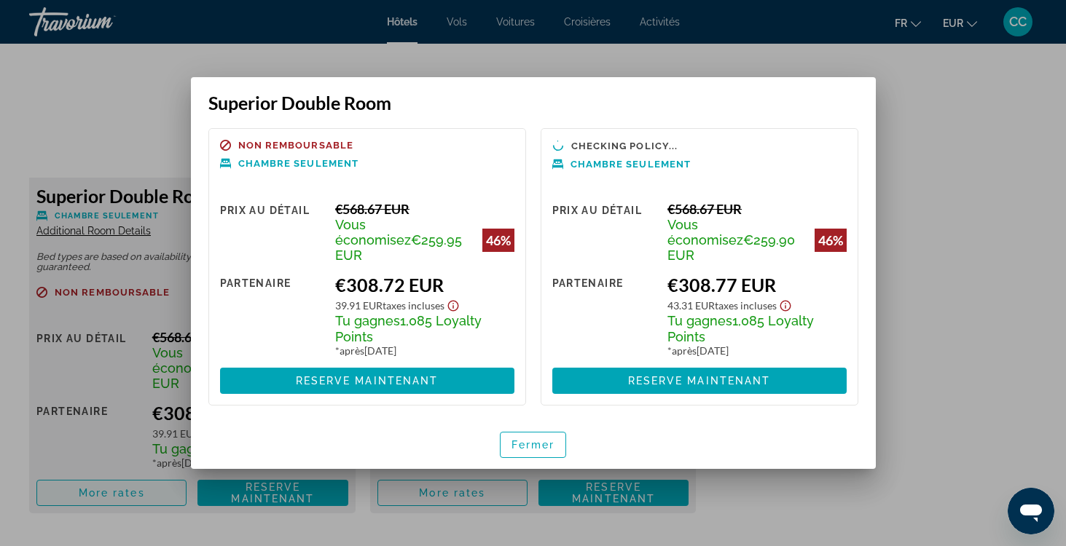
scroll to position [0, 0]
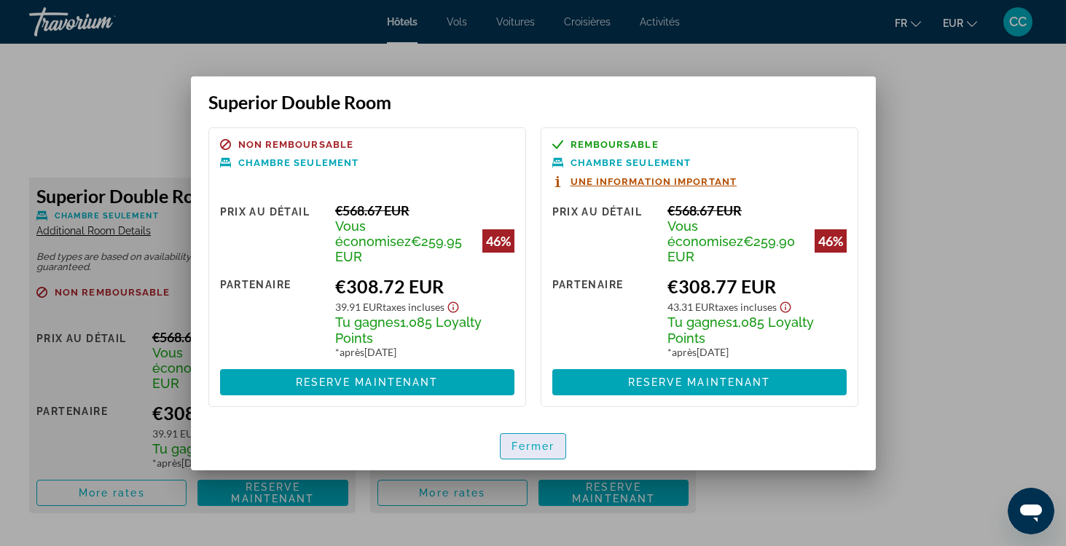
click at [523, 443] on span "Fermer" at bounding box center [533, 447] width 44 height 12
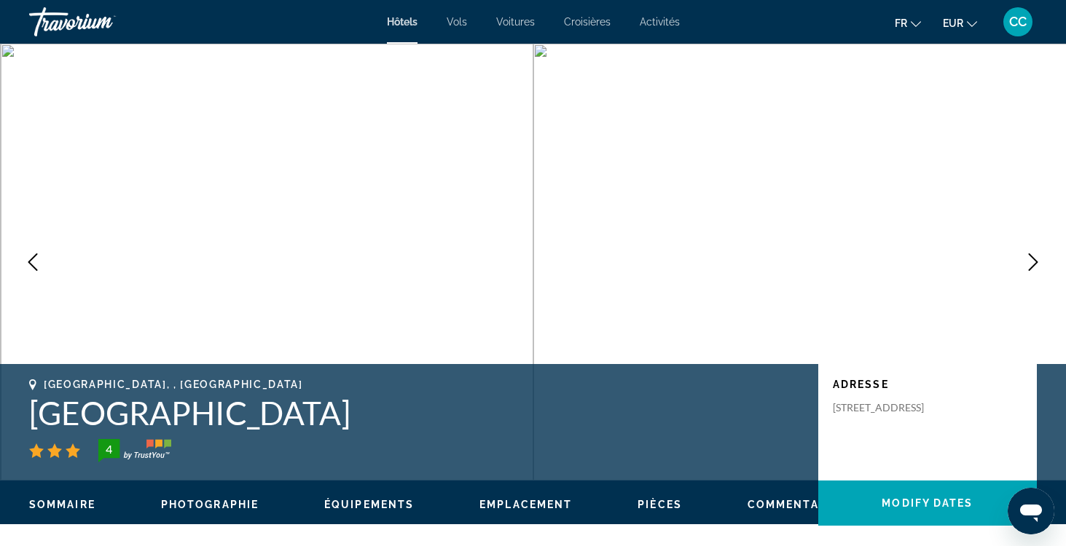
scroll to position [2603, 0]
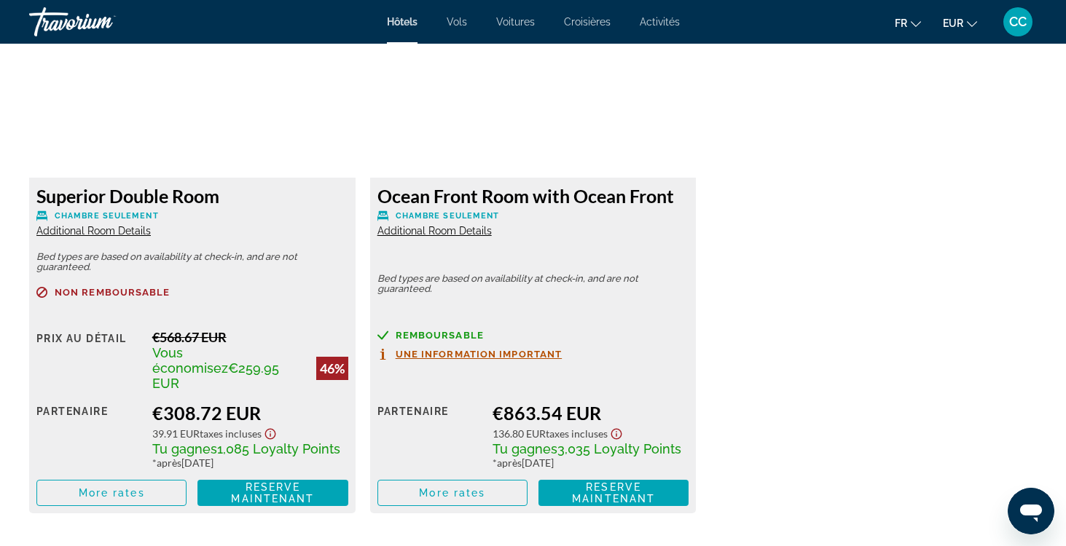
click at [116, 225] on span "Additional Room Details" at bounding box center [93, 231] width 114 height 12
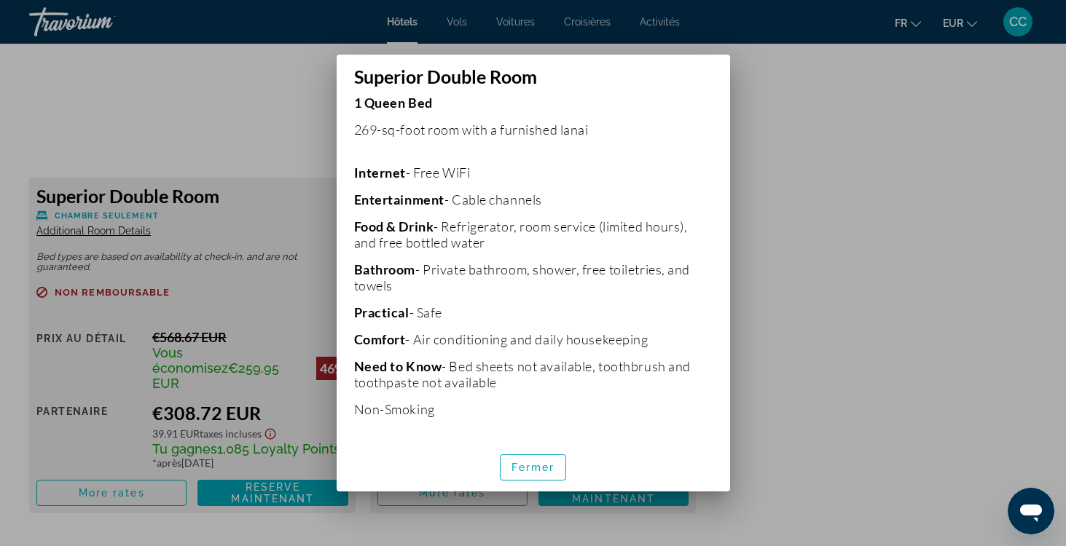
click at [546, 392] on p "1 Queen Bed 269-sq-foot room with a furnished lanai Internet - Free WiFi Entert…" at bounding box center [533, 256] width 358 height 323
click at [520, 471] on span "Fermer" at bounding box center [533, 468] width 44 height 12
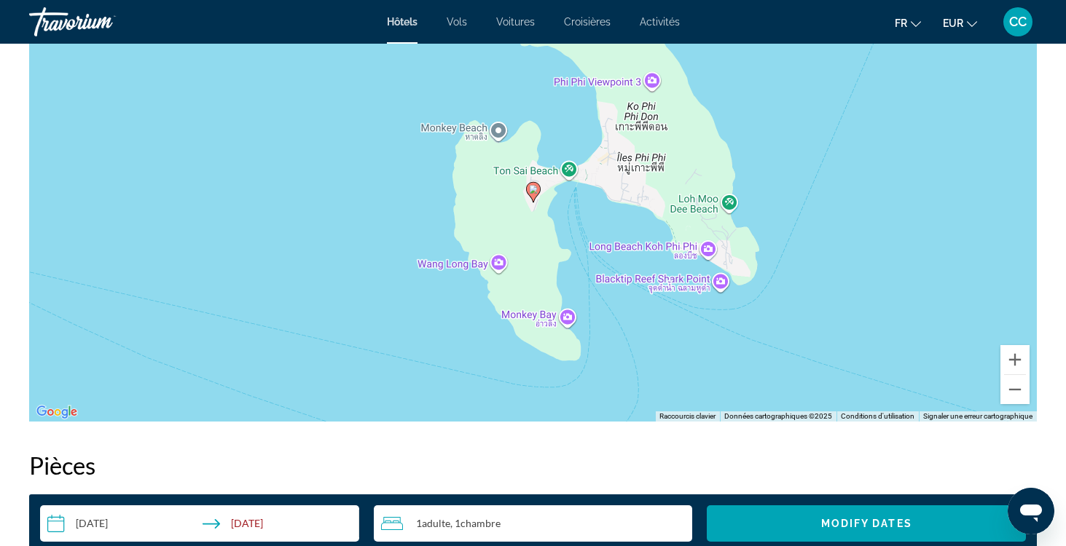
scroll to position [1480, 0]
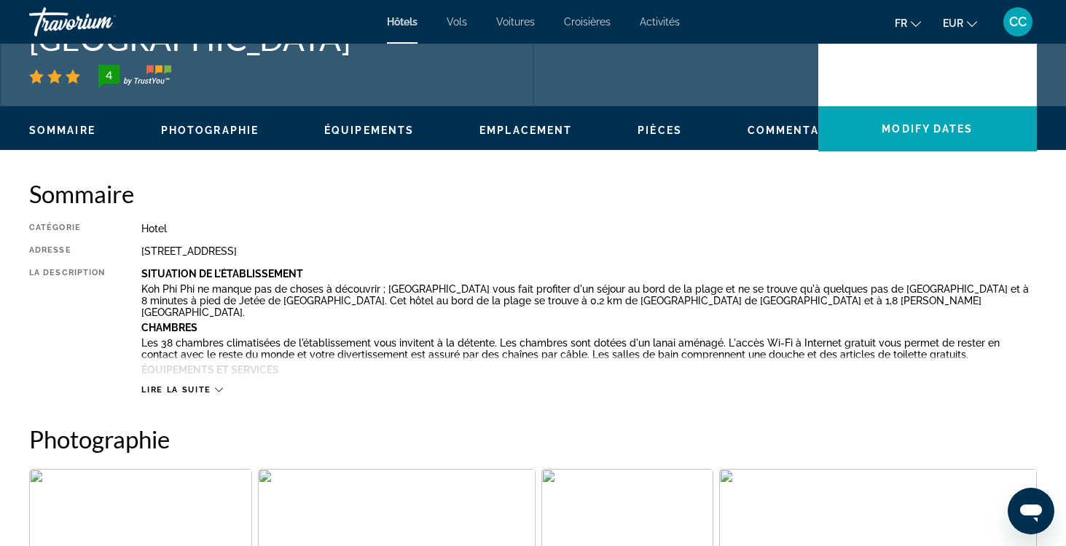
scroll to position [377, 0]
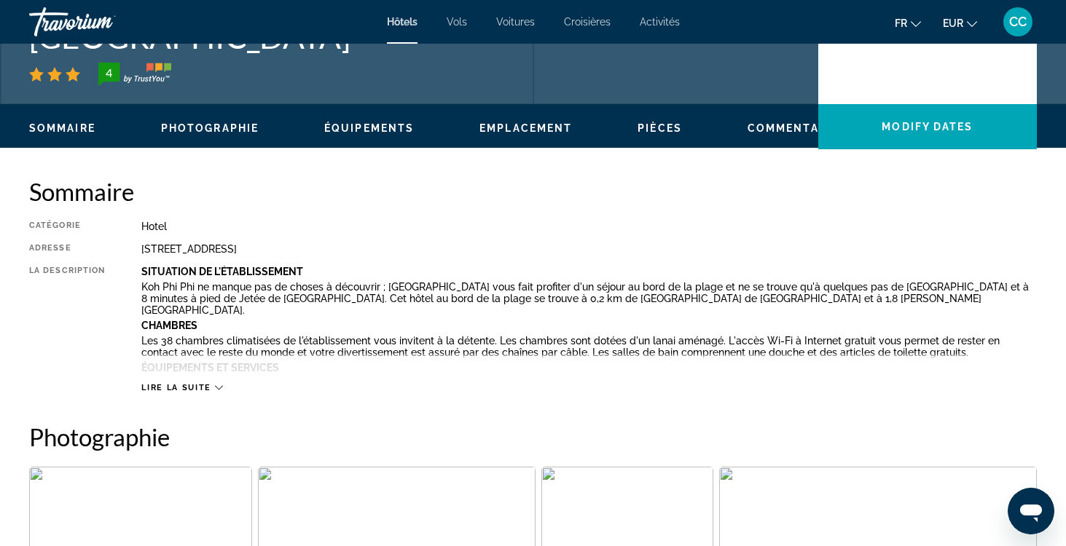
click at [197, 387] on span "Lire la suite" at bounding box center [175, 387] width 69 height 9
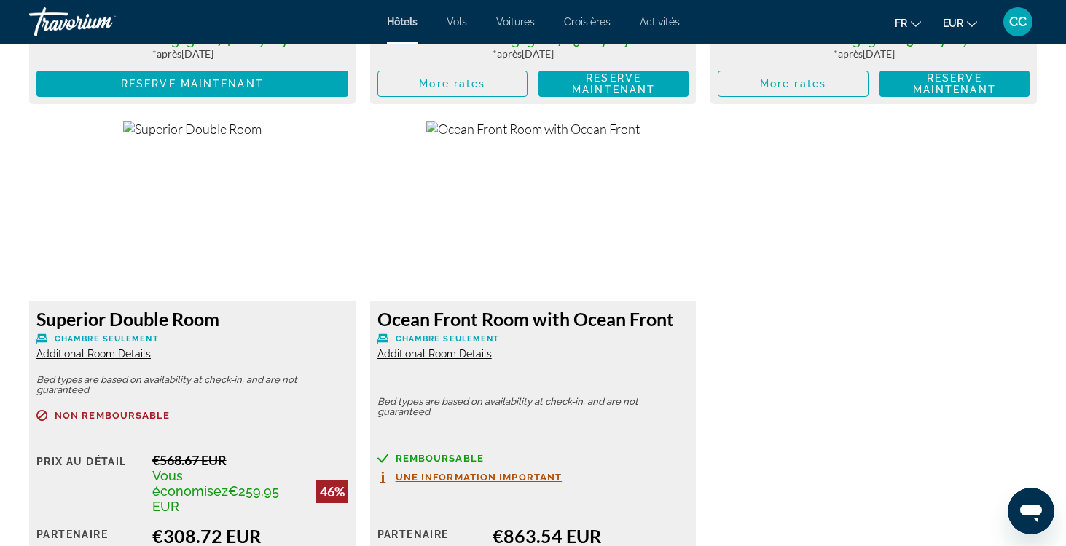
scroll to position [2609, 0]
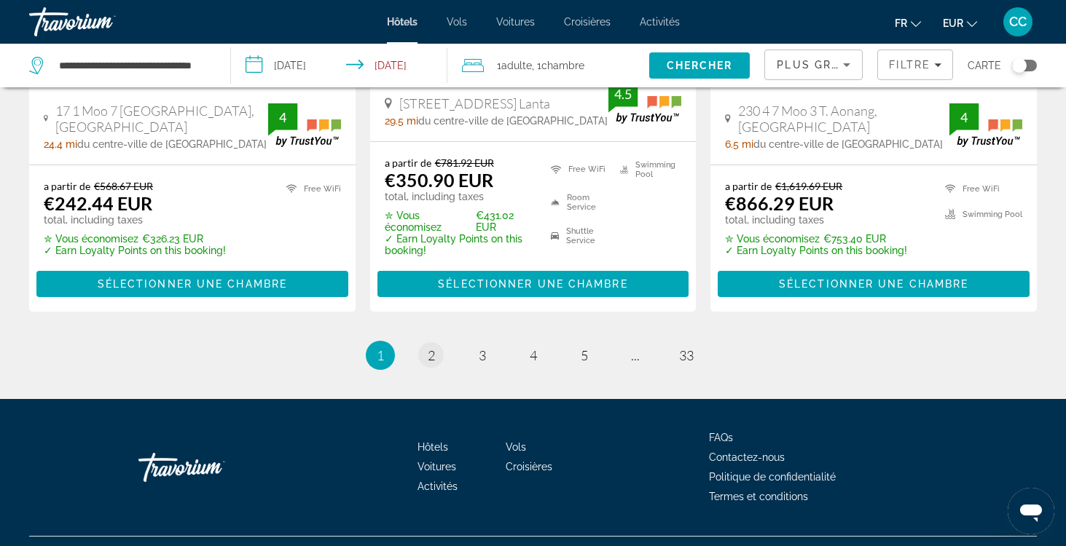
scroll to position [2133, 0]
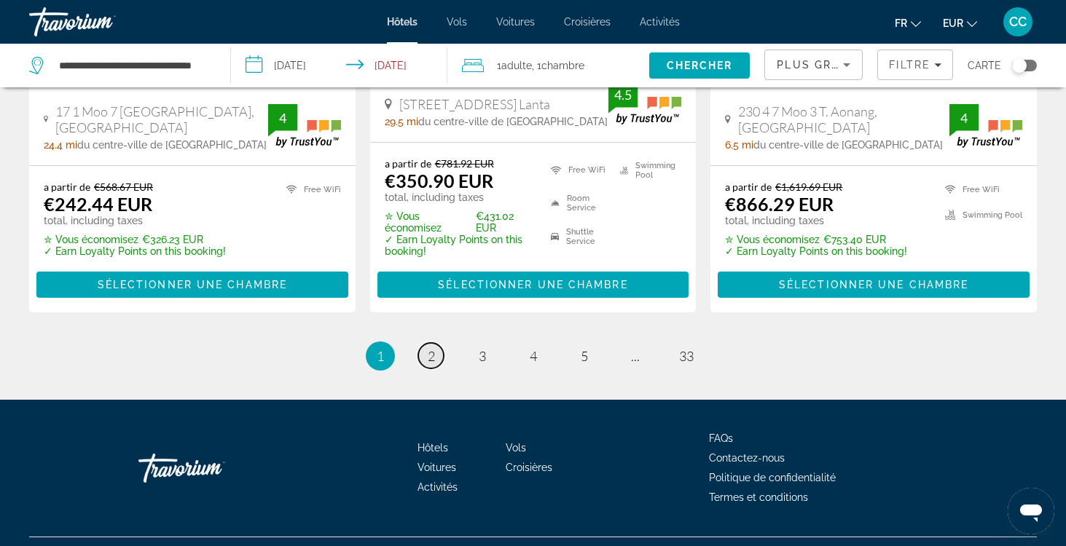
click at [428, 348] on span "2" at bounding box center [431, 356] width 7 height 16
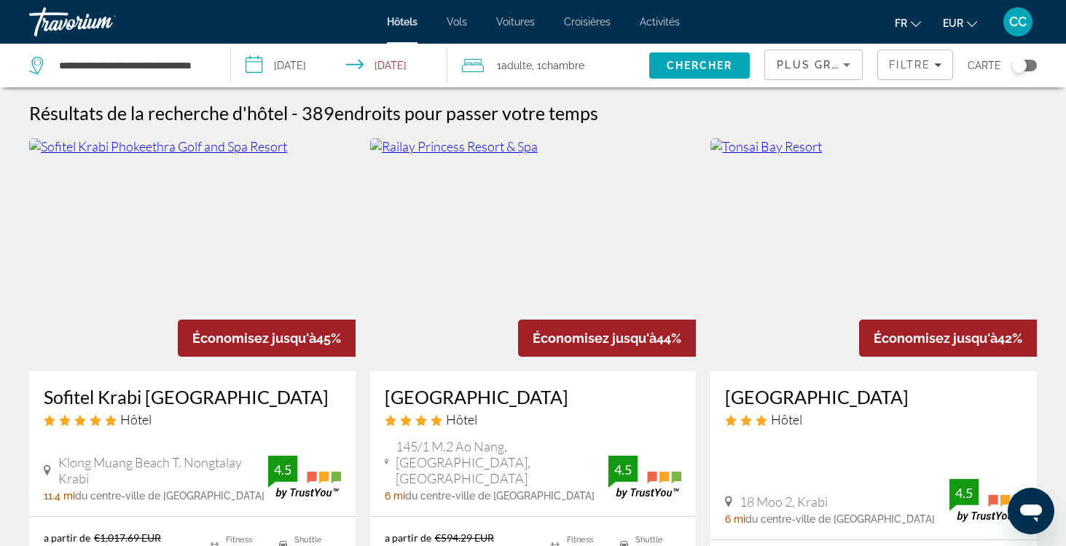
click at [310, 68] on input "**********" at bounding box center [342, 68] width 222 height 48
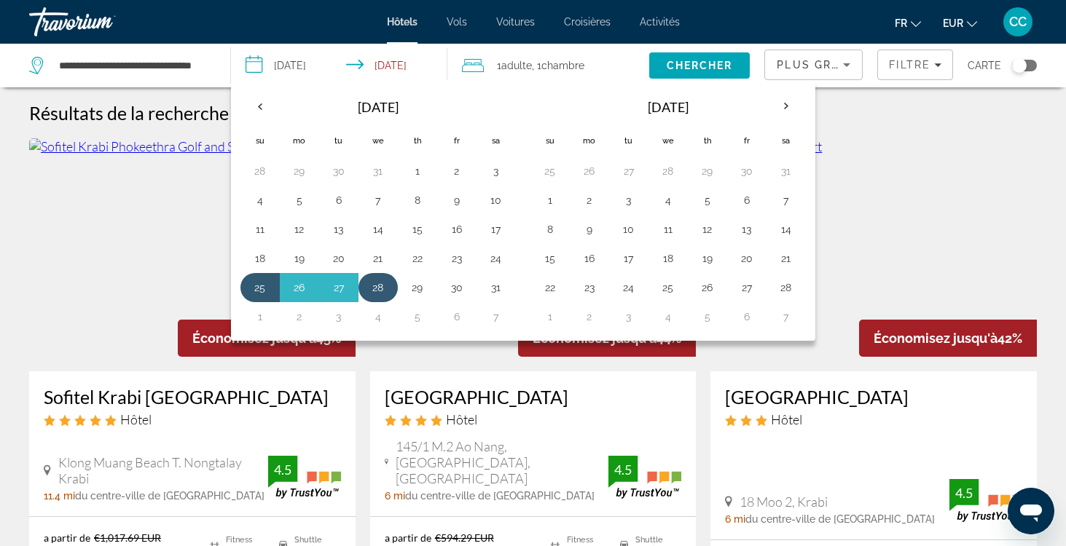
click at [380, 291] on button "28" at bounding box center [377, 288] width 23 height 20
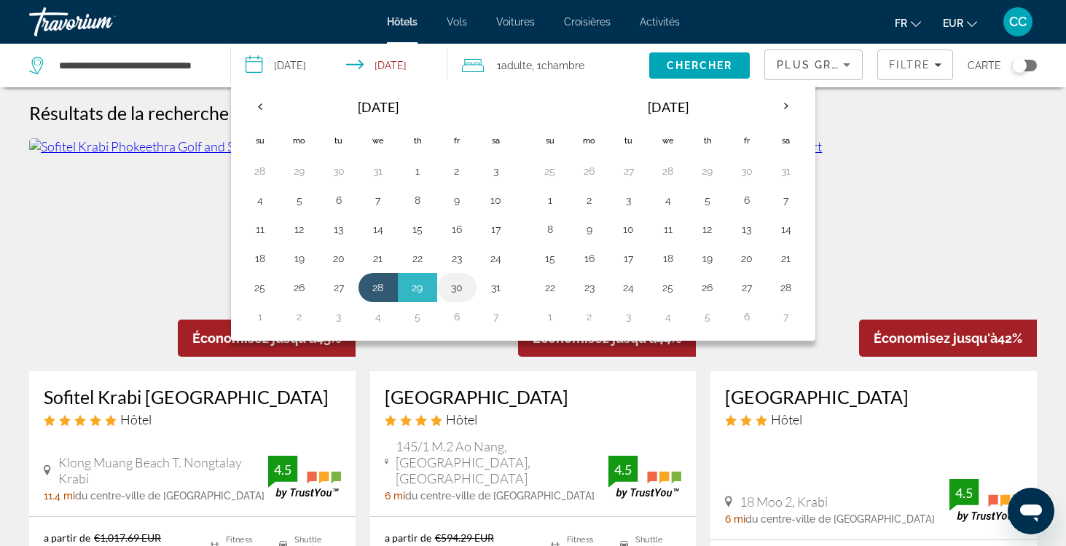
click at [458, 290] on button "30" at bounding box center [456, 288] width 23 height 20
type input "**********"
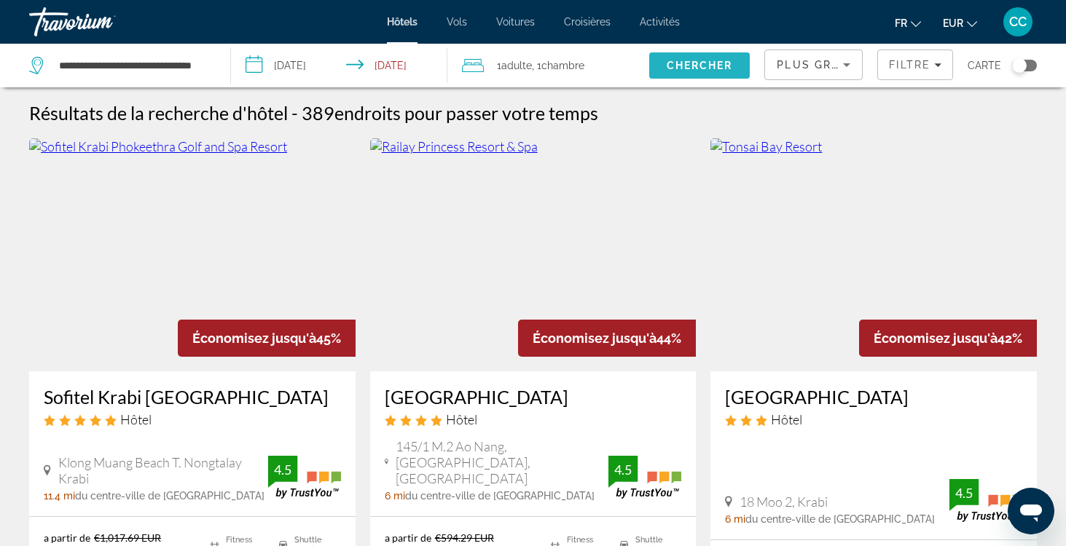
click at [684, 68] on span "Chercher" at bounding box center [700, 66] width 66 height 12
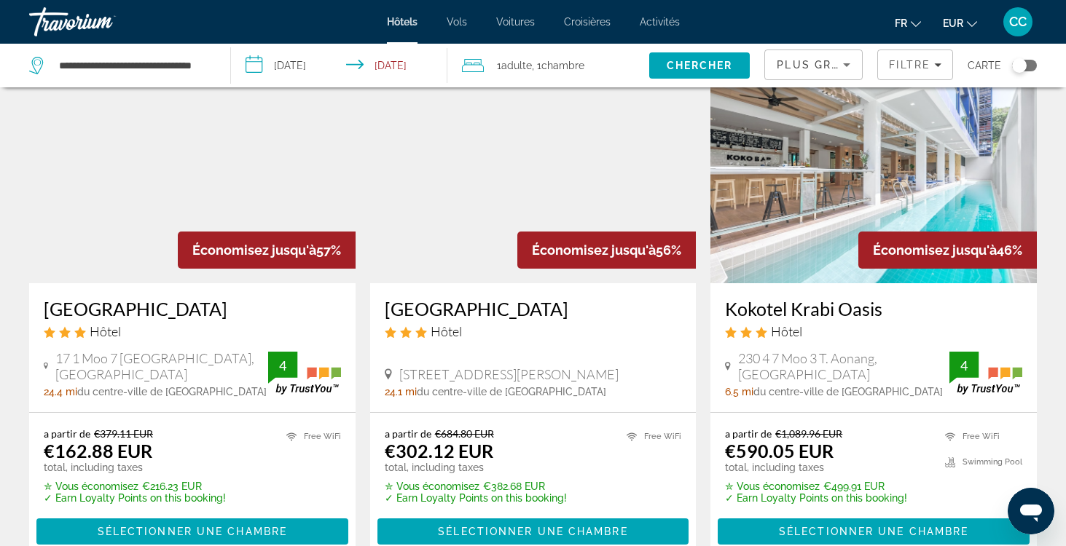
scroll to position [1287, 0]
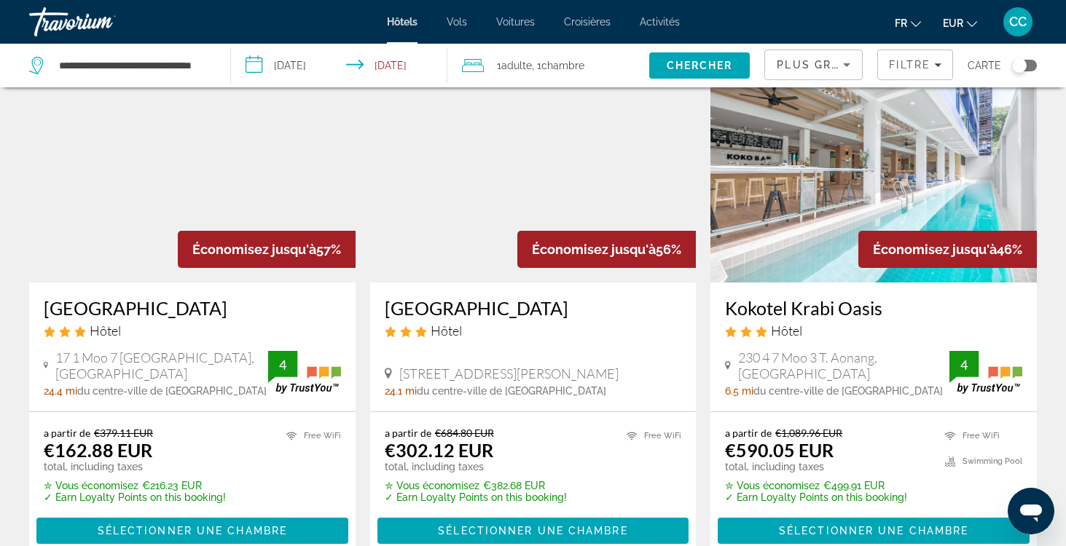
click at [161, 297] on h3 "Phi Phi Nice Beach Resort" at bounding box center [192, 308] width 297 height 22
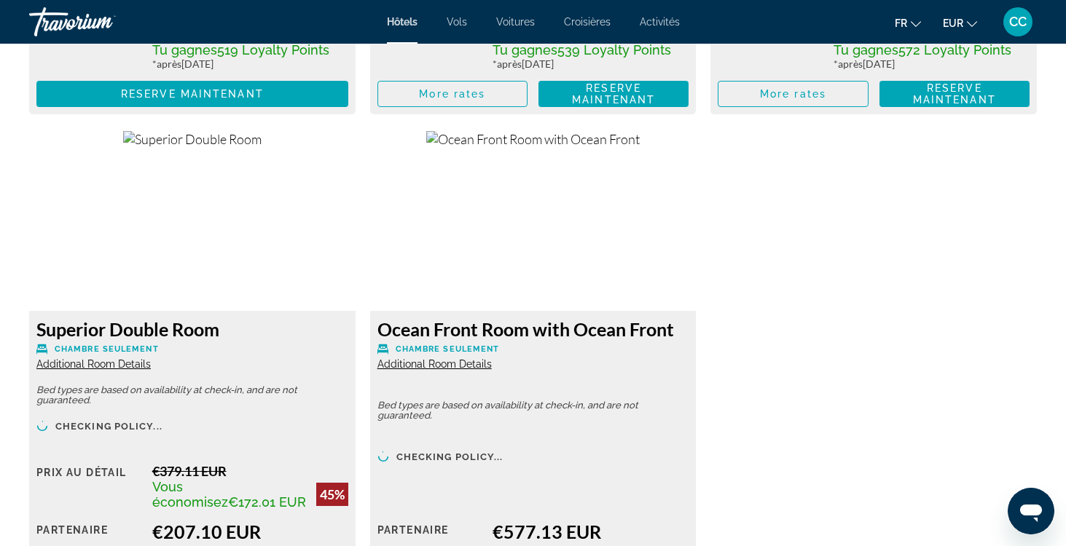
scroll to position [2528, 0]
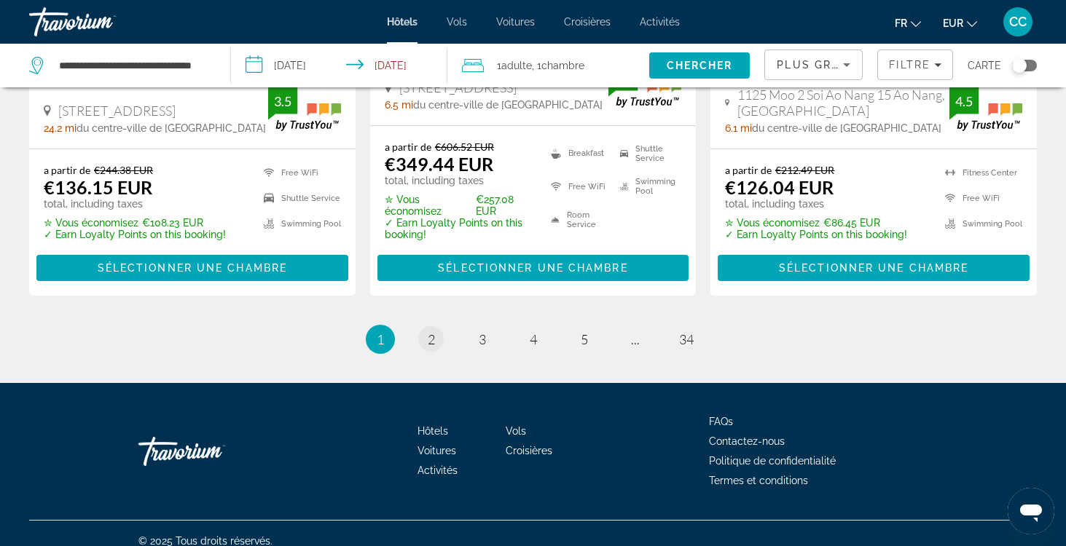
scroll to position [2132, 0]
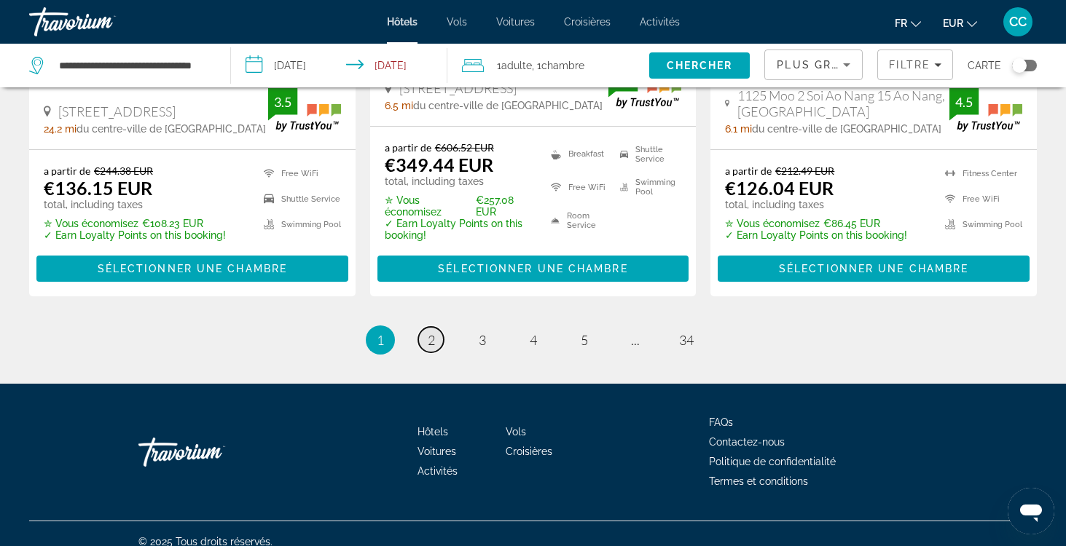
click at [436, 327] on link "page 2" at bounding box center [431, 340] width 26 height 26
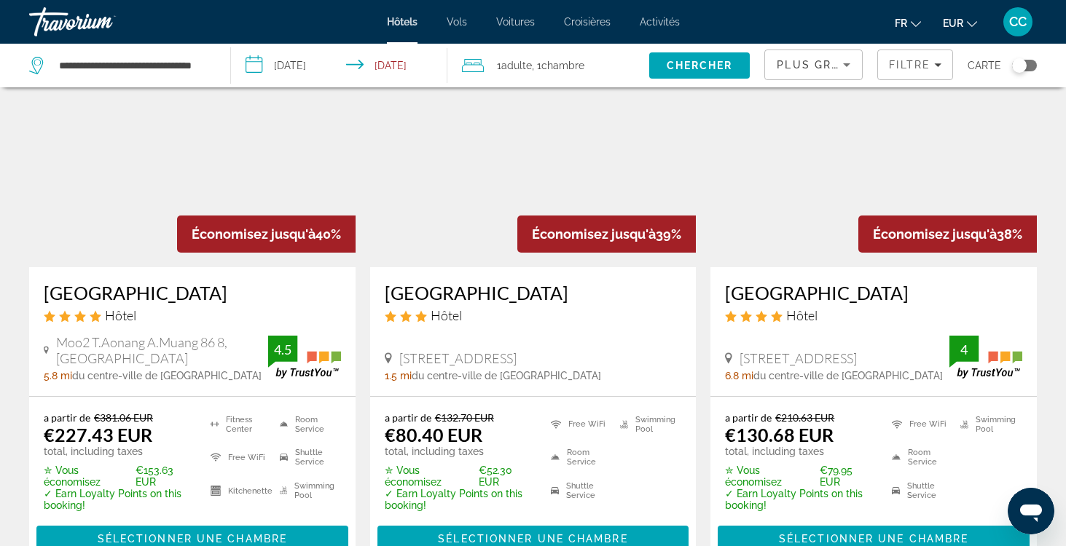
scroll to position [106, 0]
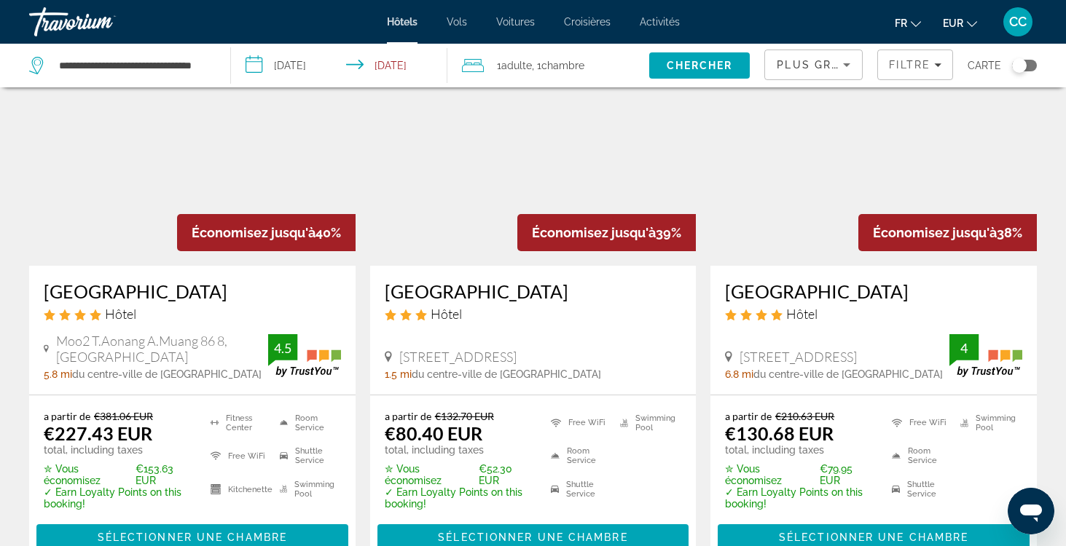
click at [801, 293] on h3 "Aonang Buri Resort" at bounding box center [873, 292] width 297 height 22
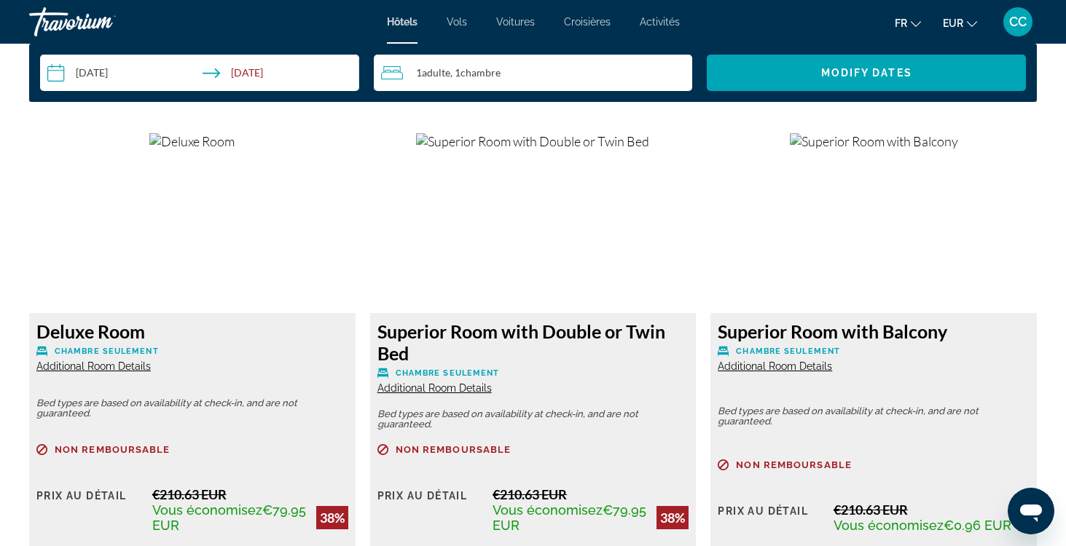
scroll to position [1943, 0]
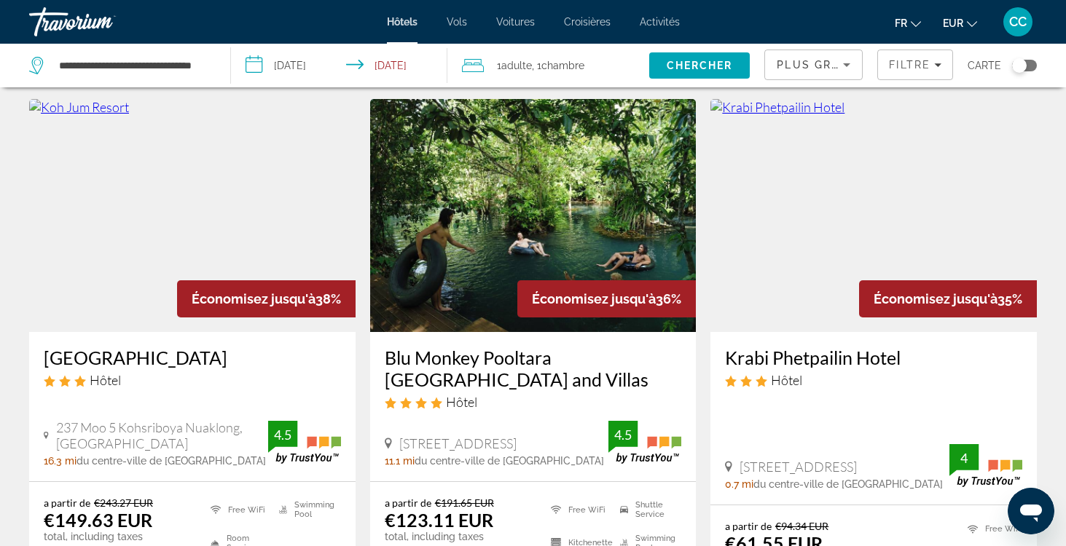
scroll to position [611, 0]
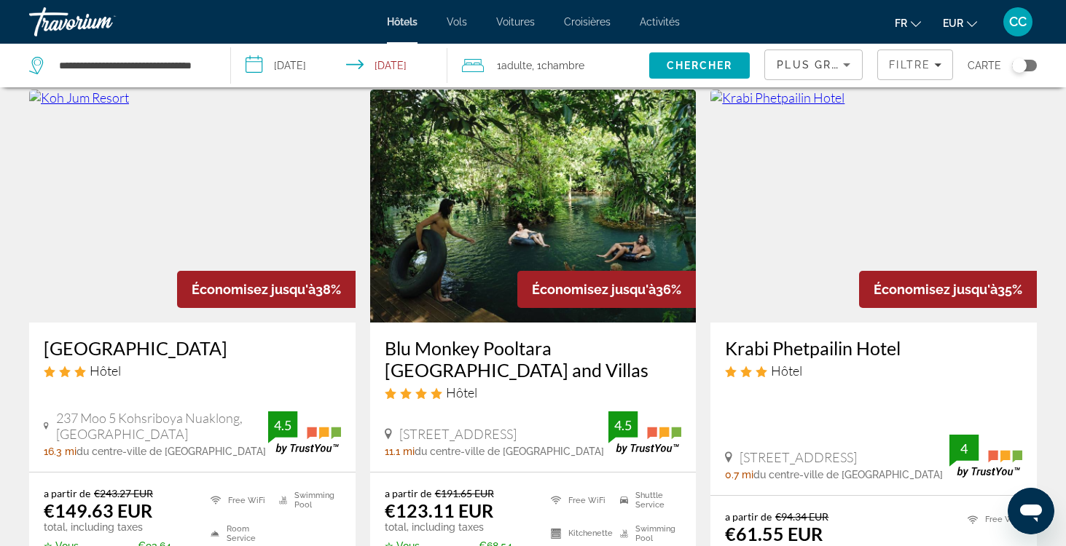
click at [130, 352] on h3 "Koh Jum Resort" at bounding box center [192, 348] width 297 height 22
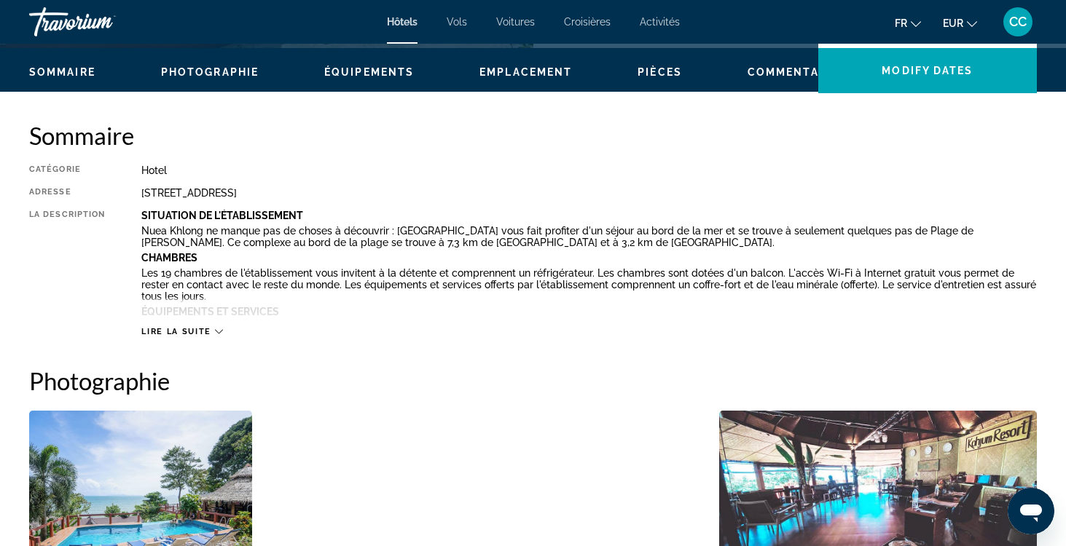
scroll to position [425, 0]
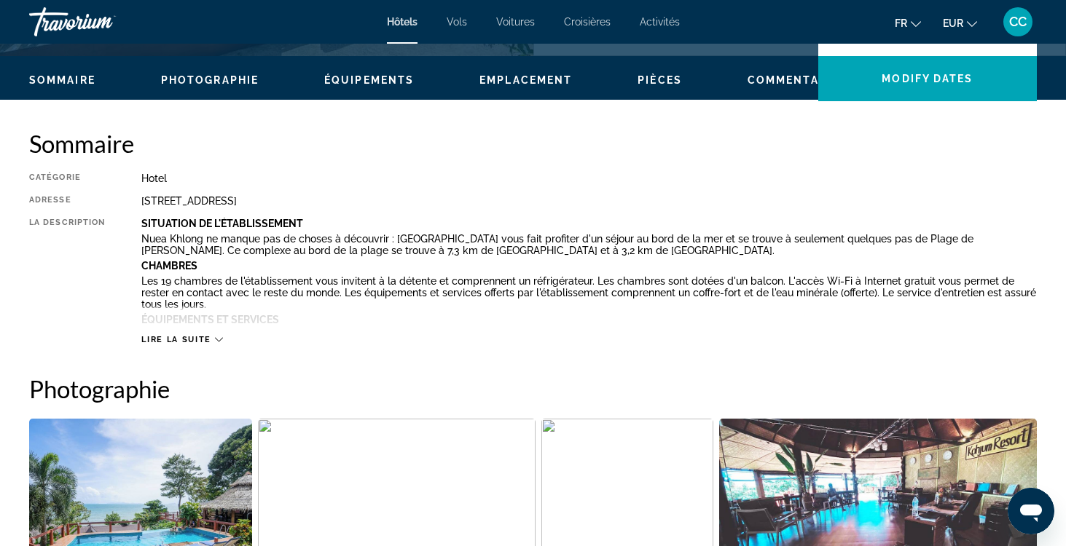
click at [183, 335] on span "Lire la suite" at bounding box center [175, 339] width 69 height 9
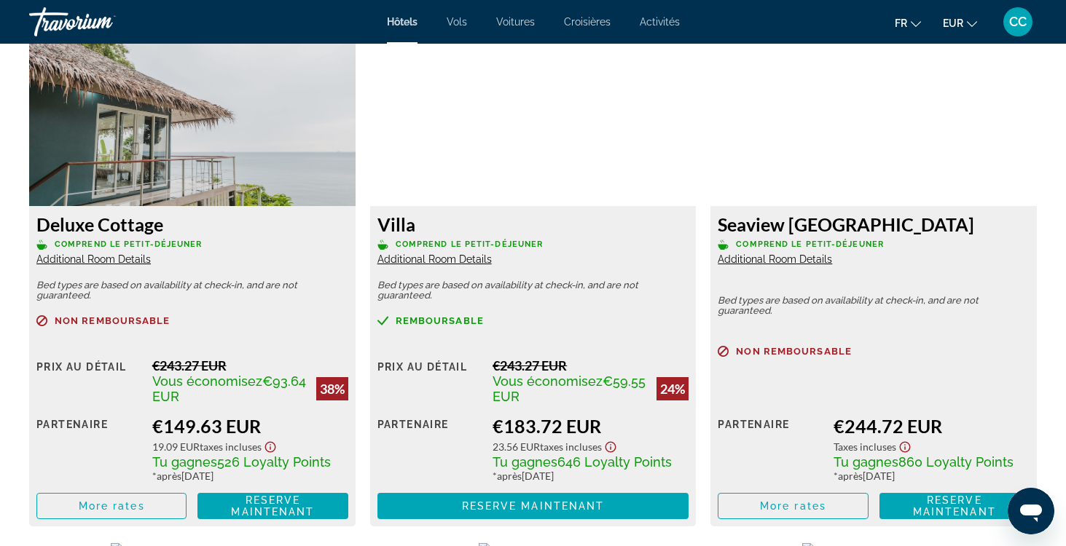
scroll to position [2189, 0]
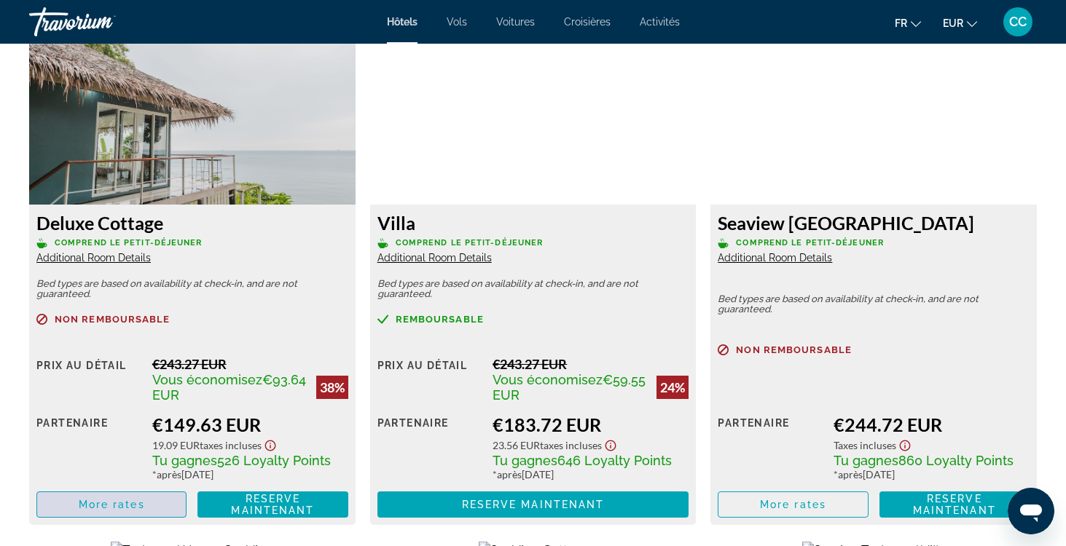
click at [146, 493] on span "Main content" at bounding box center [111, 504] width 149 height 35
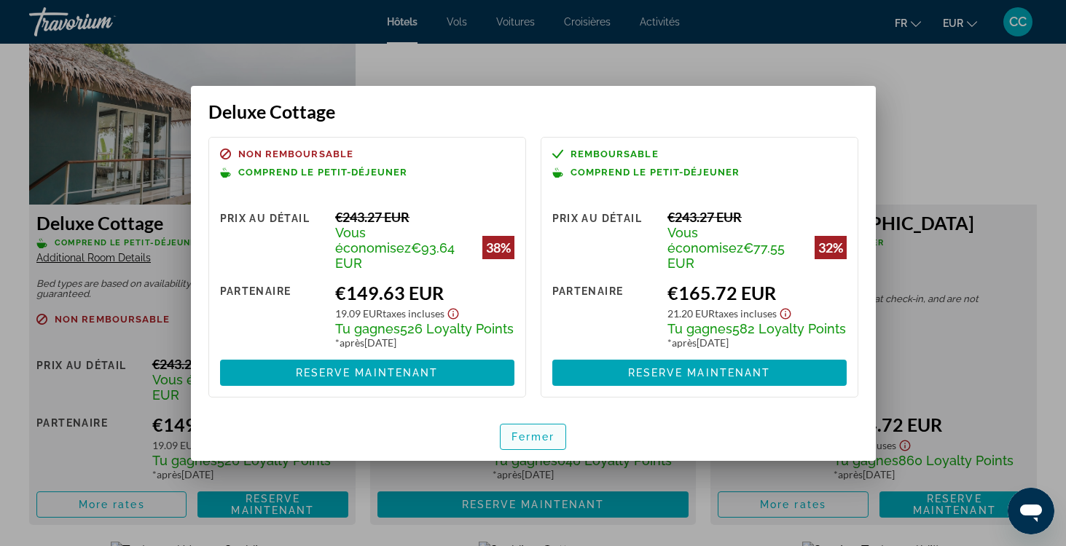
click at [531, 431] on span "Fermer" at bounding box center [533, 437] width 44 height 12
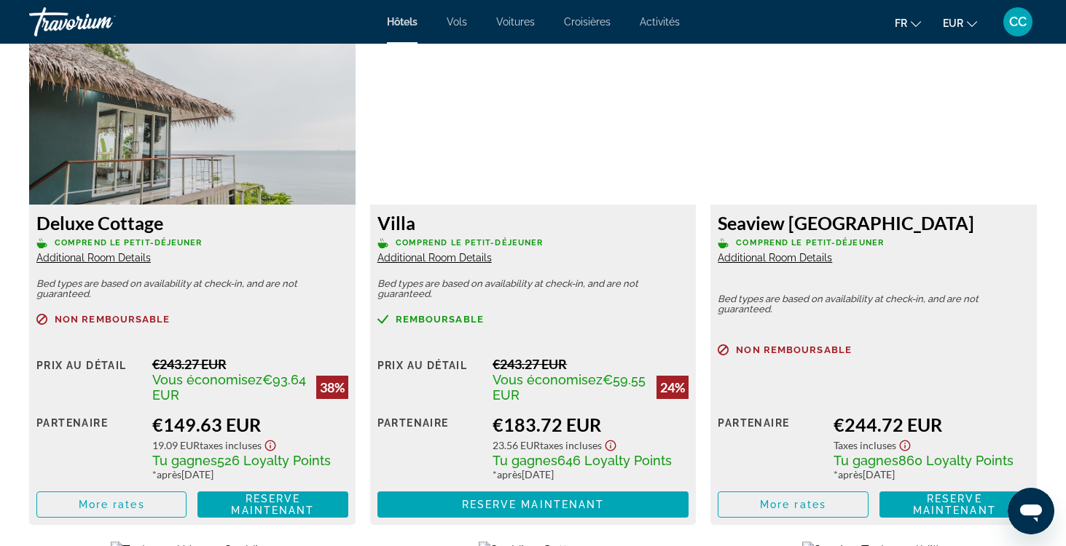
scroll to position [2189, 0]
click at [118, 252] on span "Additional Room Details" at bounding box center [93, 258] width 114 height 12
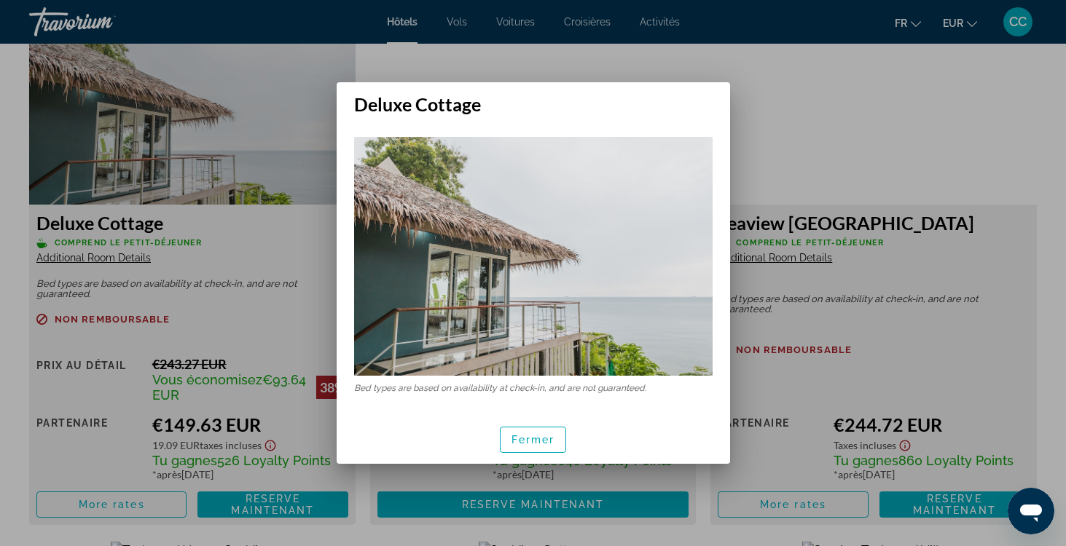
scroll to position [0, 0]
click at [525, 444] on span "Fermer" at bounding box center [533, 440] width 44 height 12
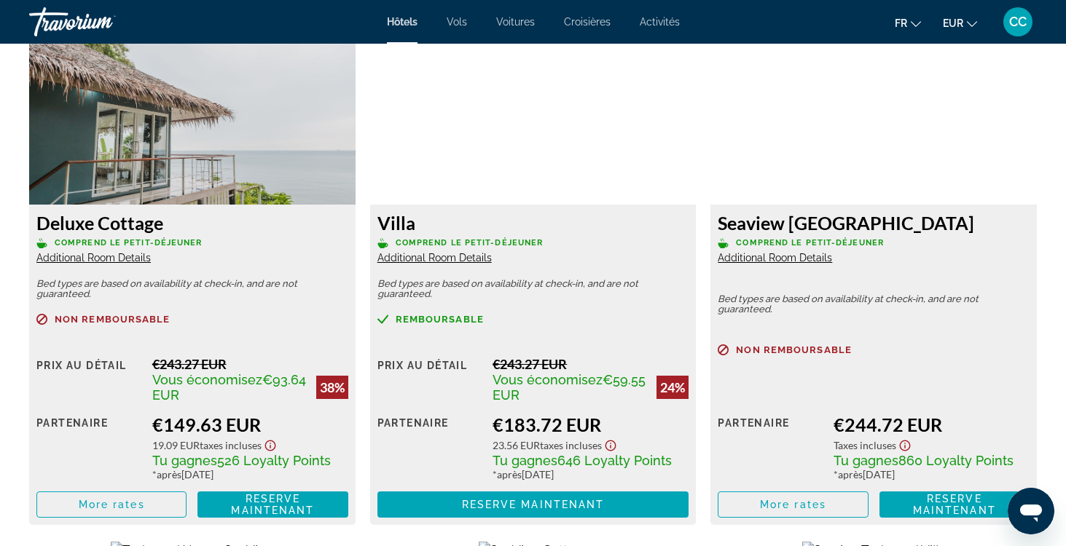
scroll to position [2189, 0]
click at [442, 252] on span "Additional Room Details" at bounding box center [434, 258] width 114 height 12
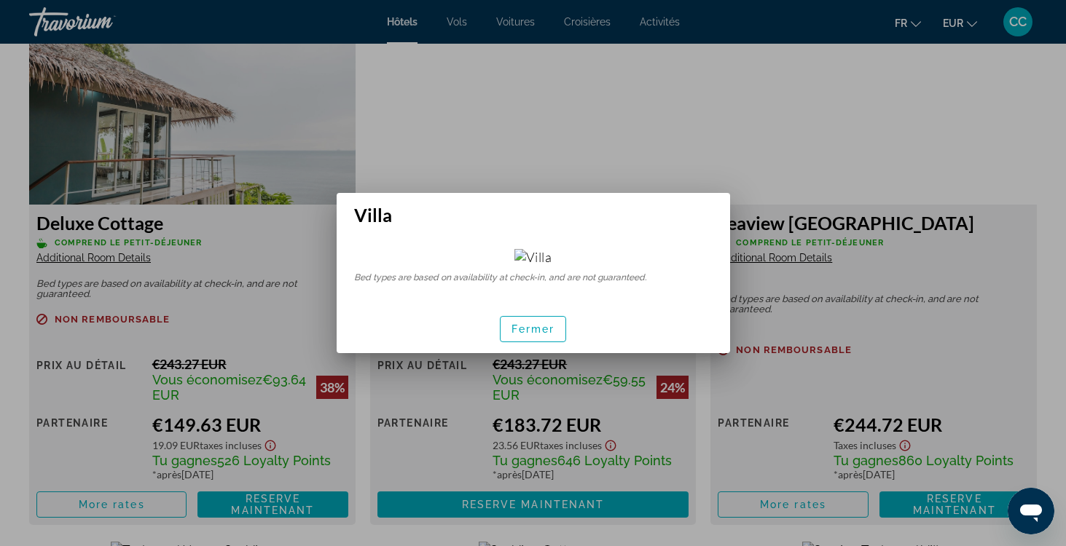
scroll to position [0, 0]
click at [527, 347] on span "button" at bounding box center [534, 329] width 66 height 35
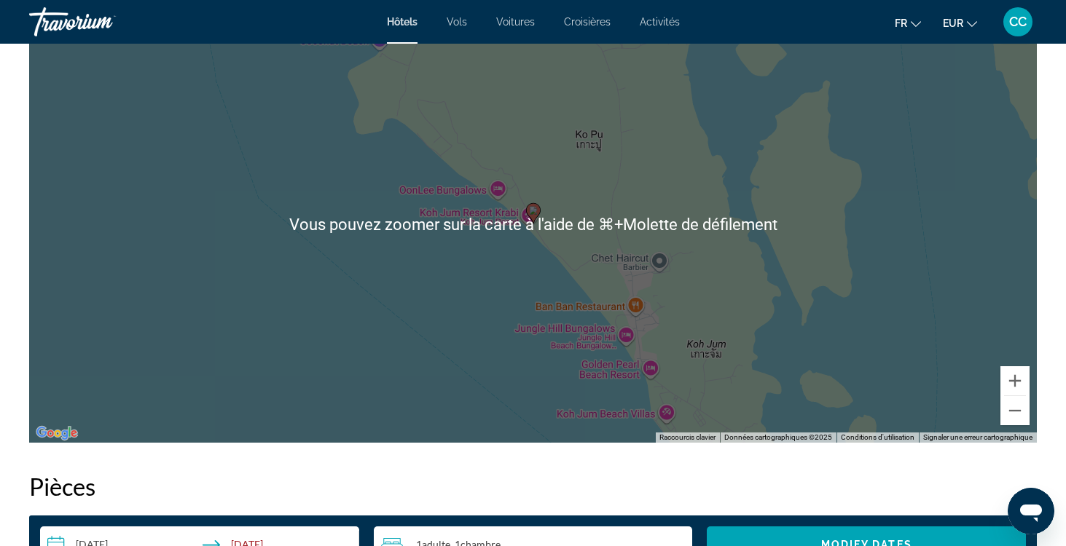
scroll to position [1614, 0]
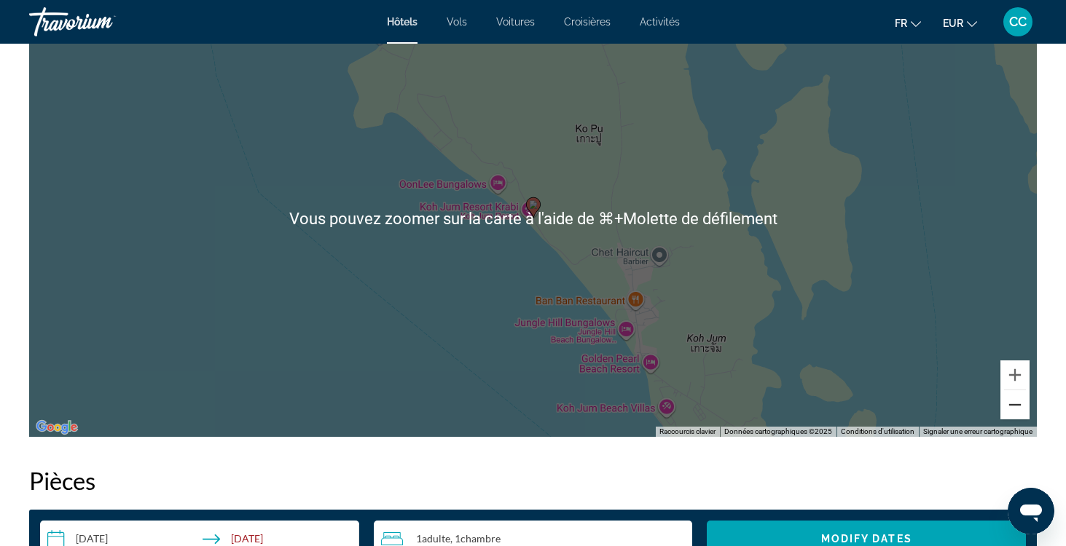
click at [1012, 396] on button "Zoom arrière" at bounding box center [1014, 405] width 29 height 29
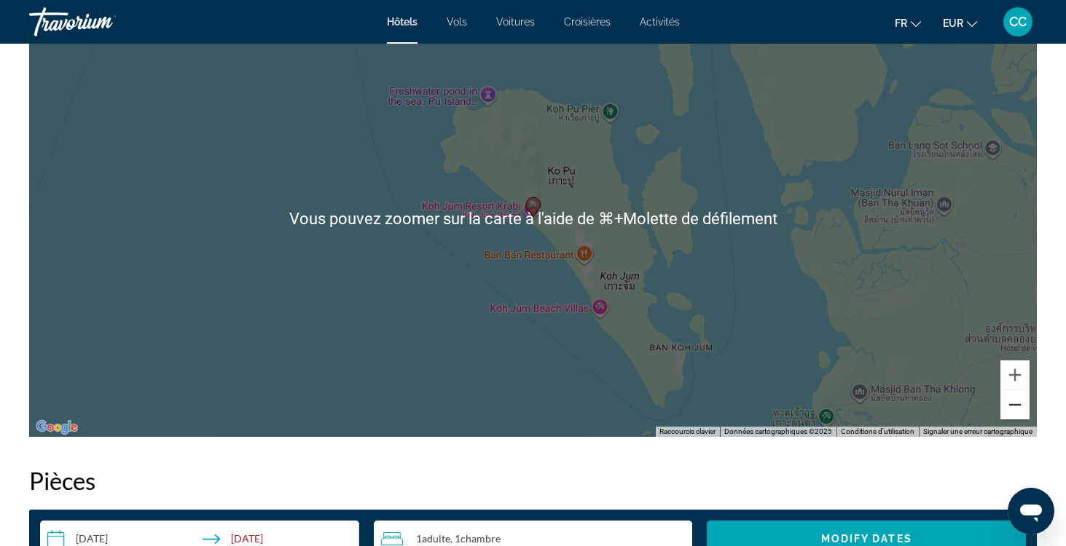
click at [1011, 397] on button "Zoom arrière" at bounding box center [1014, 405] width 29 height 29
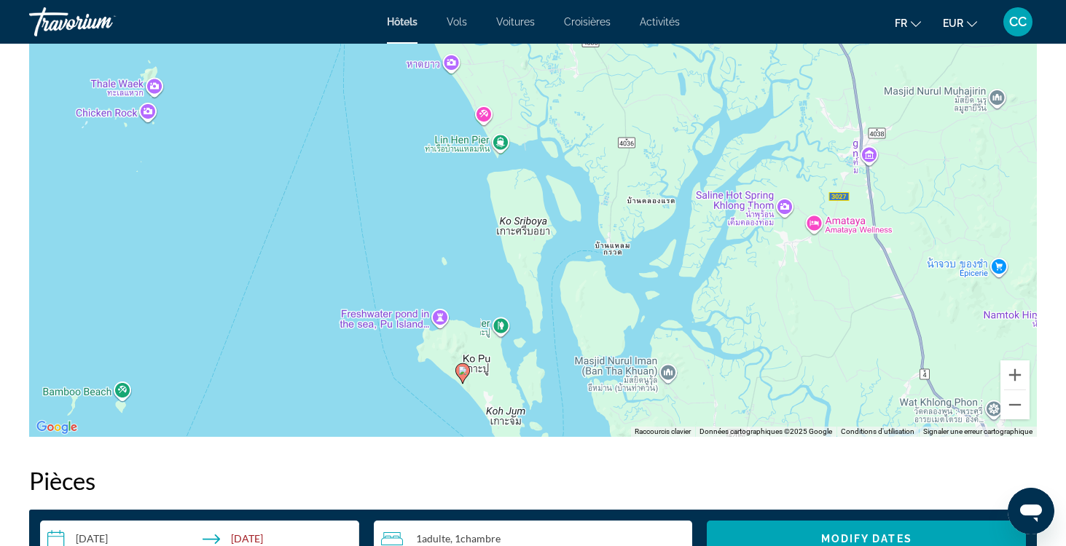
drag, startPoint x: 819, startPoint y: 212, endPoint x: 748, endPoint y: 377, distance: 179.5
click at [748, 377] on div "Pour activer le glissement avec le clavier, appuyez sur Alt+Entrée. Une fois ce…" at bounding box center [533, 218] width 1008 height 437
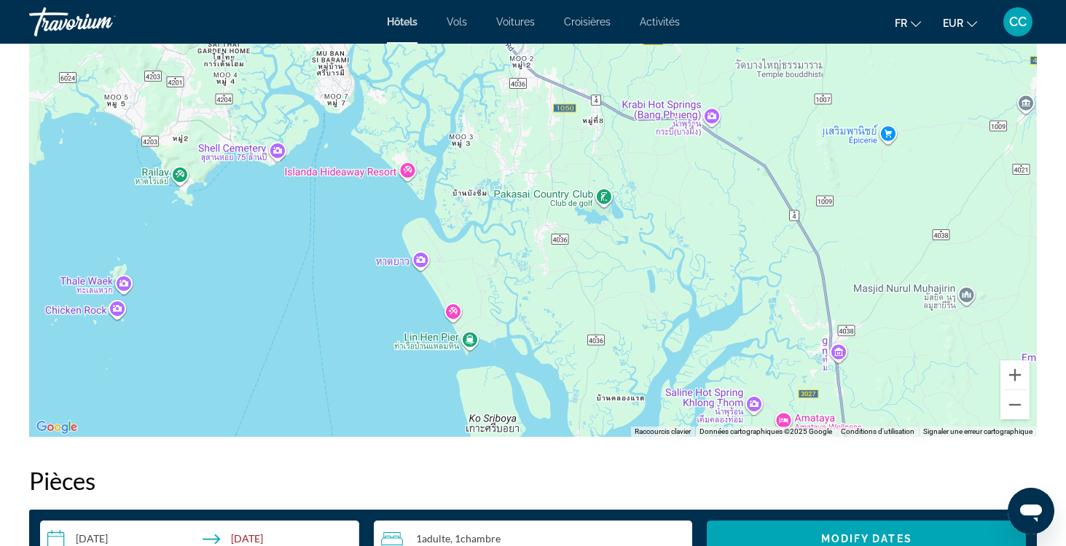
drag, startPoint x: 716, startPoint y: 218, endPoint x: 714, endPoint y: 433, distance: 214.9
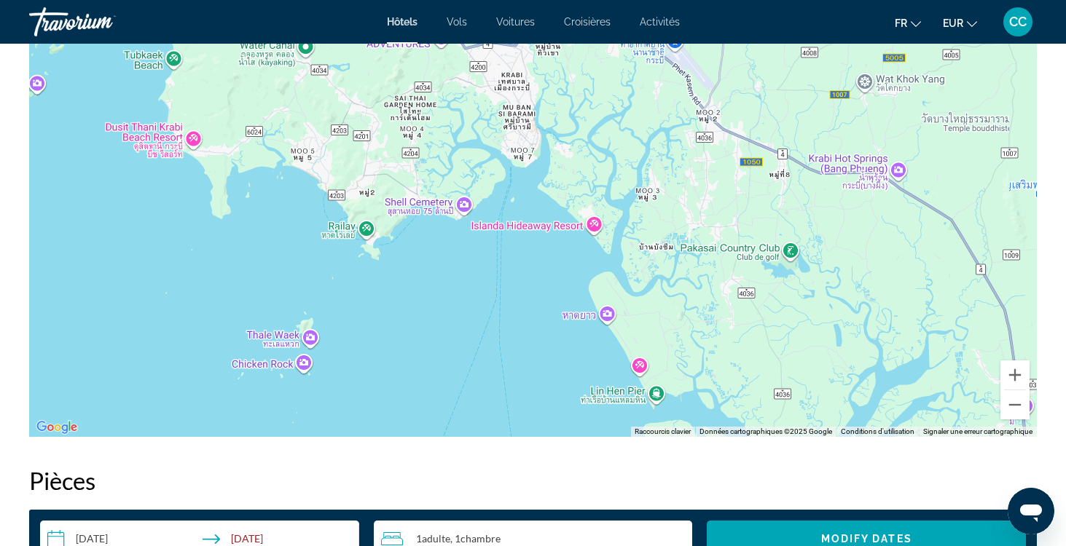
drag, startPoint x: 499, startPoint y: 215, endPoint x: 657, endPoint y: 256, distance: 163.3
click at [659, 256] on div "Main content" at bounding box center [533, 218] width 1008 height 437
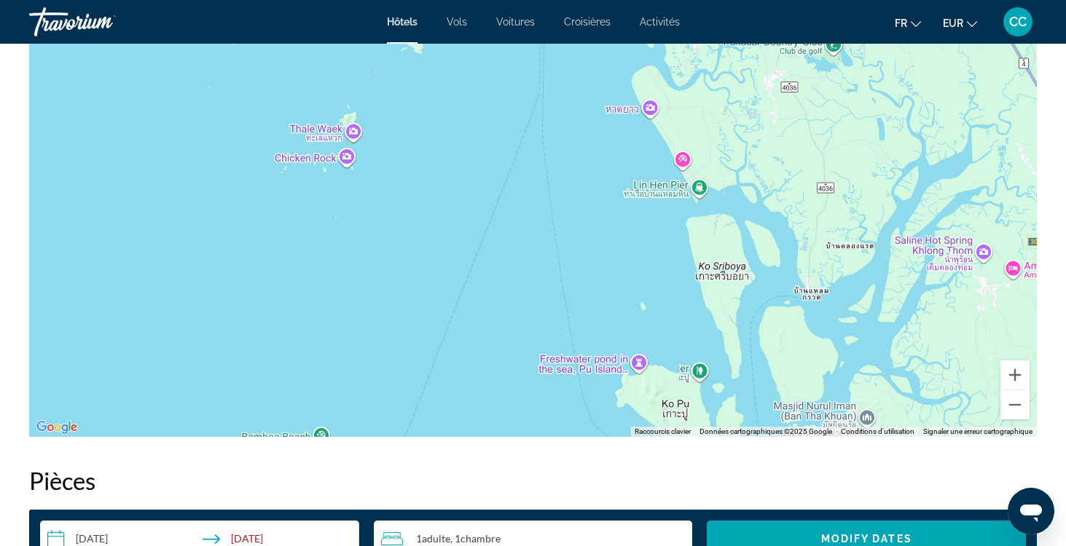
drag, startPoint x: 416, startPoint y: 345, endPoint x: 460, endPoint y: 135, distance: 215.1
click at [460, 135] on div "Main content" at bounding box center [533, 218] width 1008 height 437
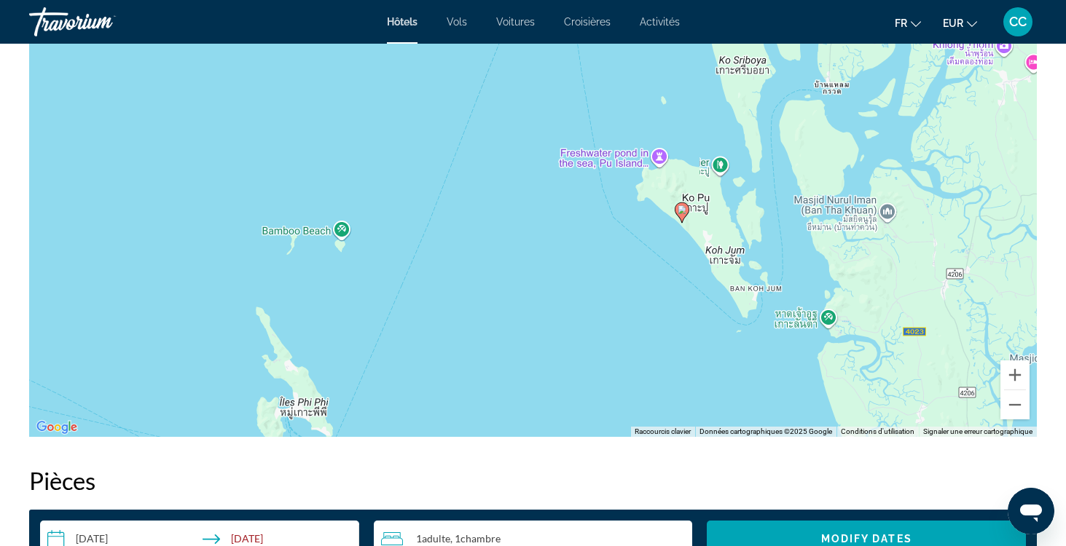
drag, startPoint x: 470, startPoint y: 323, endPoint x: 490, endPoint y: 115, distance: 208.7
click at [490, 115] on div "Pour activer le glissement avec le clavier, appuyez sur Alt+Entrée. Une fois ce…" at bounding box center [533, 218] width 1008 height 437
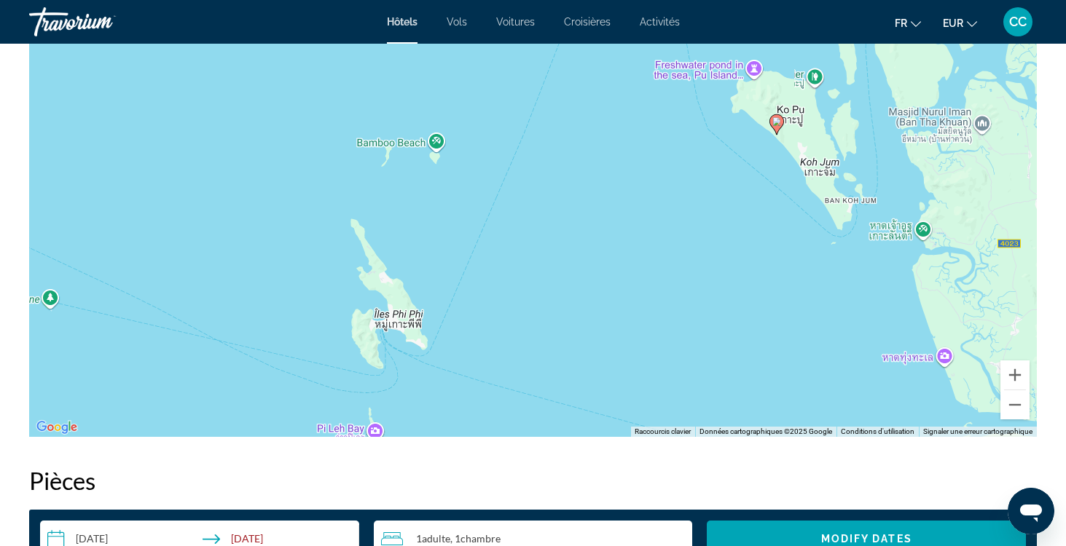
drag, startPoint x: 426, startPoint y: 331, endPoint x: 520, endPoint y: 238, distance: 132.4
click at [520, 238] on div "Pour activer le glissement avec le clavier, appuyez sur Alt+Entrée. Une fois ce…" at bounding box center [533, 218] width 1008 height 437
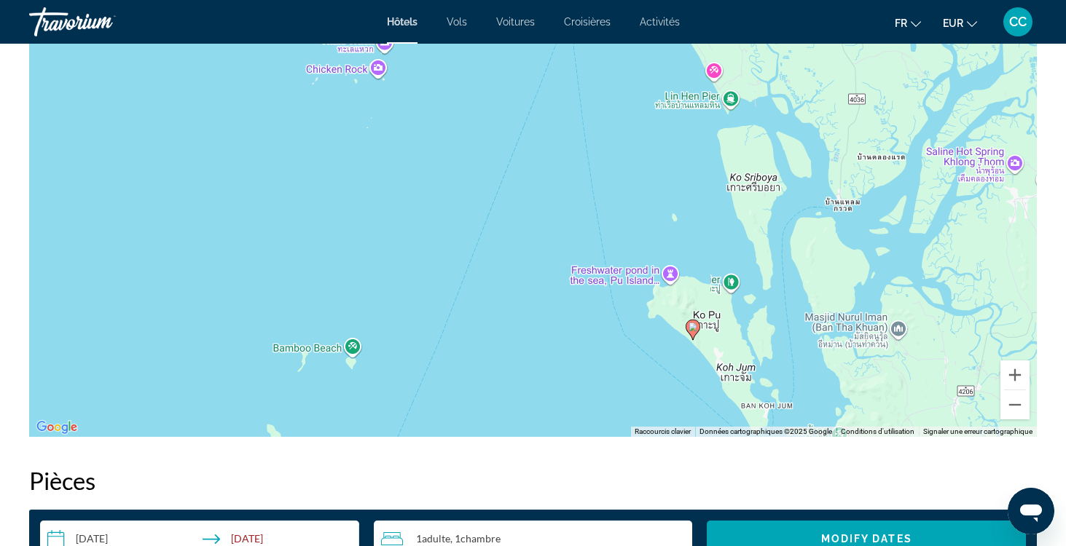
drag, startPoint x: 574, startPoint y: 135, endPoint x: 489, endPoint y: 343, distance: 225.2
click at [490, 344] on div "Pour activer le glissement avec le clavier, appuyez sur Alt+Entrée. Une fois ce…" at bounding box center [533, 218] width 1008 height 437
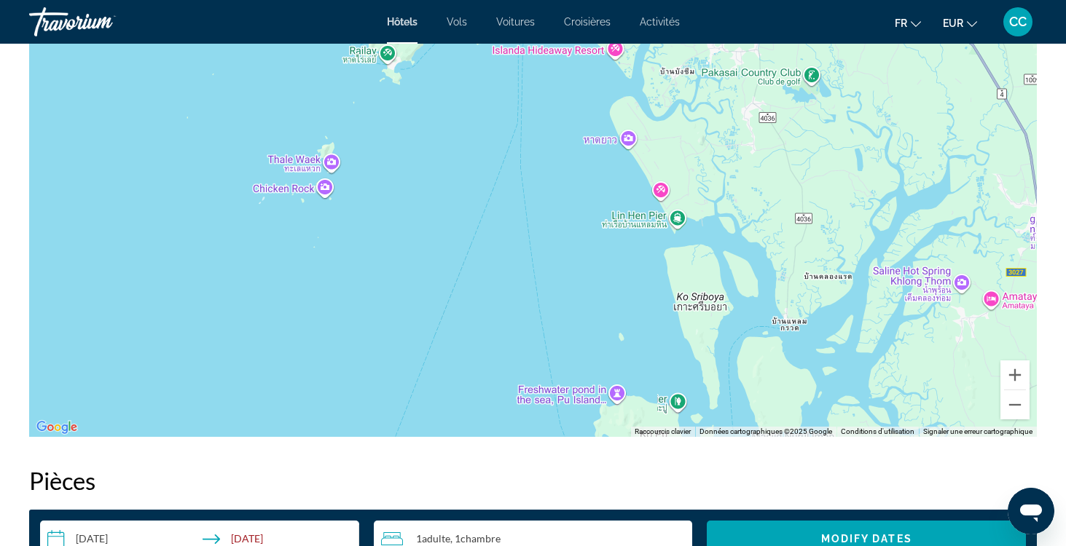
drag, startPoint x: 549, startPoint y: 223, endPoint x: 494, endPoint y: 344, distance: 133.0
click at [494, 345] on div "Pour activer le glissement avec le clavier, appuyez sur Alt+Entrée. Une fois ce…" at bounding box center [533, 218] width 1008 height 437
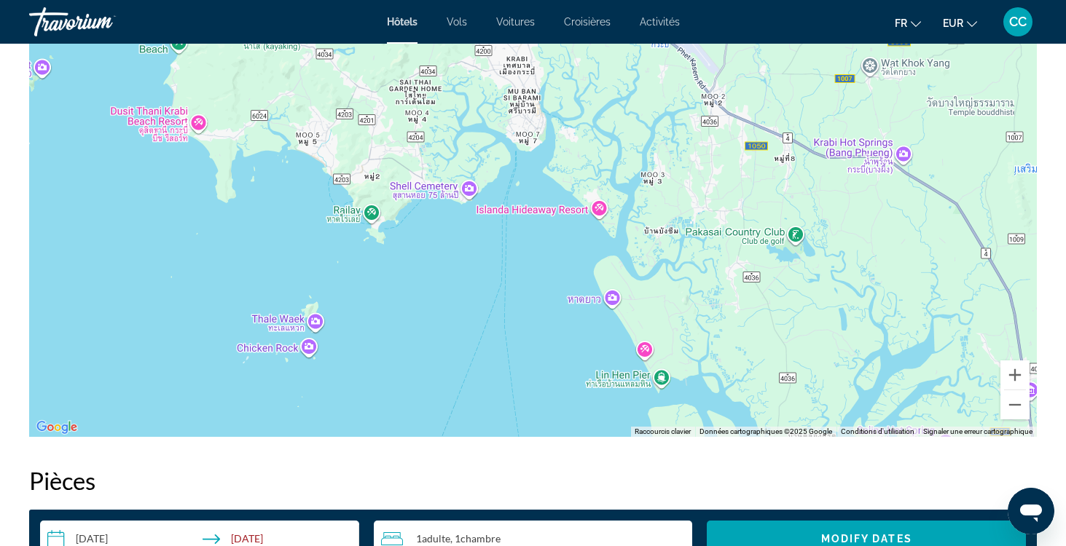
drag, startPoint x: 444, startPoint y: 197, endPoint x: 429, endPoint y: 359, distance: 163.2
click at [430, 360] on div "Pour activer le glissement avec le clavier, appuyez sur Alt+Entrée. Une fois ce…" at bounding box center [533, 218] width 1008 height 437
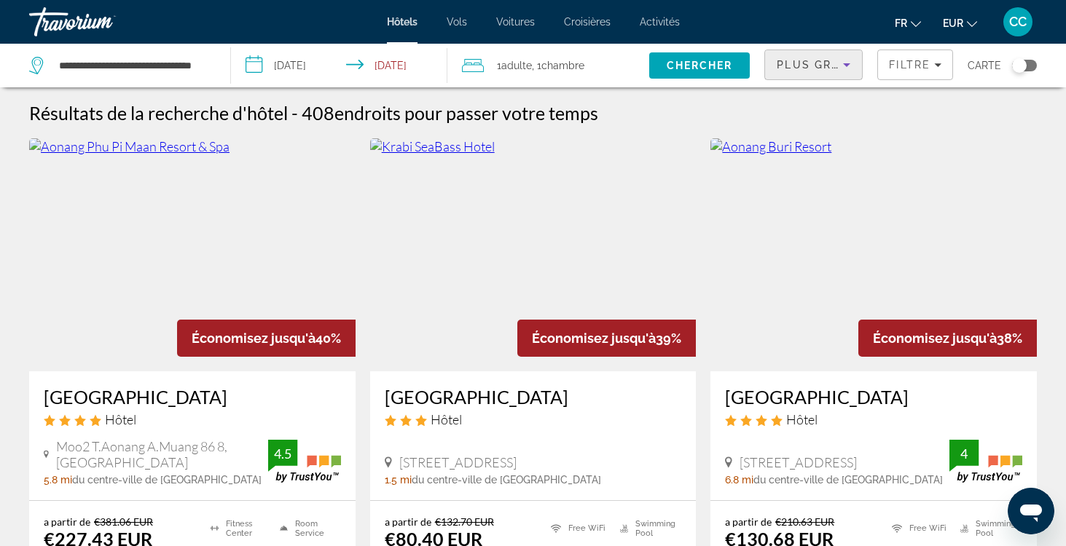
click at [842, 64] on icon "Sort by" at bounding box center [846, 64] width 17 height 17
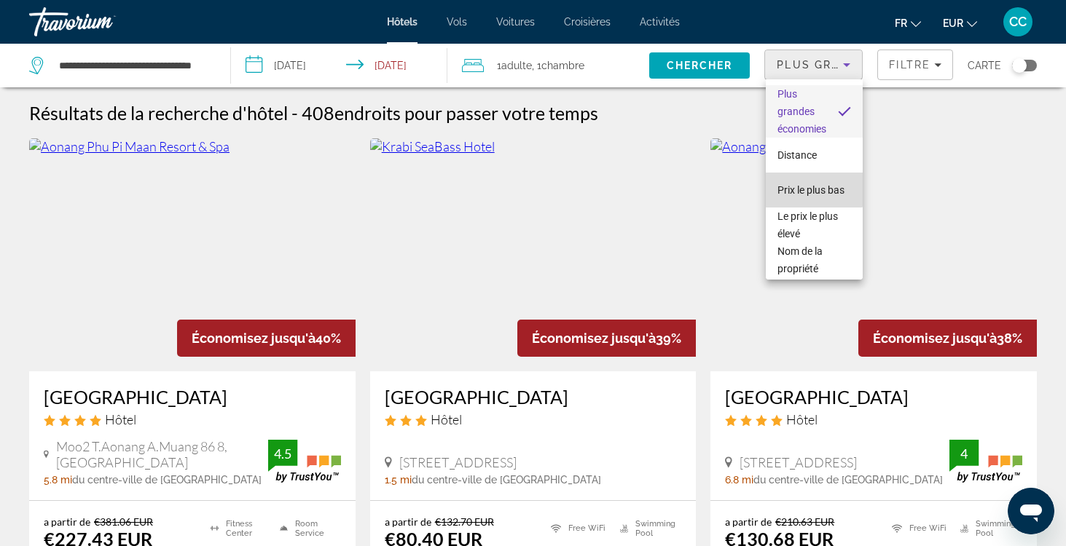
click at [801, 185] on span "Prix le plus bas" at bounding box center [810, 190] width 67 height 12
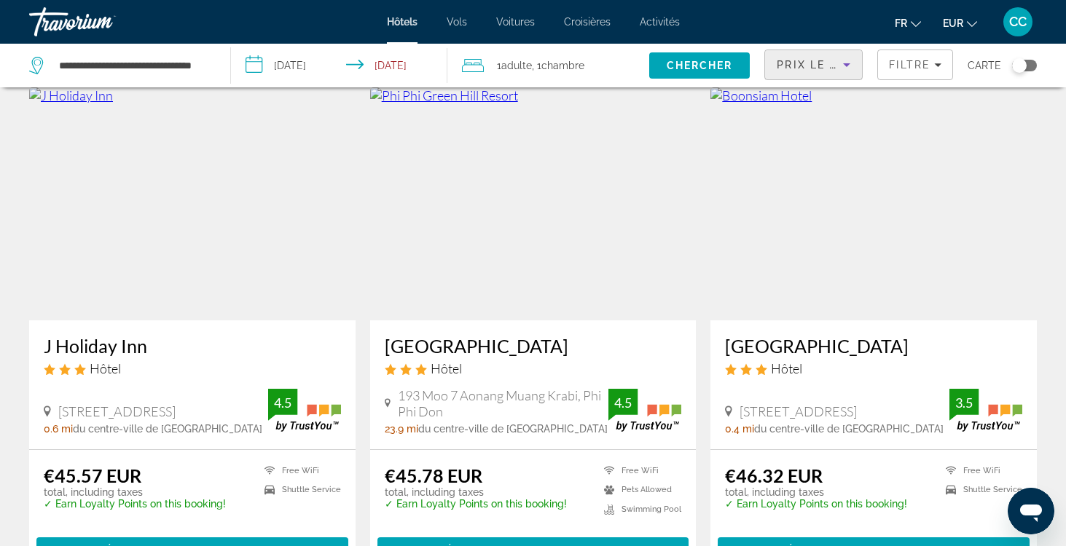
scroll to position [580, 0]
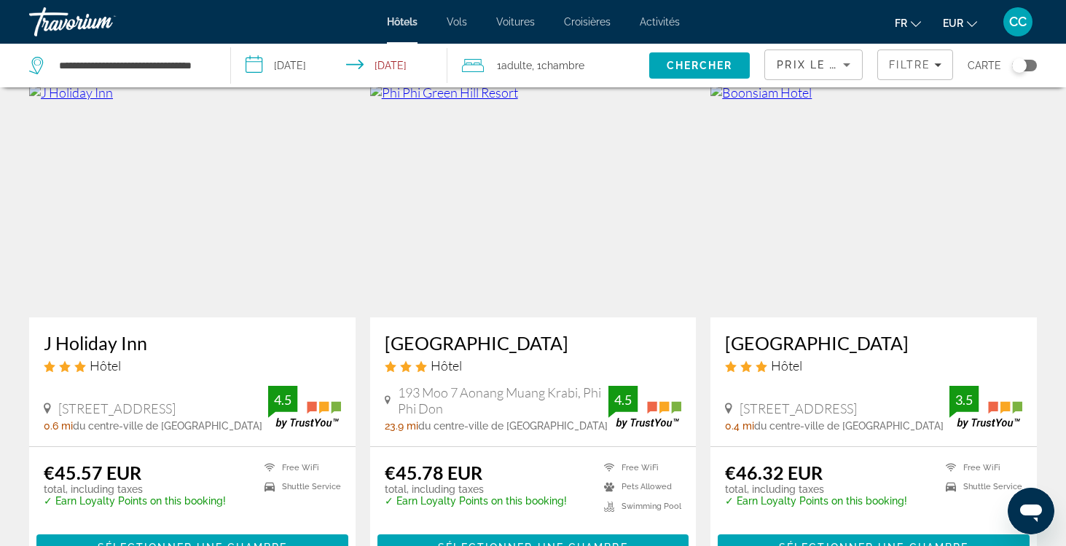
click at [466, 342] on h3 "Phi Phi Green Hill Resort" at bounding box center [533, 343] width 297 height 22
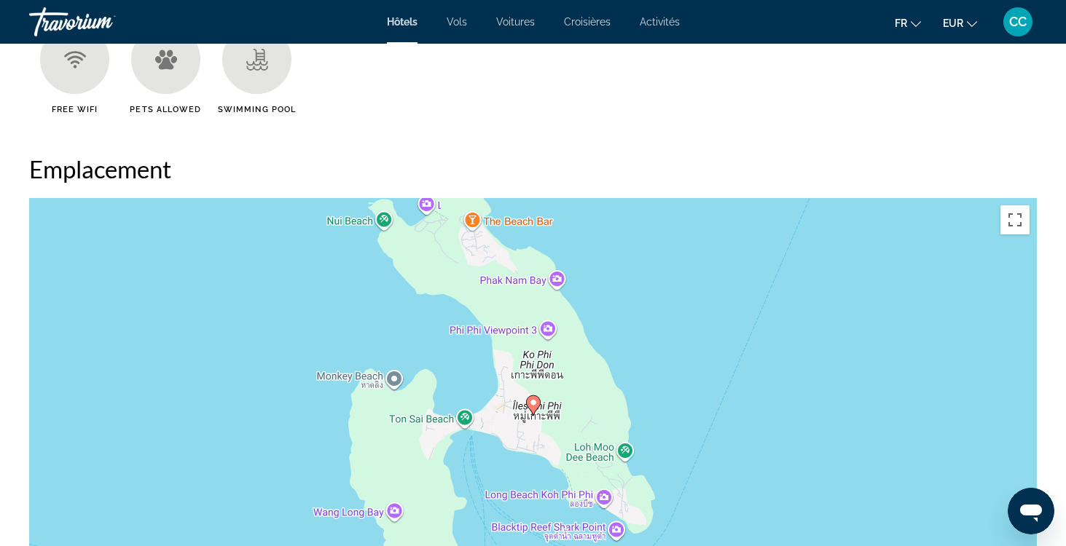
scroll to position [1212, 0]
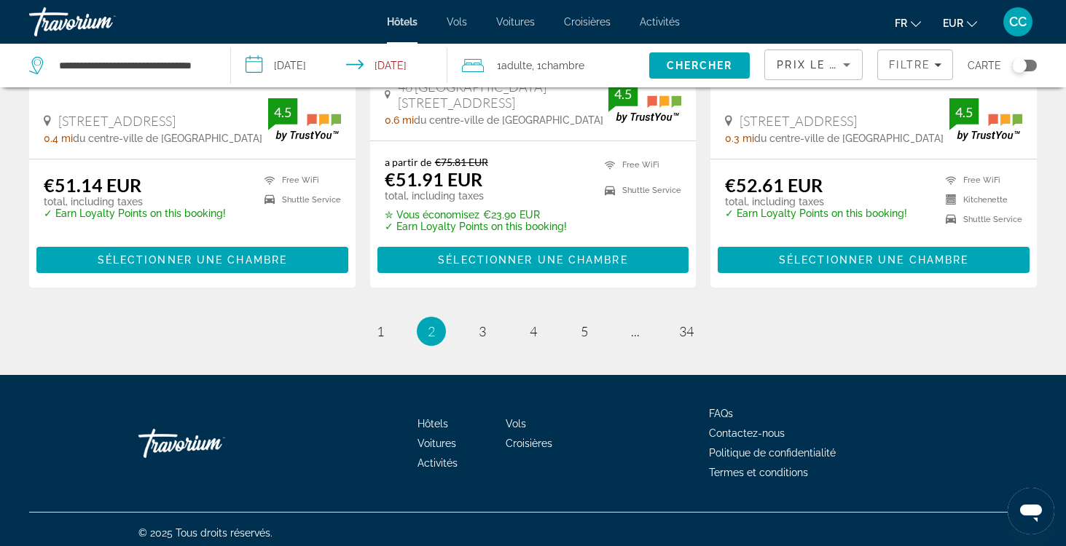
scroll to position [1929, 0]
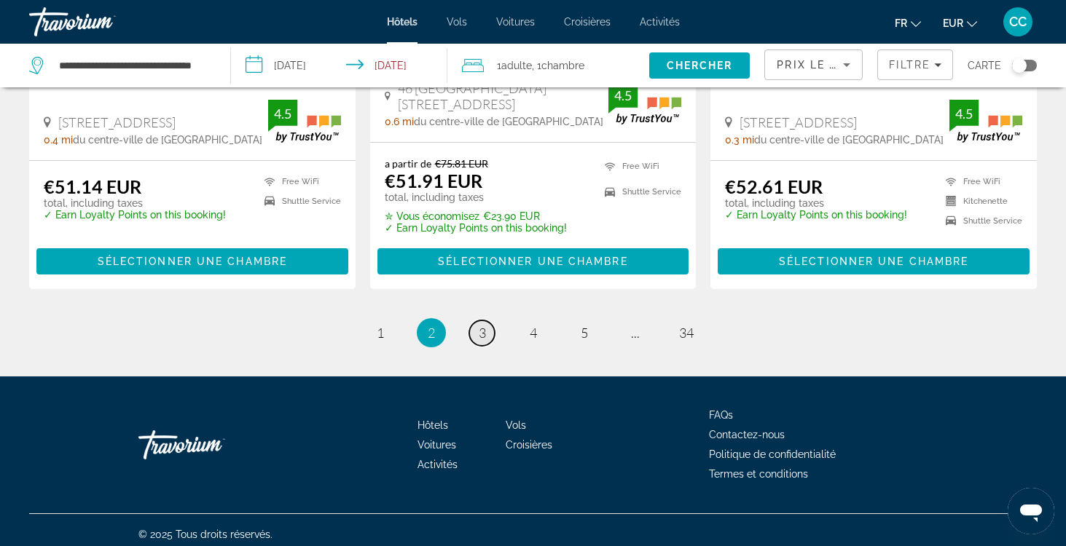
click at [482, 332] on span "3" at bounding box center [482, 333] width 7 height 16
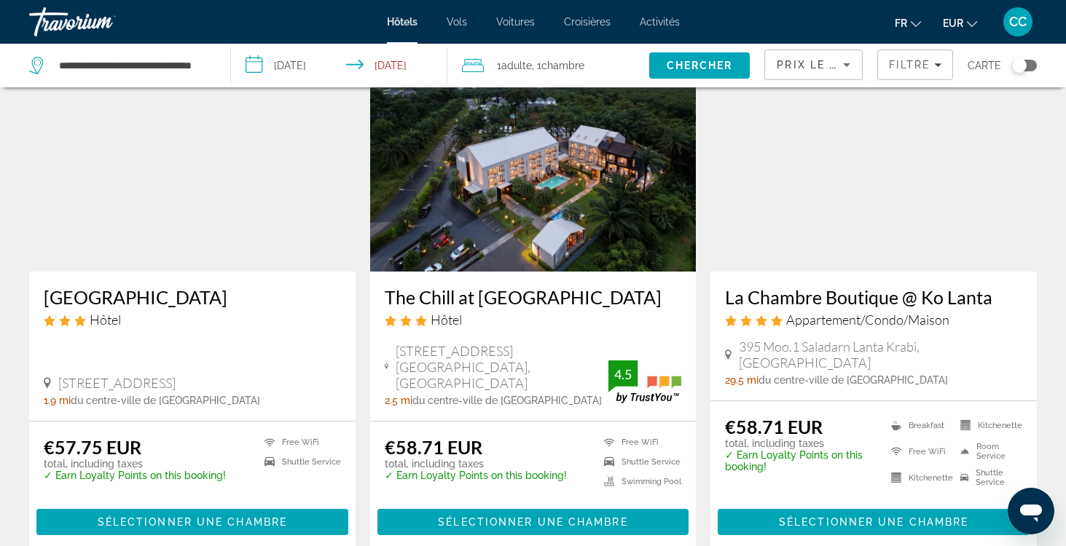
scroll to position [1170, 0]
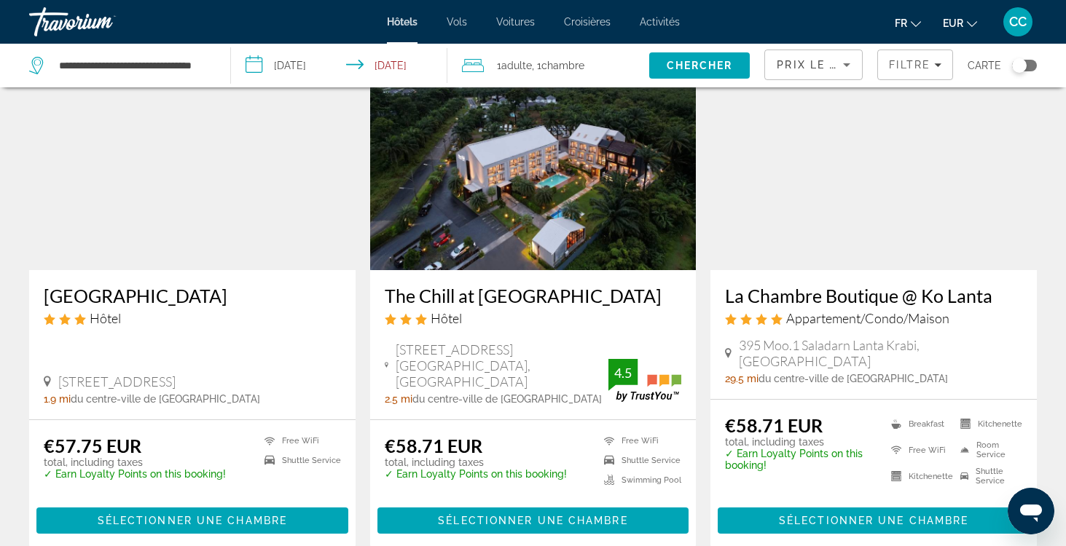
click at [807, 301] on h3 "La Chambre Boutique @ Ko Lanta" at bounding box center [873, 296] width 297 height 22
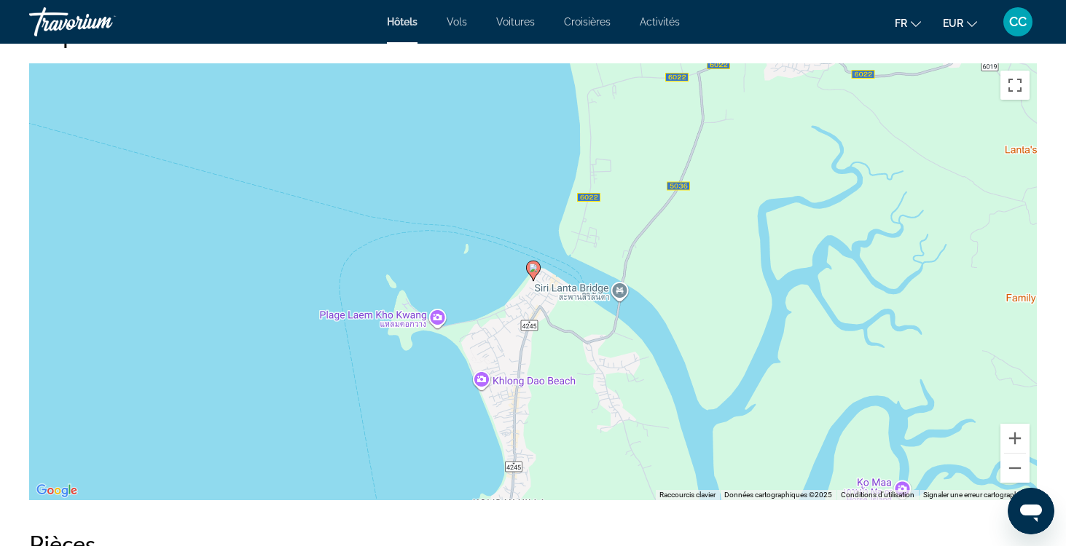
scroll to position [1403, 0]
click at [1010, 468] on button "Zoom arrière" at bounding box center [1014, 467] width 29 height 29
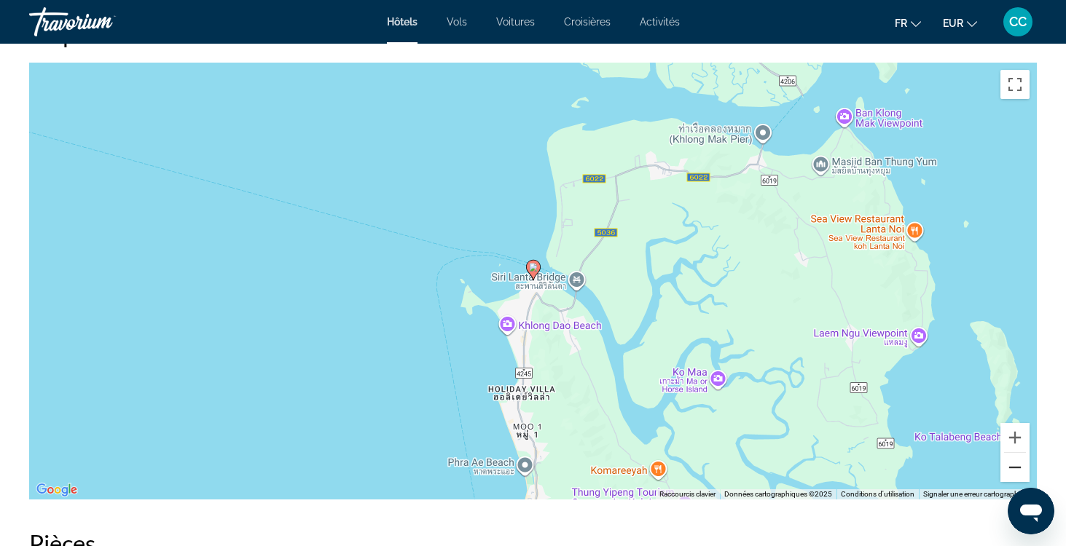
click at [1010, 469] on button "Zoom arrière" at bounding box center [1014, 467] width 29 height 29
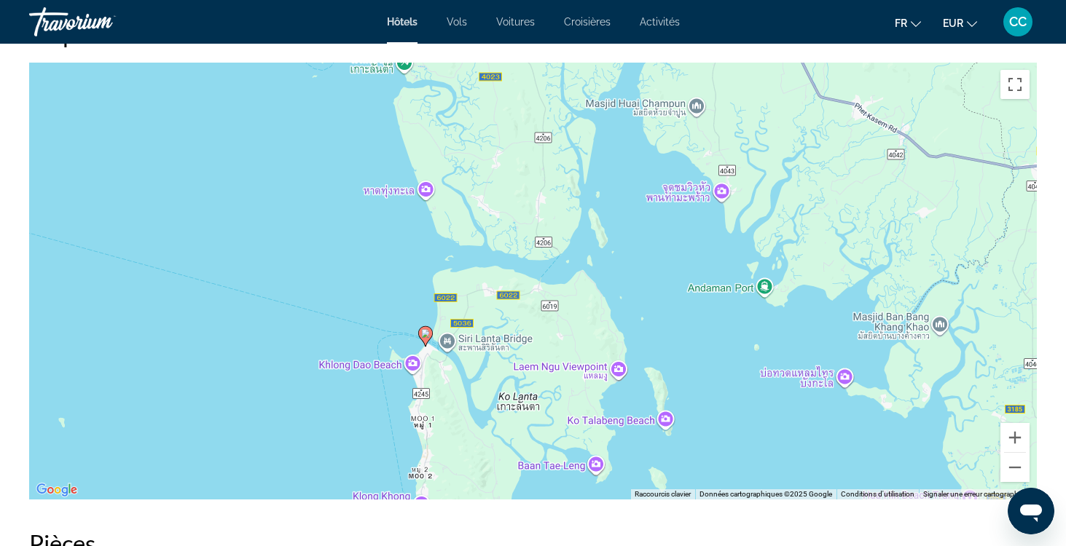
drag, startPoint x: 394, startPoint y: 351, endPoint x: 284, endPoint y: 416, distance: 127.7
click at [284, 416] on div "Pour activer le glissement avec le clavier, appuyez sur Alt+Entrée. Une fois ce…" at bounding box center [533, 281] width 1008 height 437
click at [1011, 466] on button "Zoom arrière" at bounding box center [1014, 467] width 29 height 29
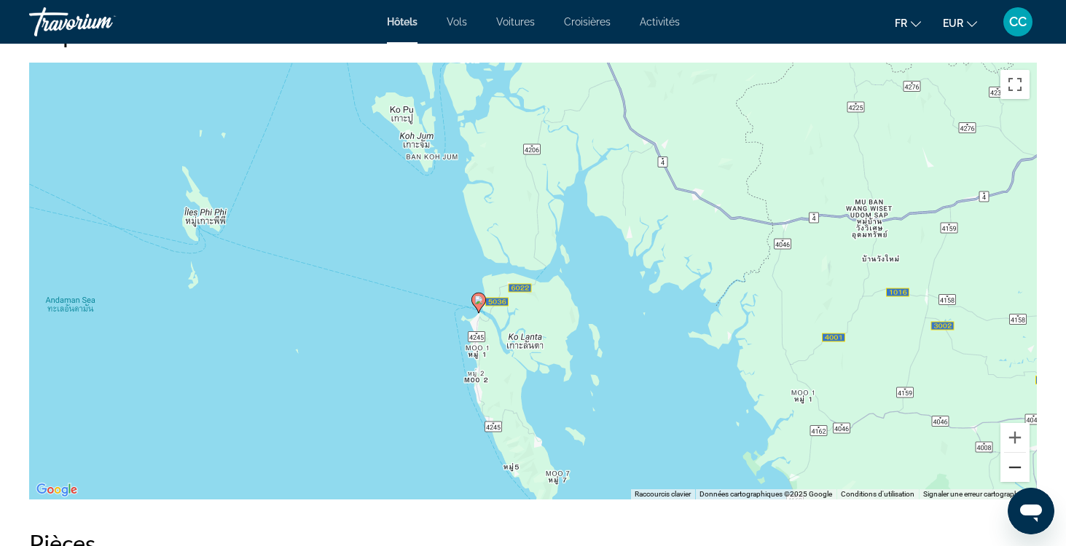
click at [1011, 468] on button "Zoom arrière" at bounding box center [1014, 467] width 29 height 29
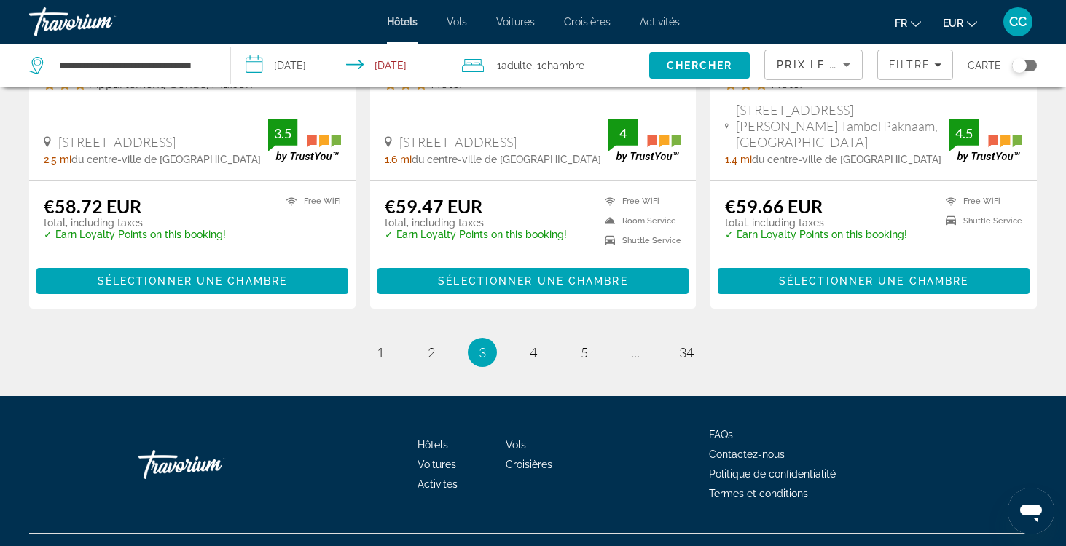
scroll to position [1945, 0]
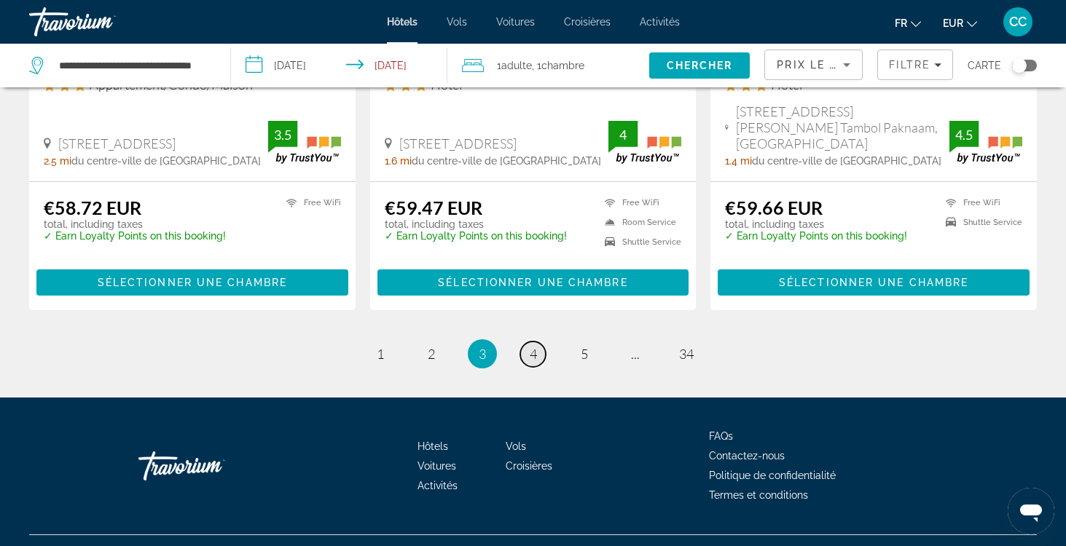
click at [532, 346] on span "4" at bounding box center [533, 354] width 7 height 16
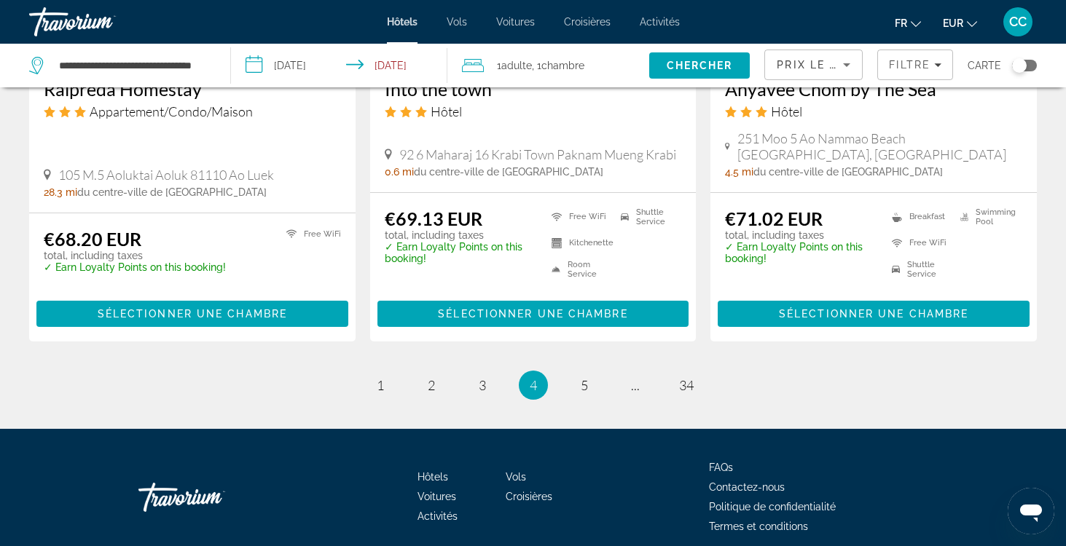
scroll to position [1931, 0]
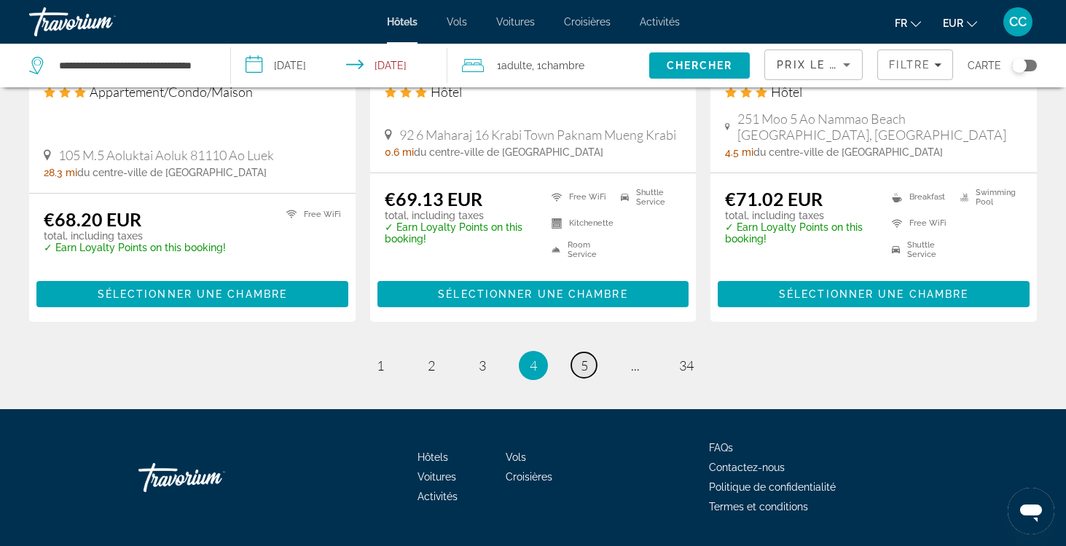
click at [577, 353] on link "page 5" at bounding box center [584, 366] width 26 height 26
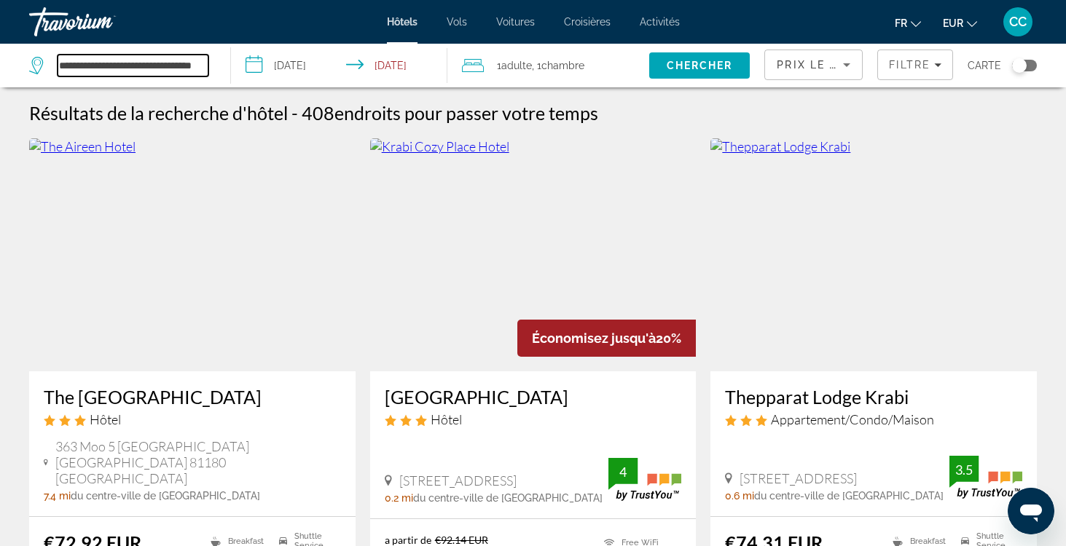
drag, startPoint x: 58, startPoint y: 64, endPoint x: 211, endPoint y: 70, distance: 153.1
click at [211, 70] on div "**********" at bounding box center [122, 66] width 187 height 44
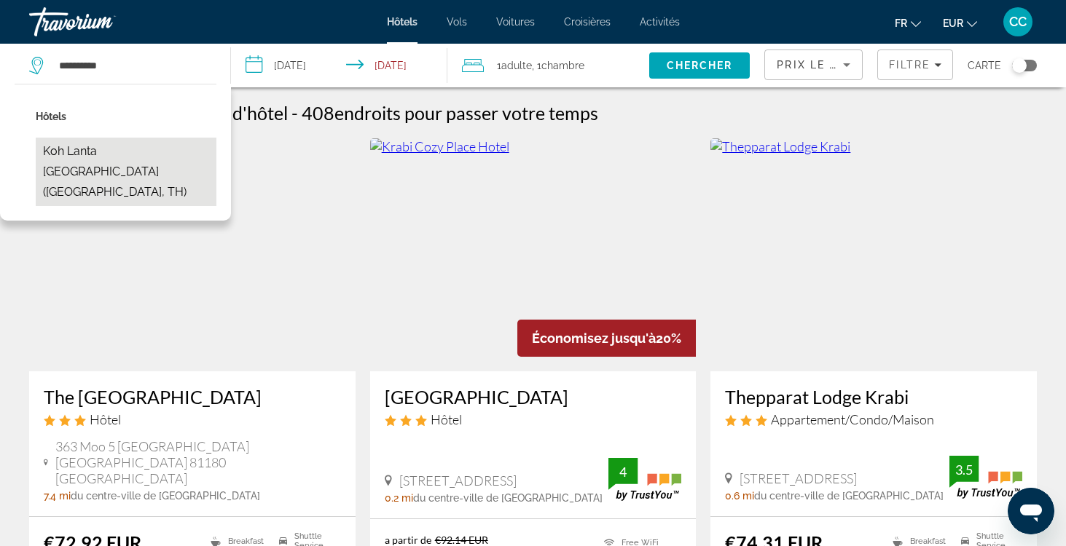
click at [128, 161] on button "Koh Lanta Villa Mukdara (Ko Lanta, TH)" at bounding box center [126, 172] width 181 height 68
type input "**********"
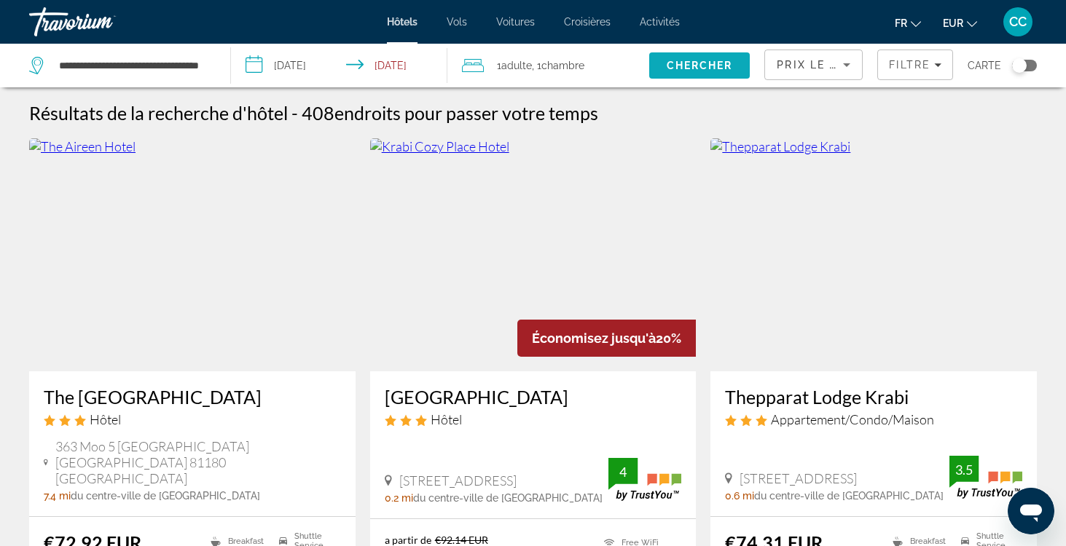
click at [678, 65] on span "Chercher" at bounding box center [700, 66] width 66 height 12
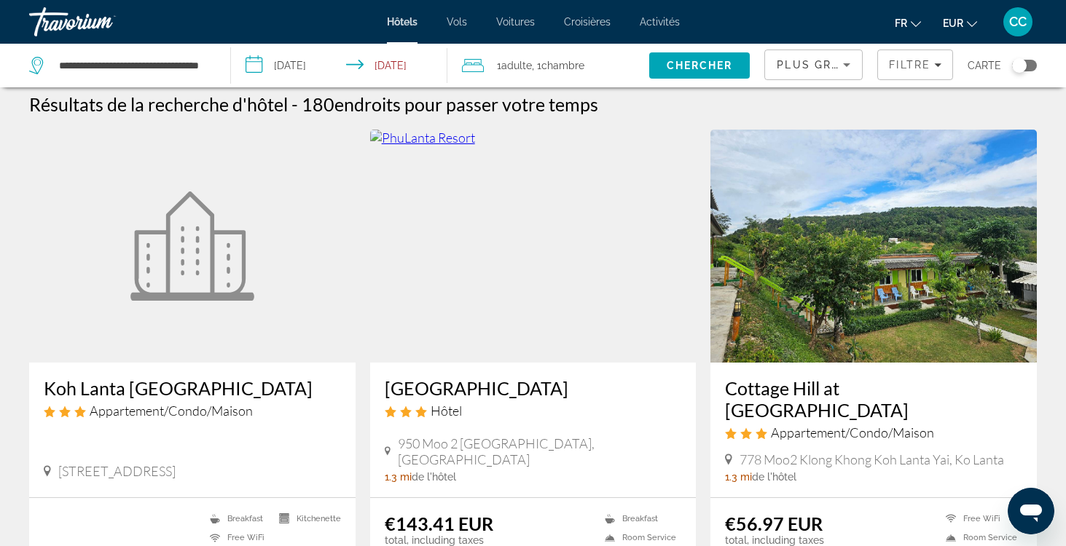
scroll to position [11, 0]
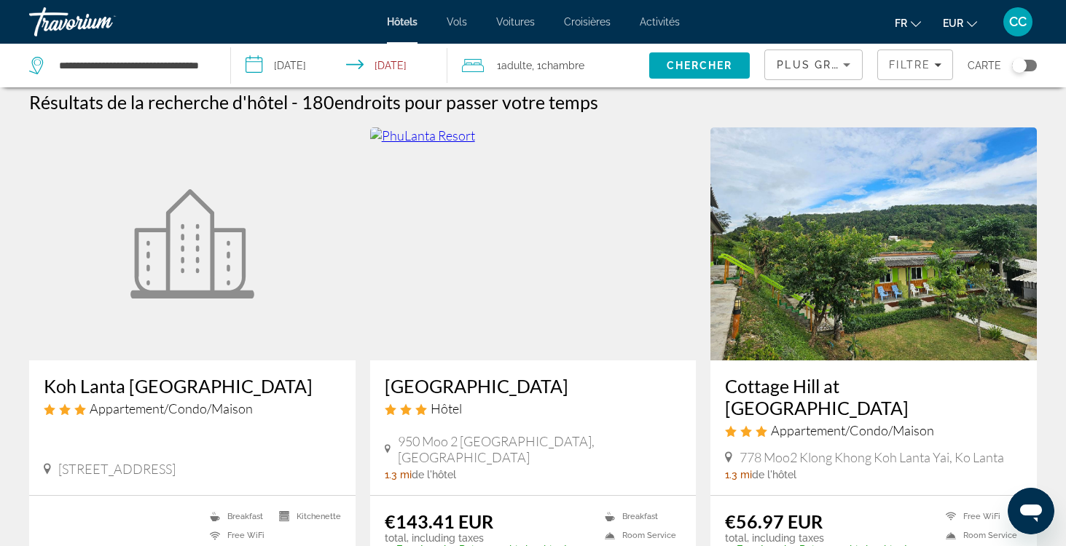
click at [1032, 59] on button "Toggle map" at bounding box center [1019, 65] width 36 height 13
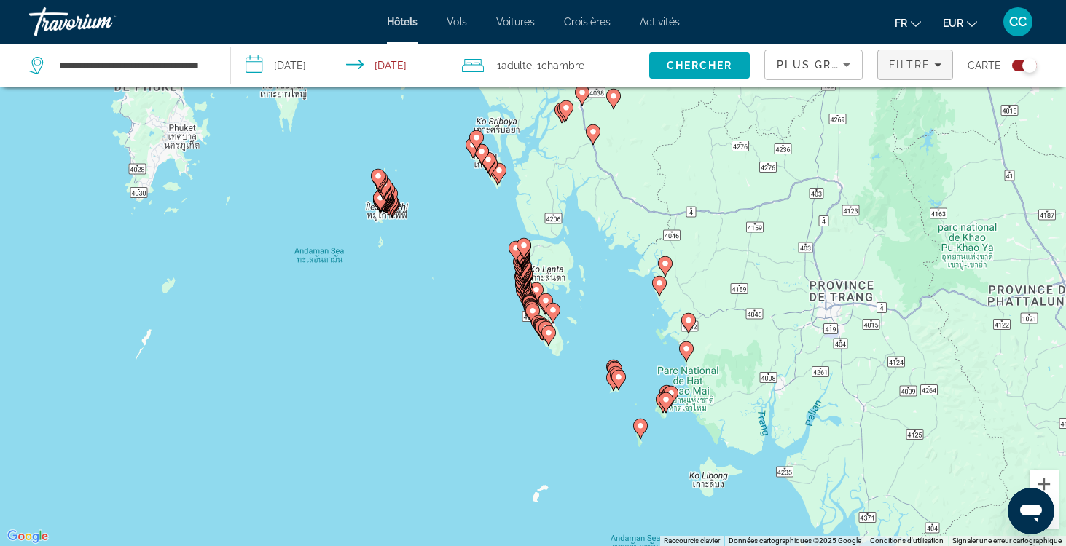
click at [925, 68] on span "Filtre" at bounding box center [910, 65] width 42 height 12
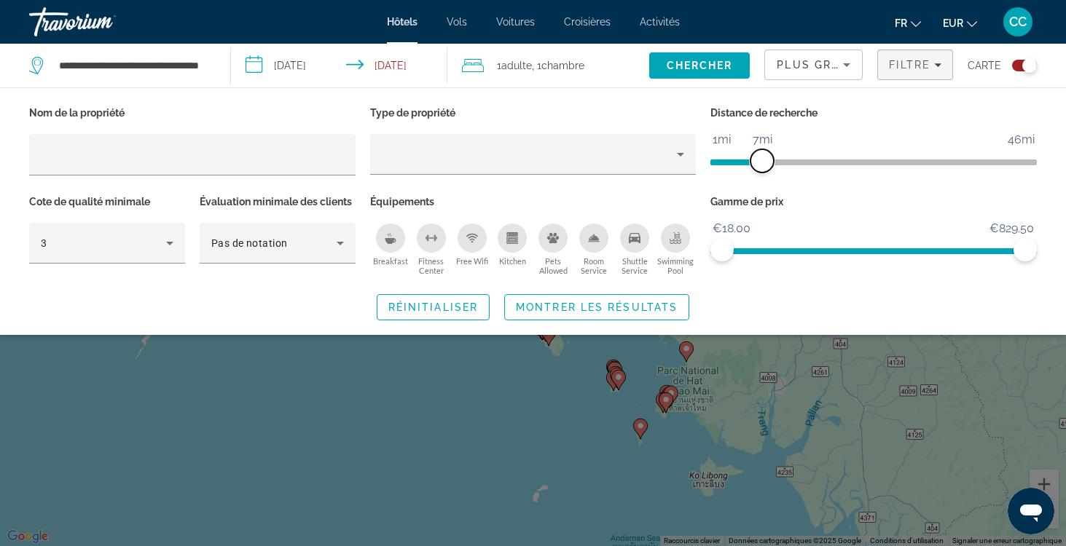
drag, startPoint x: 920, startPoint y: 157, endPoint x: 767, endPoint y: 163, distance: 153.9
click at [766, 163] on span "ngx-slider" at bounding box center [761, 160] width 23 height 23
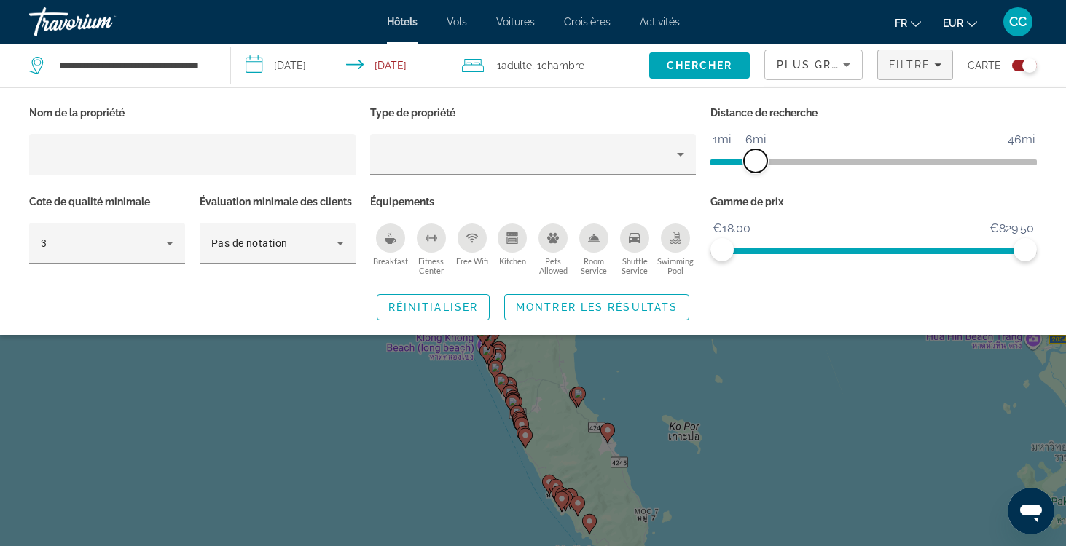
drag, startPoint x: 767, startPoint y: 163, endPoint x: 759, endPoint y: 164, distance: 7.3
click at [759, 164] on span "ngx-slider" at bounding box center [755, 160] width 23 height 23
click at [665, 302] on span "Montrer les résultats" at bounding box center [597, 308] width 162 height 12
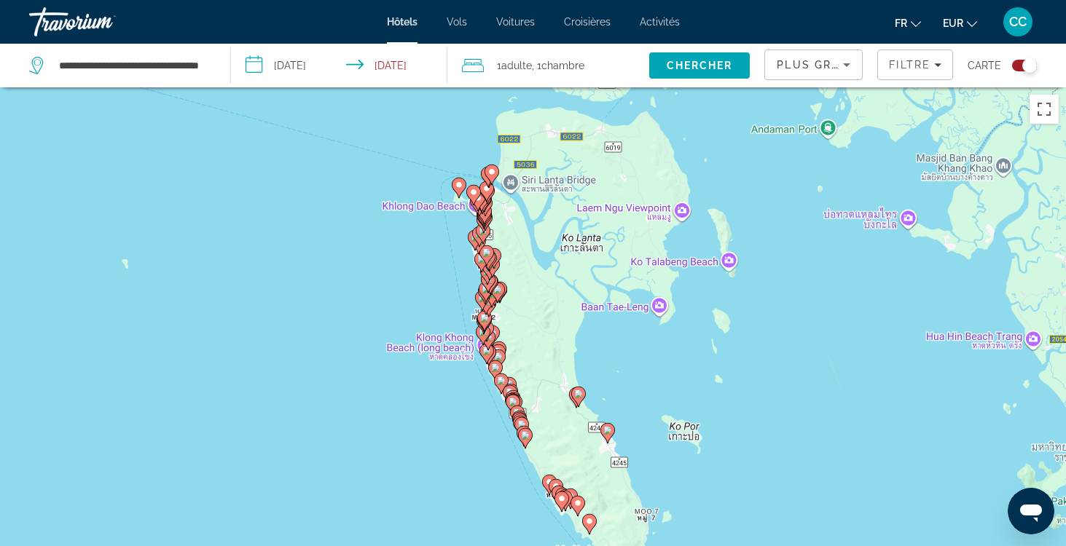
click at [1016, 63] on div "Toggle map" at bounding box center [1024, 66] width 25 height 12
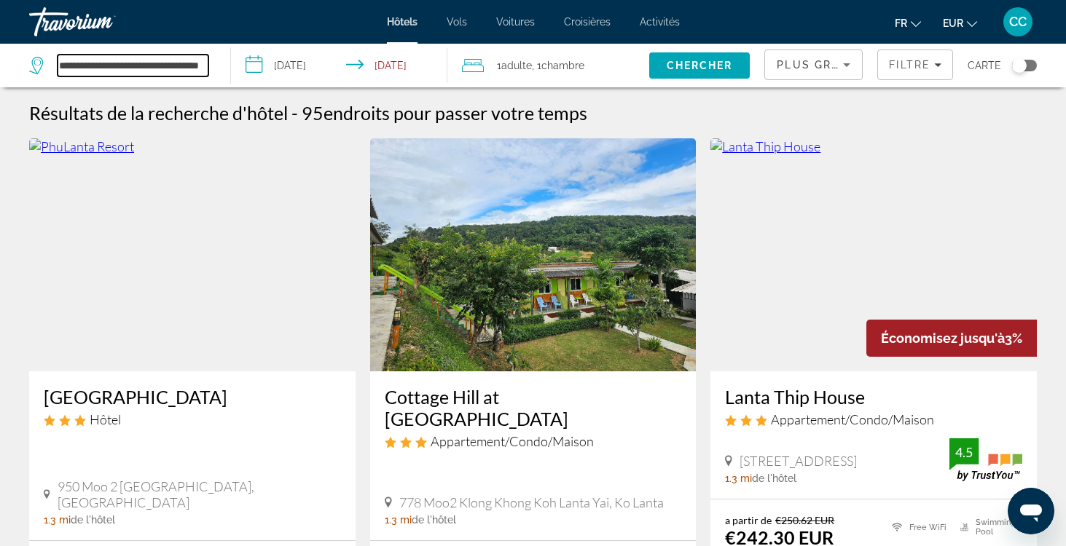
drag, startPoint x: 58, startPoint y: 66, endPoint x: 214, endPoint y: 75, distance: 156.2
click at [219, 75] on app-destination-search "**********" at bounding box center [115, 66] width 231 height 44
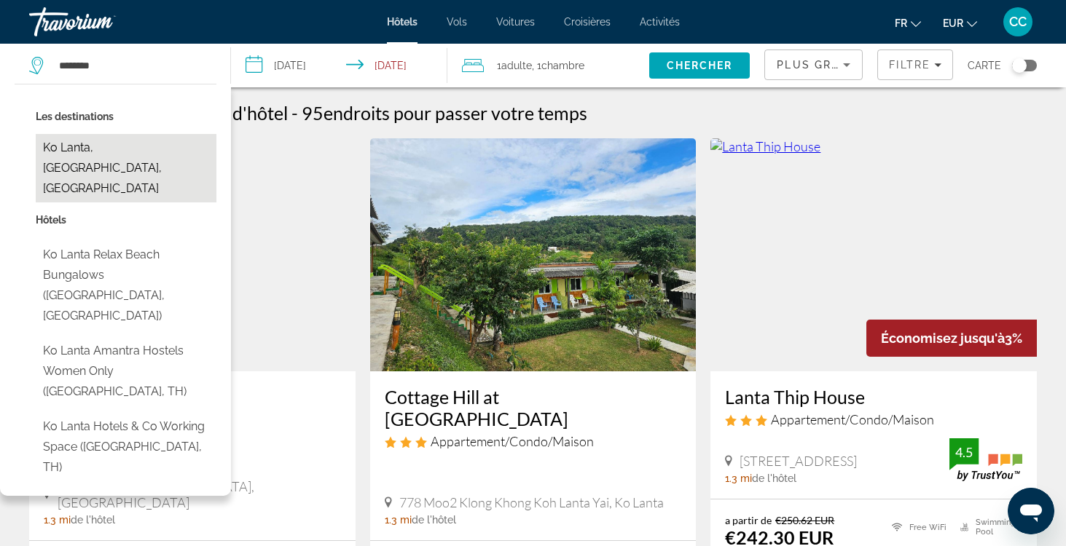
click at [130, 149] on button "Ko Lanta, Krabi - Trang, Thailand" at bounding box center [126, 168] width 181 height 68
type input "**********"
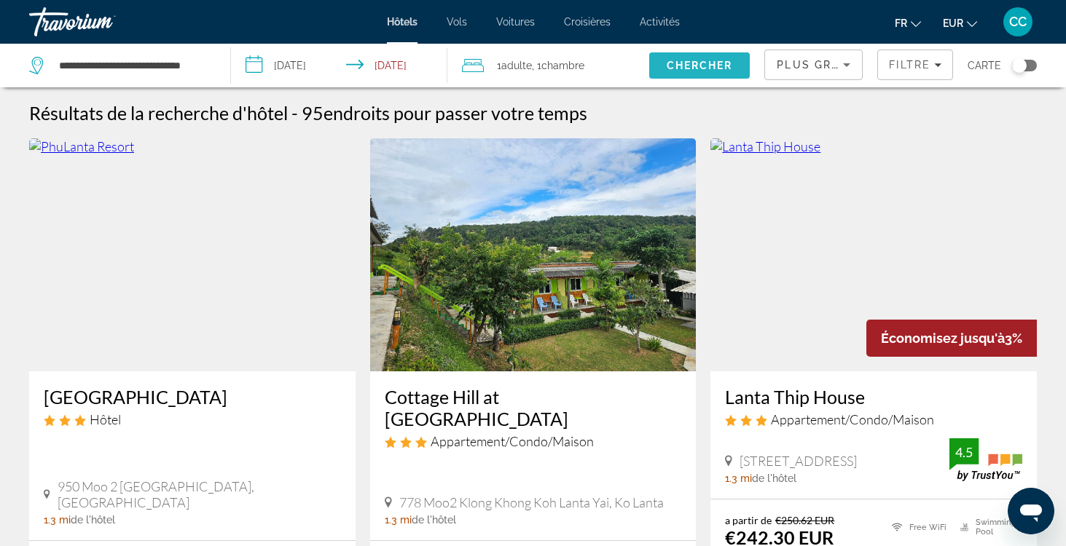
click at [686, 60] on span "Chercher" at bounding box center [700, 66] width 66 height 12
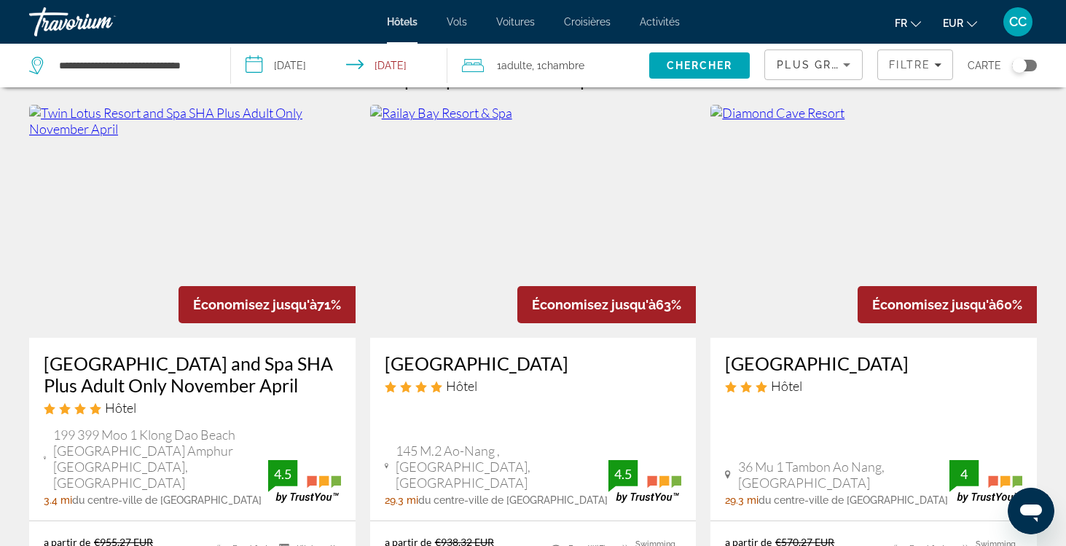
scroll to position [80, 0]
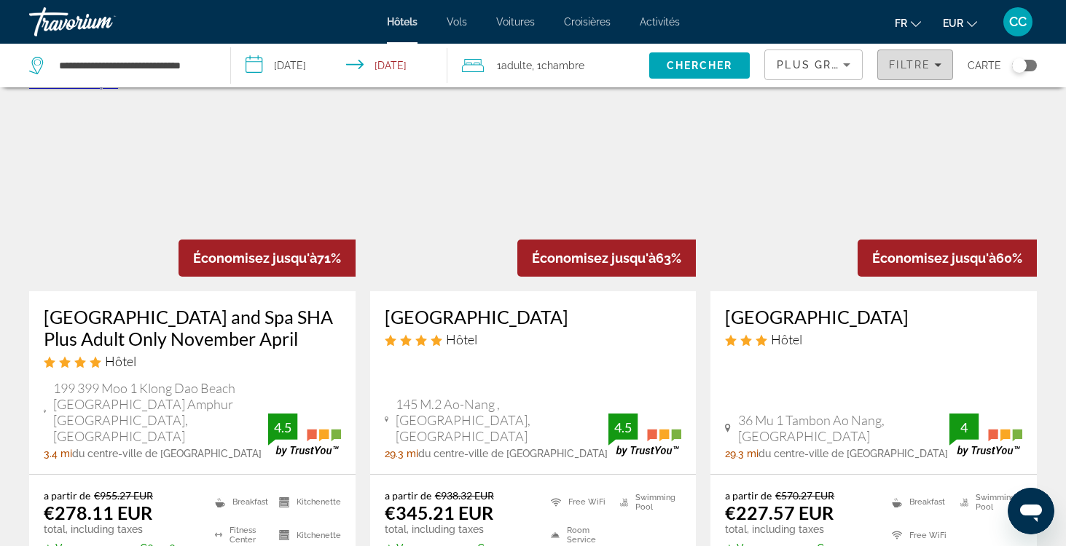
click at [916, 70] on span "Filtre" at bounding box center [910, 65] width 42 height 12
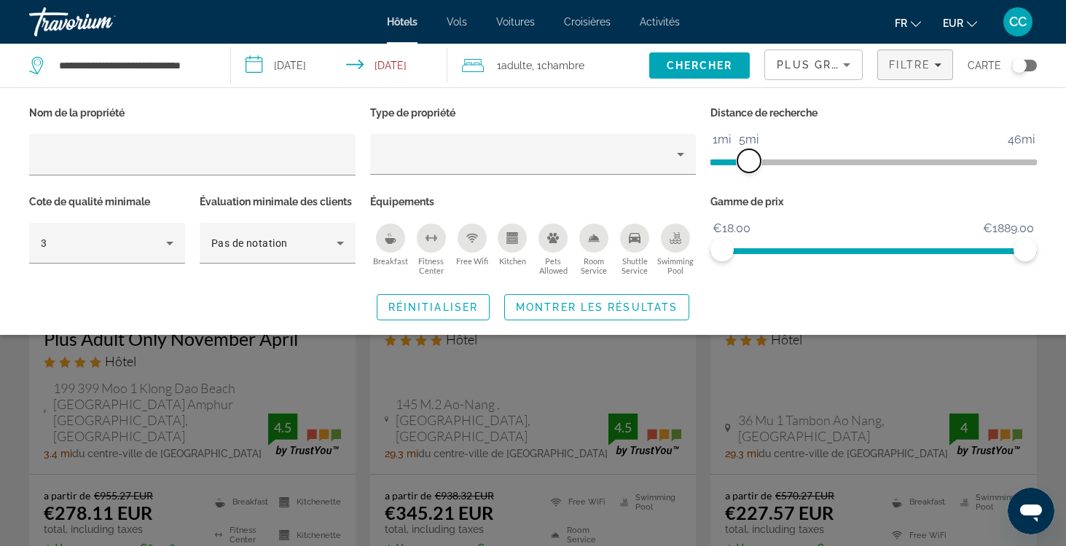
drag, startPoint x: 910, startPoint y: 160, endPoint x: 748, endPoint y: 161, distance: 161.8
click at [748, 161] on span "ngx-slider" at bounding box center [748, 160] width 23 height 23
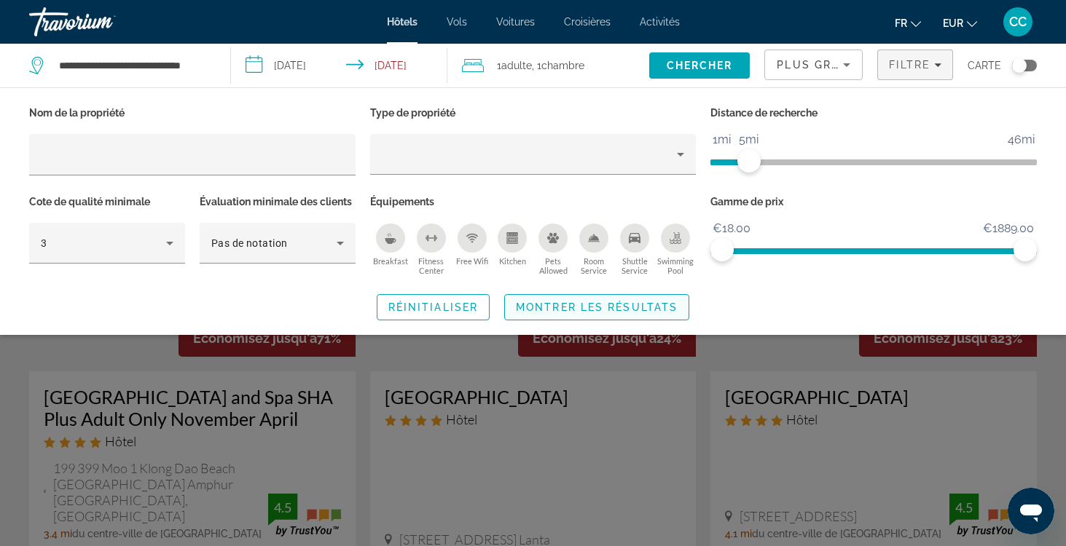
click at [626, 307] on span "Montrer les résultats" at bounding box center [597, 308] width 162 height 12
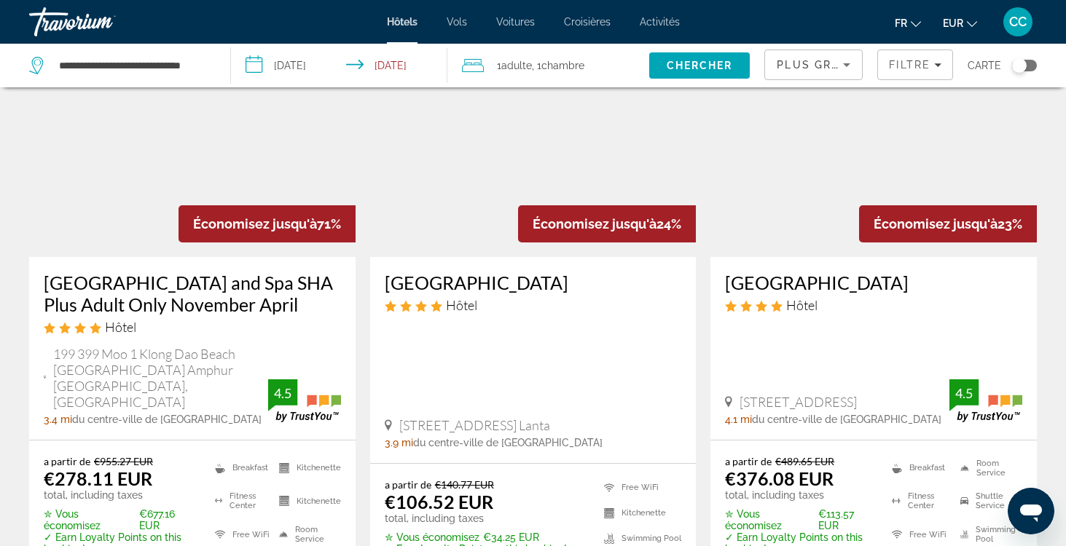
scroll to position [115, 0]
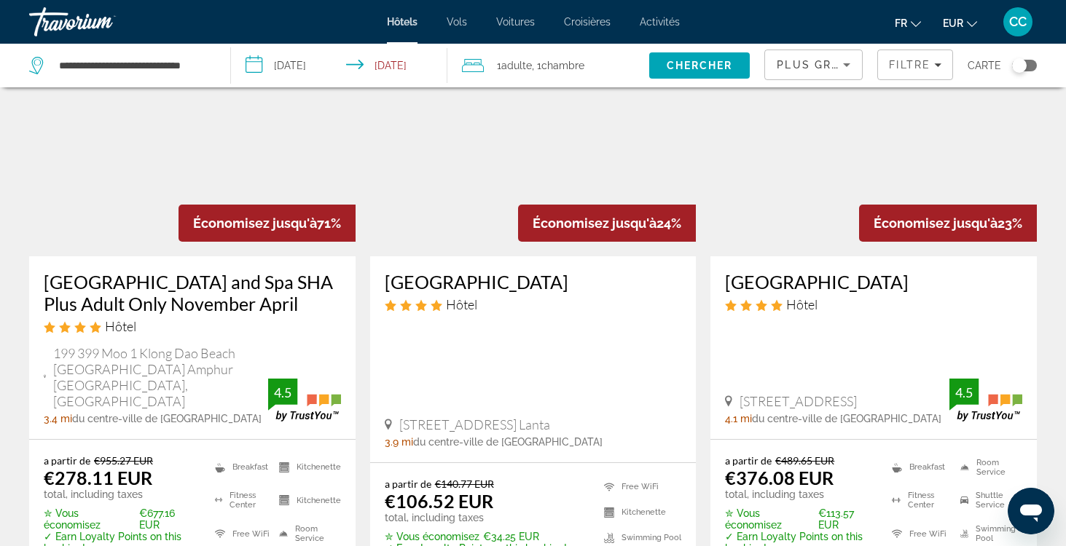
click at [457, 286] on h3 "Lanta Resort" at bounding box center [533, 282] width 297 height 22
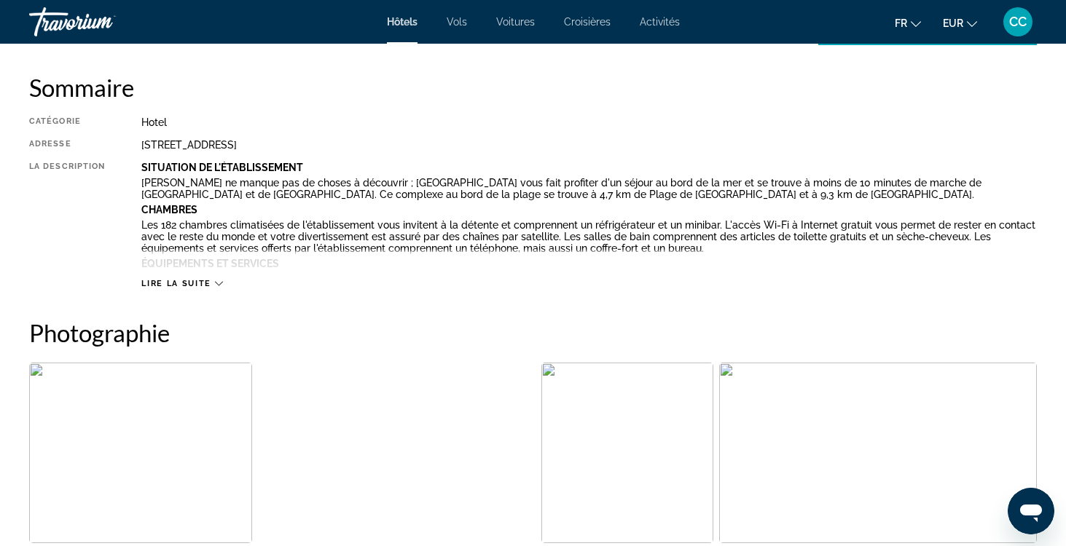
scroll to position [480, 0]
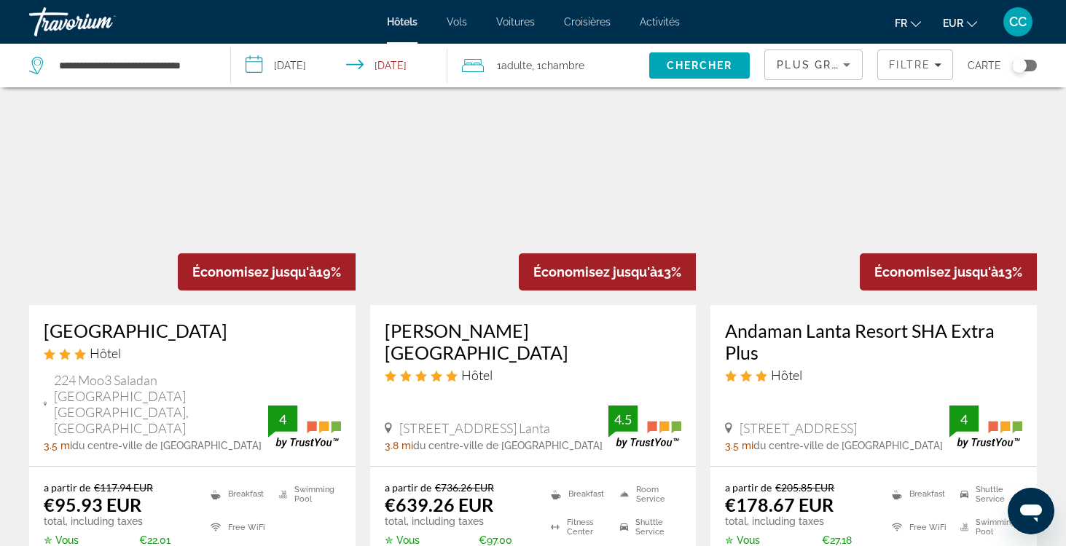
scroll to position [683, 0]
click at [175, 319] on h3 "Ananda Lanta Resort" at bounding box center [192, 330] width 297 height 22
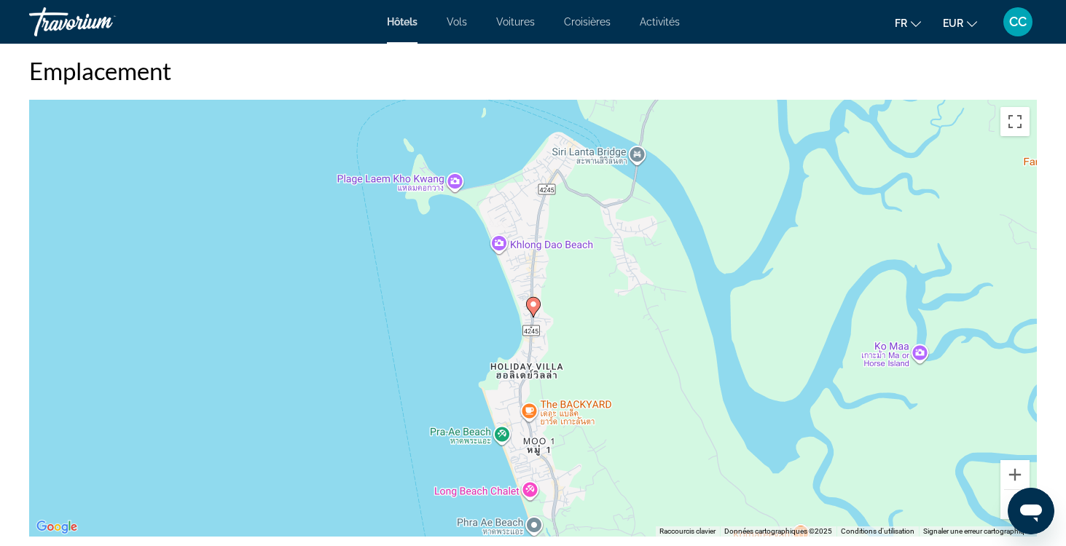
scroll to position [1364, 0]
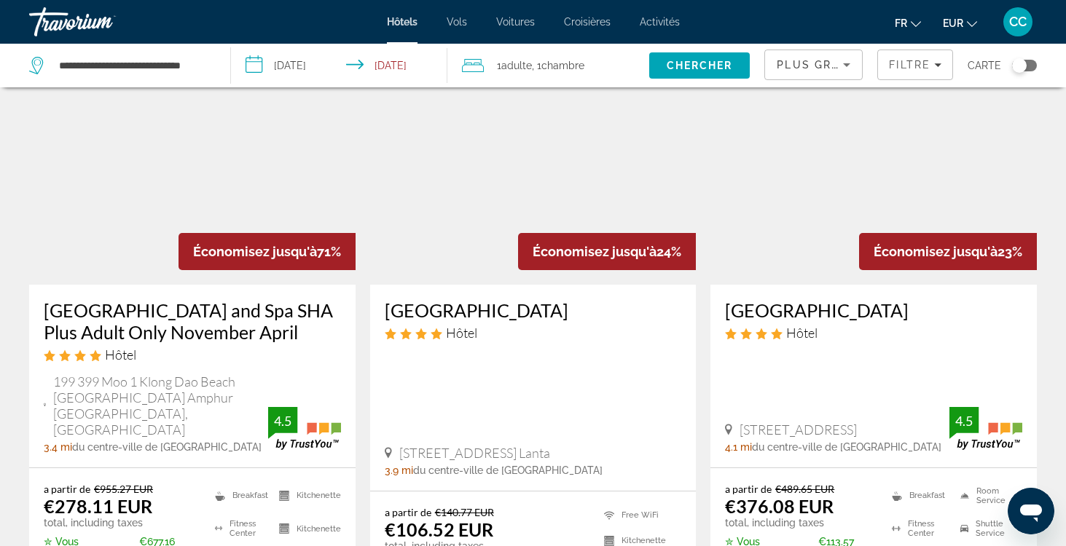
scroll to position [90, 0]
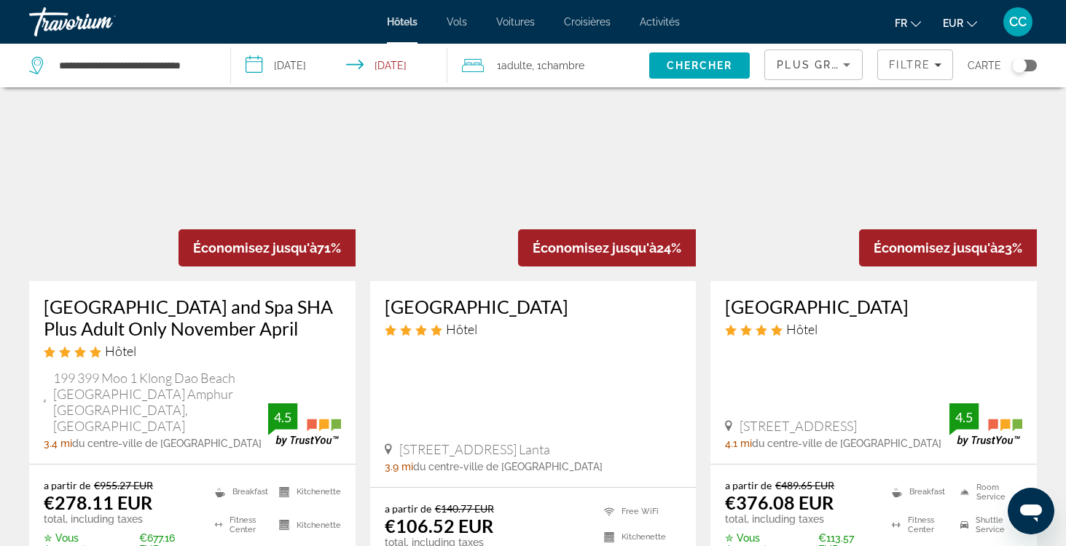
click at [241, 324] on h3 "Twin Lotus Resort and Spa SHA Plus Adult Only November April" at bounding box center [192, 318] width 297 height 44
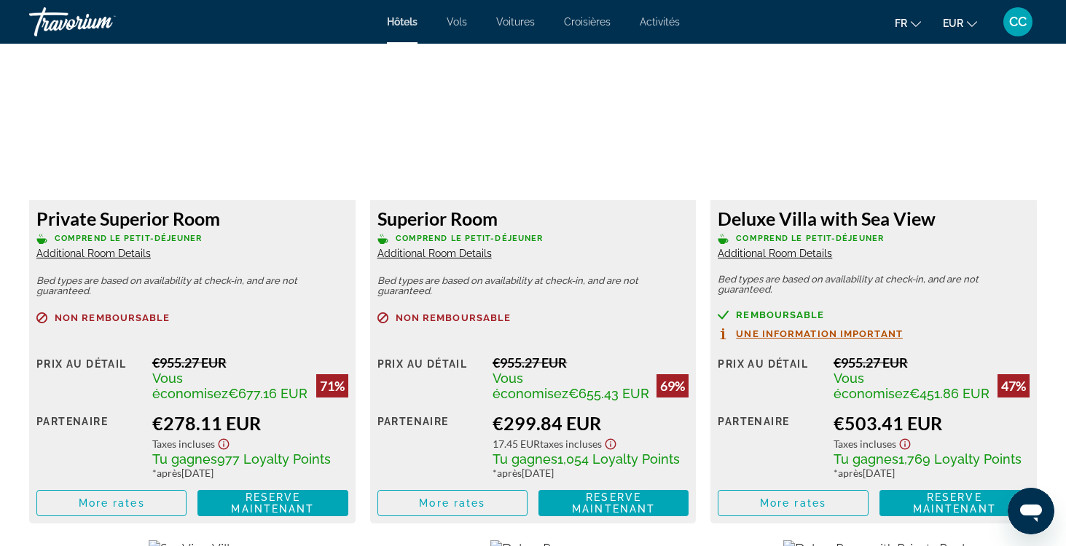
scroll to position [2042, 0]
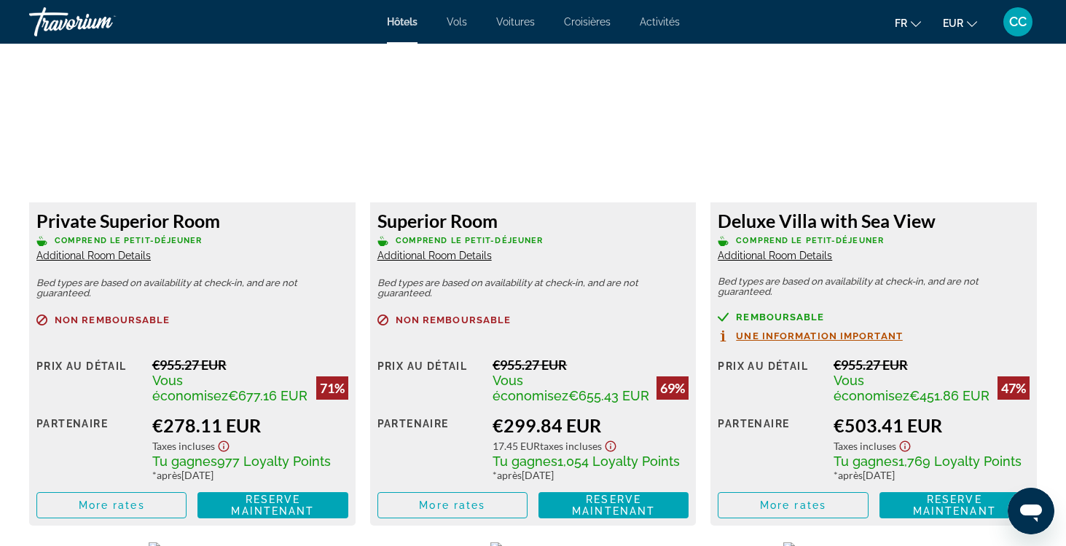
click at [127, 257] on span "Additional Room Details" at bounding box center [93, 256] width 114 height 12
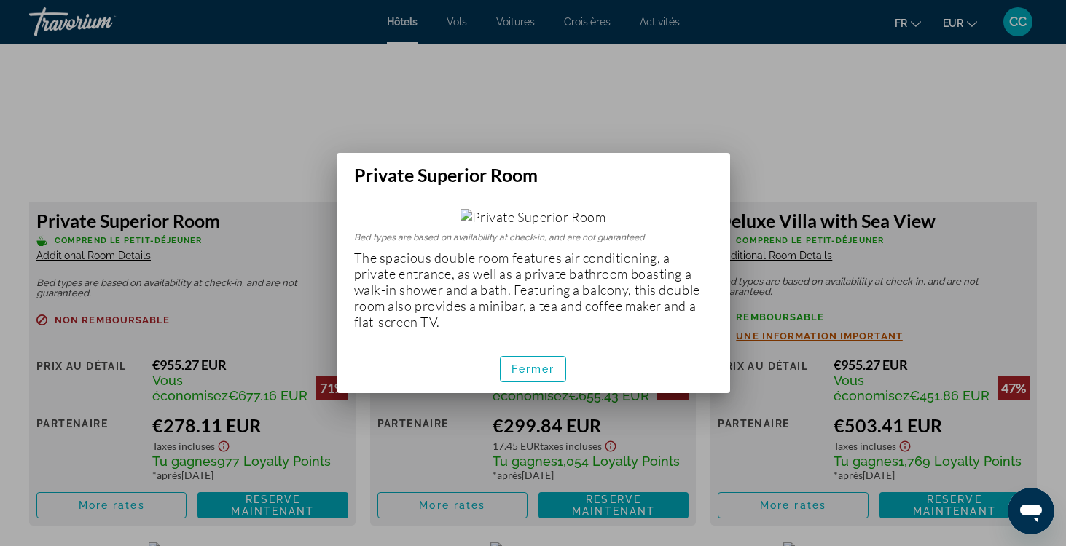
scroll to position [25, 0]
click at [526, 375] on span "Fermer" at bounding box center [533, 370] width 44 height 12
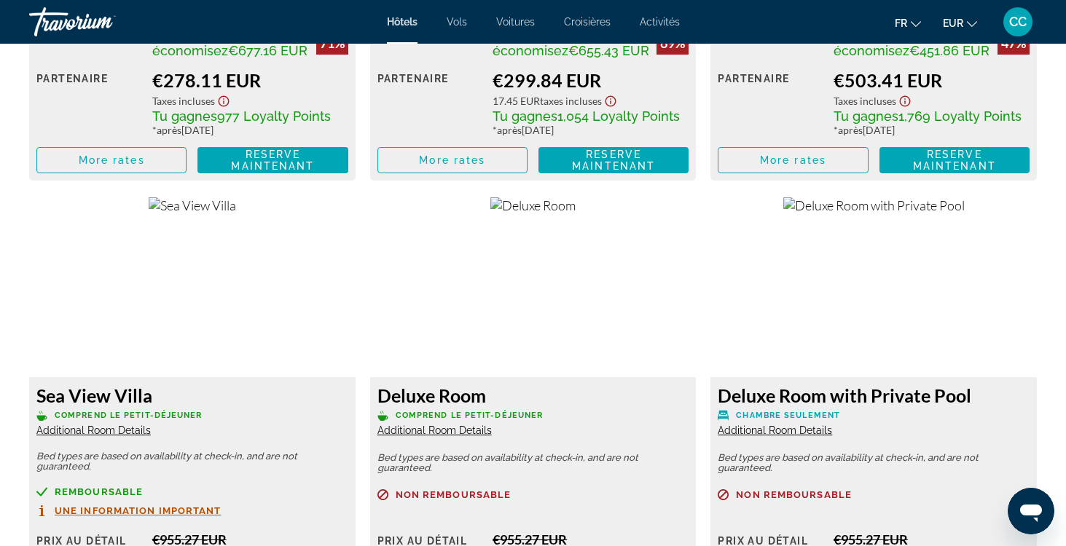
scroll to position [2389, 0]
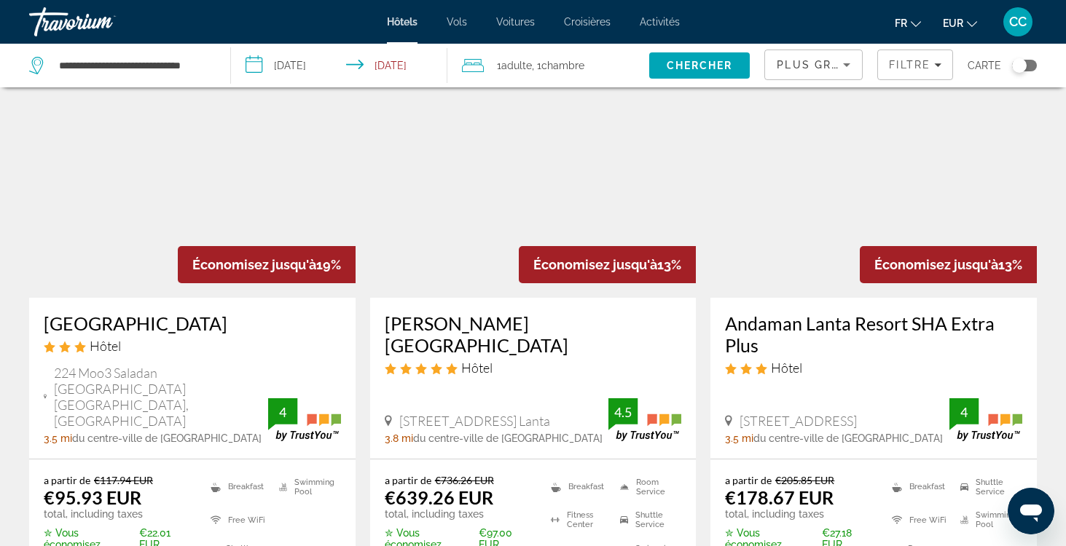
scroll to position [687, 0]
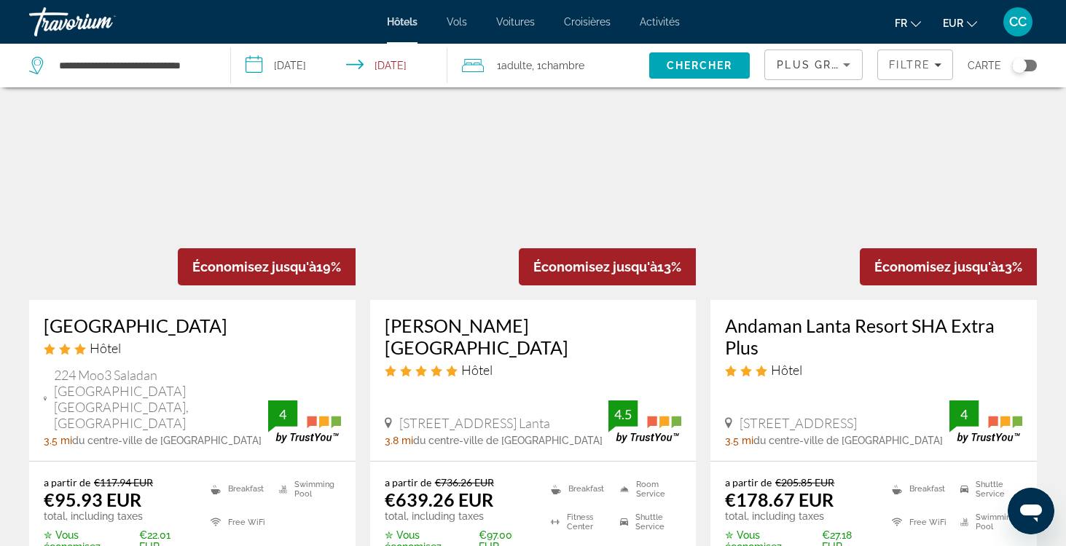
click at [851, 315] on h3 "Andaman Lanta Resort SHA Extra Plus" at bounding box center [873, 337] width 297 height 44
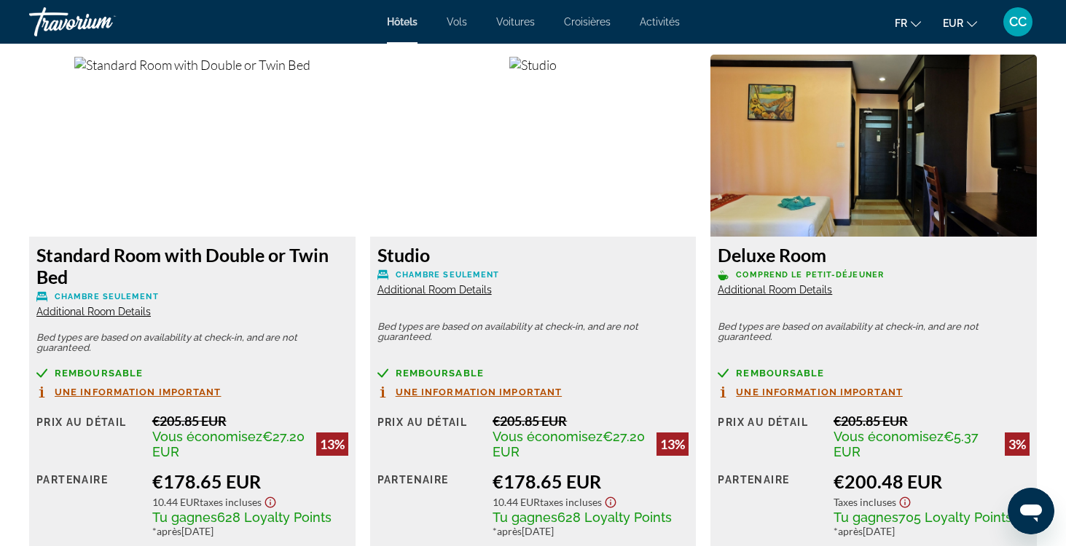
scroll to position [2004, 0]
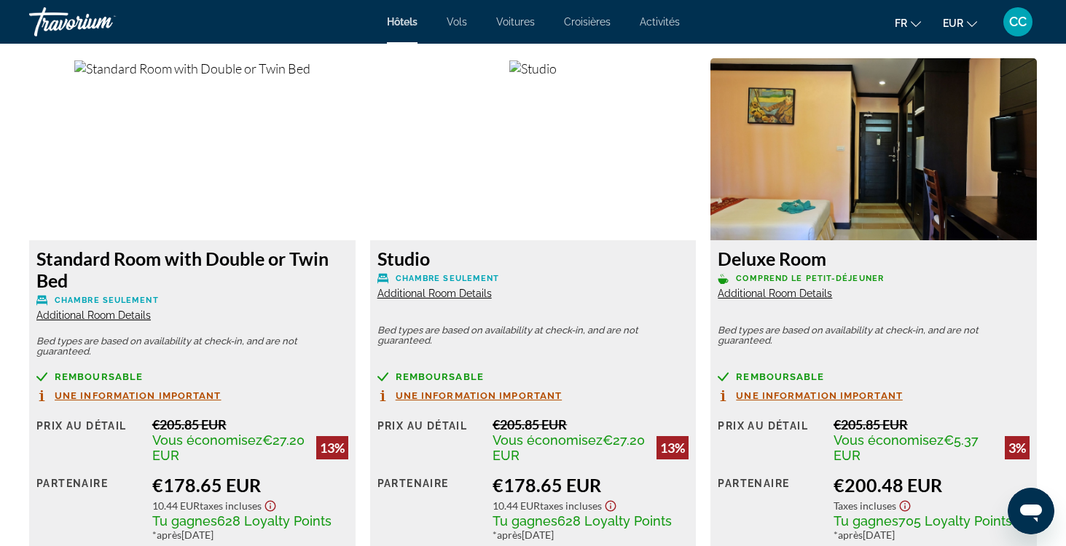
click at [788, 293] on span "Additional Room Details" at bounding box center [775, 294] width 114 height 12
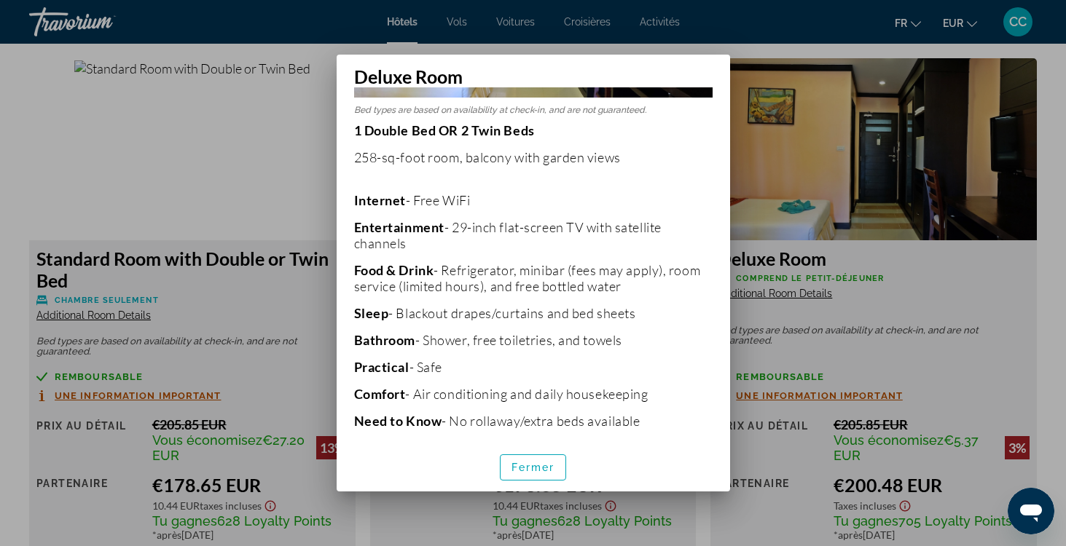
scroll to position [212, 0]
click at [533, 473] on span "Fermer" at bounding box center [533, 468] width 44 height 12
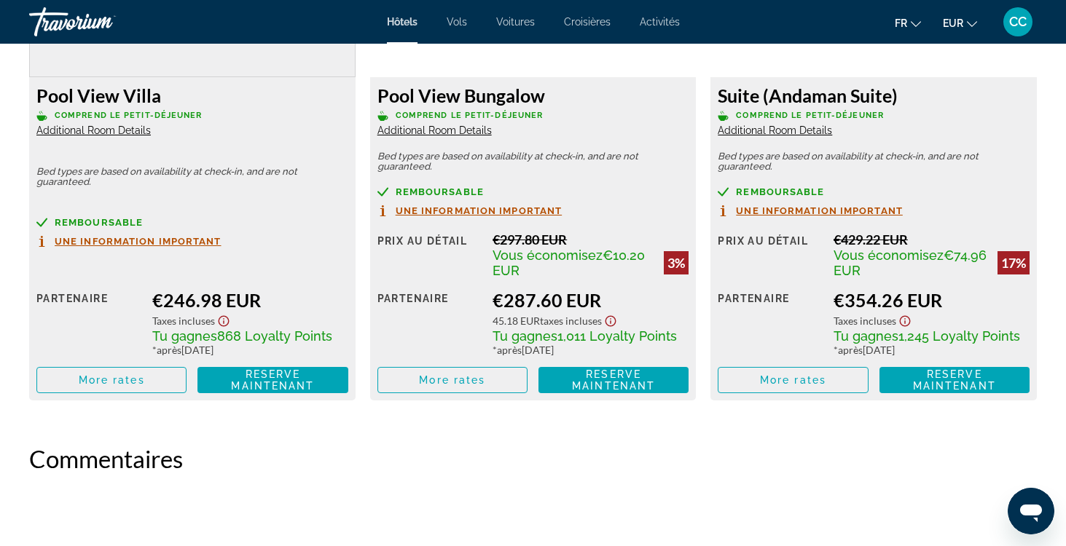
scroll to position [2705, 0]
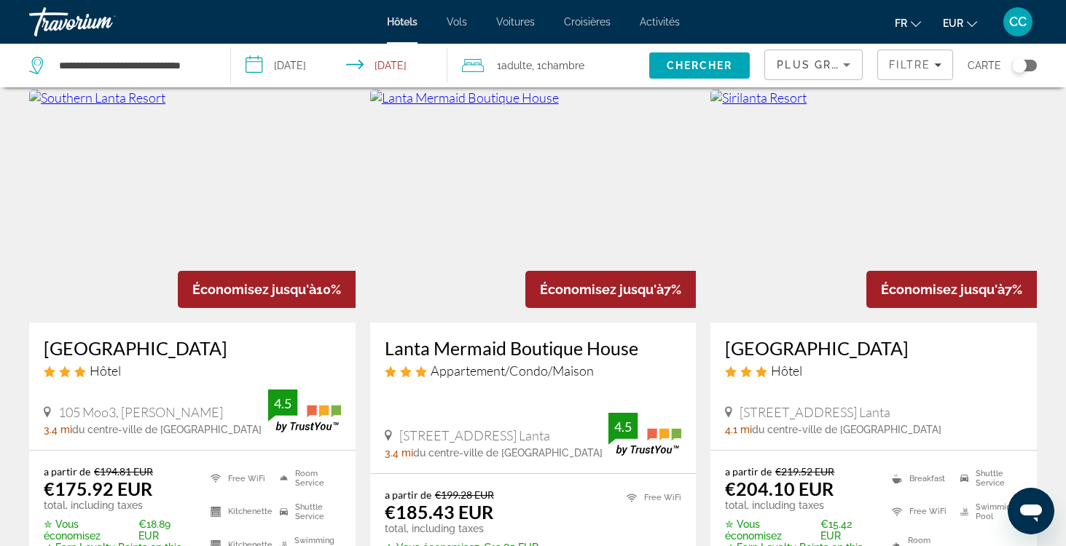
scroll to position [1269, 0]
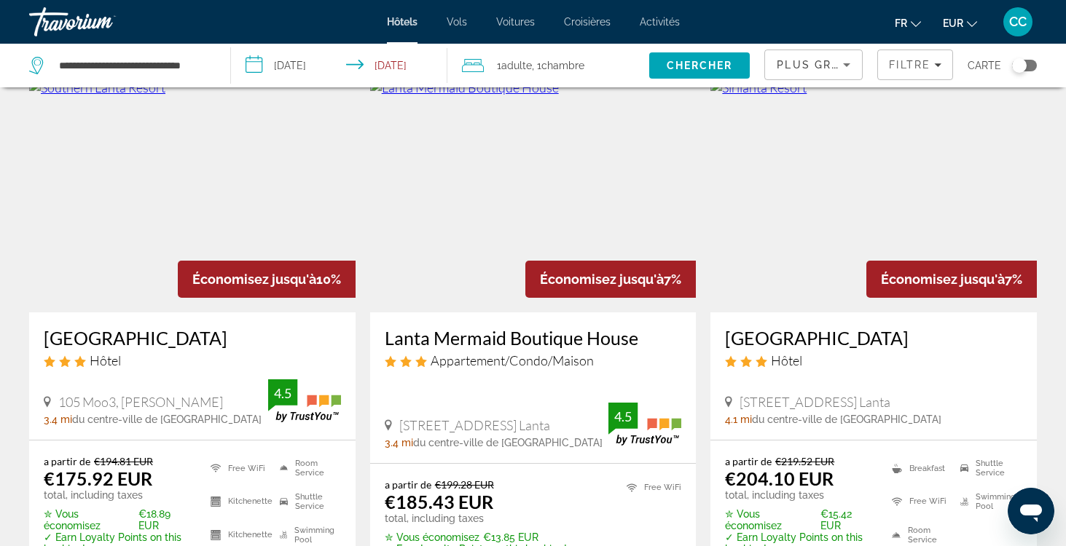
click at [158, 327] on h3 "Southern Lanta Resort" at bounding box center [192, 338] width 297 height 22
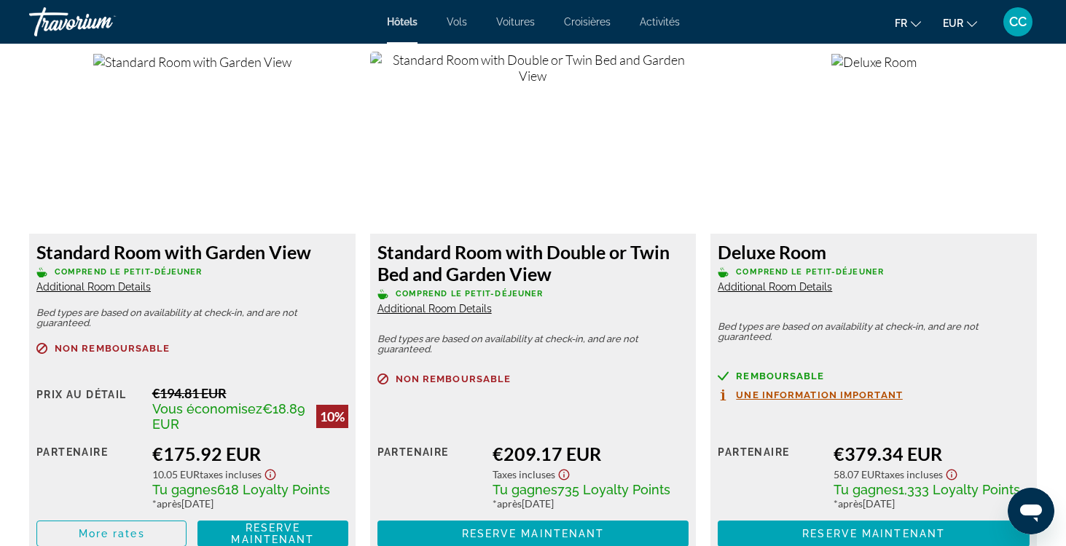
scroll to position [2008, 0]
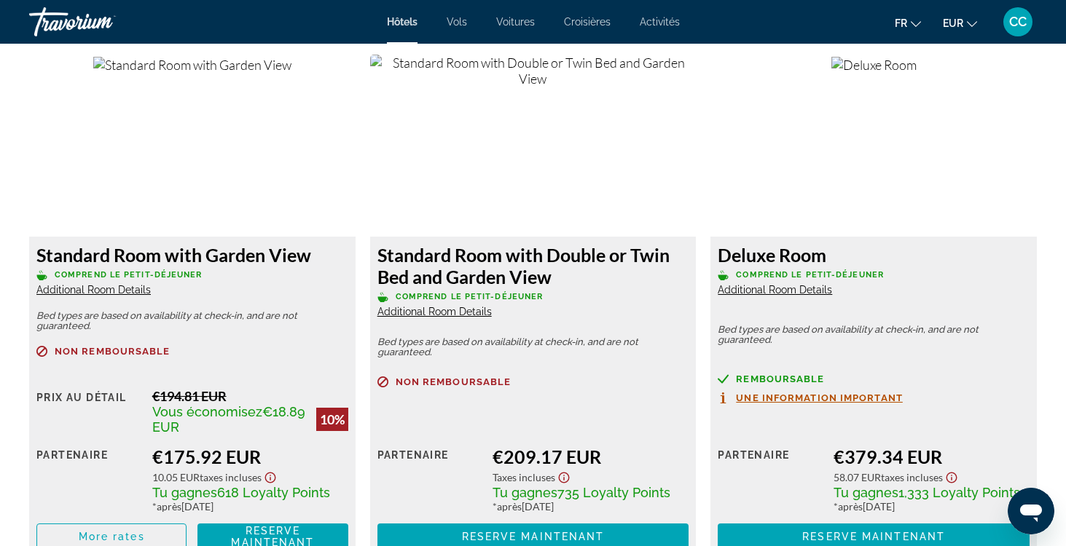
click at [124, 290] on span "Additional Room Details" at bounding box center [93, 290] width 114 height 12
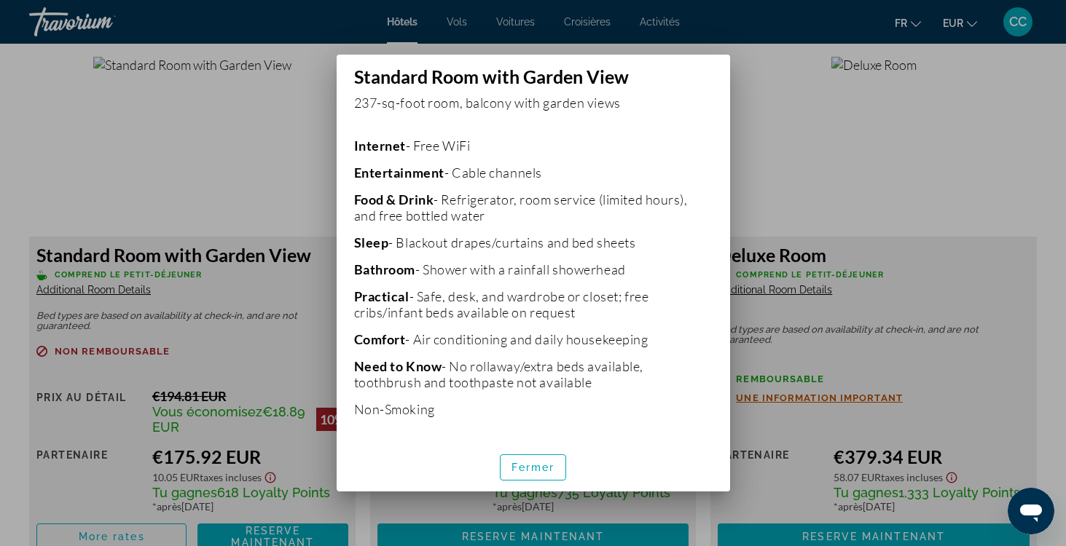
scroll to position [560, 0]
click at [546, 467] on span "Fermer" at bounding box center [533, 468] width 44 height 12
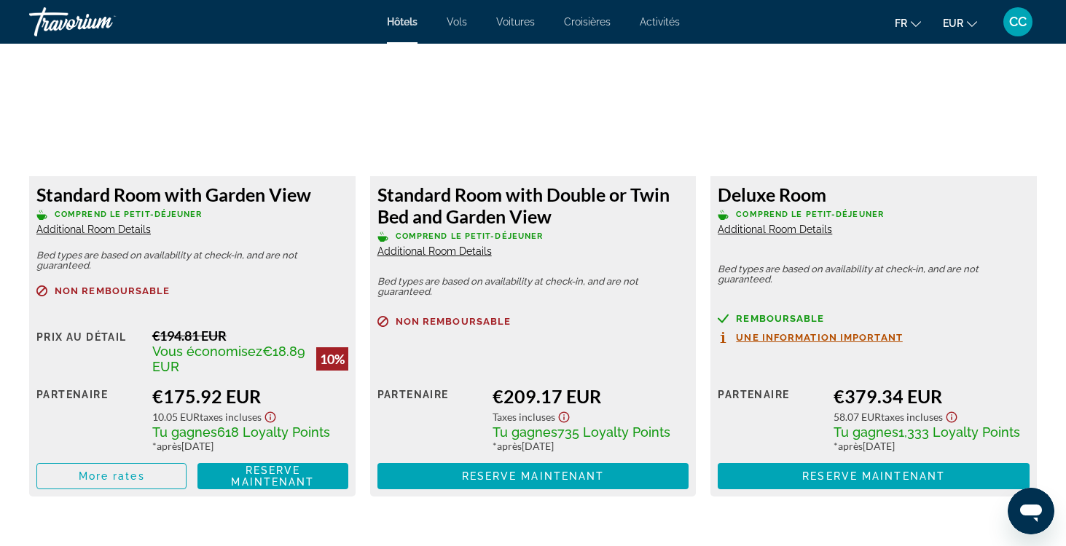
scroll to position [2080, 0]
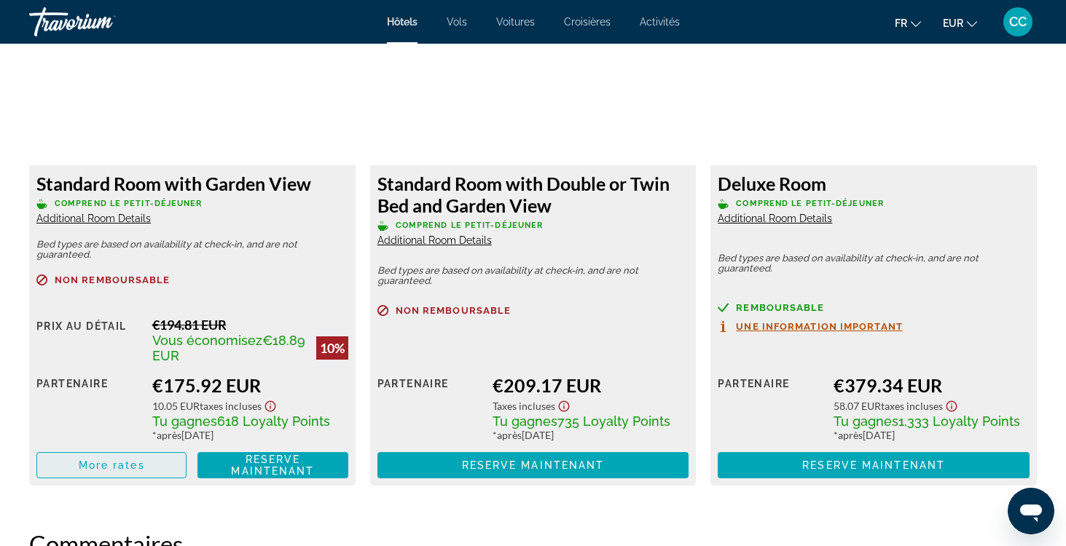
click at [125, 471] on span "More rates" at bounding box center [112, 466] width 66 height 12
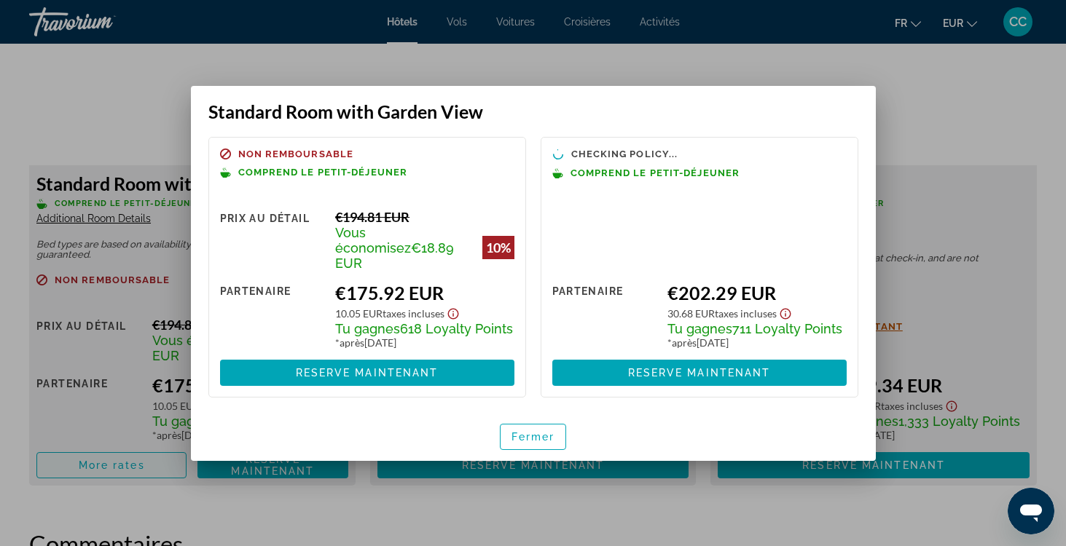
scroll to position [0, 0]
click at [523, 434] on span "Fermer" at bounding box center [533, 437] width 44 height 12
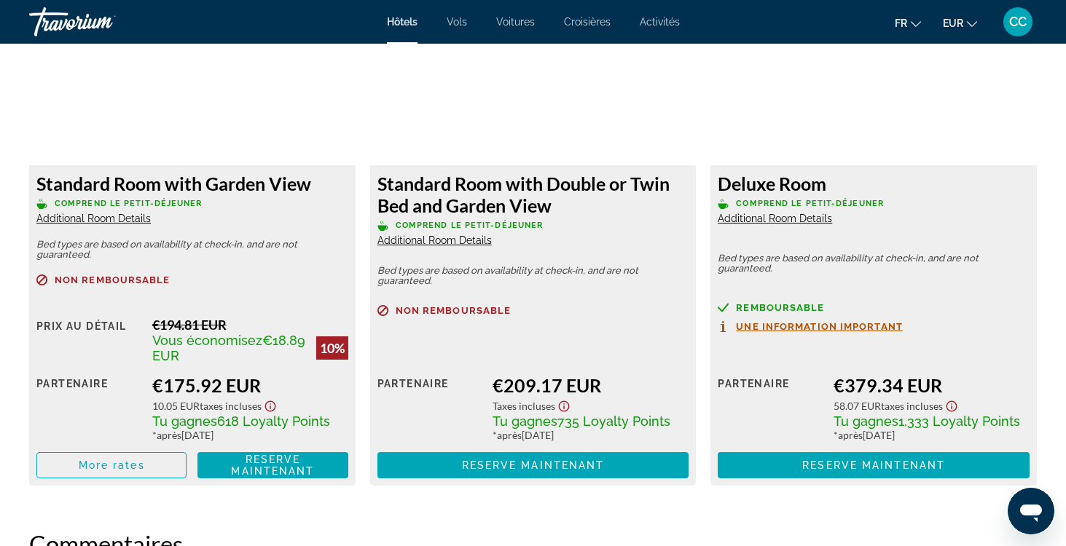
scroll to position [2080, 0]
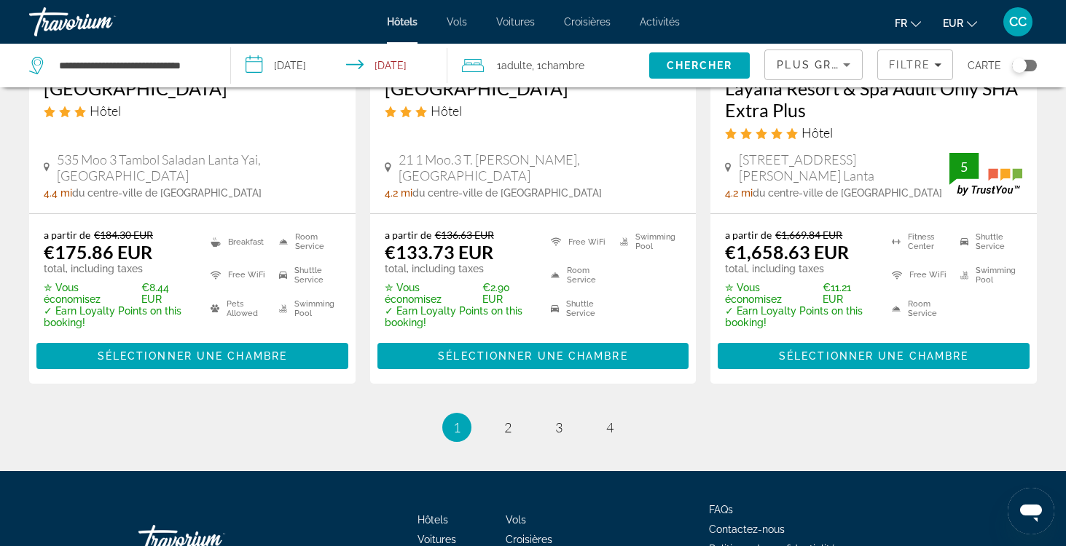
scroll to position [2080, 0]
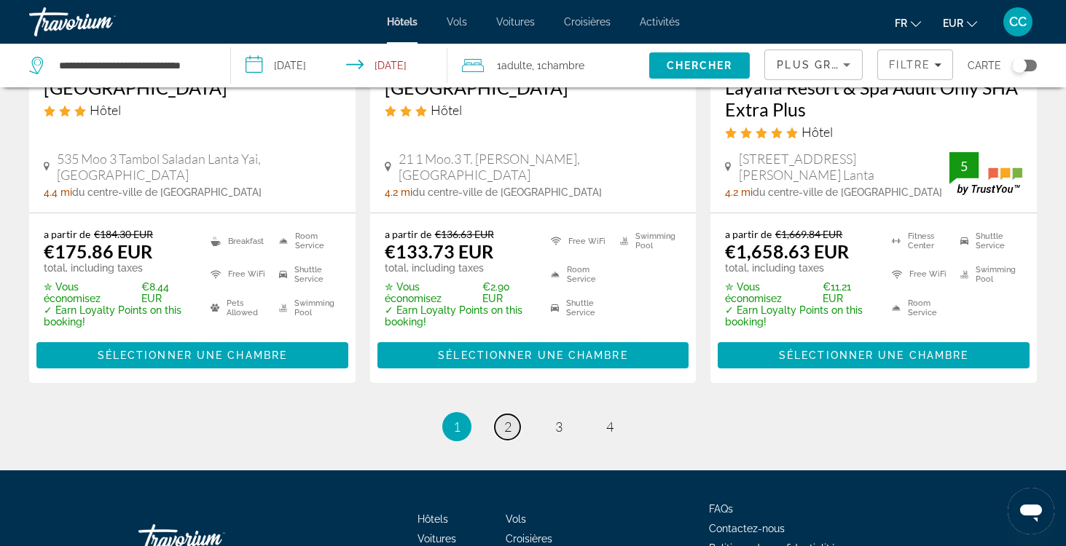
click at [501, 415] on link "page 2" at bounding box center [508, 428] width 26 height 26
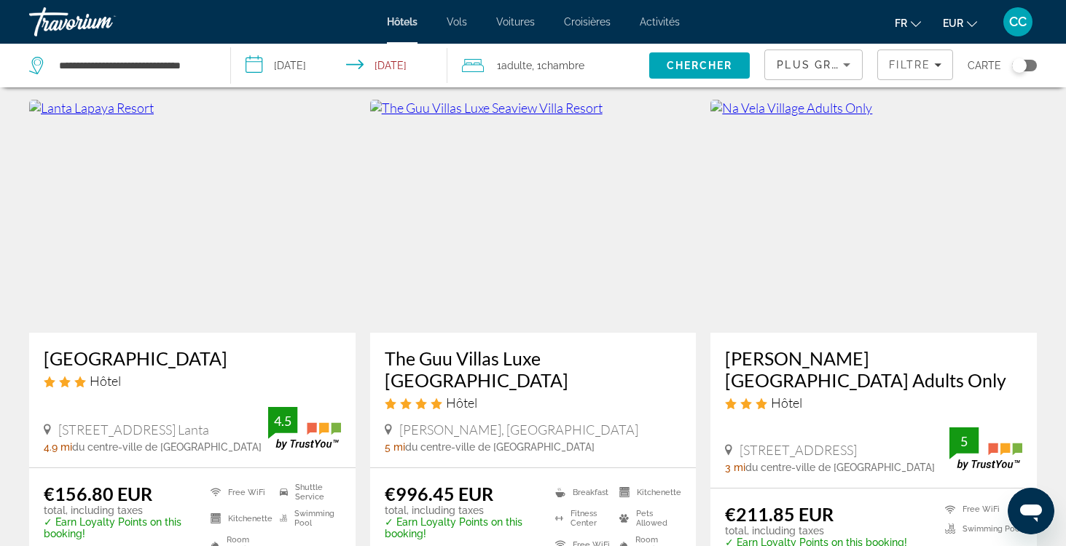
scroll to position [1685, 0]
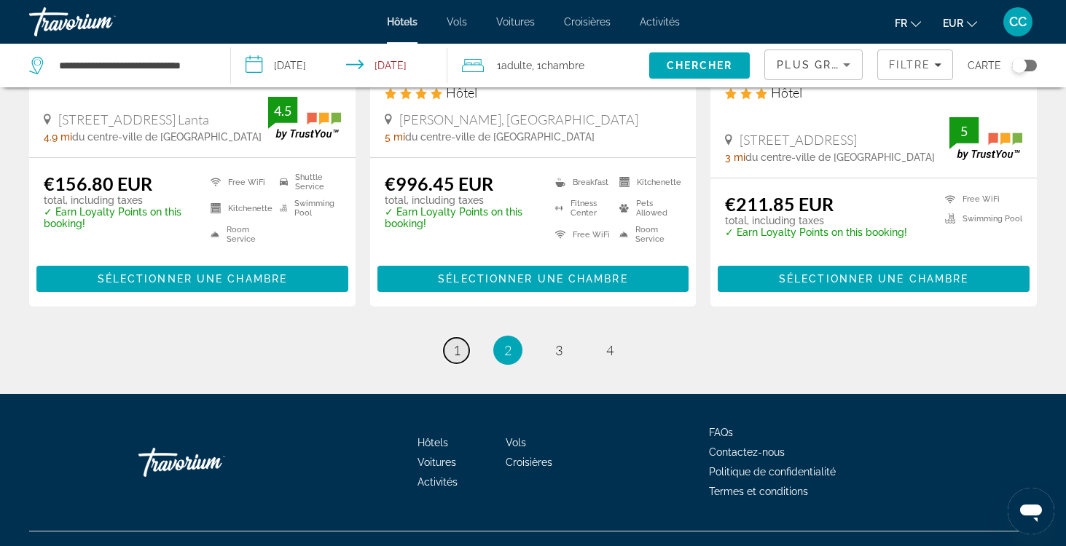
click at [455, 358] on span "1" at bounding box center [456, 350] width 7 height 16
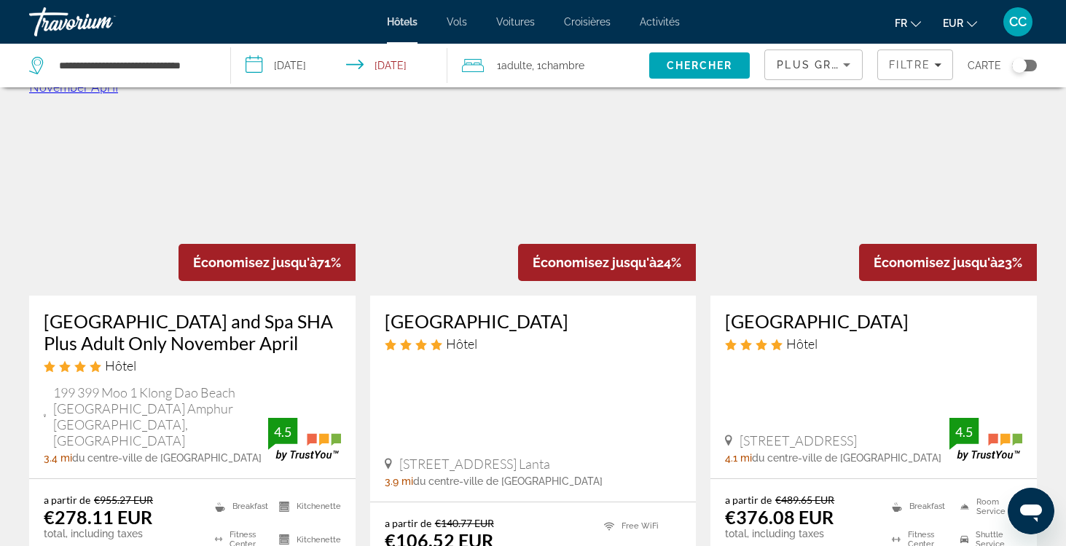
scroll to position [82, 0]
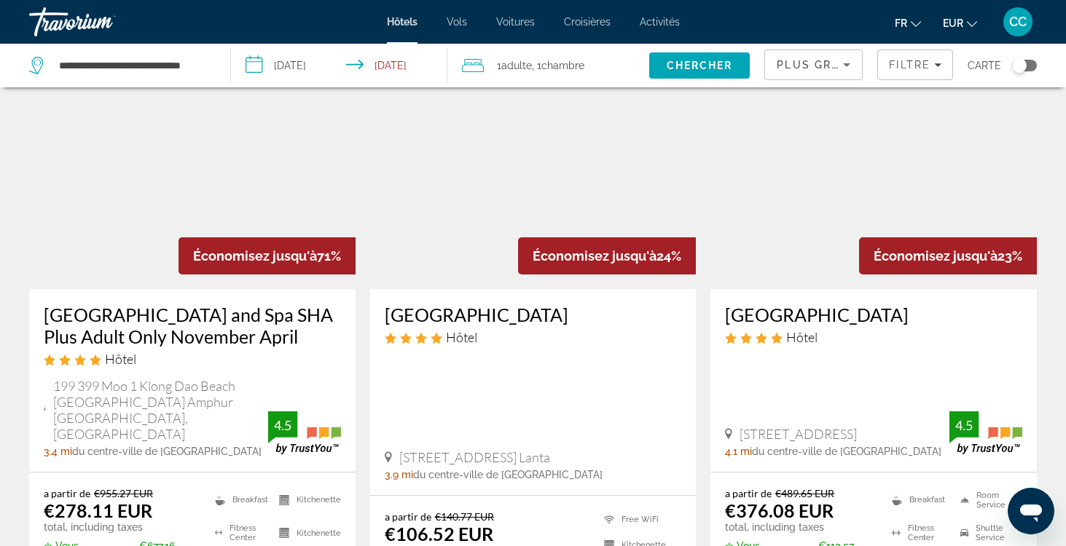
click at [454, 313] on h3 "Lanta Resort" at bounding box center [533, 315] width 297 height 22
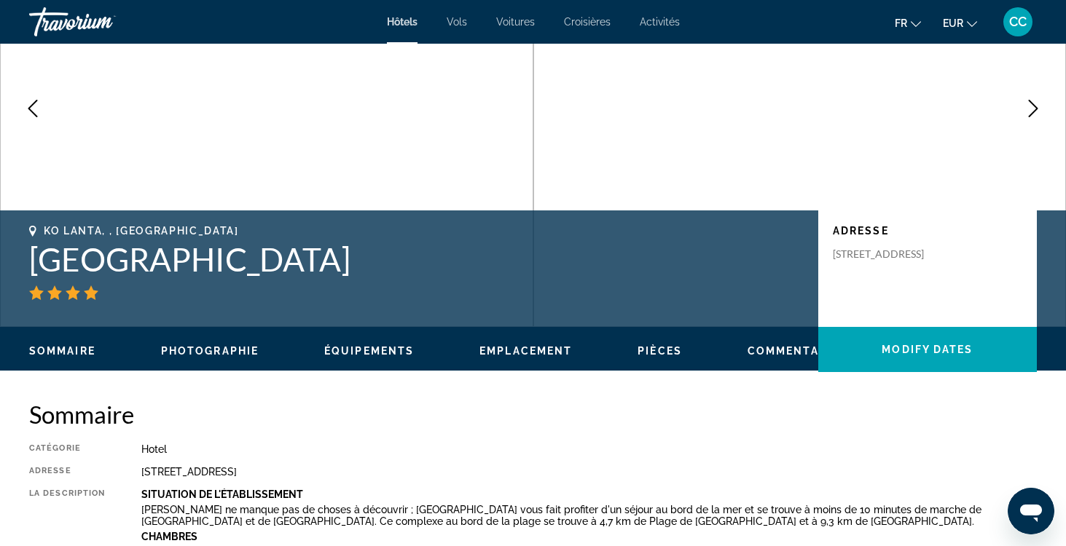
scroll to position [143, 0]
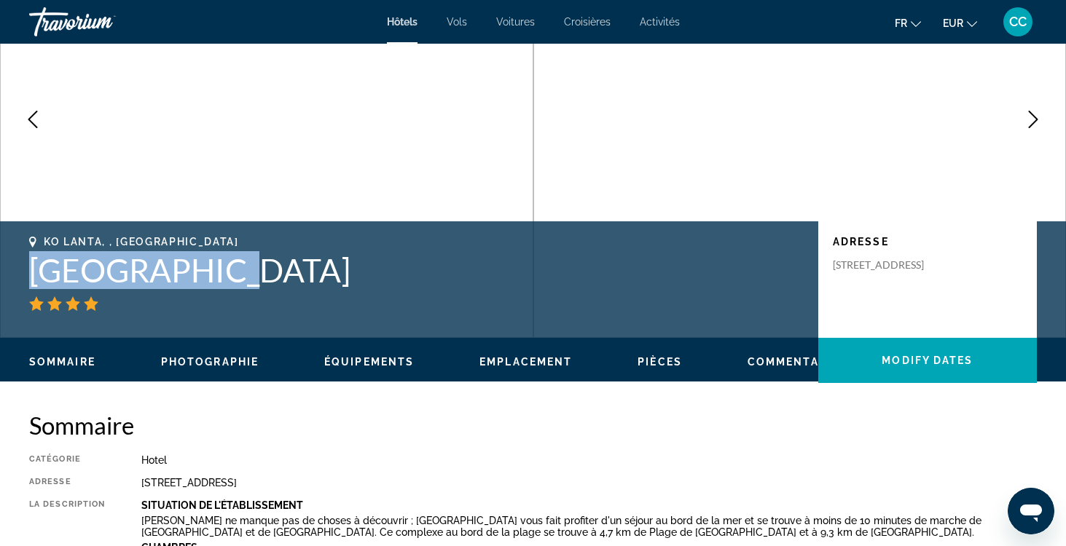
drag, startPoint x: 214, startPoint y: 278, endPoint x: 27, endPoint y: 278, distance: 187.3
click at [27, 278] on div "Ko Lanta, , Thailand Lanta Resort Adresse 243 Moo 3 Saladan, Ko Lanta 81150, Th…" at bounding box center [533, 279] width 1066 height 87
copy h1 "Lanta Resort"
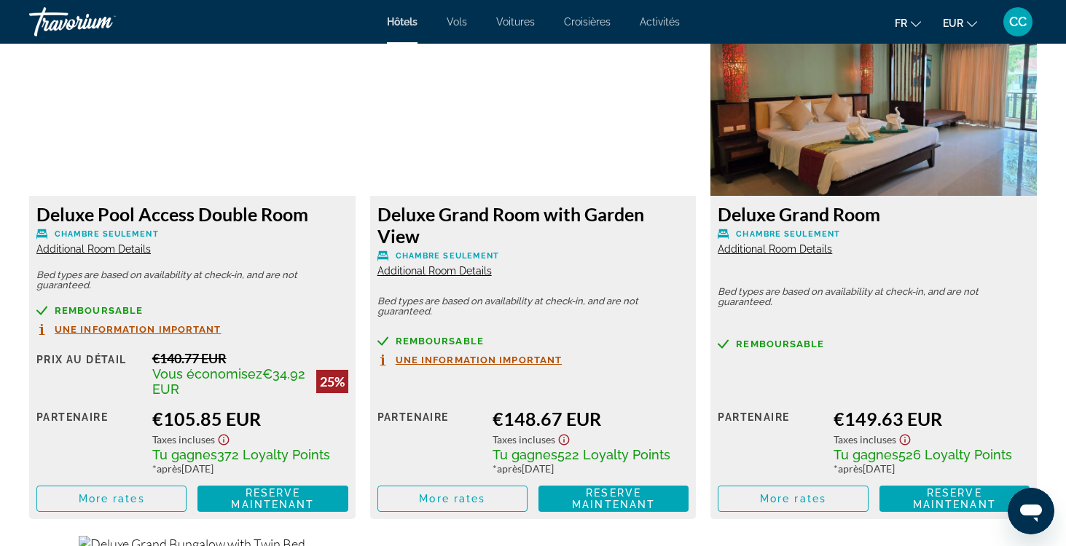
scroll to position [2049, 0]
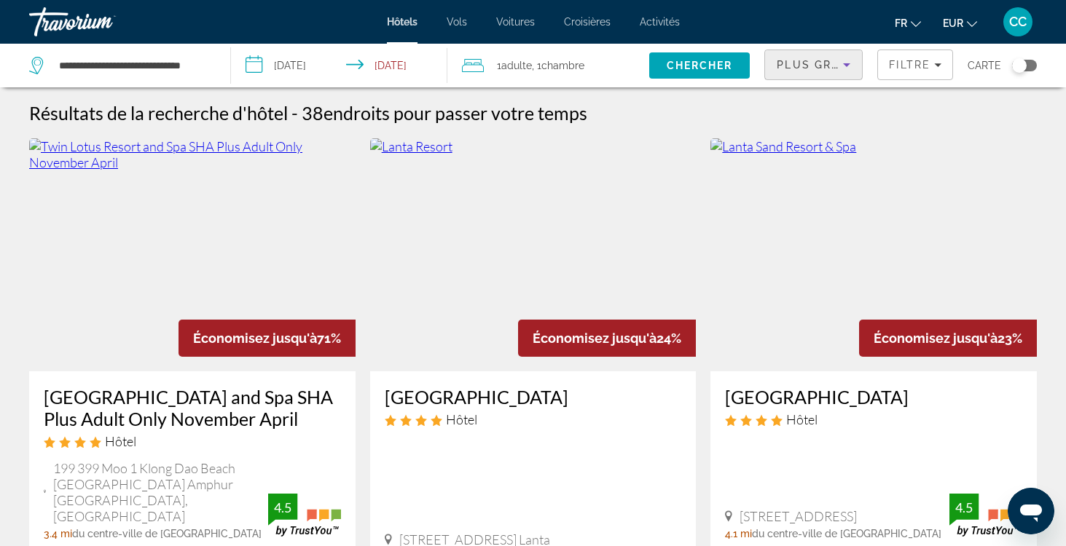
click at [820, 73] on div "Plus grandes économies" at bounding box center [810, 64] width 66 height 17
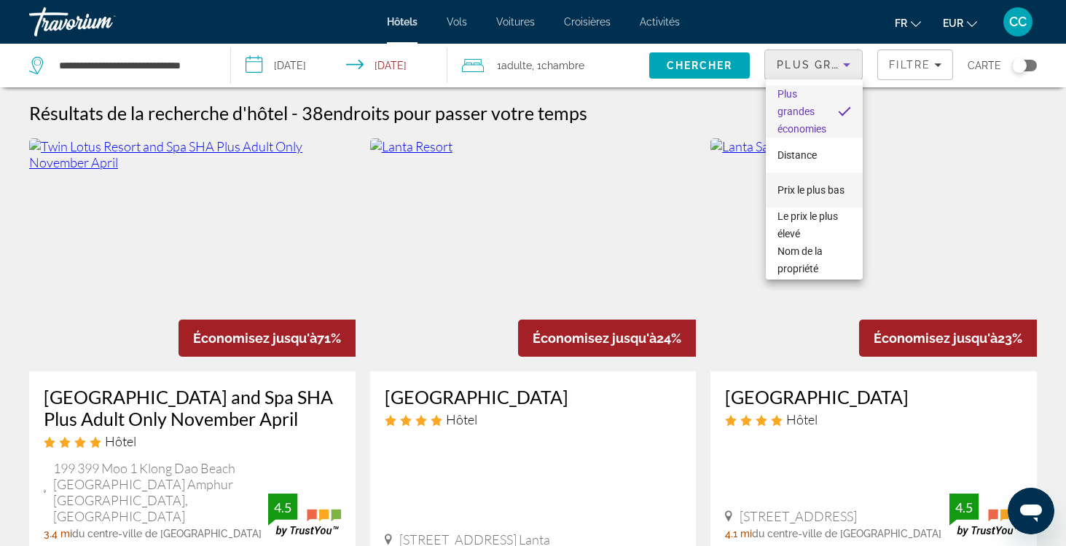
click at [793, 187] on span "Prix le plus bas" at bounding box center [810, 190] width 67 height 12
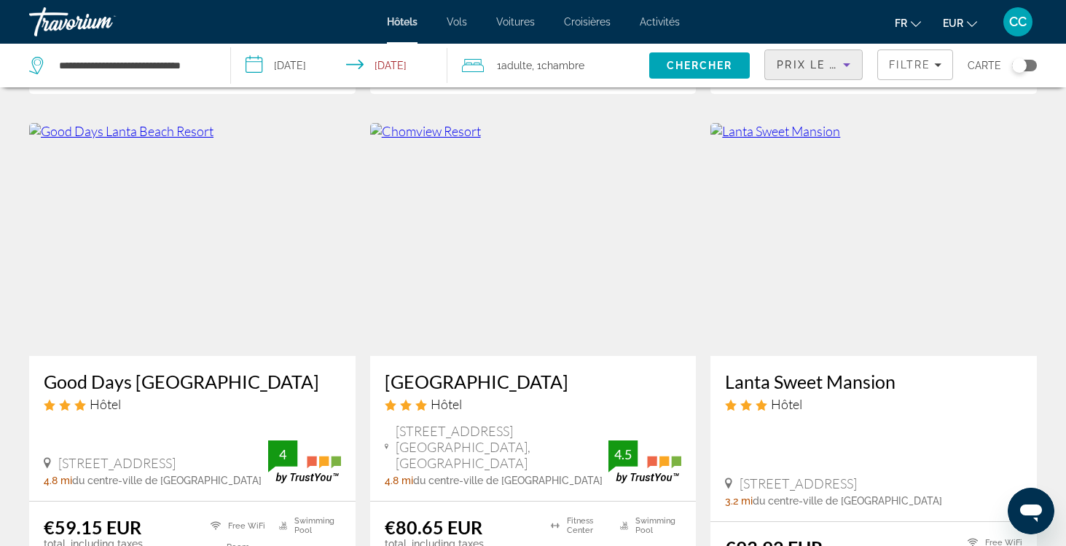
scroll to position [573, 0]
click at [217, 370] on h3 "Good Days Lanta Beach Resort" at bounding box center [192, 381] width 297 height 22
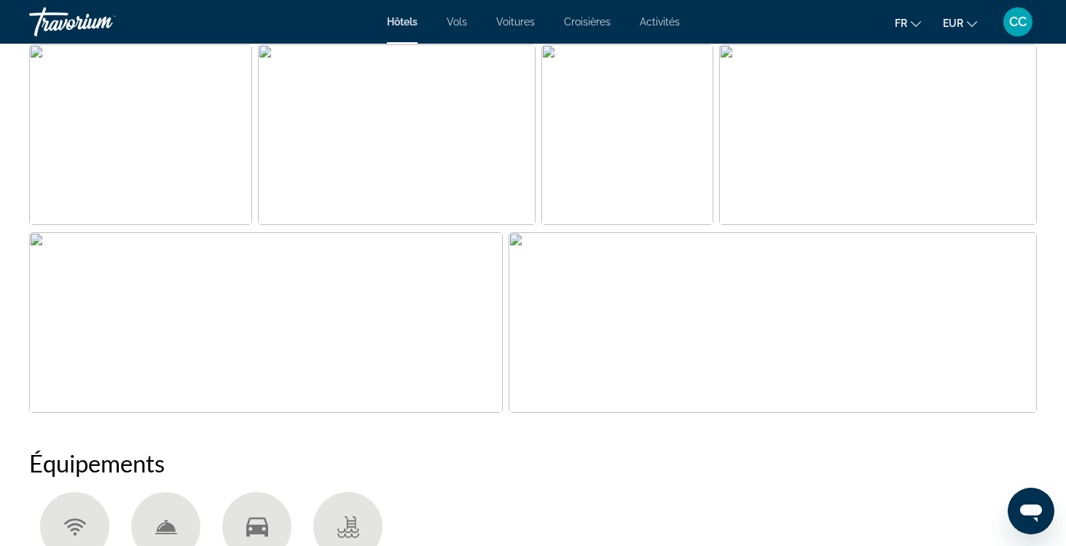
scroll to position [964, 0]
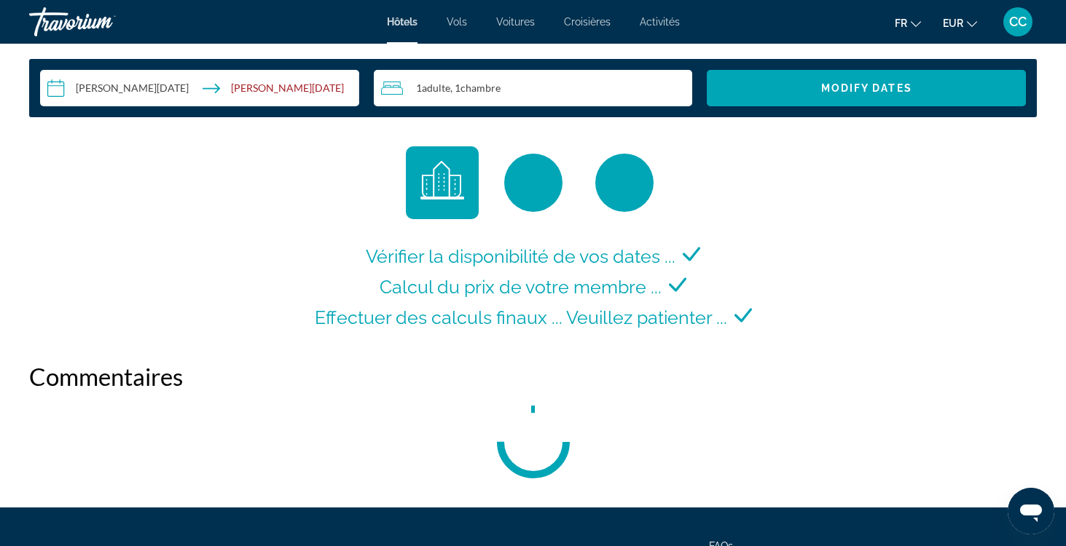
scroll to position [1918, 0]
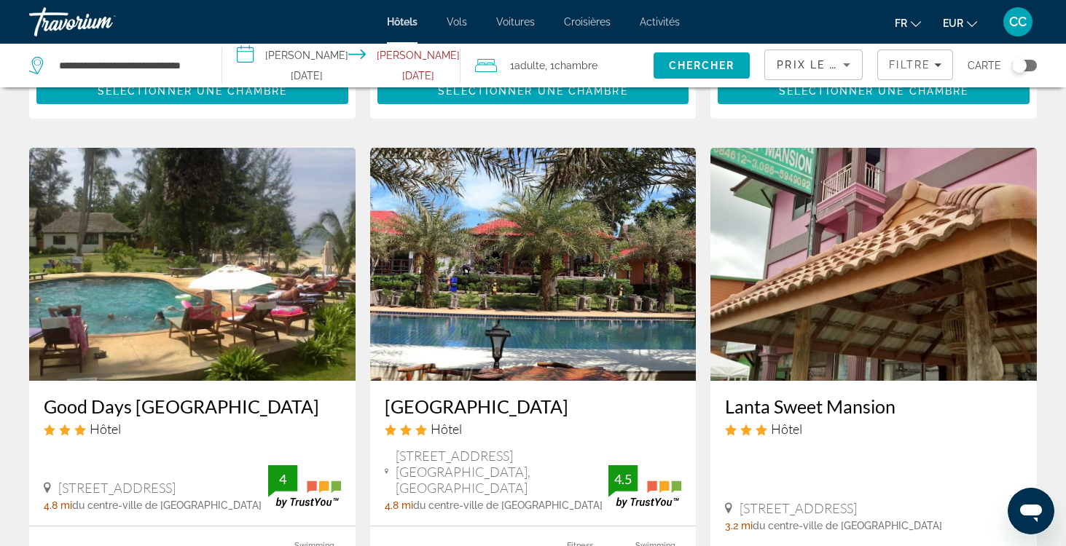
scroll to position [553, 0]
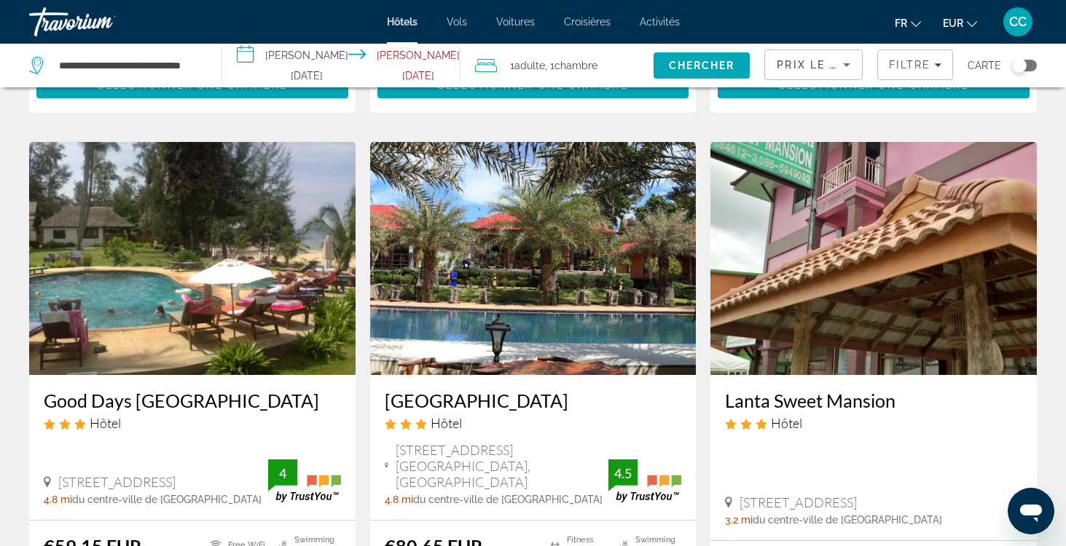
click at [428, 390] on h3 "Chomview Resort" at bounding box center [533, 401] width 297 height 22
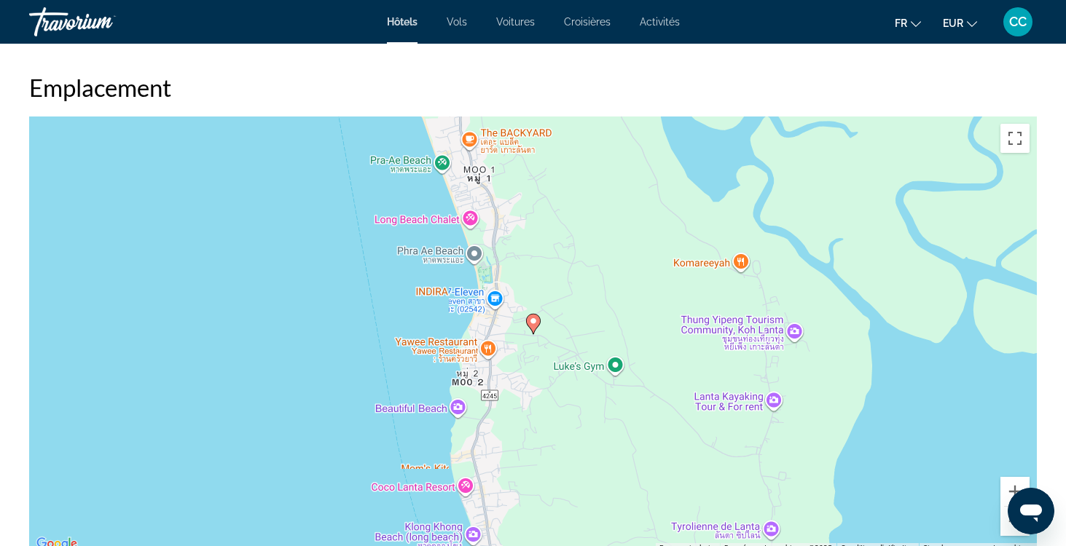
scroll to position [1351, 0]
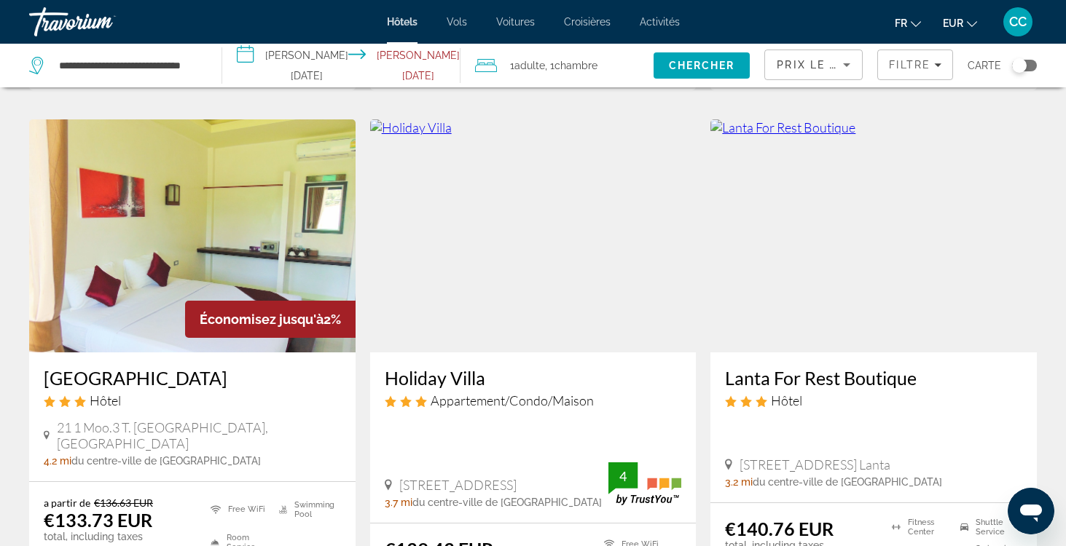
scroll to position [1739, 0]
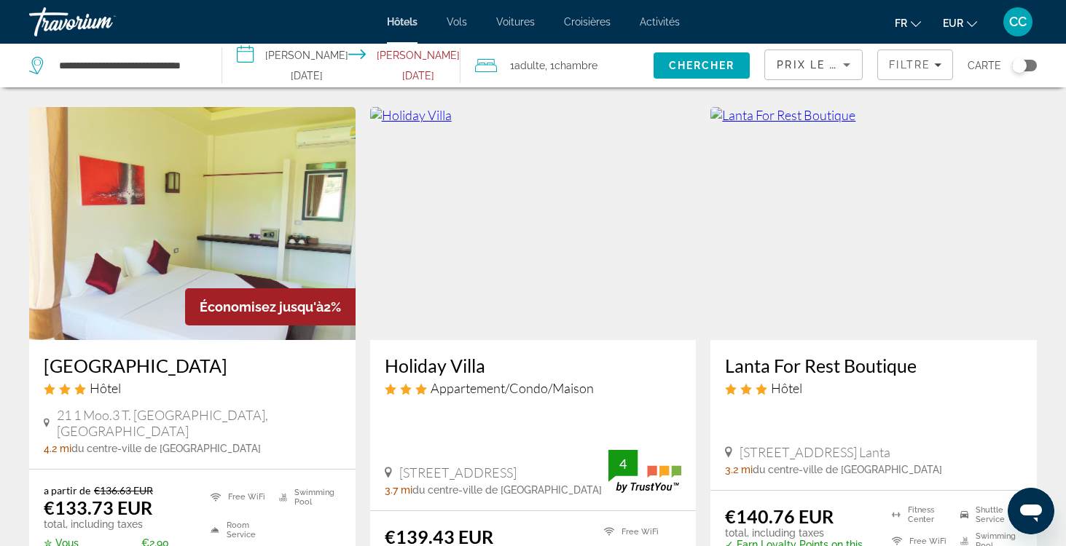
click at [365, 469] on app-hotels-search-item "Holiday Villa Appartement/Condo/Maison 220 Moo 3 Klongdao Beach, Ko Lanta 3.7 m…" at bounding box center [533, 373] width 341 height 533
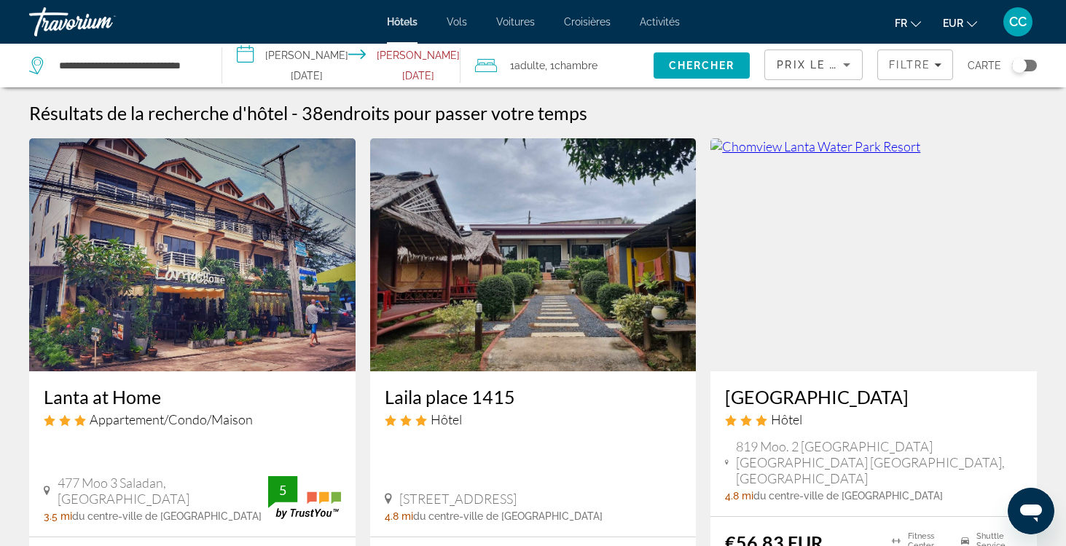
scroll to position [0, 0]
drag, startPoint x: 58, startPoint y: 66, endPoint x: 216, endPoint y: 63, distance: 158.9
click at [218, 63] on app-destination-search "**********" at bounding box center [111, 66] width 222 height 44
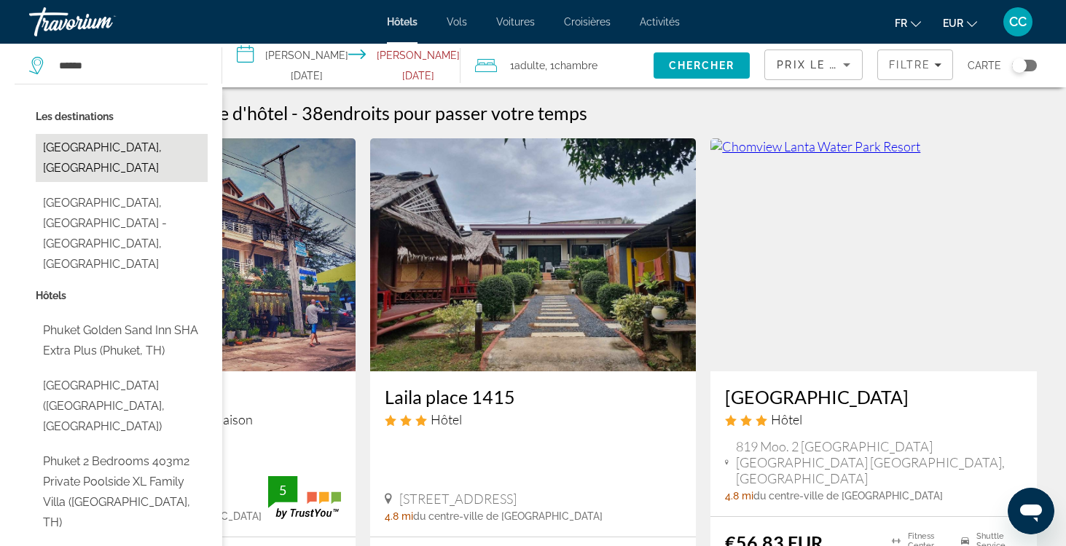
click at [163, 141] on button "Phuket Island, Thailand" at bounding box center [122, 158] width 172 height 48
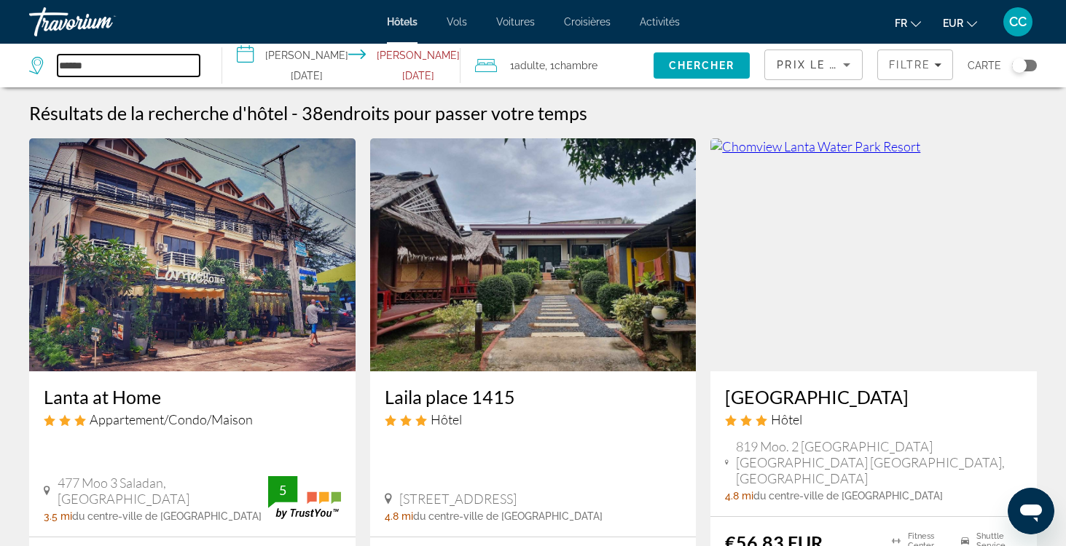
type input "**********"
click at [310, 68] on input "**********" at bounding box center [344, 68] width 244 height 48
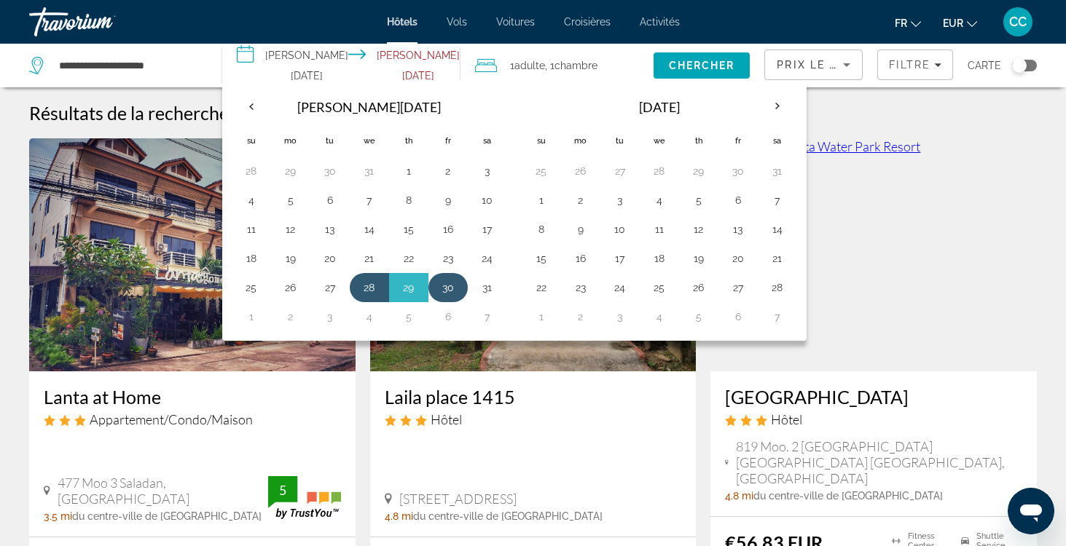
click at [460, 288] on button "30" at bounding box center [447, 288] width 23 height 20
click at [549, 200] on button "1" at bounding box center [541, 200] width 23 height 20
type input "**********"
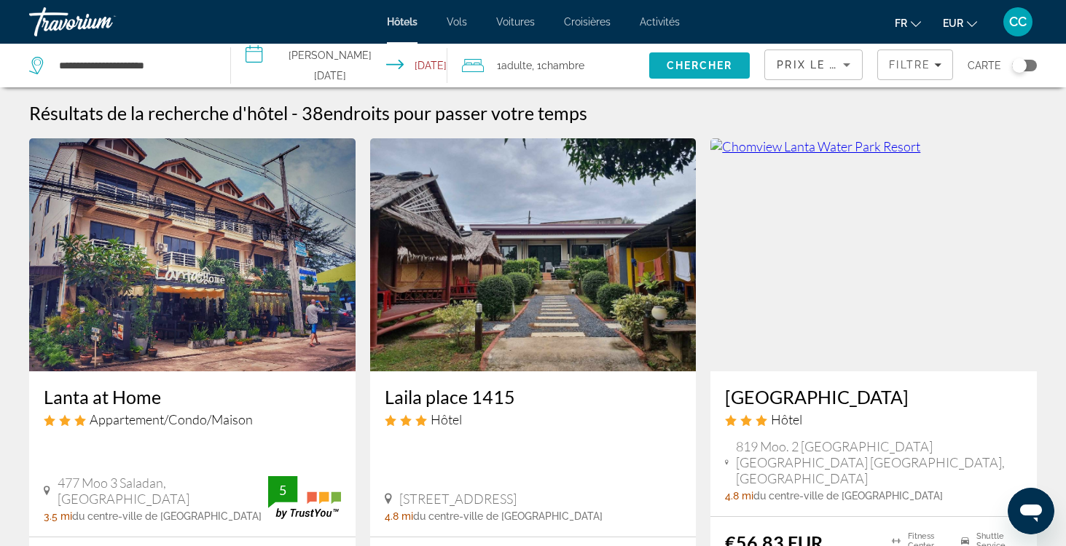
click at [693, 67] on span "Chercher" at bounding box center [700, 66] width 66 height 12
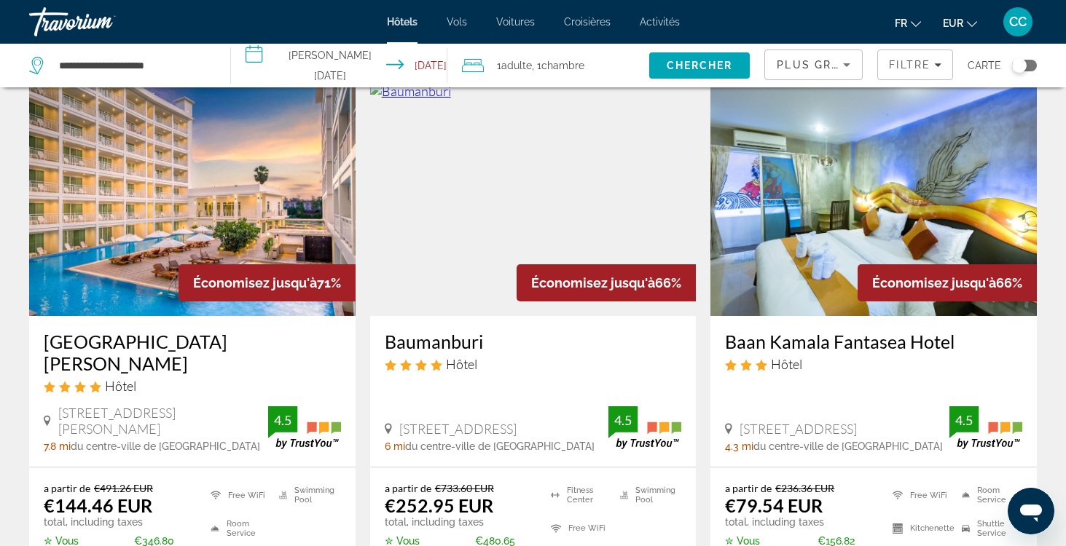
scroll to position [1191, 0]
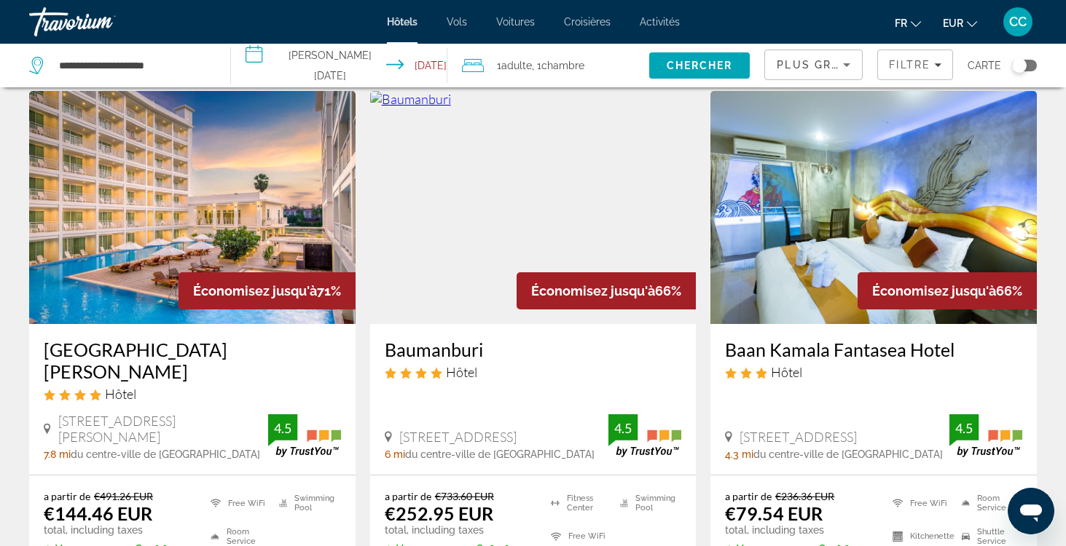
click at [1029, 65] on div "Toggle map" at bounding box center [1024, 66] width 25 height 12
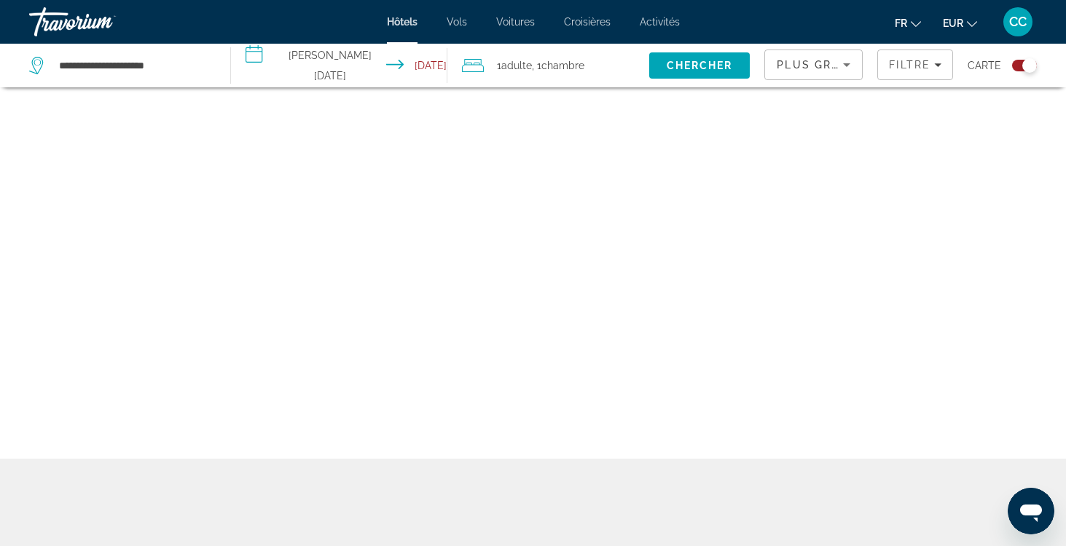
scroll to position [87, 0]
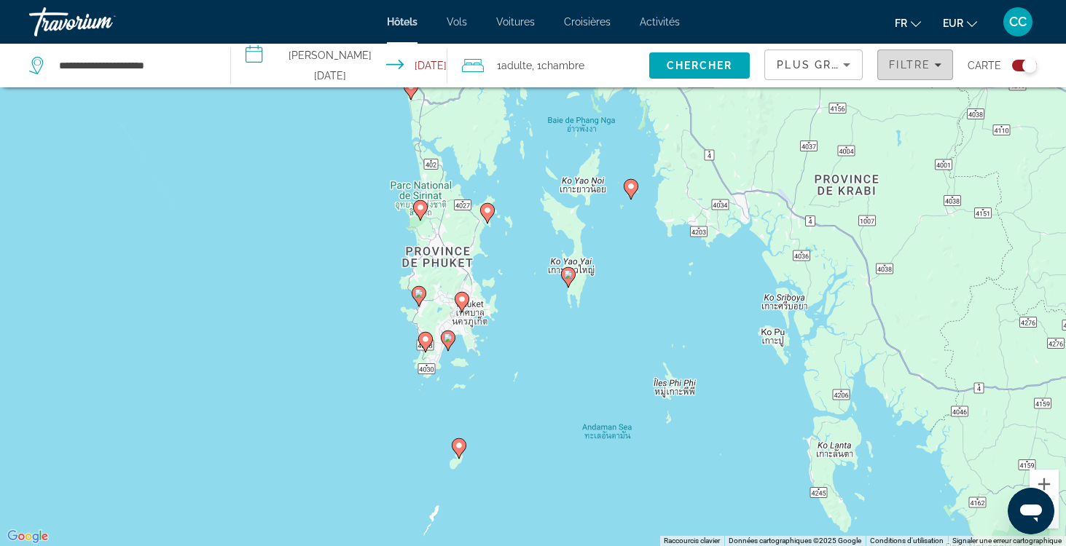
click at [929, 64] on span "Filtre" at bounding box center [910, 65] width 42 height 12
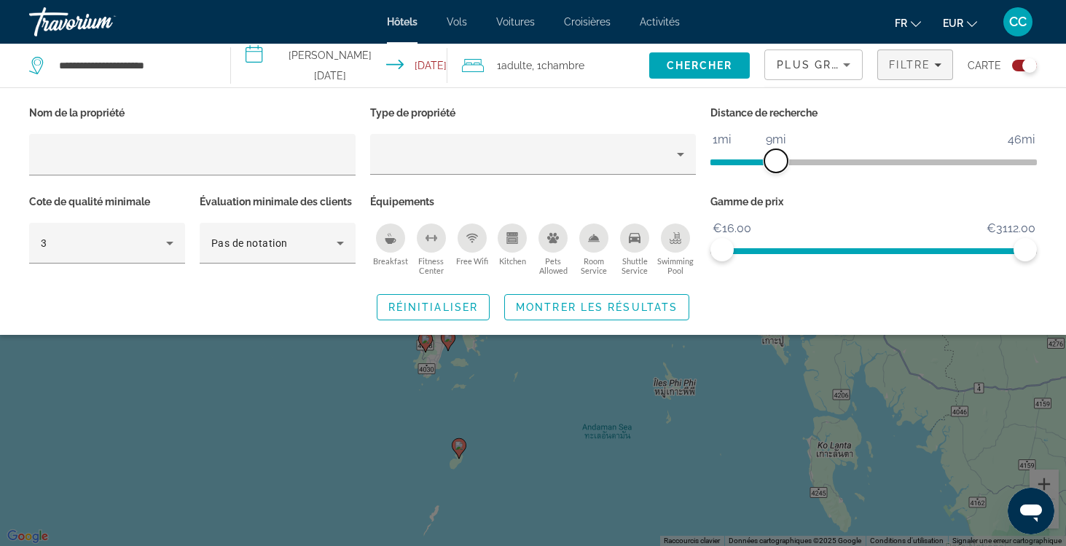
drag, startPoint x: 920, startPoint y: 159, endPoint x: 779, endPoint y: 168, distance: 141.7
click at [778, 167] on span "ngx-slider" at bounding box center [775, 160] width 23 height 23
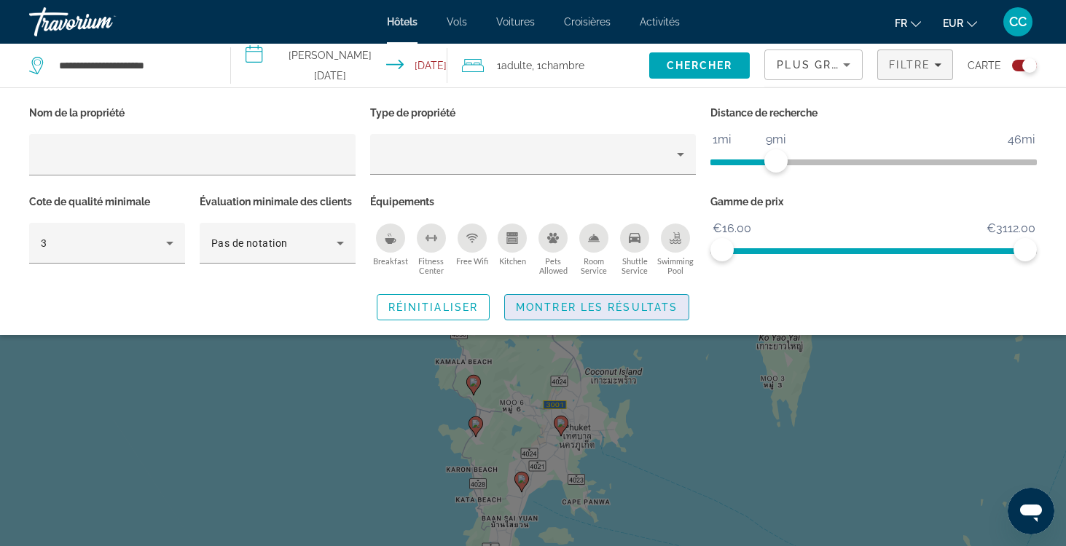
click at [650, 302] on span "Montrer les résultats" at bounding box center [597, 308] width 162 height 12
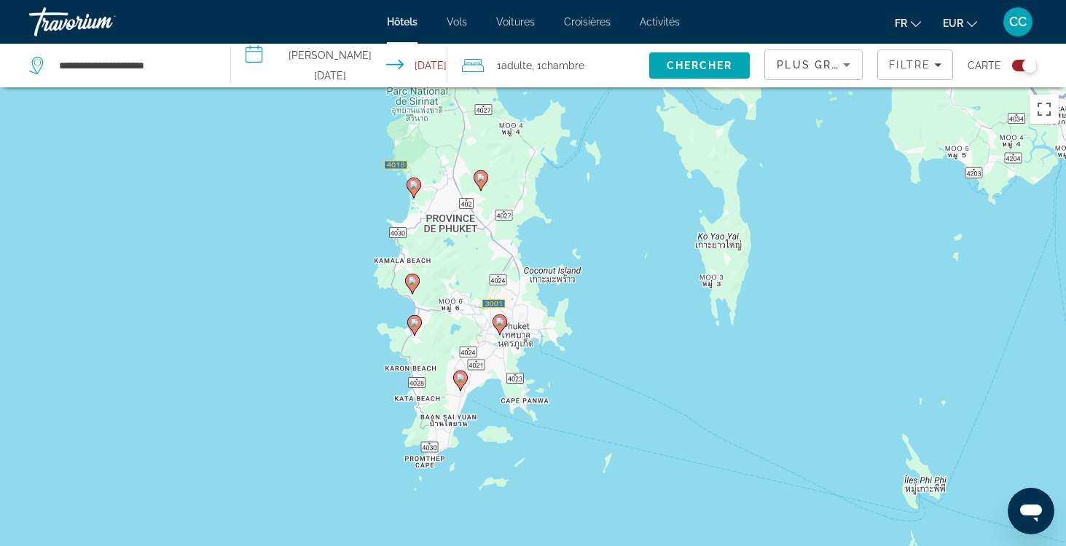
drag, startPoint x: 984, startPoint y: 457, endPoint x: 925, endPoint y: 389, distance: 89.9
click at [925, 390] on div "Pour activer le glissement avec le clavier, appuyez sur Alt+Entrée. Une fois ce…" at bounding box center [533, 360] width 1066 height 546
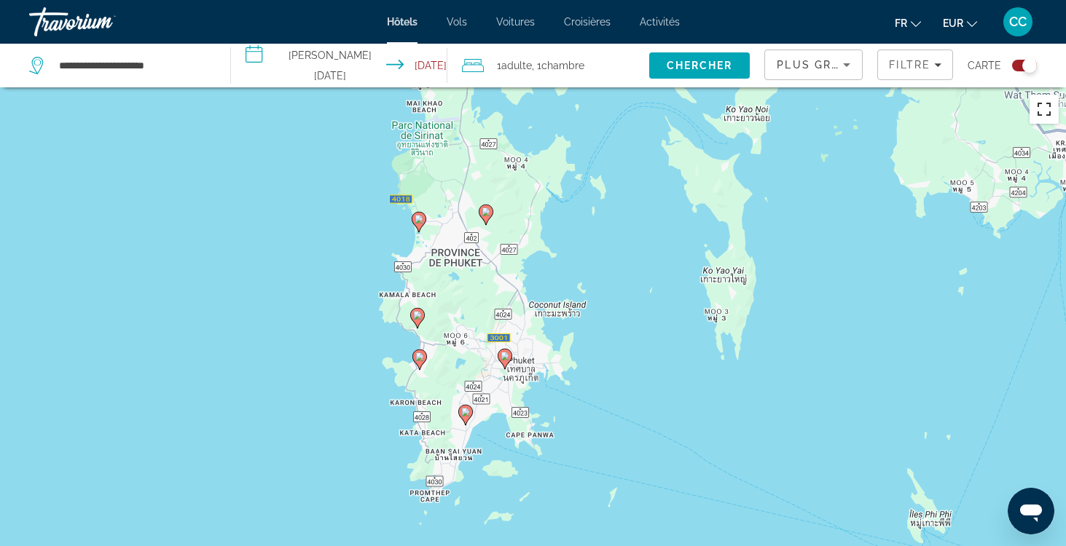
click at [1044, 107] on button "Passer en plein écran" at bounding box center [1044, 109] width 29 height 29
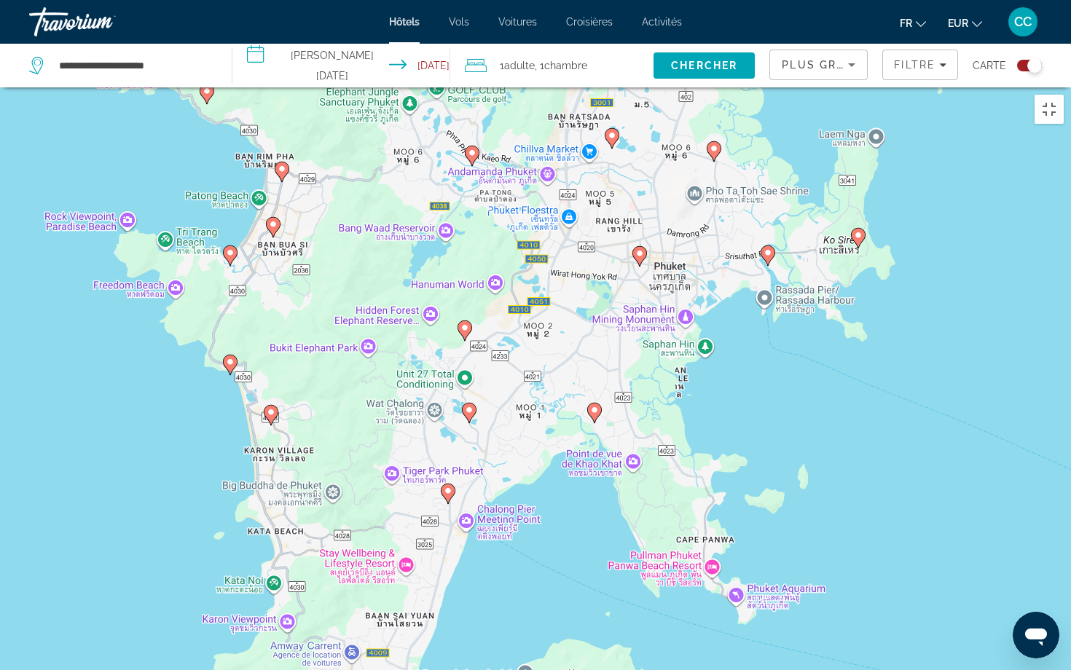
drag, startPoint x: 614, startPoint y: 498, endPoint x: 800, endPoint y: 317, distance: 259.7
click at [800, 317] on div "Pour activer le glissement avec le clavier, appuyez sur Alt+Entrée. Une fois ce…" at bounding box center [535, 422] width 1071 height 670
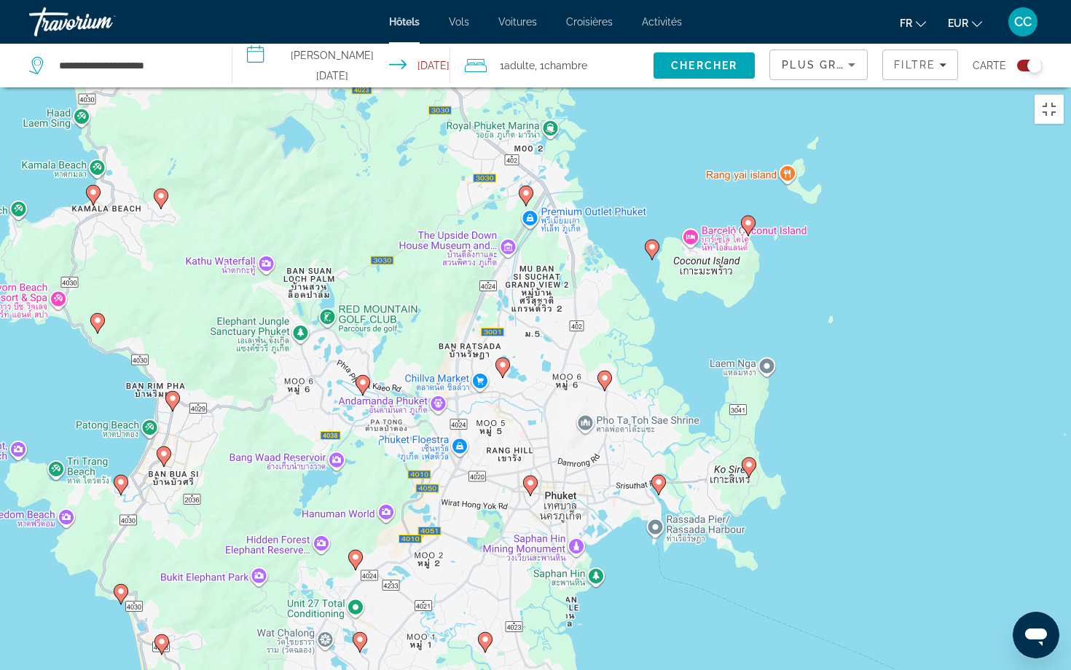
drag, startPoint x: 917, startPoint y: 264, endPoint x: 804, endPoint y: 493, distance: 255.5
click at [806, 494] on div "Pour activer le glissement avec le clavier, appuyez sur Alt+Entrée. Une fois ce…" at bounding box center [535, 422] width 1071 height 670
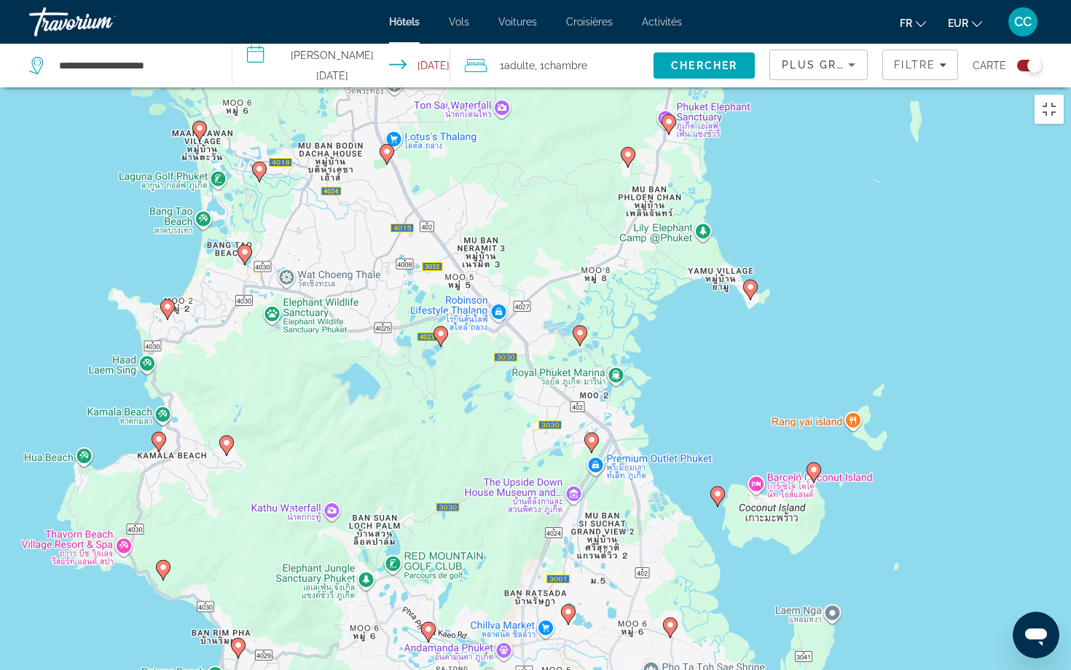
drag, startPoint x: 842, startPoint y: 273, endPoint x: 909, endPoint y: 523, distance: 259.5
click at [909, 523] on div "Pour activer le glissement avec le clavier, appuyez sur Alt+Entrée. Une fois ce…" at bounding box center [535, 422] width 1071 height 670
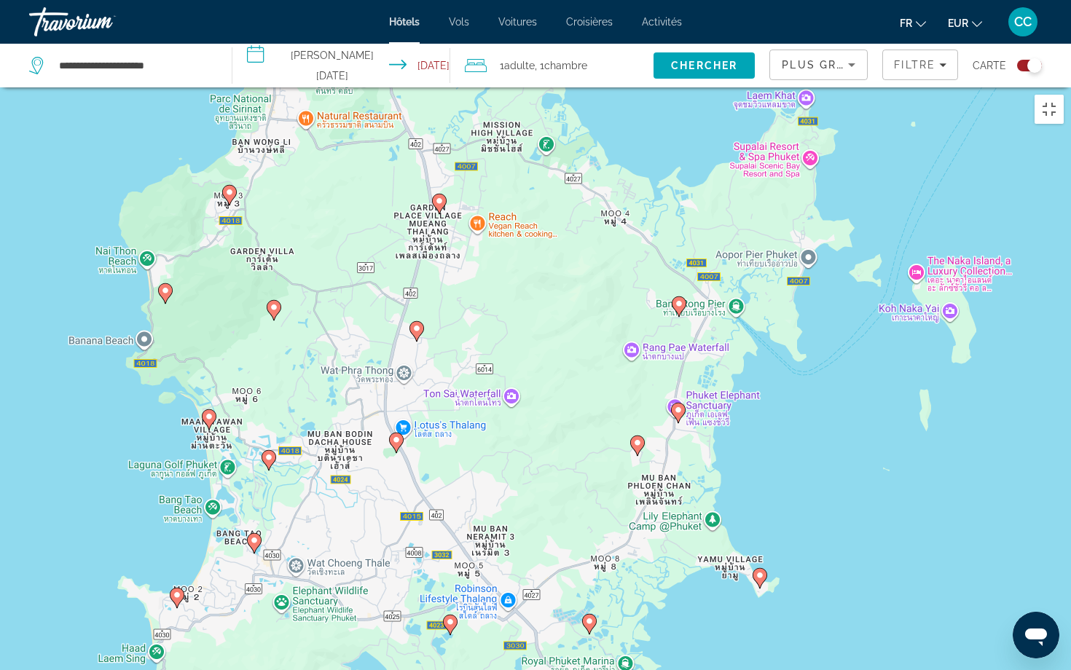
drag, startPoint x: 850, startPoint y: 218, endPoint x: 858, endPoint y: 507, distance: 289.4
click at [858, 508] on div "Pour activer le glissement avec le clavier, appuyez sur Alt+Entrée. Une fois ce…" at bounding box center [535, 422] width 1071 height 670
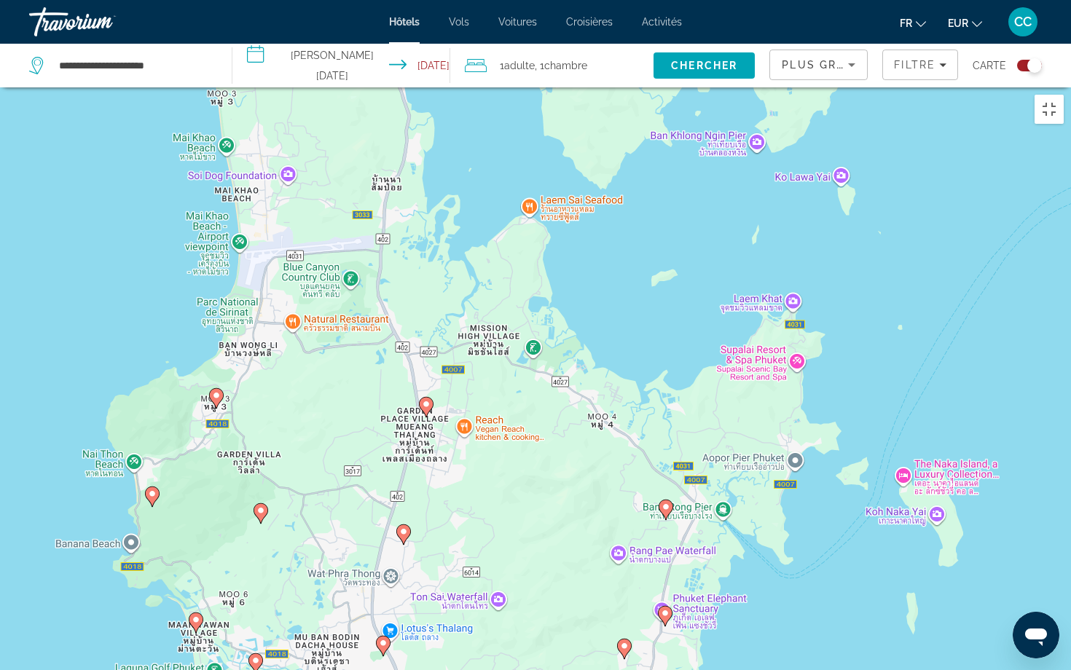
drag, startPoint x: 836, startPoint y: 381, endPoint x: 821, endPoint y: 584, distance: 203.1
click at [822, 546] on div "Pour activer le glissement avec le clavier, appuyez sur Alt+Entrée. Une fois ce…" at bounding box center [535, 422] width 1071 height 670
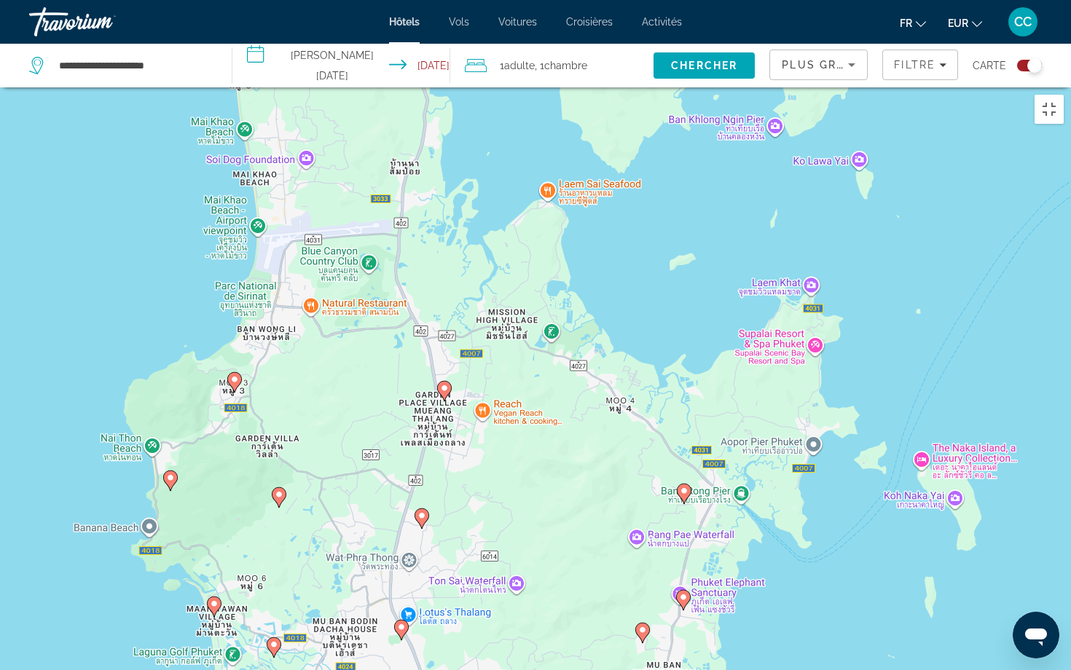
drag, startPoint x: 643, startPoint y: 218, endPoint x: 662, endPoint y: 206, distance: 22.2
click at [662, 206] on div "Pour activer le glissement avec le clavier, appuyez sur Alt+Entrée. Une fois ce…" at bounding box center [535, 422] width 1071 height 670
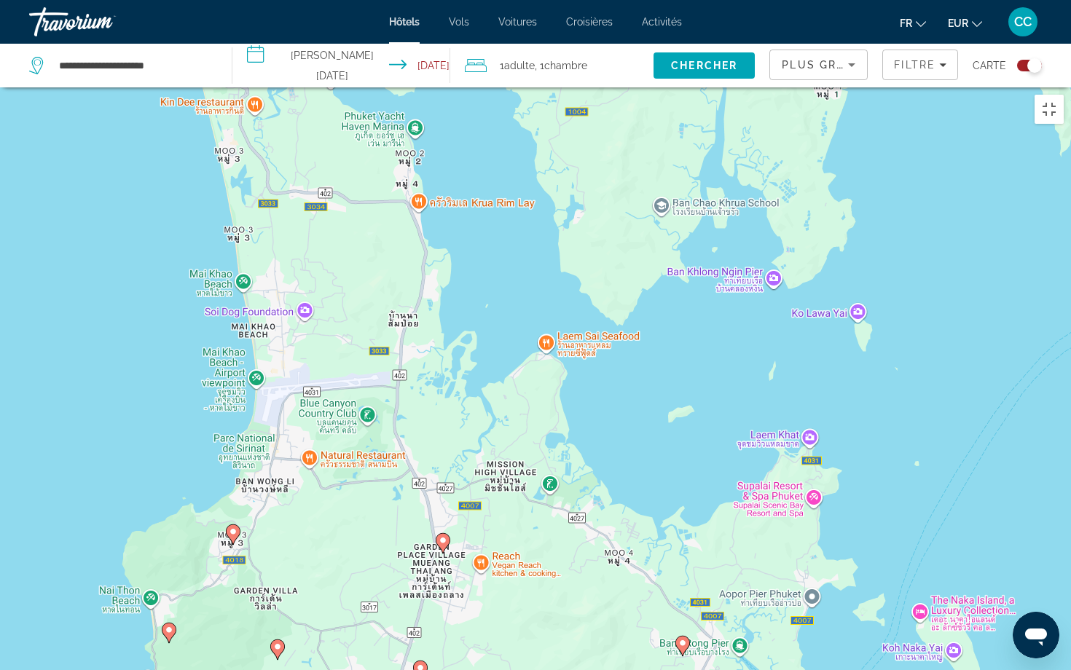
drag, startPoint x: 114, startPoint y: 243, endPoint x: 113, endPoint y: 399, distance: 155.9
click at [114, 399] on div "Pour activer le glissement avec le clavier, appuyez sur Alt+Entrée. Une fois ce…" at bounding box center [535, 422] width 1071 height 670
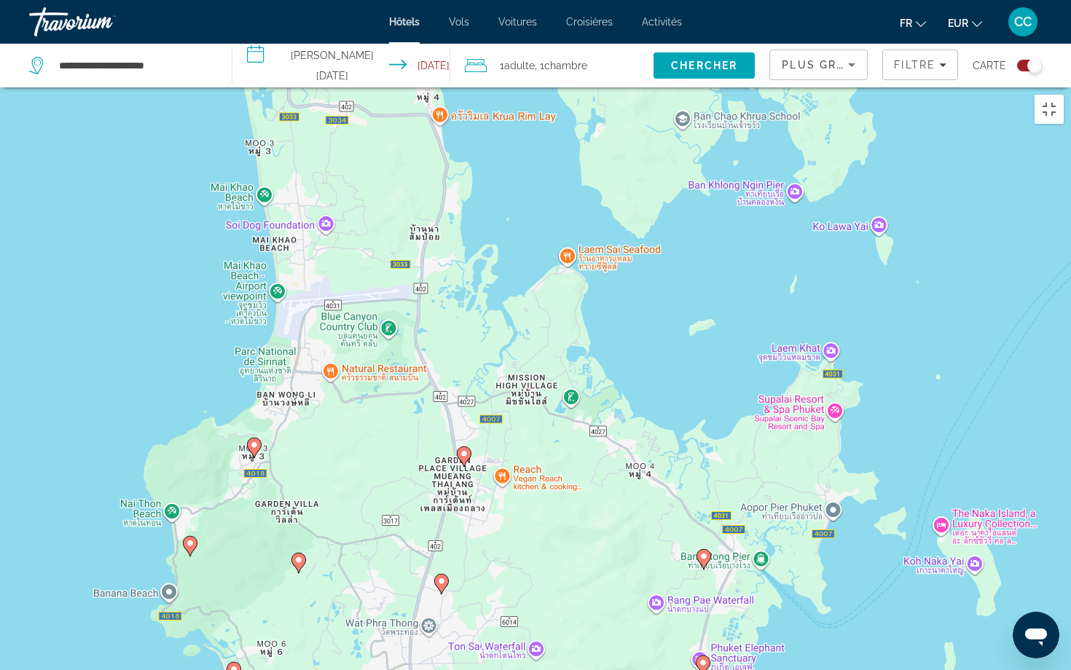
drag, startPoint x: 144, startPoint y: 350, endPoint x: 168, endPoint y: 268, distance: 85.1
click at [168, 268] on div "Pour activer le glissement avec le clavier, appuyez sur Alt+Entrée. Une fois ce…" at bounding box center [535, 422] width 1071 height 670
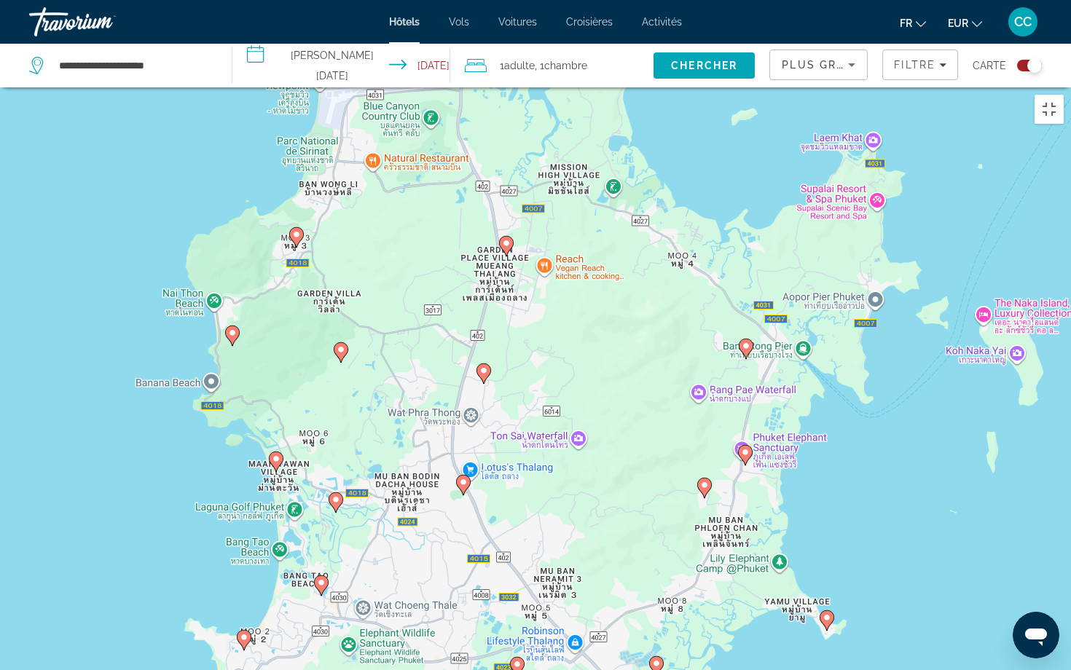
drag, startPoint x: 106, startPoint y: 504, endPoint x: 148, endPoint y: 290, distance: 218.3
click at [148, 291] on div "Pour activer le glissement avec le clavier, appuyez sur Alt+Entrée. Une fois ce…" at bounding box center [535, 422] width 1071 height 670
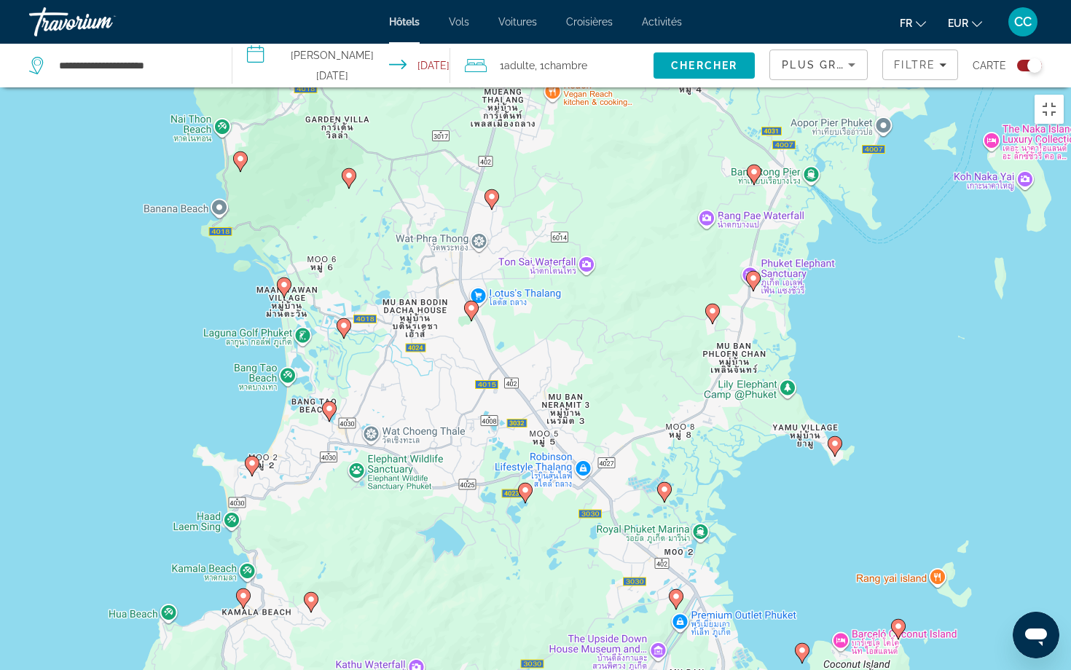
drag, startPoint x: 169, startPoint y: 500, endPoint x: 176, endPoint y: 322, distance: 177.9
click at [176, 322] on div "Pour activer le glissement avec le clavier, appuyez sur Alt+Entrée. Une fois ce…" at bounding box center [535, 422] width 1071 height 670
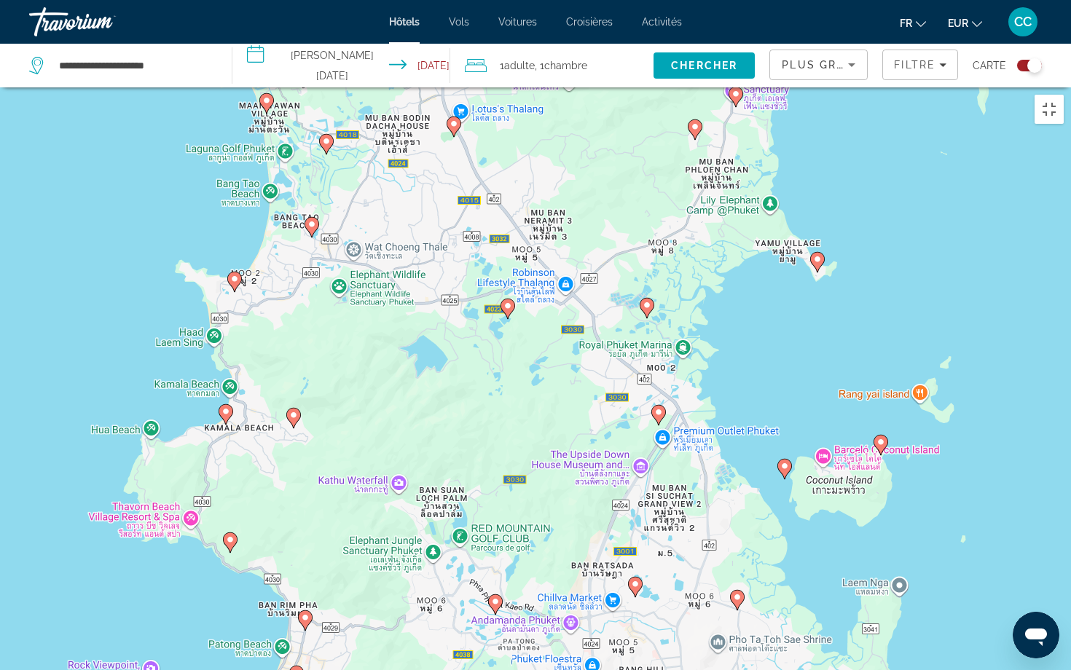
drag, startPoint x: 141, startPoint y: 492, endPoint x: 125, endPoint y: 305, distance: 187.2
click at [125, 305] on div "Pour activer le glissement avec le clavier, appuyez sur Alt+Entrée. Une fois ce…" at bounding box center [535, 422] width 1071 height 670
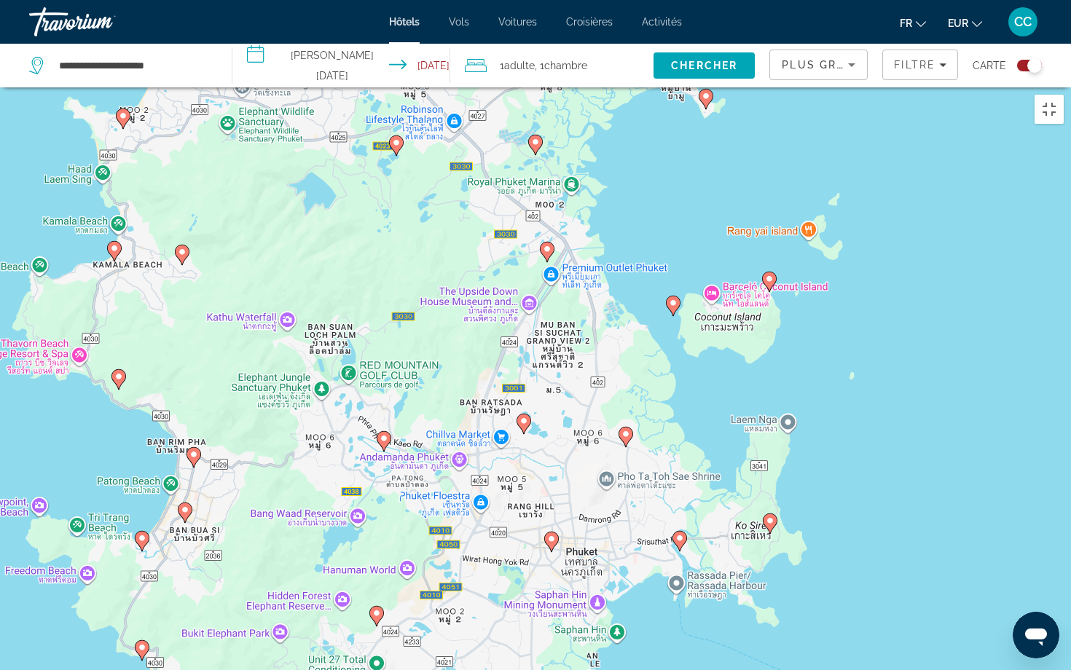
drag, startPoint x: 170, startPoint y: 545, endPoint x: 58, endPoint y: 380, distance: 199.7
click at [58, 380] on div "Pour activer le glissement avec le clavier, appuyez sur Alt+Entrée. Une fois ce…" at bounding box center [535, 422] width 1071 height 670
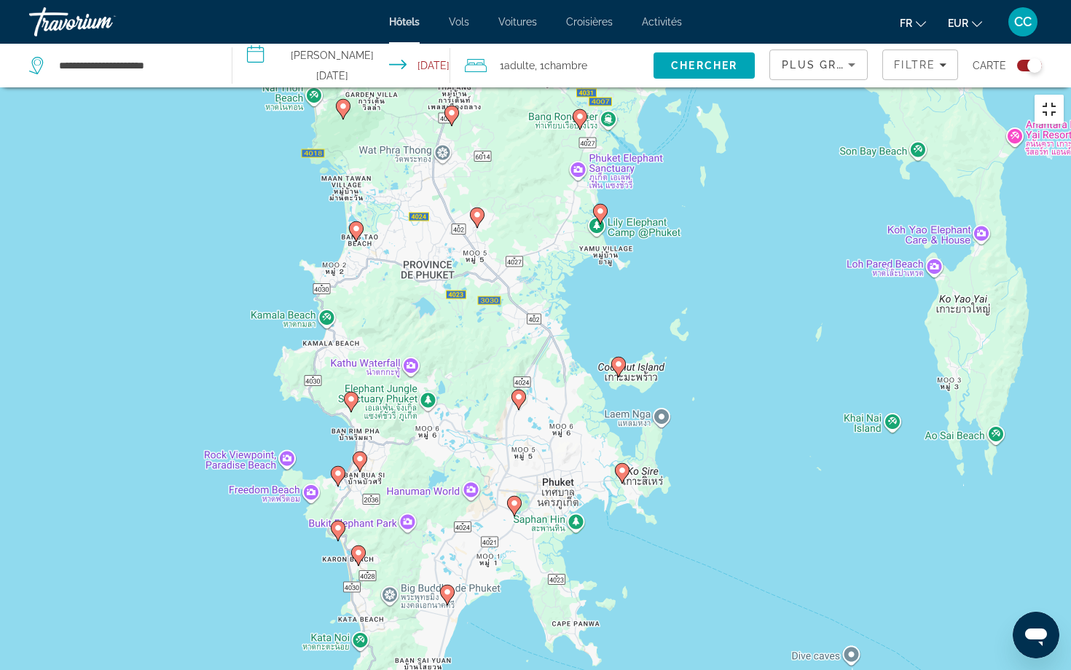
click at [1048, 95] on button "Passer en plein écran" at bounding box center [1049, 109] width 29 height 29
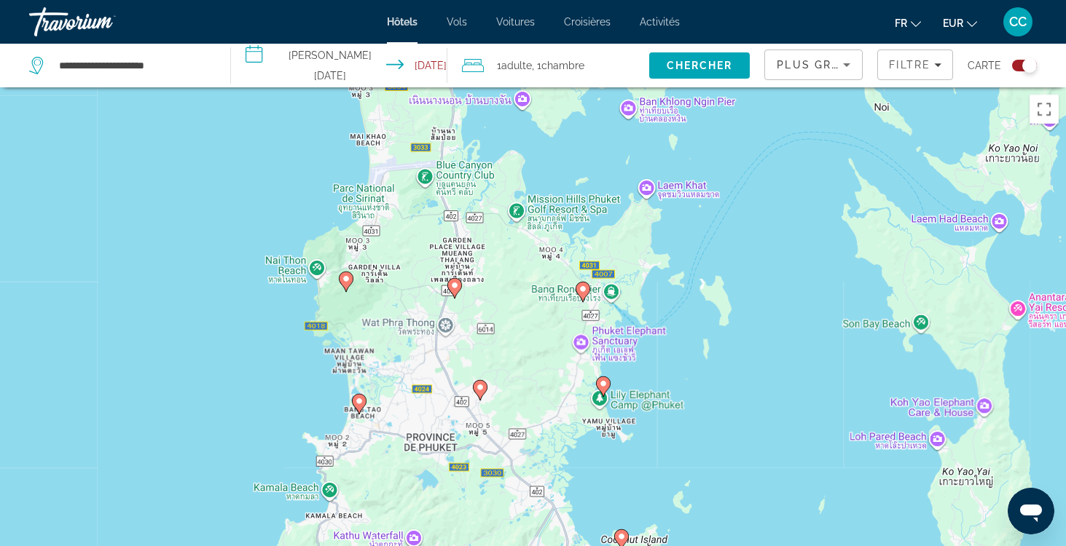
drag, startPoint x: 431, startPoint y: 188, endPoint x: 436, endPoint y: 426, distance: 238.3
click at [436, 426] on div "Pour activer le glissement avec le clavier, appuyez sur Alt+Entrée. Une fois ce…" at bounding box center [533, 360] width 1066 height 546
click at [345, 286] on icon "Main content" at bounding box center [345, 282] width 13 height 19
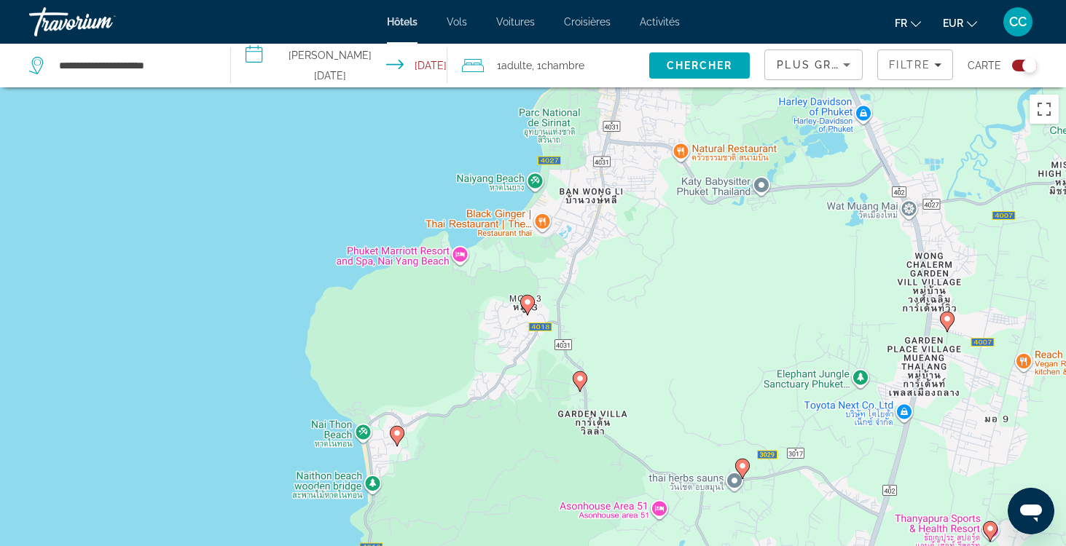
drag, startPoint x: 321, startPoint y: 397, endPoint x: 265, endPoint y: 534, distance: 147.8
click at [265, 534] on div "Pour naviguer, appuyez sur les touches fléchées. Pour activer le glissement ave…" at bounding box center [533, 360] width 1066 height 546
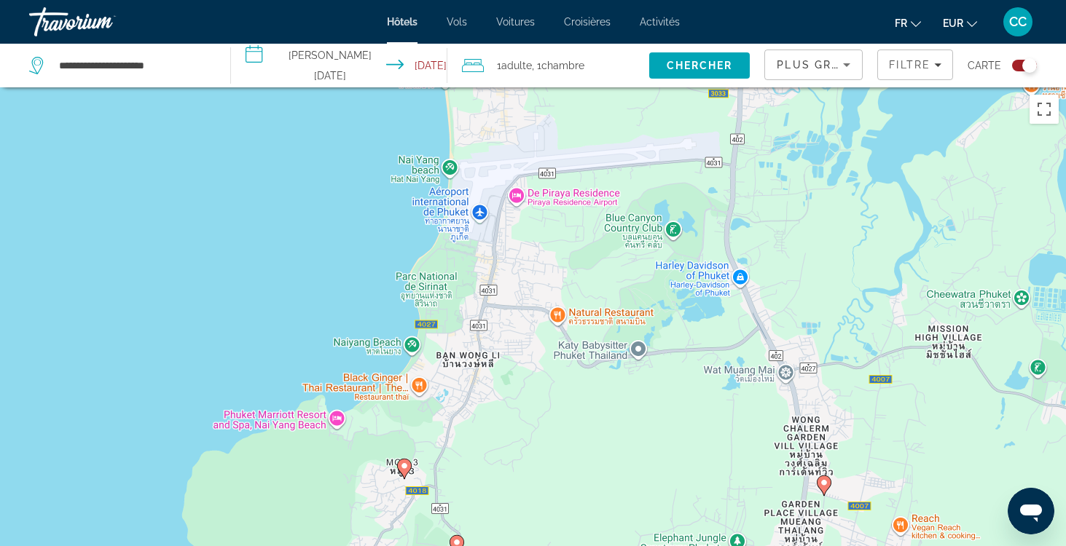
drag, startPoint x: 401, startPoint y: 203, endPoint x: 278, endPoint y: 366, distance: 203.9
click at [278, 366] on div "Pour naviguer, appuyez sur les touches fléchées. Pour activer le glissement ave…" at bounding box center [533, 360] width 1066 height 546
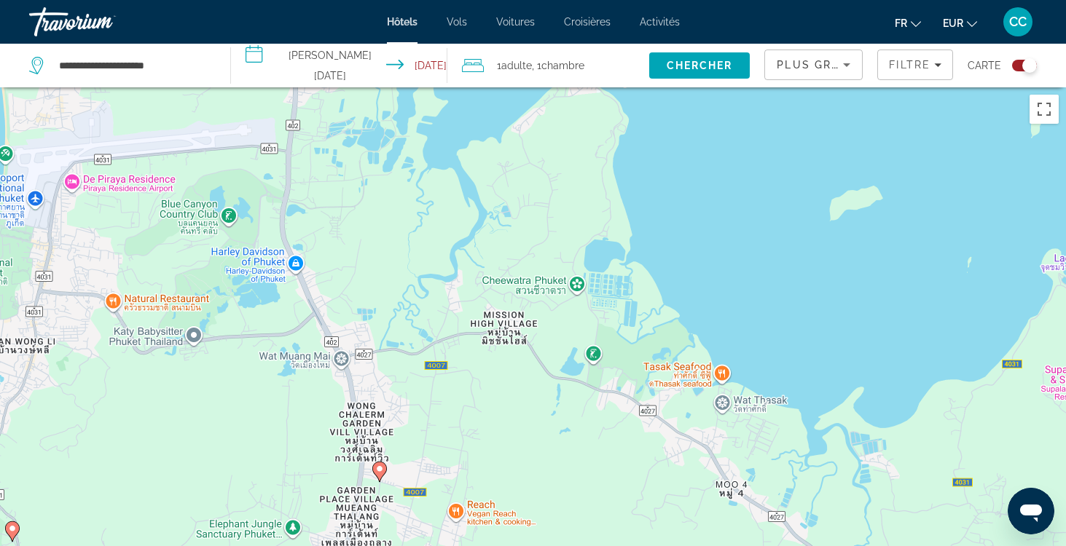
drag, startPoint x: 616, startPoint y: 426, endPoint x: 170, endPoint y: 417, distance: 446.0
click at [170, 417] on div "Pour naviguer, appuyez sur les touches fléchées. Pour activer le glissement ave…" at bounding box center [533, 360] width 1066 height 546
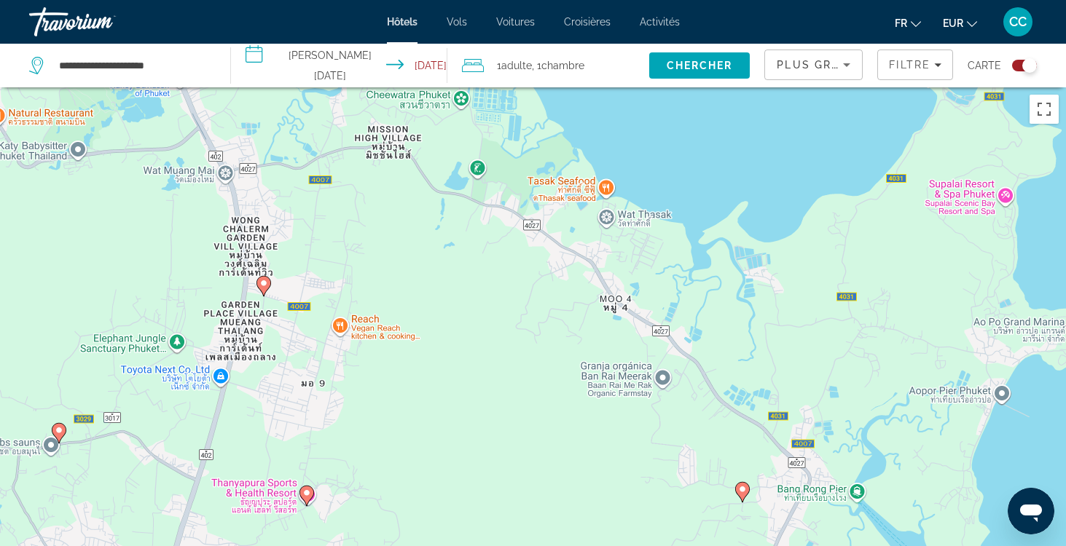
drag, startPoint x: 505, startPoint y: 447, endPoint x: 388, endPoint y: 259, distance: 221.2
click at [388, 259] on div "Pour naviguer, appuyez sur les touches fléchées. Pour activer le glissement ave…" at bounding box center [533, 360] width 1066 height 546
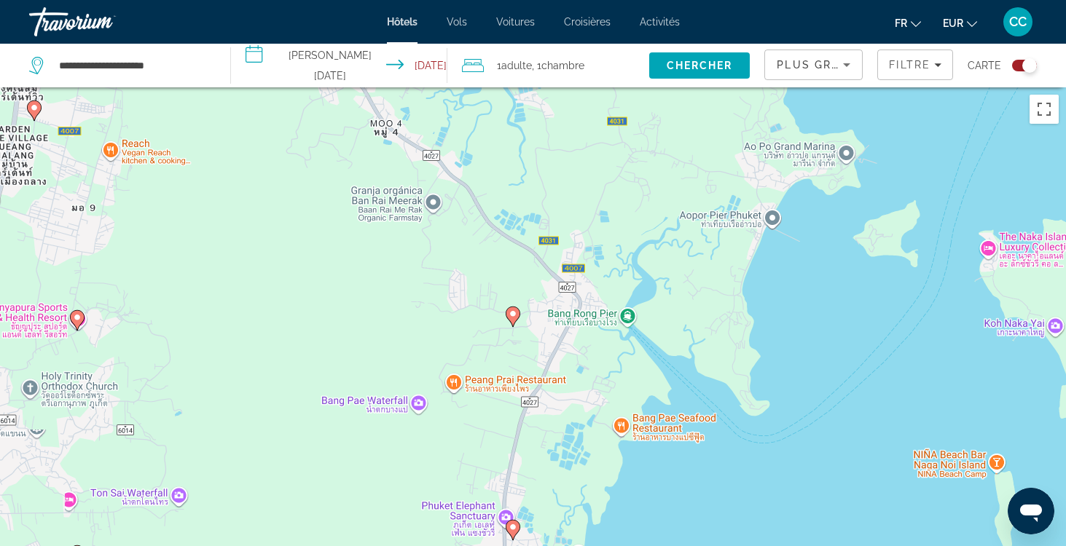
drag, startPoint x: 709, startPoint y: 399, endPoint x: 476, endPoint y: 222, distance: 292.3
click at [476, 222] on div "Pour naviguer, appuyez sur les touches fléchées. Pour activer le glissement ave…" at bounding box center [533, 360] width 1066 height 546
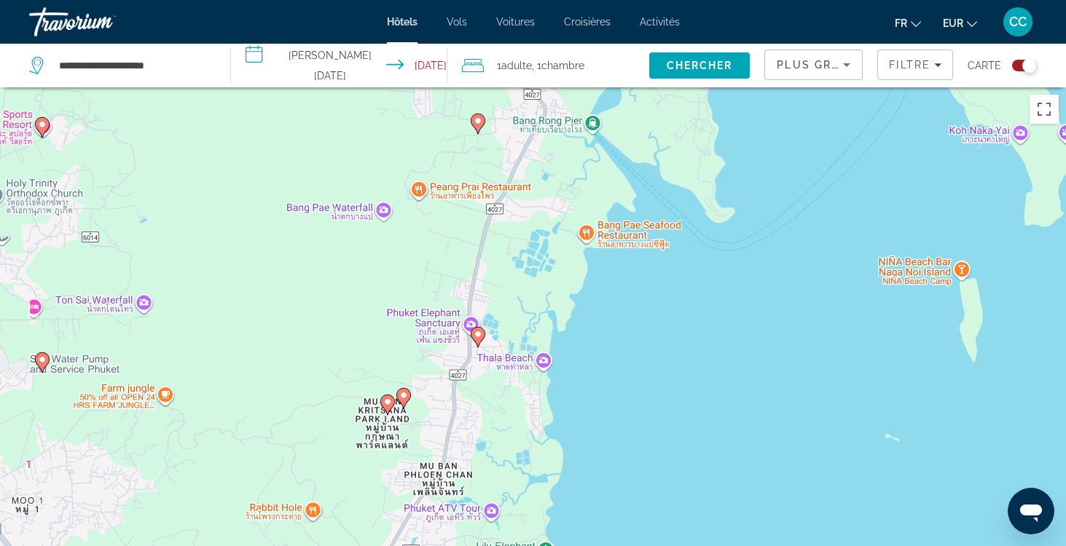
drag, startPoint x: 503, startPoint y: 429, endPoint x: 471, endPoint y: 237, distance: 195.1
click at [471, 237] on div "Pour naviguer, appuyez sur les touches fléchées. Pour activer le glissement ave…" at bounding box center [533, 360] width 1066 height 546
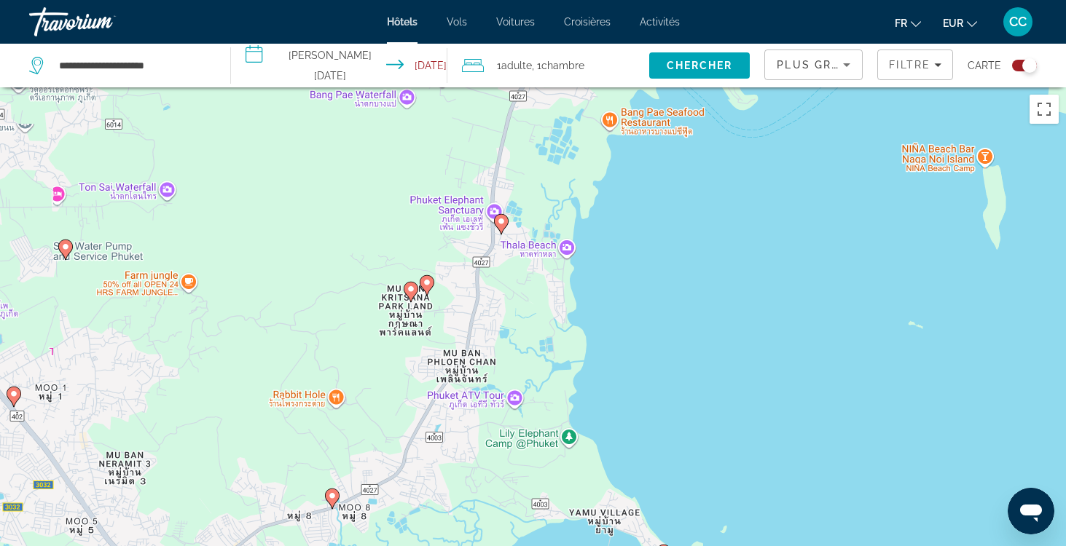
drag, startPoint x: 518, startPoint y: 334, endPoint x: 540, endPoint y: 216, distance: 120.0
click at [541, 216] on div "Pour naviguer, appuyez sur les touches fléchées. Pour activer le glissement ave…" at bounding box center [533, 360] width 1066 height 546
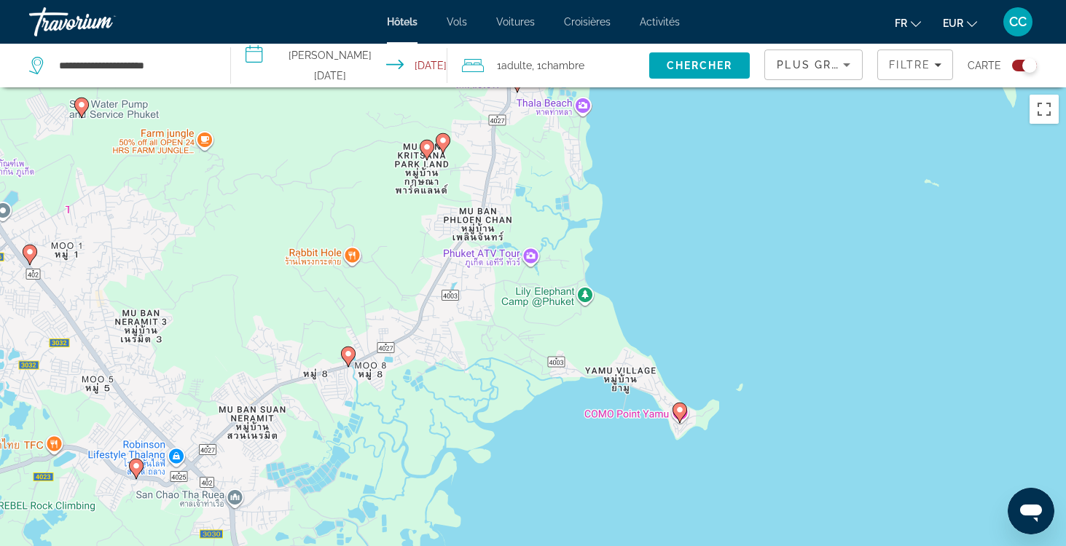
drag, startPoint x: 524, startPoint y: 365, endPoint x: 541, endPoint y: 221, distance: 145.2
click at [541, 221] on div "Pour naviguer, appuyez sur les touches fléchées. Pour activer le glissement ave…" at bounding box center [533, 360] width 1066 height 546
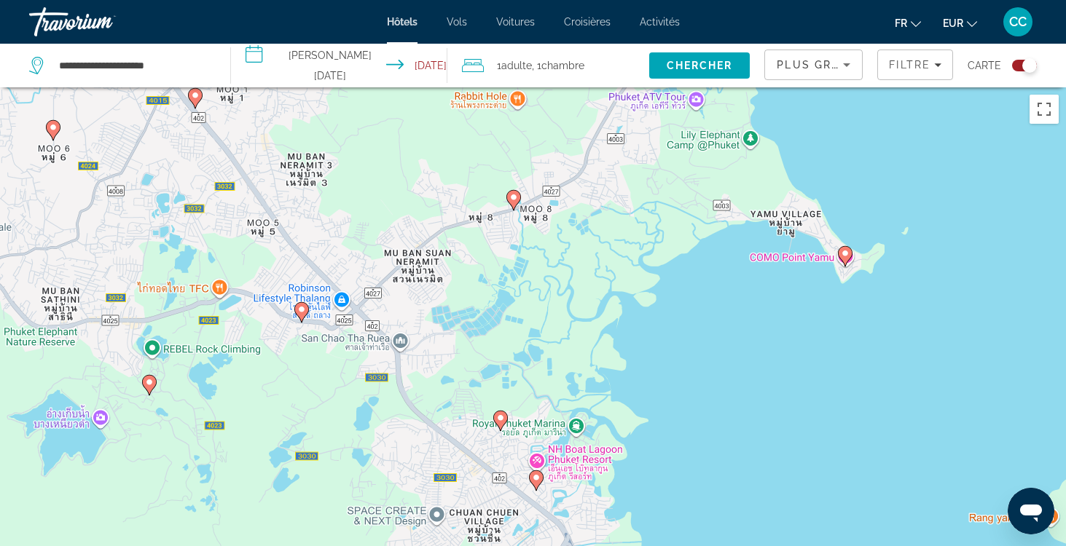
drag, startPoint x: 508, startPoint y: 409, endPoint x: 674, endPoint y: 252, distance: 228.8
click at [674, 252] on div "Pour naviguer, appuyez sur les touches fléchées. Pour activer le glissement ave…" at bounding box center [533, 360] width 1066 height 546
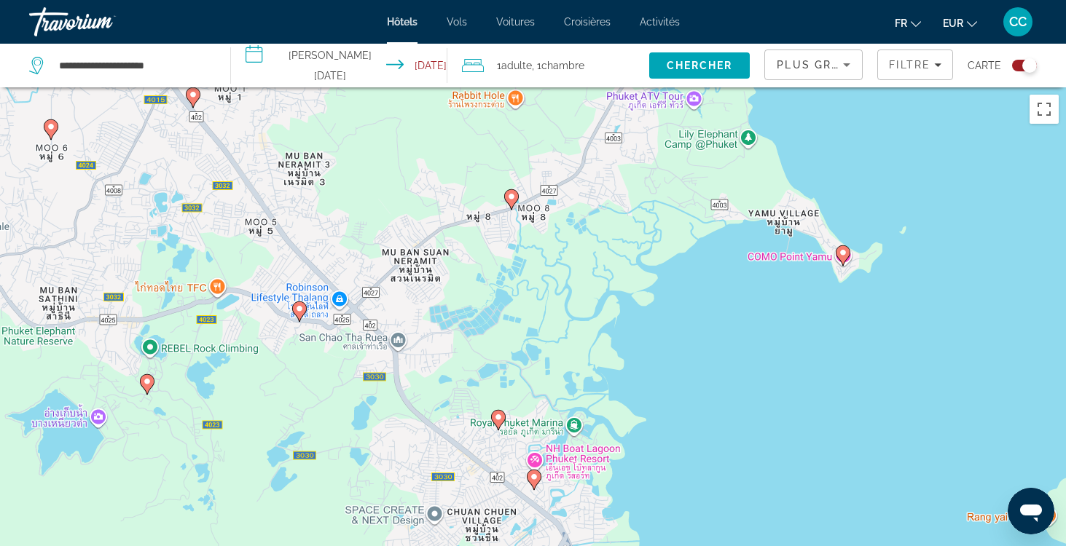
click at [842, 254] on image "Main content" at bounding box center [843, 252] width 9 height 9
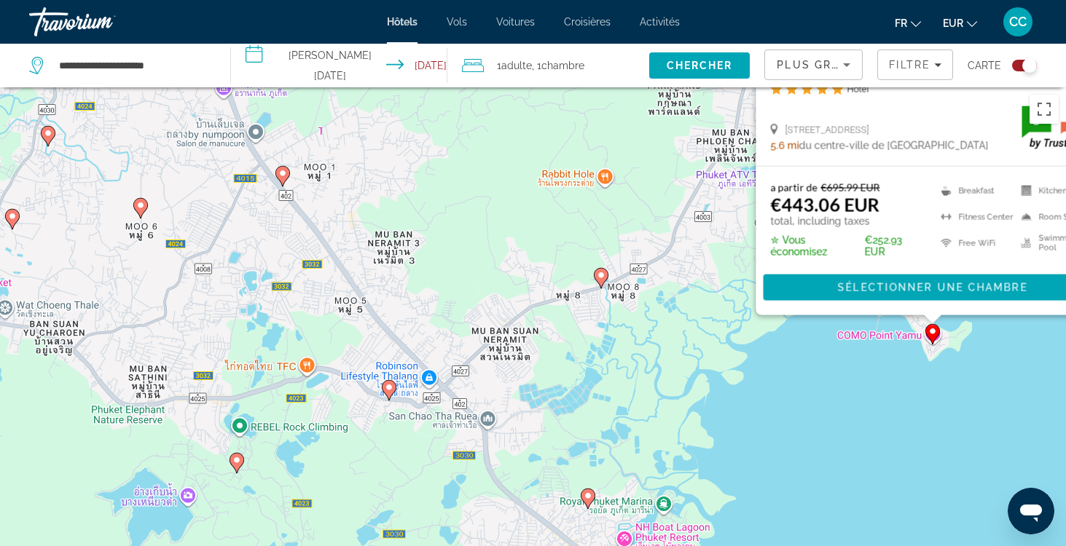
drag, startPoint x: 627, startPoint y: 460, endPoint x: 717, endPoint y: 172, distance: 302.4
click at [717, 172] on div "Pour activer le glissement avec le clavier, appuyez sur Alt+Entrée. Une fois ce…" at bounding box center [533, 360] width 1066 height 546
click at [810, 372] on div "Pour activer le glissement avec le clavier, appuyez sur Alt+Entrée. Une fois ce…" at bounding box center [533, 360] width 1066 height 546
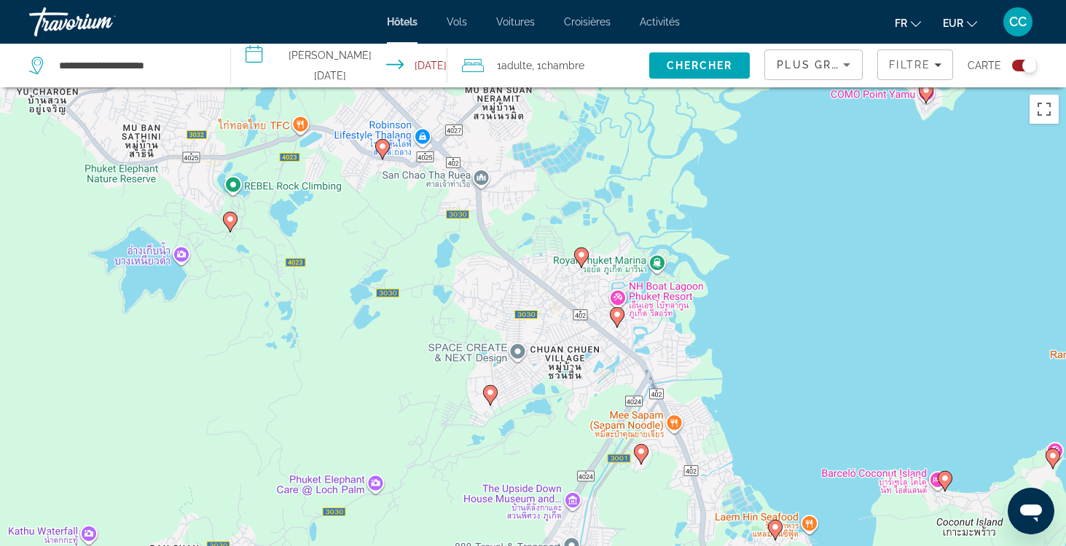
drag, startPoint x: 765, startPoint y: 443, endPoint x: 759, endPoint y: 200, distance: 242.7
click at [759, 200] on div "Pour activer le glissement avec le clavier, appuyez sur Alt+Entrée. Une fois ce…" at bounding box center [533, 360] width 1066 height 546
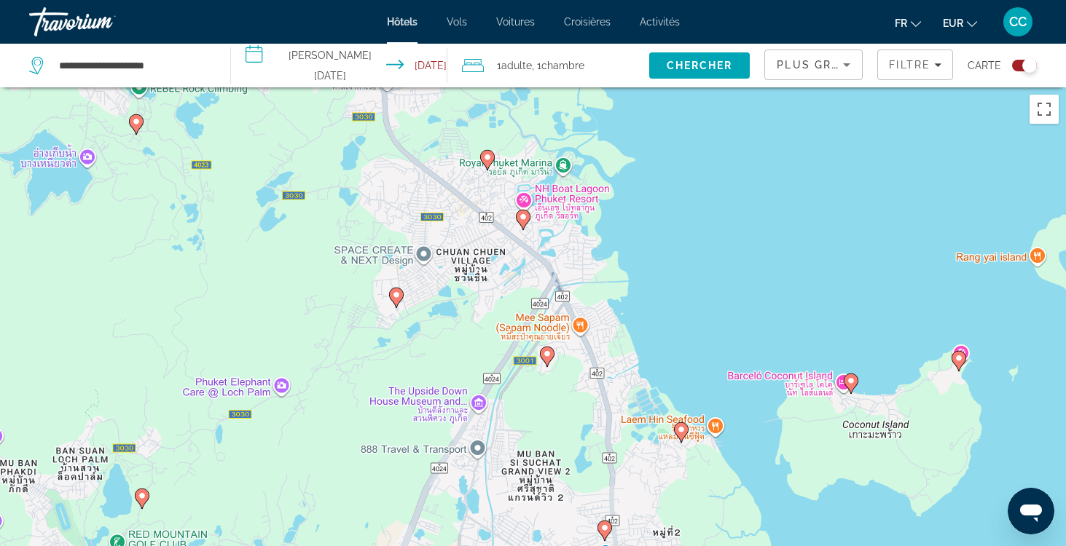
drag, startPoint x: 778, startPoint y: 334, endPoint x: 681, endPoint y: 237, distance: 137.0
click at [681, 237] on div "Pour activer le glissement avec le clavier, appuyez sur Alt+Entrée. Une fois ce…" at bounding box center [533, 360] width 1066 height 546
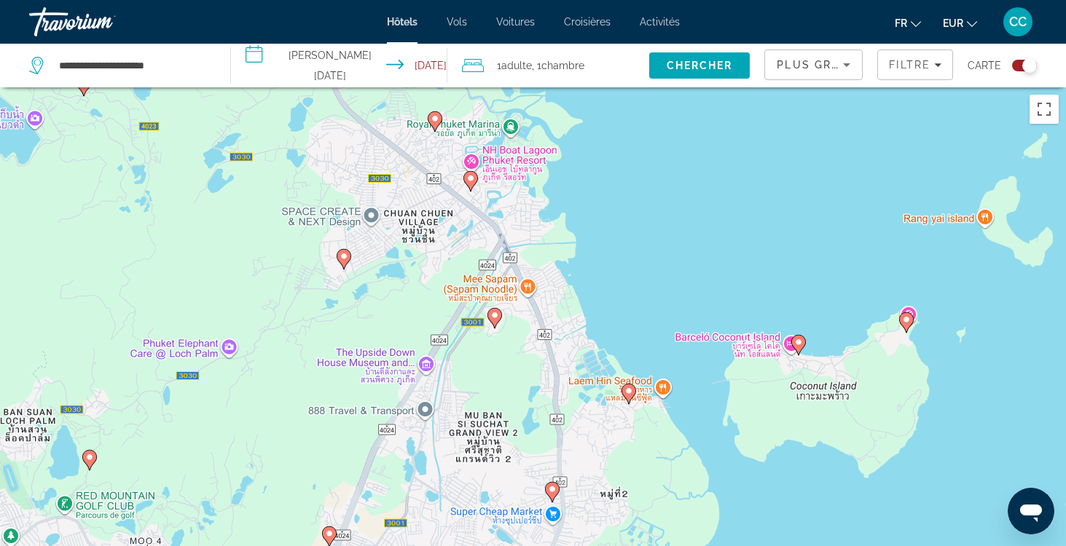
drag, startPoint x: 691, startPoint y: 320, endPoint x: 638, endPoint y: 281, distance: 66.3
click at [638, 281] on div "Pour activer le glissement avec le clavier, appuyez sur Alt+Entrée. Une fois ce…" at bounding box center [533, 360] width 1066 height 546
click at [627, 391] on image "Main content" at bounding box center [628, 391] width 9 height 9
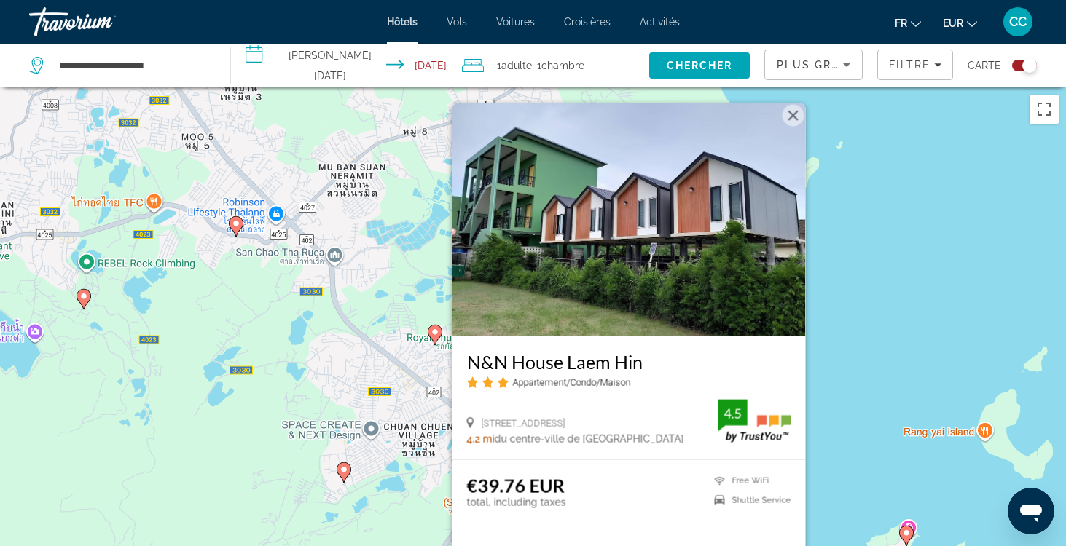
click at [836, 351] on div "Pour activer le glissement avec le clavier, appuyez sur Alt+Entrée. Une fois ce…" at bounding box center [533, 360] width 1066 height 546
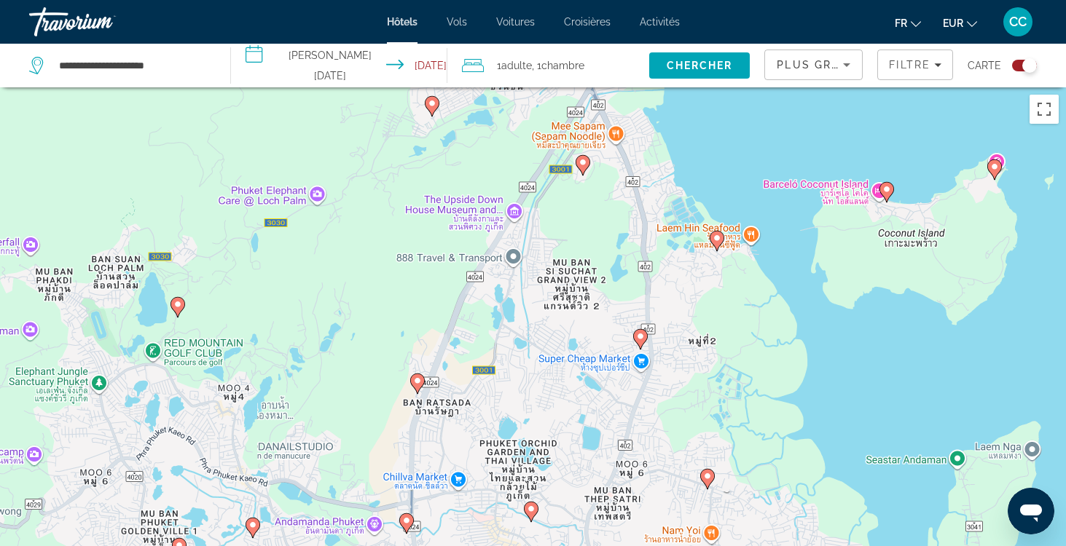
drag, startPoint x: 725, startPoint y: 461, endPoint x: 882, endPoint y: 250, distance: 263.5
click at [813, 93] on div "Pour activer le glissement avec le clavier, appuyez sur Alt+Entrée. Une fois ce…" at bounding box center [533, 360] width 1066 height 546
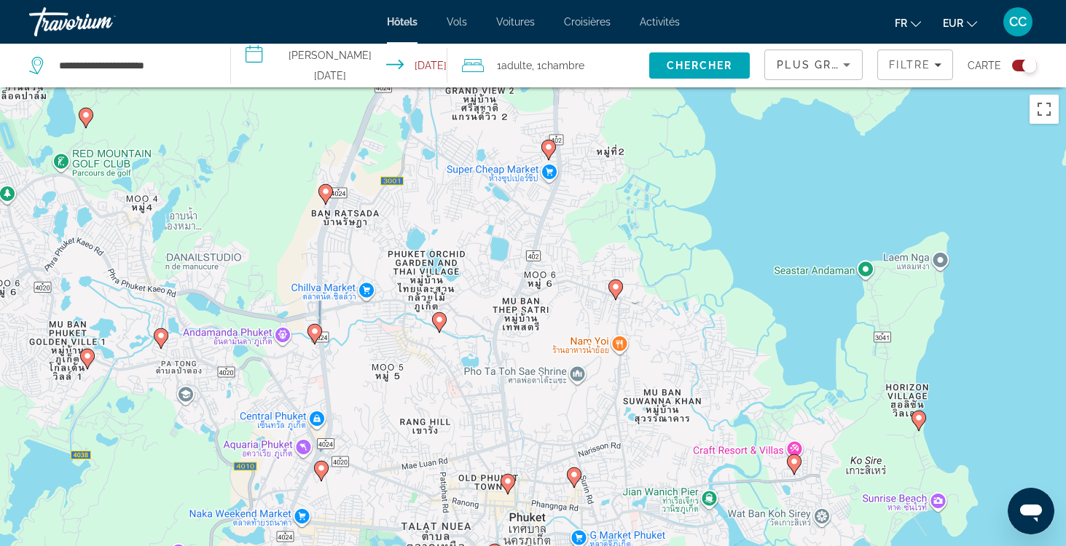
drag, startPoint x: 879, startPoint y: 358, endPoint x: 781, endPoint y: 164, distance: 217.0
click at [781, 164] on div "Pour activer le glissement avec le clavier, appuyez sur Alt+Entrée. Une fois ce…" at bounding box center [533, 360] width 1066 height 546
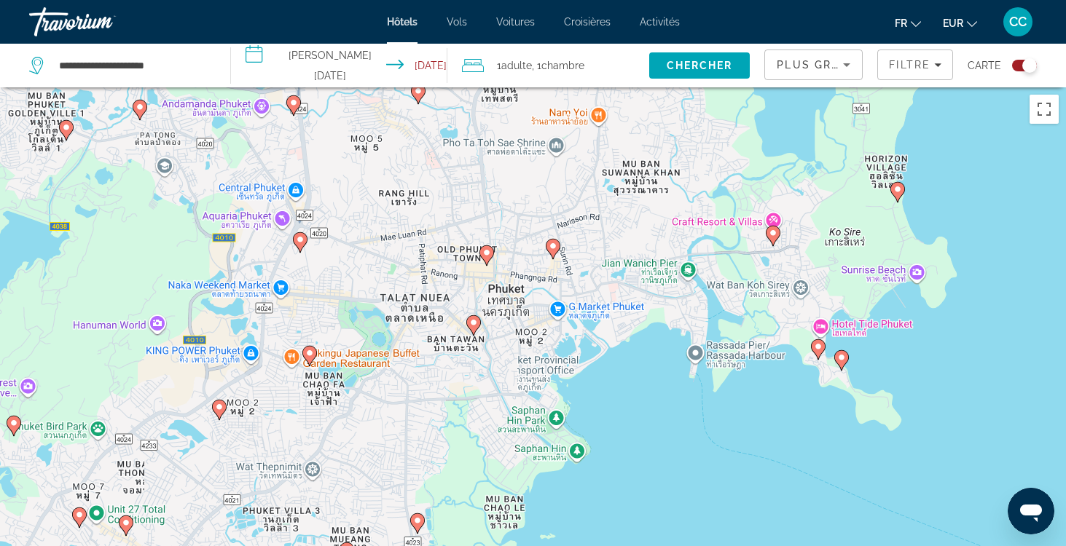
drag, startPoint x: 761, startPoint y: 353, endPoint x: 742, endPoint y: 127, distance: 227.3
click at [742, 127] on div "Pour activer le glissement avec le clavier, appuyez sur Alt+Entrée. Une fois ce…" at bounding box center [533, 360] width 1066 height 546
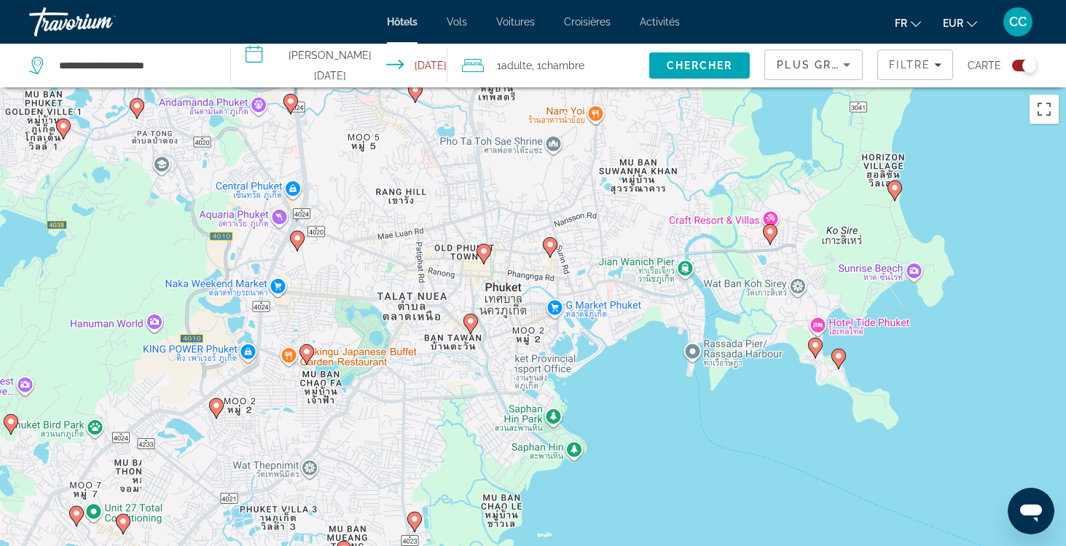
click at [838, 358] on image "Main content" at bounding box center [838, 356] width 9 height 9
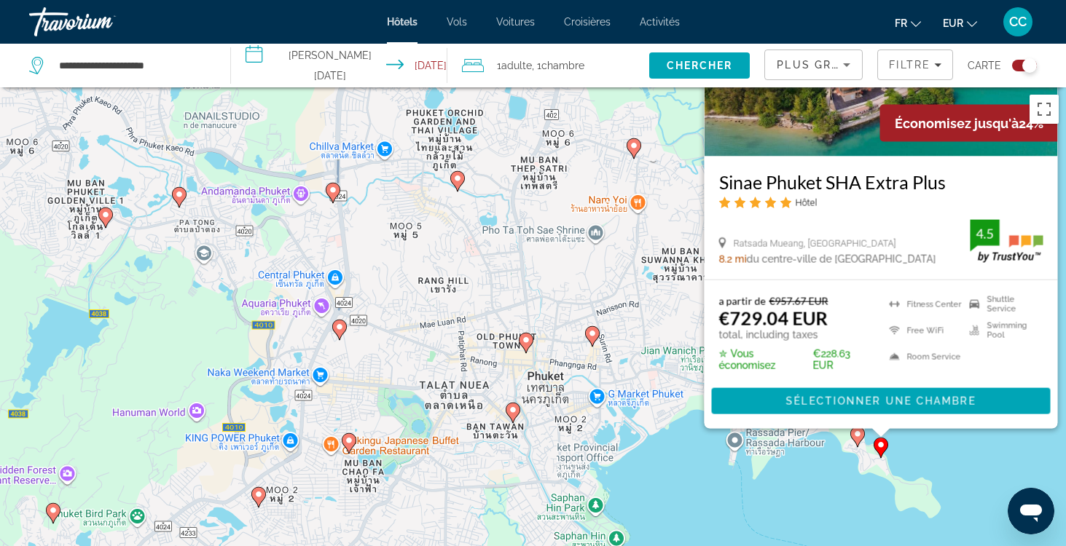
drag, startPoint x: 644, startPoint y: 466, endPoint x: 697, endPoint y: 238, distance: 234.9
click at [697, 238] on div "Pour activer le glissement avec le clavier, appuyez sur Alt+Entrée. Une fois ce…" at bounding box center [533, 360] width 1066 height 546
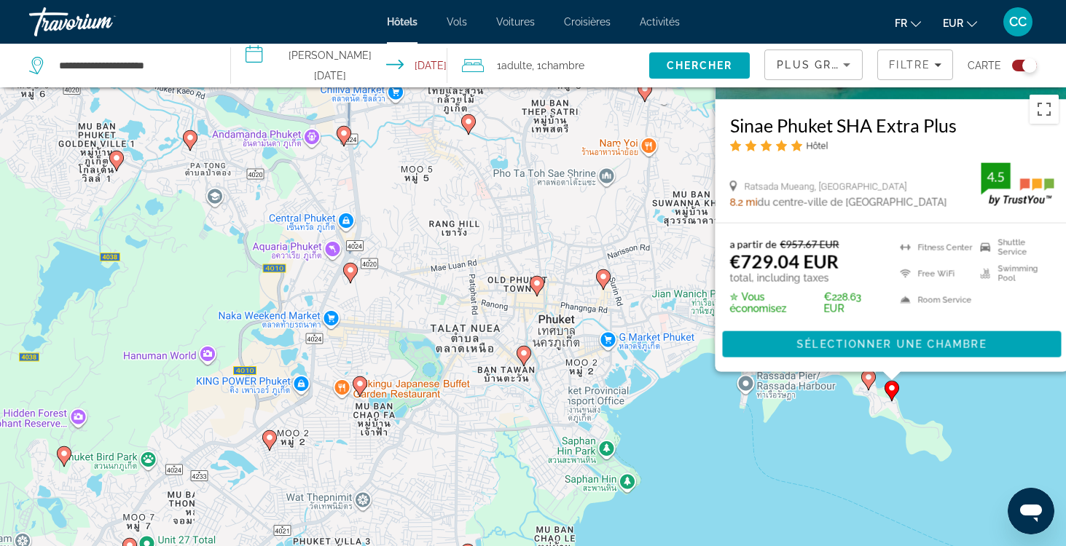
click at [796, 475] on div "Pour activer le glissement avec le clavier, appuyez sur Alt+Entrée. Une fois ce…" at bounding box center [533, 360] width 1066 height 546
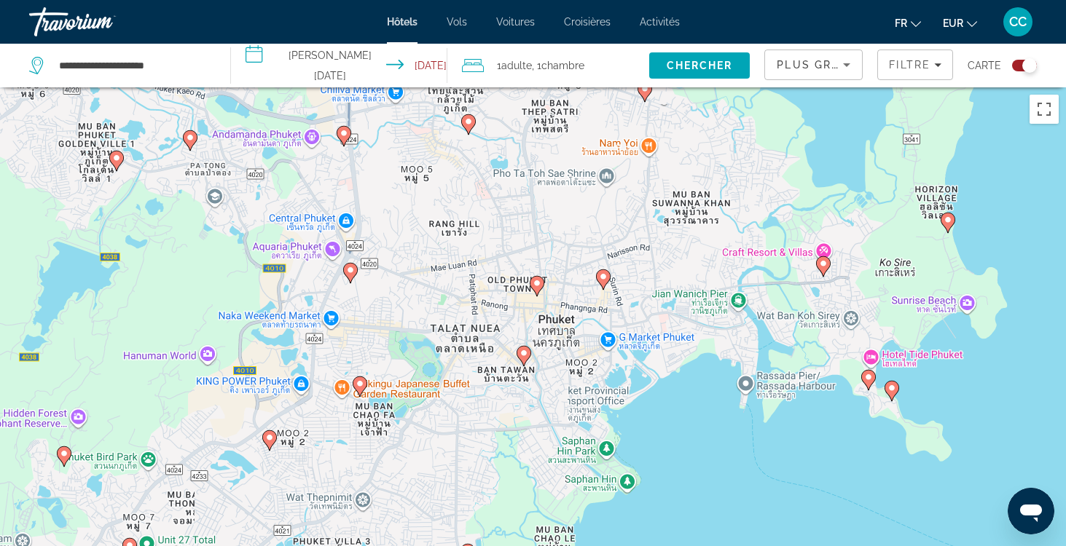
click at [870, 382] on icon "Main content" at bounding box center [867, 380] width 13 height 19
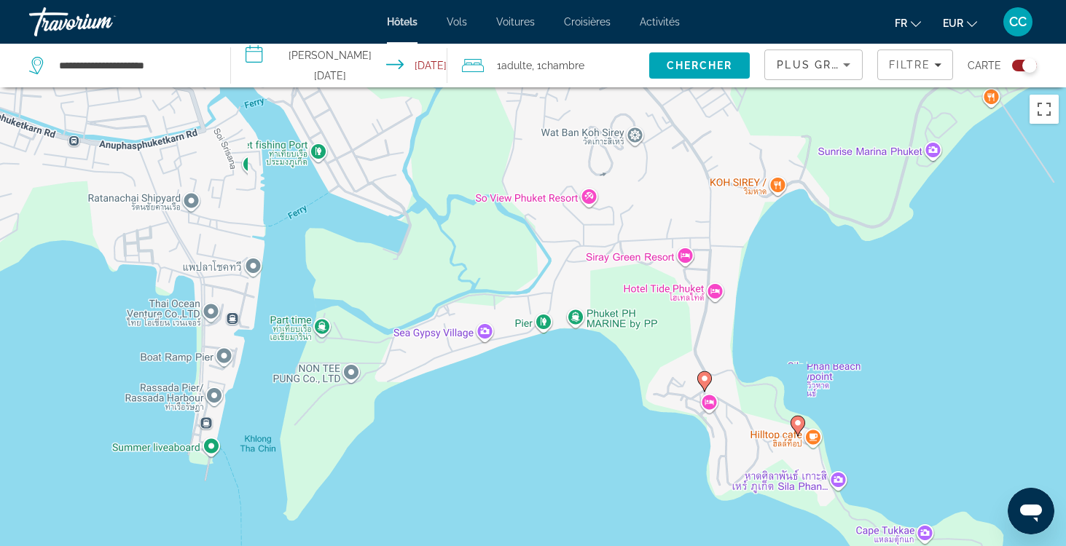
drag, startPoint x: 388, startPoint y: 404, endPoint x: 559, endPoint y: 435, distance: 173.4
click at [560, 435] on div "Pour naviguer, appuyez sur les touches fléchées. Pour activer le glissement ave…" at bounding box center [533, 360] width 1066 height 546
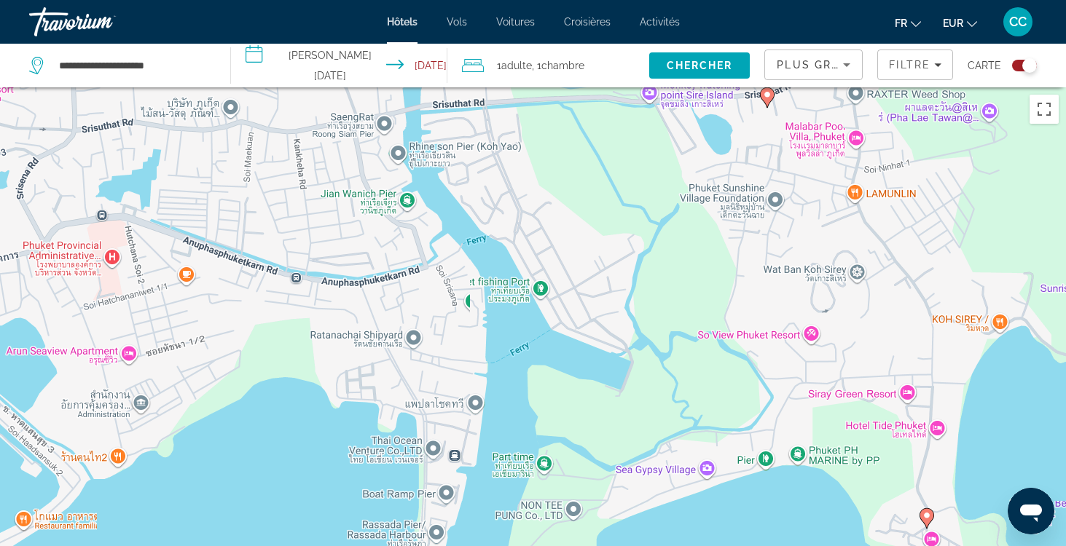
drag, startPoint x: 323, startPoint y: 211, endPoint x: 548, endPoint y: 349, distance: 263.9
click at [548, 349] on div "Pour naviguer, appuyez sur les touches fléchées. Pour activer le glissement ave…" at bounding box center [533, 360] width 1066 height 546
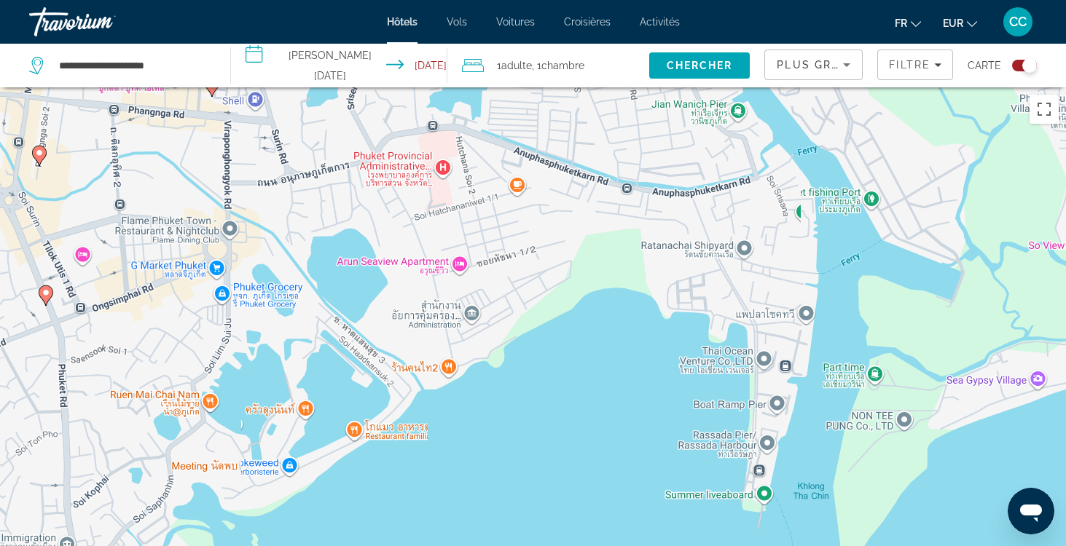
drag, startPoint x: 294, startPoint y: 426, endPoint x: 625, endPoint y: 334, distance: 343.1
click at [627, 335] on div "Pour naviguer, appuyez sur les touches fléchées. Pour activer le glissement ave…" at bounding box center [533, 360] width 1066 height 546
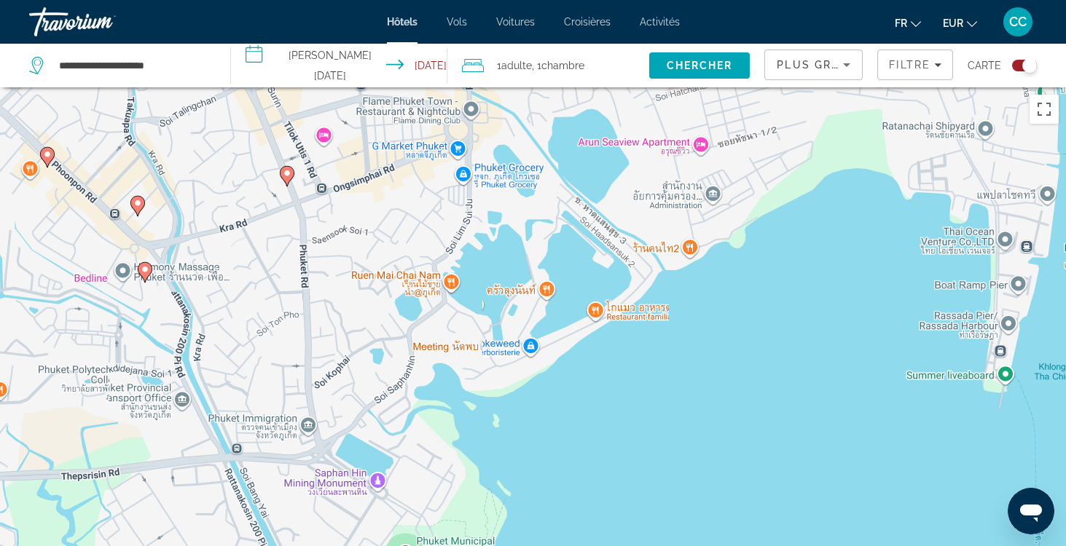
drag, startPoint x: 573, startPoint y: 439, endPoint x: 818, endPoint y: 321, distance: 272.4
click at [818, 321] on div "Pour naviguer, appuyez sur les touches fléchées. Pour activer le glissement ave…" at bounding box center [533, 360] width 1066 height 546
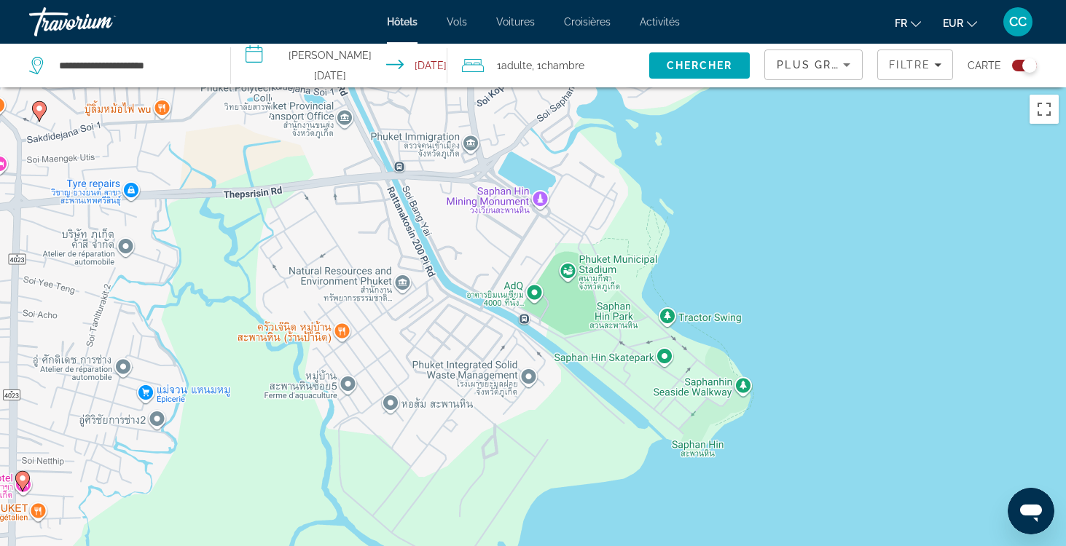
drag, startPoint x: 627, startPoint y: 444, endPoint x: 789, endPoint y: 157, distance: 329.9
click at [789, 158] on div "Pour naviguer, appuyez sur les touches fléchées. Pour activer le glissement ave…" at bounding box center [533, 360] width 1066 height 546
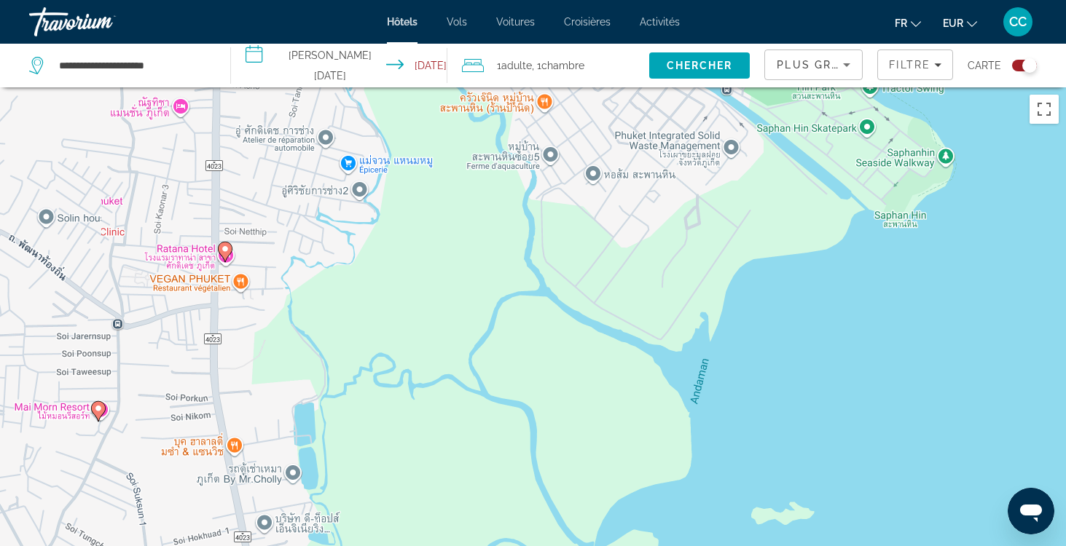
drag, startPoint x: 764, startPoint y: 411, endPoint x: 970, endPoint y: 178, distance: 310.8
click at [971, 179] on div "Pour naviguer, appuyez sur les touches fléchées. Pour activer le glissement ave…" at bounding box center [533, 360] width 1066 height 546
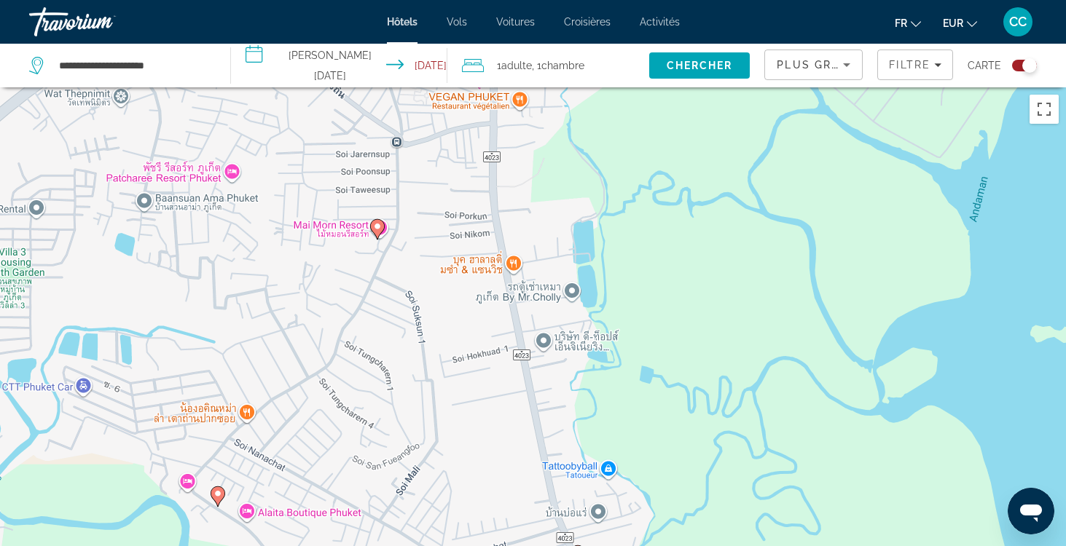
drag, startPoint x: 506, startPoint y: 389, endPoint x: 788, endPoint y: 206, distance: 335.5
click at [788, 207] on div "Pour naviguer, appuyez sur les touches fléchées. Pour activer le glissement ave…" at bounding box center [533, 360] width 1066 height 546
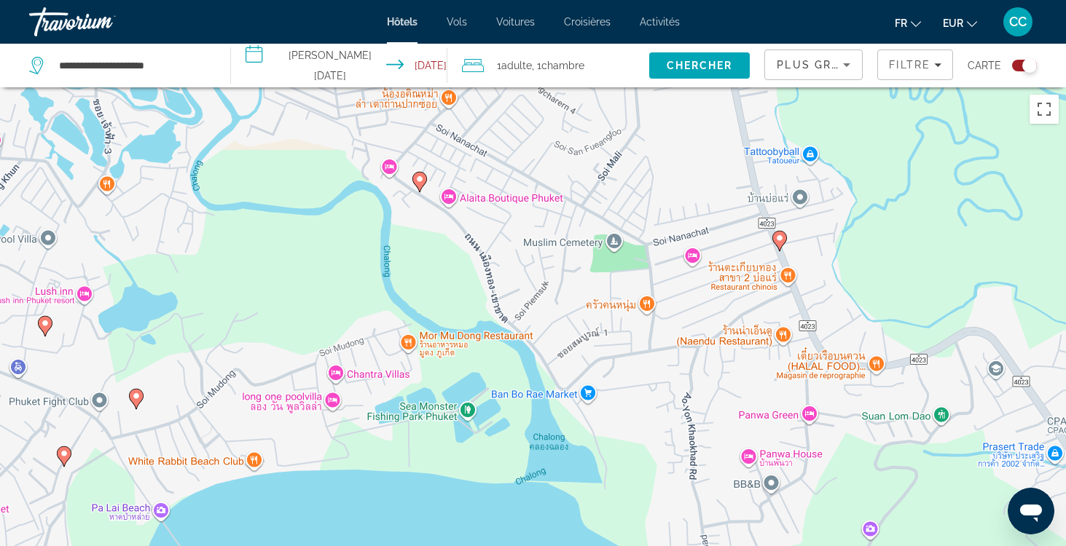
drag, startPoint x: 659, startPoint y: 393, endPoint x: 861, endPoint y: 75, distance: 377.4
click at [861, 87] on div "**********" at bounding box center [533, 404] width 1066 height 634
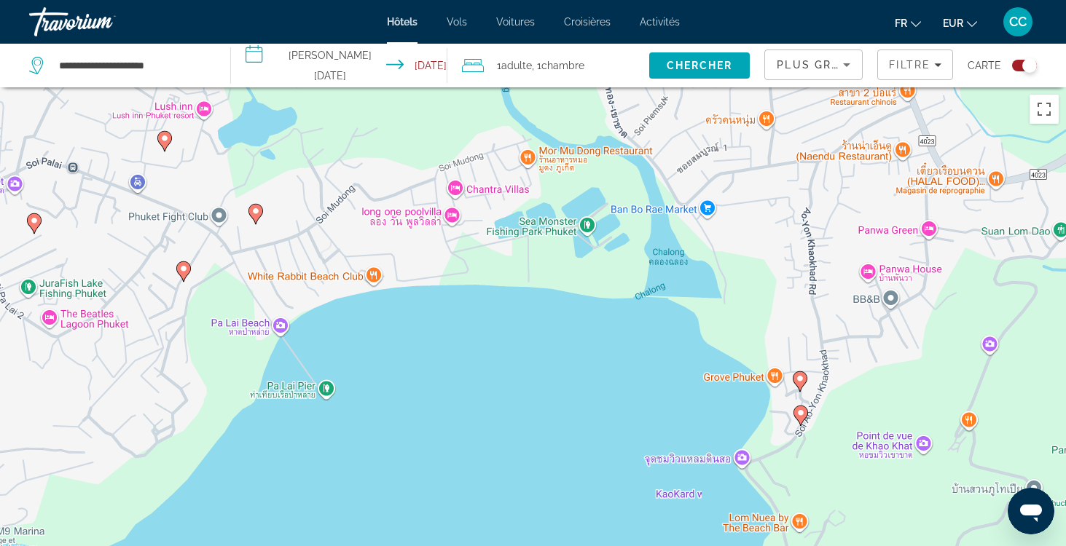
drag, startPoint x: 477, startPoint y: 512, endPoint x: 594, endPoint y: 326, distance: 220.4
click at [595, 326] on div "Pour naviguer, appuyez sur les touches fléchées. Pour activer le glissement ave…" at bounding box center [533, 360] width 1066 height 546
click at [1011, 62] on button "Toggle map" at bounding box center [1019, 65] width 36 height 13
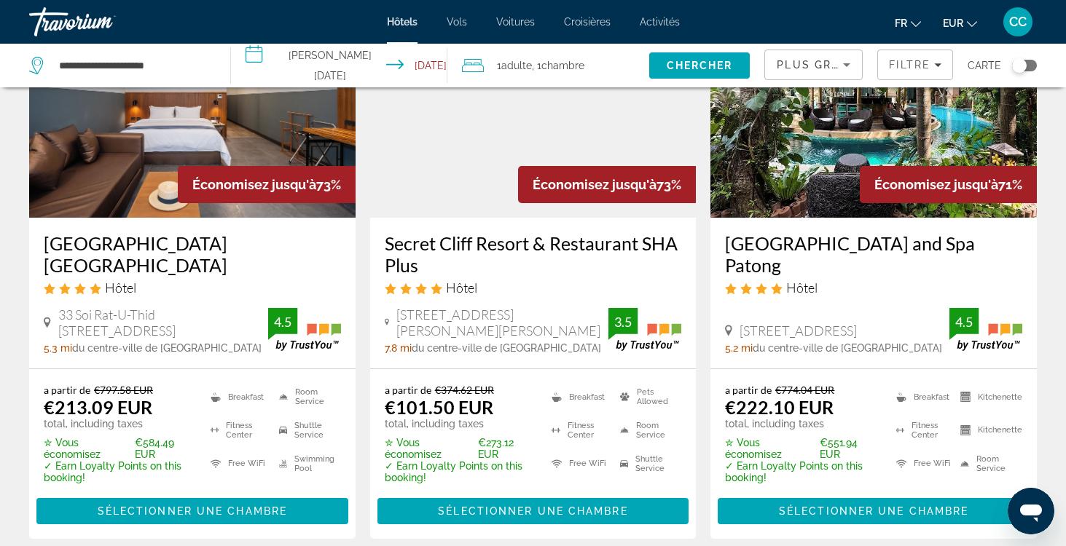
scroll to position [706, 0]
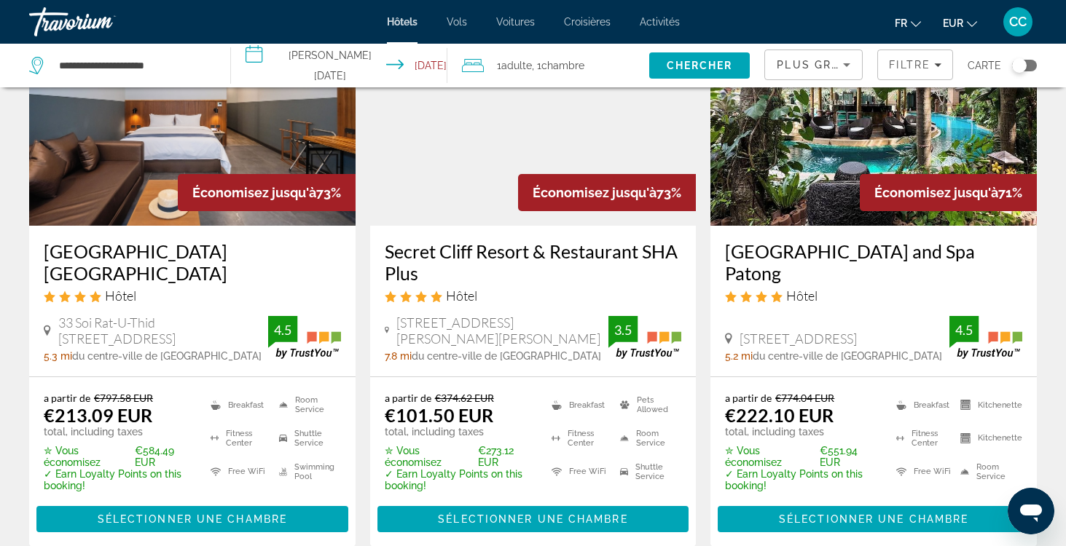
click at [181, 251] on h3 "R Mar Resort and Spa Patong Phuket" at bounding box center [192, 262] width 297 height 44
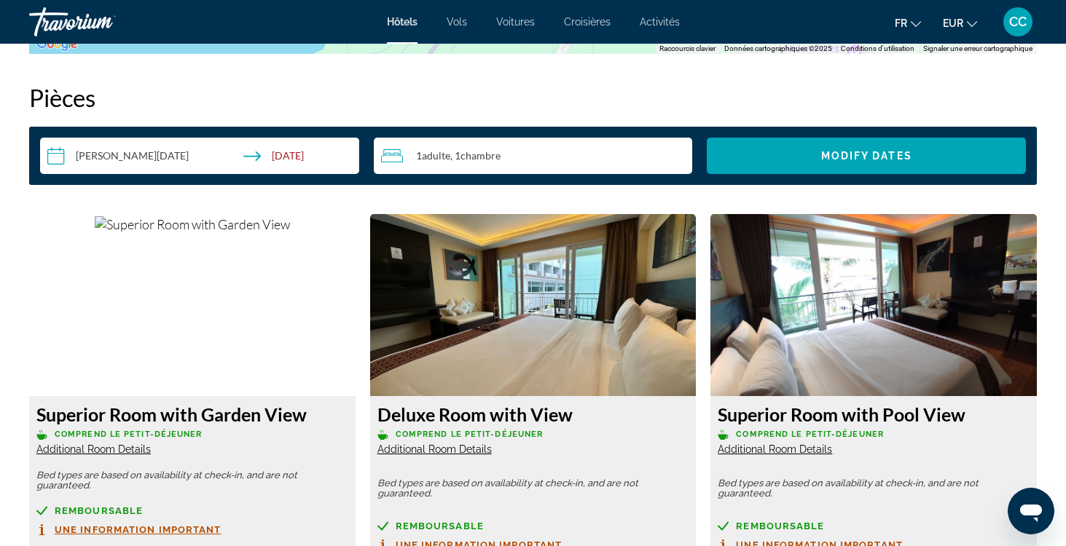
scroll to position [1908, 0]
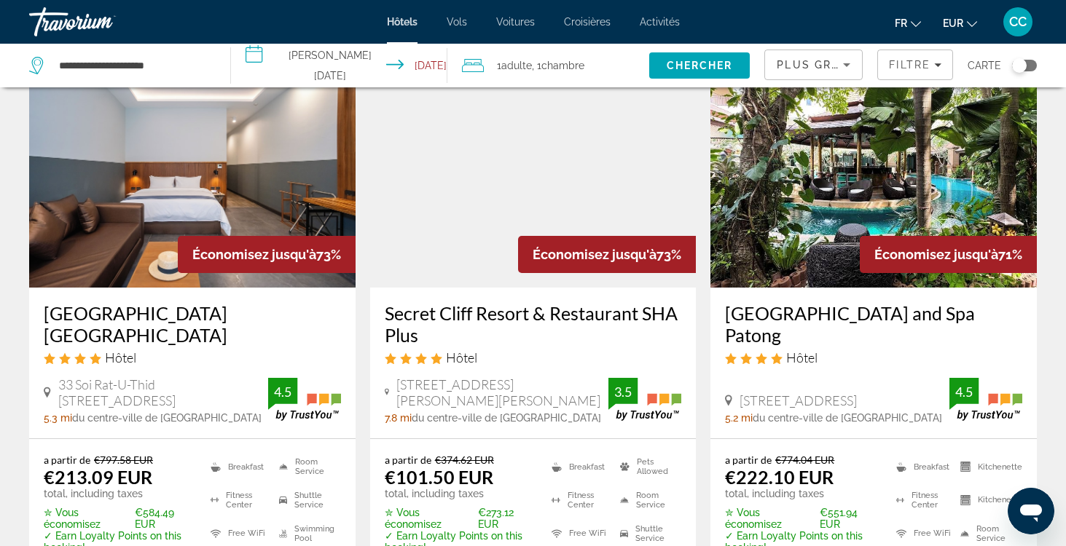
scroll to position [646, 0]
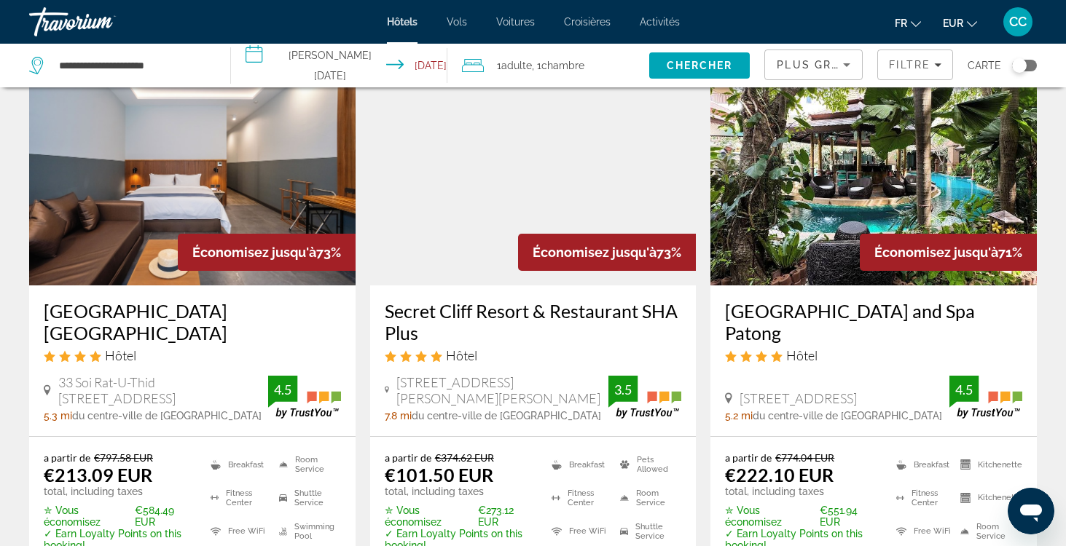
click at [783, 312] on h3 "Quality Beach Resorts and Spa Patong" at bounding box center [873, 322] width 297 height 44
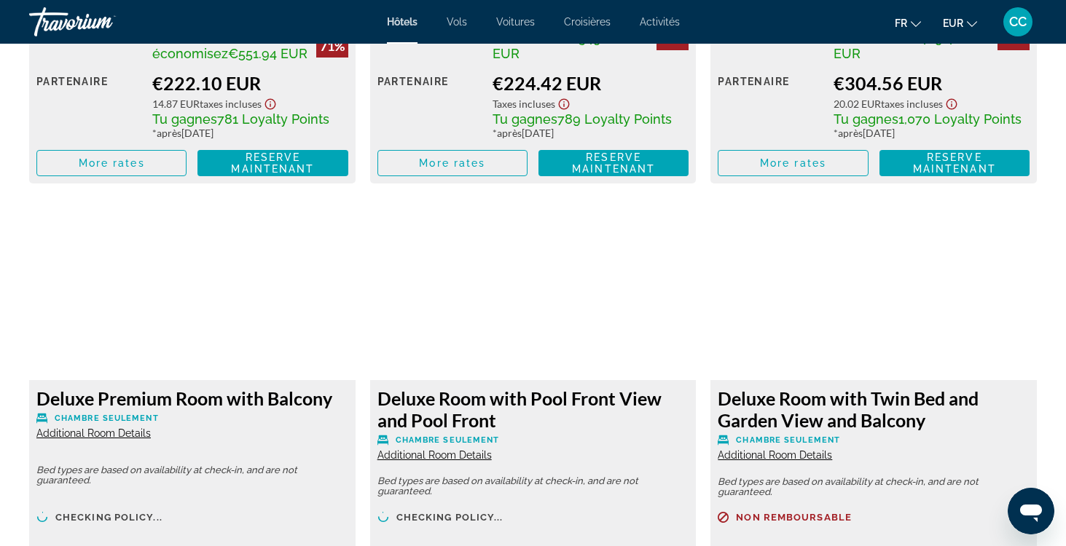
scroll to position [2421, 0]
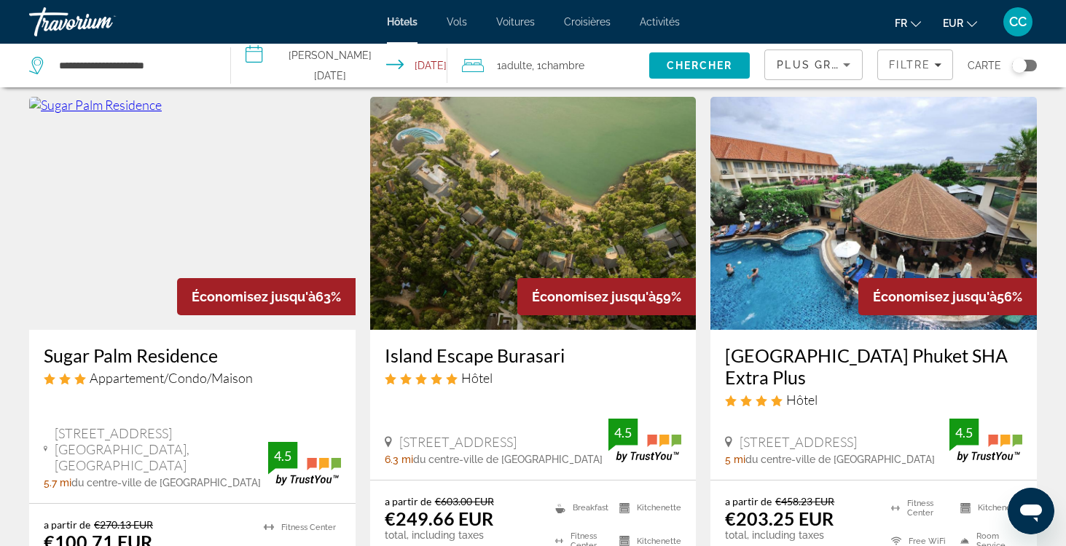
scroll to position [1781, 0]
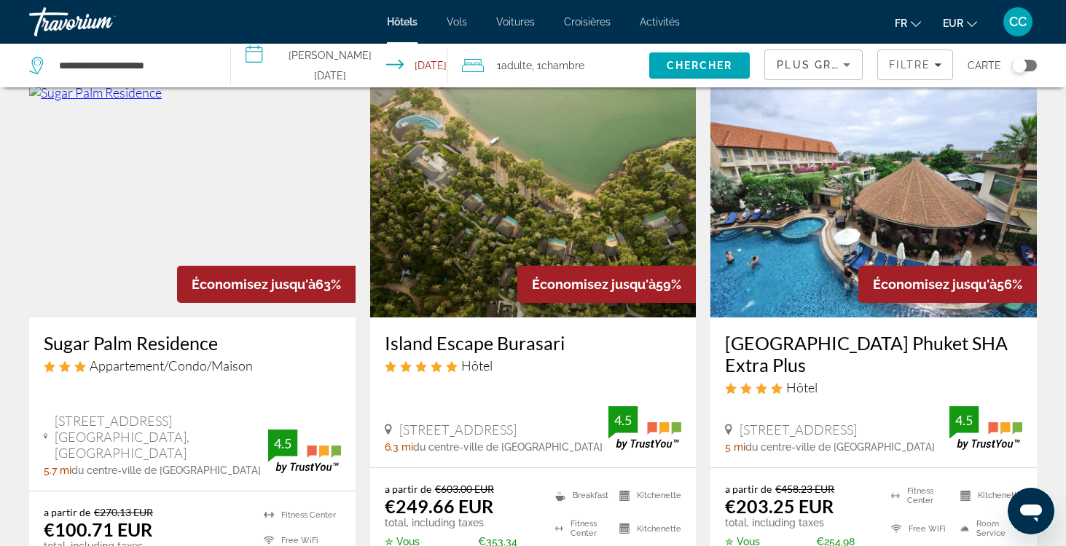
click at [767, 332] on h3 "Palmyra Patong Resort Phuket SHA Extra Plus" at bounding box center [873, 354] width 297 height 44
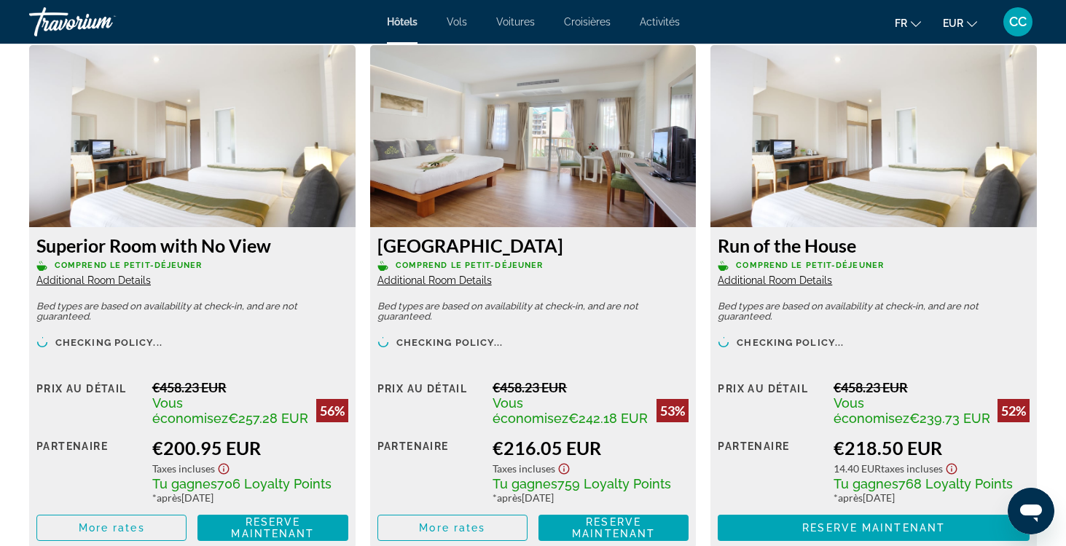
scroll to position [2029, 0]
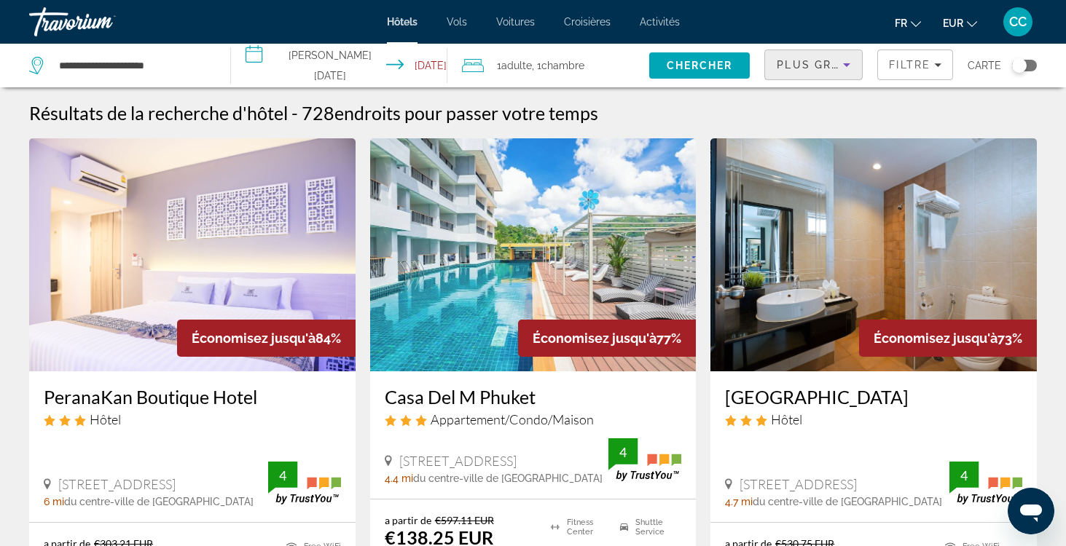
click at [842, 60] on icon "Sort by" at bounding box center [846, 64] width 17 height 17
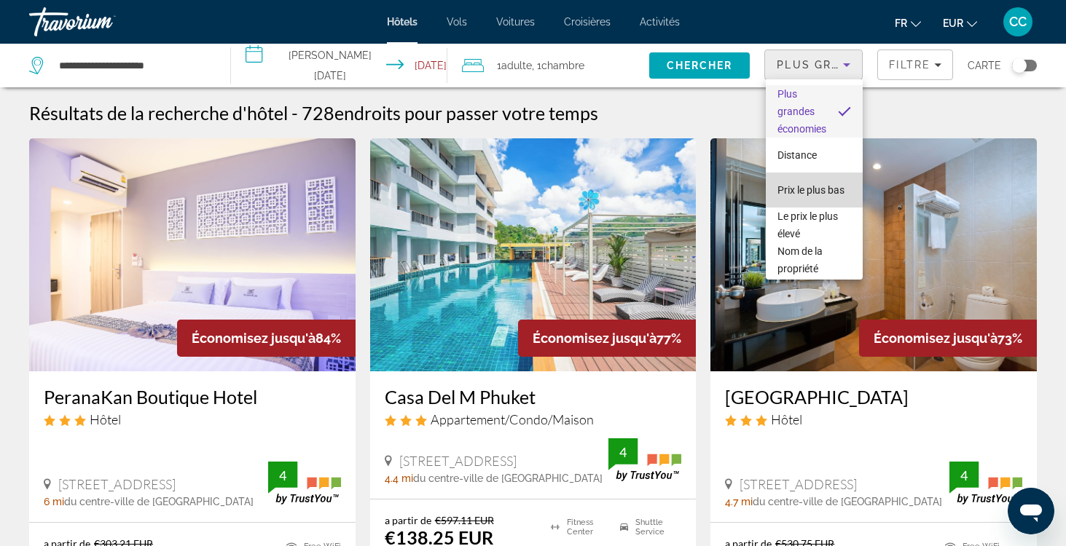
click at [817, 188] on span "Prix le plus bas" at bounding box center [810, 190] width 67 height 12
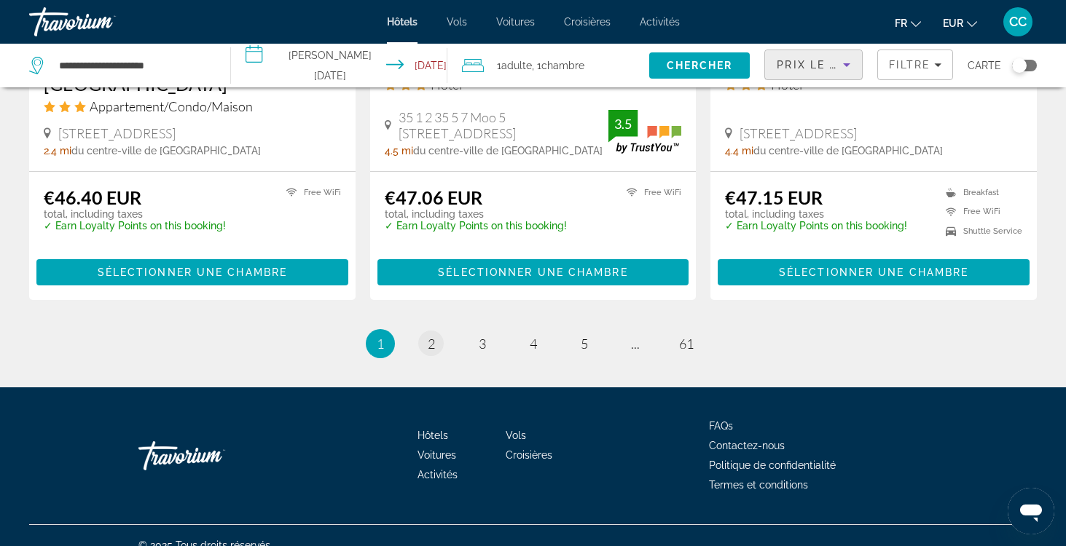
scroll to position [1953, 0]
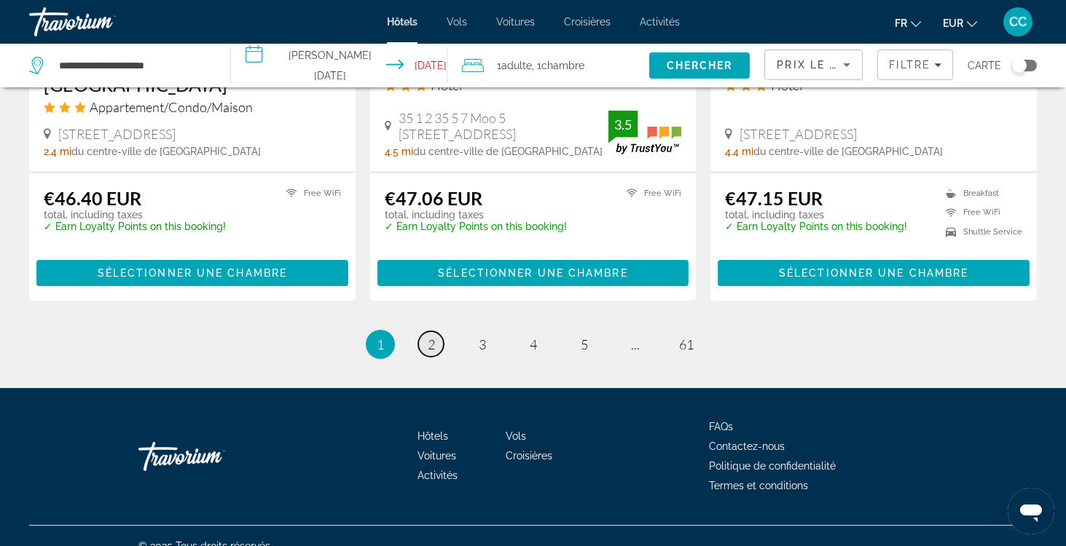
click at [430, 337] on span "2" at bounding box center [431, 345] width 7 height 16
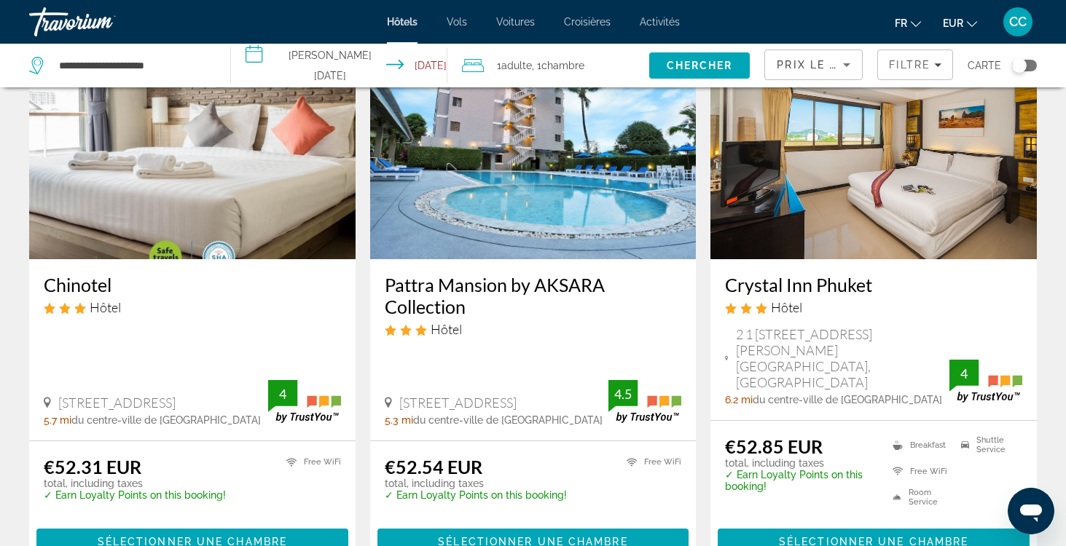
scroll to position [652, 0]
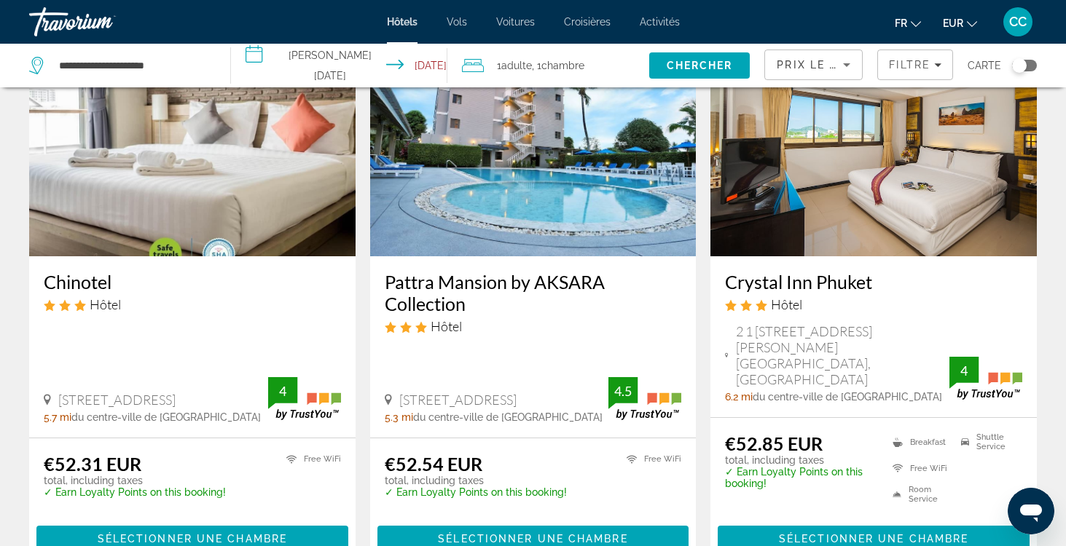
click at [86, 284] on h3 "Chinotel" at bounding box center [192, 282] width 297 height 22
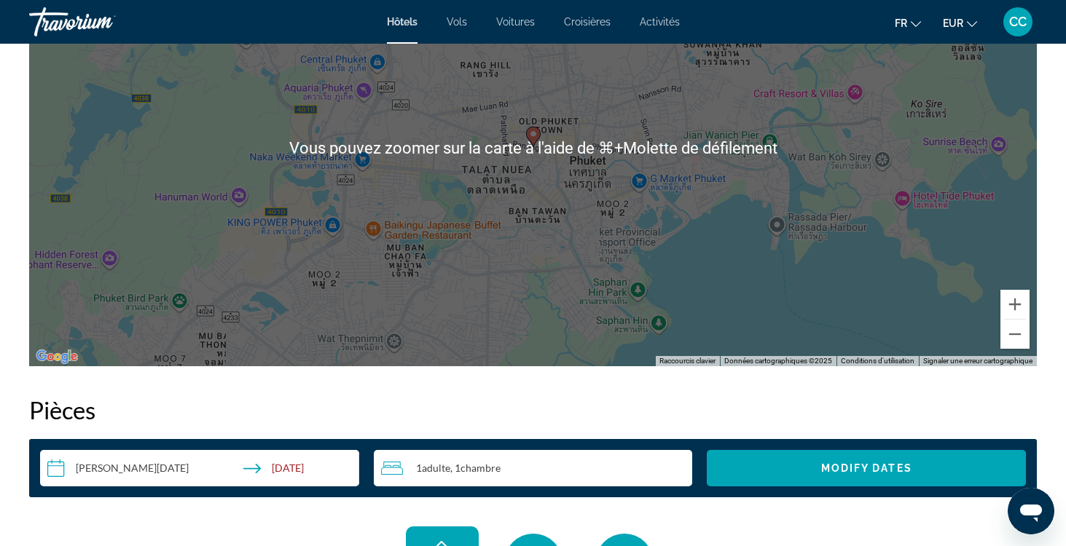
scroll to position [1542, 0]
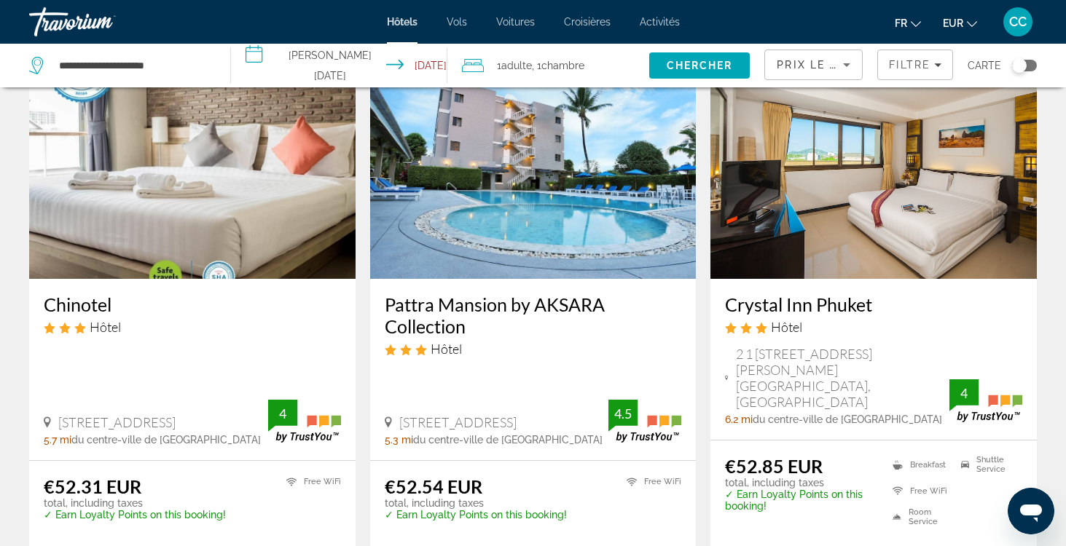
scroll to position [630, 0]
click at [508, 307] on h3 "Pattra Mansion by AKSARA Collection" at bounding box center [533, 315] width 297 height 44
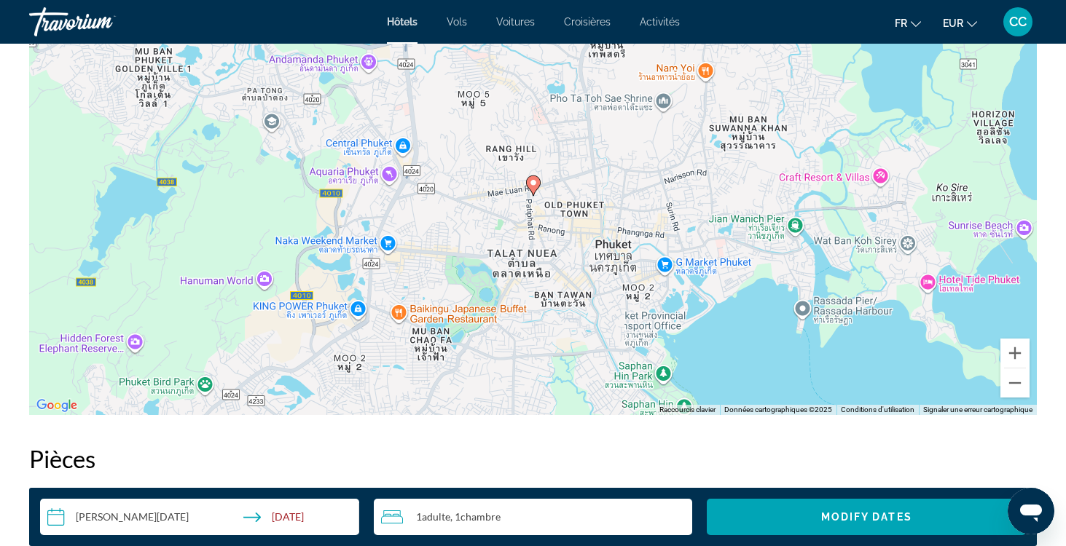
scroll to position [1489, 0]
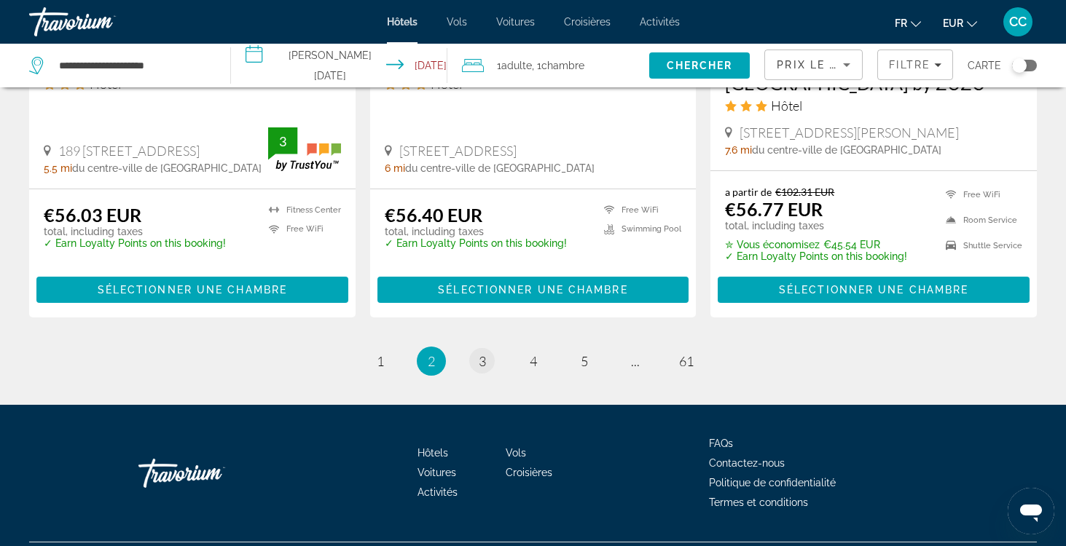
scroll to position [2006, 0]
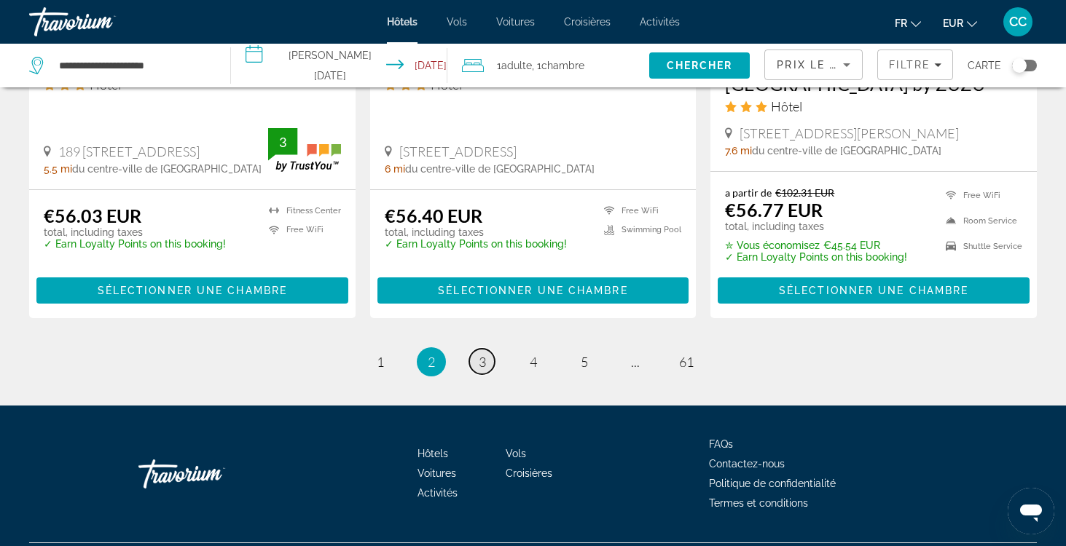
click at [482, 354] on span "3" at bounding box center [482, 362] width 7 height 16
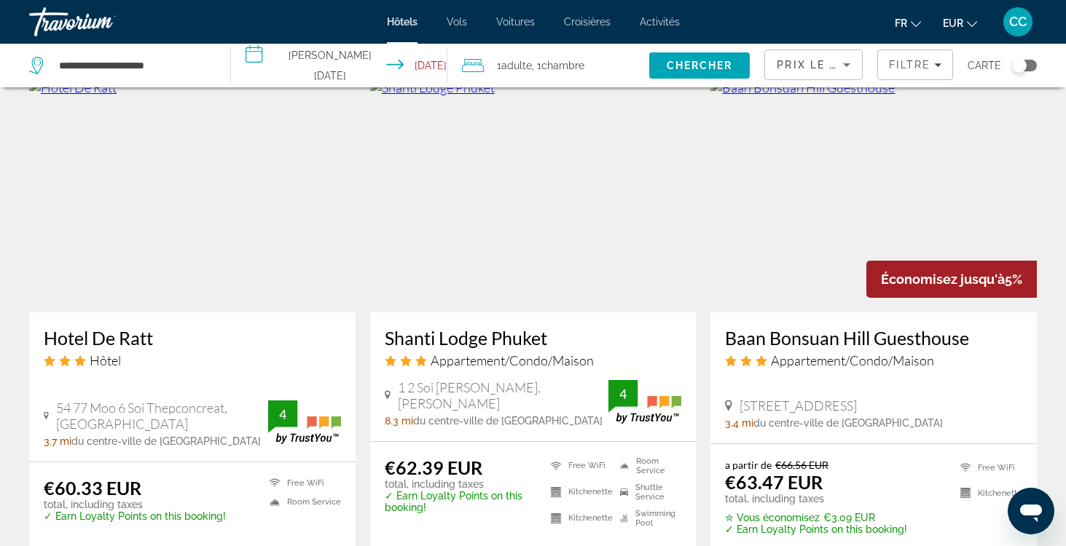
scroll to position [1137, 0]
click at [462, 340] on h3 "Shanti Lodge Phuket" at bounding box center [533, 337] width 297 height 22
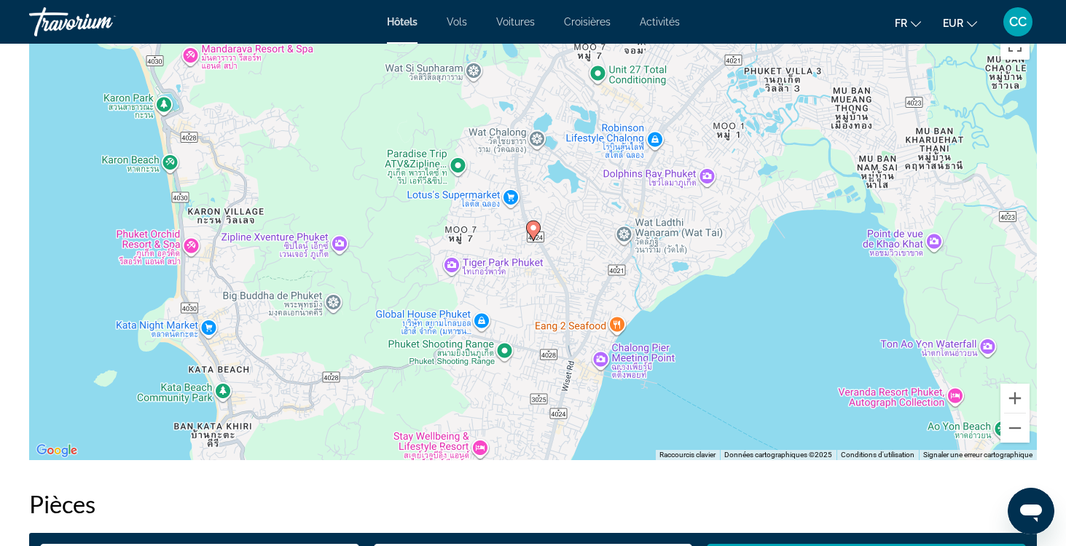
scroll to position [1444, 0]
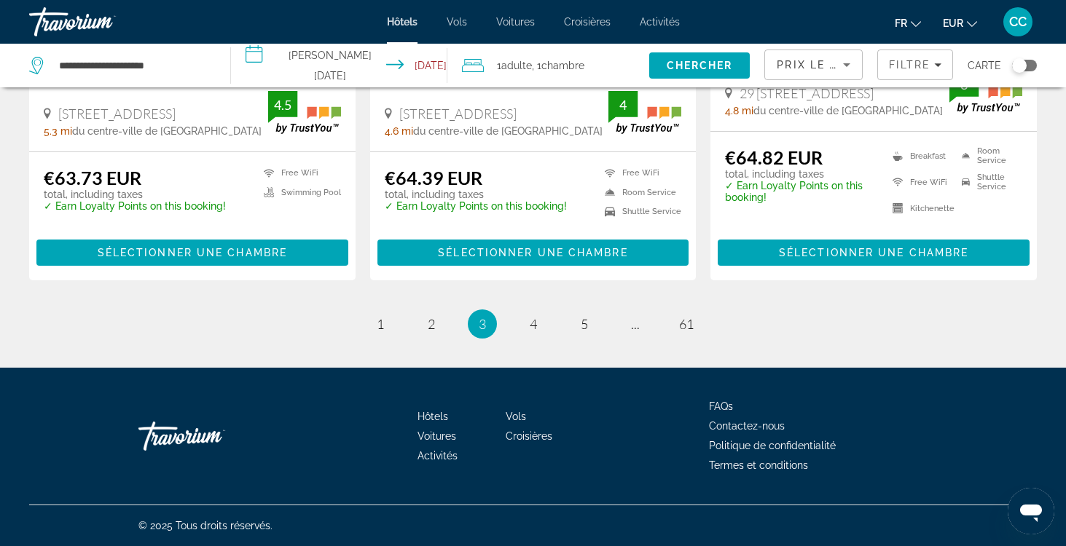
scroll to position [1987, 0]
click at [533, 328] on span "4" at bounding box center [533, 324] width 7 height 16
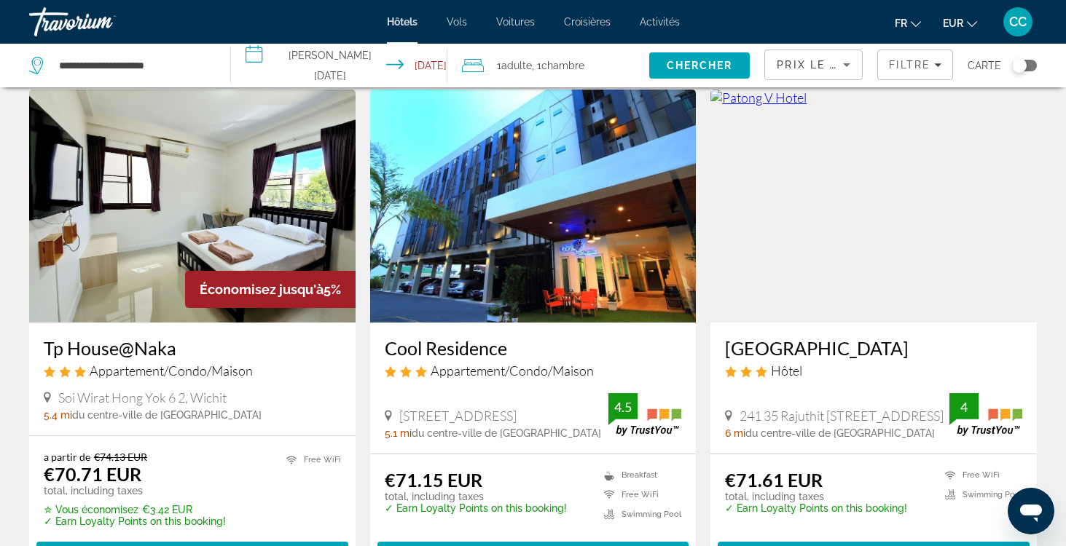
scroll to position [1725, 0]
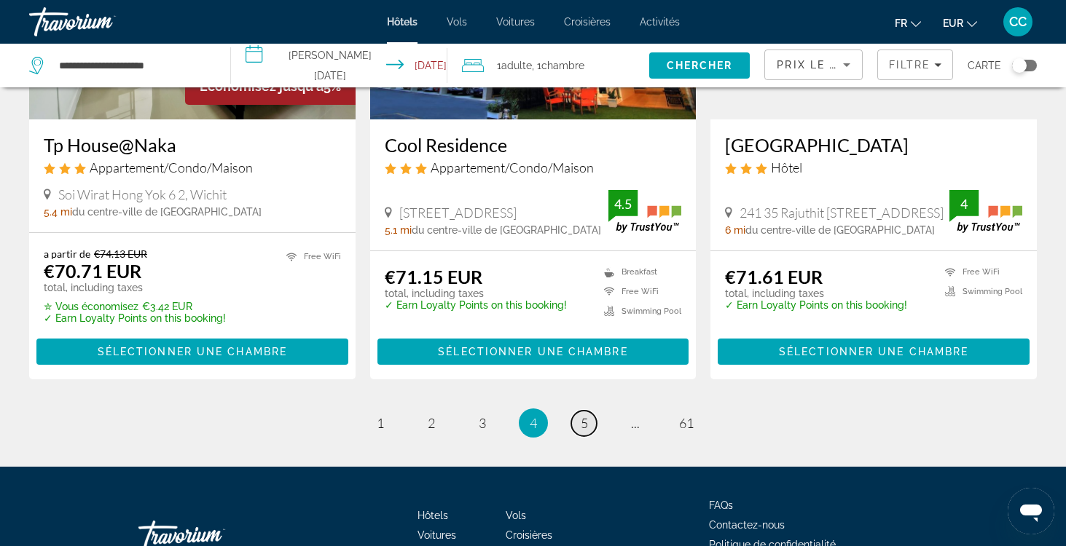
click at [583, 428] on span "5" at bounding box center [584, 423] width 7 height 16
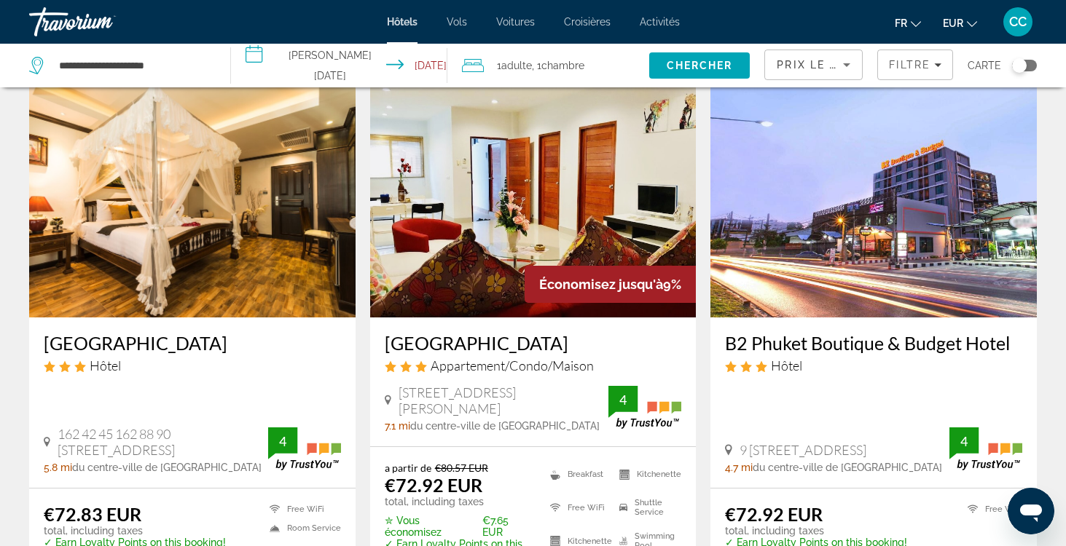
scroll to position [49, 0]
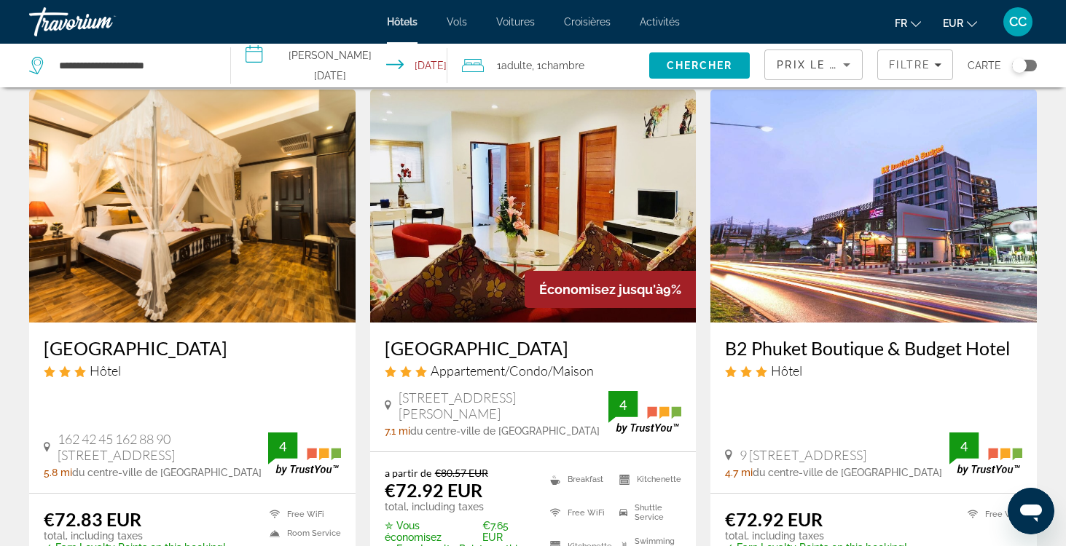
click at [154, 351] on h3 "Tanawan Phuket Hotel" at bounding box center [192, 348] width 297 height 22
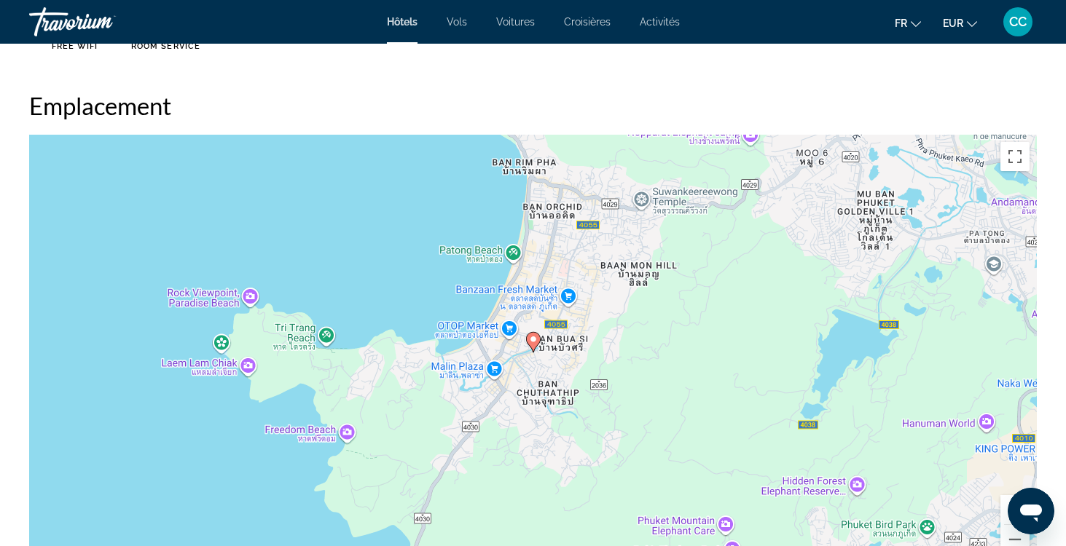
scroll to position [1332, 0]
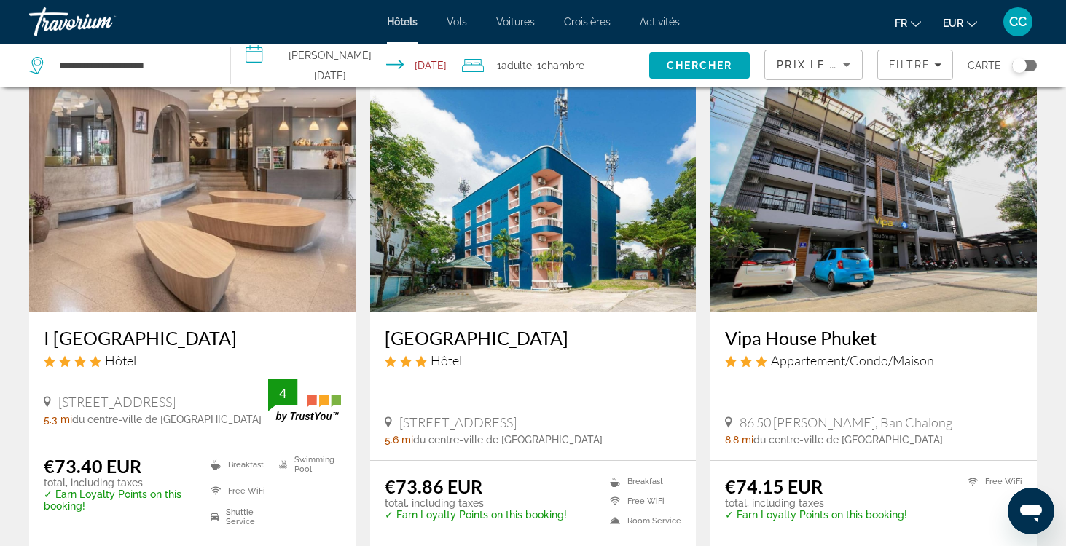
scroll to position [622, 0]
click at [183, 326] on h3 "I Pavilion Hotel Phuket" at bounding box center [192, 337] width 297 height 22
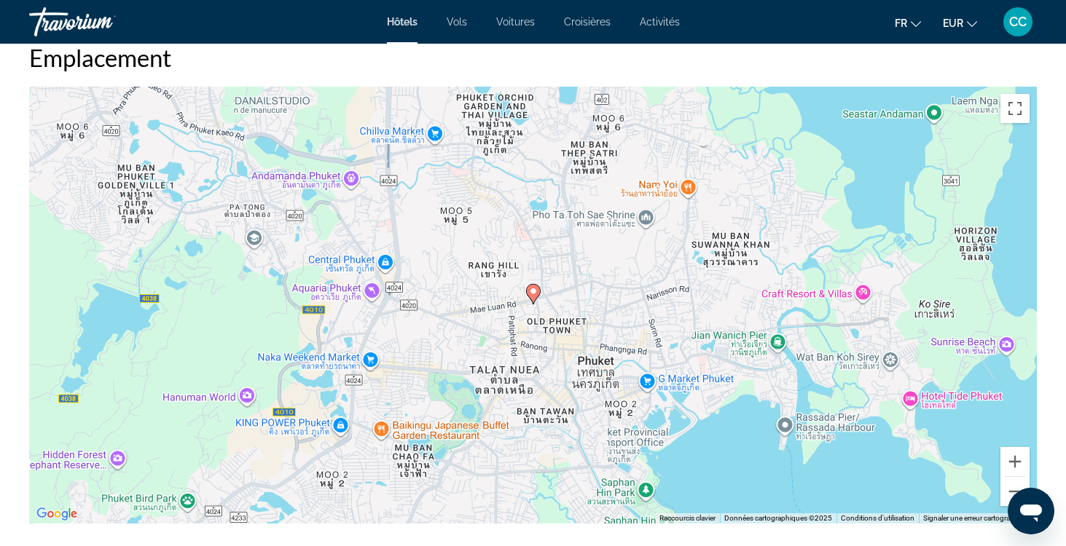
scroll to position [1379, 0]
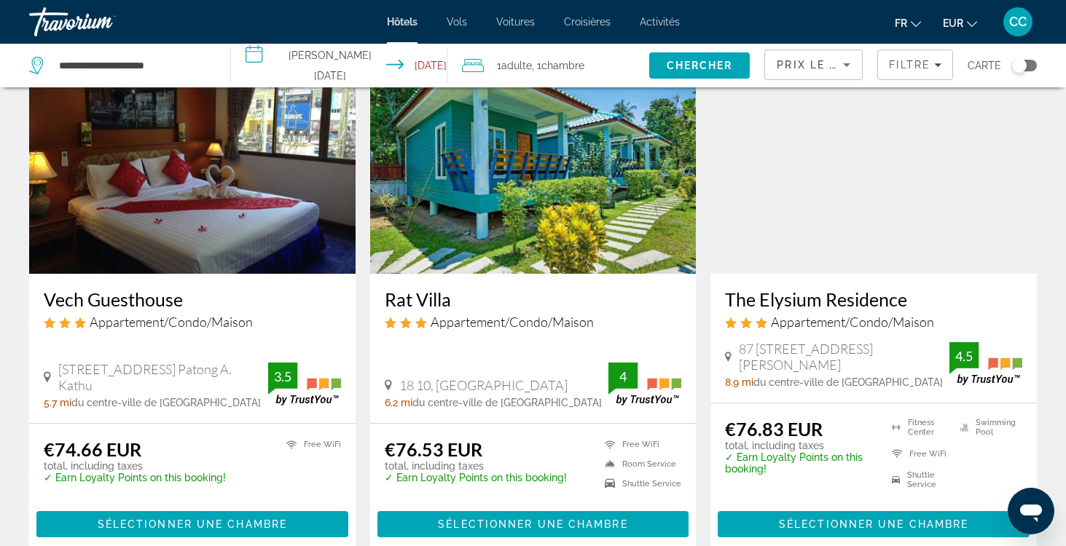
scroll to position [1202, 0]
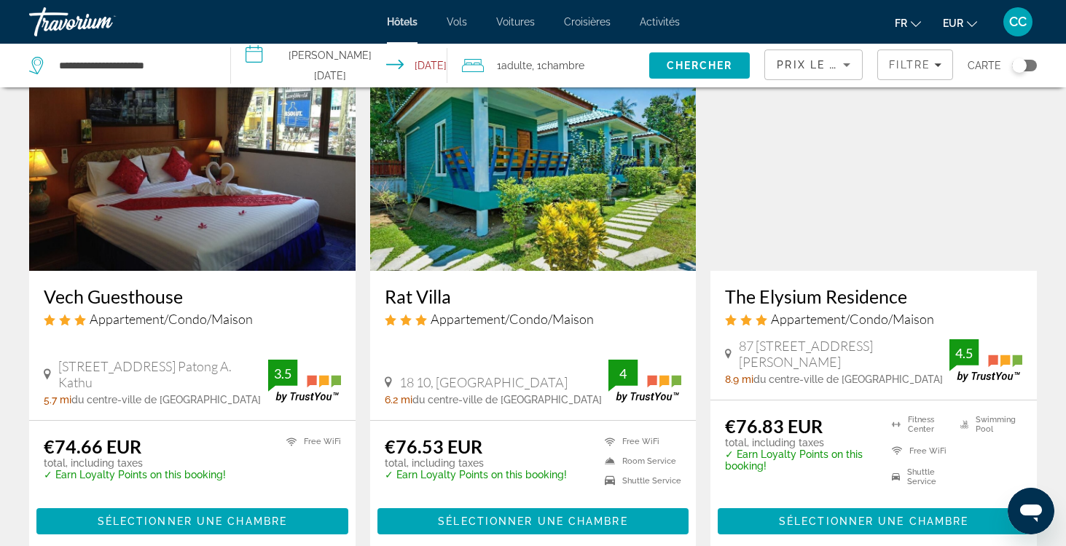
click at [426, 286] on h3 "Rat Villa" at bounding box center [533, 297] width 297 height 22
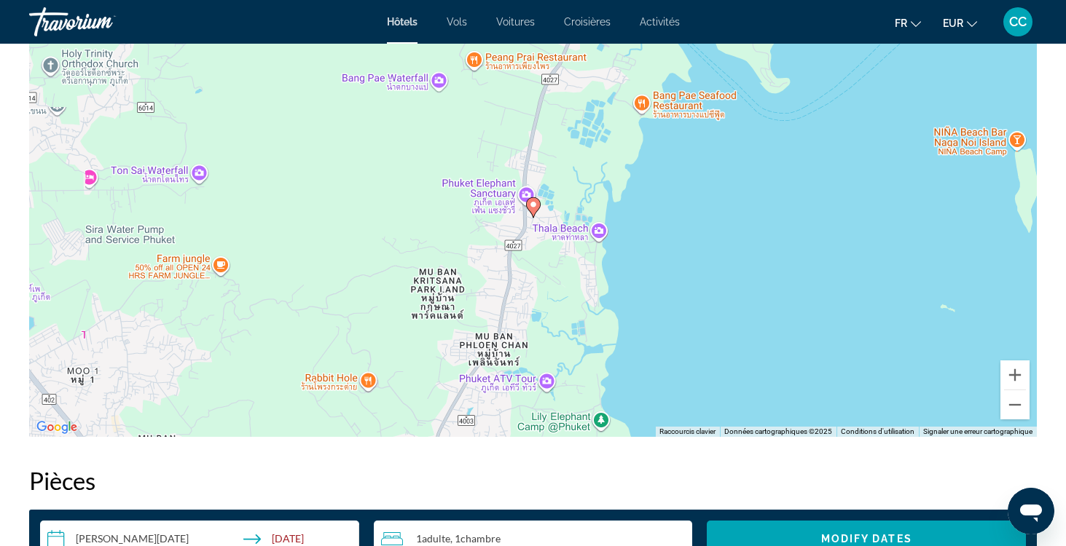
scroll to position [1467, 0]
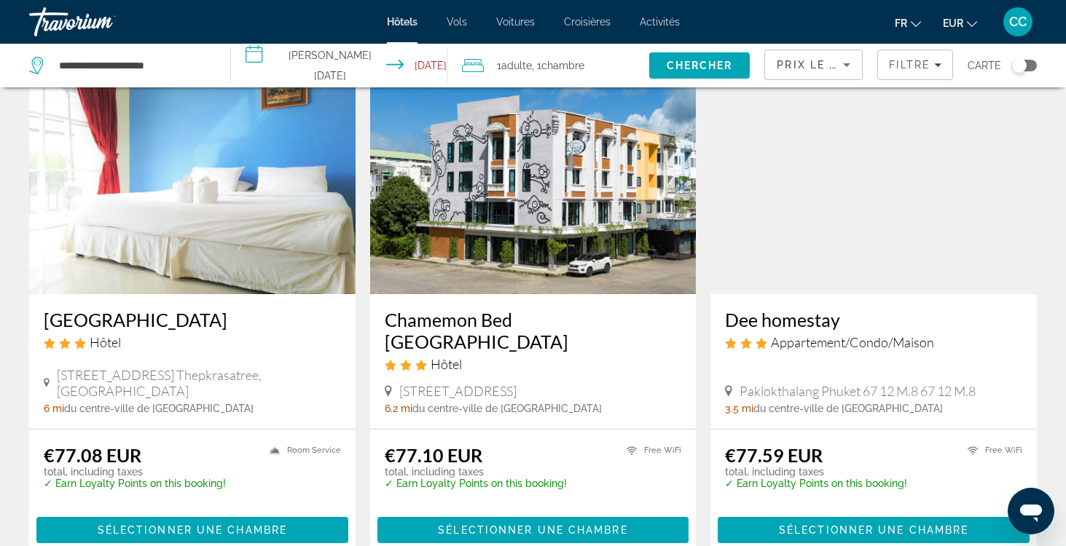
scroll to position [1720, 0]
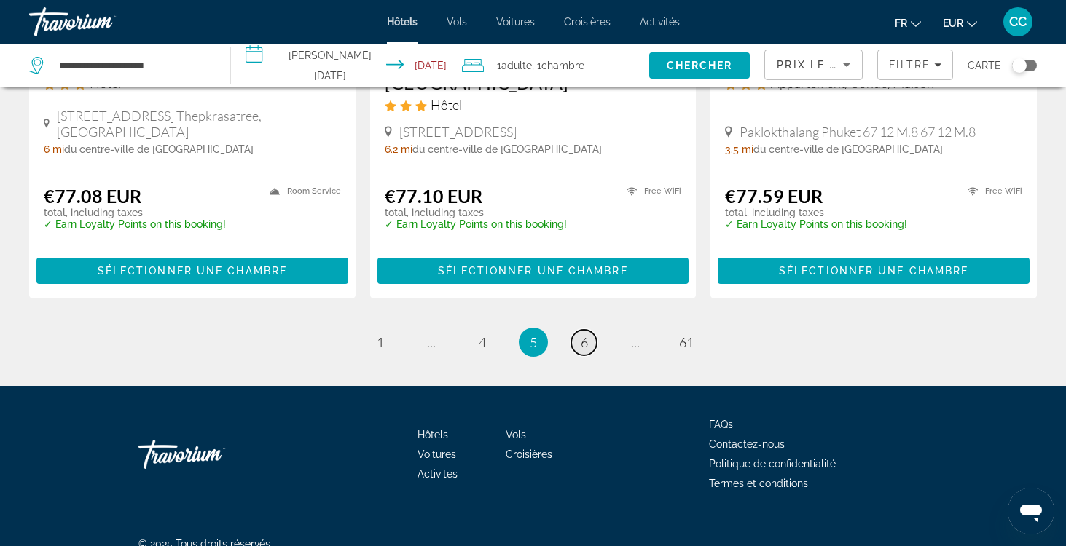
click at [581, 334] on span "6" at bounding box center [584, 342] width 7 height 16
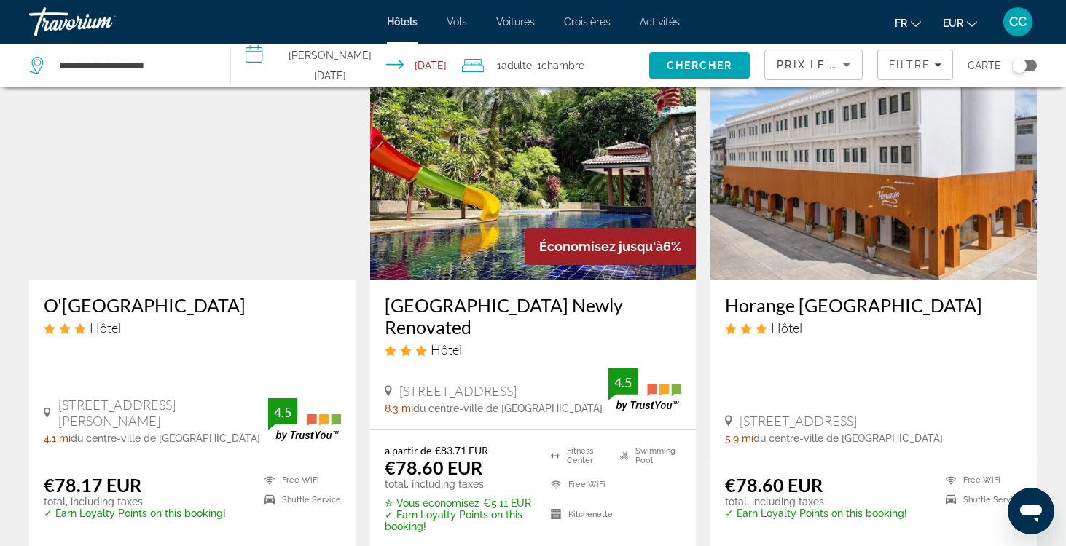
scroll to position [95, 0]
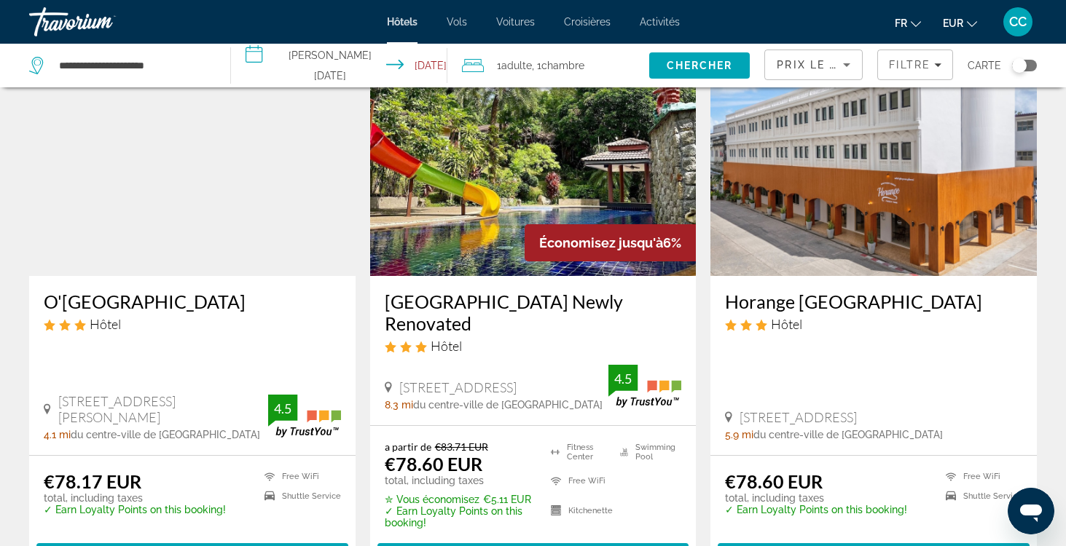
click at [137, 300] on h3 "O'nya Phuket Hotel" at bounding box center [192, 302] width 297 height 22
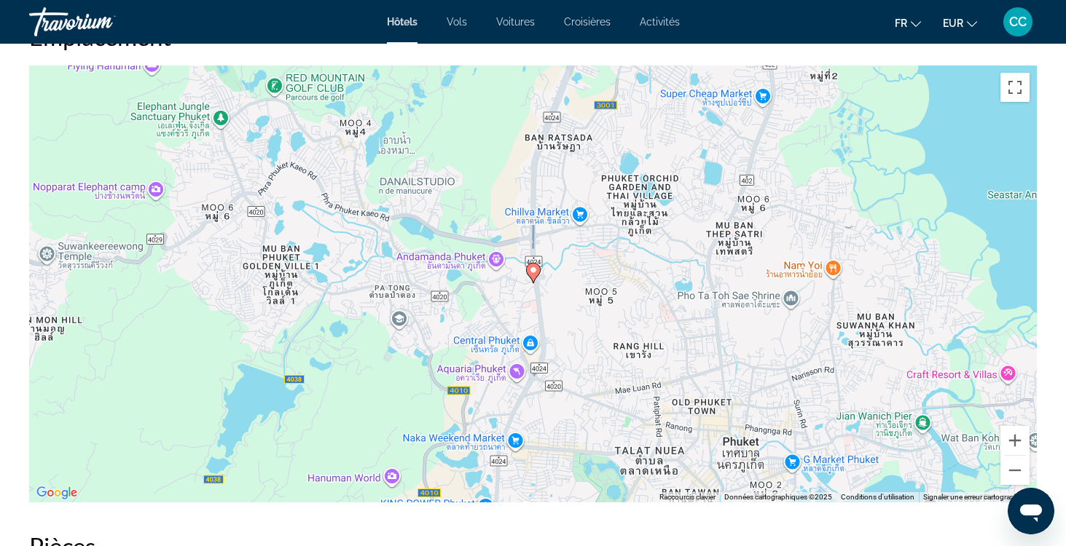
scroll to position [1401, 0]
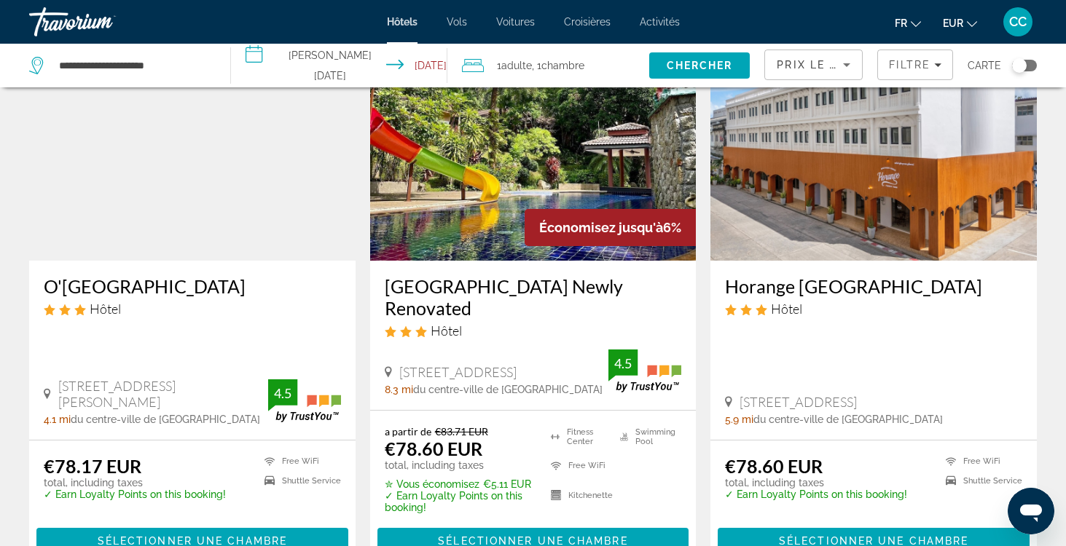
scroll to position [112, 0]
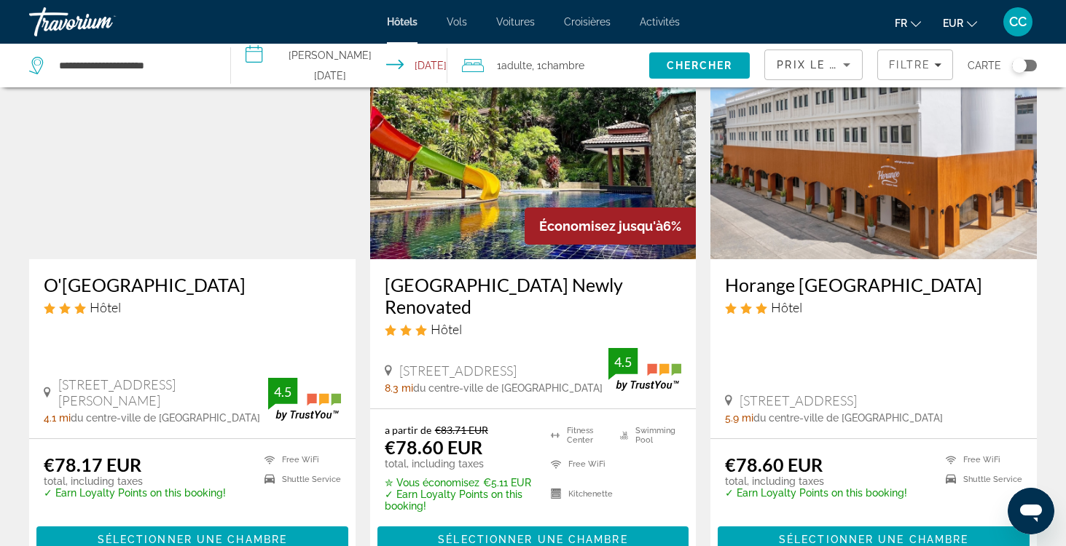
click at [466, 289] on h3 "Thai Modern Resort & Spa Newly Renovated" at bounding box center [533, 296] width 297 height 44
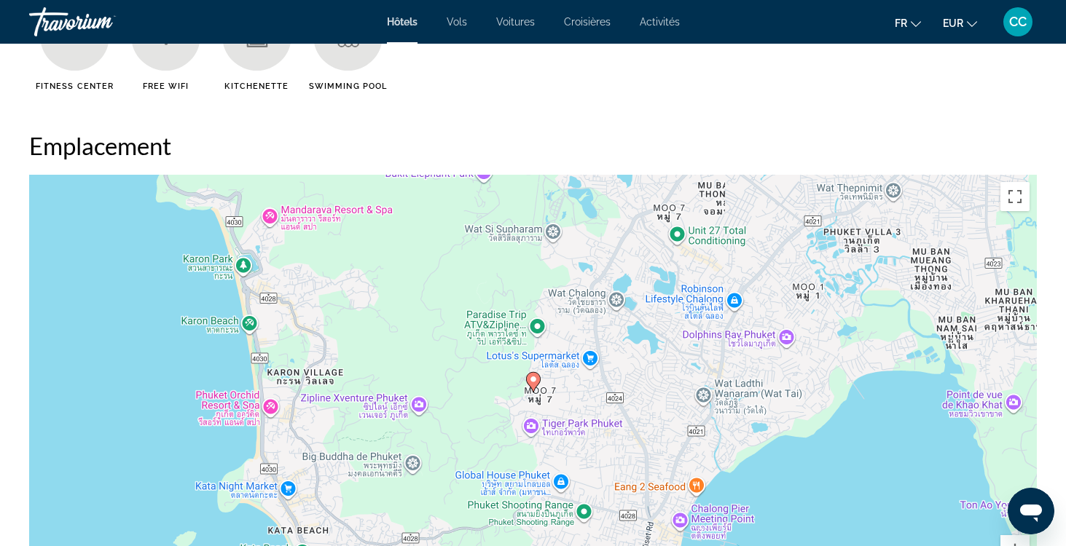
scroll to position [1291, 0]
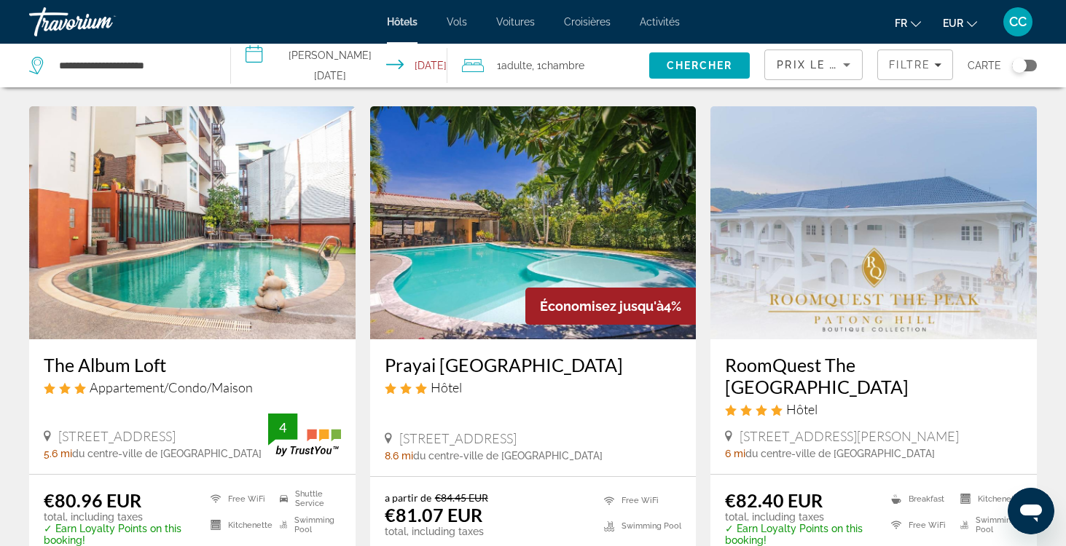
scroll to position [1748, 0]
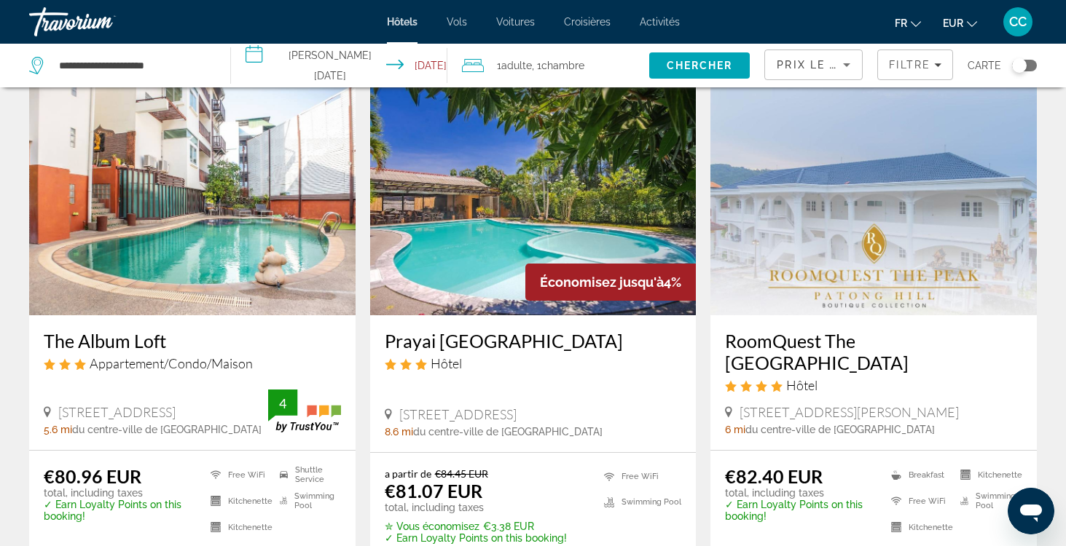
click at [509, 332] on h3 "Prayai Changthai Resort" at bounding box center [533, 341] width 297 height 22
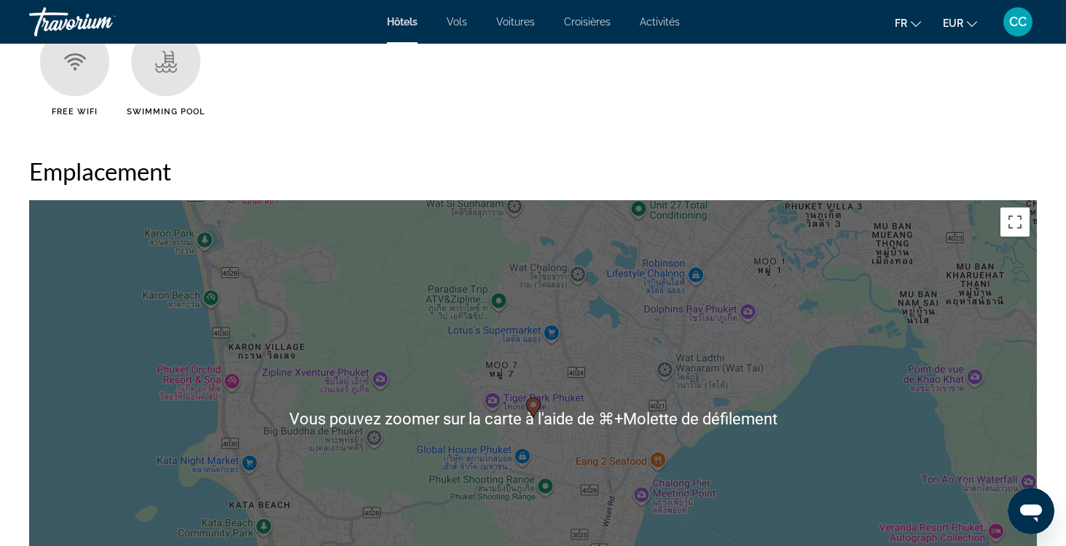
scroll to position [1275, 0]
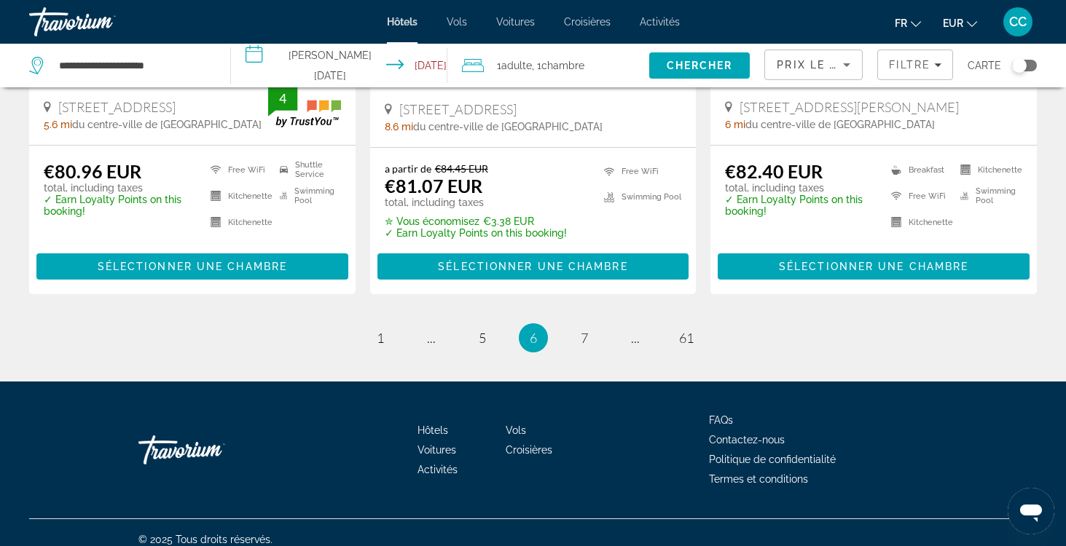
scroll to position [2053, 0]
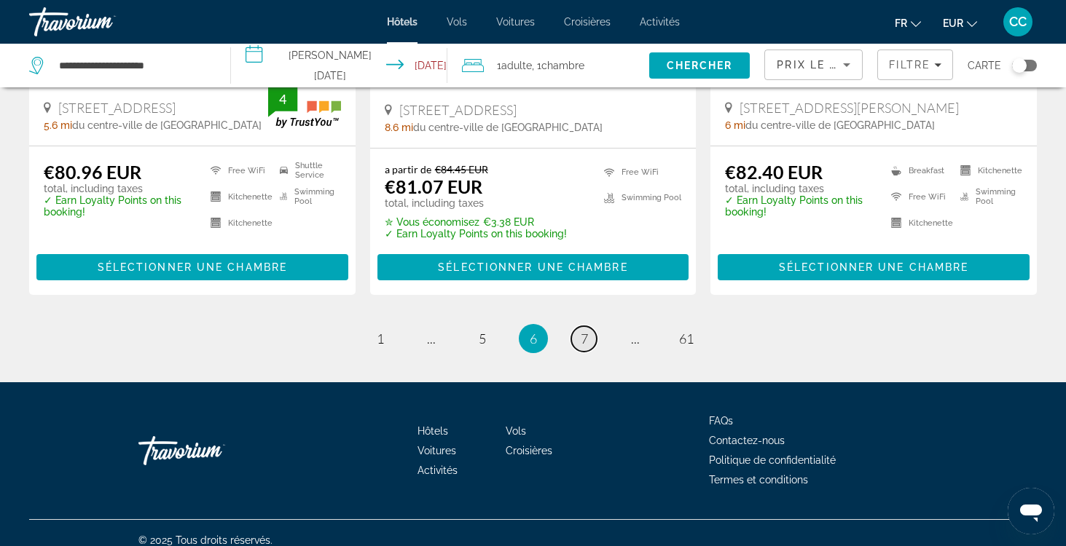
click at [581, 331] on span "7" at bounding box center [584, 339] width 7 height 16
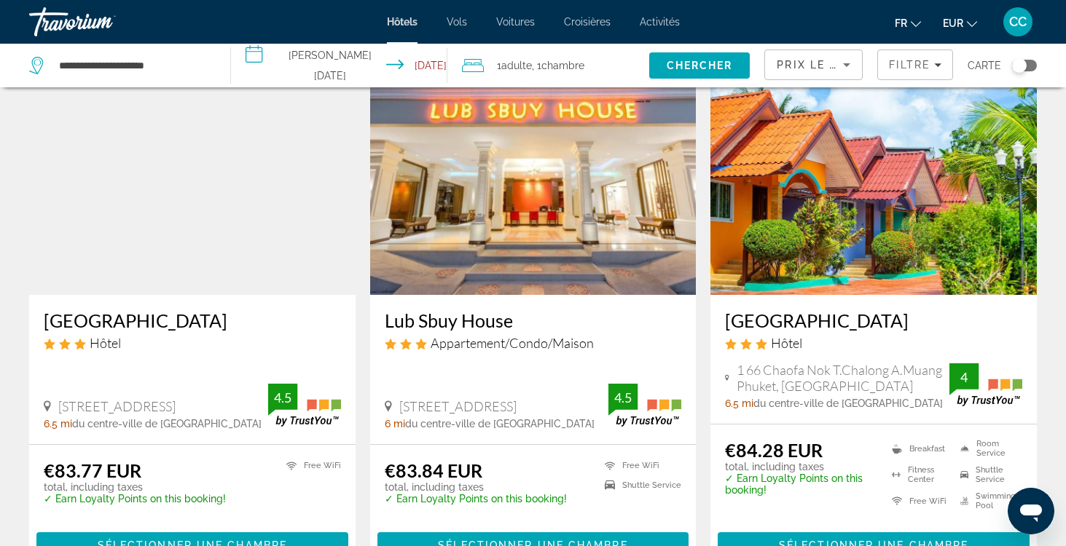
scroll to position [614, 0]
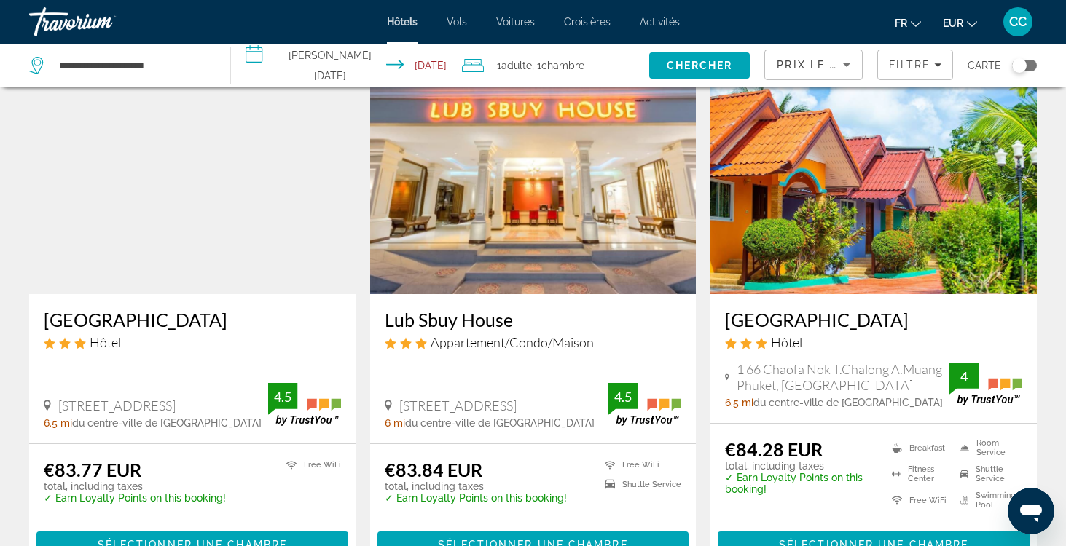
click at [791, 321] on h3 "Phaithong Sotel Resort" at bounding box center [873, 320] width 297 height 22
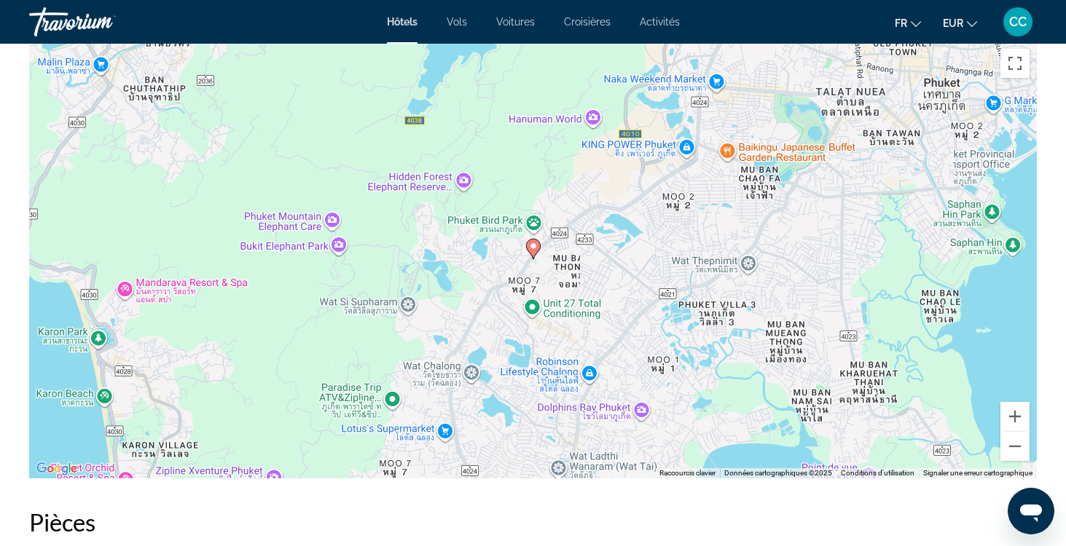
scroll to position [1424, 0]
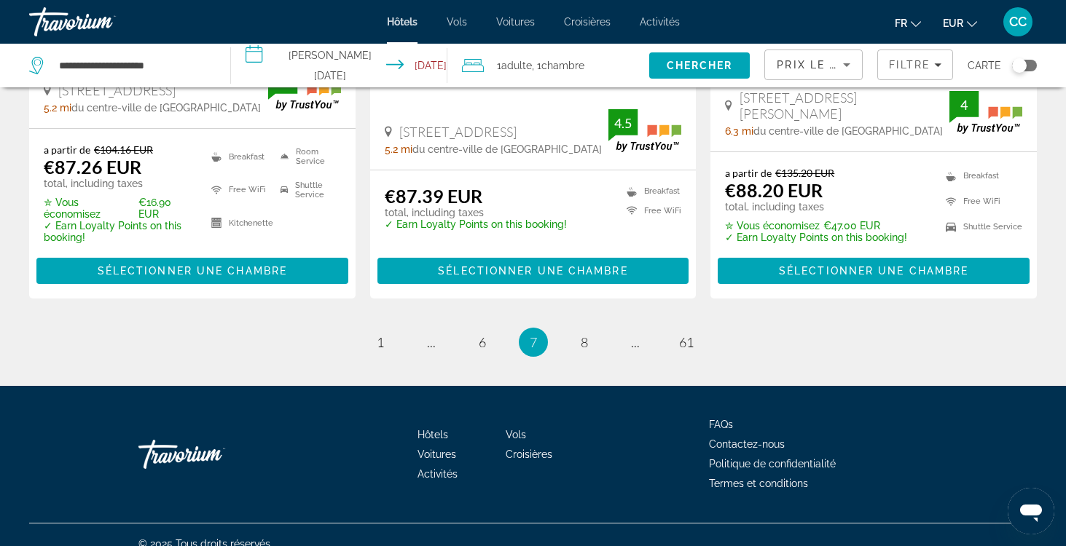
scroll to position [1989, 0]
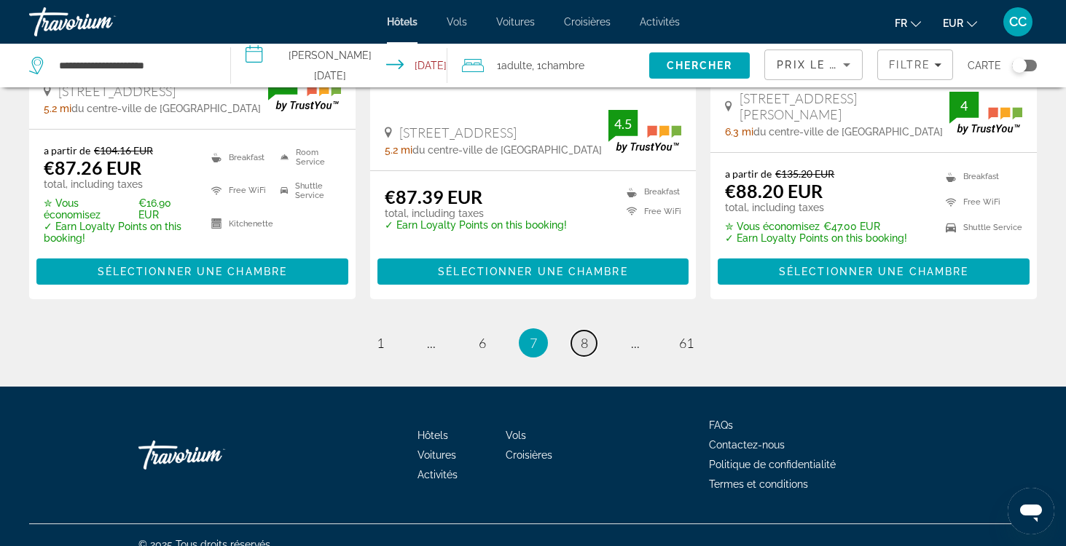
click at [576, 331] on link "page 8" at bounding box center [584, 344] width 26 height 26
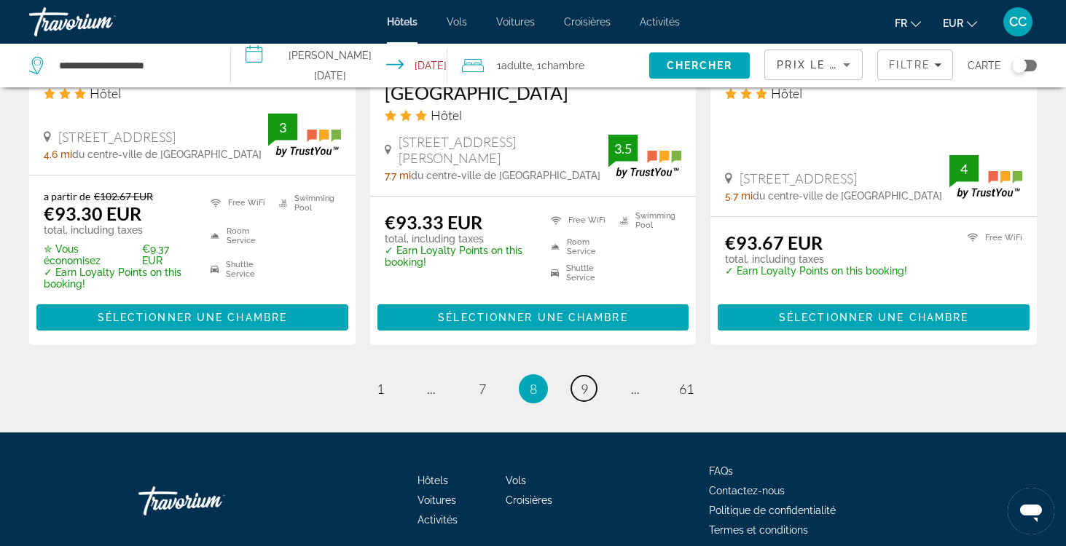
scroll to position [1994, 0]
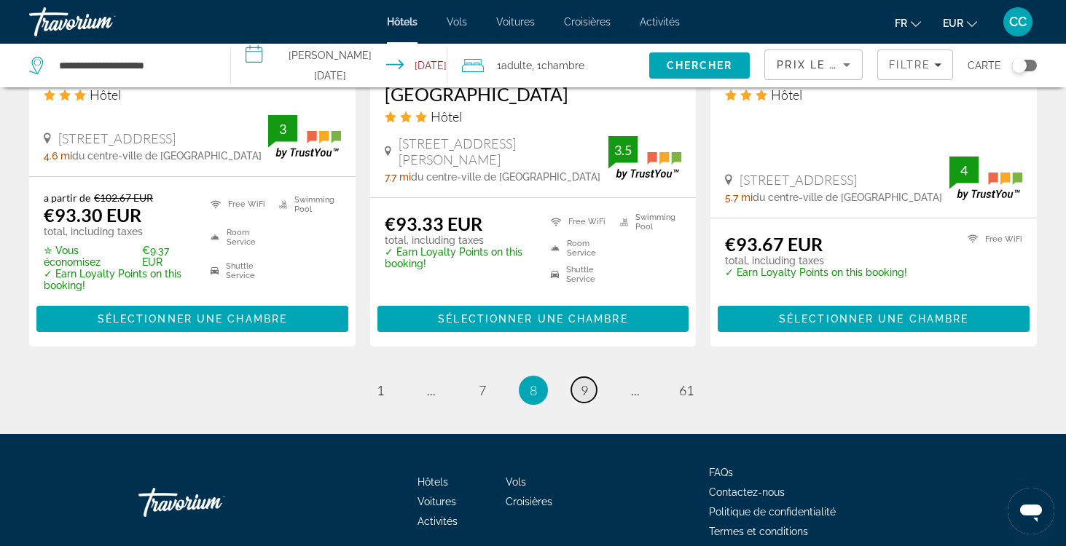
click at [581, 383] on span "9" at bounding box center [584, 391] width 7 height 16
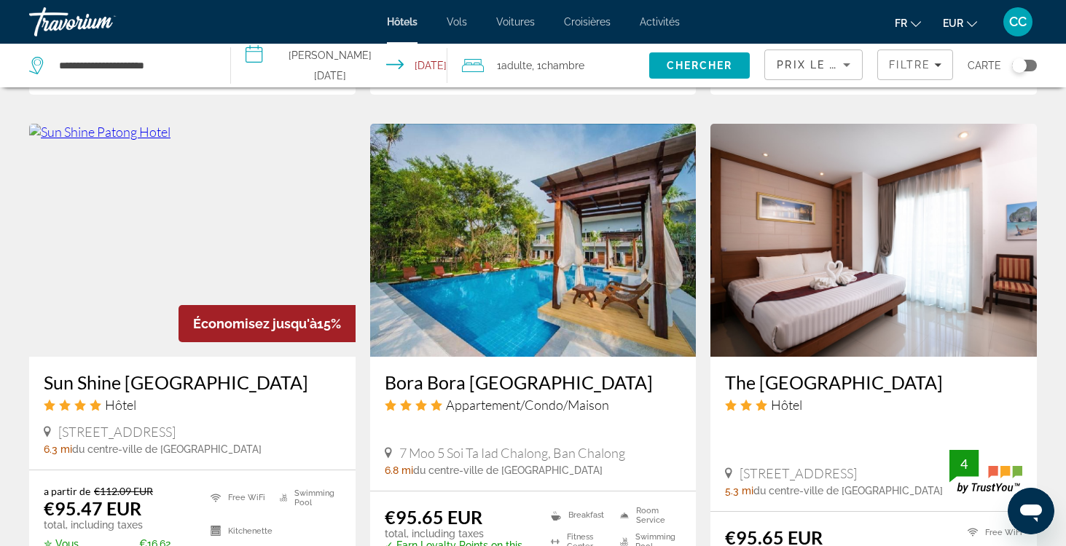
scroll to position [1161, 0]
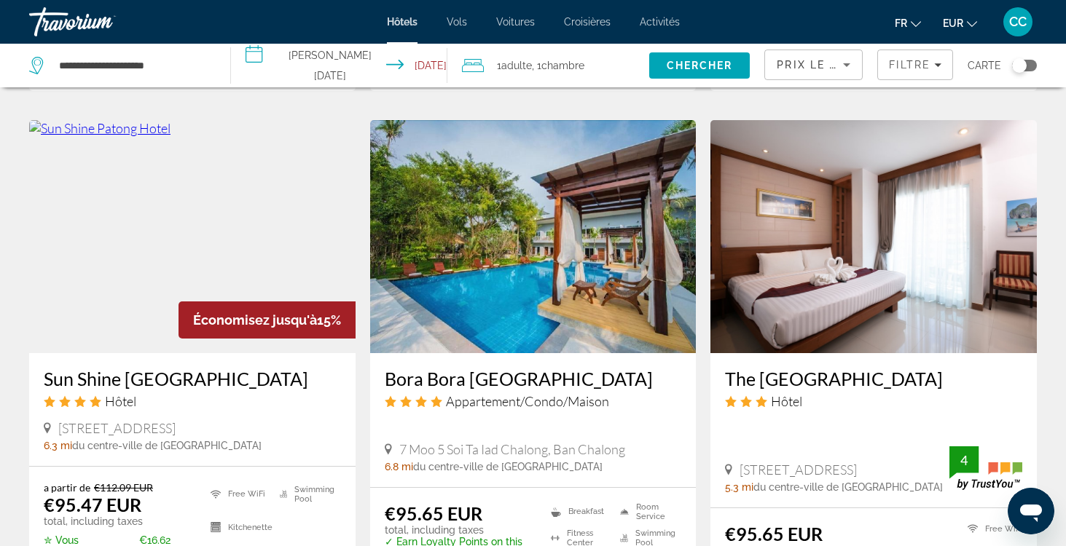
click at [187, 368] on h3 "Sun Shine Patong Hotel" at bounding box center [192, 379] width 297 height 22
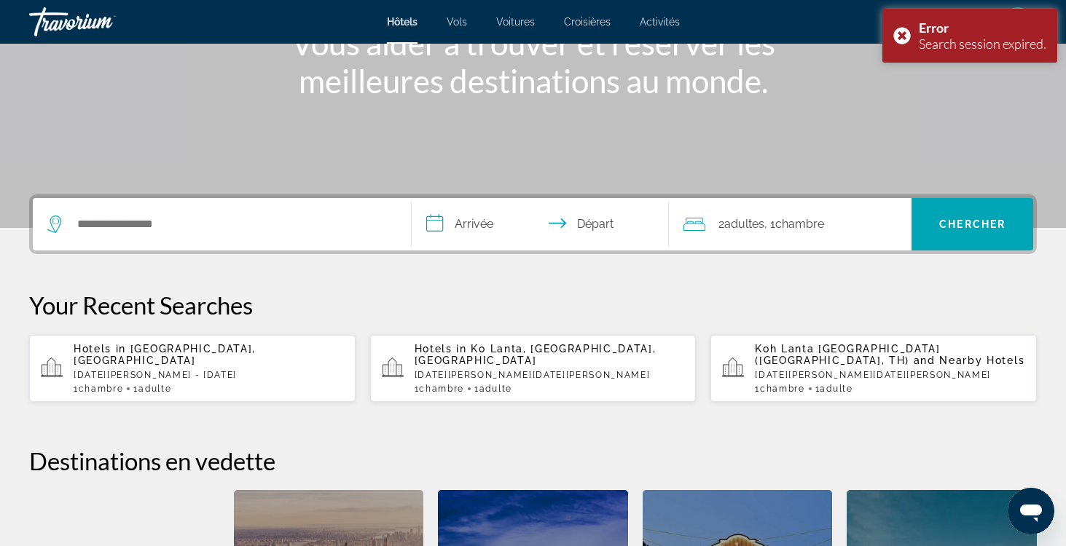
scroll to position [210, 0]
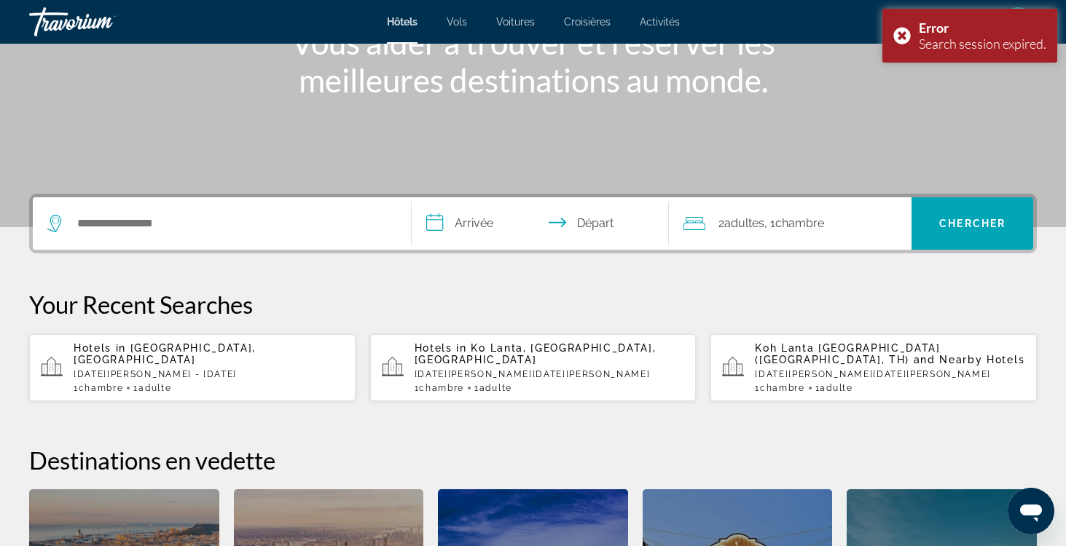
click at [174, 373] on p "Fri, 30 Jan - Sun, 01 Feb" at bounding box center [209, 374] width 270 height 10
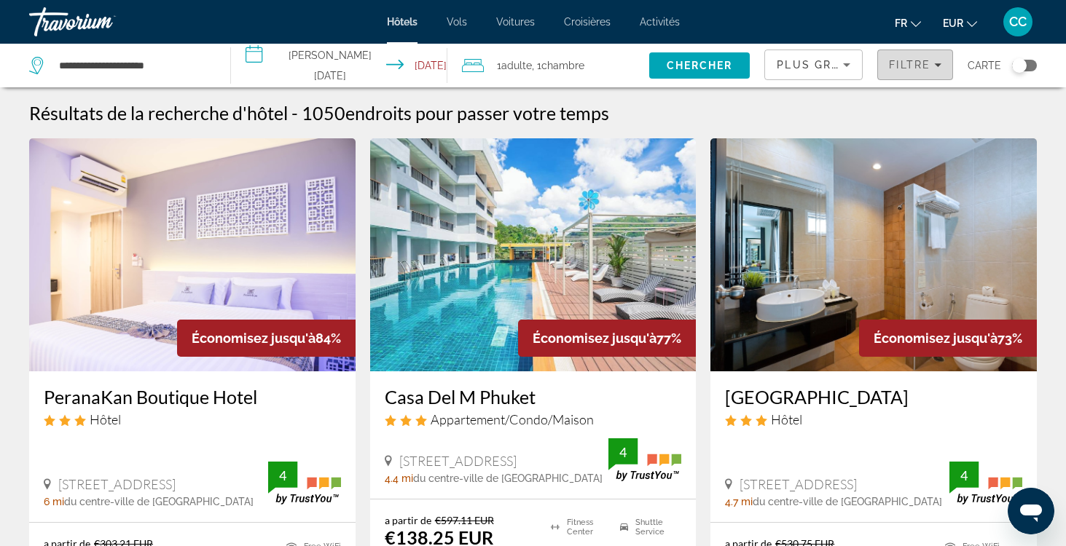
click at [898, 71] on span "Filters" at bounding box center [915, 64] width 74 height 35
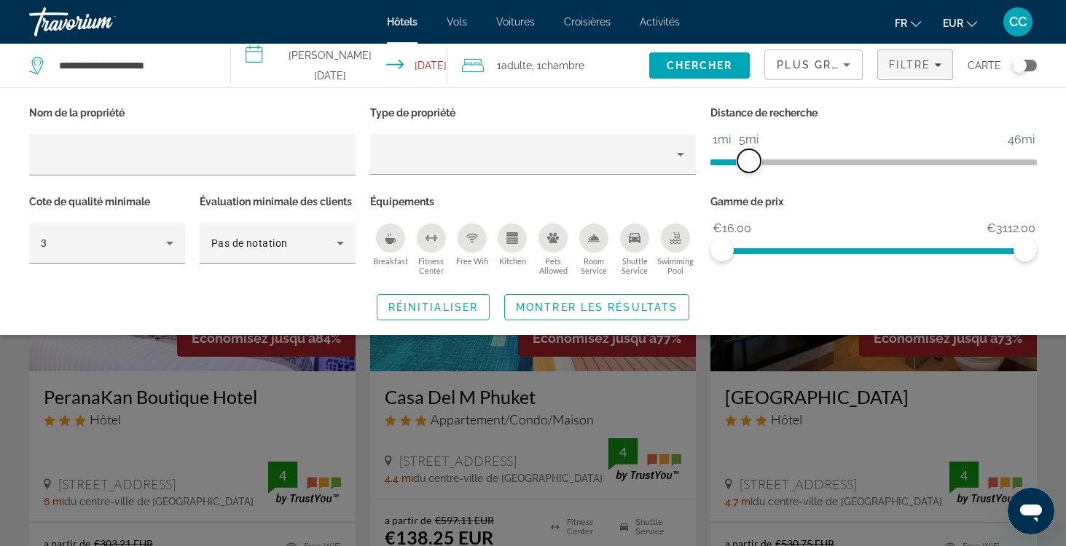
drag, startPoint x: 917, startPoint y: 154, endPoint x: 749, endPoint y: 157, distance: 168.3
click at [749, 158] on span "ngx-slider" at bounding box center [748, 160] width 23 height 23
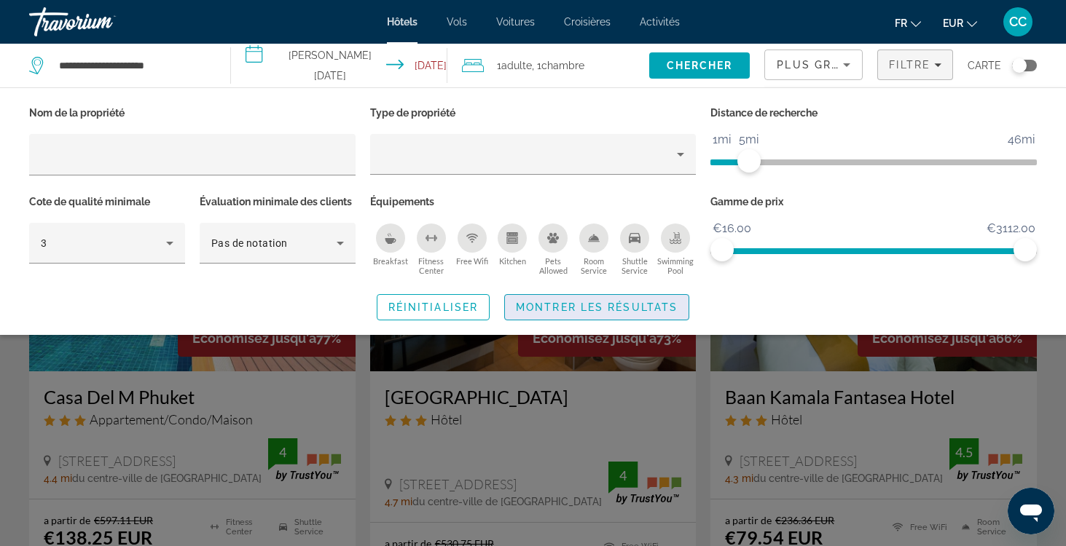
click at [648, 306] on span "Montrer les résultats" at bounding box center [597, 308] width 162 height 12
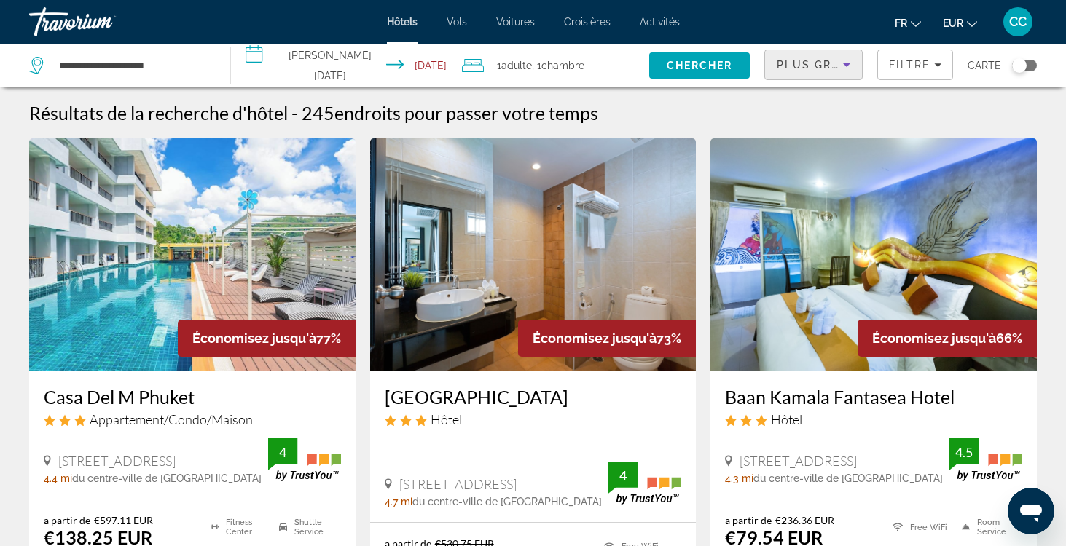
click at [836, 60] on span "Plus grandes économies" at bounding box center [864, 65] width 174 height 12
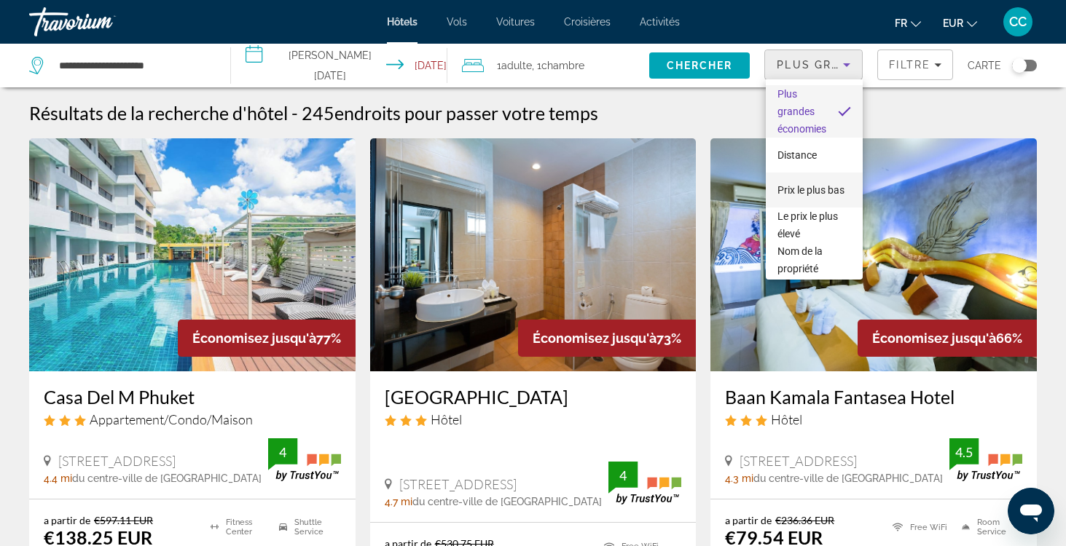
click at [812, 191] on span "Prix le plus bas" at bounding box center [810, 190] width 67 height 12
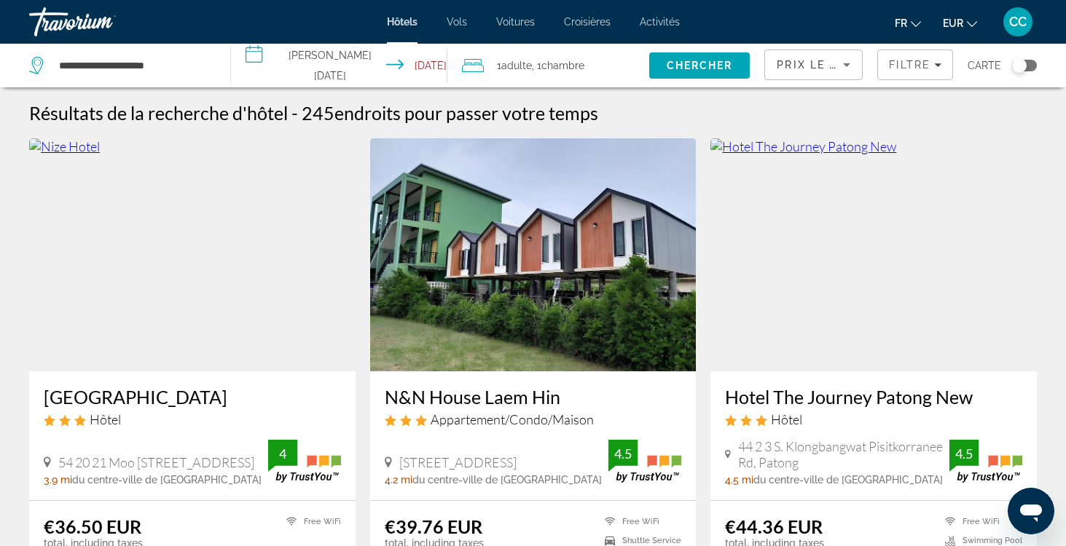
click at [1030, 60] on div "Toggle map" at bounding box center [1024, 66] width 25 height 12
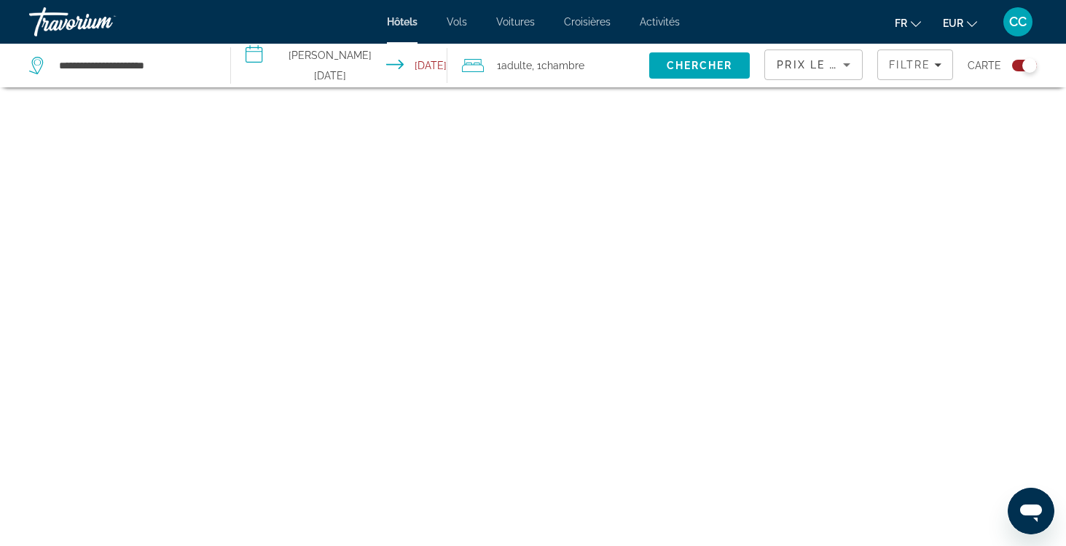
scroll to position [87, 0]
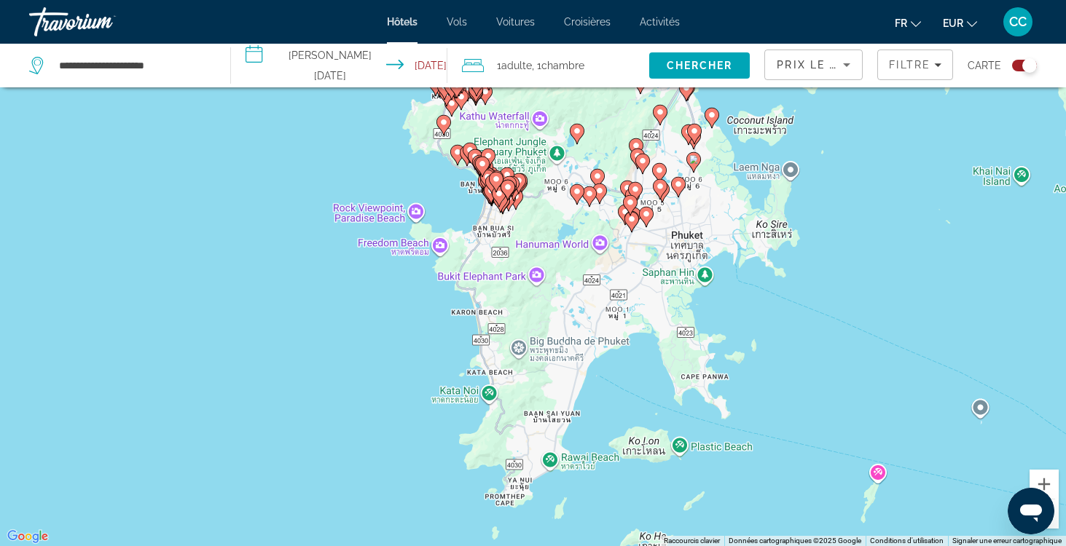
drag, startPoint x: 799, startPoint y: 419, endPoint x: 839, endPoint y: 226, distance: 197.4
click at [839, 226] on div "Pour activer le glissement avec le clavier, appuyez sur Alt+Entrée. Une fois ce…" at bounding box center [533, 273] width 1066 height 546
click at [905, 79] on span "Filters" at bounding box center [915, 64] width 74 height 35
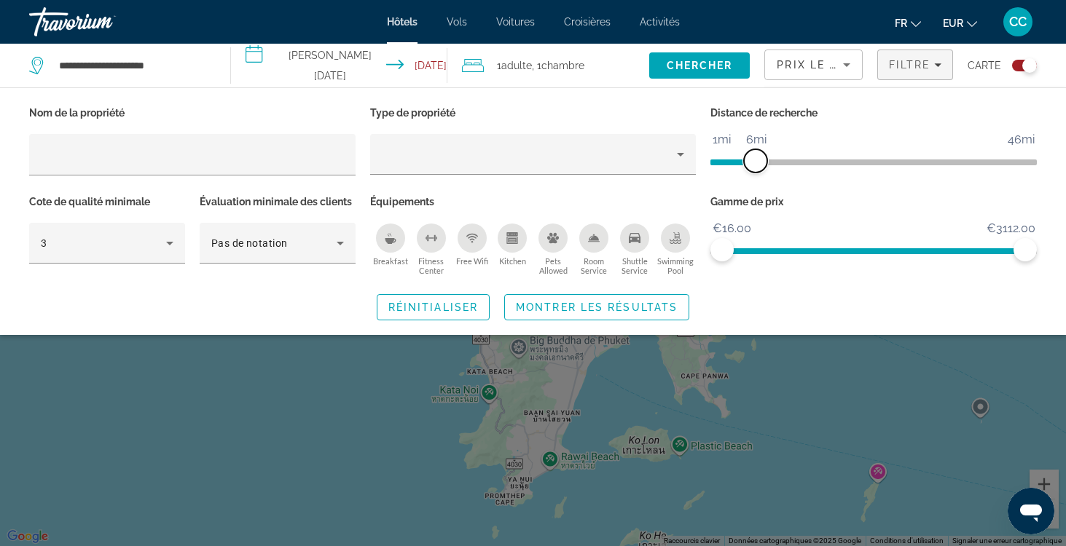
click at [757, 156] on span "ngx-slider" at bounding box center [755, 160] width 23 height 23
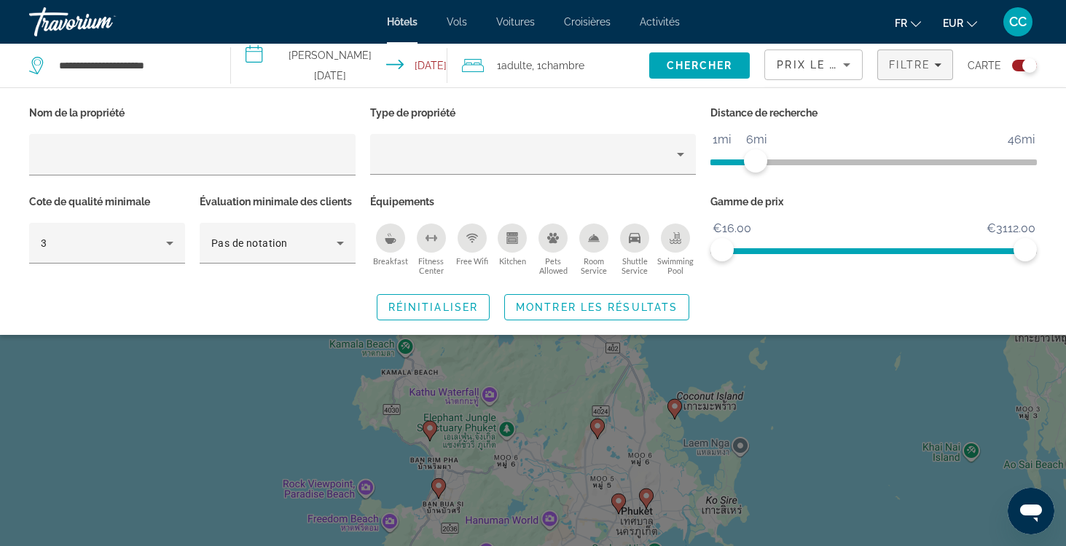
drag, startPoint x: 801, startPoint y: 420, endPoint x: 846, endPoint y: 254, distance: 172.0
click at [849, 87] on app-hotels-search-filters "Prix le plus bas Filtre Carte Nom de la propriété Type de propriété Distance de…" at bounding box center [915, 66] width 302 height 44
click at [674, 310] on span "Montrer les résultats" at bounding box center [597, 308] width 162 height 12
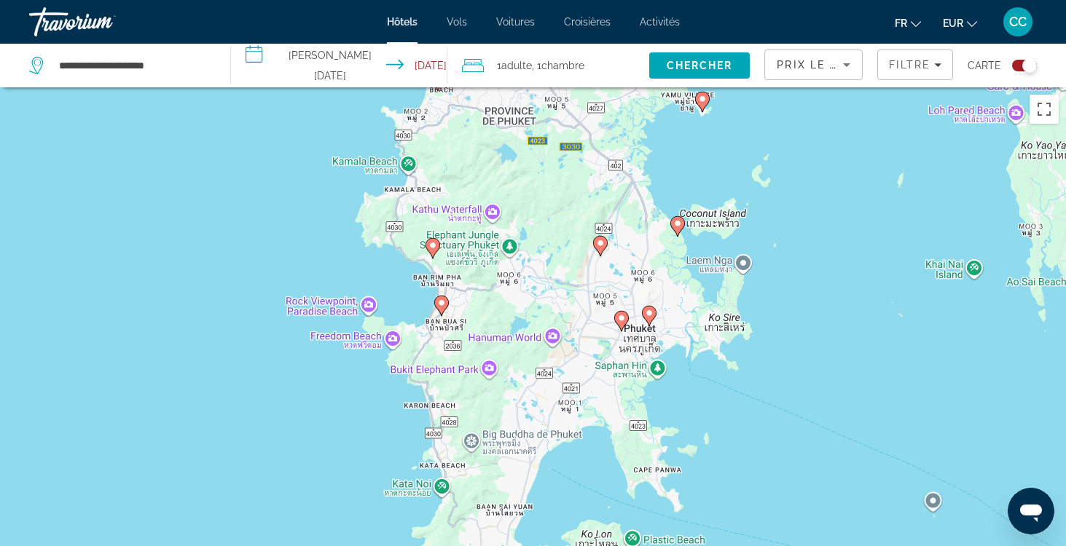
drag, startPoint x: 847, startPoint y: 455, endPoint x: 850, endPoint y: 270, distance: 185.1
click at [850, 270] on div "Pour activer le glissement avec le clavier, appuyez sur Alt+Entrée. Une fois ce…" at bounding box center [533, 360] width 1066 height 546
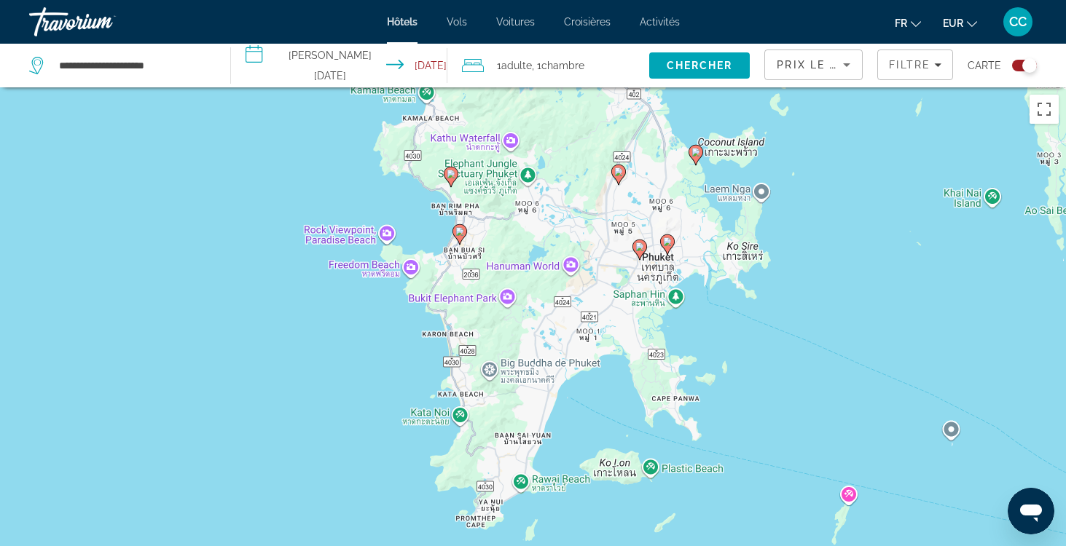
drag, startPoint x: 783, startPoint y: 375, endPoint x: 797, endPoint y: 310, distance: 66.3
click at [799, 310] on div "Pour activer le glissement avec le clavier, appuyez sur Alt+Entrée. Une fois ce…" at bounding box center [533, 360] width 1066 height 546
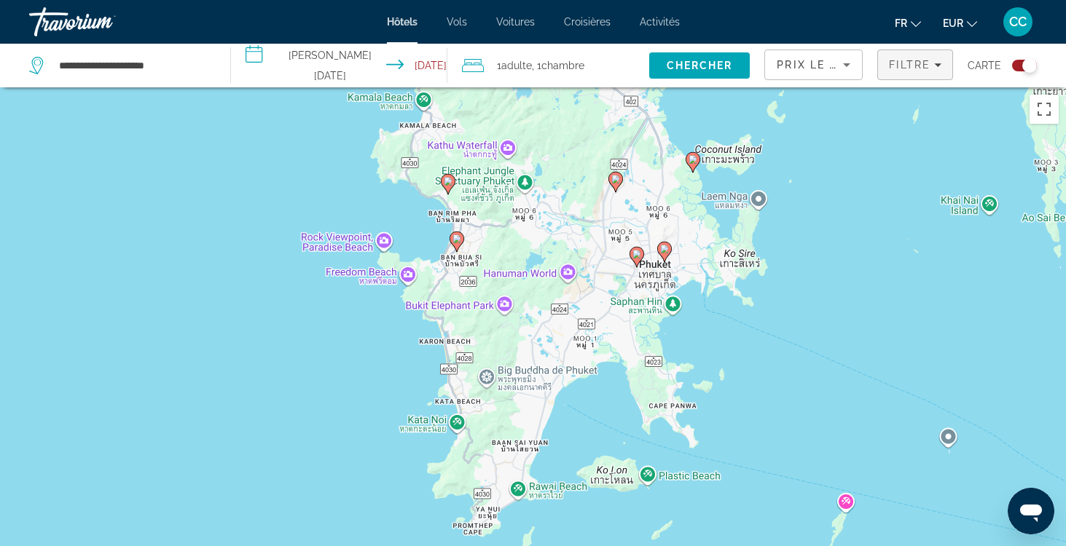
click at [889, 71] on span "Filters" at bounding box center [915, 64] width 74 height 35
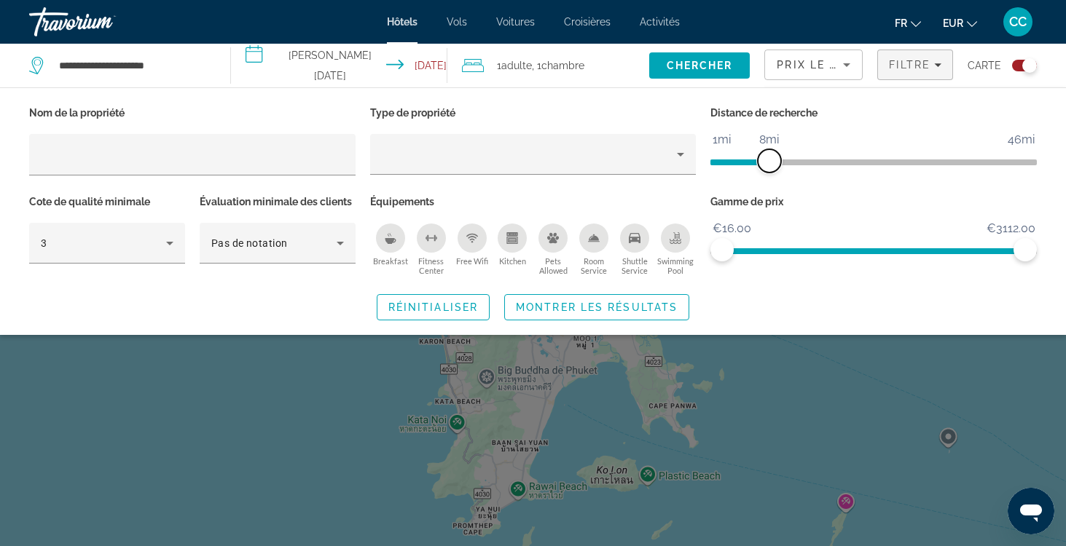
drag, startPoint x: 753, startPoint y: 161, endPoint x: 769, endPoint y: 161, distance: 16.0
click at [769, 161] on span "ngx-slider" at bounding box center [769, 160] width 23 height 23
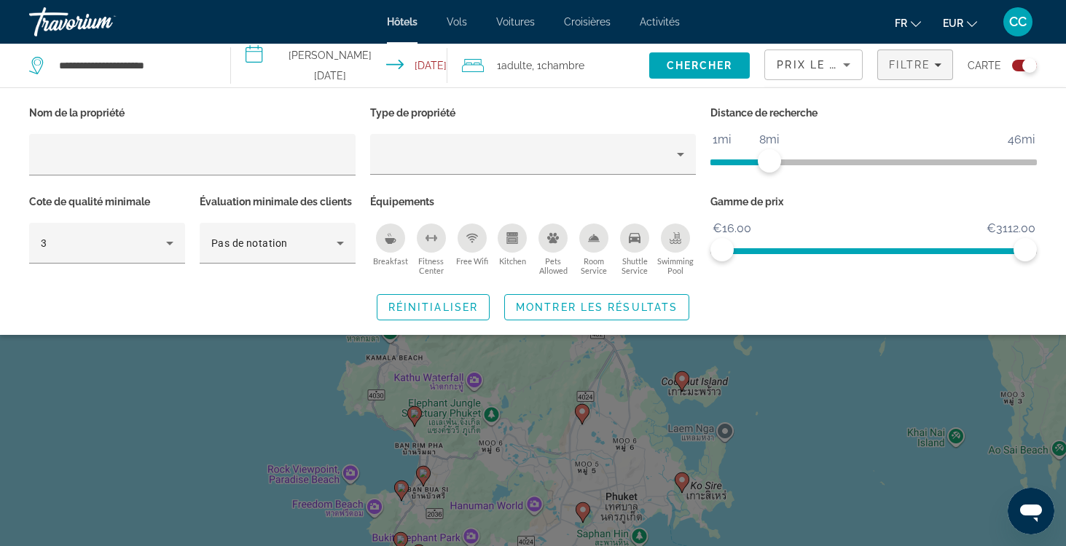
click at [775, 433] on div "Search widget" at bounding box center [533, 383] width 1066 height 328
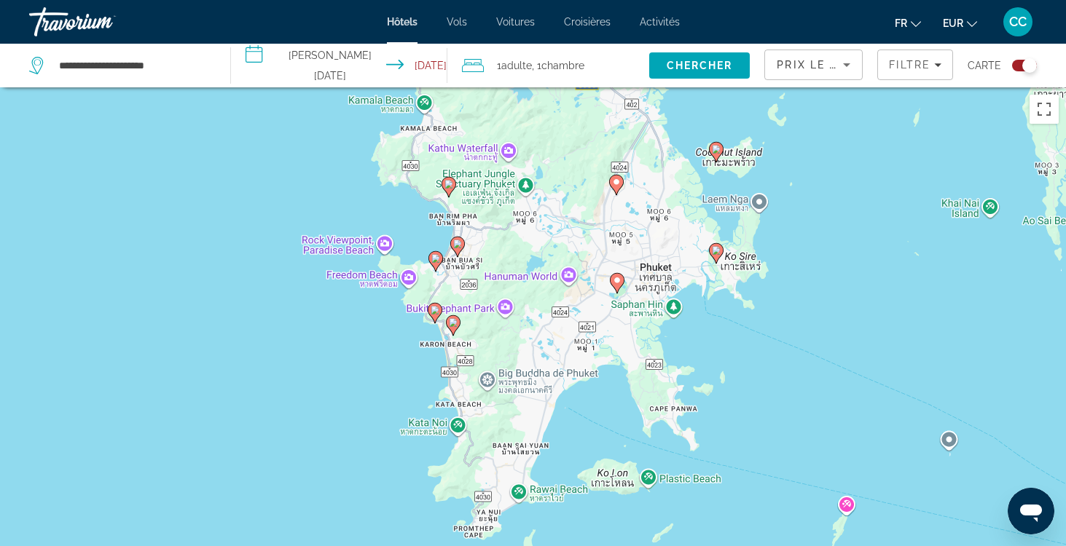
drag, startPoint x: 774, startPoint y: 433, endPoint x: 808, endPoint y: 200, distance: 234.9
click at [808, 200] on div "Pour activer le glissement avec le clavier, appuyez sur Alt+Entrée. Une fois ce…" at bounding box center [533, 360] width 1066 height 546
click at [616, 284] on image "Main content" at bounding box center [617, 280] width 9 height 9
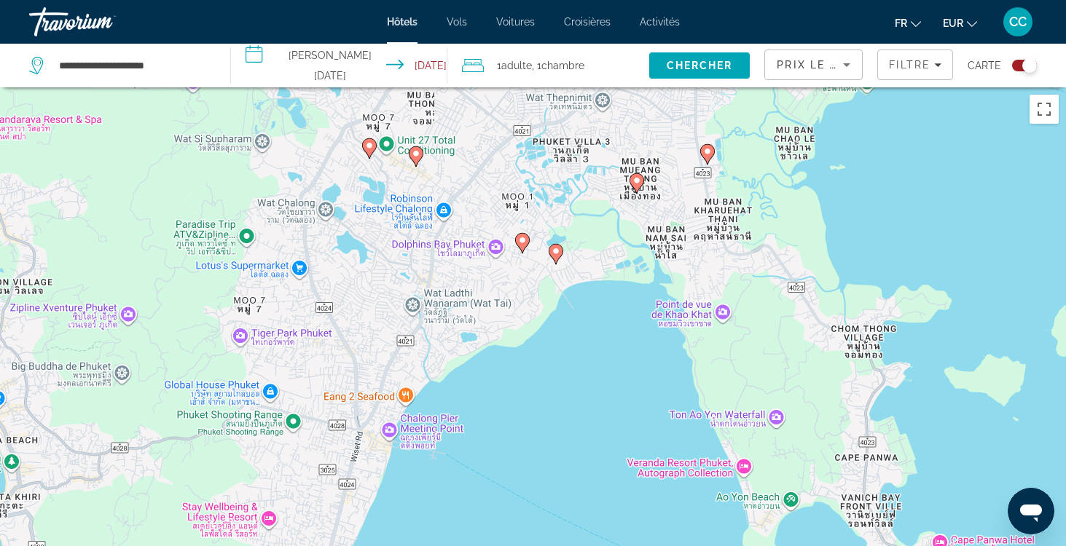
drag, startPoint x: 789, startPoint y: 477, endPoint x: 898, endPoint y: 113, distance: 380.4
click at [898, 113] on div "Pour naviguer, appuyez sur les touches fléchées. Pour activer le glissement ave…" at bounding box center [533, 360] width 1066 height 546
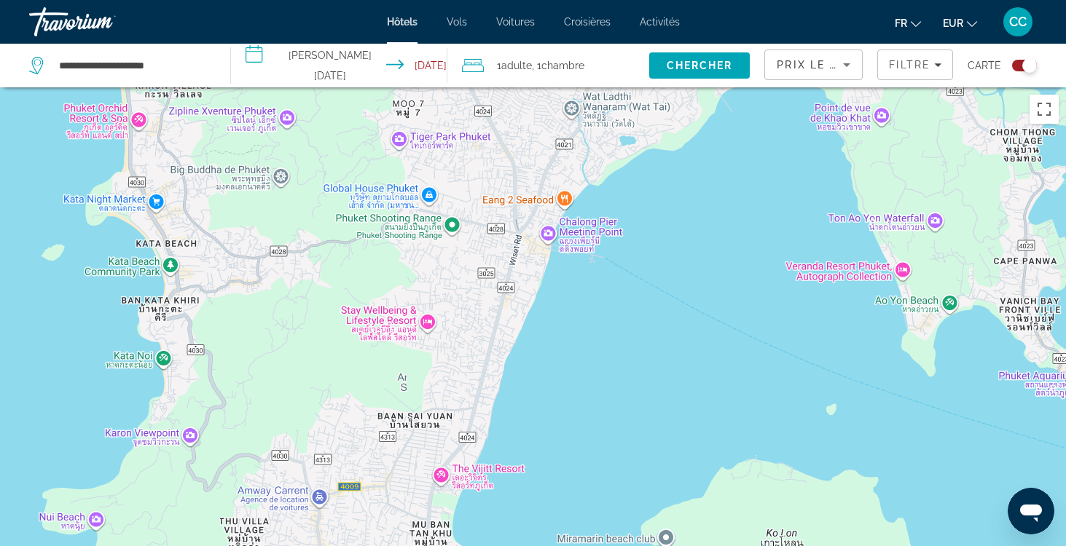
drag, startPoint x: 534, startPoint y: 426, endPoint x: 694, endPoint y: 224, distance: 257.7
click at [695, 225] on div "Pour naviguer, appuyez sur les touches fléchées. Pour activer le glissement ave…" at bounding box center [533, 360] width 1066 height 546
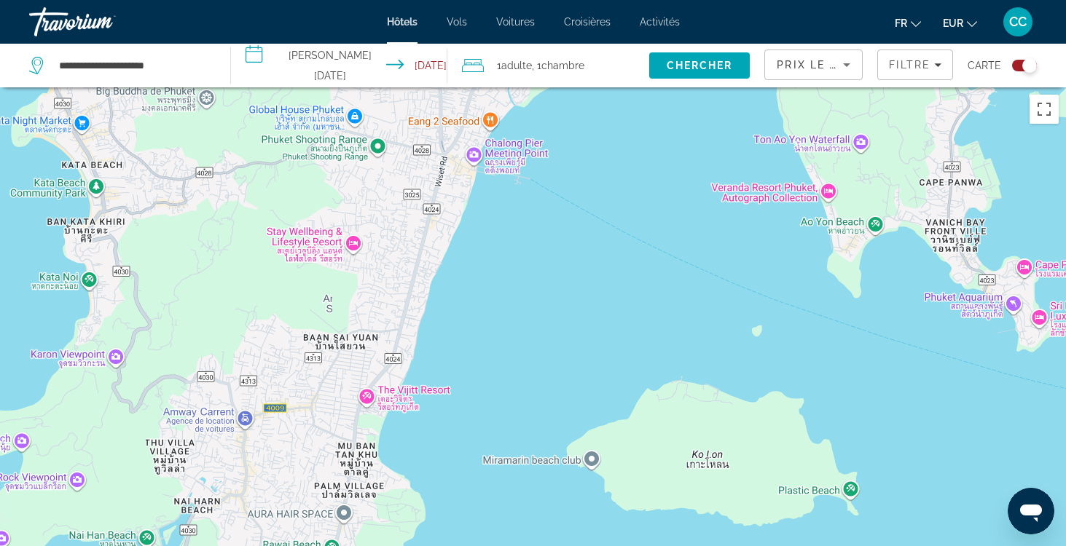
drag, startPoint x: 581, startPoint y: 419, endPoint x: 496, endPoint y: 362, distance: 102.5
click at [495, 363] on div "Pour naviguer, appuyez sur les touches fléchées. Pour activer le glissement ave…" at bounding box center [533, 360] width 1066 height 546
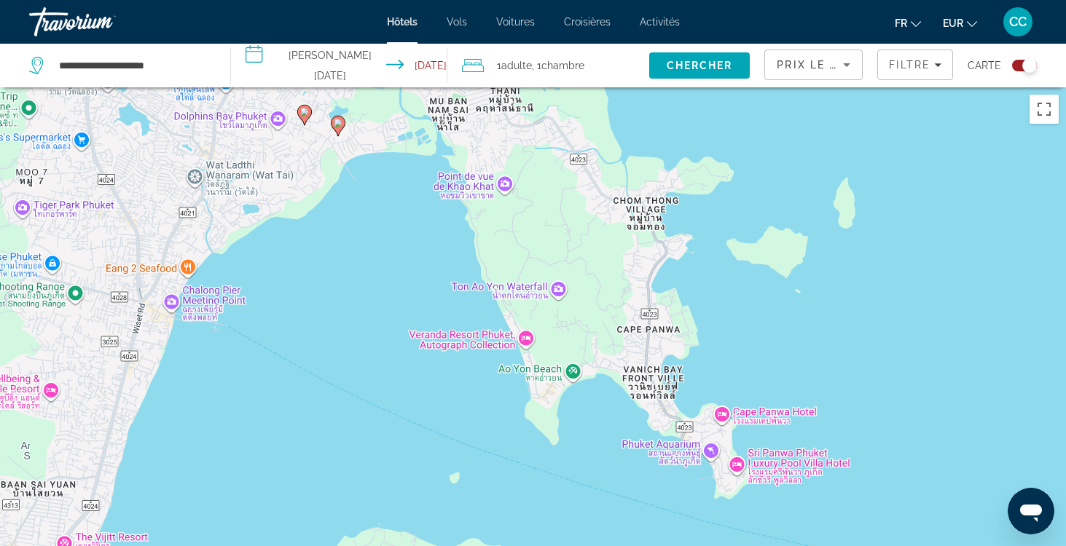
drag, startPoint x: 739, startPoint y: 322, endPoint x: 445, endPoint y: 436, distance: 315.1
click at [444, 438] on div "Pour naviguer, appuyez sur les touches fléchées. Pour activer le glissement ave…" at bounding box center [533, 360] width 1066 height 546
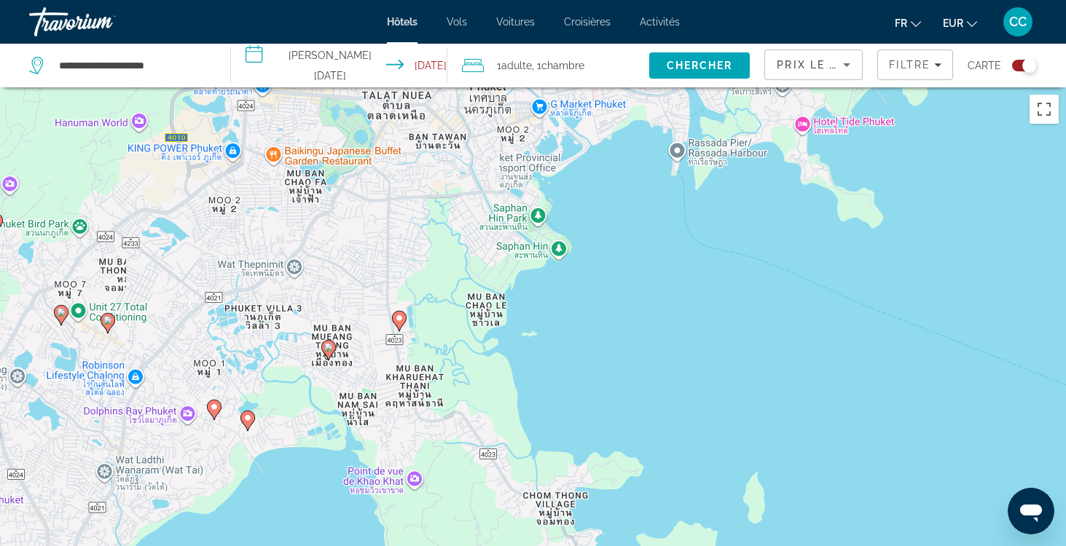
drag, startPoint x: 701, startPoint y: 197, endPoint x: 614, endPoint y: 501, distance: 315.5
click at [614, 501] on div "Pour naviguer, appuyez sur les touches fléchées. Pour activer le glissement ave…" at bounding box center [533, 360] width 1066 height 546
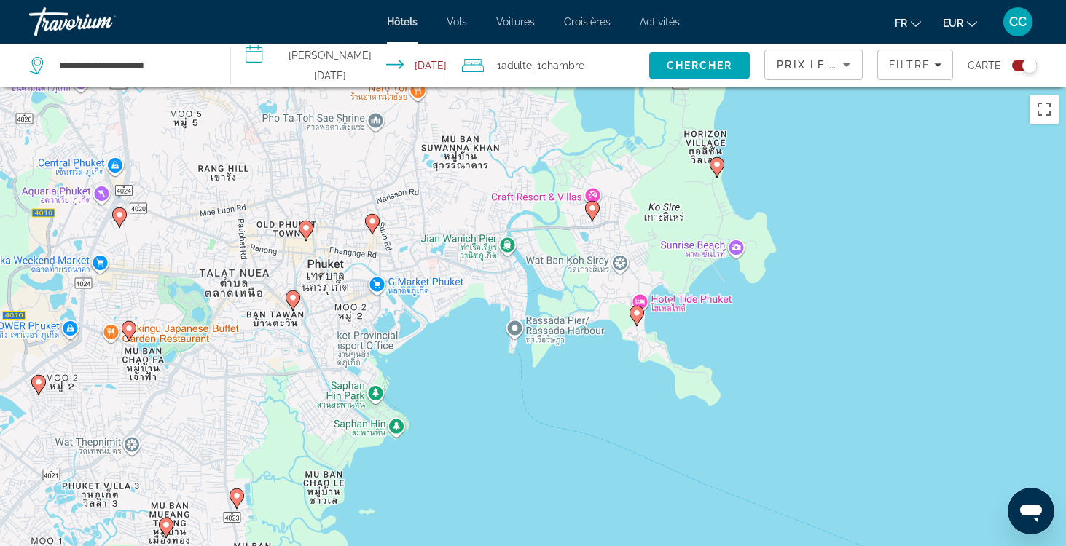
drag, startPoint x: 670, startPoint y: 327, endPoint x: 507, endPoint y: 507, distance: 242.5
click at [507, 507] on div "Pour naviguer, appuyez sur les touches fléchées. Pour activer le glissement ave…" at bounding box center [533, 360] width 1066 height 546
click at [636, 318] on icon "Main content" at bounding box center [636, 316] width 13 height 19
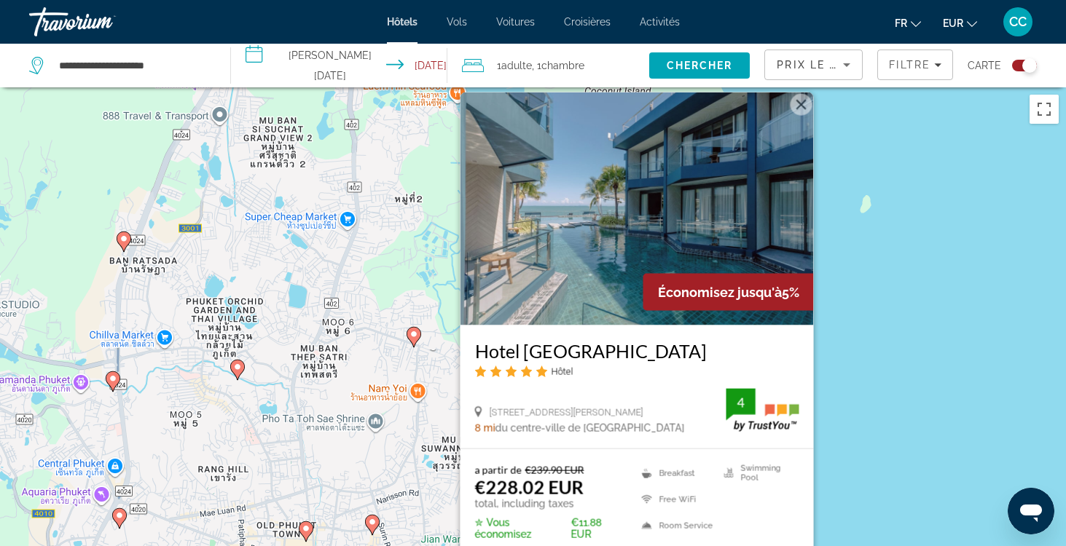
click at [846, 439] on div "Pour naviguer, appuyez sur les touches fléchées. Pour activer le glissement ave…" at bounding box center [533, 360] width 1066 height 546
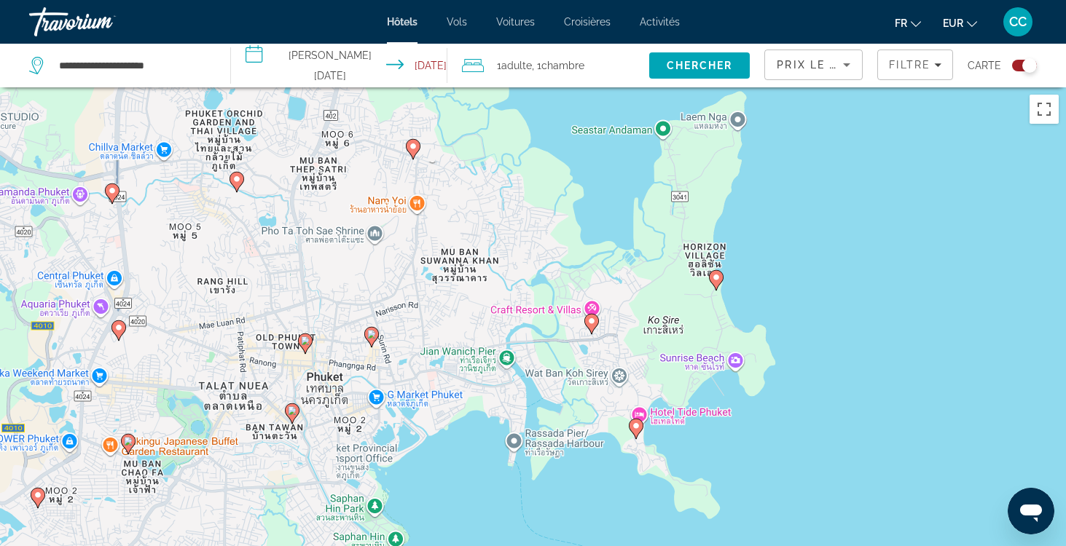
drag, startPoint x: 783, startPoint y: 467, endPoint x: 779, endPoint y: 269, distance: 198.2
click at [777, 269] on div "Pour naviguer, appuyez sur les touches fléchées. Pour activer le glissement ave…" at bounding box center [533, 360] width 1066 height 546
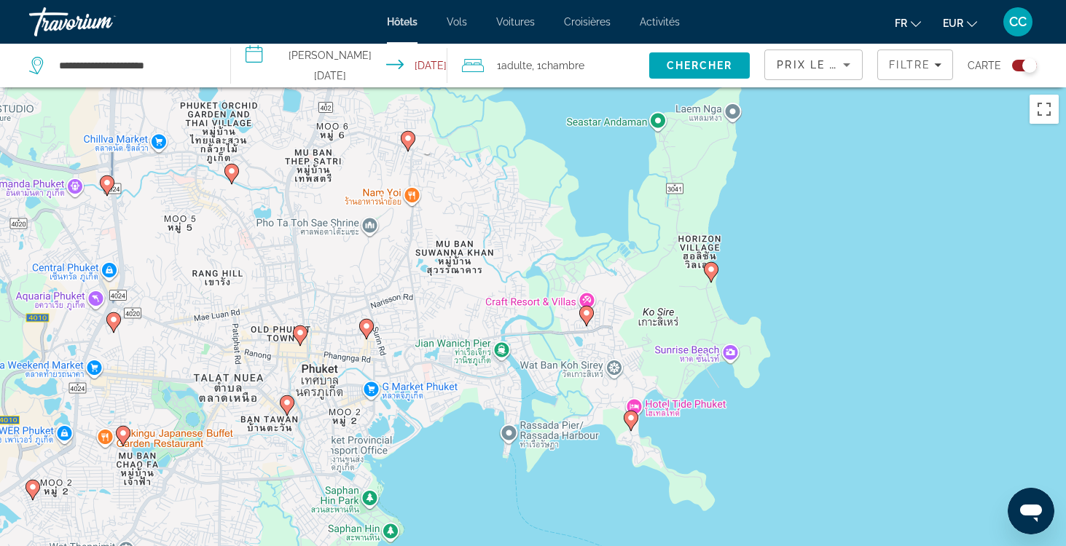
click at [715, 278] on gmp-advanced-marker "Main content" at bounding box center [711, 273] width 15 height 22
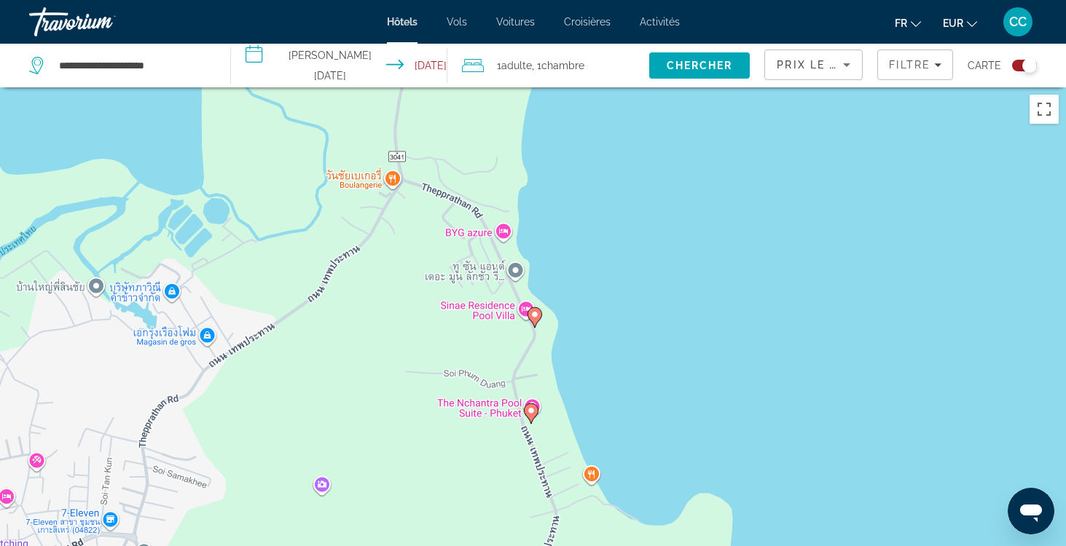
click at [536, 412] on icon "Main content" at bounding box center [530, 413] width 13 height 19
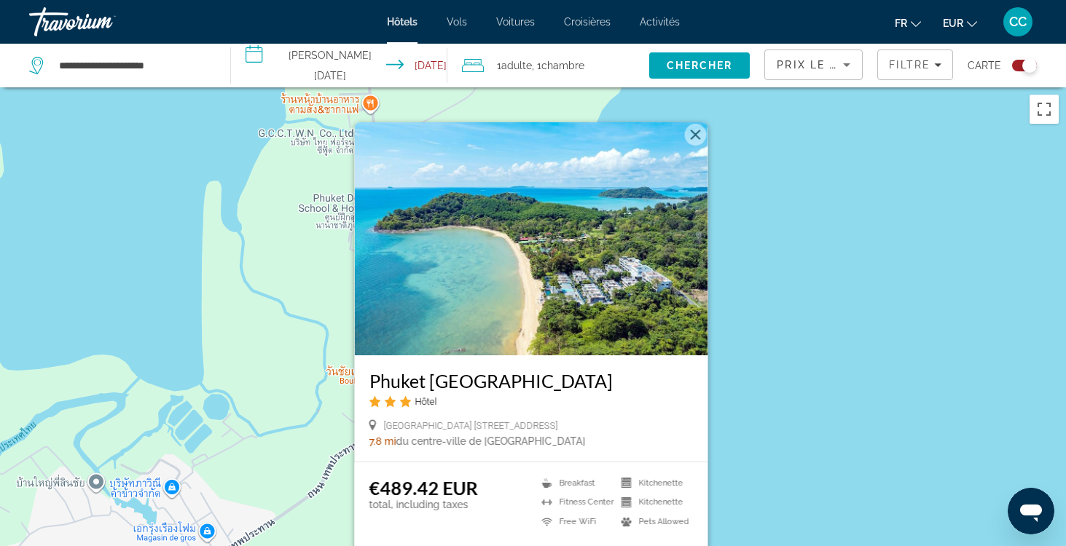
click at [770, 384] on div "Pour activer le glissement avec le clavier, appuyez sur Alt+Entrée. Une fois ce…" at bounding box center [533, 360] width 1066 height 546
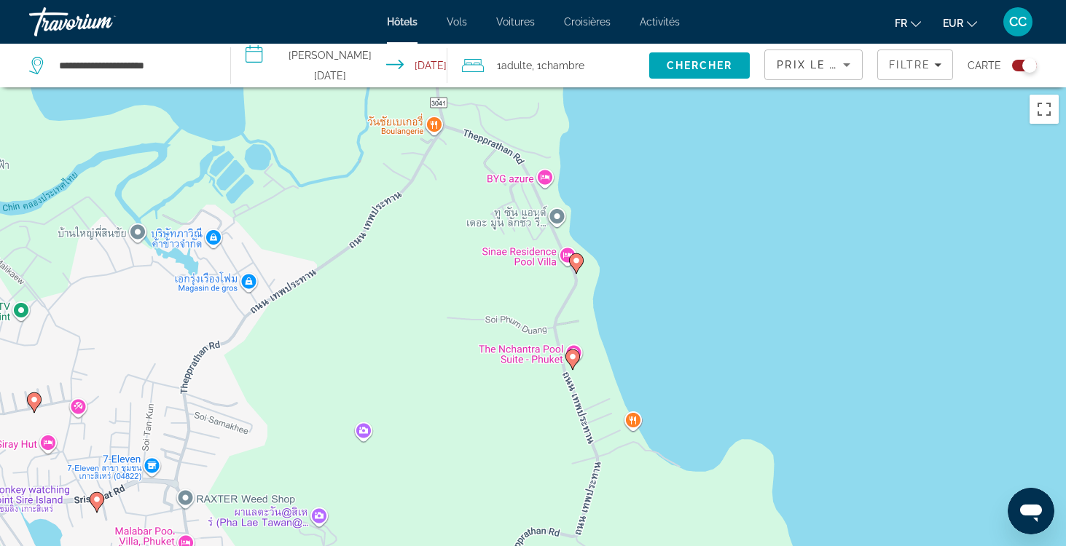
drag, startPoint x: 613, startPoint y: 460, endPoint x: 654, endPoint y: 209, distance: 254.1
click at [654, 209] on div "Pour activer le glissement avec le clavier, appuyez sur Alt+Entrée. Une fois ce…" at bounding box center [533, 360] width 1066 height 546
click at [579, 262] on image "Main content" at bounding box center [576, 261] width 9 height 9
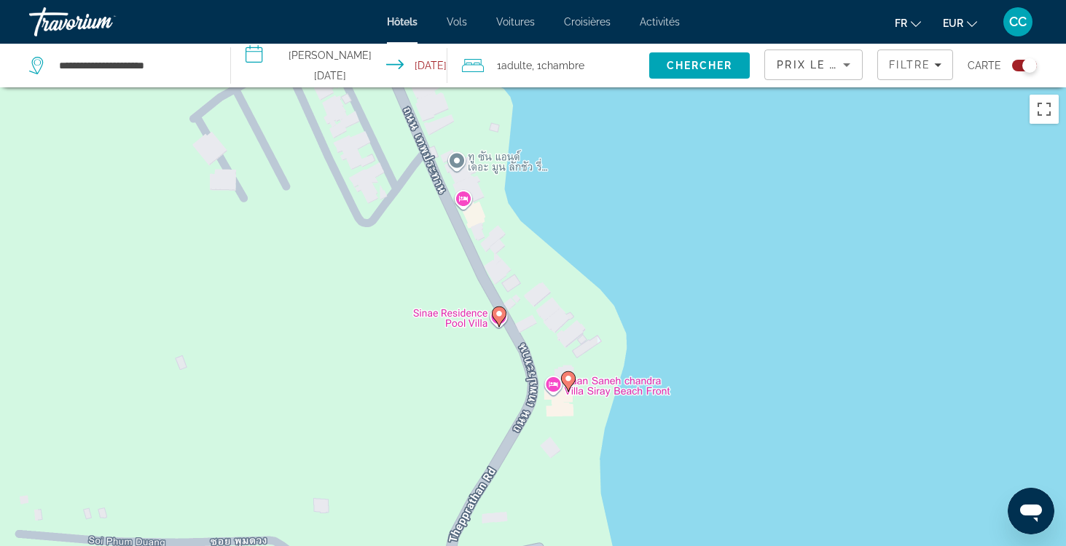
click at [572, 383] on icon "Main content" at bounding box center [567, 381] width 13 height 19
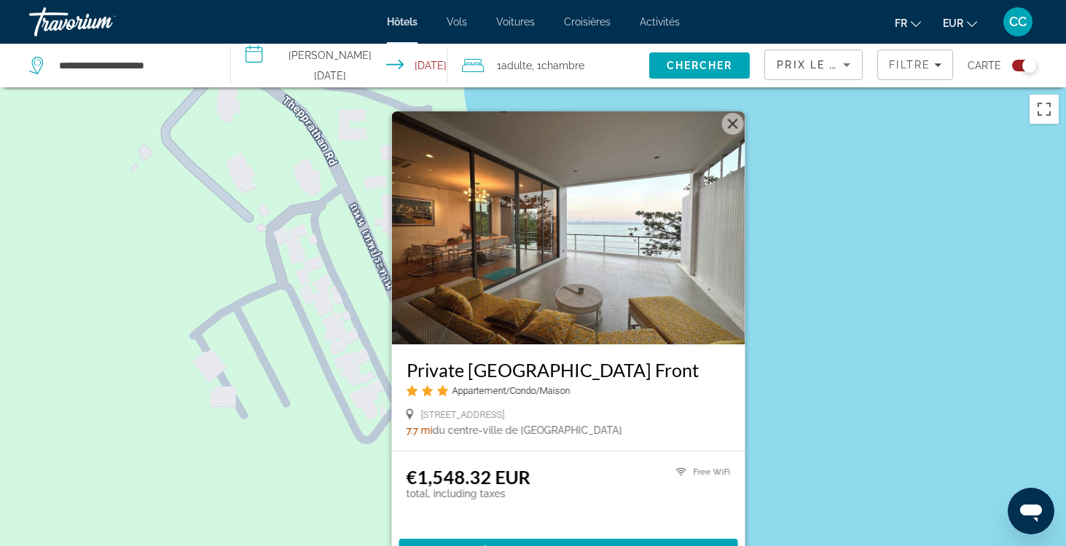
click at [785, 369] on div "Pour activer le glissement avec le clavier, appuyez sur Alt+Entrée. Une fois ce…" at bounding box center [533, 360] width 1066 height 546
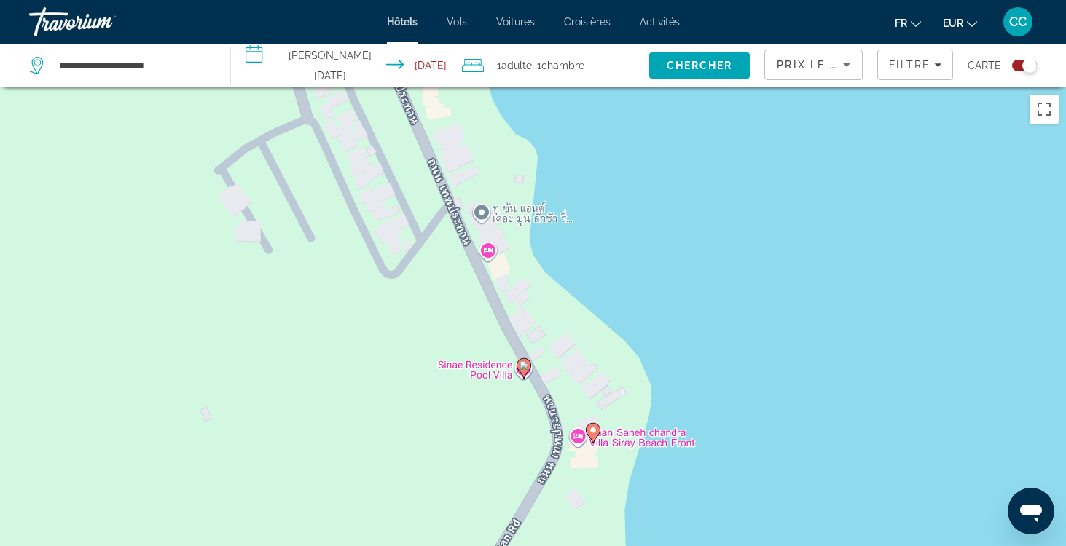
drag, startPoint x: 504, startPoint y: 485, endPoint x: 533, endPoint y: 292, distance: 194.6
click at [533, 292] on div "Pour activer le glissement avec le clavier, appuyez sur Alt+Entrée. Une fois ce…" at bounding box center [533, 360] width 1066 height 546
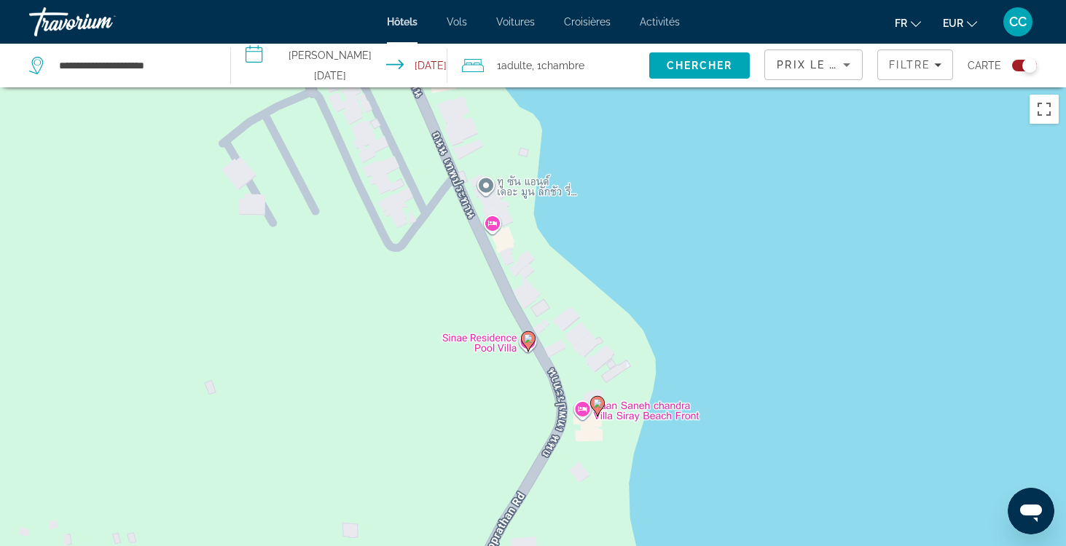
click at [529, 334] on icon "Main content" at bounding box center [527, 341] width 13 height 19
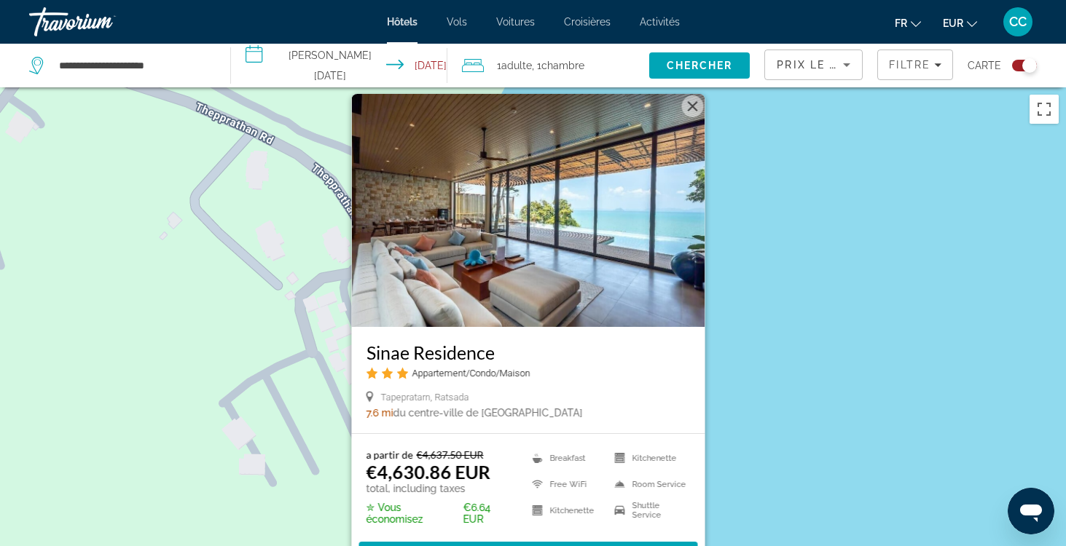
click at [799, 392] on div "Pour activer le glissement avec le clavier, appuyez sur Alt+Entrée. Une fois ce…" at bounding box center [533, 360] width 1066 height 546
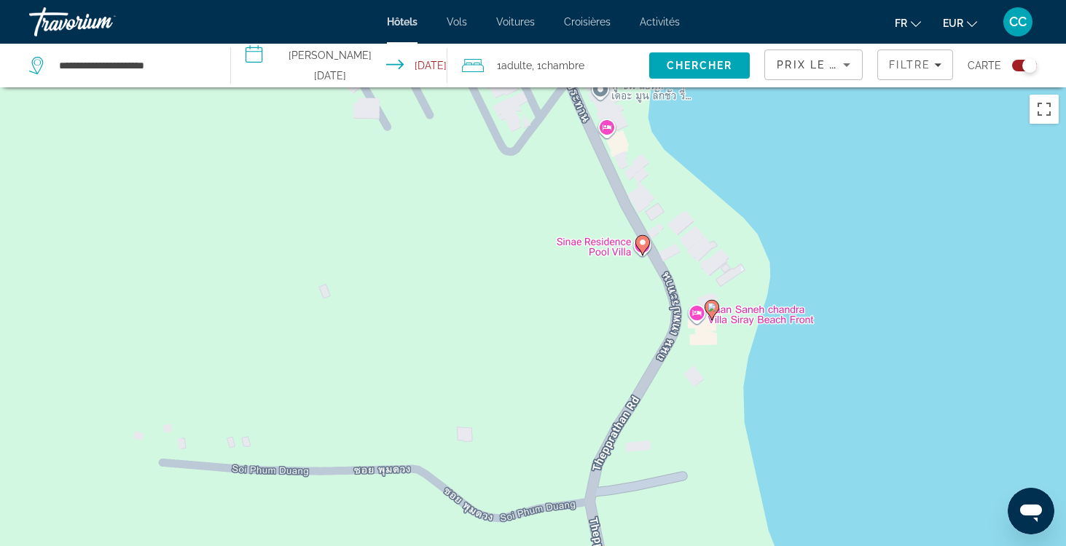
drag, startPoint x: 752, startPoint y: 464, endPoint x: 866, endPoint y: 105, distance: 377.0
click at [866, 105] on div "Pour activer le glissement avec le clavier, appuyez sur Alt+Entrée. Une fois ce…" at bounding box center [533, 360] width 1066 height 546
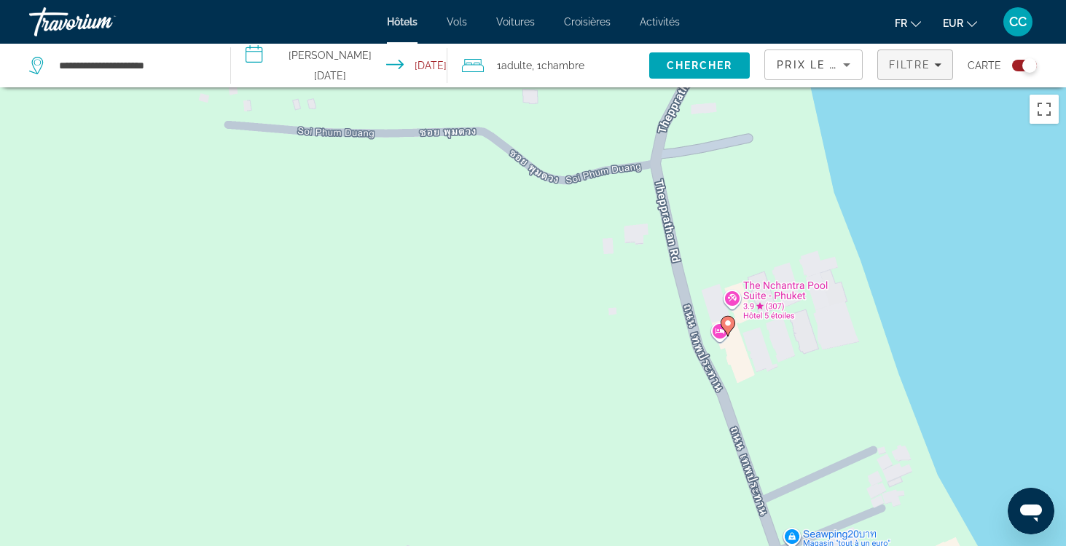
drag, startPoint x: 830, startPoint y: 404, endPoint x: 895, endPoint y: 61, distance: 349.3
click at [895, 87] on div "**********" at bounding box center [533, 404] width 1066 height 634
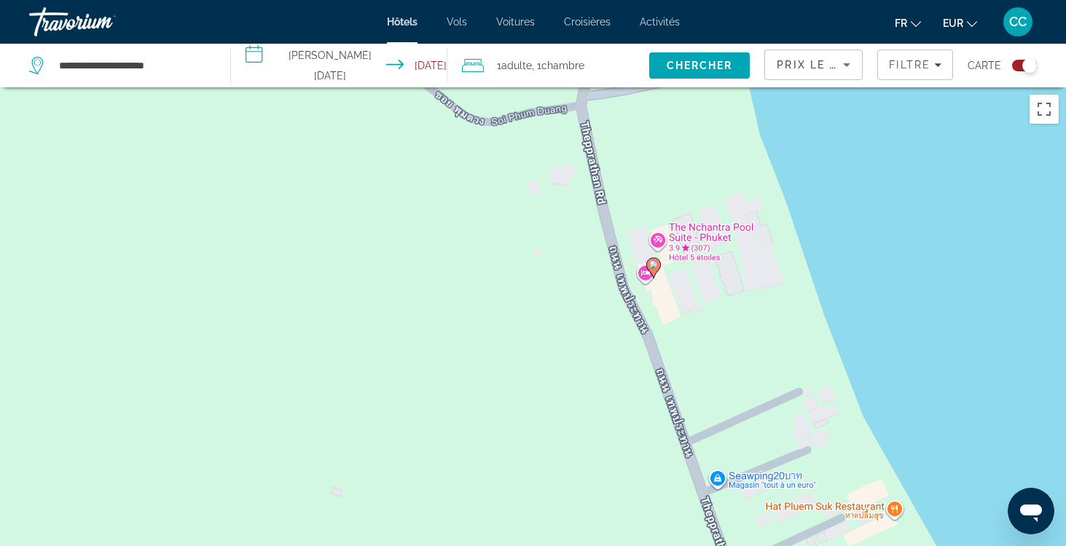
drag, startPoint x: 904, startPoint y: 302, endPoint x: 727, endPoint y: 215, distance: 197.5
click at [727, 215] on div "Pour activer le glissement avec le clavier, appuyez sur Alt+Entrée. Une fois ce…" at bounding box center [533, 360] width 1066 height 546
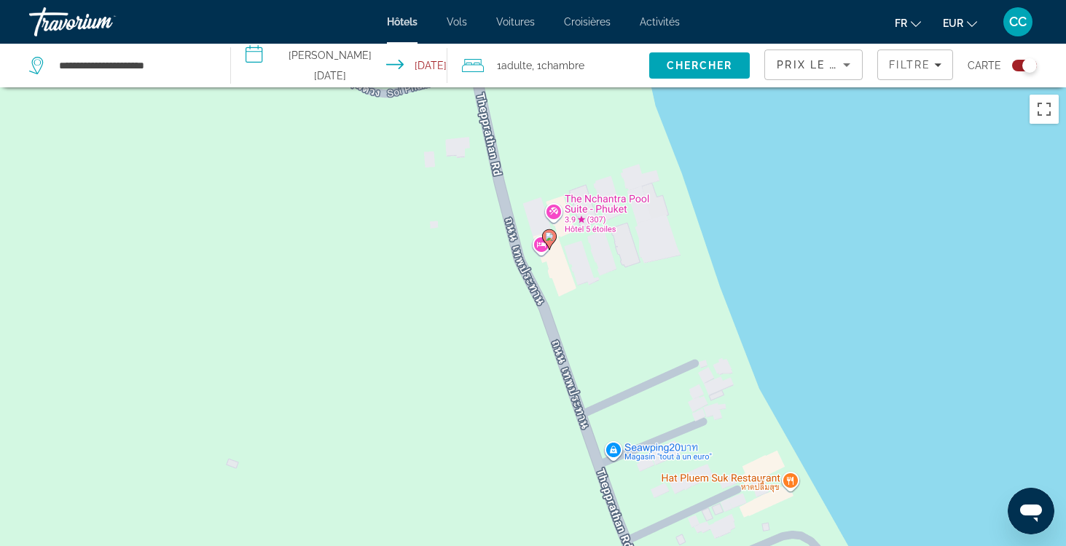
click at [554, 239] on icon "Main content" at bounding box center [548, 239] width 13 height 19
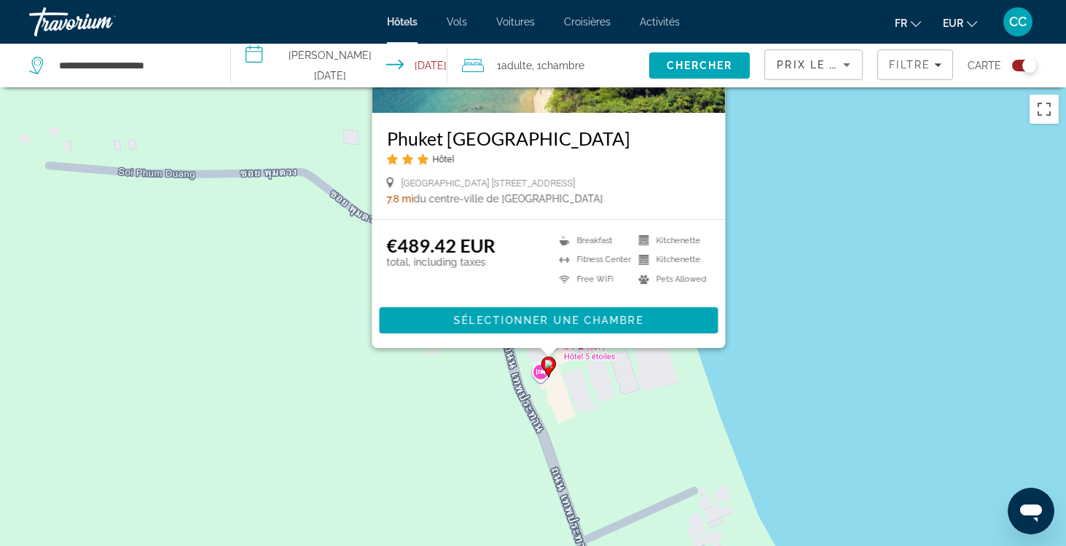
drag, startPoint x: 796, startPoint y: 435, endPoint x: 777, endPoint y: 122, distance: 313.2
click at [777, 122] on div "Pour activer le glissement avec le clavier, appuyez sur Alt+Entrée. Une fois ce…" at bounding box center [533, 360] width 1066 height 546
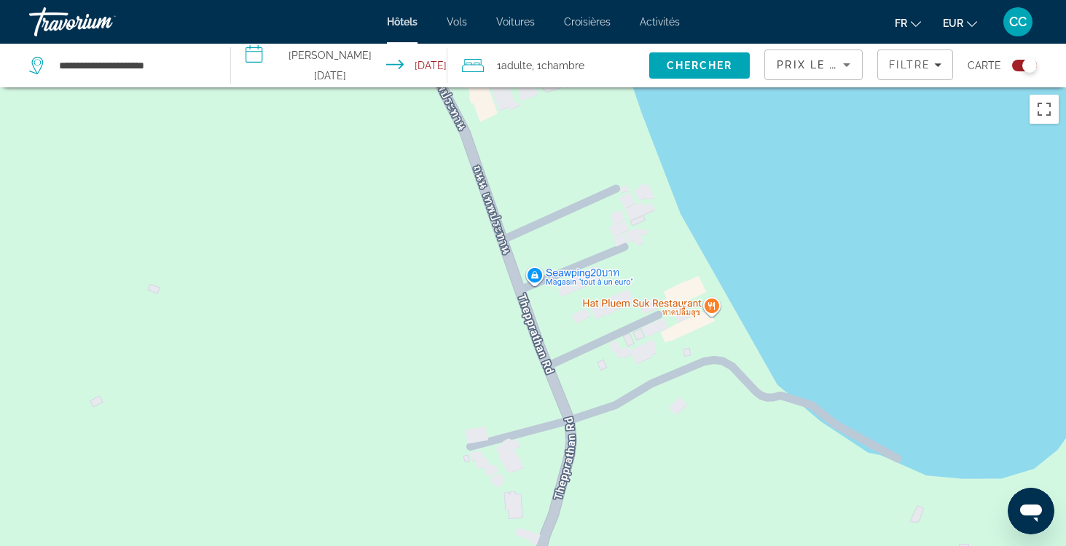
drag, startPoint x: 818, startPoint y: 436, endPoint x: 759, endPoint y: 195, distance: 247.4
click at [759, 195] on div "Pour activer le glissement avec le clavier, appuyez sur Alt+Entrée. Une fois ce…" at bounding box center [533, 360] width 1066 height 546
click at [818, 278] on div "Pour activer le glissement avec le clavier, appuyez sur Alt+Entrée. Une fois ce…" at bounding box center [533, 360] width 1066 height 546
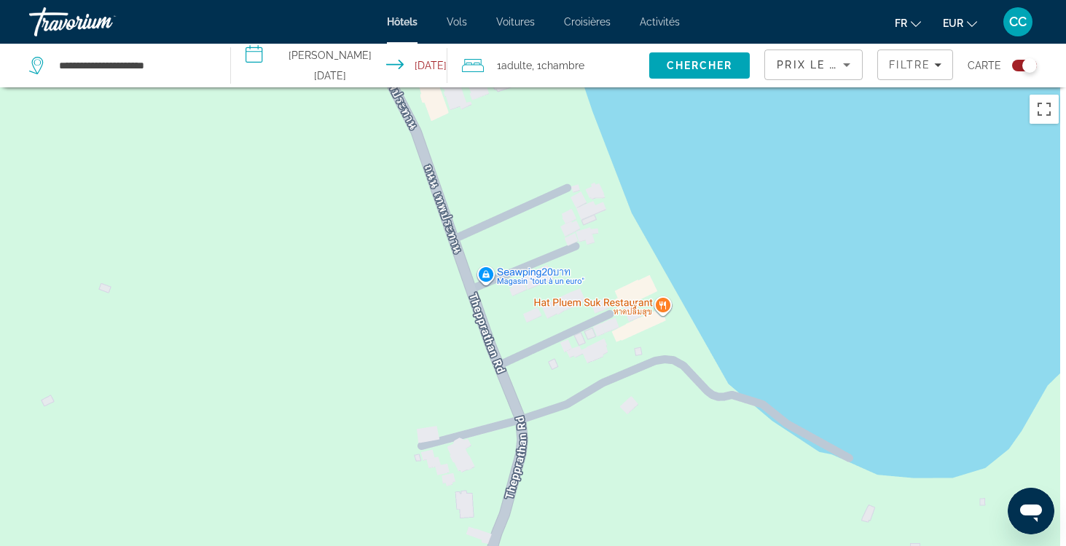
drag, startPoint x: 930, startPoint y: 326, endPoint x: 827, endPoint y: 295, distance: 107.9
click at [827, 295] on div "Pour activer le glissement avec le clavier, appuyez sur Alt+Entrée. Une fois ce…" at bounding box center [533, 360] width 1066 height 546
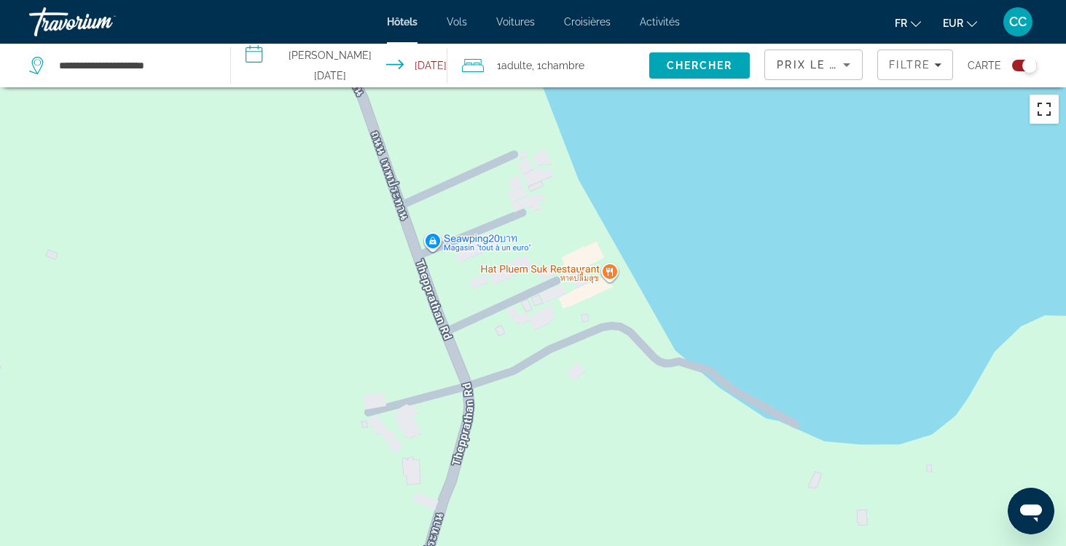
click at [1038, 113] on button "Passer en plein écran" at bounding box center [1044, 109] width 29 height 29
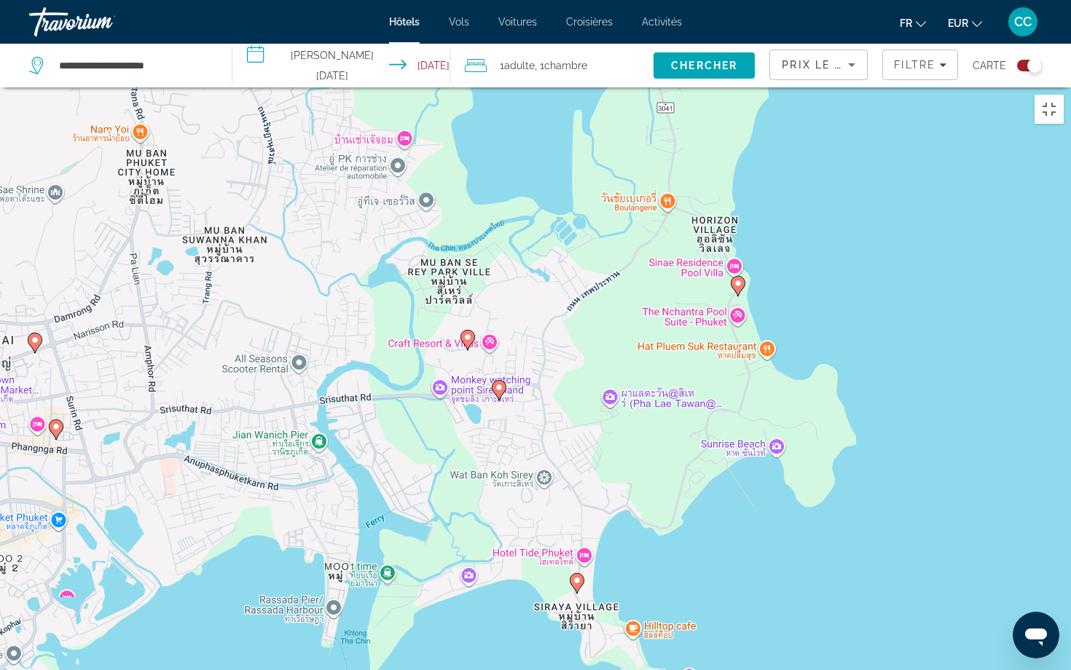
drag, startPoint x: 554, startPoint y: 561, endPoint x: 776, endPoint y: 506, distance: 228.3
click at [778, 506] on div "Pour activer le glissement avec le clavier, appuyez sur Alt+Entrée. Une fois ce…" at bounding box center [535, 422] width 1071 height 670
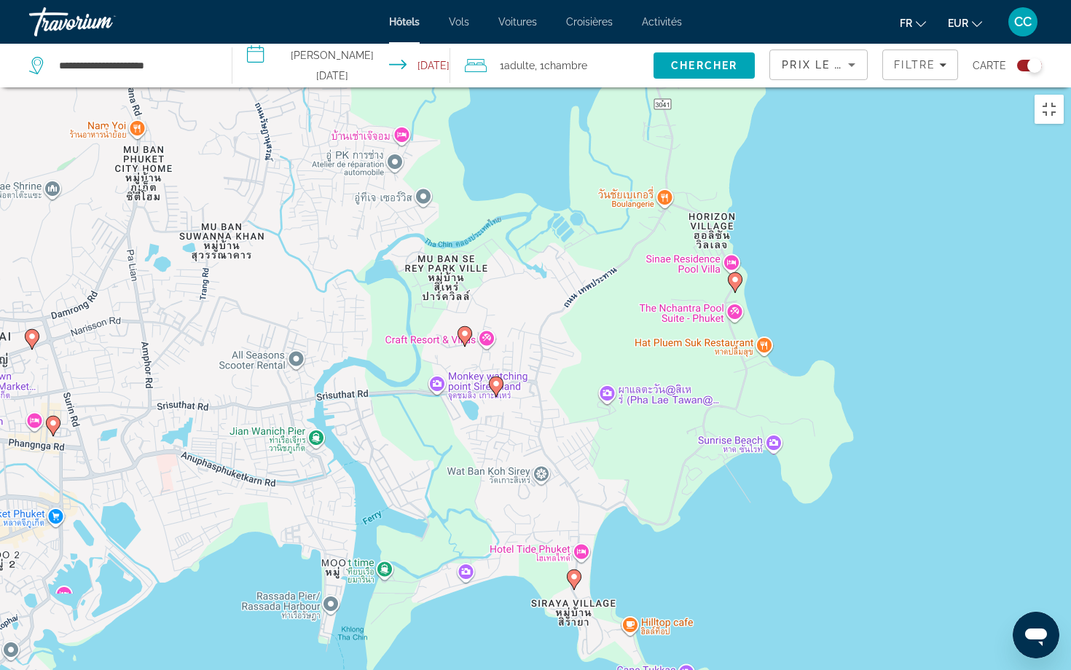
click at [577, 546] on image "Main content" at bounding box center [574, 577] width 9 height 9
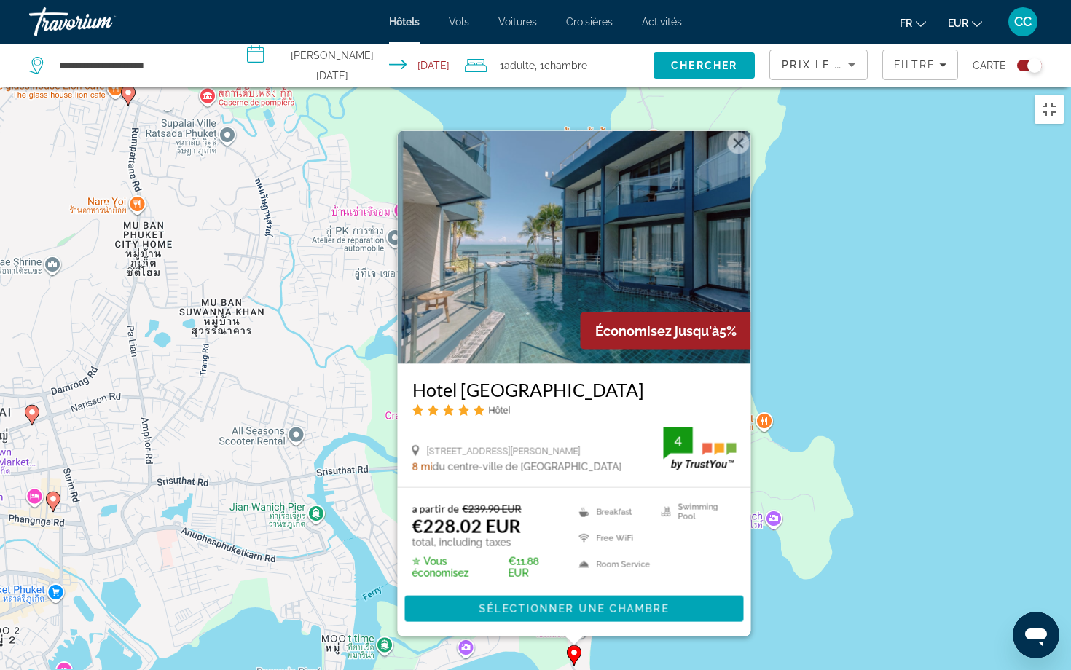
click at [697, 546] on div "Pour activer le glissement avec le clavier, appuyez sur Alt+Entrée. Une fois ce…" at bounding box center [535, 422] width 1071 height 670
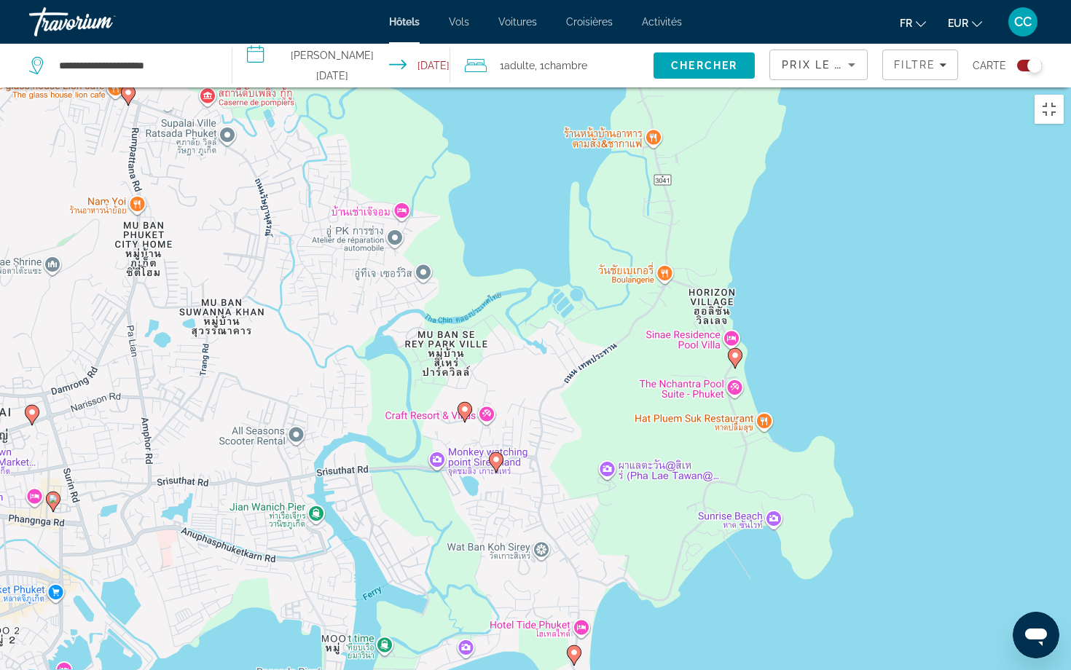
click at [735, 351] on image "Main content" at bounding box center [735, 355] width 9 height 9
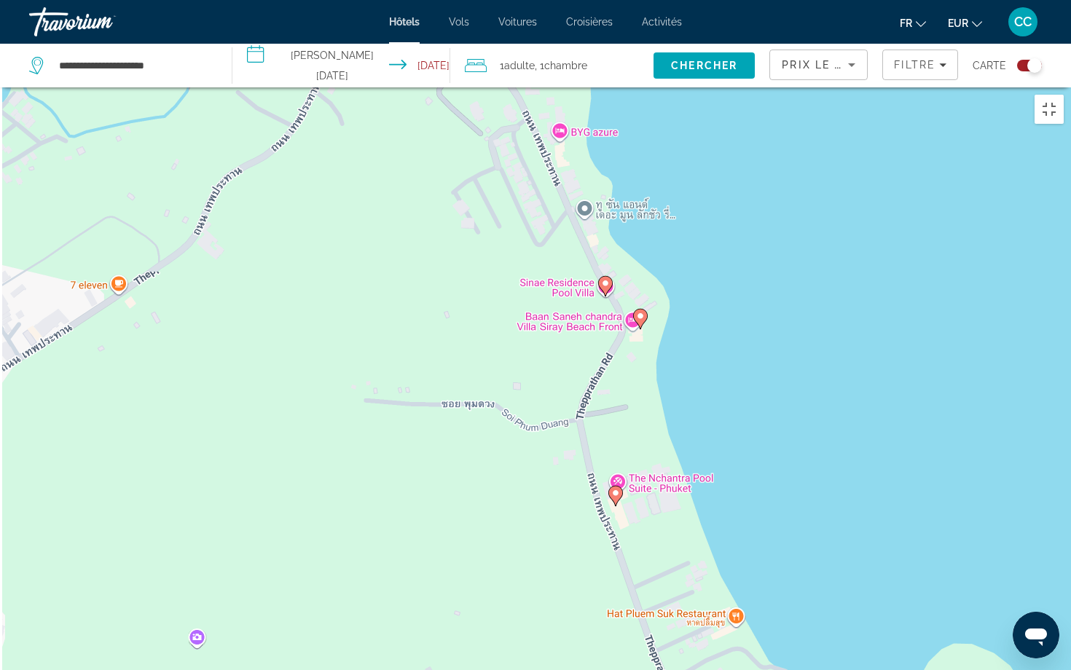
drag, startPoint x: 614, startPoint y: 513, endPoint x: 694, endPoint y: 498, distance: 82.3
click at [698, 498] on div "Pour naviguer, appuyez sur les touches fléchées. Pour activer le glissement ave…" at bounding box center [535, 422] width 1071 height 670
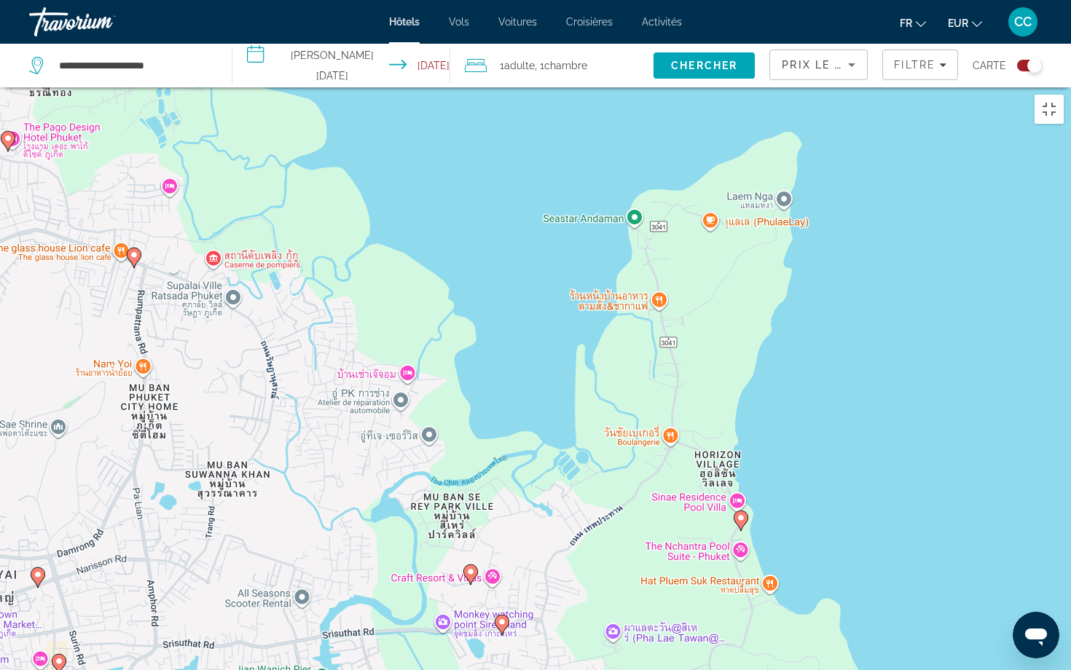
drag, startPoint x: 749, startPoint y: 299, endPoint x: 932, endPoint y: 413, distance: 215.3
click at [933, 413] on div "Pour naviguer, appuyez sur les touches fléchées. Pour activer le glissement ave…" at bounding box center [535, 422] width 1071 height 670
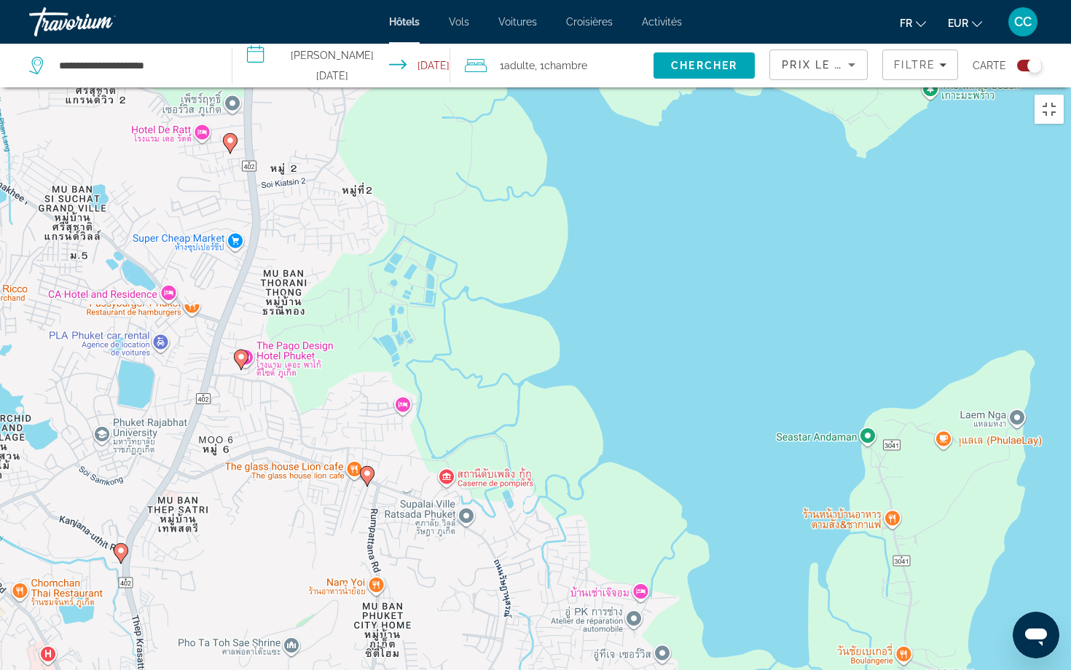
drag, startPoint x: 473, startPoint y: 209, endPoint x: 709, endPoint y: 428, distance: 322.2
click at [709, 428] on div "Pour naviguer, appuyez sur les touches fléchées. Pour activer le glissement ave…" at bounding box center [535, 422] width 1071 height 670
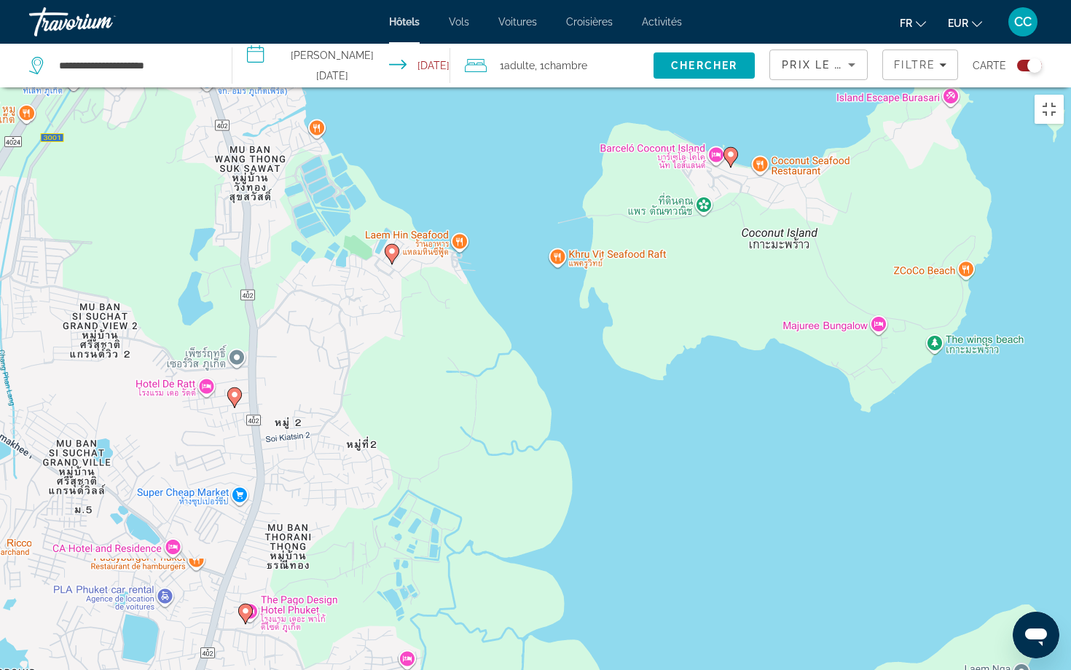
drag, startPoint x: 654, startPoint y: 315, endPoint x: 659, endPoint y: 571, distance: 256.5
click at [659, 546] on div "Pour naviguer, appuyez sur les touches fléchées. Pour activer le glissement ave…" at bounding box center [535, 422] width 1071 height 670
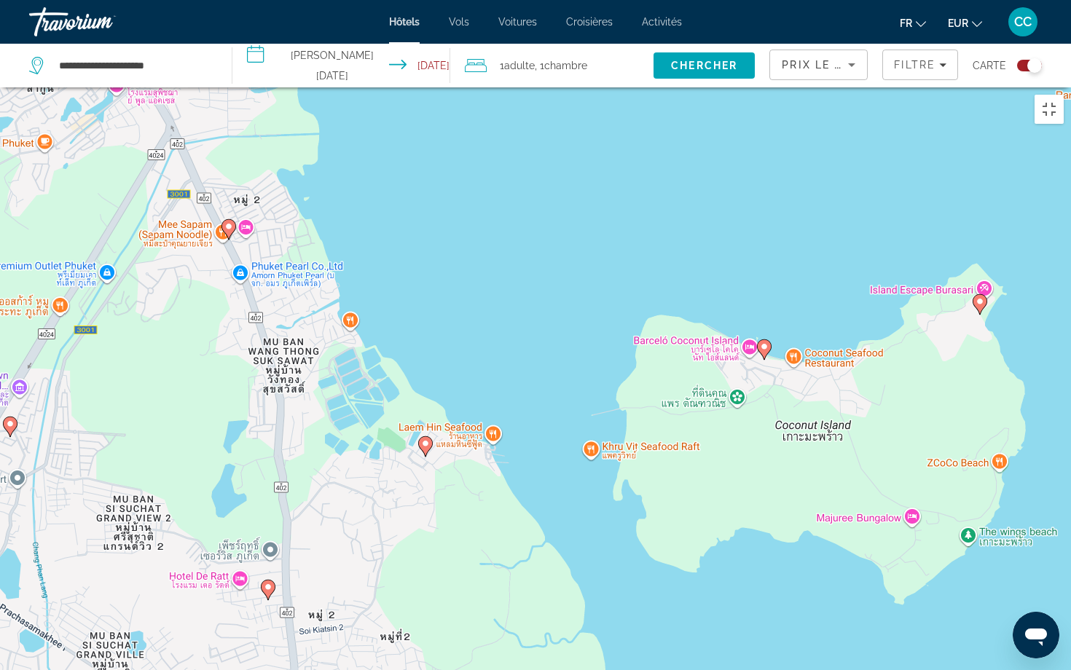
drag, startPoint x: 603, startPoint y: 409, endPoint x: 637, endPoint y: 603, distance: 197.4
click at [637, 546] on div "Pour naviguer, appuyez sur les touches fléchées. Pour activer le glissement ave…" at bounding box center [535, 422] width 1071 height 670
click at [981, 297] on image "Main content" at bounding box center [980, 301] width 9 height 9
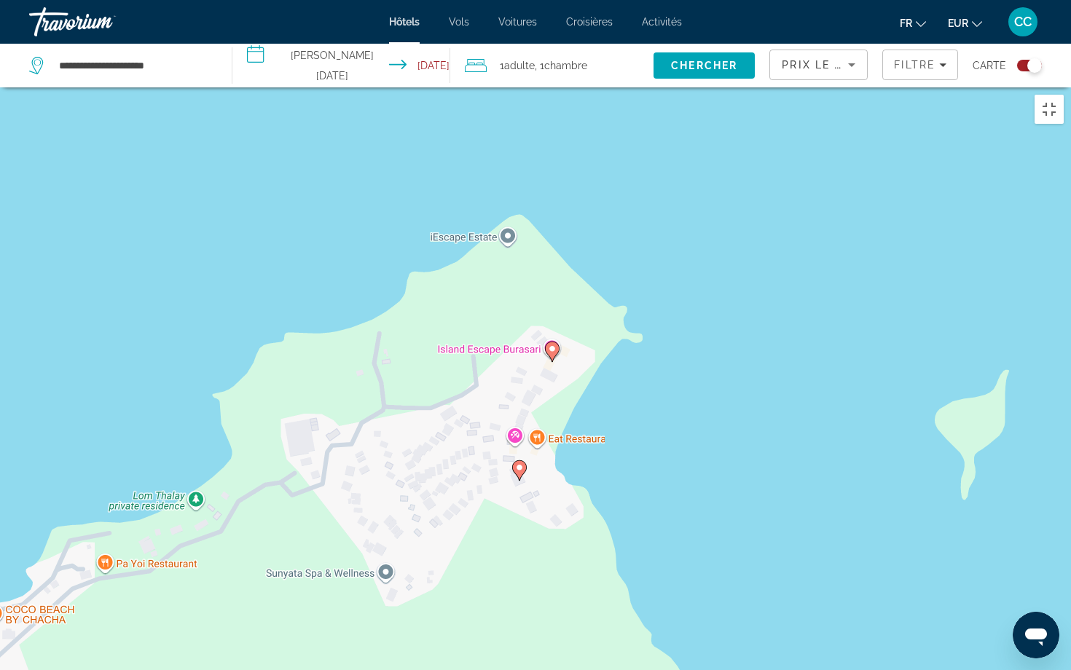
click at [522, 463] on image "Main content" at bounding box center [519, 467] width 9 height 9
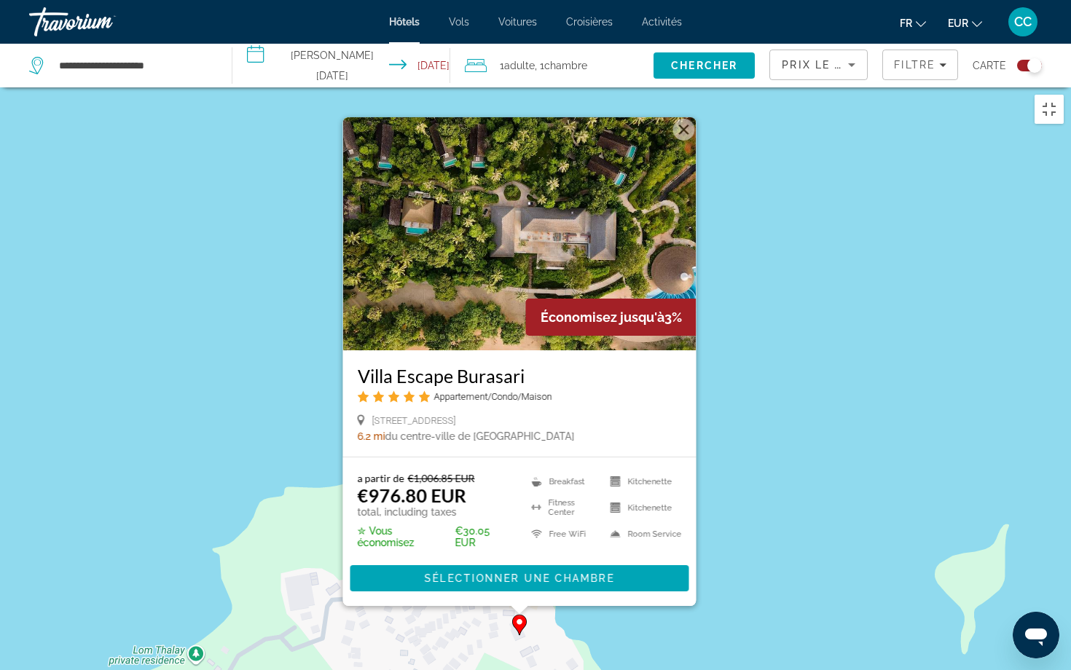
click at [739, 349] on div "Pour activer le glissement avec le clavier, appuyez sur Alt+Entrée. Une fois ce…" at bounding box center [535, 422] width 1071 height 670
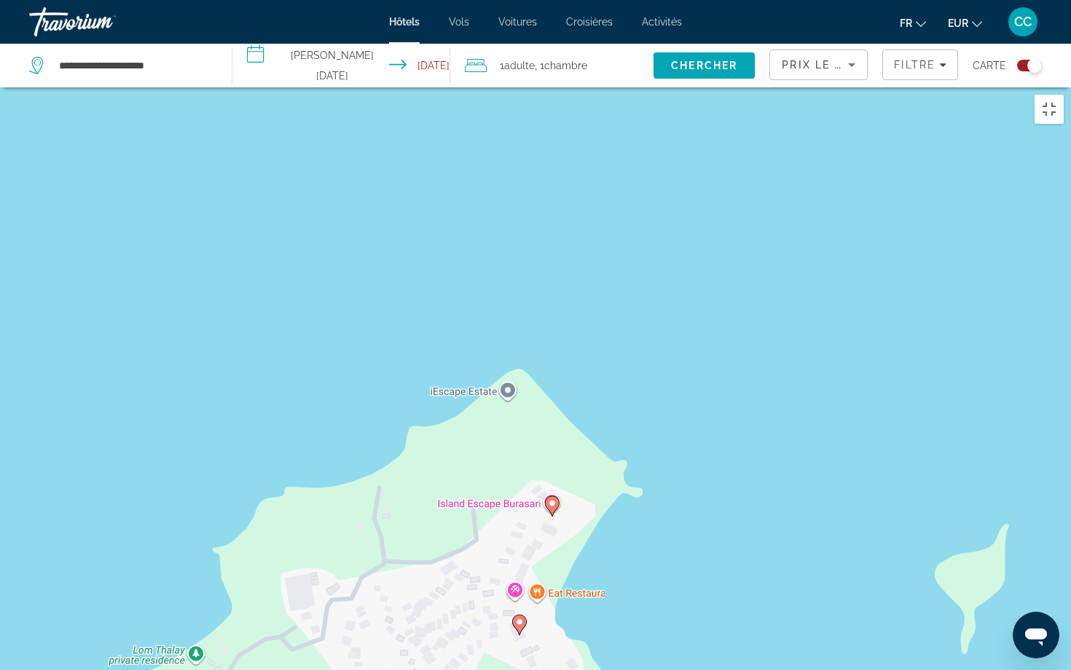
click at [553, 499] on image "Main content" at bounding box center [552, 503] width 9 height 9
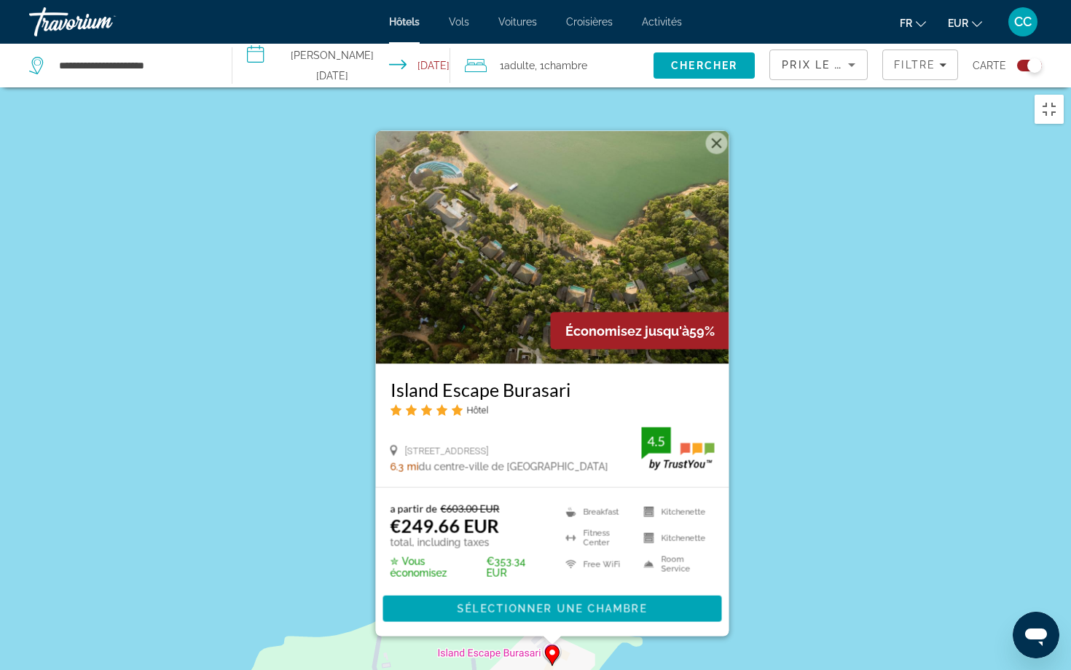
click at [748, 374] on div "Pour activer le glissement avec le clavier, appuyez sur Alt+Entrée. Une fois ce…" at bounding box center [535, 422] width 1071 height 670
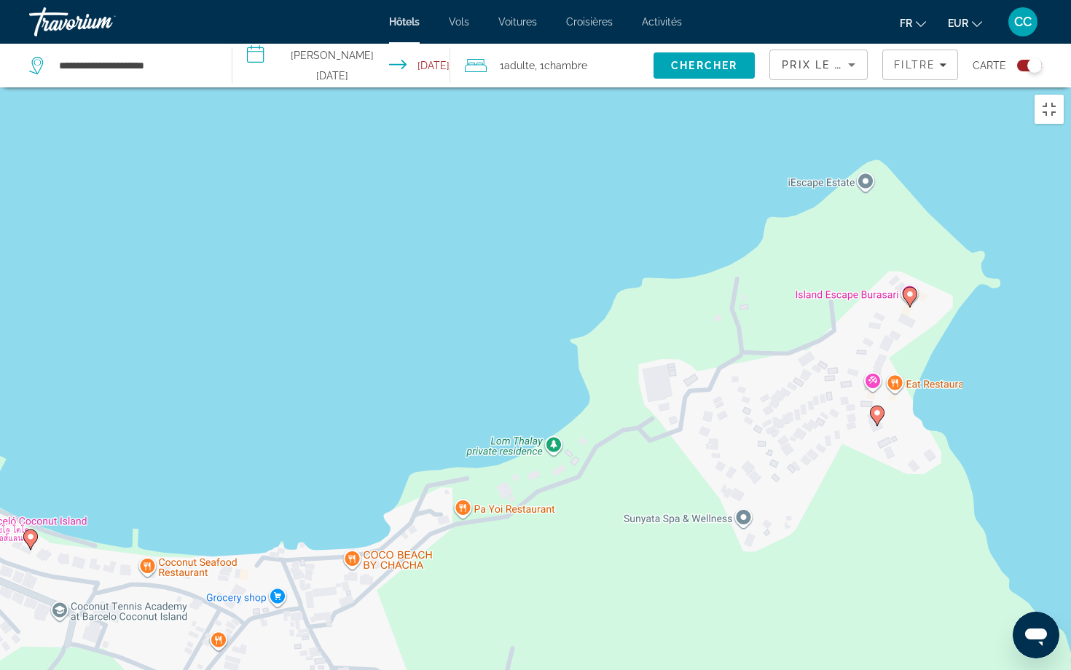
drag, startPoint x: 293, startPoint y: 495, endPoint x: 652, endPoint y: 135, distance: 509.0
click at [652, 135] on div "Pour activer le glissement avec le clavier, appuyez sur Alt+Entrée. Une fois ce…" at bounding box center [535, 422] width 1071 height 670
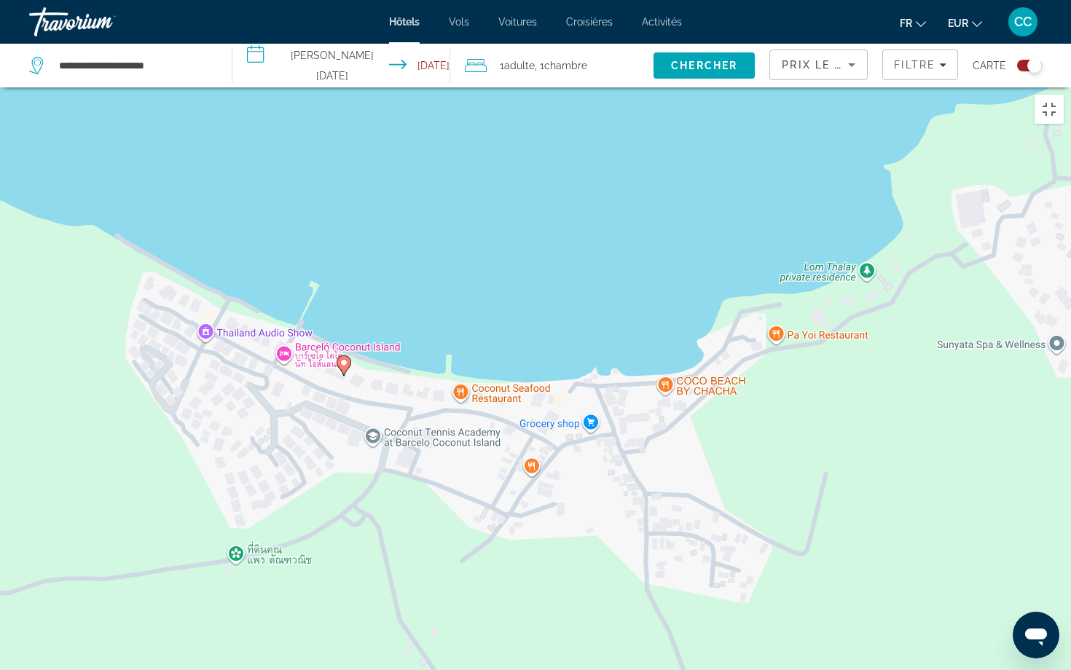
drag, startPoint x: 409, startPoint y: 385, endPoint x: 724, endPoint y: 209, distance: 361.4
click at [726, 210] on div "Pour activer le glissement avec le clavier, appuyez sur Alt+Entrée. Une fois ce…" at bounding box center [535, 422] width 1071 height 670
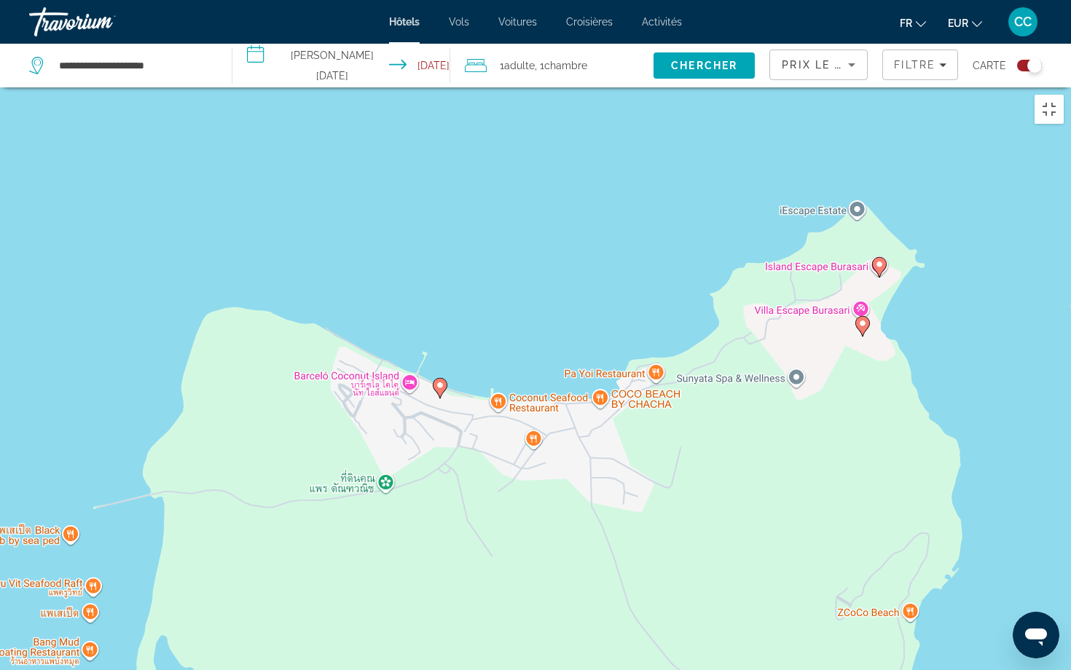
click at [444, 377] on gmp-advanced-marker "Main content" at bounding box center [440, 388] width 15 height 22
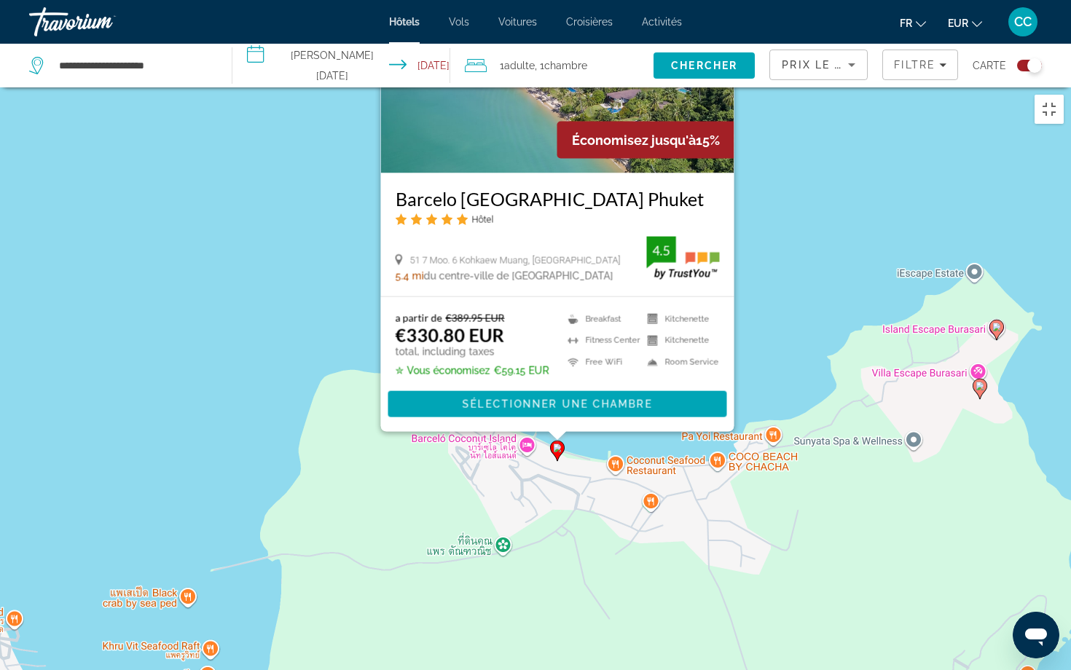
drag, startPoint x: 632, startPoint y: 412, endPoint x: 750, endPoint y: 219, distance: 225.9
click at [750, 219] on div "Pour activer le glissement avec le clavier, appuyez sur Alt+Entrée. Une fois ce…" at bounding box center [535, 422] width 1071 height 670
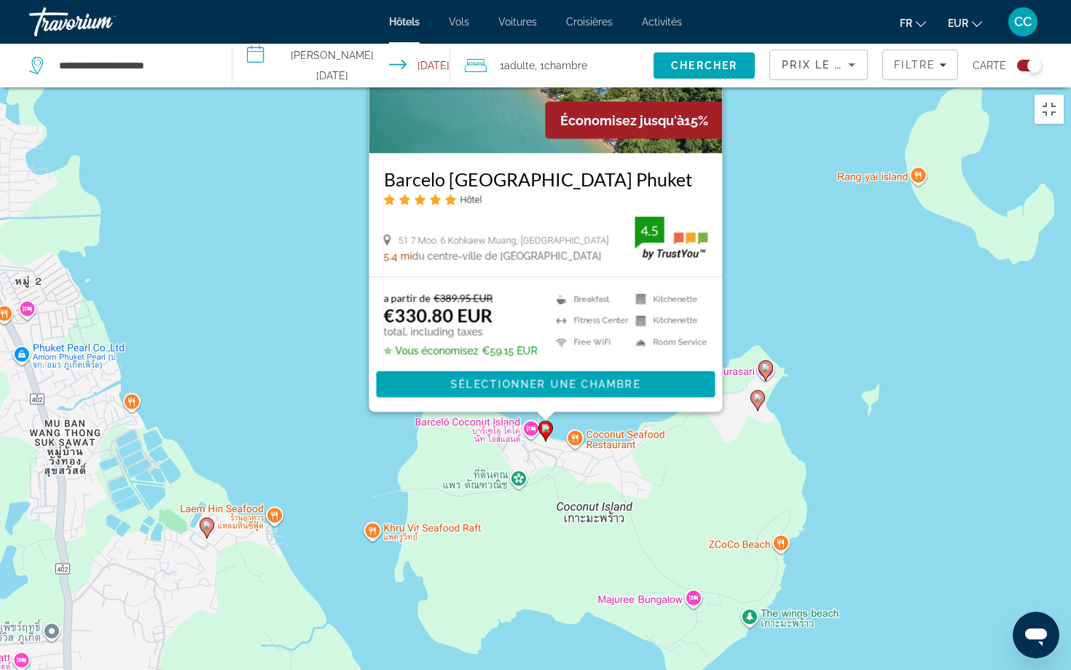
click at [863, 546] on div "Pour activer le glissement avec le clavier, appuyez sur Alt+Entrée. Une fois ce…" at bounding box center [535, 422] width 1071 height 670
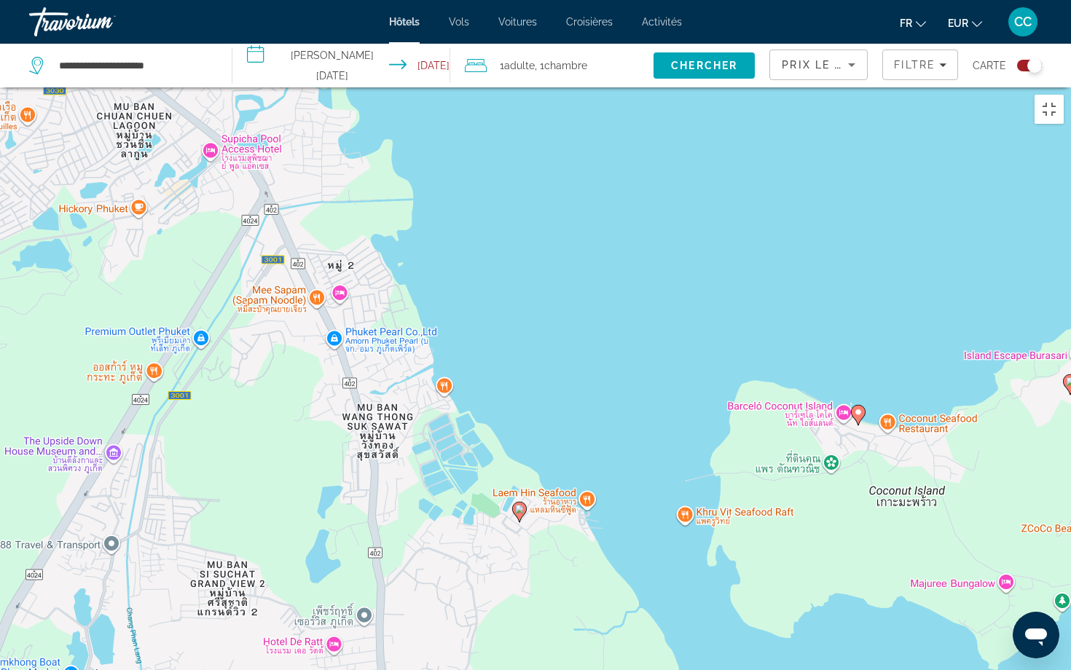
drag, startPoint x: 316, startPoint y: 339, endPoint x: 628, endPoint y: 319, distance: 312.5
click at [630, 321] on div "Pour activer le glissement avec le clavier, appuyez sur Alt+Entrée. Une fois ce…" at bounding box center [535, 422] width 1071 height 670
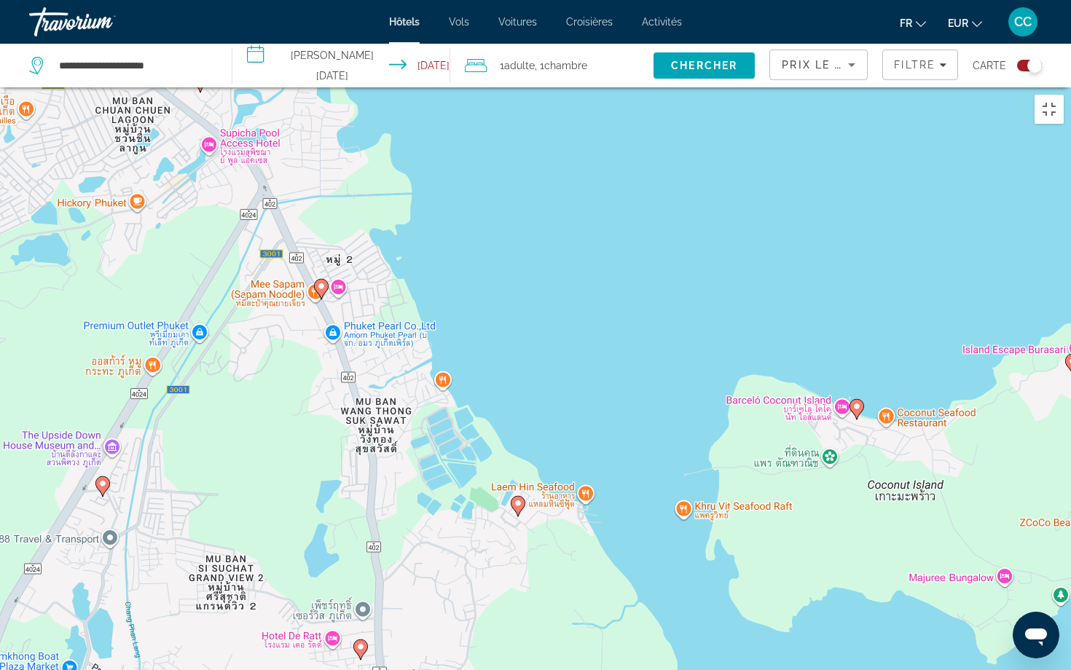
click at [516, 499] on image "Main content" at bounding box center [518, 503] width 9 height 9
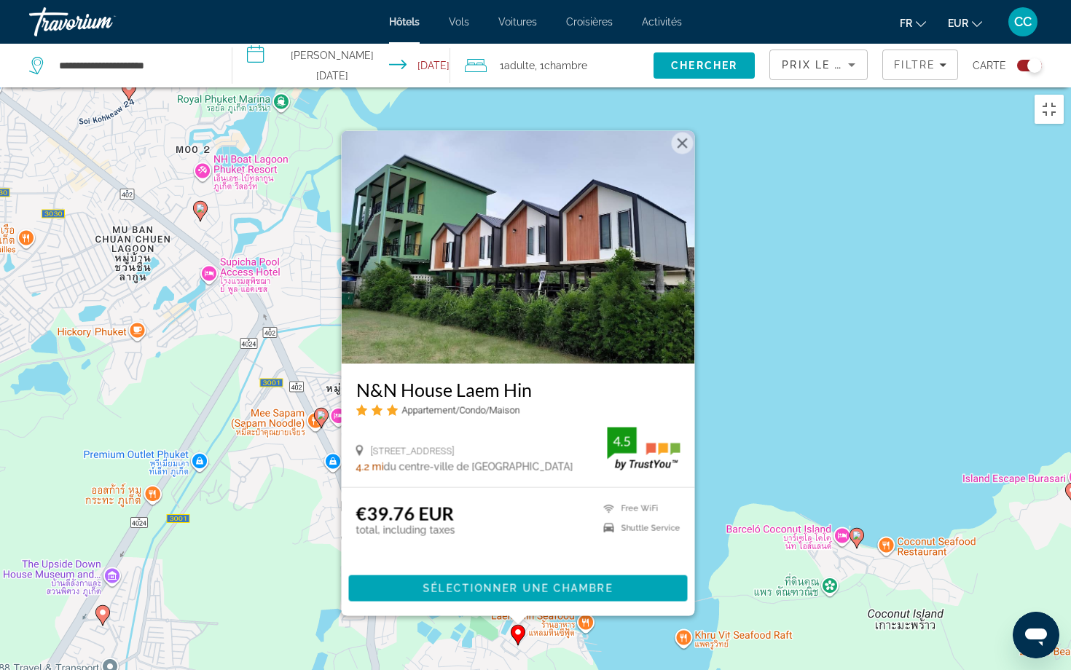
click at [702, 353] on div "Pour activer le glissement avec le clavier, appuyez sur Alt+Entrée. Une fois ce…" at bounding box center [535, 422] width 1071 height 670
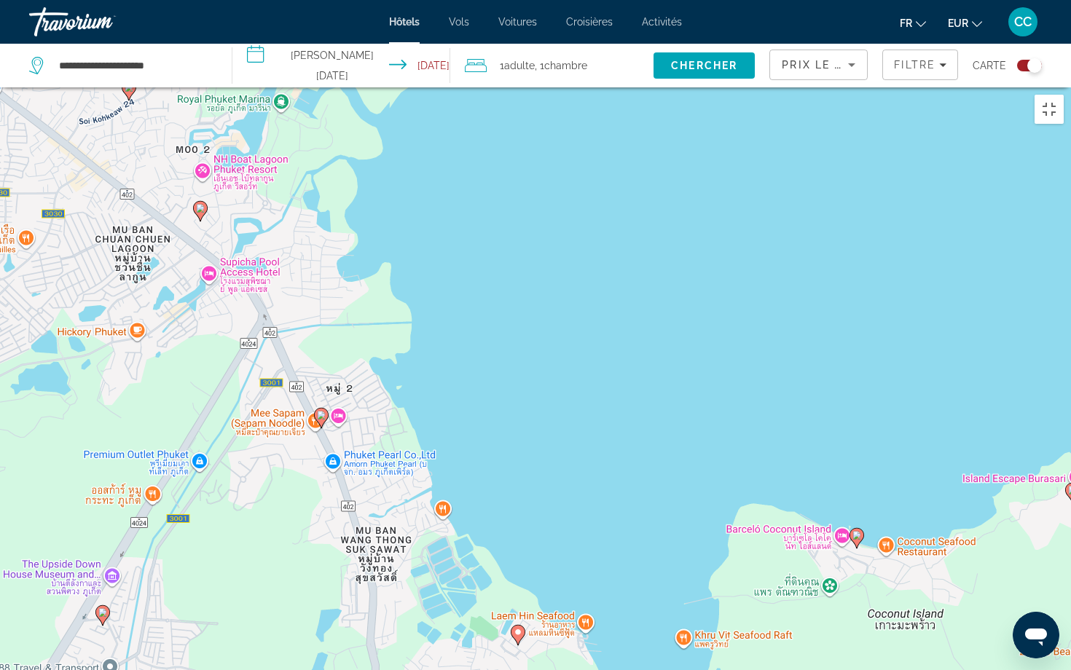
click at [324, 411] on image "Main content" at bounding box center [321, 415] width 9 height 9
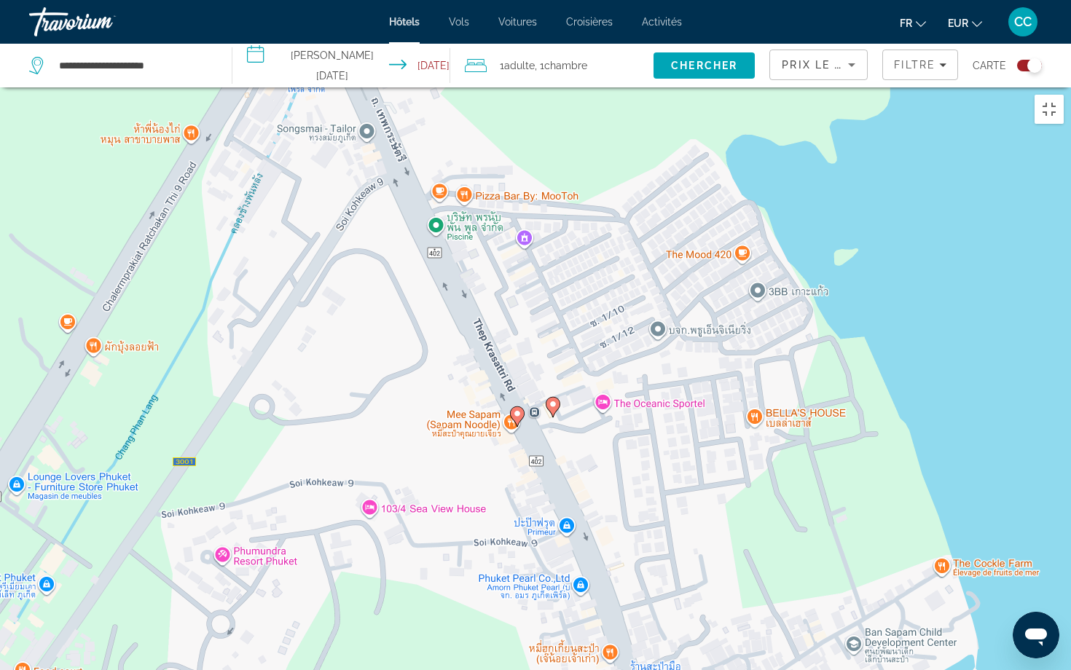
click at [556, 398] on icon "Main content" at bounding box center [552, 407] width 13 height 19
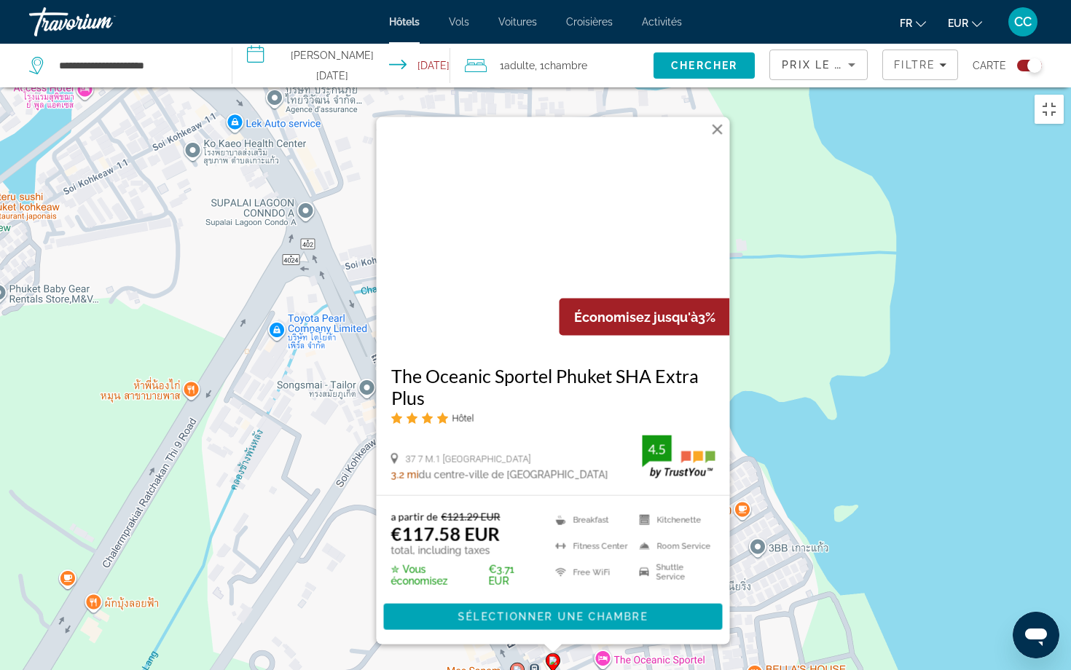
click at [852, 401] on div "Pour activer le glissement avec le clavier, appuyez sur Alt+Entrée. Une fois ce…" at bounding box center [535, 422] width 1071 height 670
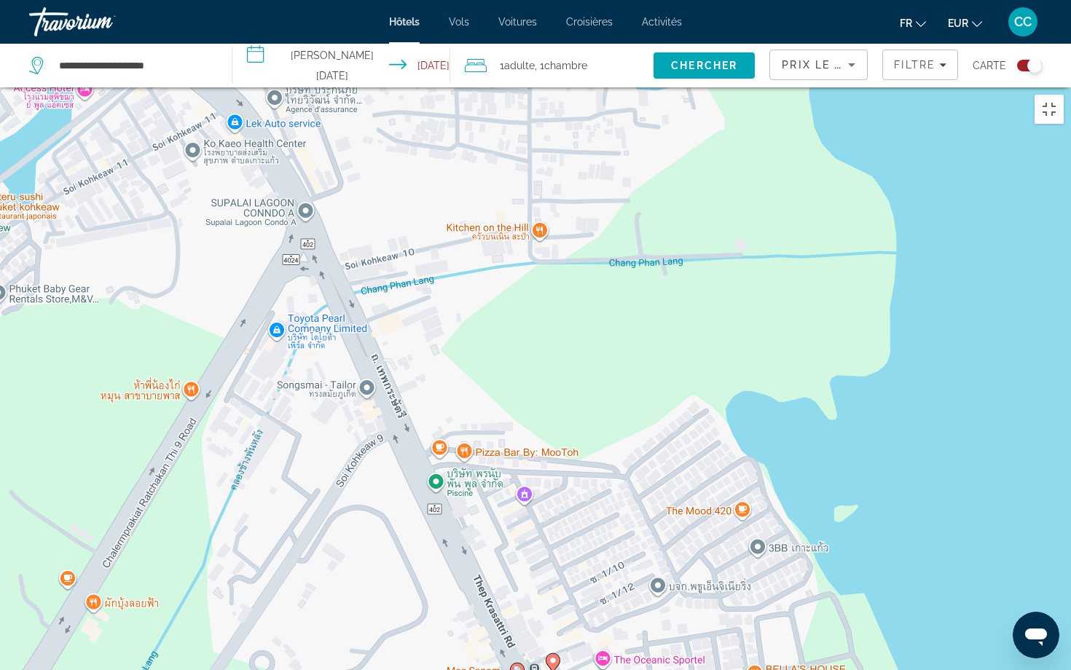
click at [517, 546] on image "Main content" at bounding box center [517, 670] width 9 height 9
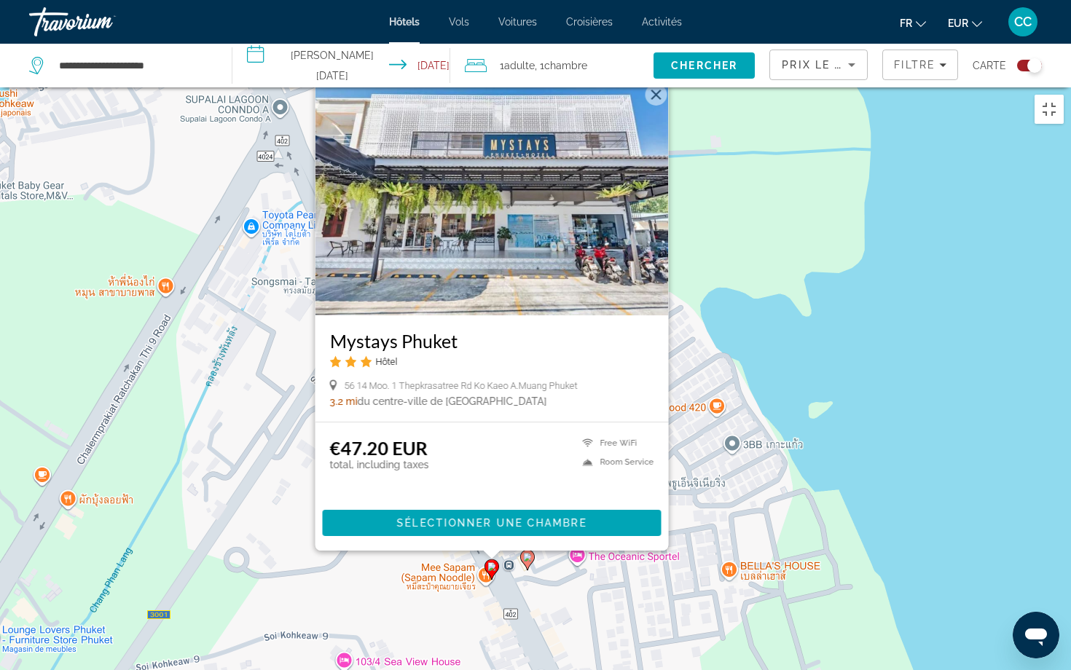
drag, startPoint x: 871, startPoint y: 443, endPoint x: 845, endPoint y: 335, distance: 110.8
click at [845, 335] on div "Pour activer le glissement avec le clavier, appuyez sur Alt+Entrée. Une fois ce…" at bounding box center [535, 422] width 1071 height 670
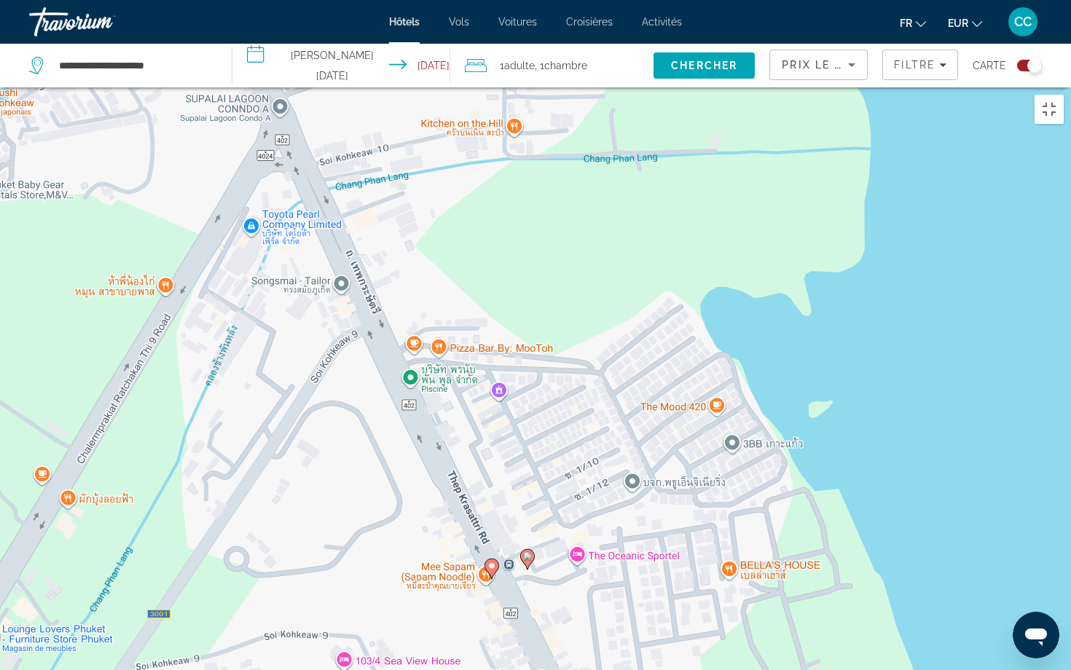
click at [533, 546] on icon "Main content" at bounding box center [527, 559] width 13 height 19
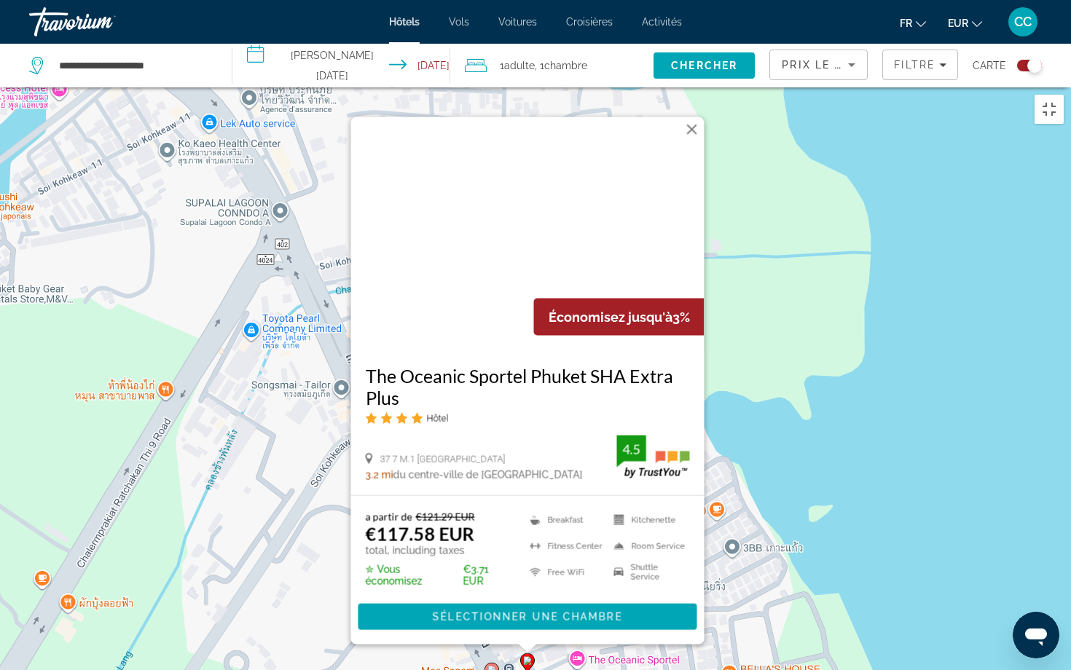
click at [825, 309] on div "Pour activer le glissement avec le clavier, appuyez sur Alt+Entrée. Une fois ce…" at bounding box center [535, 422] width 1071 height 670
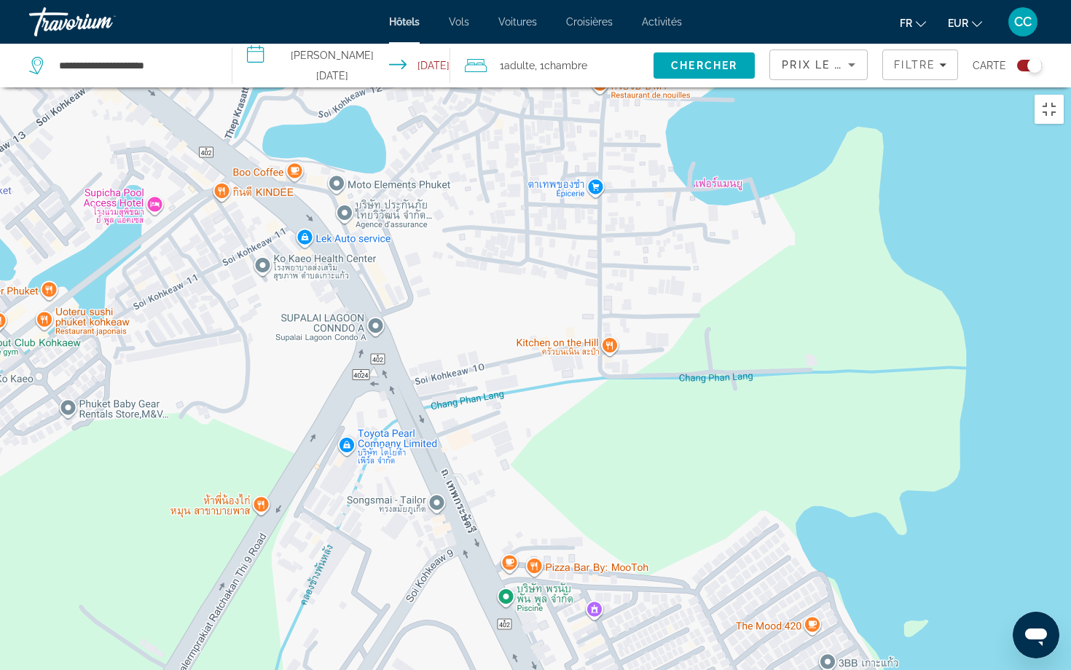
drag, startPoint x: 596, startPoint y: 310, endPoint x: 691, endPoint y: 428, distance: 151.8
click at [691, 428] on div "Pour activer le glissement avec le clavier, appuyez sur Alt+Entrée. Une fois ce…" at bounding box center [535, 422] width 1071 height 670
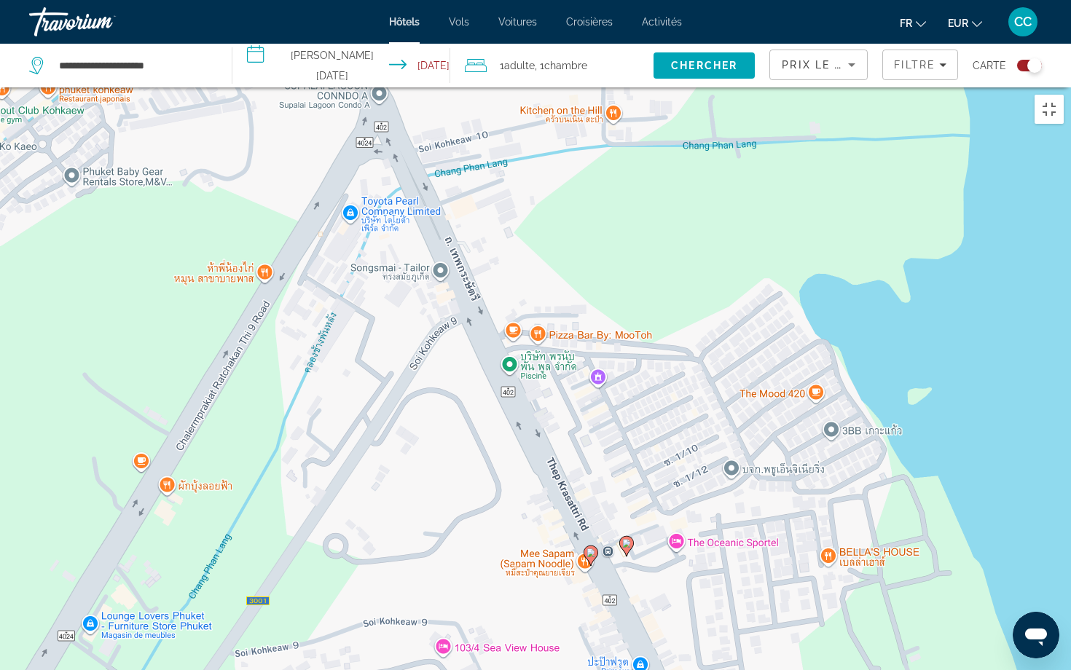
drag, startPoint x: 596, startPoint y: 576, endPoint x: 600, endPoint y: 342, distance: 233.9
click at [600, 342] on div "Pour activer le glissement avec le clavier, appuyez sur Alt+Entrée. Une fois ce…" at bounding box center [535, 422] width 1071 height 670
click at [622, 536] on icon "Main content" at bounding box center [625, 545] width 13 height 19
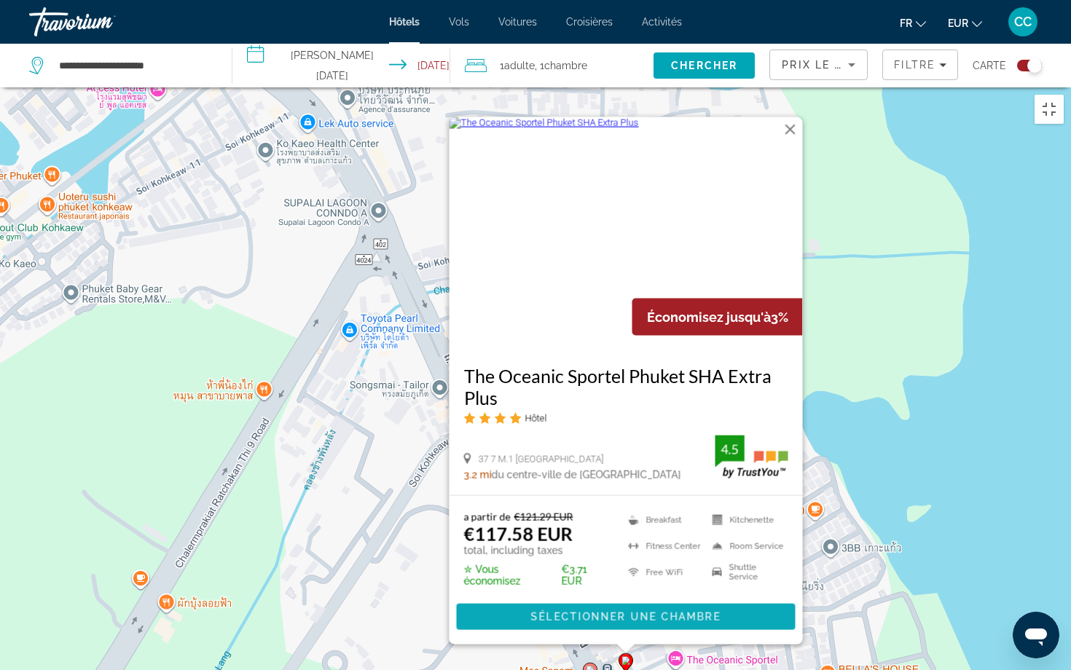
click at [576, 546] on span "Main content" at bounding box center [626, 617] width 339 height 35
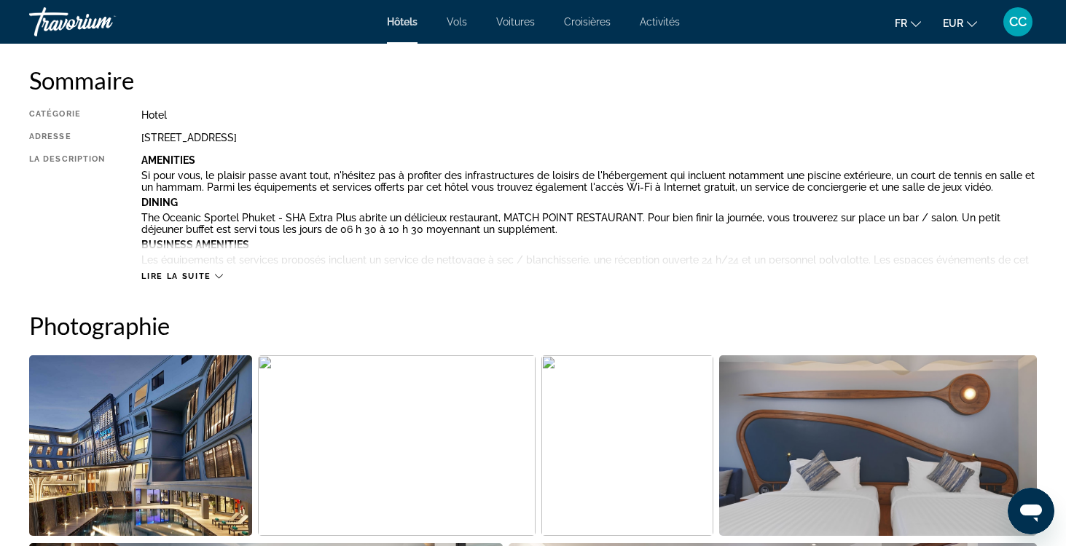
scroll to position [486, 0]
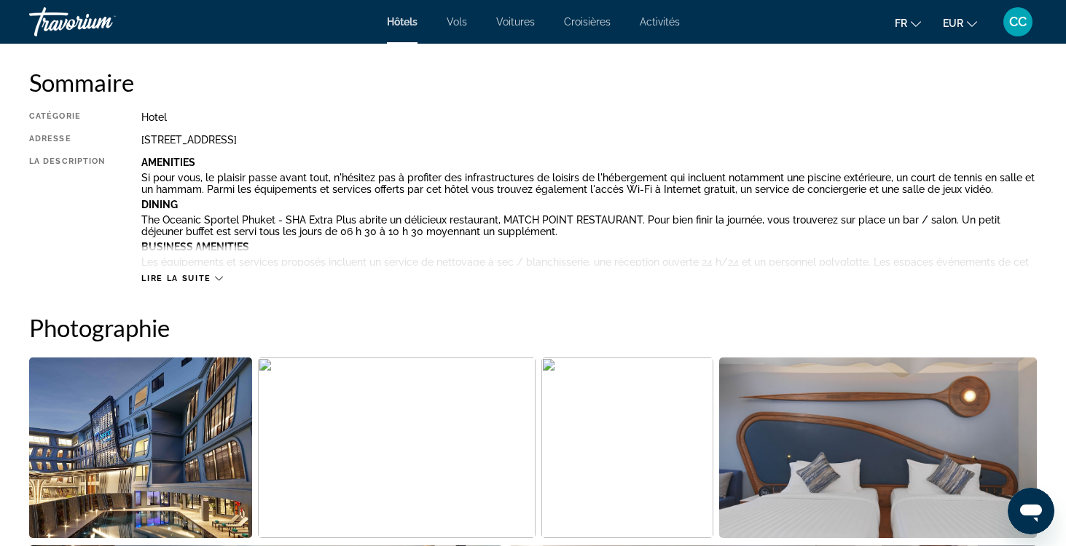
click at [196, 274] on span "Lire la suite" at bounding box center [175, 278] width 69 height 9
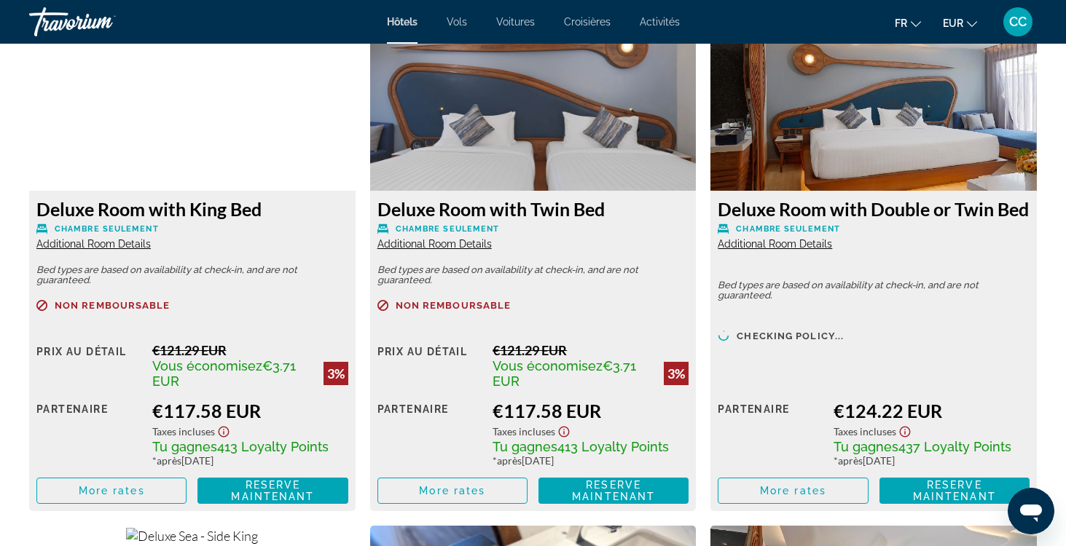
scroll to position [2500, 0]
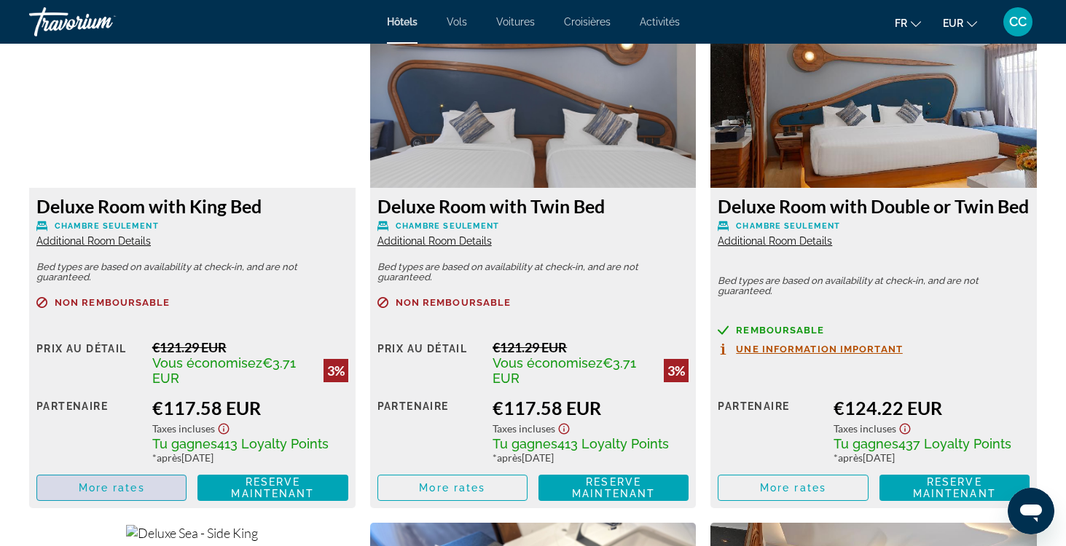
click at [141, 490] on span "More rates" at bounding box center [112, 488] width 66 height 12
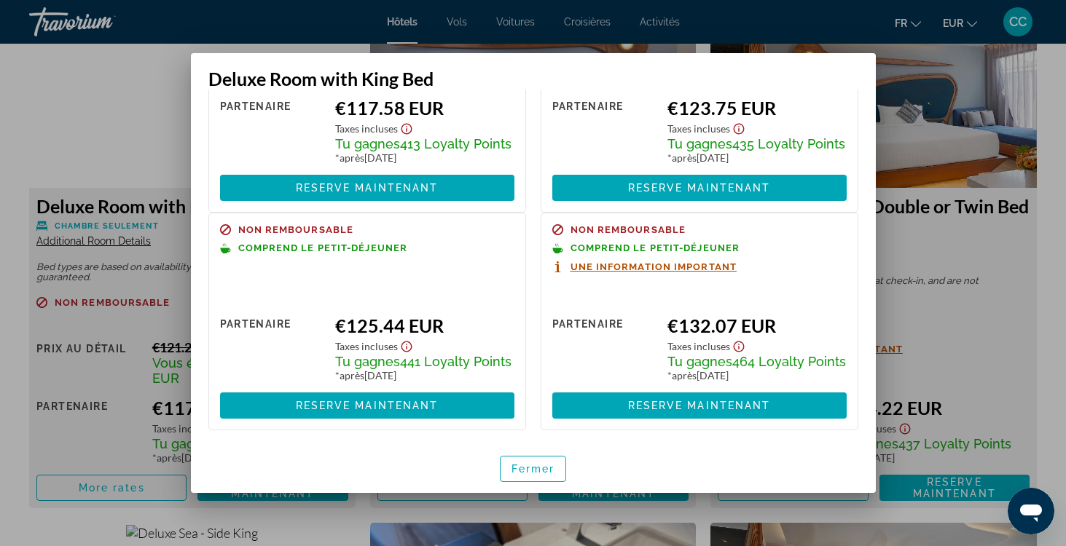
scroll to position [174, 0]
click at [513, 475] on span "Fermer" at bounding box center [533, 469] width 44 height 12
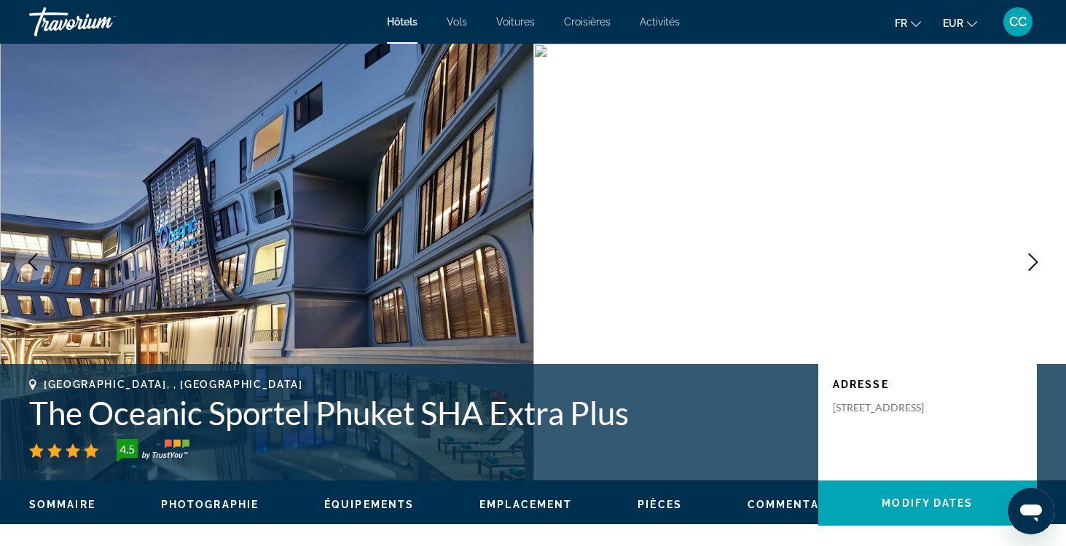
scroll to position [2500, 0]
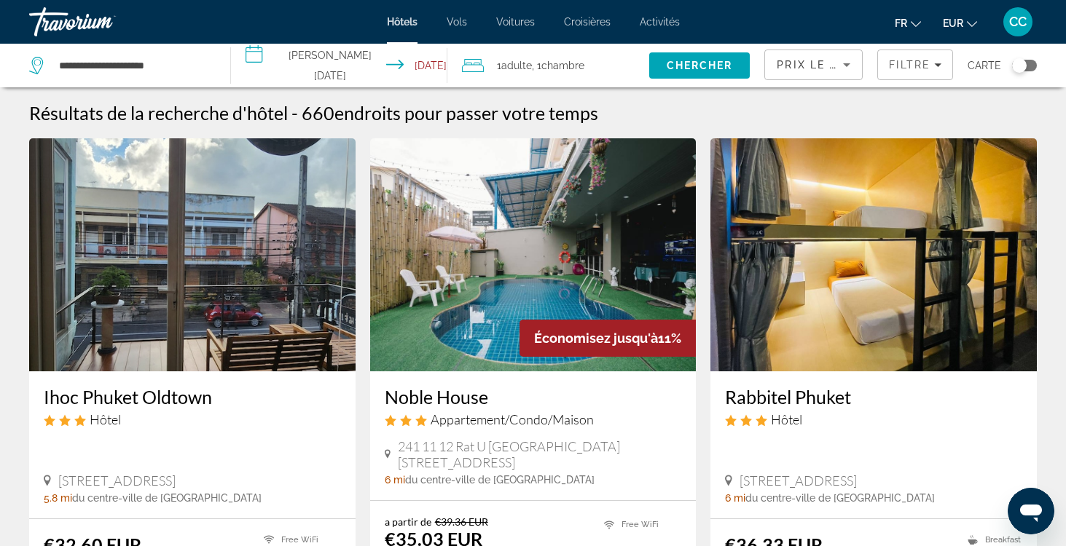
click at [1027, 66] on div "Toggle map" at bounding box center [1024, 66] width 25 height 12
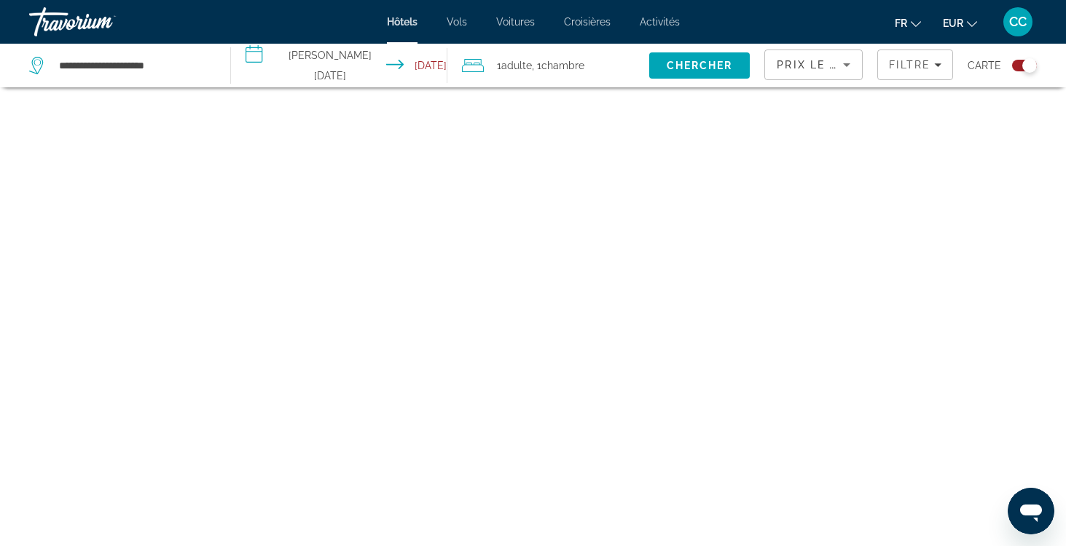
scroll to position [87, 0]
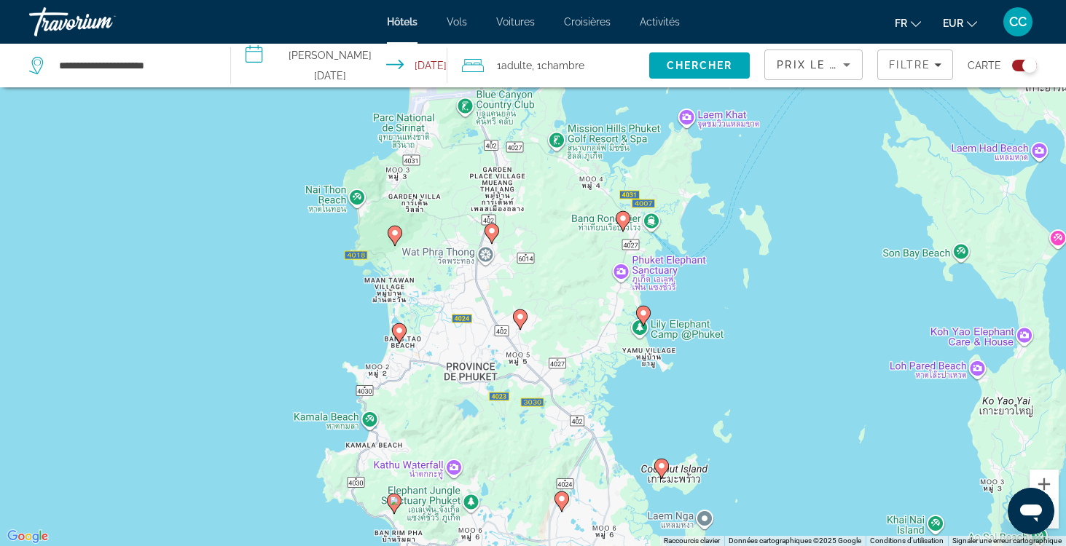
drag, startPoint x: 656, startPoint y: 235, endPoint x: 635, endPoint y: 414, distance: 180.4
click at [635, 414] on div "Pour activer le glissement avec le clavier, appuyez sur Alt+Entrée. Une fois ce…" at bounding box center [533, 273] width 1066 height 546
click at [1042, 483] on button "Zoom avant" at bounding box center [1044, 484] width 29 height 29
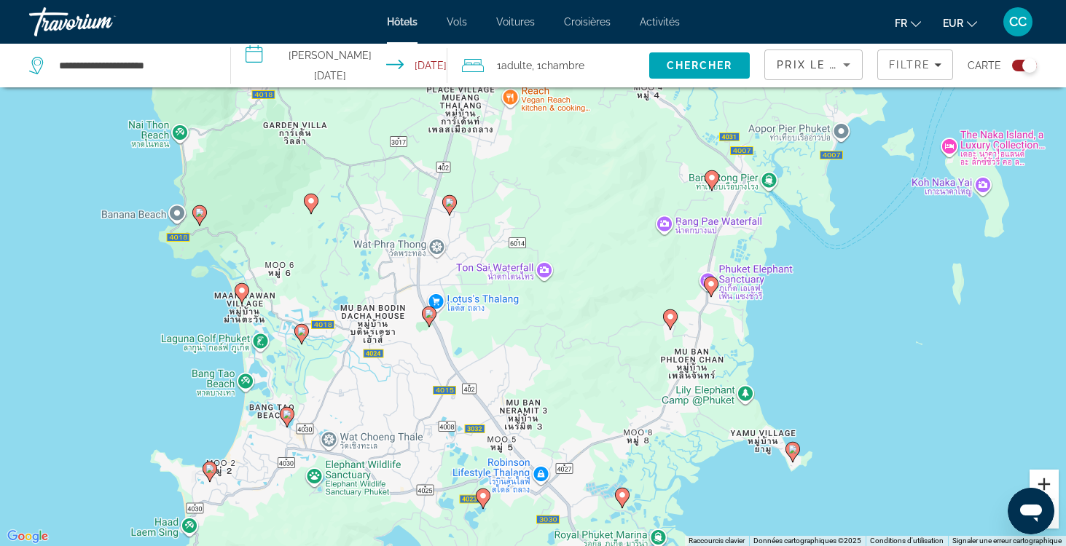
click at [1042, 484] on button "Zoom avant" at bounding box center [1044, 484] width 29 height 29
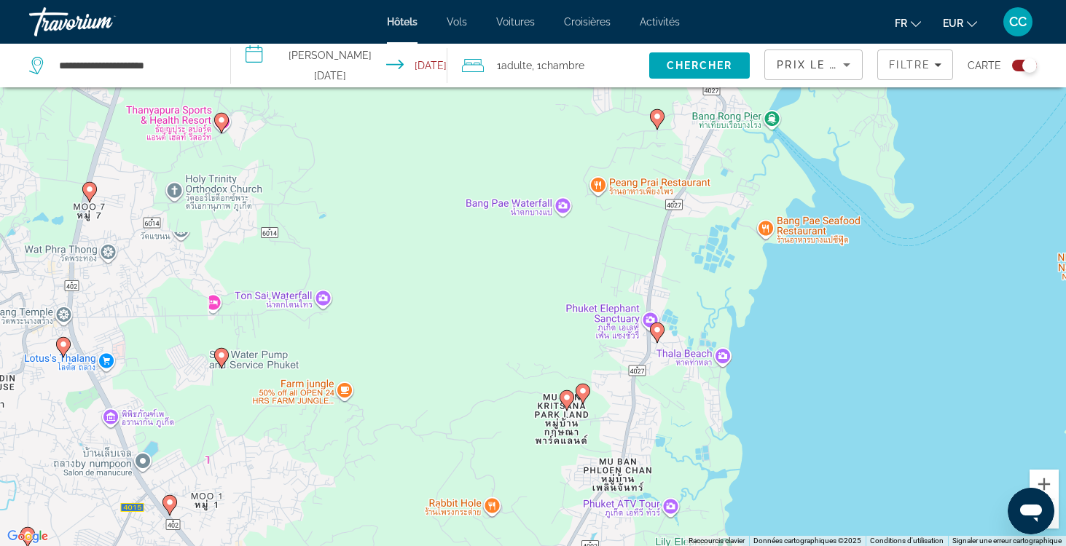
drag, startPoint x: 999, startPoint y: 426, endPoint x: 764, endPoint y: 447, distance: 235.6
click at [764, 447] on div "Pour activer le glissement avec le clavier, appuyez sur Alt+Entrée. Une fois ce…" at bounding box center [533, 273] width 1066 height 546
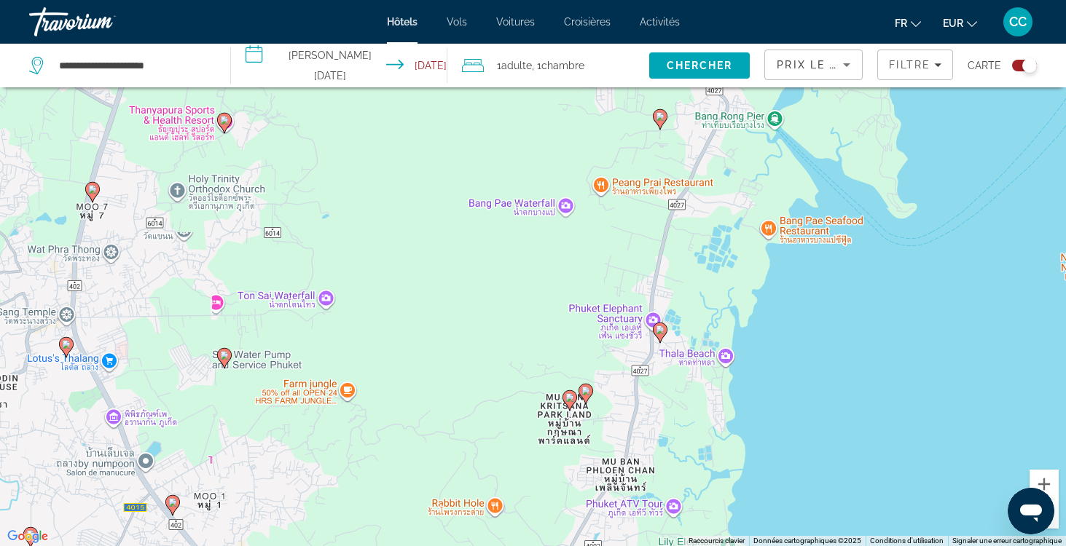
click at [662, 331] on image "Main content" at bounding box center [660, 330] width 9 height 9
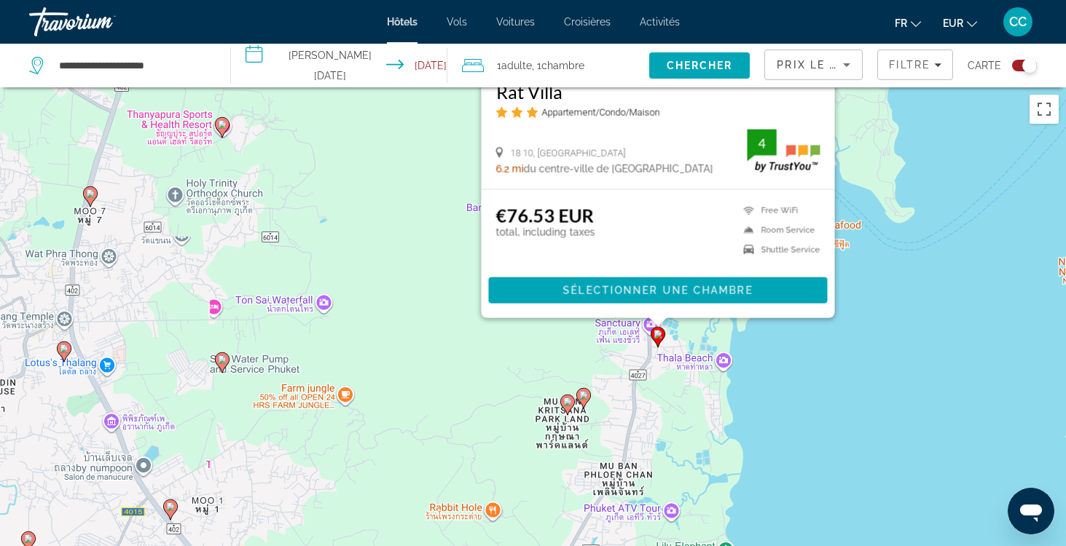
drag, startPoint x: 868, startPoint y: 503, endPoint x: 863, endPoint y: 224, distance: 278.4
click at [862, 224] on div "Pour activer le glissement avec le clavier, appuyez sur Alt+Entrée. Une fois ce…" at bounding box center [533, 360] width 1066 height 546
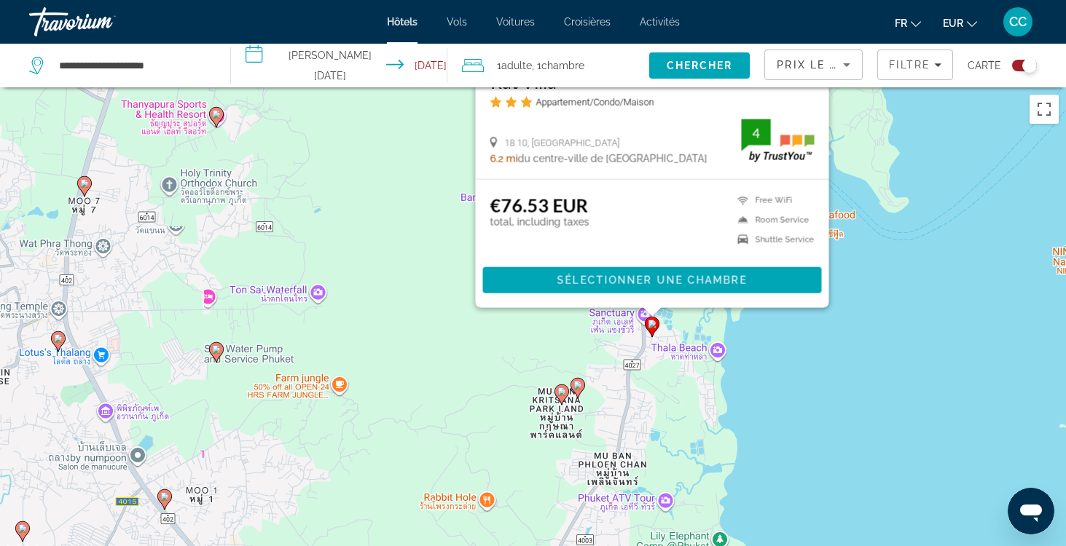
click at [835, 385] on div "Pour activer le glissement avec le clavier, appuyez sur Alt+Entrée. Une fois ce…" at bounding box center [533, 360] width 1066 height 546
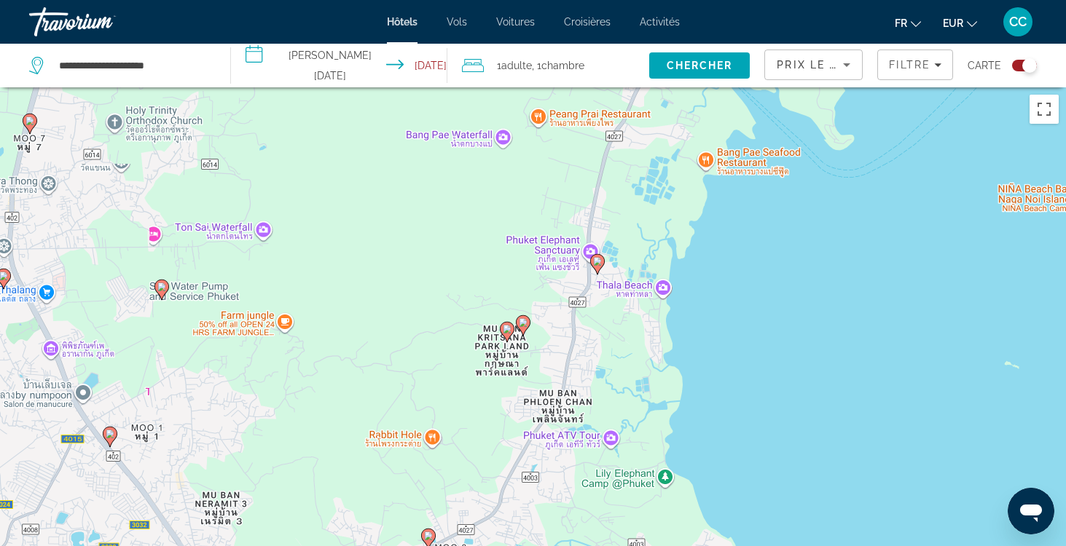
drag, startPoint x: 793, startPoint y: 472, endPoint x: 729, endPoint y: 450, distance: 68.7
click at [729, 451] on div "Pour activer le glissement avec le clavier, appuyez sur Alt+Entrée. Une fois ce…" at bounding box center [533, 360] width 1066 height 546
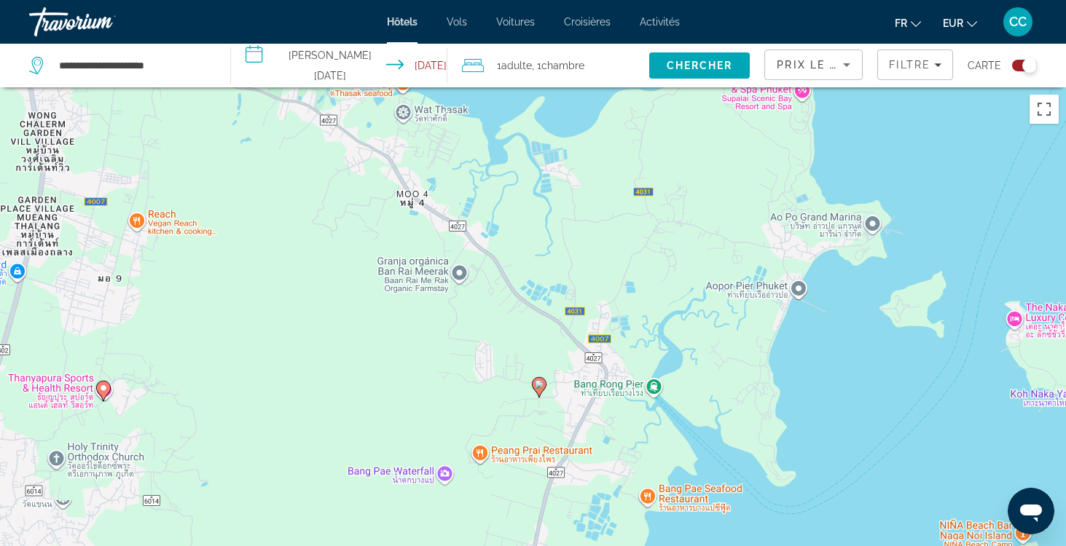
drag, startPoint x: 852, startPoint y: 201, endPoint x: 806, endPoint y: 490, distance: 292.3
click at [806, 490] on div "Pour activer le glissement avec le clavier, appuyez sur Alt+Entrée. Une fois ce…" at bounding box center [533, 360] width 1066 height 546
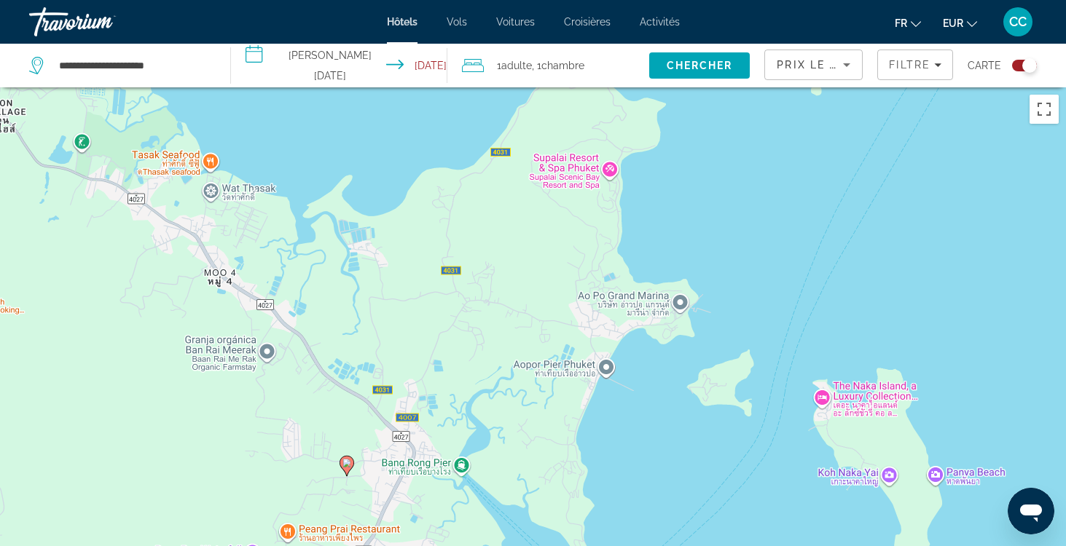
drag, startPoint x: 707, startPoint y: 264, endPoint x: 515, endPoint y: 345, distance: 208.4
click at [515, 345] on div "Pour activer le glissement avec le clavier, appuyez sur Alt+Entrée. Une fois ce…" at bounding box center [533, 360] width 1066 height 546
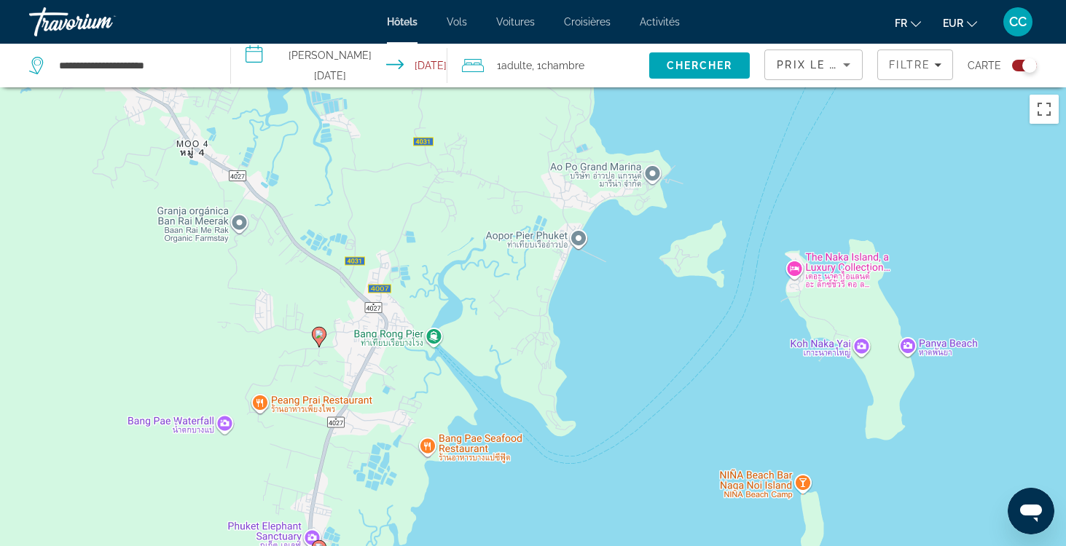
drag, startPoint x: 752, startPoint y: 464, endPoint x: 725, endPoint y: 335, distance: 131.8
click at [724, 334] on div "Pour activer le glissement avec le clavier, appuyez sur Alt+Entrée. Une fois ce…" at bounding box center [533, 360] width 1066 height 546
click at [324, 342] on gmp-advanced-marker "Main content" at bounding box center [319, 339] width 15 height 22
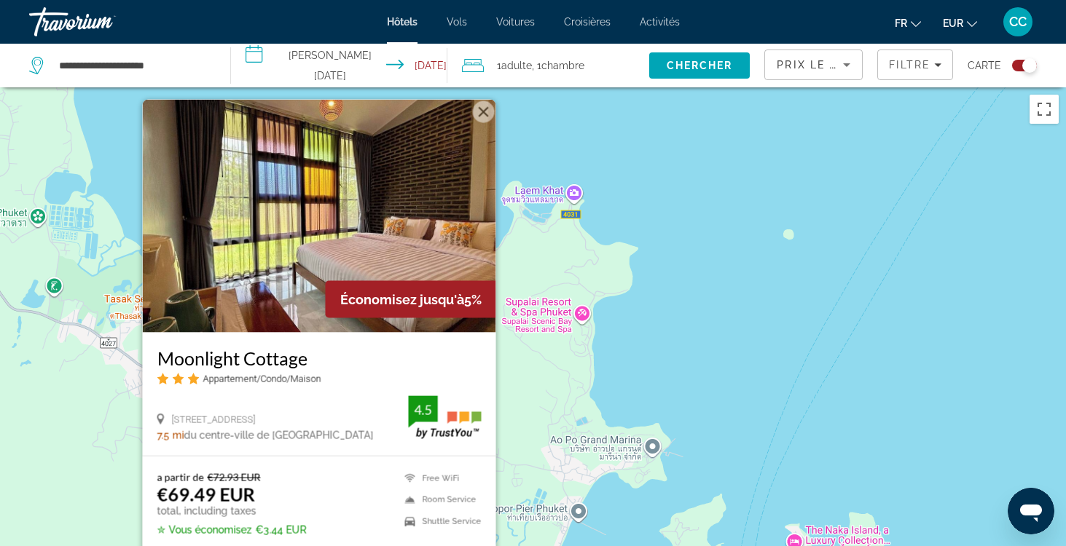
click at [685, 342] on div "Pour activer le glissement avec le clavier, appuyez sur Alt+Entrée. Une fois ce…" at bounding box center [533, 360] width 1066 height 546
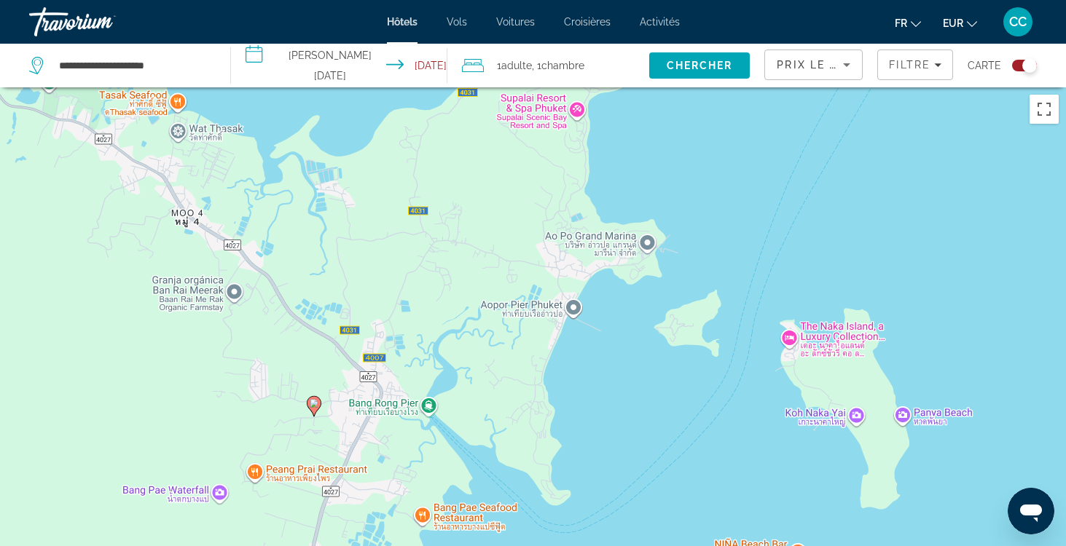
drag, startPoint x: 697, startPoint y: 407, endPoint x: 691, endPoint y: 199, distance: 207.8
click at [691, 199] on div "Pour activer le glissement avec le clavier, appuyez sur Alt+Entrée. Une fois ce…" at bounding box center [533, 360] width 1066 height 546
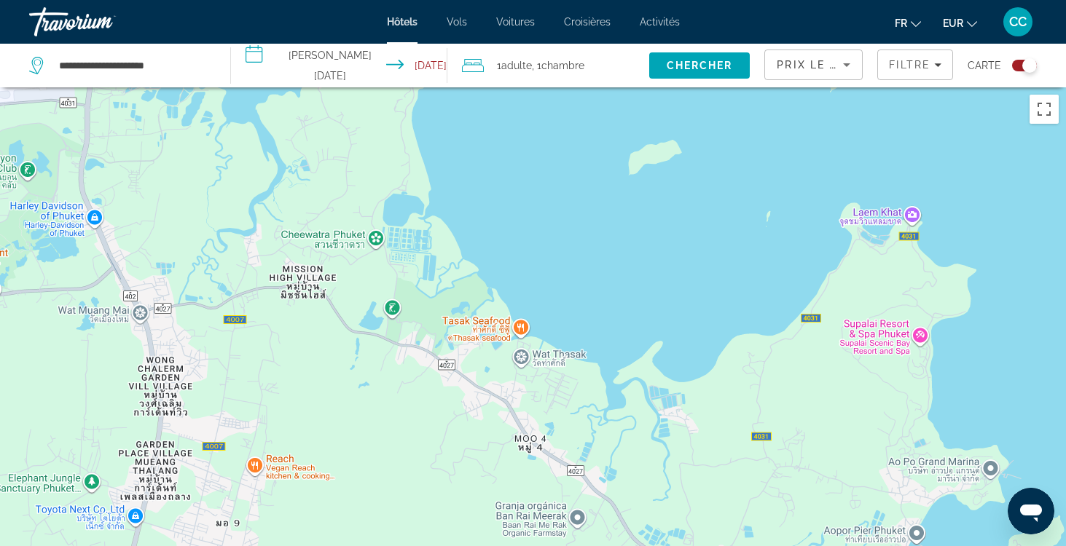
drag, startPoint x: 275, startPoint y: 296, endPoint x: 618, endPoint y: 525, distance: 412.5
click at [622, 525] on div "Pour activer le glissement avec le clavier, appuyez sur Alt+Entrée. Une fois ce…" at bounding box center [533, 360] width 1066 height 546
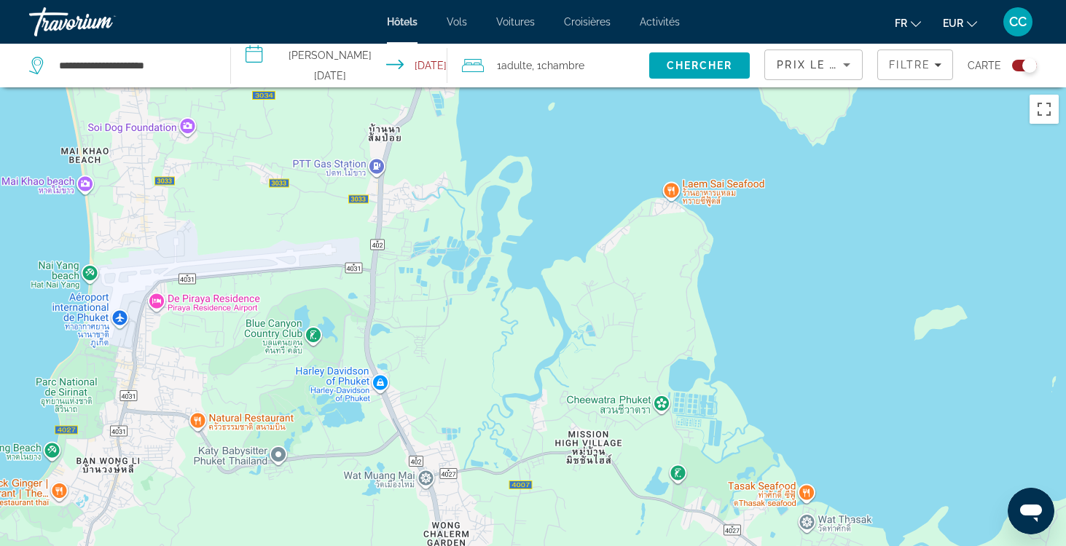
drag, startPoint x: 427, startPoint y: 320, endPoint x: 711, endPoint y: 483, distance: 327.7
click at [713, 483] on div "Pour activer le glissement avec le clavier, appuyez sur Alt+Entrée. Une fois ce…" at bounding box center [533, 360] width 1066 height 546
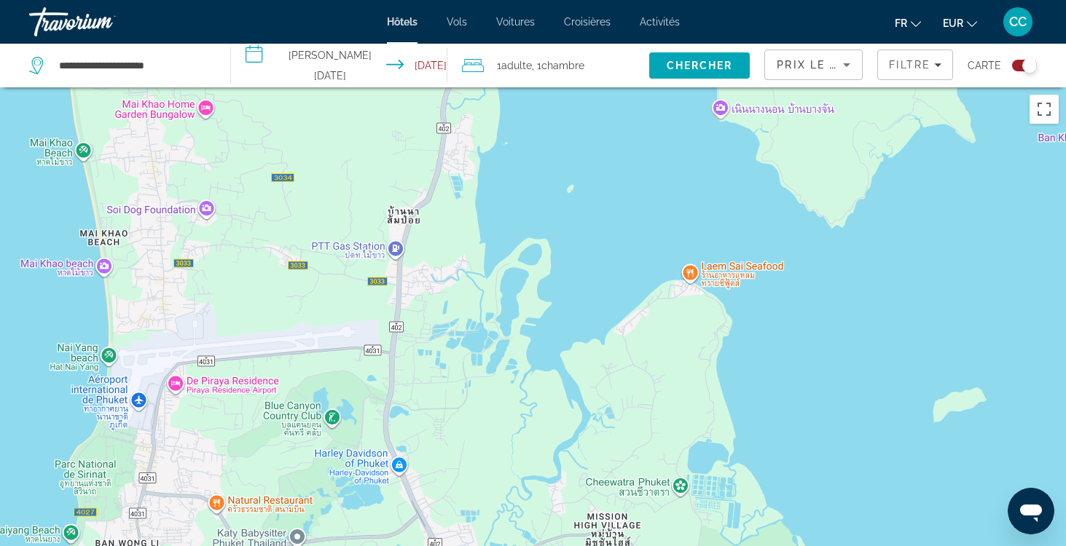
drag, startPoint x: 662, startPoint y: 278, endPoint x: 683, endPoint y: 364, distance: 89.2
click at [683, 361] on div "Pour activer le glissement avec le clavier, appuyez sur Alt+Entrée. Une fois ce…" at bounding box center [533, 360] width 1066 height 546
click at [922, 71] on span "Filters" at bounding box center [915, 64] width 74 height 35
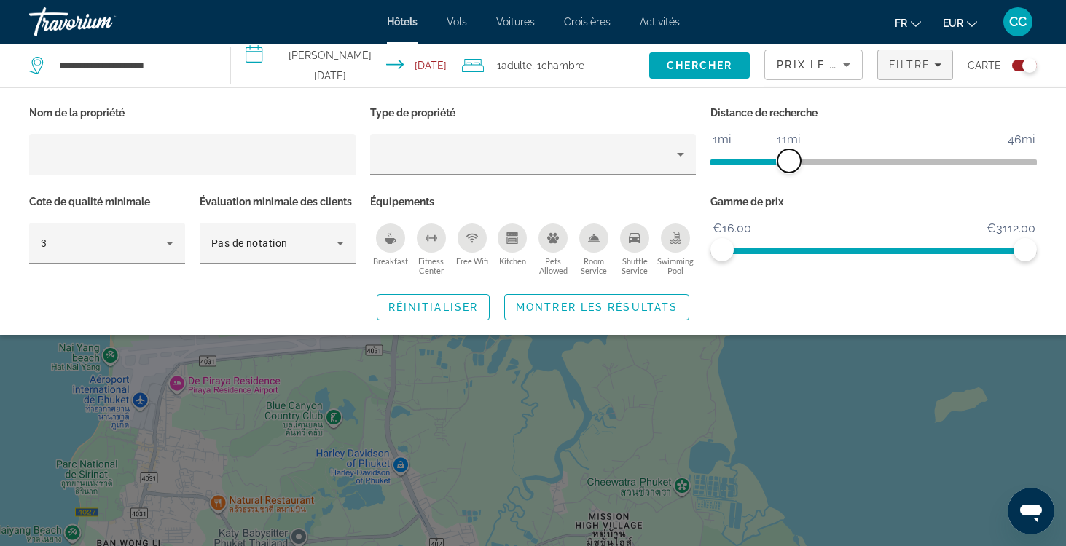
drag, startPoint x: 772, startPoint y: 157, endPoint x: 788, endPoint y: 157, distance: 16.0
click at [788, 157] on span "ngx-slider" at bounding box center [788, 160] width 23 height 23
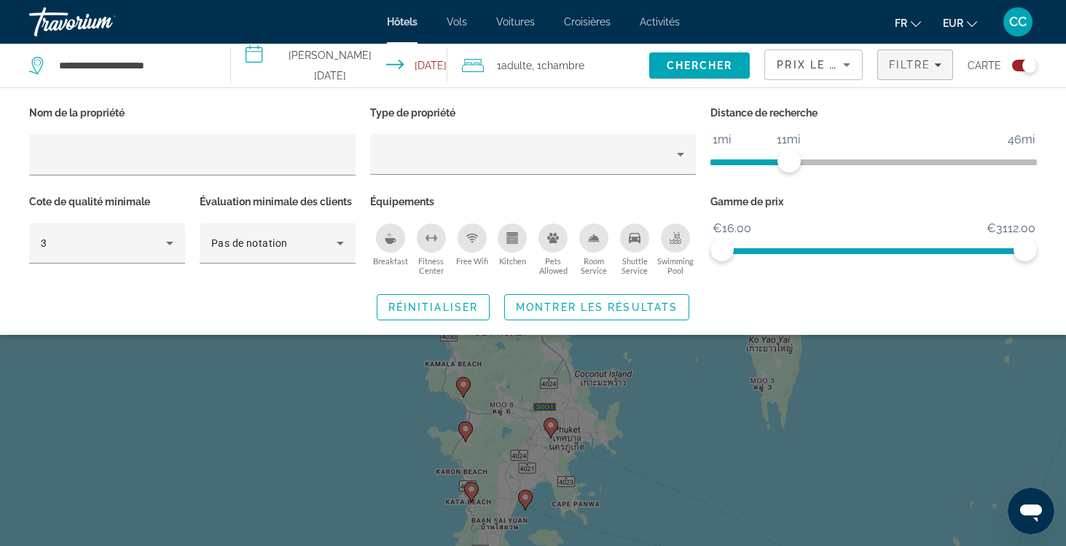
click at [880, 424] on div "Search widget" at bounding box center [533, 383] width 1066 height 328
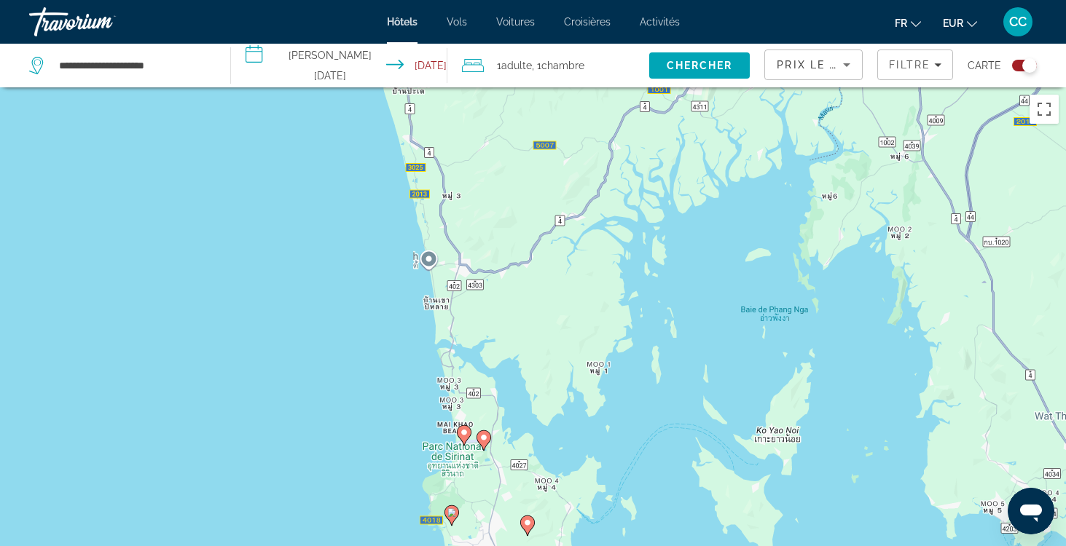
drag, startPoint x: 631, startPoint y: 184, endPoint x: 616, endPoint y: 439, distance: 254.8
click at [616, 439] on div "Pour activer le glissement avec le clavier, appuyez sur Alt+Entrée. Une fois ce…" at bounding box center [533, 360] width 1066 height 546
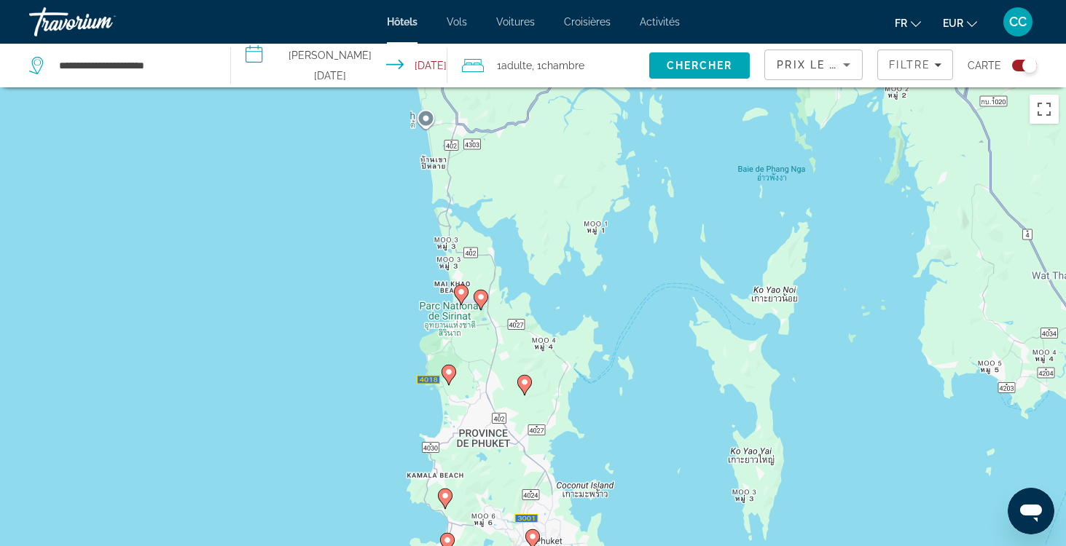
drag, startPoint x: 628, startPoint y: 439, endPoint x: 624, endPoint y: 294, distance: 145.0
click at [624, 294] on div "Pour activer le glissement avec le clavier, appuyez sur Alt+Entrée. Une fois ce…" at bounding box center [533, 360] width 1066 height 546
click at [482, 300] on image "Main content" at bounding box center [480, 297] width 9 height 9
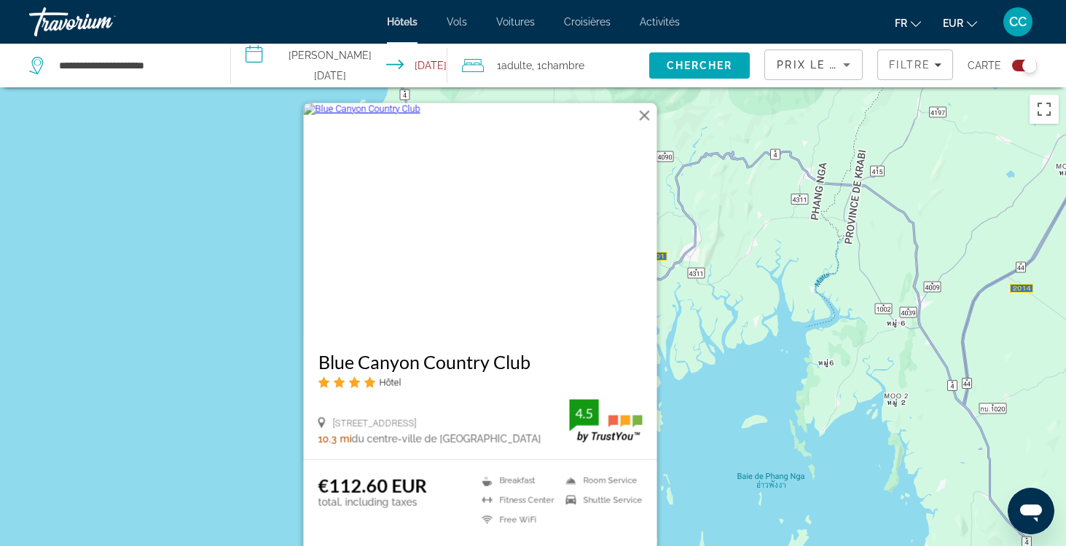
click at [249, 431] on div "Pour activer le glissement avec le clavier, appuyez sur Alt+Entrée. Une fois ce…" at bounding box center [533, 360] width 1066 height 546
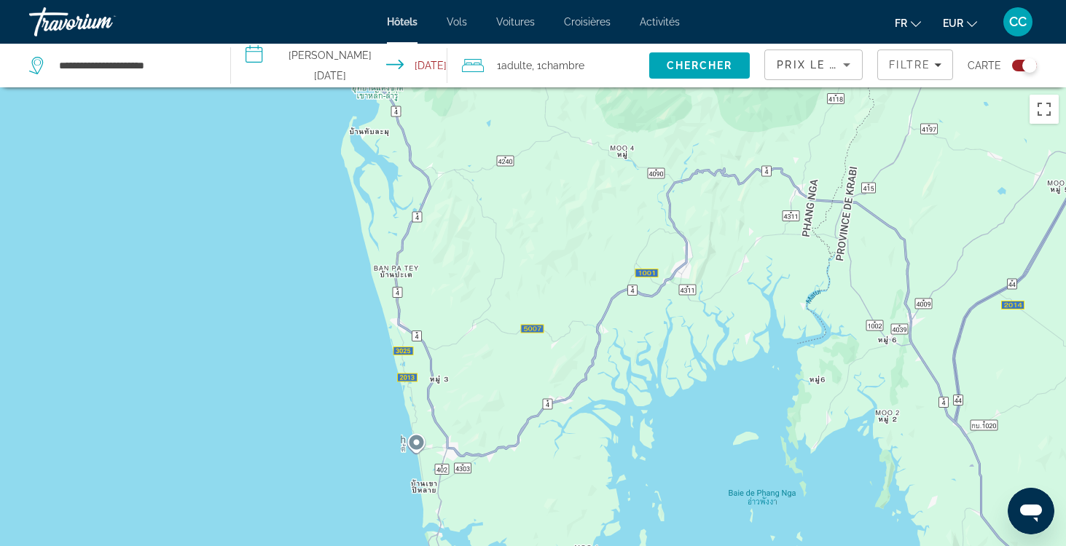
drag, startPoint x: 538, startPoint y: 431, endPoint x: 490, endPoint y: 305, distance: 134.7
click at [490, 305] on div "Pour activer le glissement avec le clavier, appuyez sur Alt+Entrée. Une fois ce…" at bounding box center [533, 360] width 1066 height 546
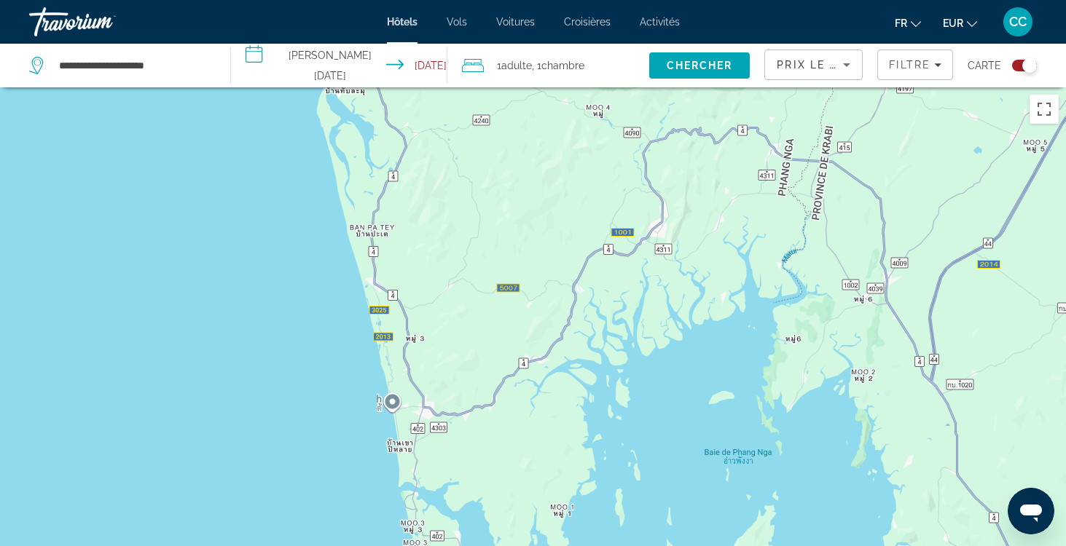
drag, startPoint x: 606, startPoint y: 184, endPoint x: 603, endPoint y: 87, distance: 97.0
click at [604, 87] on div "**********" at bounding box center [533, 404] width 1066 height 634
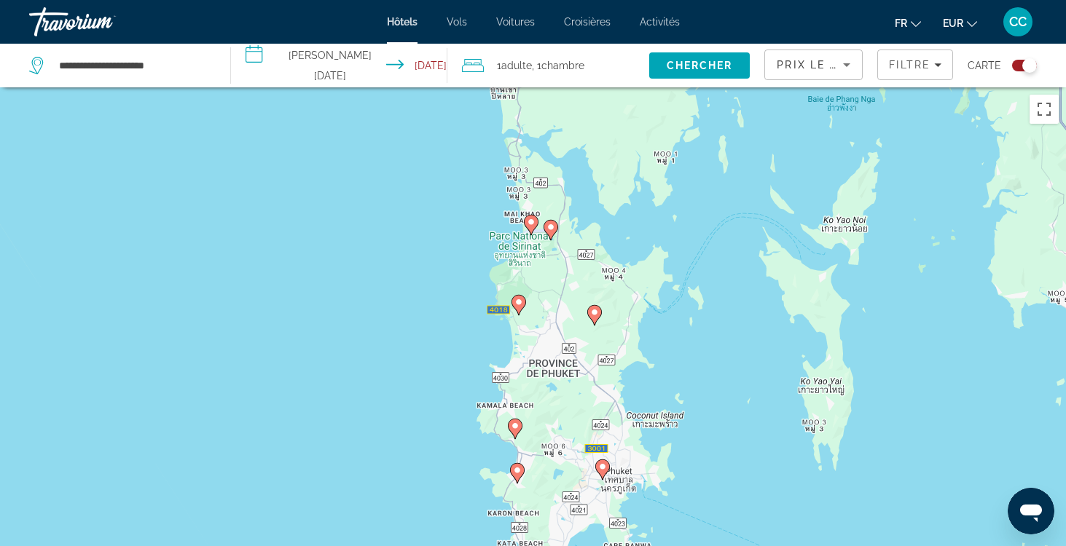
drag, startPoint x: 528, startPoint y: 444, endPoint x: 611, endPoint y: 134, distance: 321.3
click at [611, 134] on div "Pour activer le glissement avec le clavier, appuyez sur Alt+Entrée. Une fois ce…" at bounding box center [533, 360] width 1066 height 546
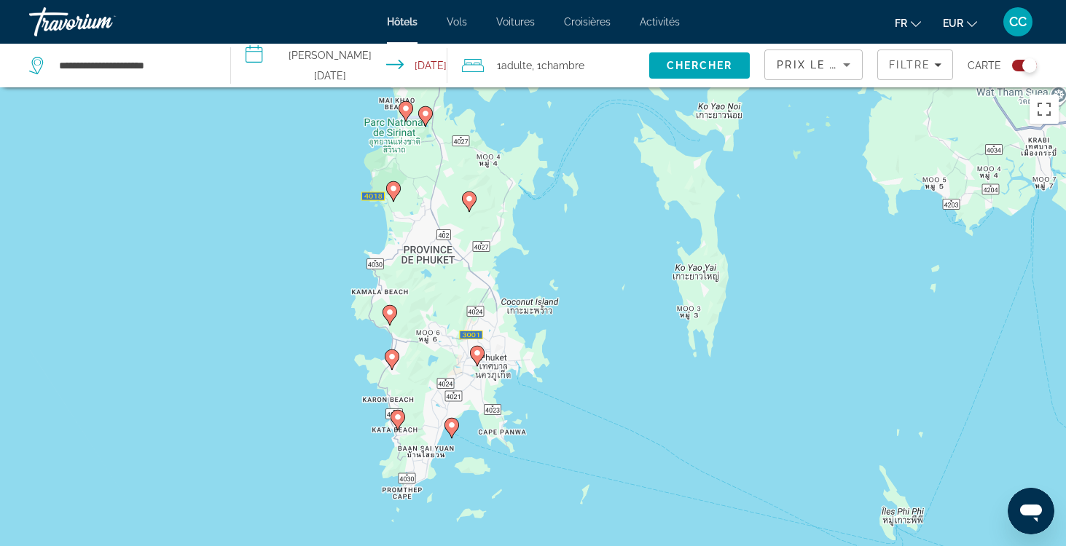
drag, startPoint x: 989, startPoint y: 458, endPoint x: 862, endPoint y: 345, distance: 170.3
click at [862, 345] on div "Pour activer le glissement avec le clavier, appuyez sur Alt+Entrée. Une fois ce…" at bounding box center [533, 360] width 1066 height 546
click at [1045, 105] on button "Passer en plein écran" at bounding box center [1044, 109] width 29 height 29
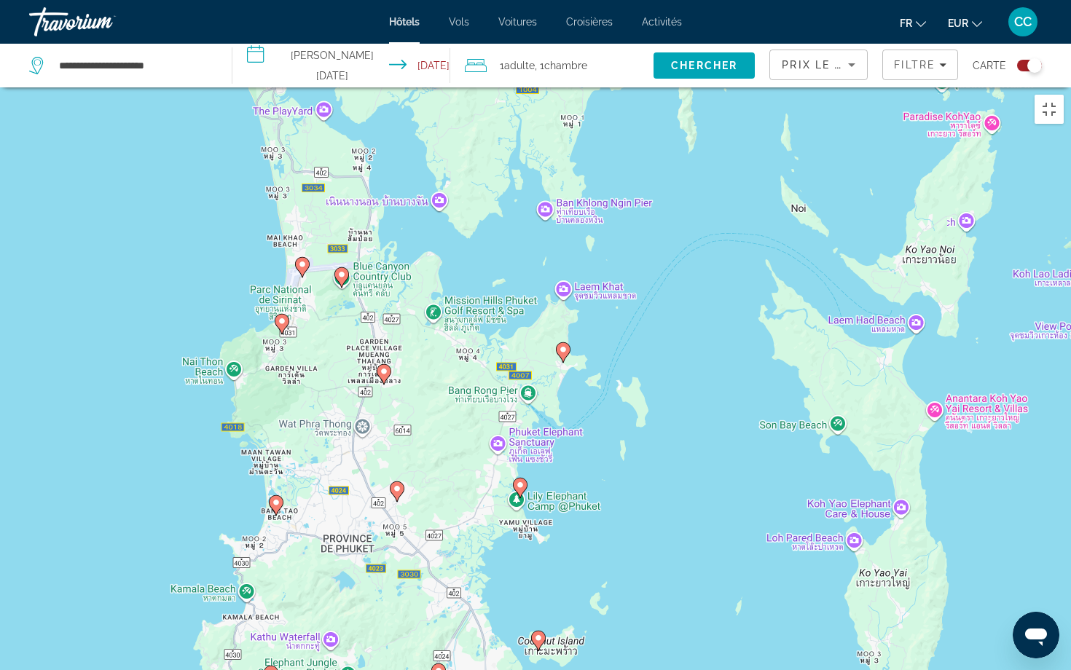
drag, startPoint x: 627, startPoint y: 235, endPoint x: 648, endPoint y: 571, distance: 335.8
click at [650, 546] on div "Pour activer le glissement avec le clavier, appuyez sur Alt+Entrée. Une fois ce…" at bounding box center [535, 422] width 1071 height 670
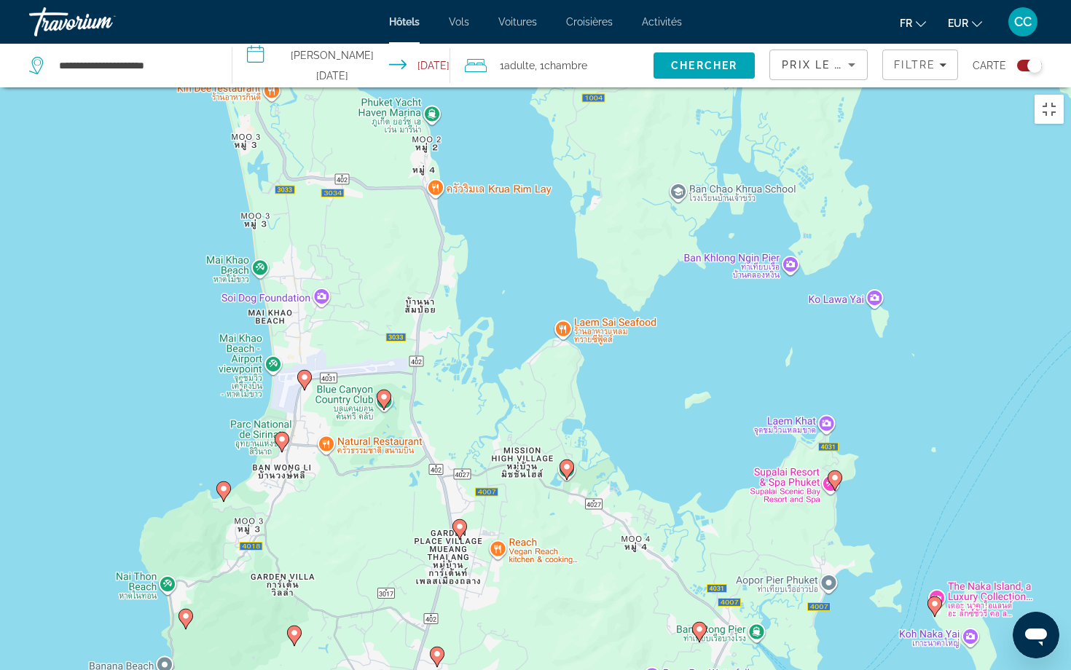
drag, startPoint x: 394, startPoint y: 192, endPoint x: 633, endPoint y: 452, distance: 353.8
click at [633, 452] on div "Pour activer le glissement avec le clavier, appuyez sur Alt+Entrée. Une fois ce…" at bounding box center [535, 422] width 1071 height 670
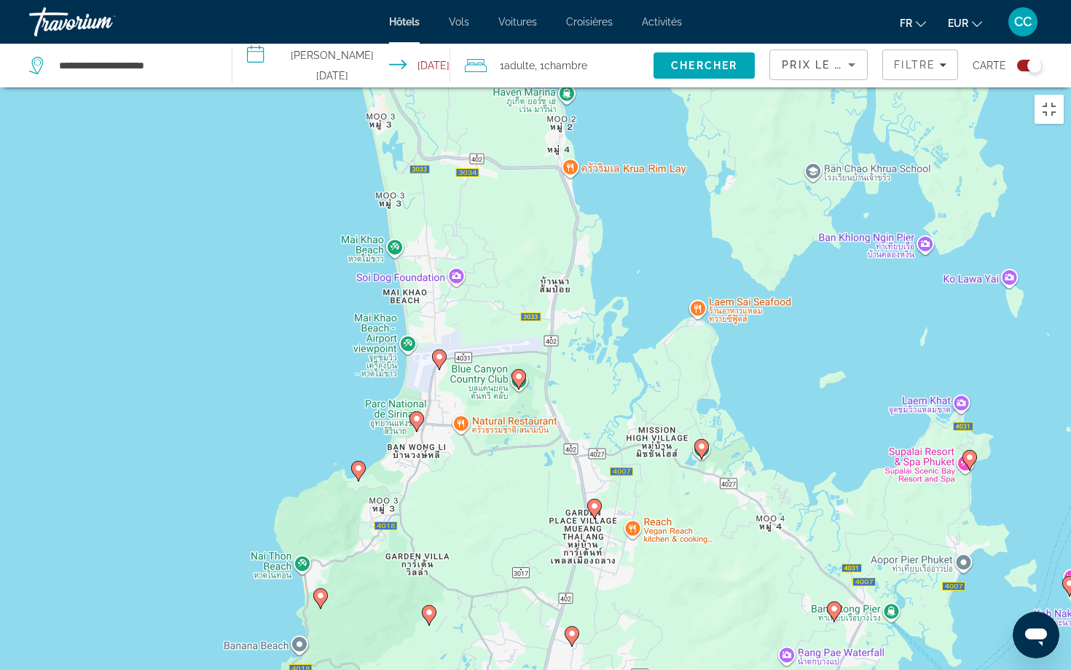
drag, startPoint x: 520, startPoint y: 284, endPoint x: 654, endPoint y: 265, distance: 135.4
click at [654, 267] on div "Pour activer le glissement avec le clavier, appuyez sur Alt+Entrée. Une fois ce…" at bounding box center [535, 422] width 1071 height 670
click at [360, 464] on image "Main content" at bounding box center [358, 468] width 9 height 9
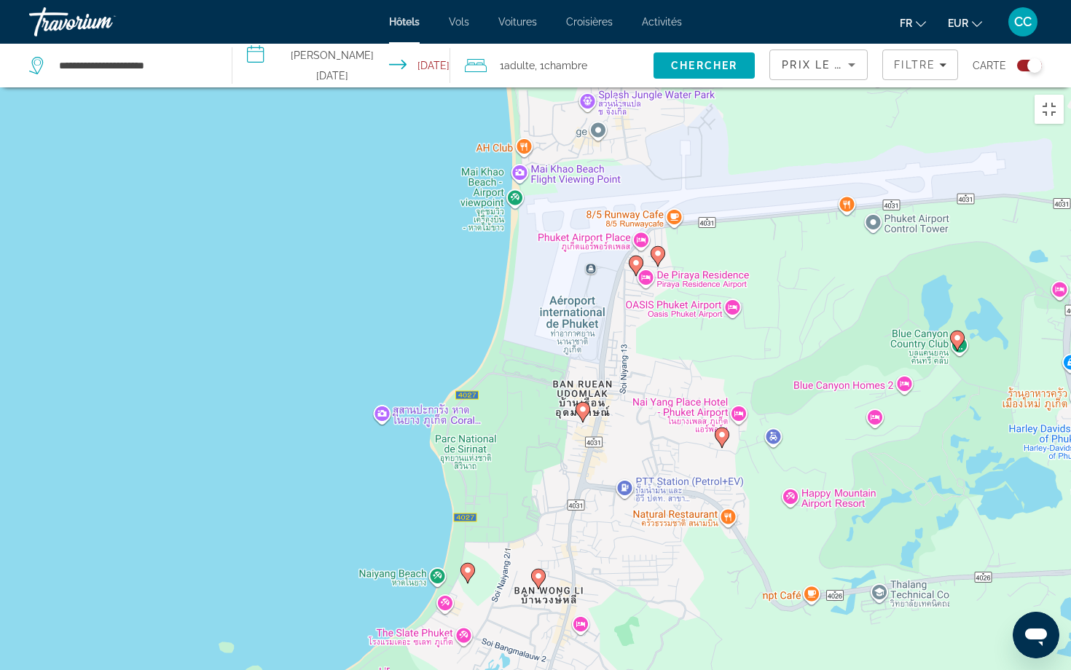
drag, startPoint x: 474, startPoint y: 183, endPoint x: 251, endPoint y: 485, distance: 375.3
click at [251, 485] on div "Pour naviguer, appuyez sur les touches fléchées. Pour activer le glissement ave…" at bounding box center [535, 422] width 1071 height 670
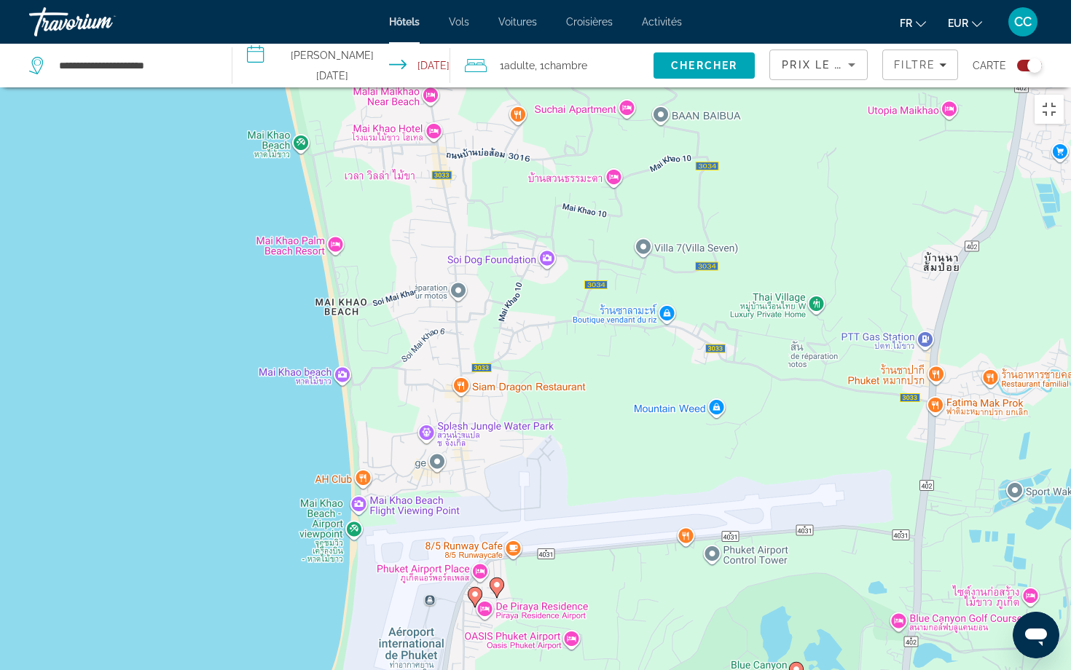
drag, startPoint x: 455, startPoint y: 246, endPoint x: 294, endPoint y: 579, distance: 369.9
click at [294, 546] on div "Pour naviguer, appuyez sur les touches fléchées. Pour activer le glissement ave…" at bounding box center [535, 422] width 1071 height 670
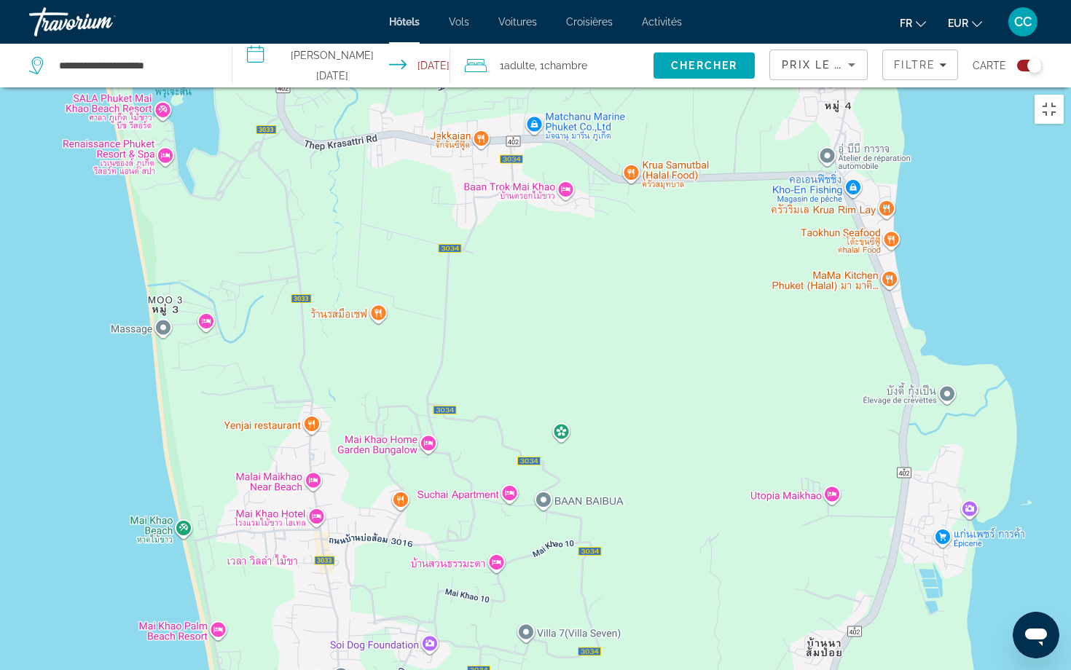
drag, startPoint x: 415, startPoint y: 246, endPoint x: 298, endPoint y: 637, distance: 407.8
click at [298, 546] on div "Pour naviguer, appuyez sur les touches fléchées. Pour activer le glissement ave…" at bounding box center [535, 422] width 1071 height 670
click at [1047, 95] on button "Passer en plein écran" at bounding box center [1049, 109] width 29 height 29
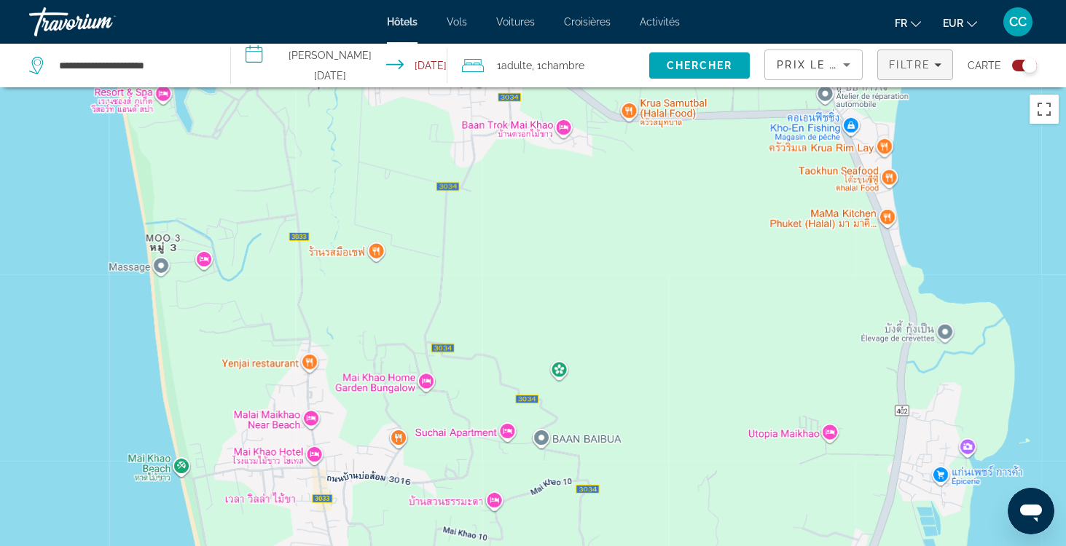
click at [941, 66] on icon "Filters" at bounding box center [937, 64] width 7 height 7
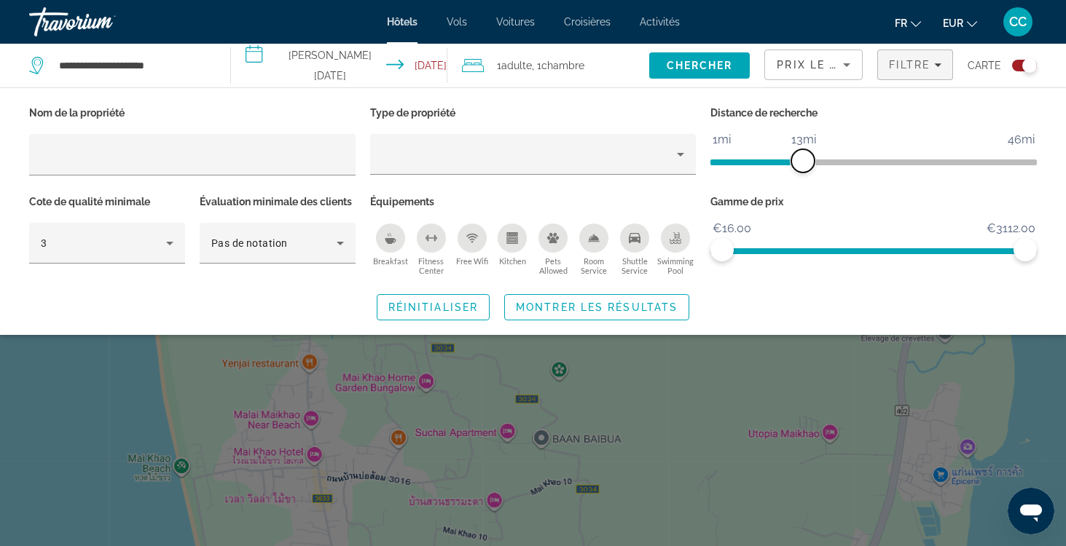
drag, startPoint x: 790, startPoint y: 159, endPoint x: 800, endPoint y: 159, distance: 10.2
click at [800, 159] on span "ngx-slider" at bounding box center [802, 160] width 23 height 23
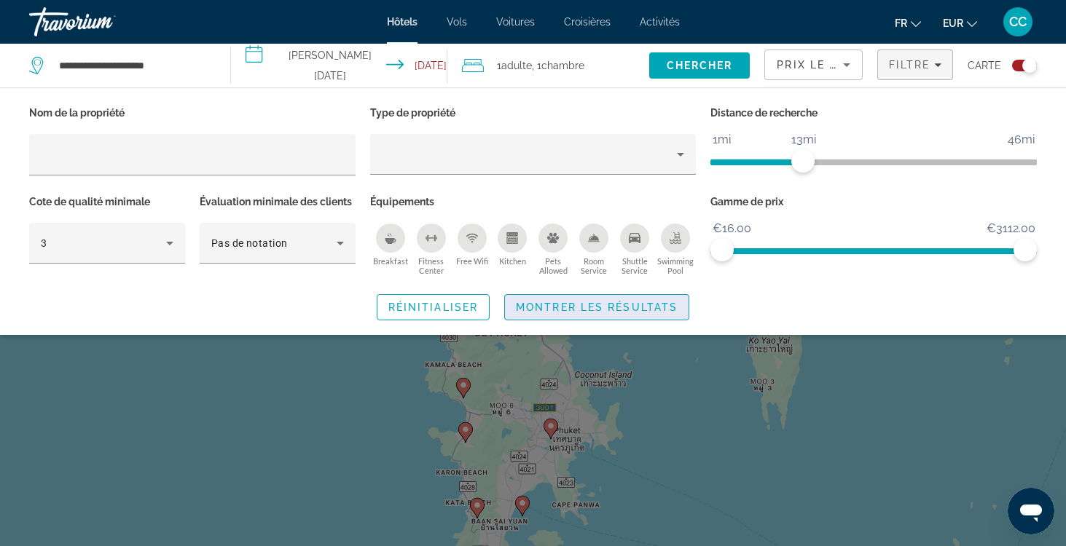
click at [654, 307] on span "Montrer les résultats" at bounding box center [597, 308] width 162 height 12
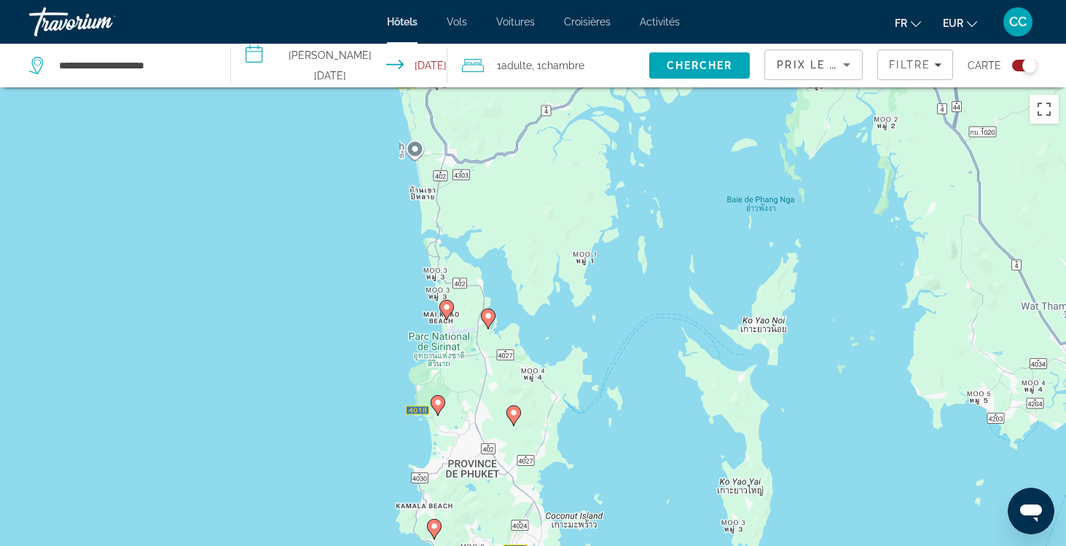
drag, startPoint x: 635, startPoint y: 258, endPoint x: 604, endPoint y: 399, distance: 144.6
click at [605, 400] on div "Pour naviguer, appuyez sur les touches fléchées. Pour activer le glissement ave…" at bounding box center [533, 360] width 1066 height 546
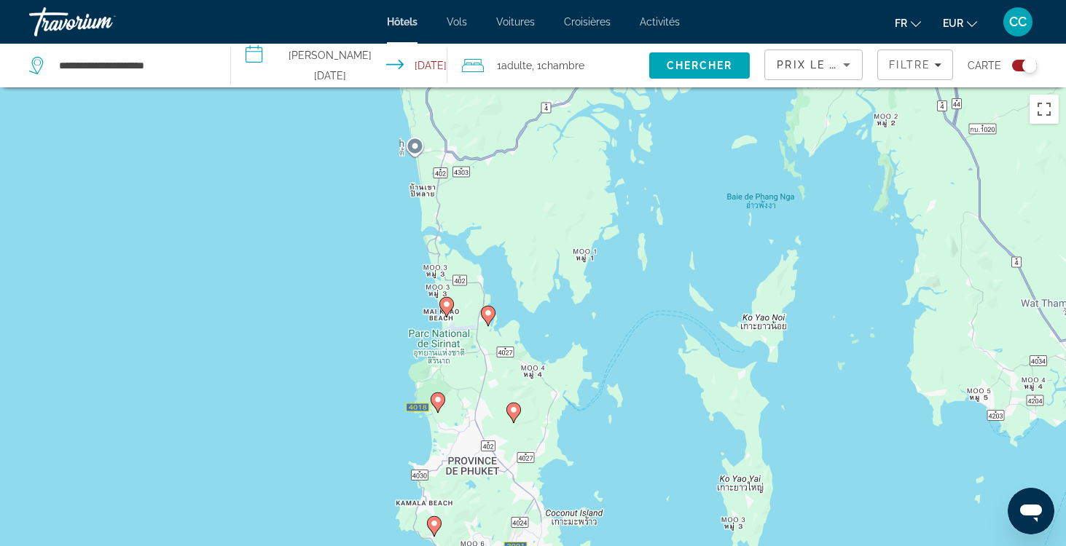
click at [447, 302] on image "Main content" at bounding box center [446, 304] width 9 height 9
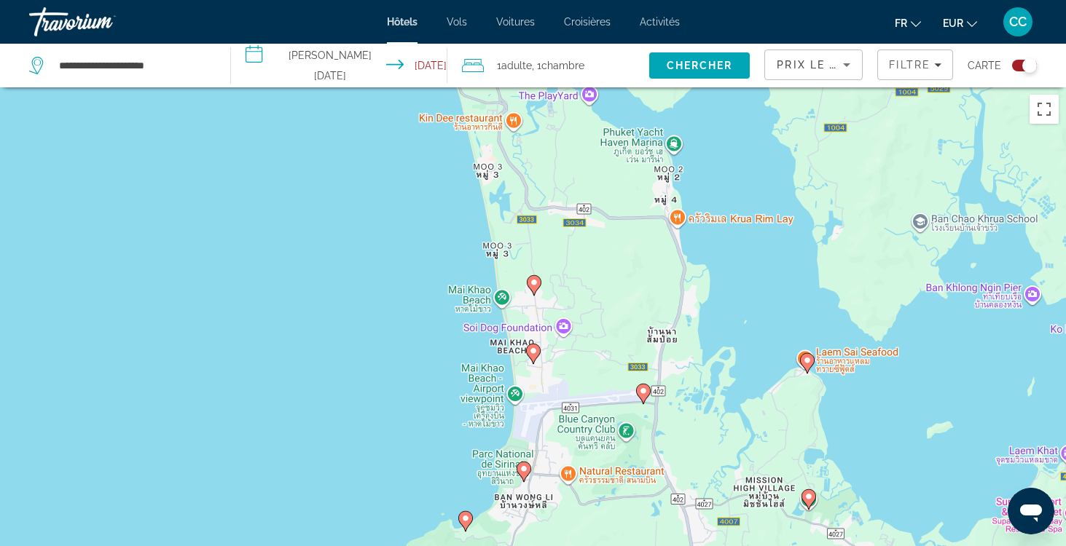
click at [538, 285] on image "Main content" at bounding box center [534, 282] width 9 height 9
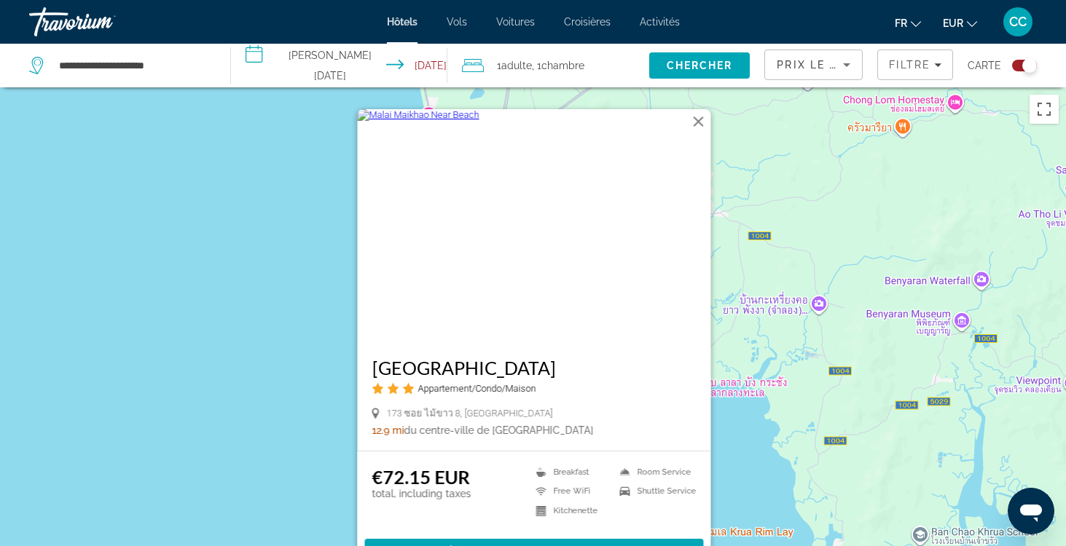
click at [291, 399] on div "Pour naviguer, appuyez sur les touches fléchées. Pour activer le glissement ave…" at bounding box center [533, 360] width 1066 height 546
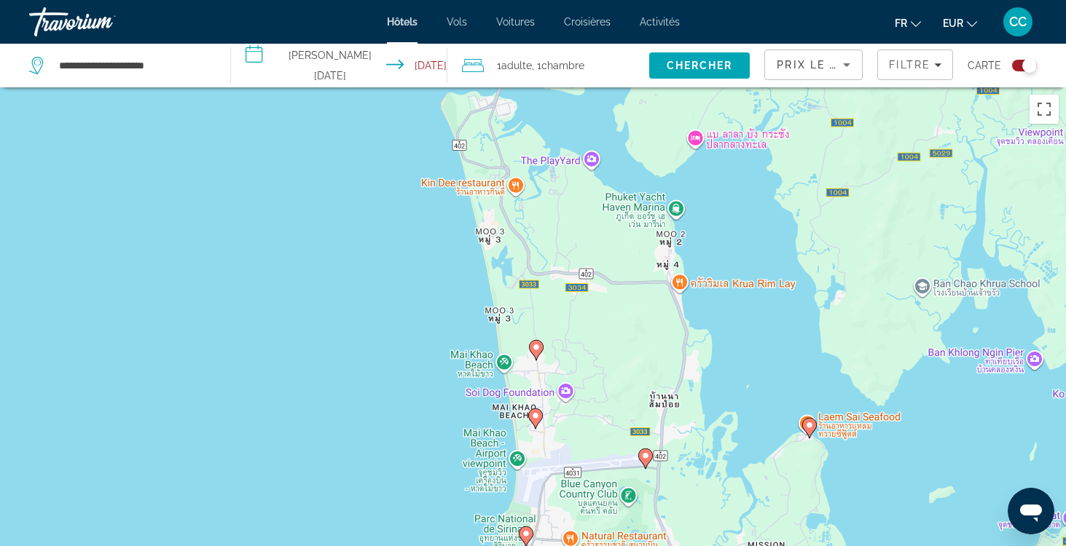
drag, startPoint x: 391, startPoint y: 461, endPoint x: 393, endPoint y: 210, distance: 251.4
click at [393, 210] on div "Pour naviguer, appuyez sur les touches fléchées. Pour activer le glissement ave…" at bounding box center [533, 360] width 1066 height 546
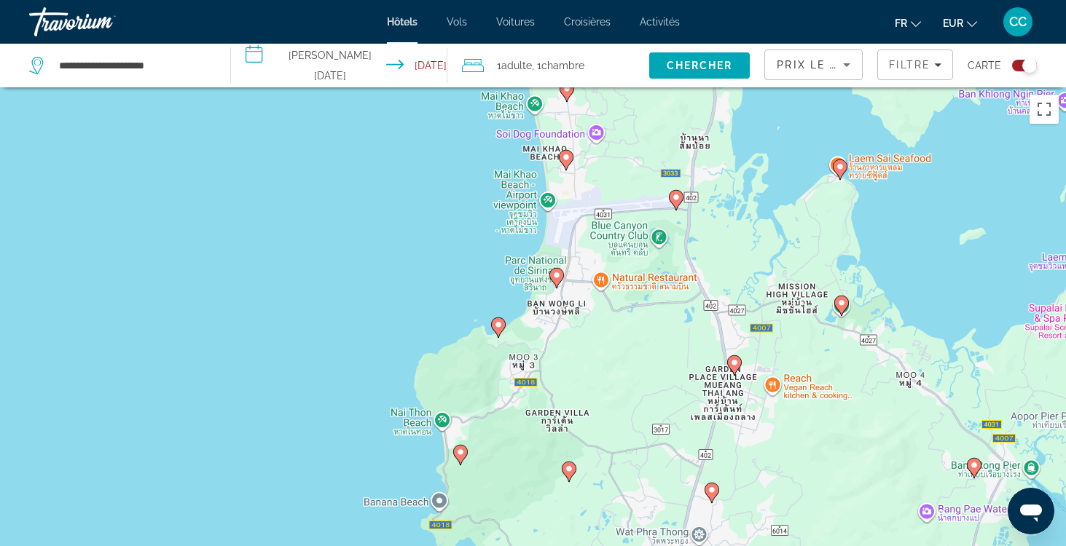
drag, startPoint x: 423, startPoint y: 424, endPoint x: 453, endPoint y: 164, distance: 261.9
click at [453, 164] on div "Pour naviguer, appuyez sur les touches fléchées. Pour activer le glissement ave…" at bounding box center [533, 360] width 1066 height 546
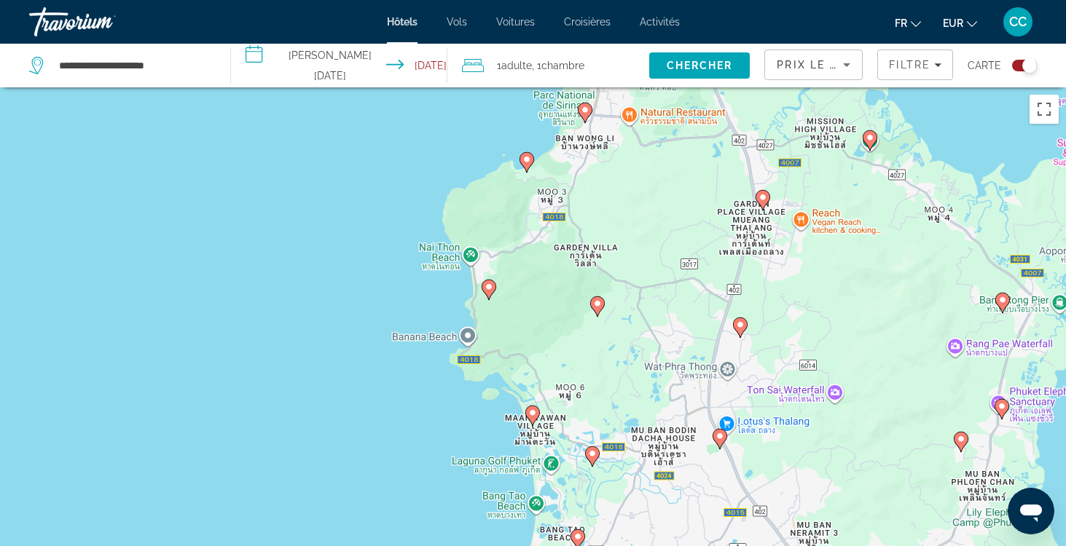
drag, startPoint x: 379, startPoint y: 382, endPoint x: 409, endPoint y: 216, distance: 168.8
click at [409, 215] on div "Pour naviguer, appuyez sur les touches fléchées. Pour activer le glissement ave…" at bounding box center [533, 360] width 1066 height 546
click at [490, 290] on image "Main content" at bounding box center [491, 287] width 9 height 9
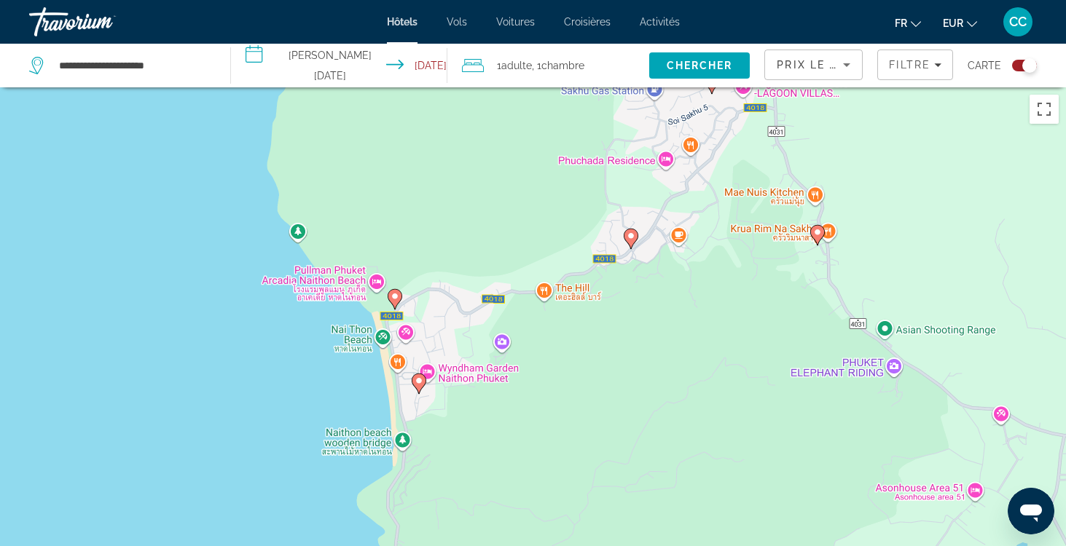
drag, startPoint x: 389, startPoint y: 229, endPoint x: 310, endPoint y: 356, distance: 149.2
click at [310, 356] on div "Pour naviguer, appuyez sur les touches fléchées. Pour activer le glissement ave…" at bounding box center [533, 360] width 1066 height 546
click at [396, 296] on image "Main content" at bounding box center [395, 296] width 9 height 9
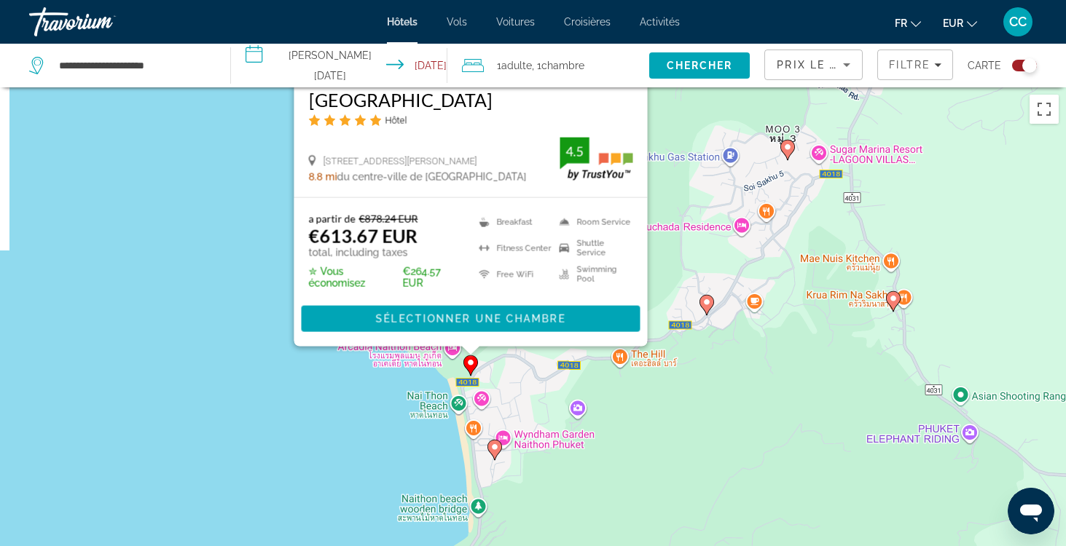
drag, startPoint x: 195, startPoint y: 485, endPoint x: 276, endPoint y: 213, distance: 283.8
click at [276, 213] on div "Pour activer le glissement avec le clavier, appuyez sur Alt+Entrée. Une fois ce…" at bounding box center [533, 360] width 1066 height 546
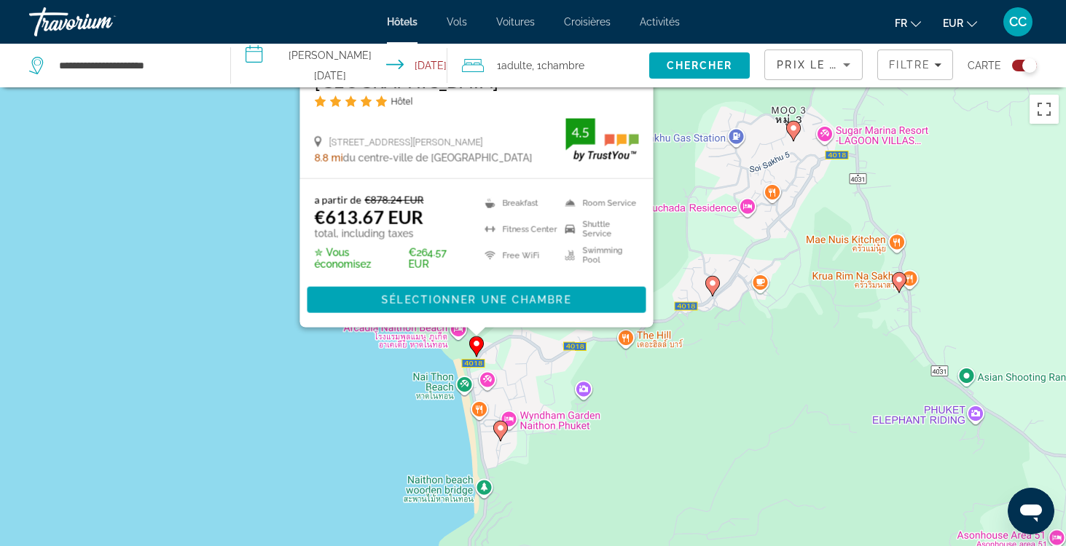
click at [388, 414] on div "Pour activer le glissement avec le clavier, appuyez sur Alt+Entrée. Une fois ce…" at bounding box center [533, 360] width 1066 height 546
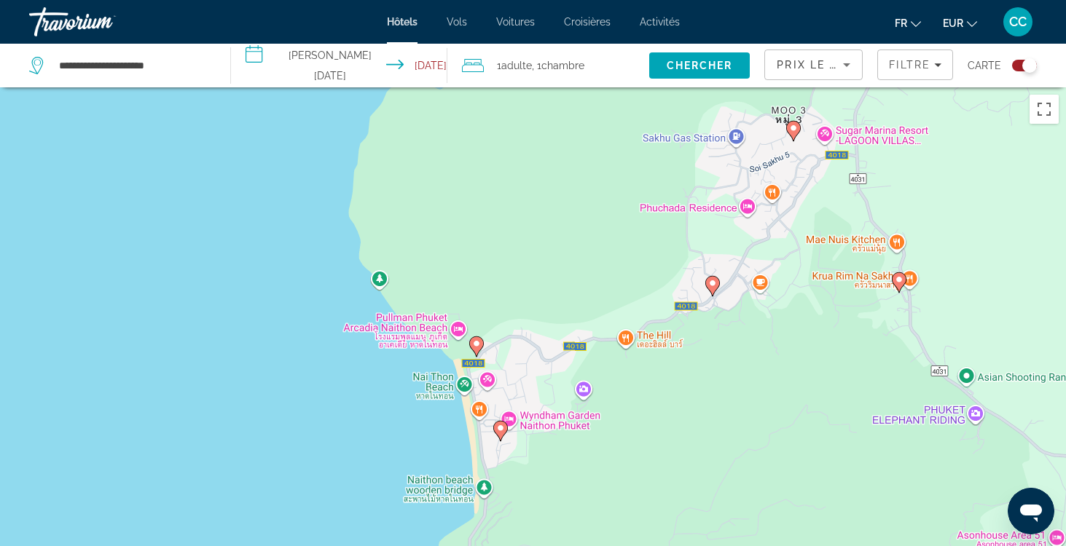
click at [499, 428] on image "Main content" at bounding box center [500, 428] width 9 height 9
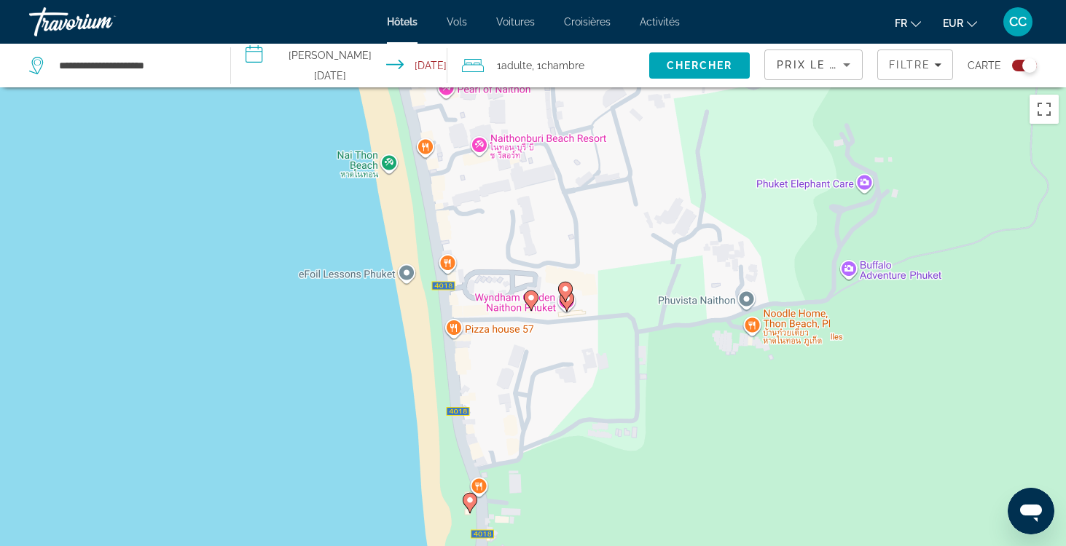
click at [530, 295] on image "Main content" at bounding box center [531, 298] width 9 height 9
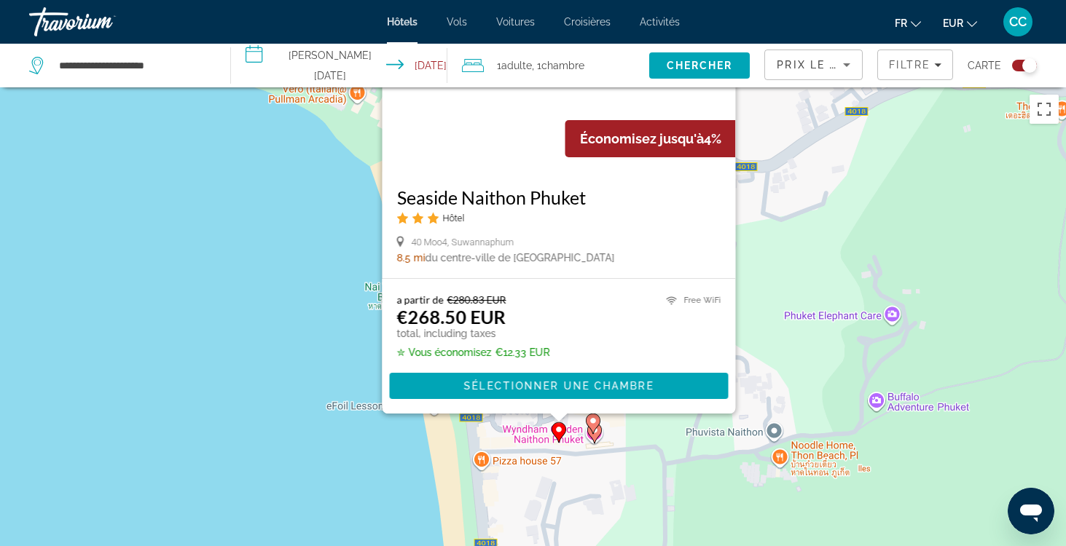
drag, startPoint x: 302, startPoint y: 475, endPoint x: 329, endPoint y: 304, distance: 173.3
click at [329, 304] on div "Pour activer le glissement avec le clavier, appuyez sur Alt+Entrée. Une fois ce…" at bounding box center [533, 360] width 1066 height 546
click at [385, 470] on div "Pour activer le glissement avec le clavier, appuyez sur Alt+Entrée. Une fois ce…" at bounding box center [533, 360] width 1066 height 546
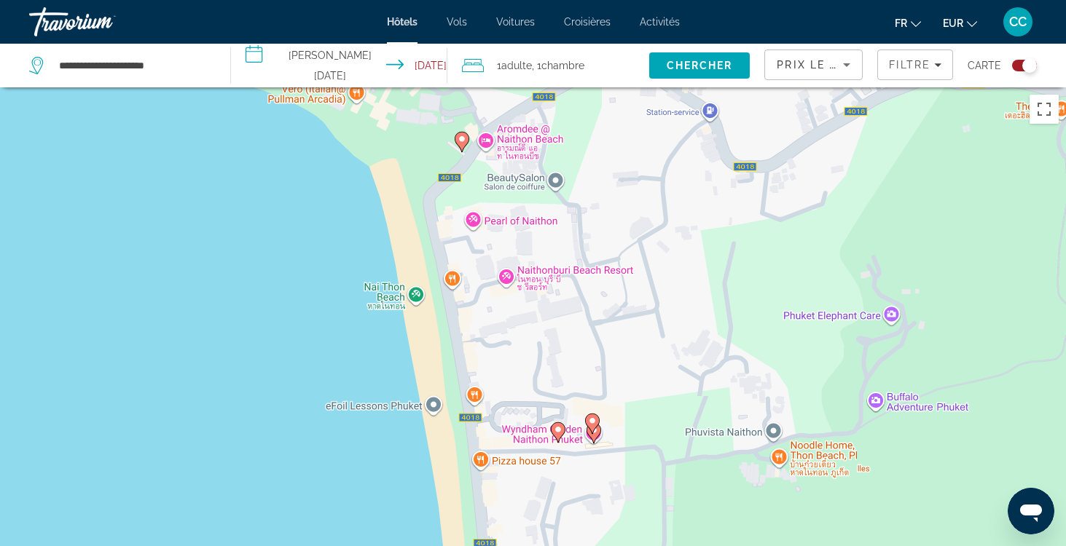
click at [593, 420] on image "Main content" at bounding box center [592, 421] width 9 height 9
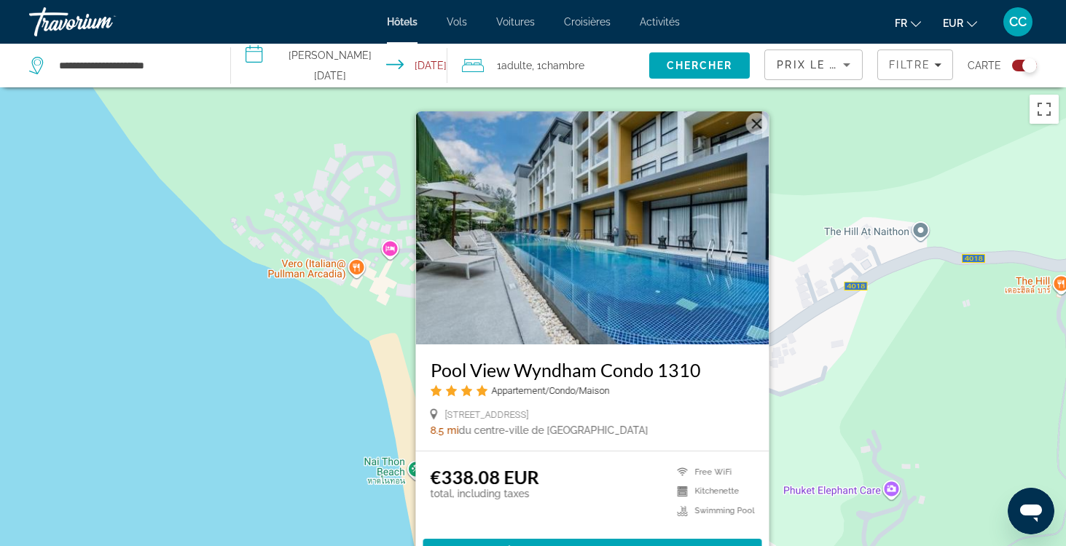
click at [303, 481] on div "Pour activer le glissement avec le clavier, appuyez sur Alt+Entrée. Une fois ce…" at bounding box center [533, 360] width 1066 height 546
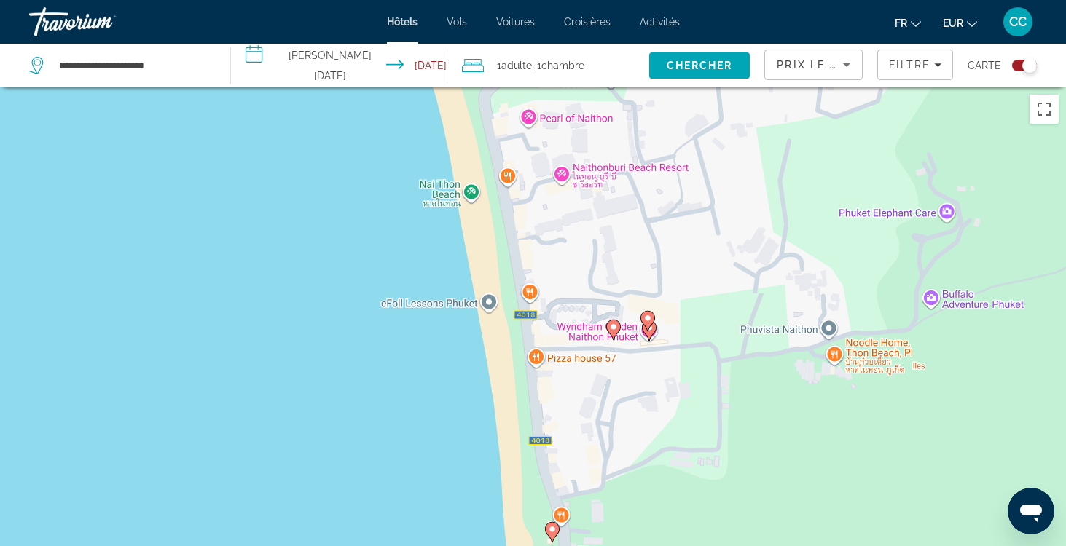
drag, startPoint x: 310, startPoint y: 495, endPoint x: 366, endPoint y: 216, distance: 284.5
click at [366, 216] on div "Pour activer le glissement avec le clavier, appuyez sur Alt+Entrée. Une fois ce…" at bounding box center [533, 360] width 1066 height 546
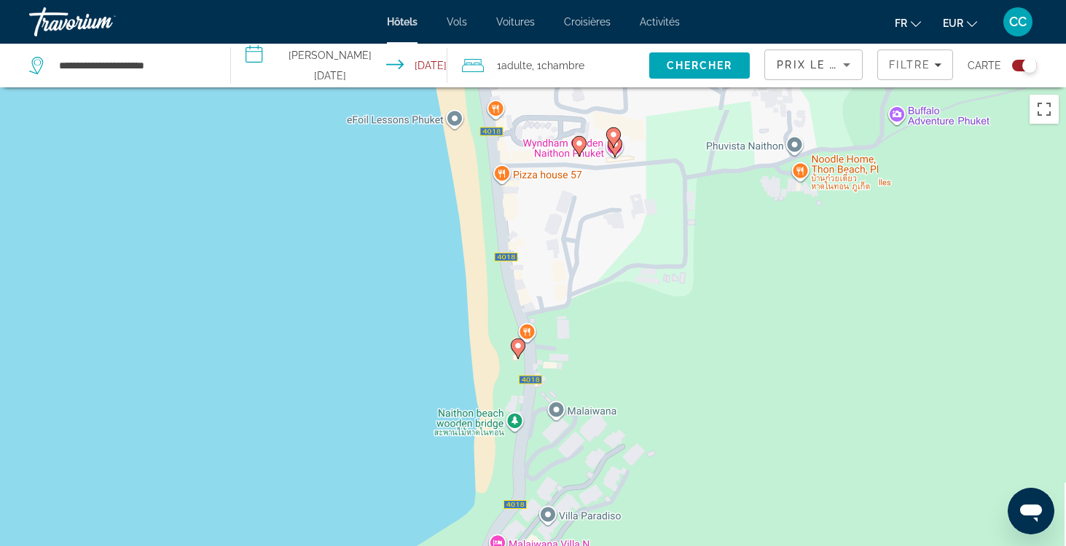
drag, startPoint x: 433, startPoint y: 464, endPoint x: 388, endPoint y: 246, distance: 223.2
click at [388, 246] on div "Pour activer le glissement avec le clavier, appuyez sur Alt+Entrée. Une fois ce…" at bounding box center [533, 360] width 1066 height 546
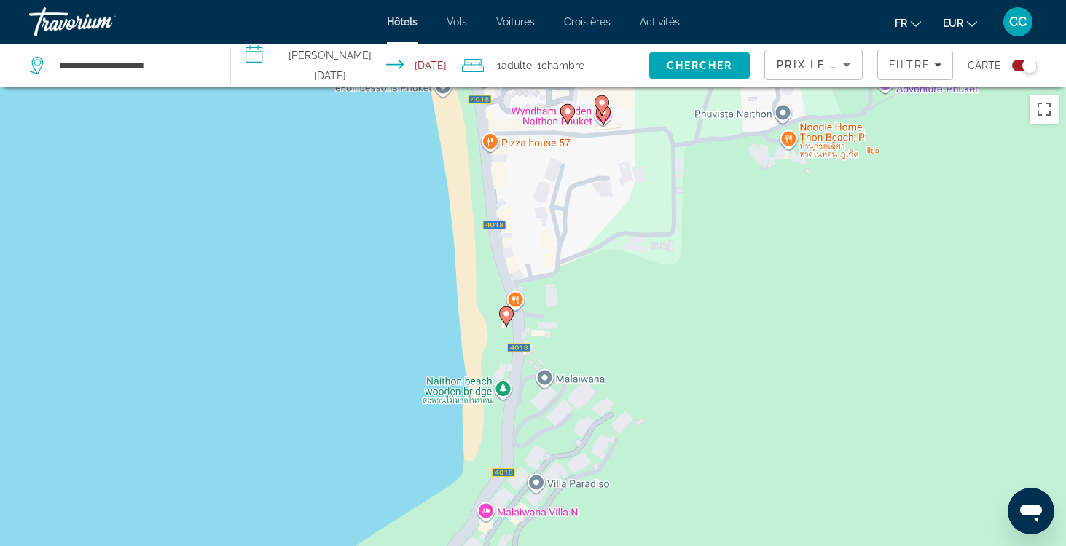
click at [507, 320] on icon "Main content" at bounding box center [505, 316] width 13 height 19
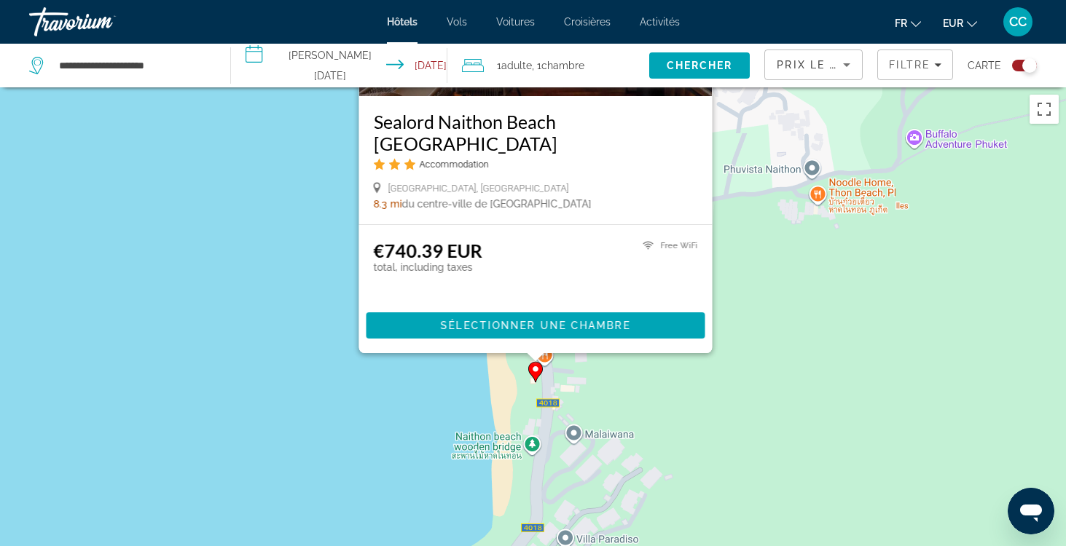
drag, startPoint x: 246, startPoint y: 435, endPoint x: 279, endPoint y: 148, distance: 289.0
click at [279, 148] on div "Pour activer le glissement avec le clavier, appuyez sur Alt+Entrée. Une fois ce…" at bounding box center [533, 360] width 1066 height 546
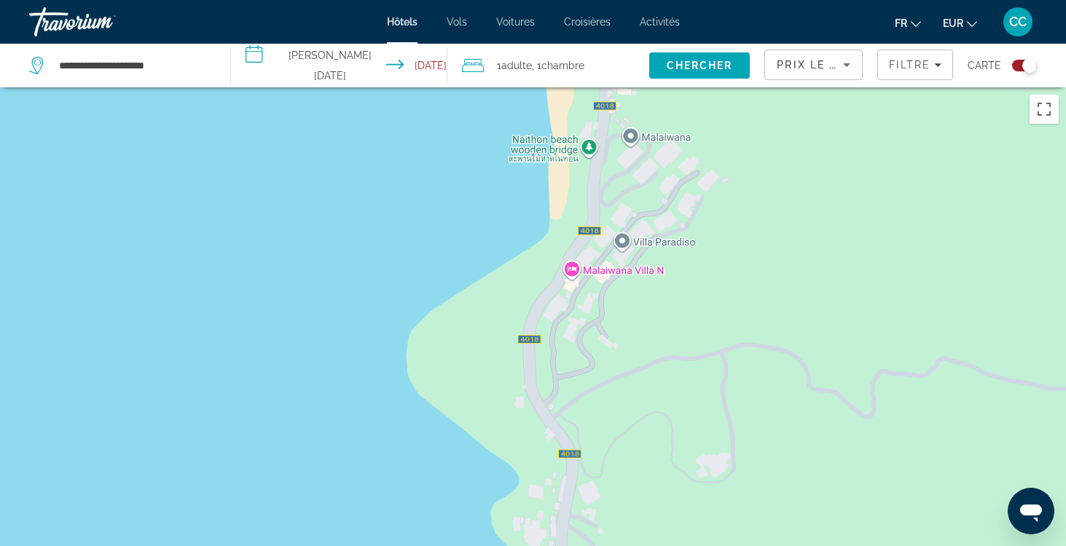
drag, startPoint x: 357, startPoint y: 380, endPoint x: 408, endPoint y: 123, distance: 262.2
click at [409, 124] on div "Pour activer le glissement avec le clavier, appuyez sur Alt+Entrée. Une fois ce…" at bounding box center [533, 360] width 1066 height 546
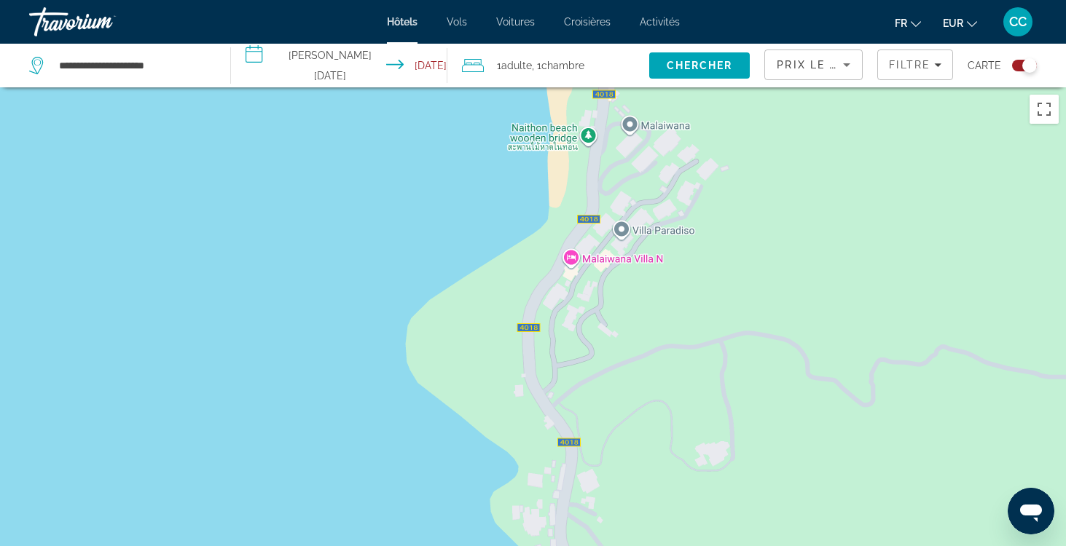
click at [391, 240] on div "Pour activer le glissement avec le clavier, appuyez sur Alt+Entrée. Une fois ce…" at bounding box center [533, 360] width 1066 height 546
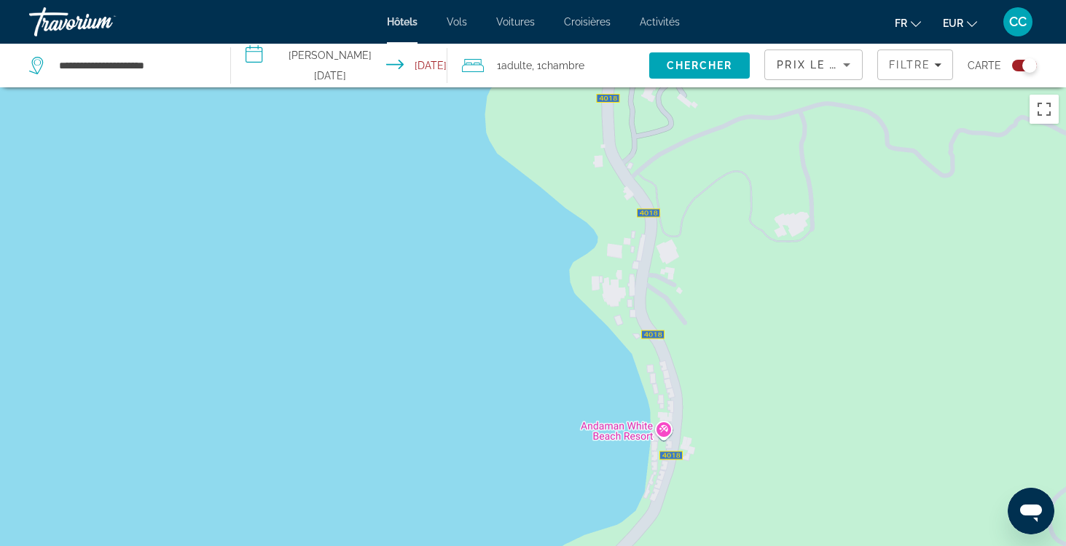
drag, startPoint x: 312, startPoint y: 395, endPoint x: 391, endPoint y: 161, distance: 247.0
click at [391, 160] on div "Pour activer le glissement avec le clavier, appuyez sur Alt+Entrée. Une fois ce…" at bounding box center [533, 360] width 1066 height 546
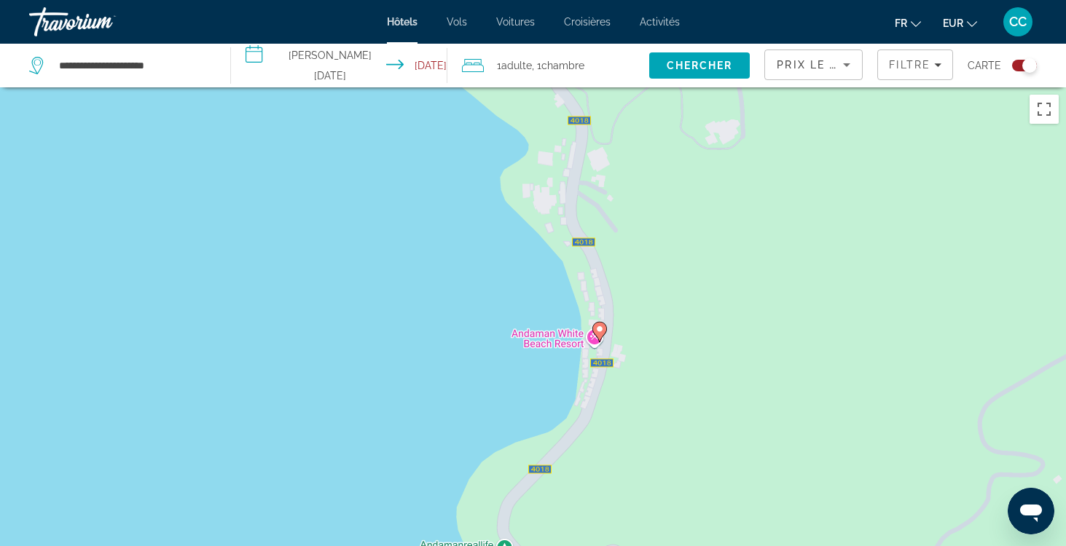
drag, startPoint x: 466, startPoint y: 392, endPoint x: 394, endPoint y: 292, distance: 122.7
click at [394, 292] on div "Pour activer le glissement avec le clavier, appuyez sur Alt+Entrée. Une fois ce…" at bounding box center [533, 360] width 1066 height 546
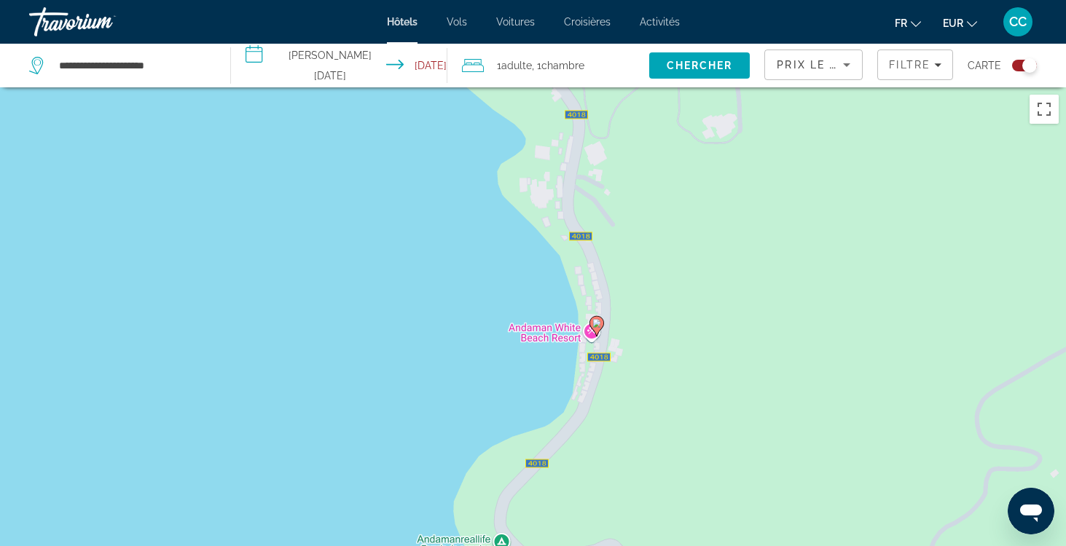
click at [597, 322] on image "Main content" at bounding box center [596, 323] width 9 height 9
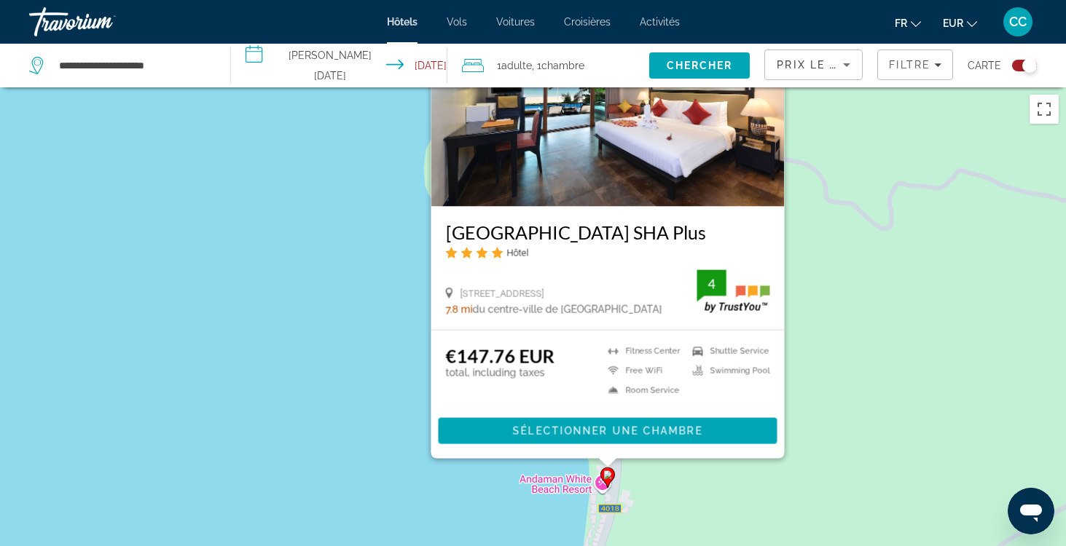
drag, startPoint x: 361, startPoint y: 454, endPoint x: 372, endPoint y: 322, distance: 132.3
click at [372, 322] on div "Pour activer le glissement avec le clavier, appuyez sur Alt+Entrée. Une fois ce…" at bounding box center [533, 360] width 1066 height 546
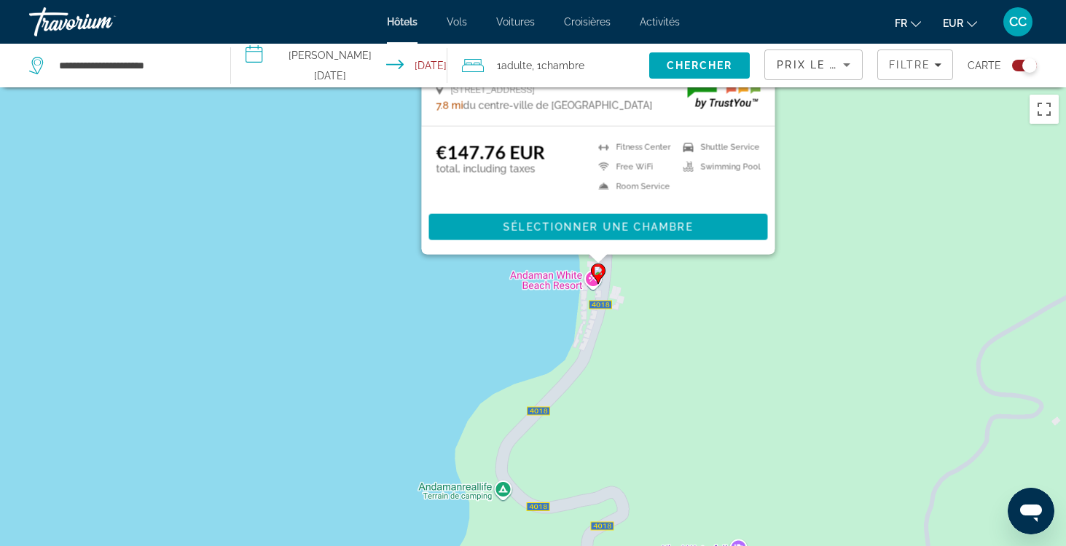
drag, startPoint x: 370, startPoint y: 450, endPoint x: 359, endPoint y: 246, distance: 205.0
click at [359, 246] on div "Pour activer le glissement avec le clavier, appuyez sur Alt+Entrée. Une fois ce…" at bounding box center [533, 360] width 1066 height 546
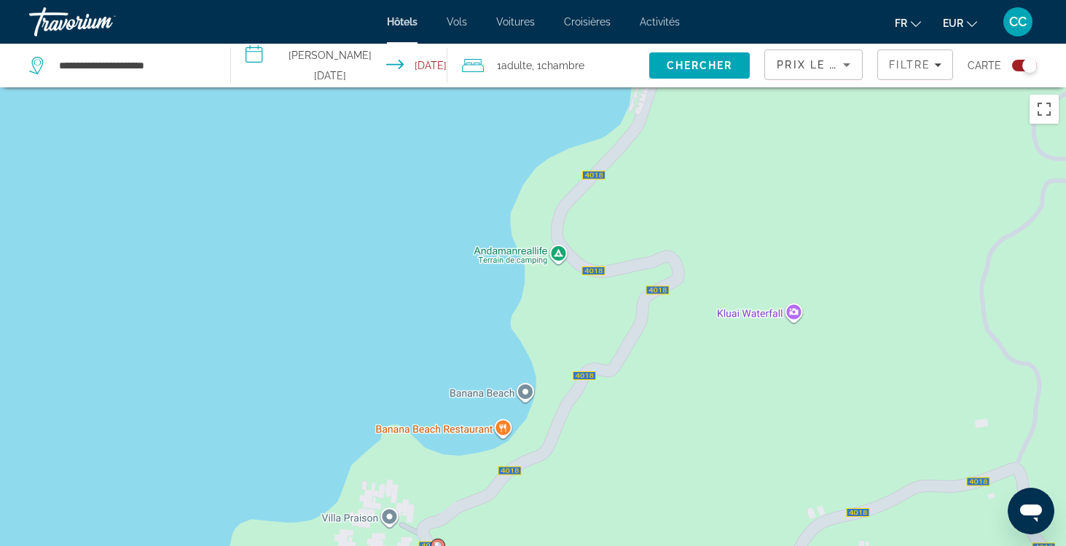
drag, startPoint x: 356, startPoint y: 445, endPoint x: 412, endPoint y: 203, distance: 248.5
click at [412, 203] on div "Pour activer le glissement avec le clavier, appuyez sur Alt+Entrée. Une fois ce…" at bounding box center [533, 360] width 1066 height 546
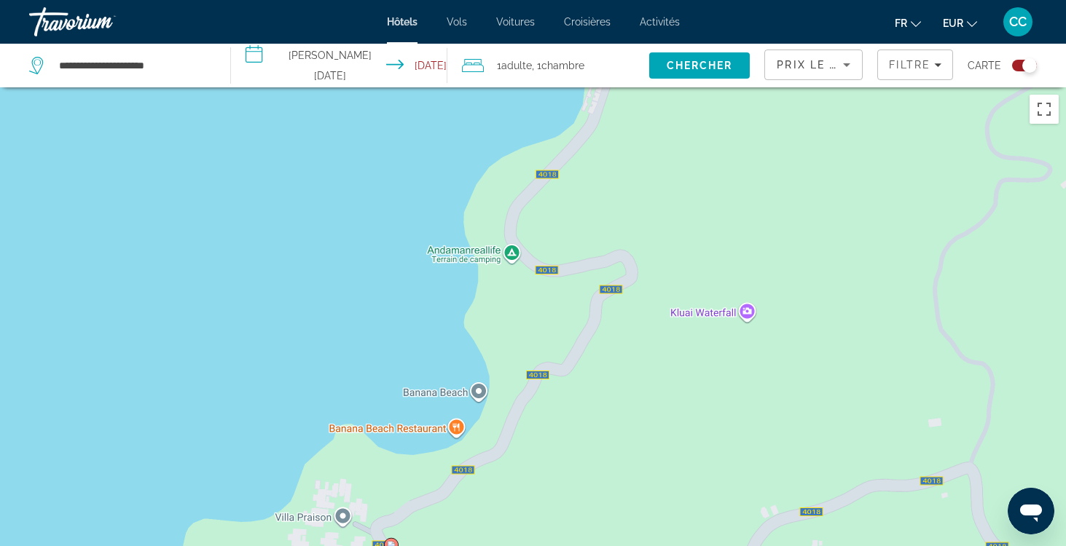
drag, startPoint x: 364, startPoint y: 406, endPoint x: 286, endPoint y: 475, distance: 103.7
click at [286, 481] on div "Pour activer le glissement avec le clavier, appuyez sur Alt+Entrée. Une fois ce…" at bounding box center [533, 360] width 1066 height 546
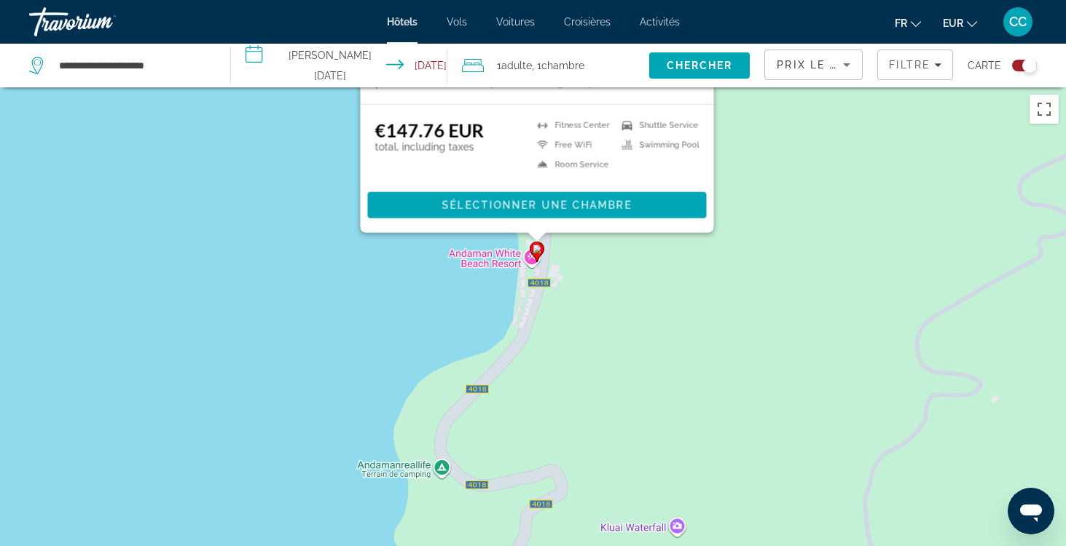
drag, startPoint x: 375, startPoint y: 291, endPoint x: 341, endPoint y: 431, distance: 144.0
click at [342, 432] on div "Pour activer le glissement avec le clavier, appuyez sur Alt+Entrée. Une fois ce…" at bounding box center [533, 360] width 1066 height 546
click at [494, 202] on span "Sélectionner une chambre" at bounding box center [535, 206] width 189 height 12
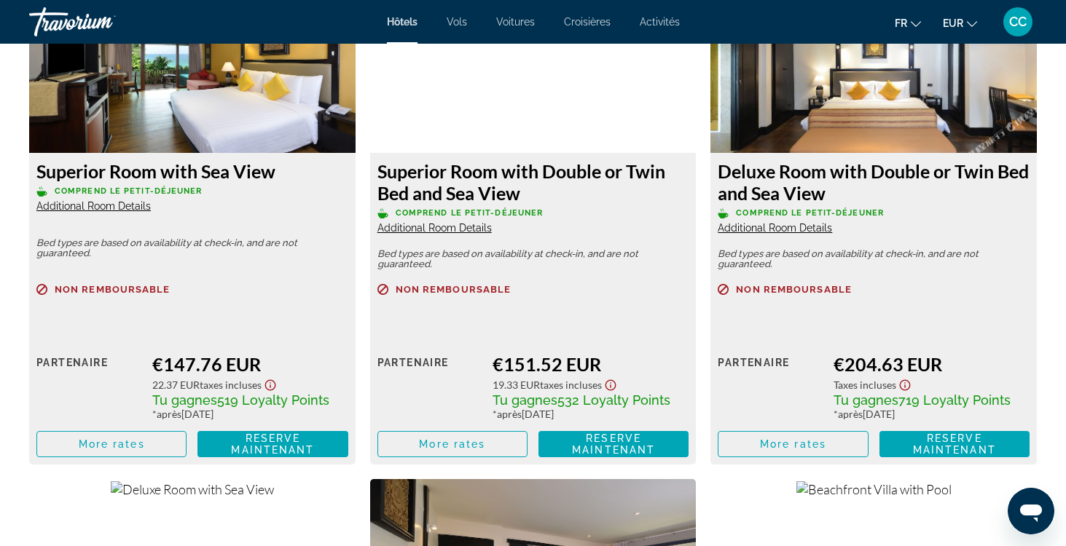
scroll to position [2093, 0]
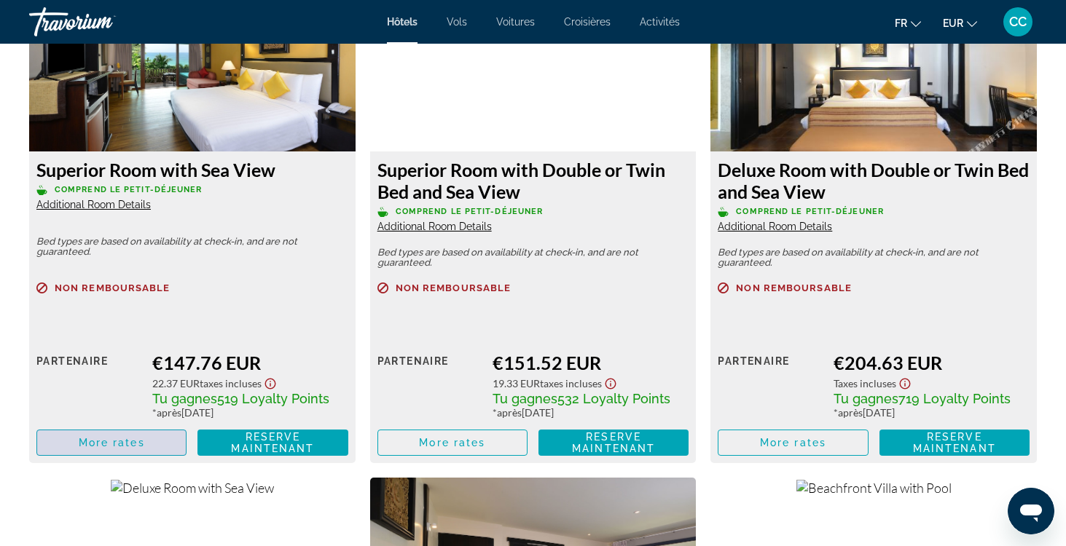
click at [115, 436] on span "Main content" at bounding box center [111, 443] width 149 height 35
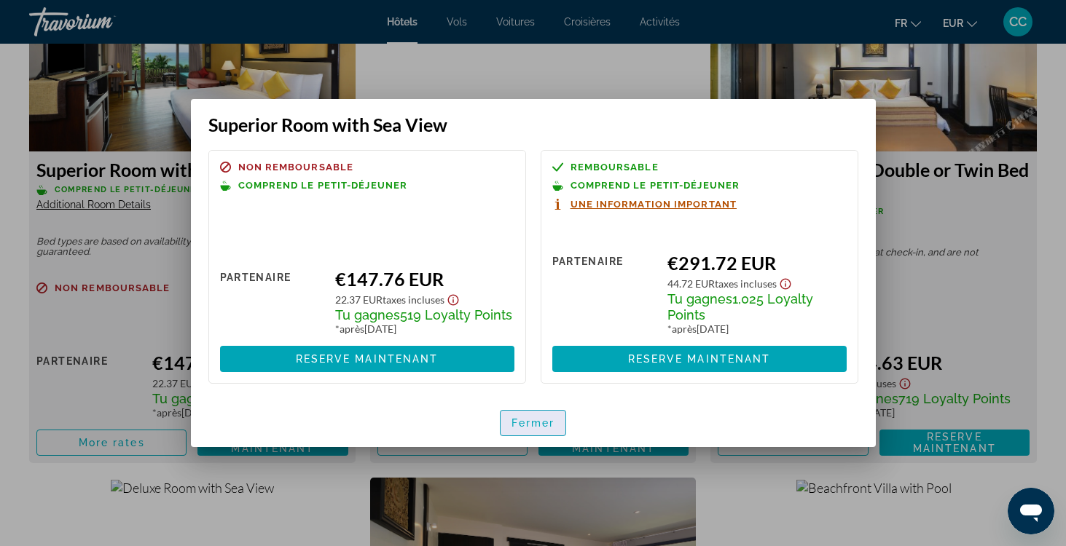
click at [518, 425] on span "Fermer" at bounding box center [533, 424] width 44 height 12
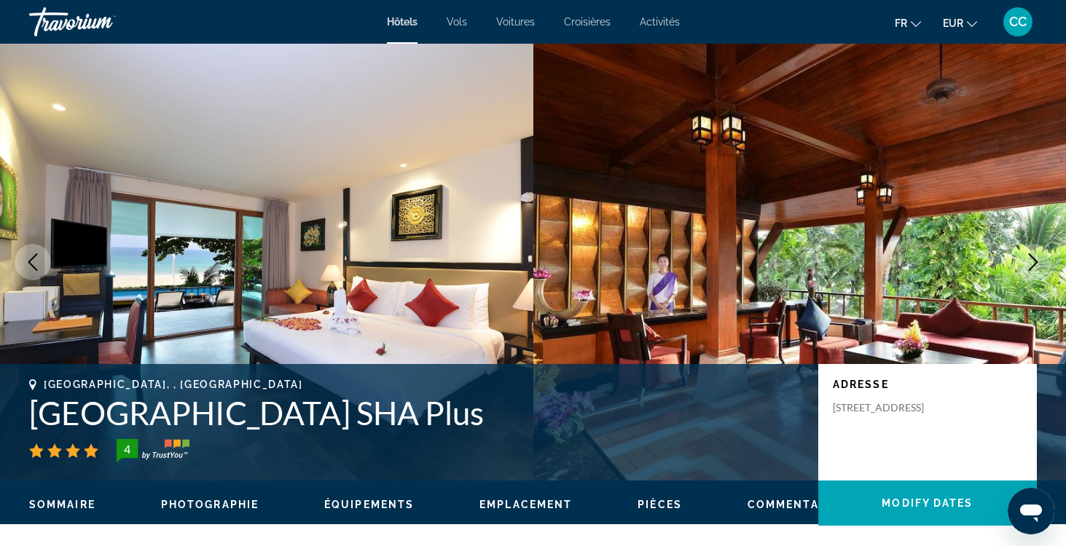
scroll to position [2093, 0]
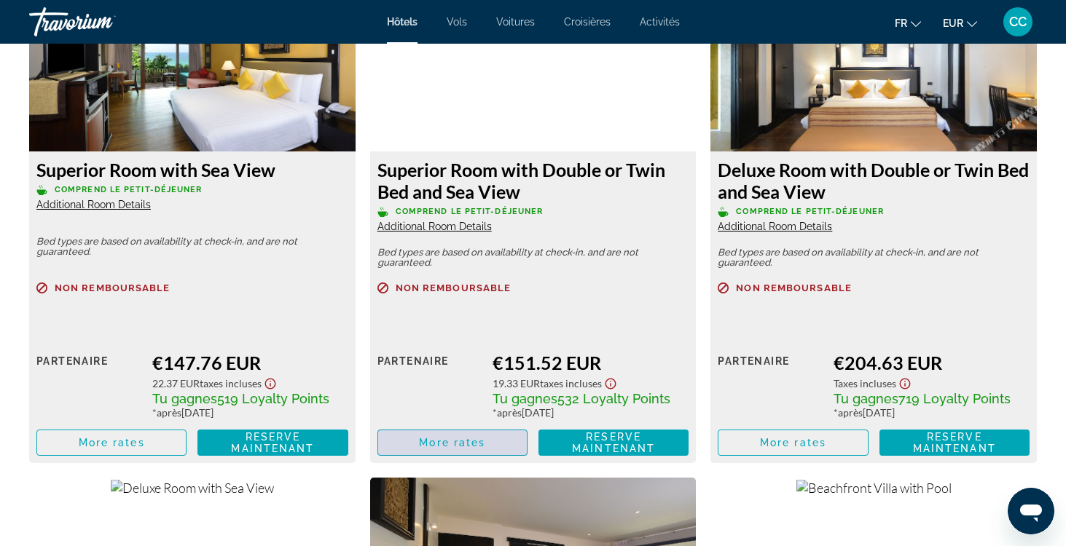
click at [426, 442] on span "More rates" at bounding box center [452, 443] width 66 height 12
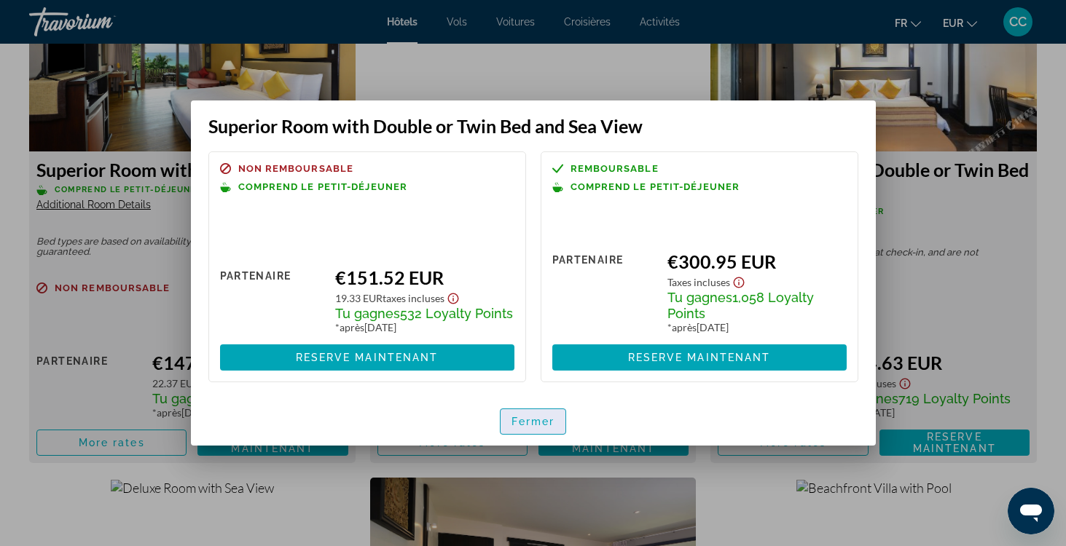
click at [515, 424] on span "Fermer" at bounding box center [533, 422] width 44 height 12
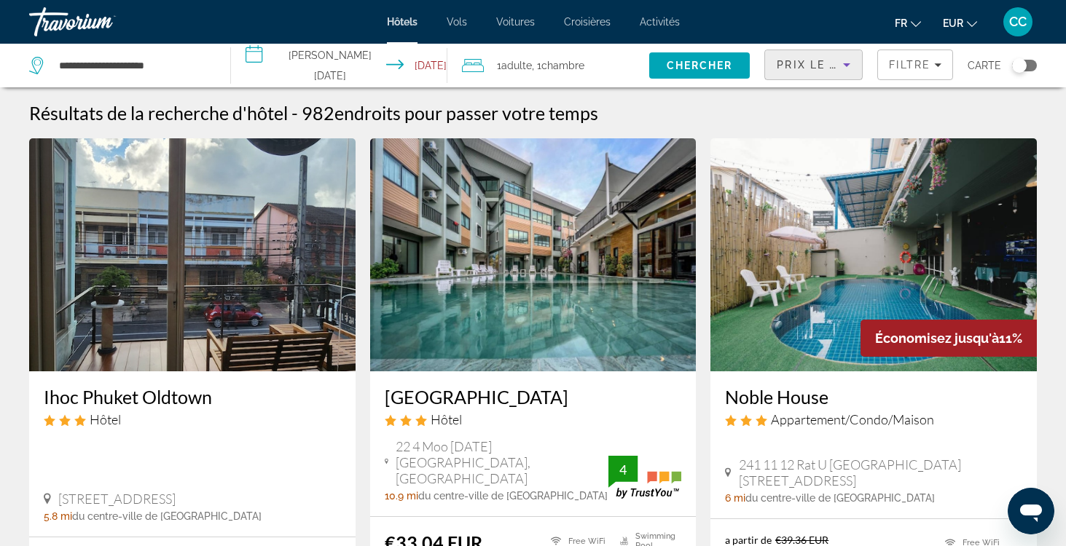
click at [831, 70] on span "Prix le plus bas" at bounding box center [834, 65] width 114 height 12
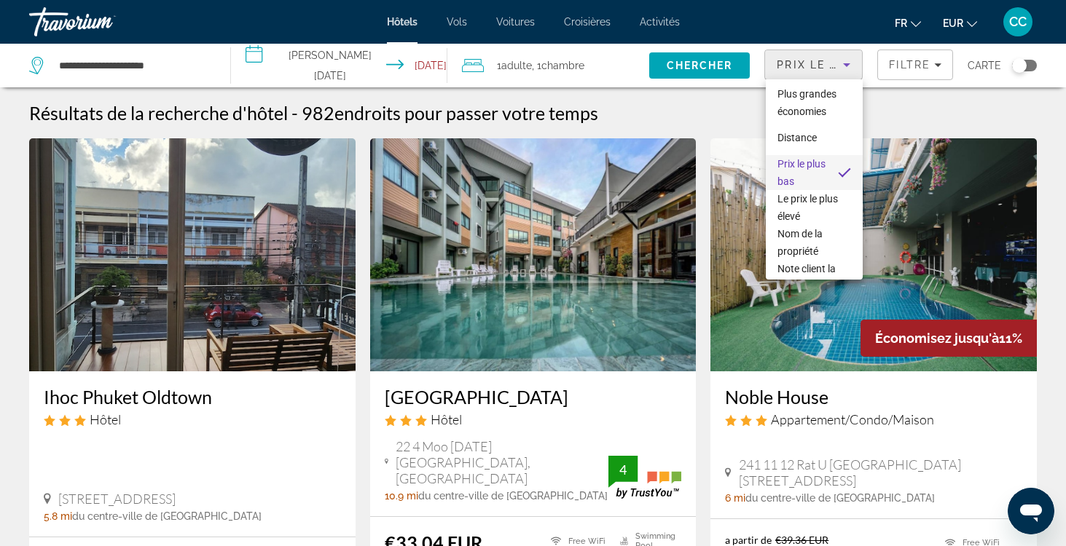
click at [746, 113] on div at bounding box center [533, 273] width 1066 height 546
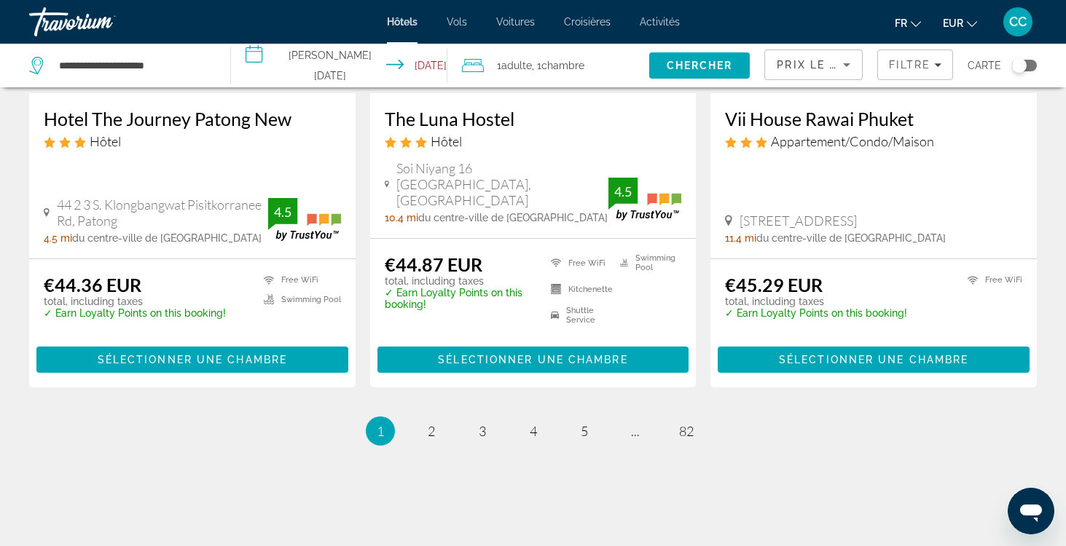
scroll to position [1915, 0]
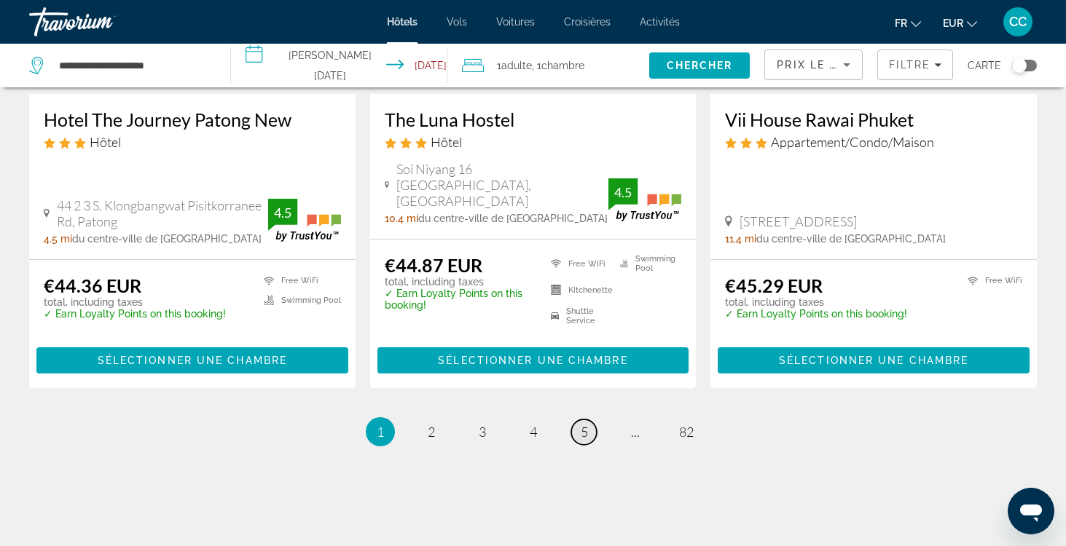
click at [585, 424] on span "5" at bounding box center [584, 432] width 7 height 16
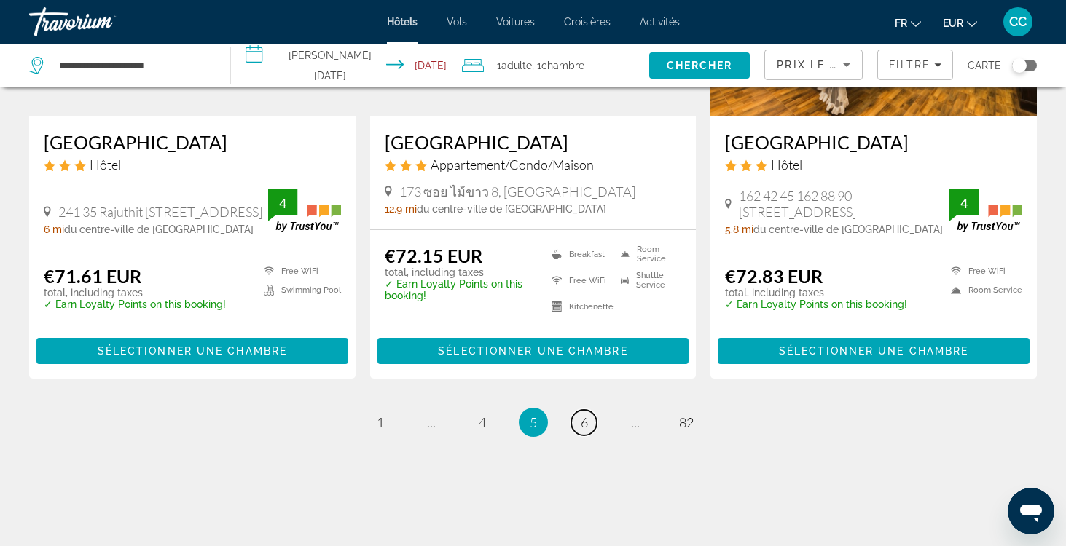
scroll to position [1905, 0]
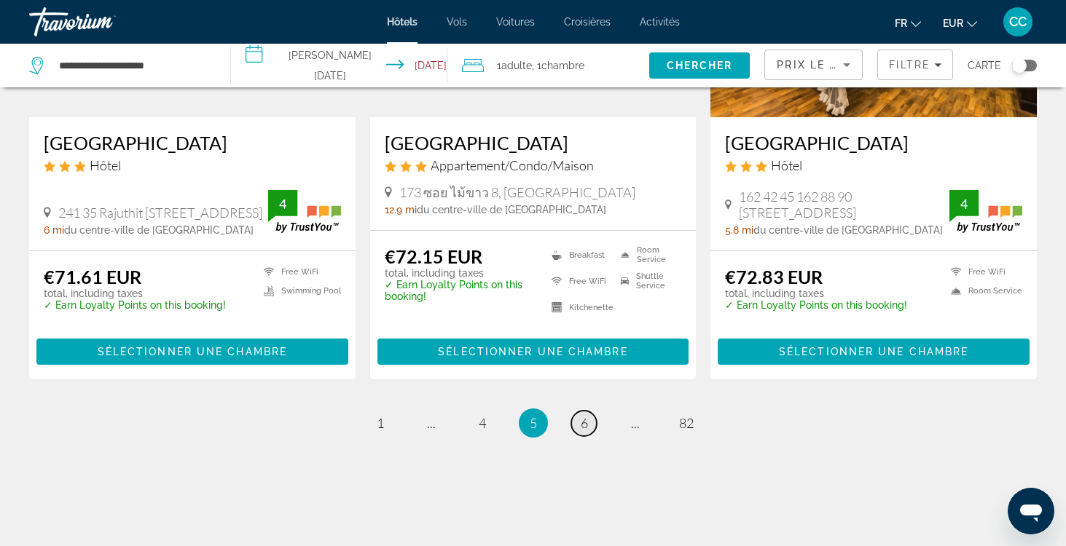
click at [585, 415] on span "6" at bounding box center [584, 423] width 7 height 16
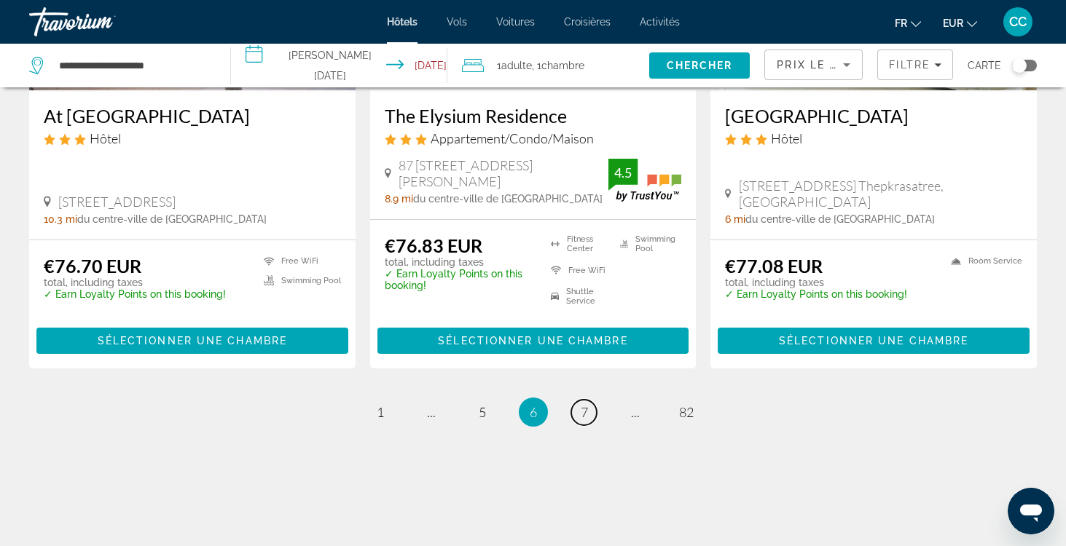
scroll to position [1902, 0]
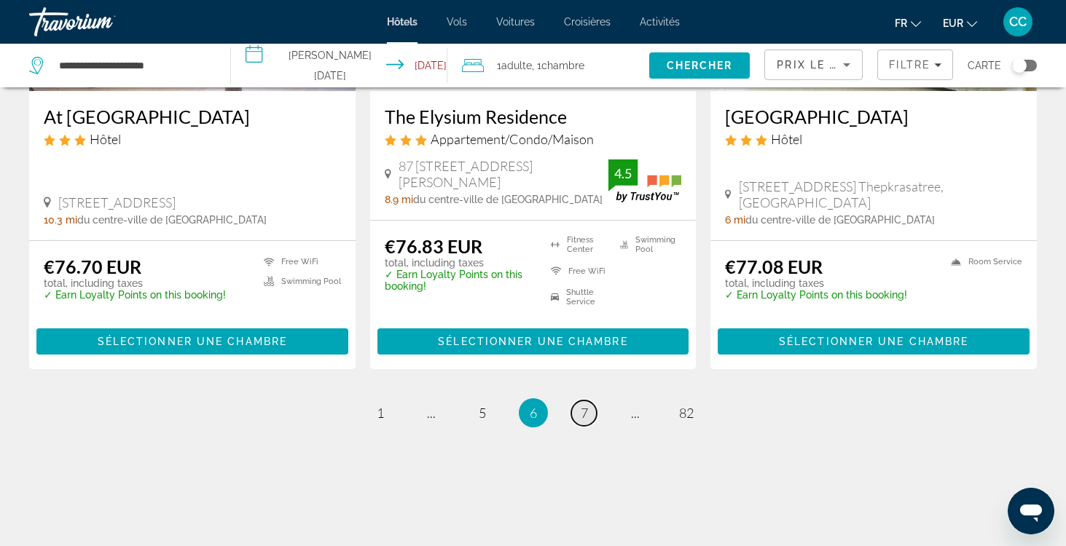
click at [585, 405] on span "7" at bounding box center [584, 413] width 7 height 16
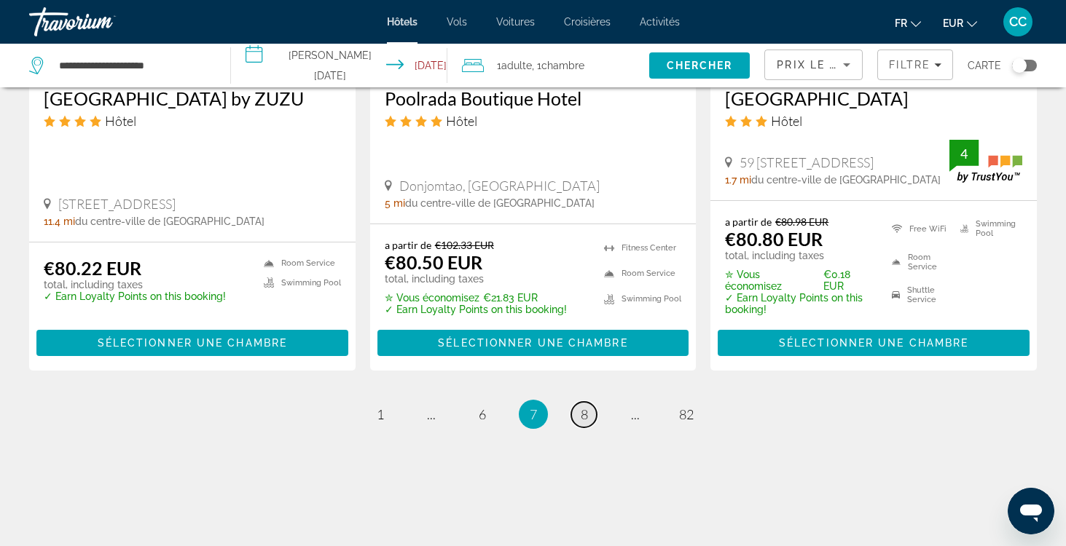
scroll to position [1956, 0]
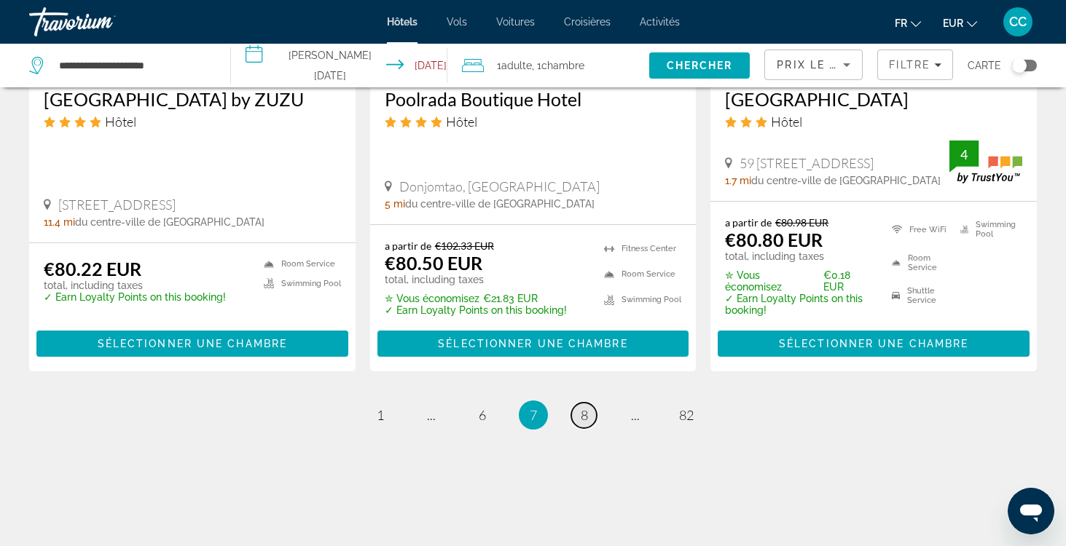
click at [585, 409] on link "page 8" at bounding box center [584, 416] width 26 height 26
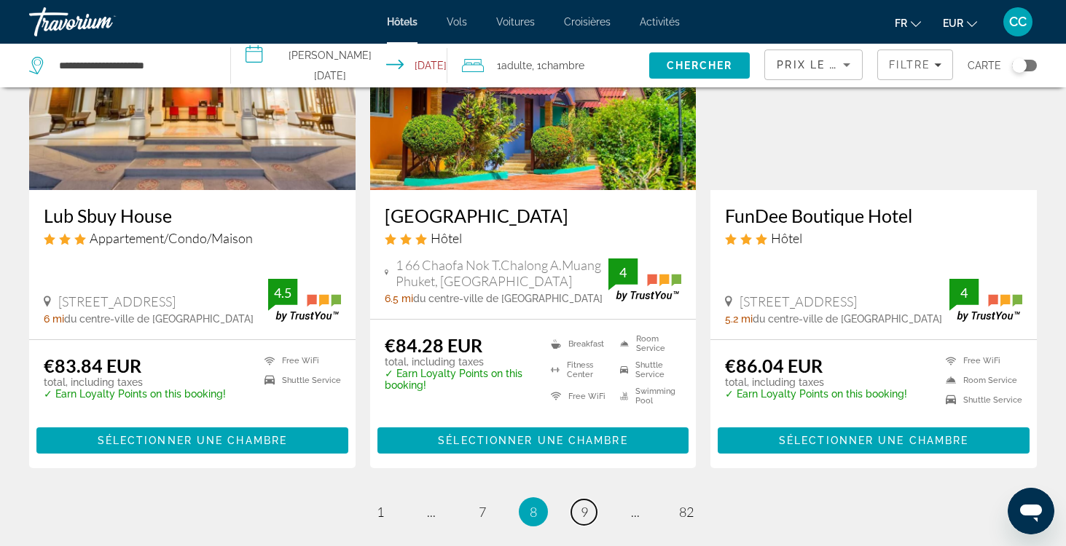
scroll to position [1854, 0]
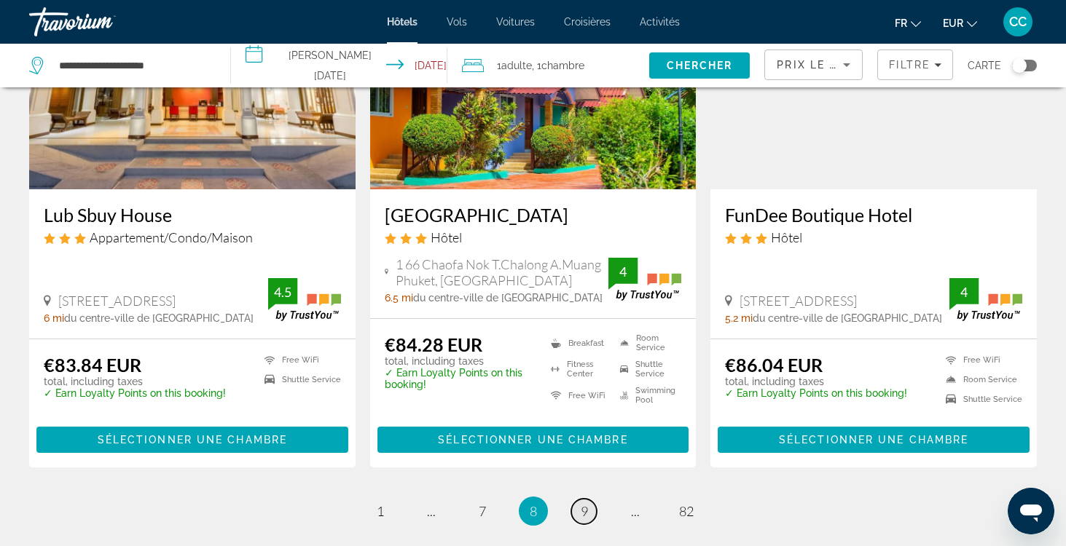
click at [586, 503] on span "9" at bounding box center [584, 511] width 7 height 16
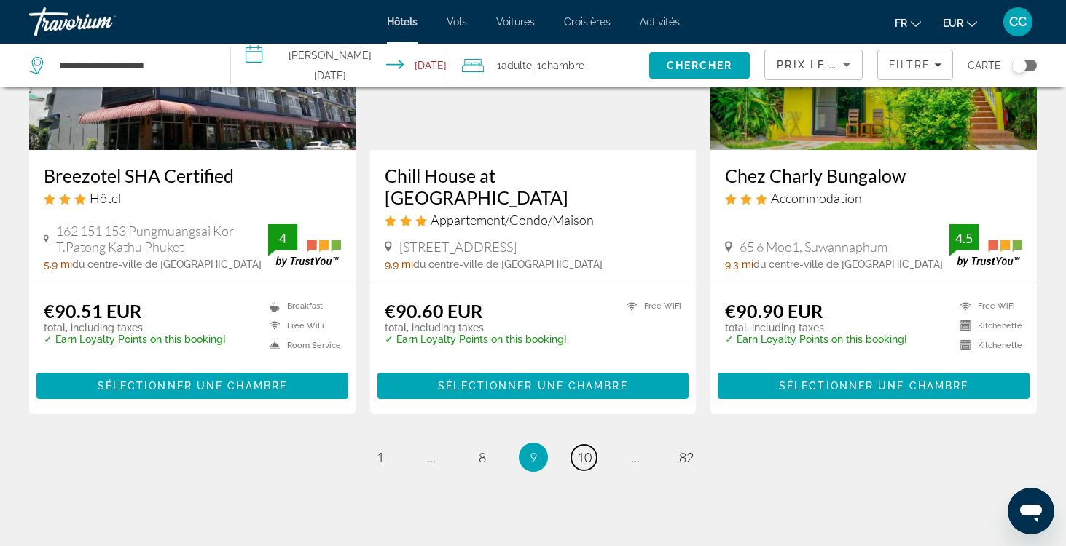
scroll to position [1914, 0]
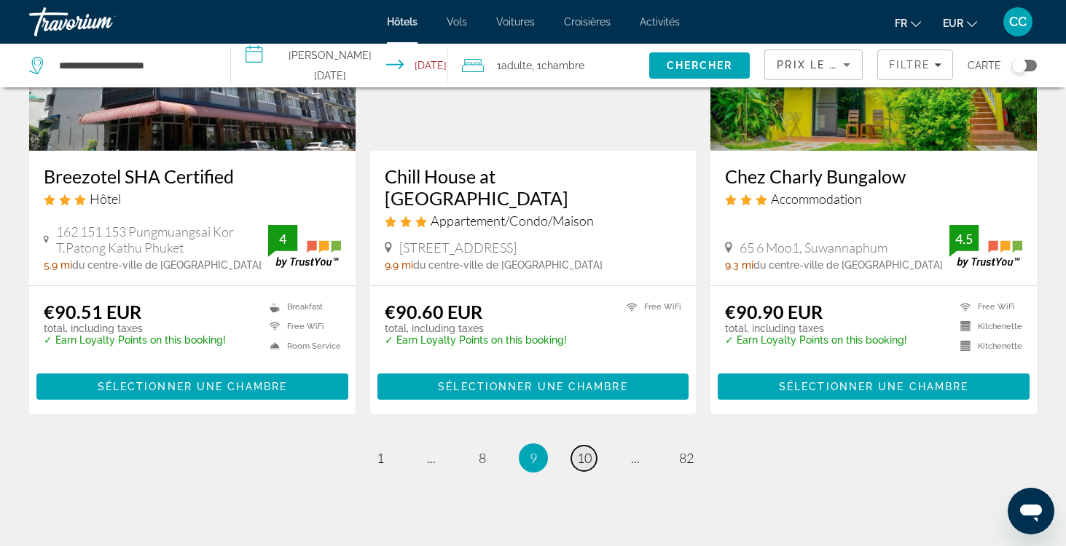
click at [584, 450] on span "10" at bounding box center [584, 458] width 15 height 16
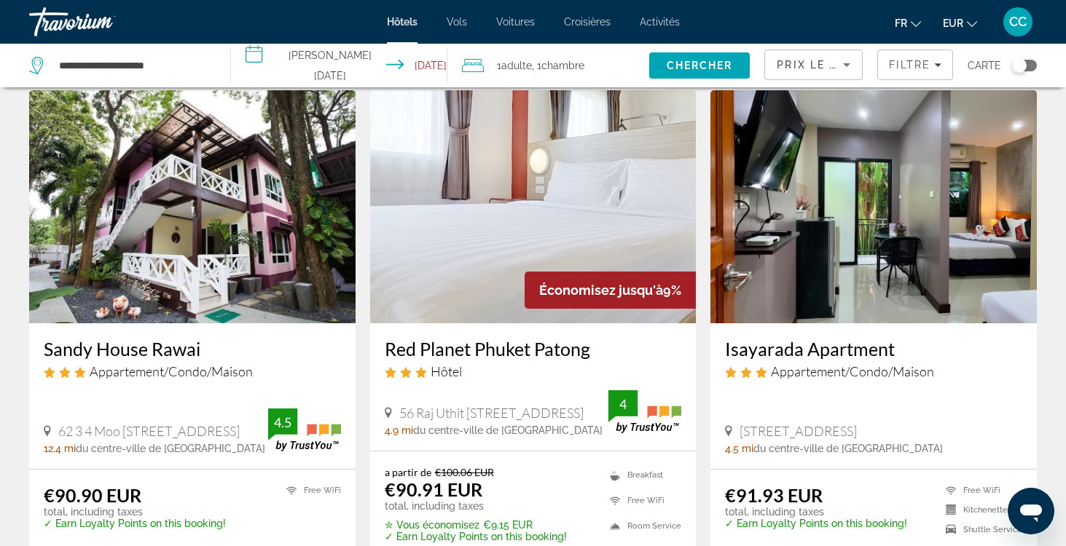
scroll to position [44, 0]
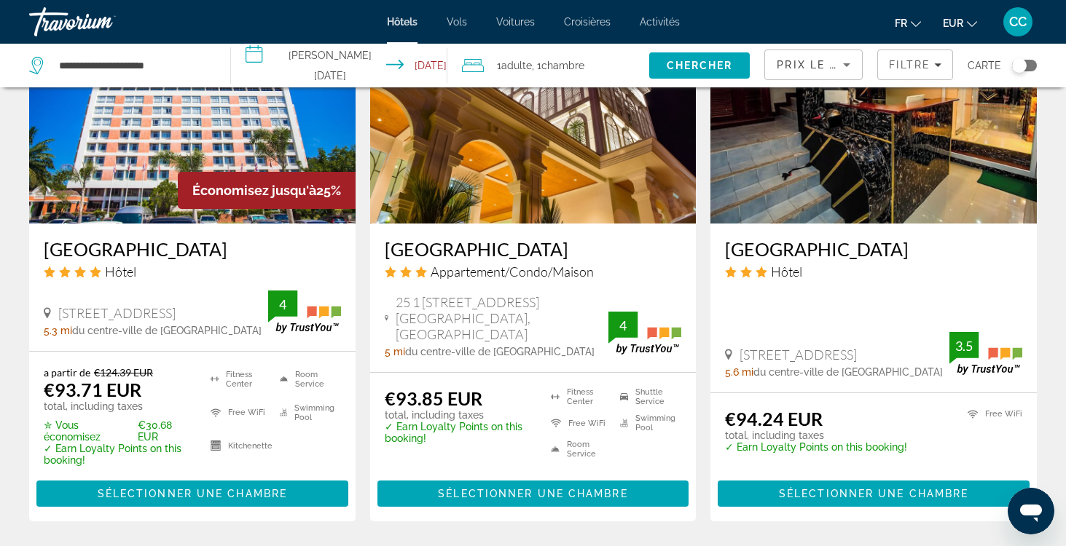
click at [358, 436] on app-hotels-search-item "Économisez jusqu'à 25% Phuket Merlin Hotel Hôtel 158/1 Jawaraj Rd.,, Phuket 5.3…" at bounding box center [192, 256] width 341 height 531
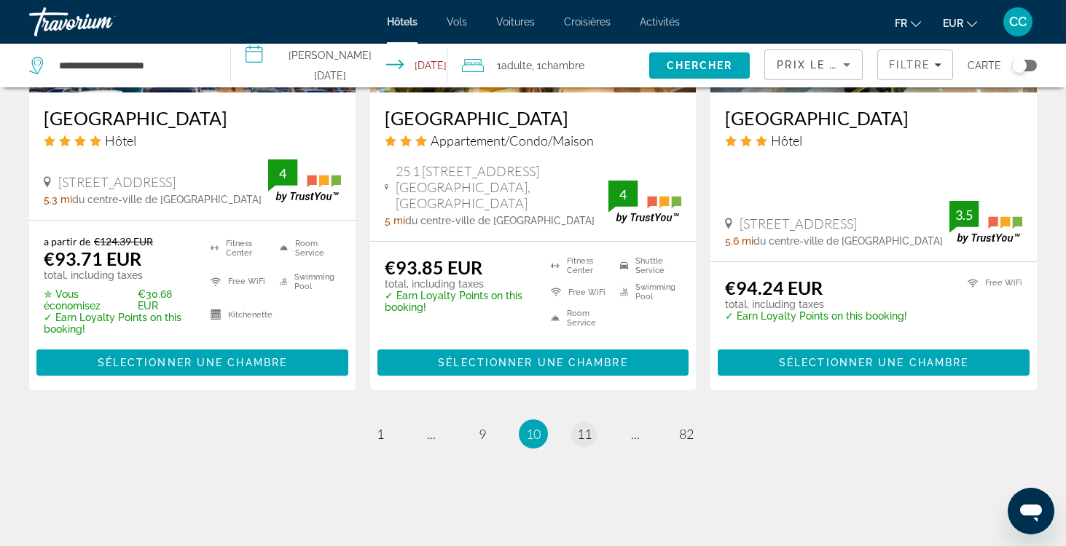
scroll to position [1937, 0]
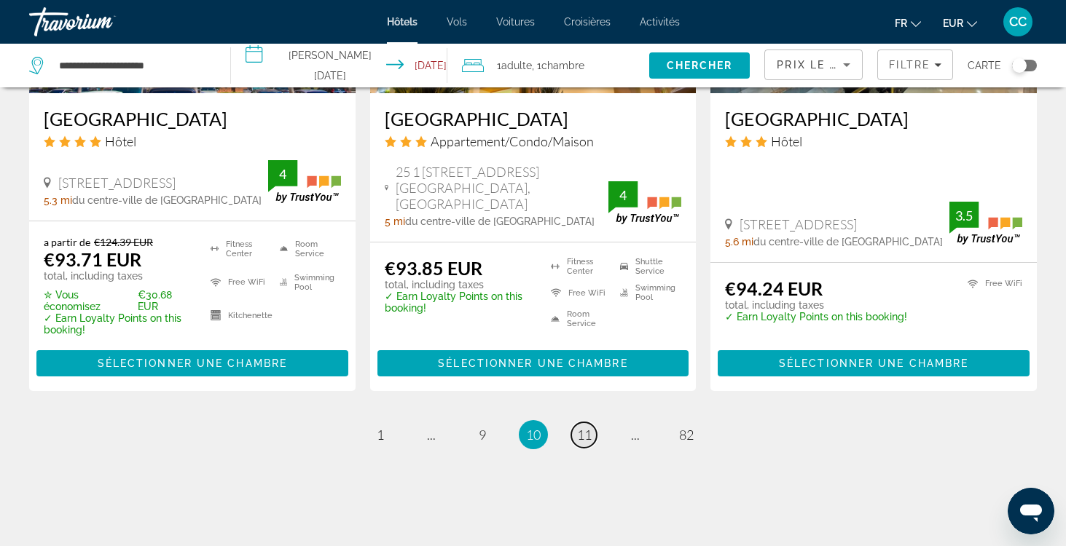
click at [584, 427] on span "11" at bounding box center [584, 435] width 15 height 16
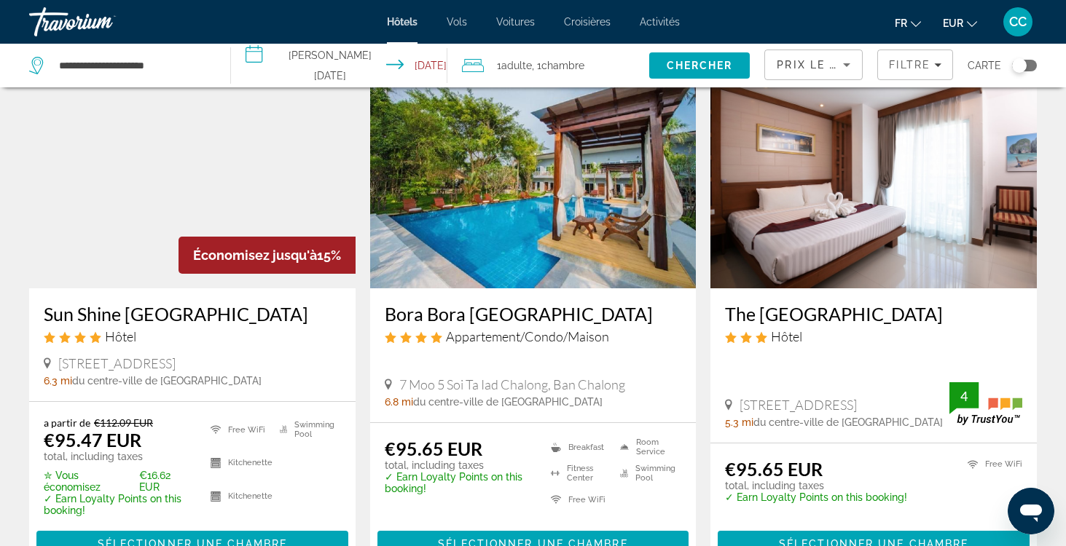
scroll to position [666, 0]
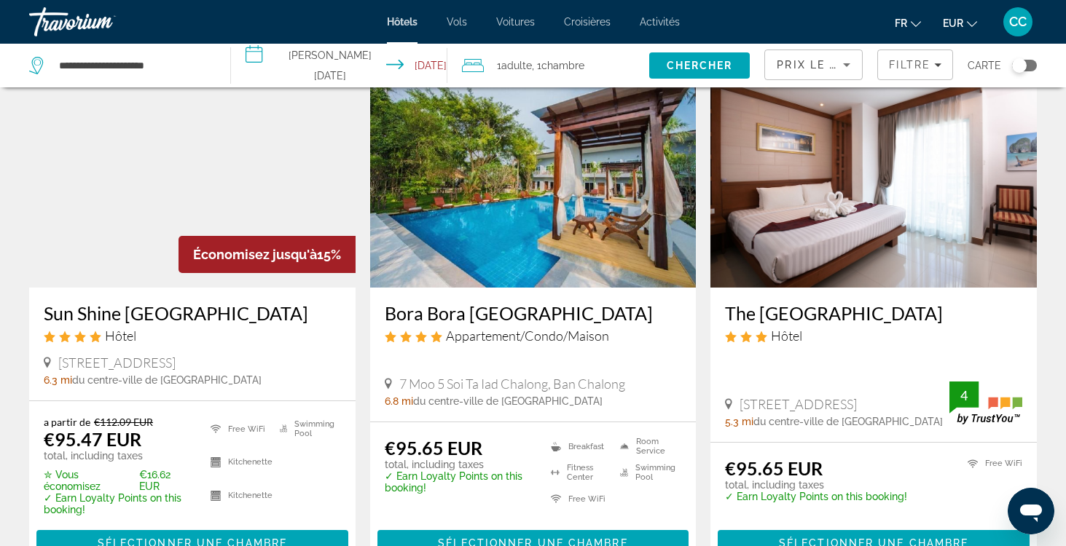
click at [195, 302] on h3 "Sun Shine Patong Hotel" at bounding box center [192, 313] width 297 height 22
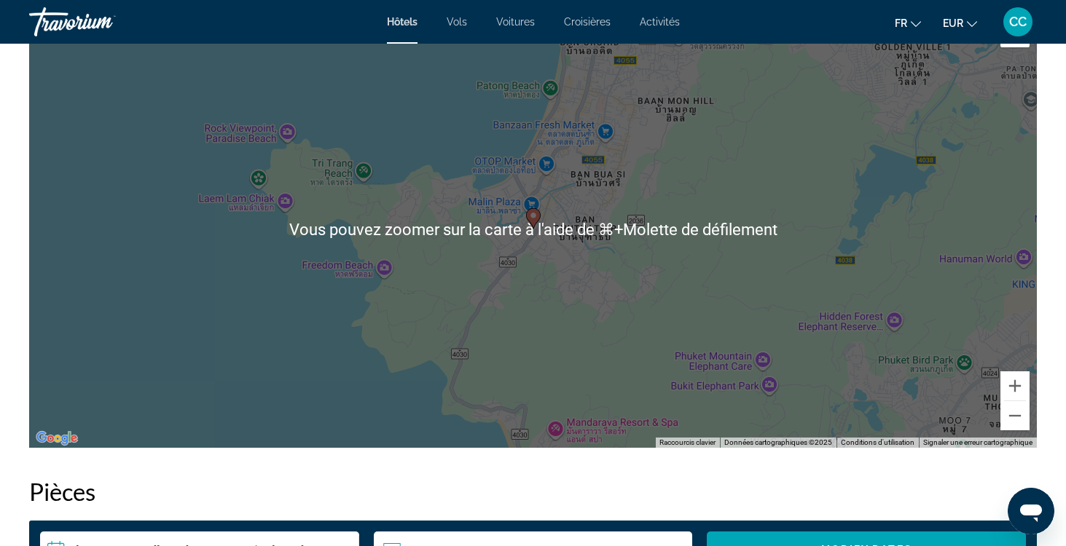
scroll to position [1414, 0]
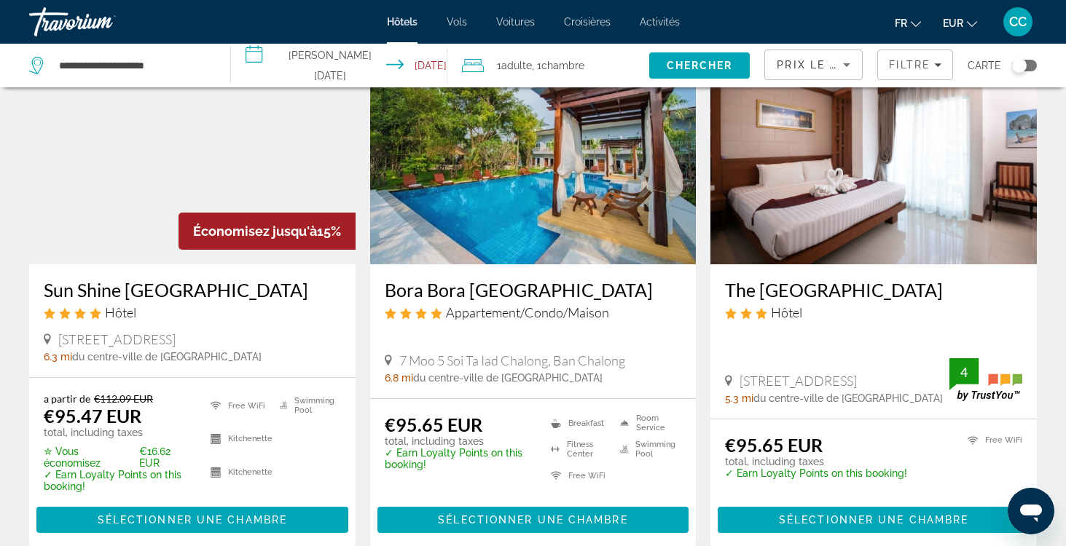
scroll to position [694, 0]
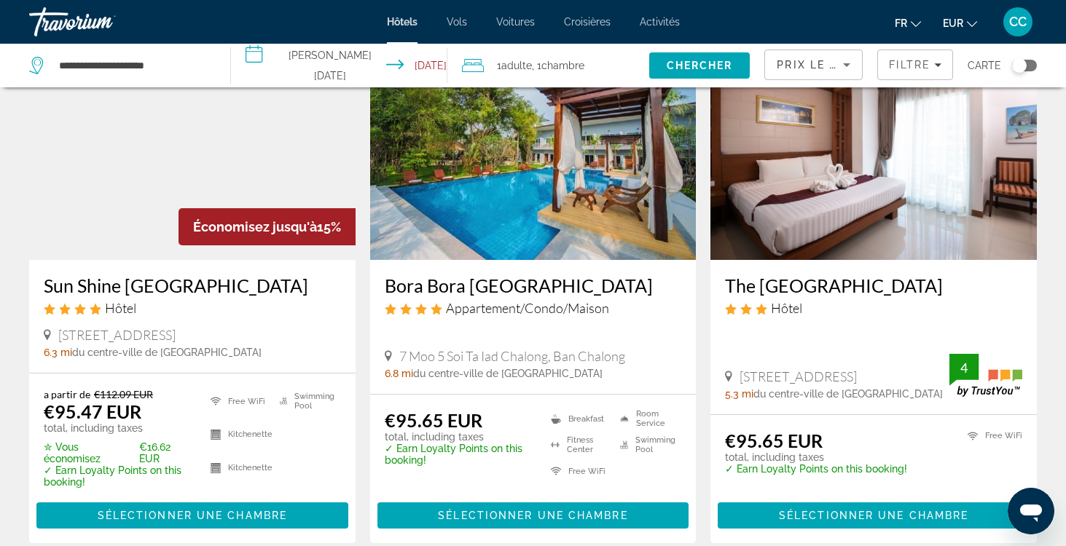
click at [455, 275] on h3 "Bora Bora Villa Phuket" at bounding box center [533, 286] width 297 height 22
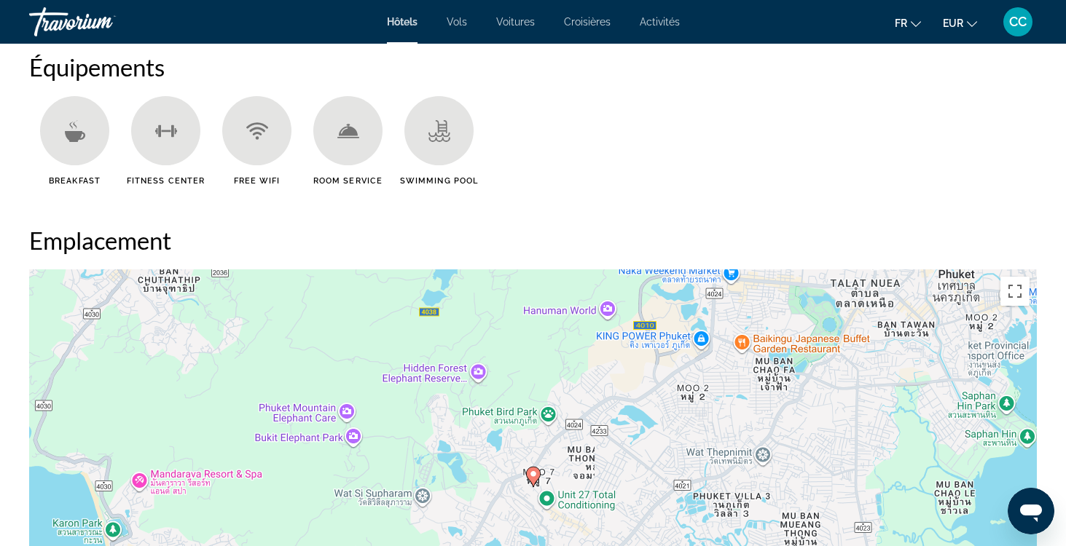
scroll to position [1197, 0]
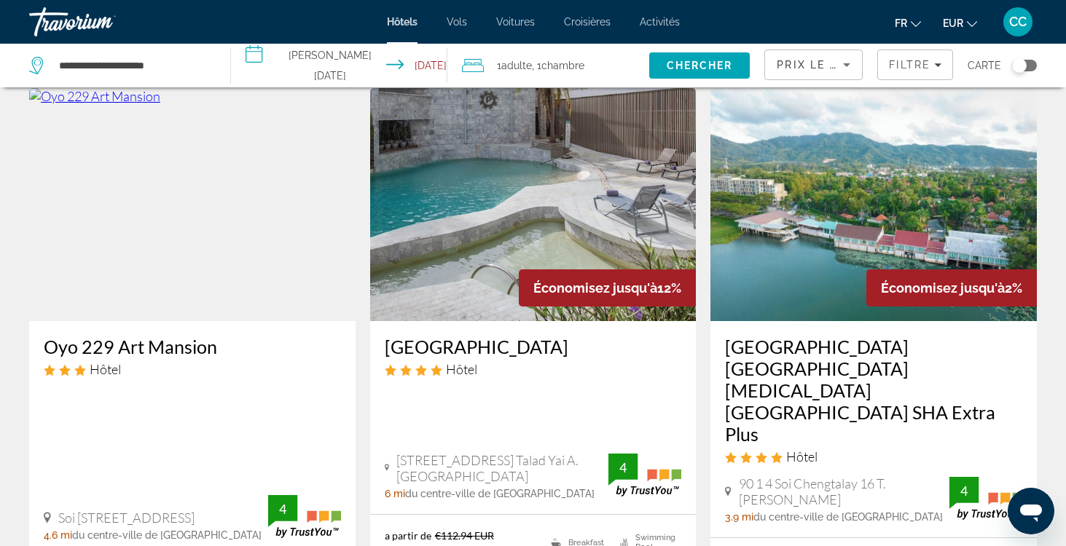
scroll to position [1720, 0]
click at [820, 335] on h3 "Chabana Resort Bang tao Beach Phuket SHA Extra Plus" at bounding box center [873, 389] width 297 height 109
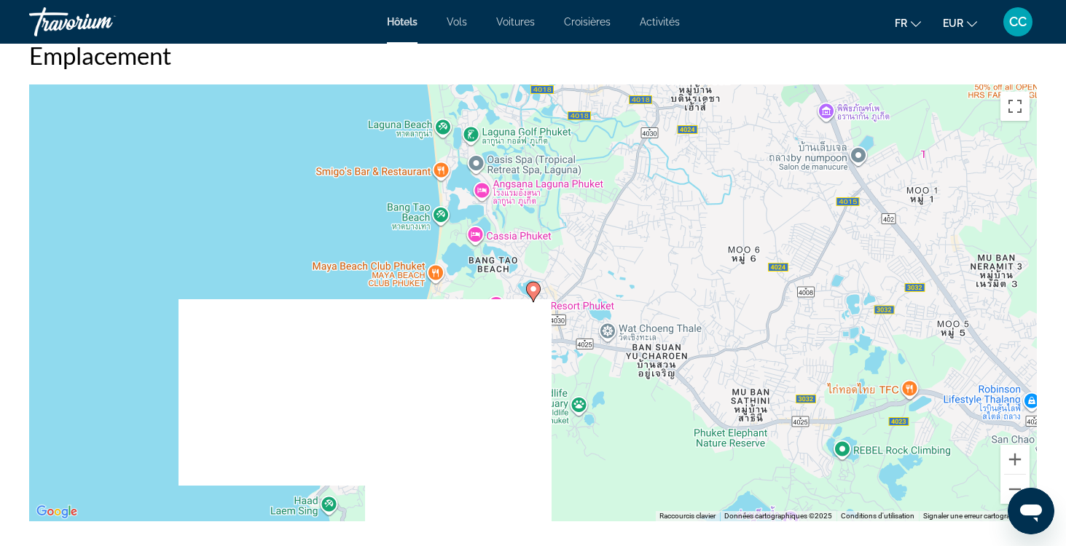
scroll to position [1303, 0]
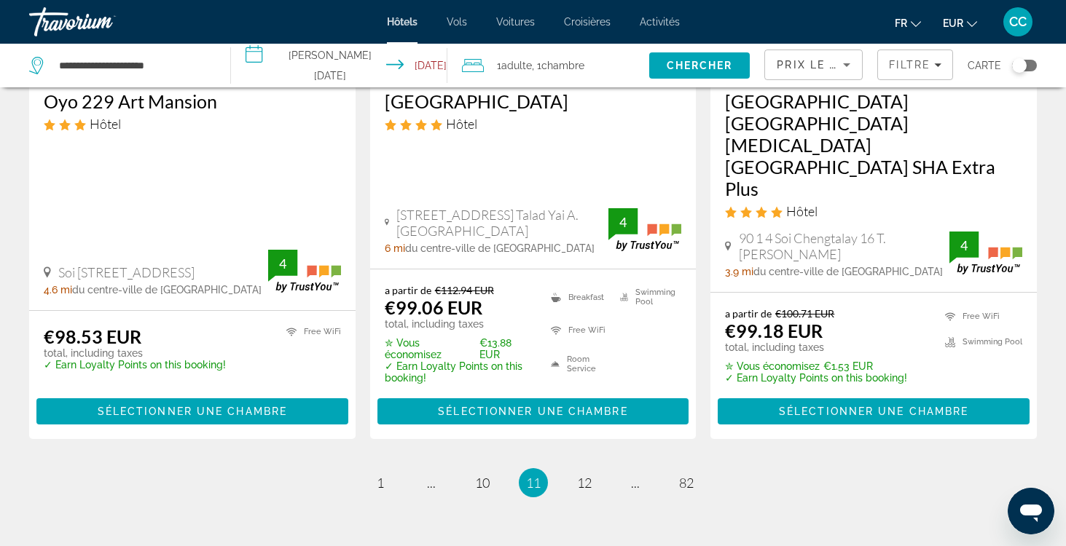
scroll to position [1963, 0]
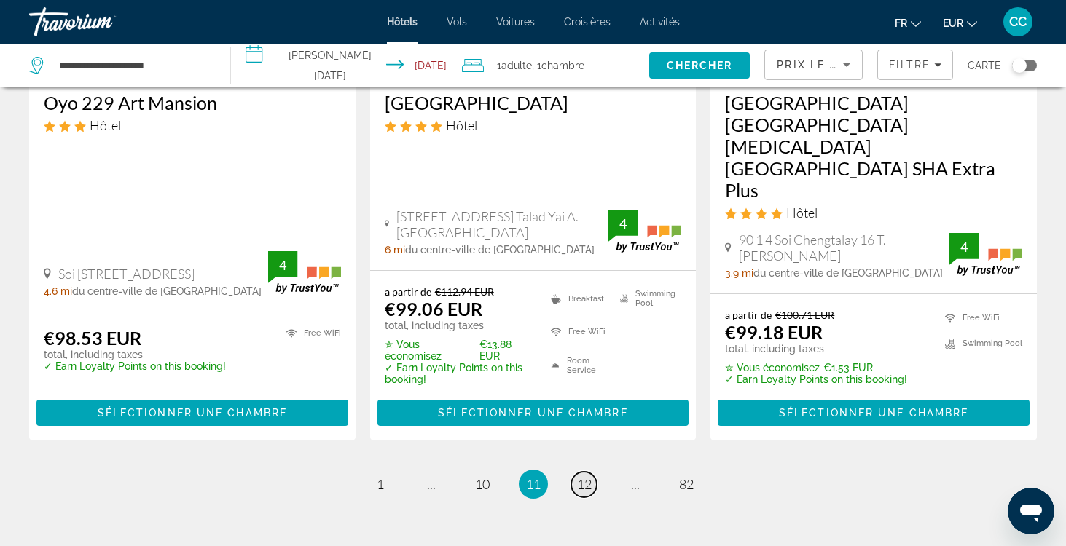
click at [574, 472] on link "page 12" at bounding box center [584, 485] width 26 height 26
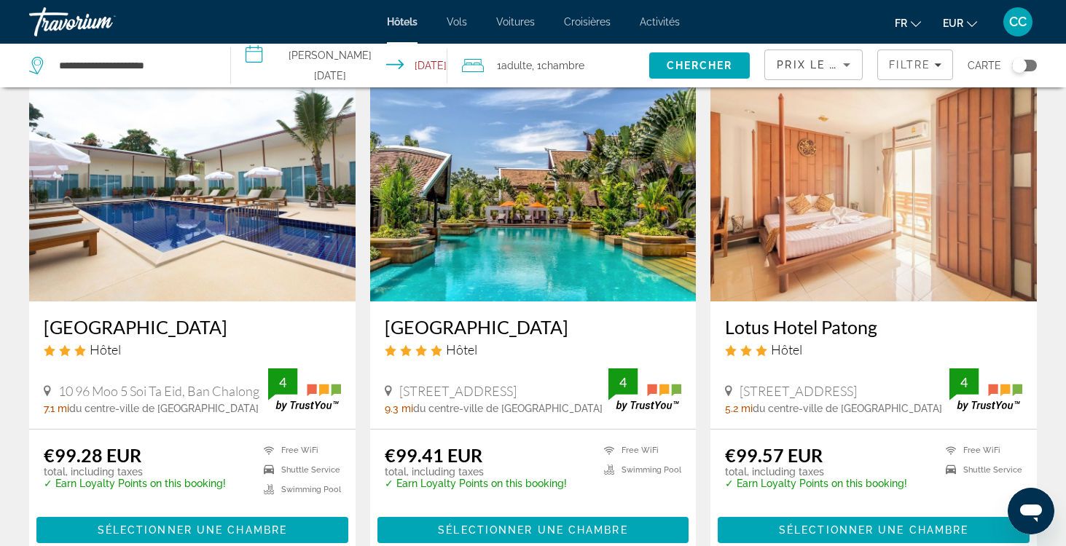
scroll to position [71, 0]
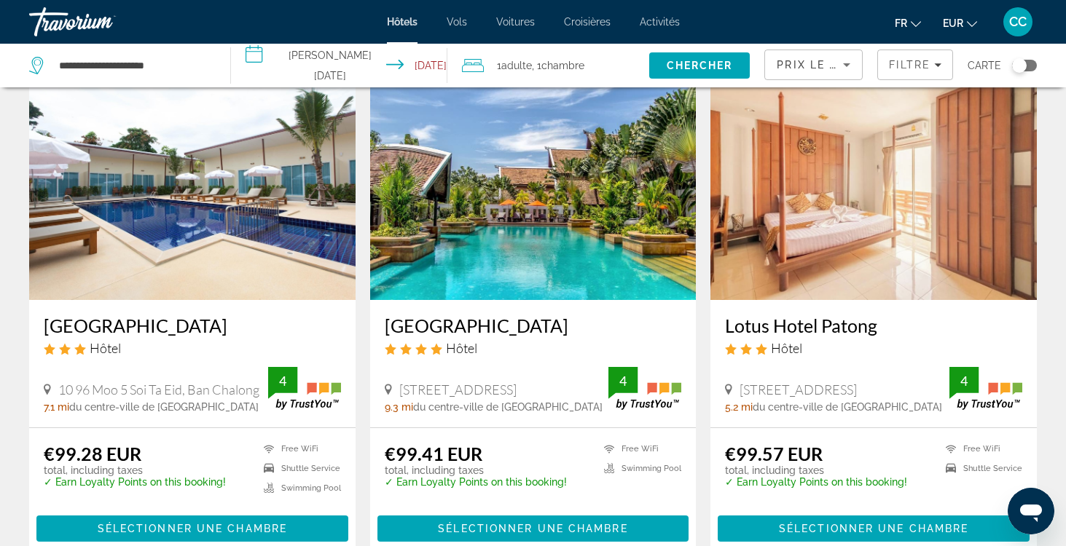
click at [511, 328] on h3 "Mission Hills Phuket Golf Resort" at bounding box center [533, 326] width 297 height 22
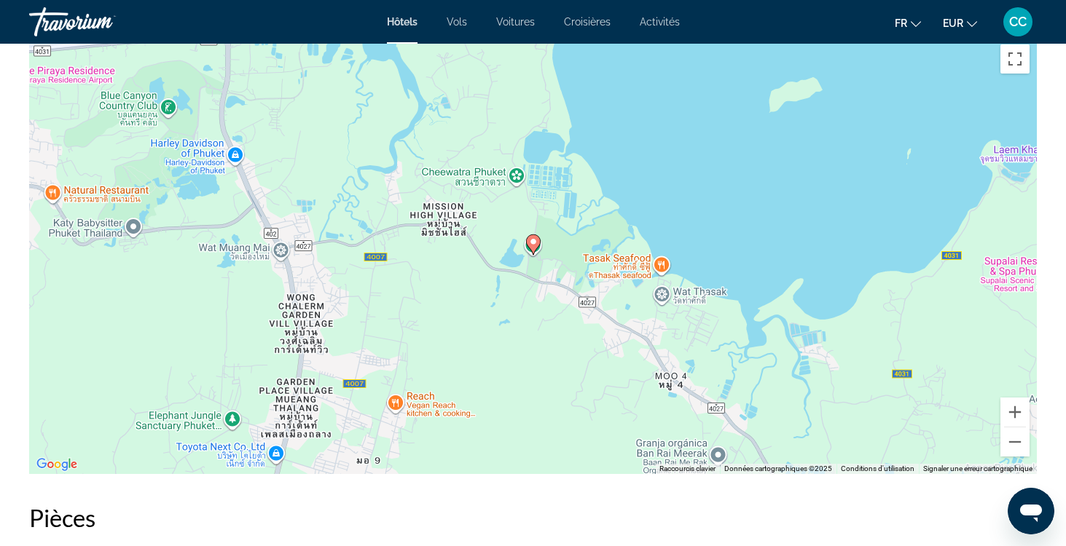
scroll to position [1429, 0]
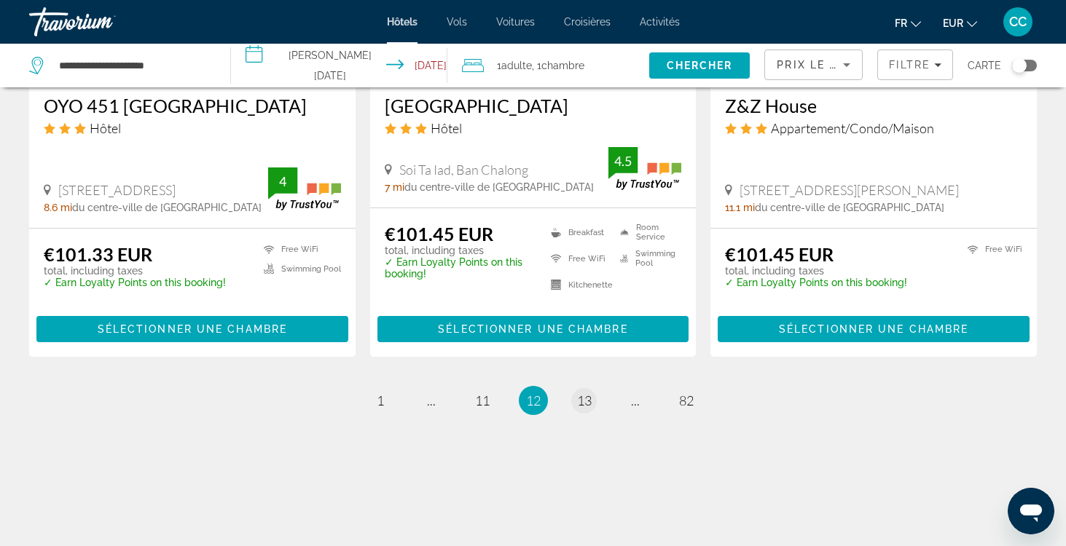
scroll to position [1893, 0]
click at [587, 402] on span "13" at bounding box center [584, 401] width 15 height 16
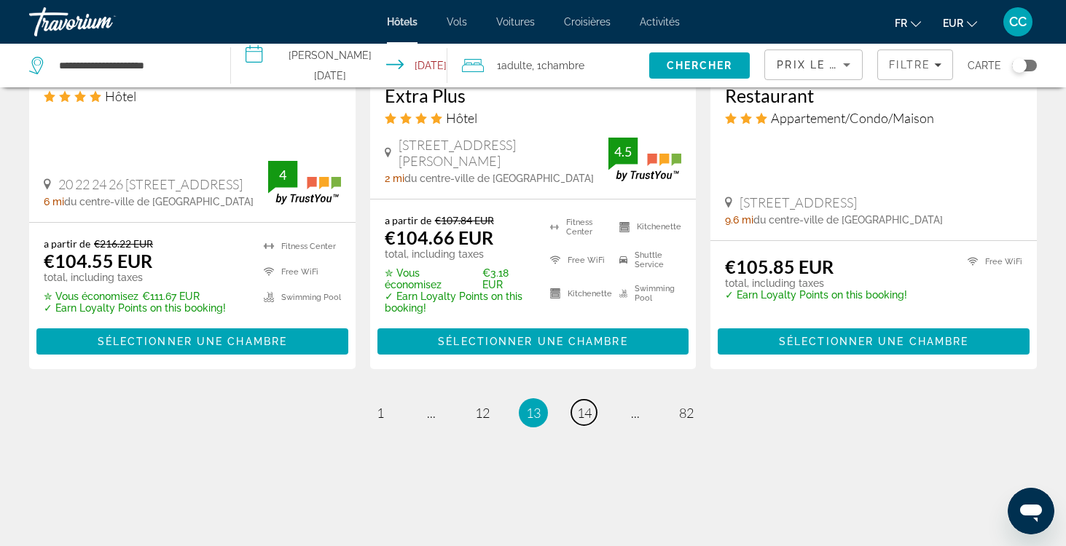
scroll to position [1985, 0]
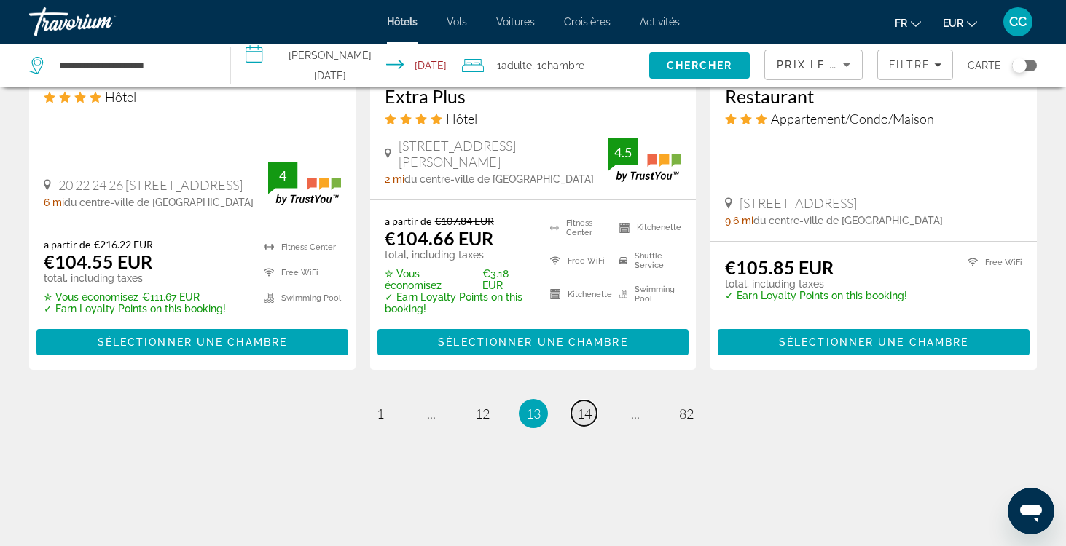
click at [581, 406] on span "14" at bounding box center [584, 414] width 15 height 16
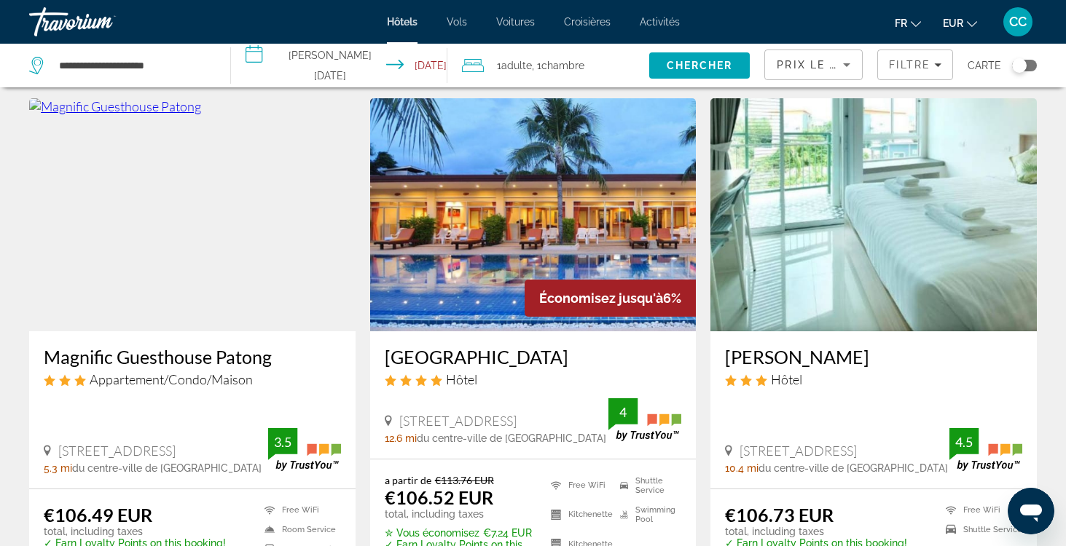
scroll to position [563, 0]
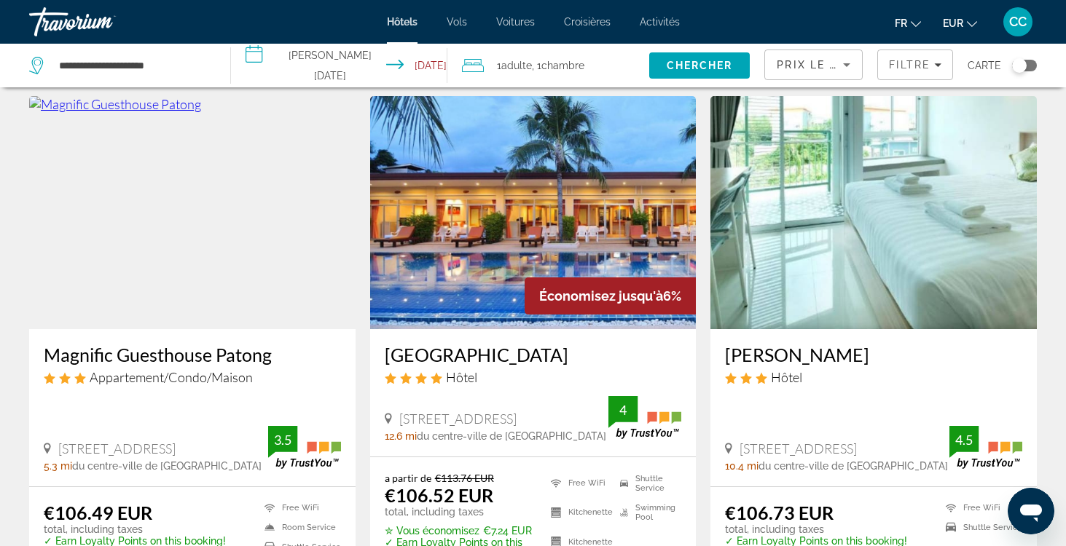
click at [452, 355] on h3 "Phuket Sea Resort" at bounding box center [533, 355] width 297 height 22
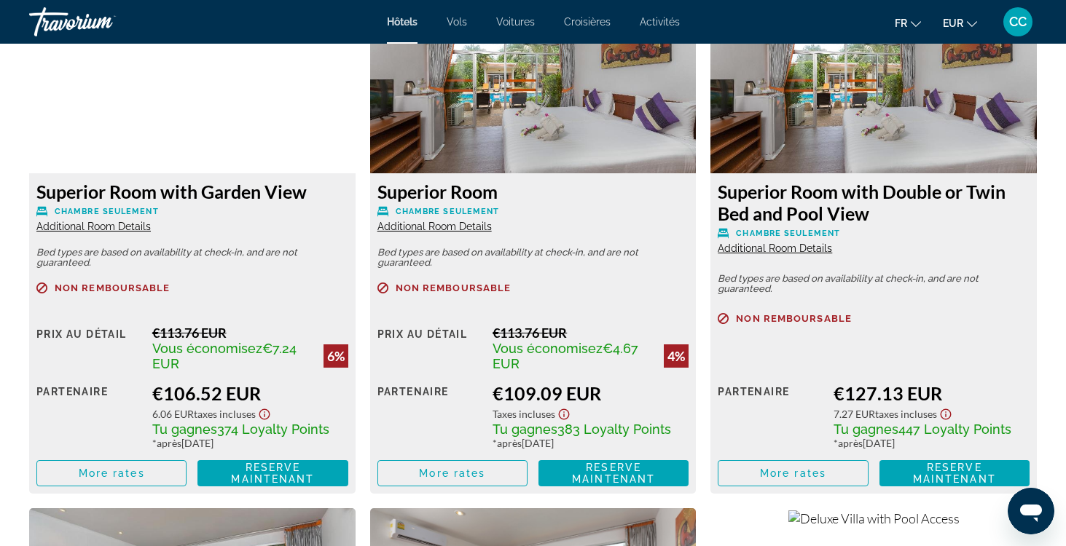
scroll to position [2079, 0]
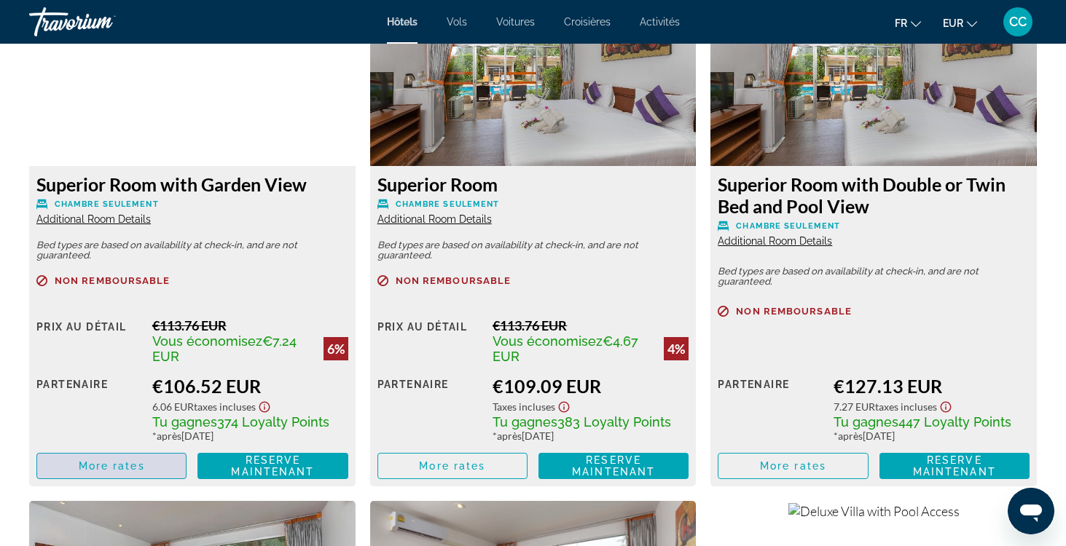
click at [132, 464] on span "More rates" at bounding box center [112, 466] width 66 height 12
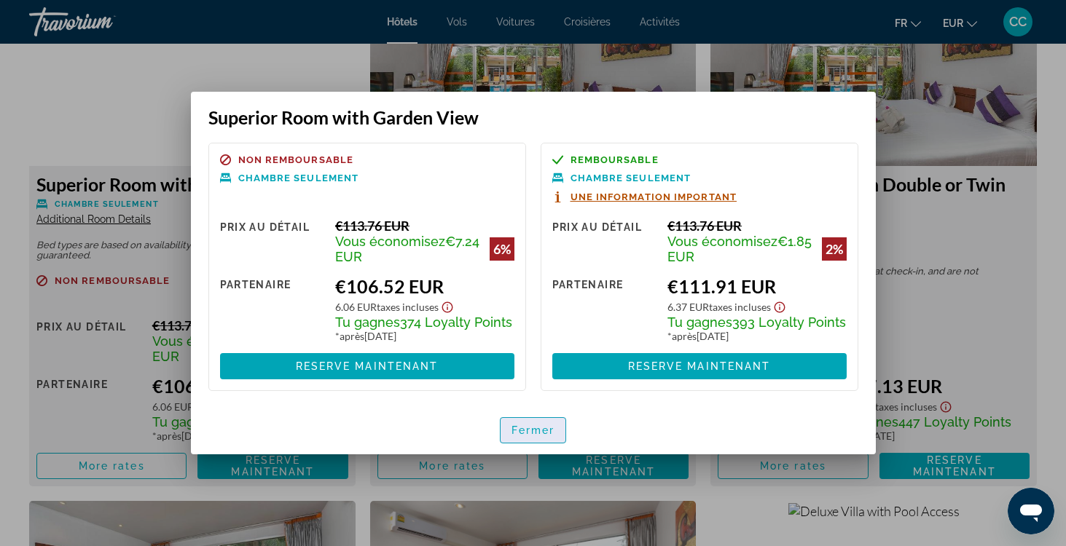
click at [524, 431] on span "Fermer" at bounding box center [533, 431] width 44 height 12
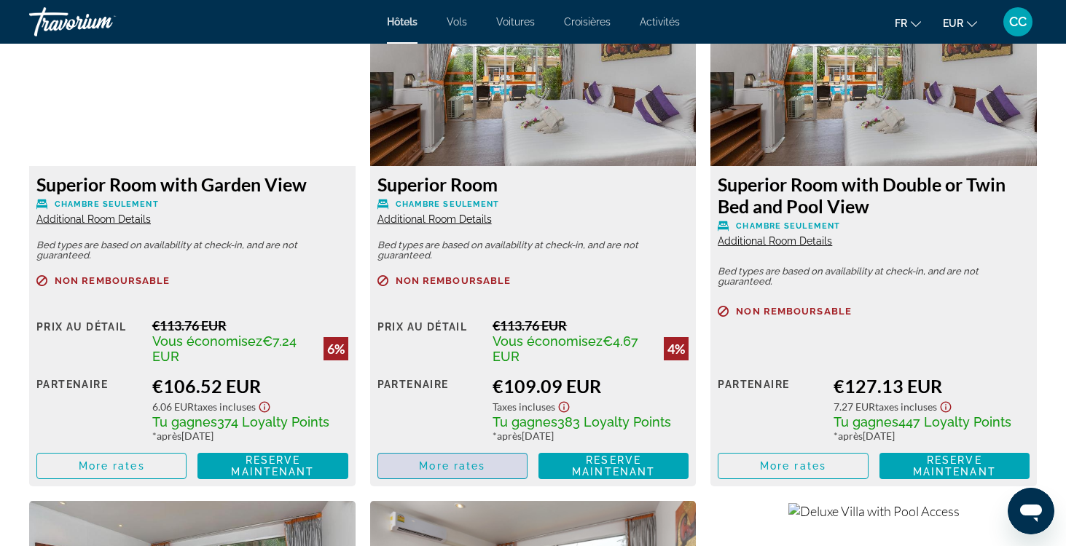
click at [452, 469] on span "More rates" at bounding box center [452, 466] width 66 height 12
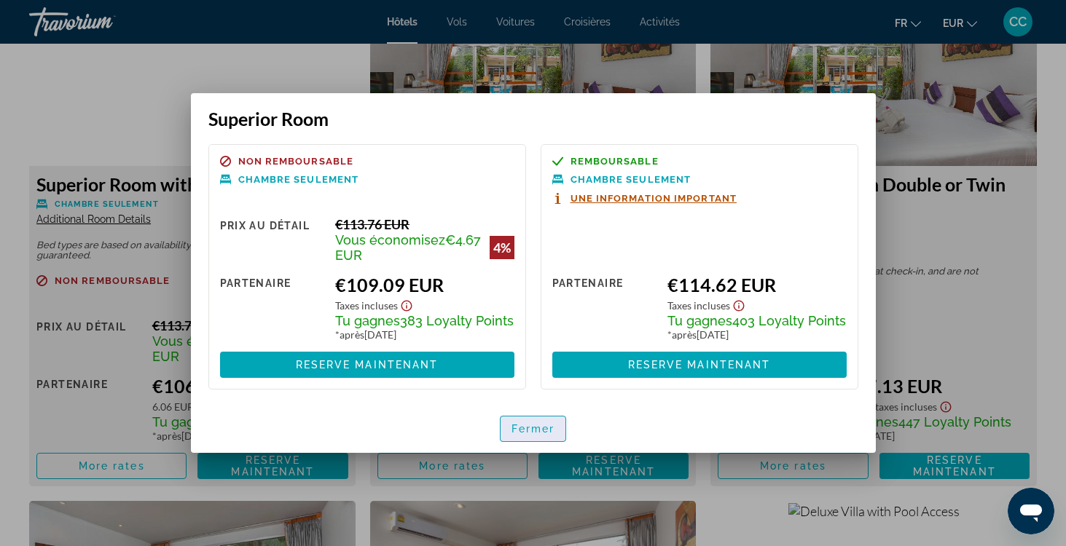
click at [515, 432] on span "Fermer" at bounding box center [533, 429] width 44 height 12
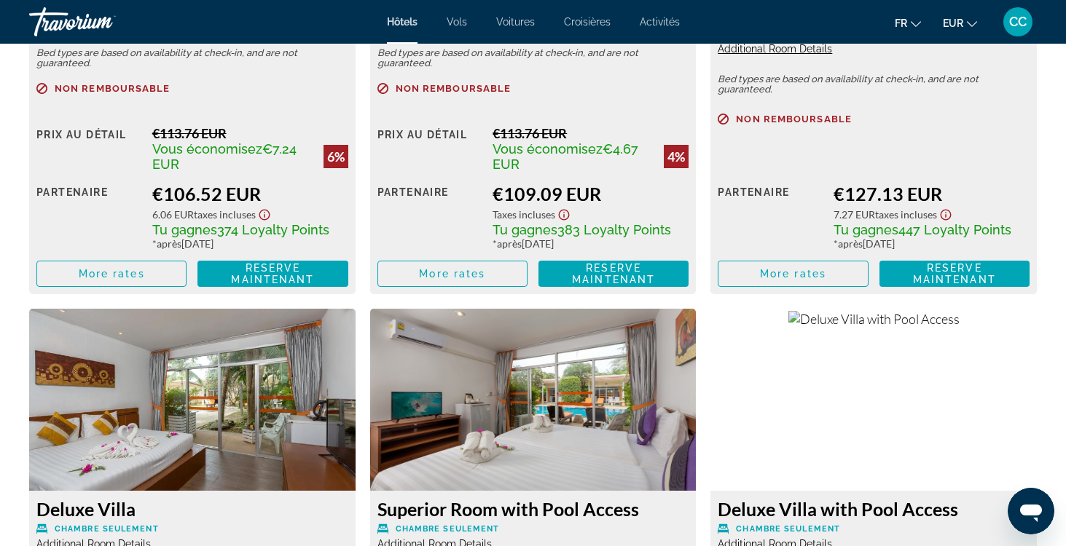
scroll to position [2273, 0]
